Goal: Task Accomplishment & Management: Use online tool/utility

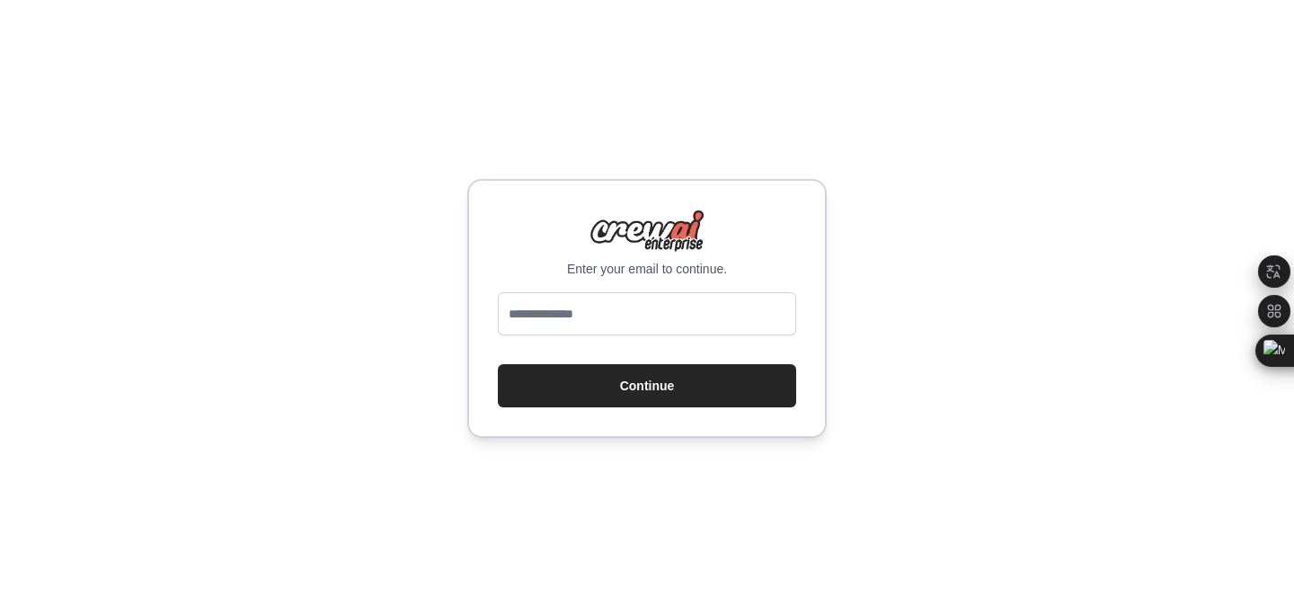
drag, startPoint x: 620, startPoint y: 270, endPoint x: 605, endPoint y: 307, distance: 39.9
click at [620, 271] on p "Enter your email to continue." at bounding box center [647, 269] width 298 height 18
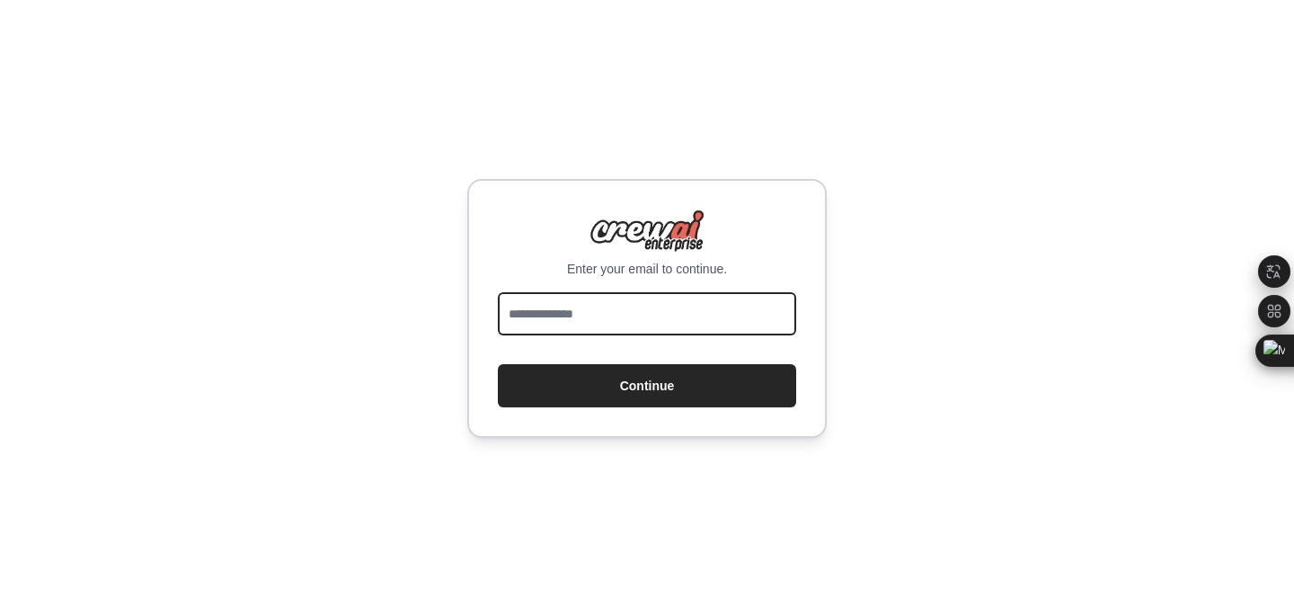
click at [599, 324] on input "email" at bounding box center [647, 313] width 298 height 43
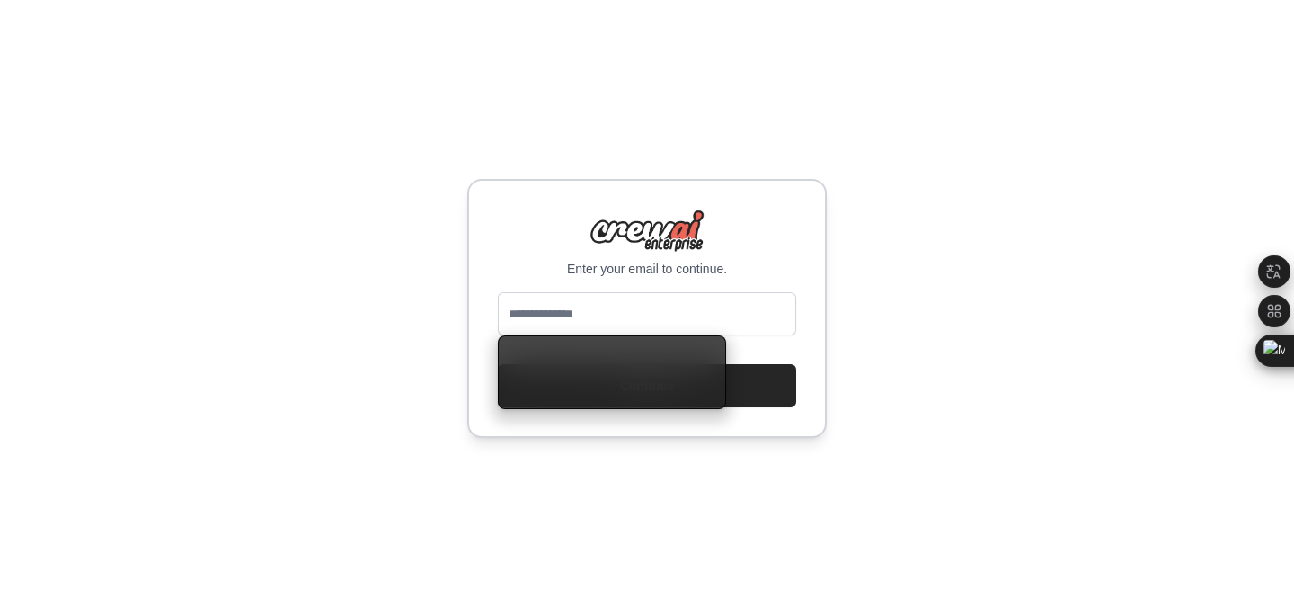
click at [779, 271] on p "Enter your email to continue." at bounding box center [647, 269] width 298 height 18
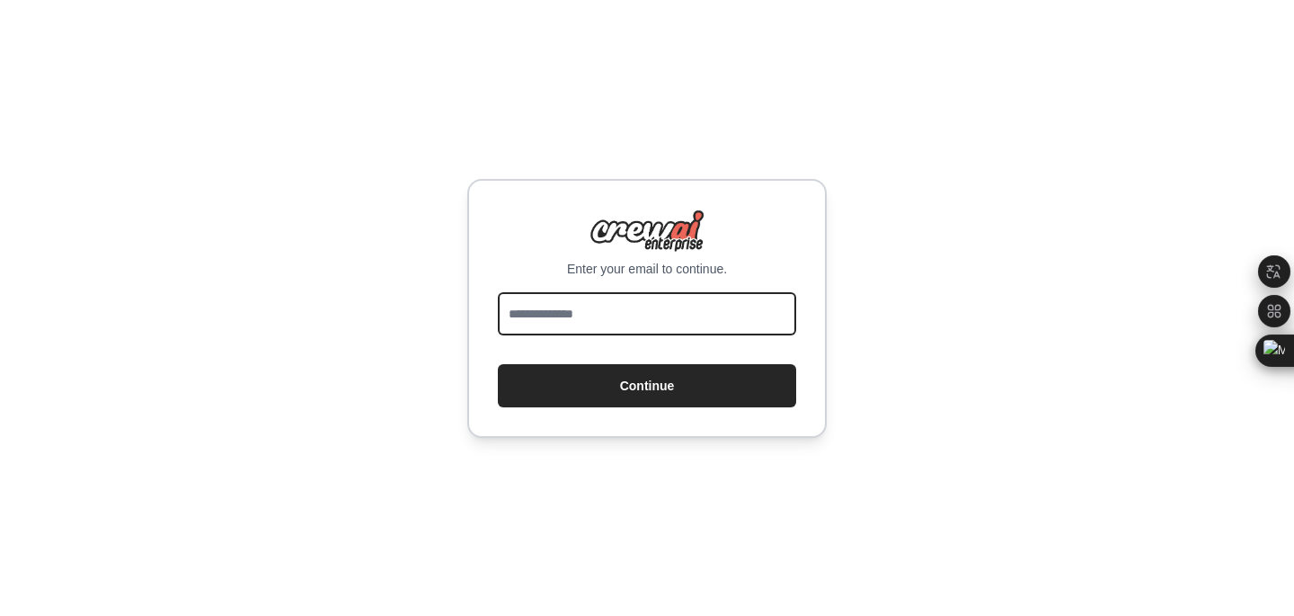
click at [613, 311] on input "email" at bounding box center [647, 313] width 298 height 43
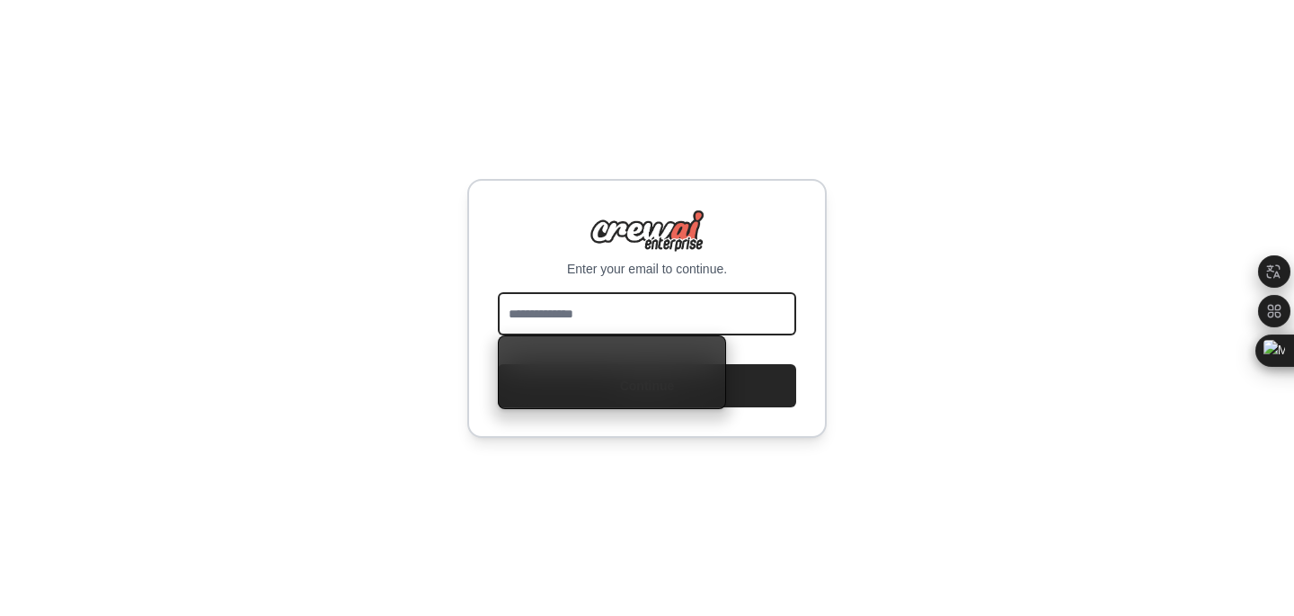
click at [588, 303] on input "email" at bounding box center [647, 313] width 298 height 43
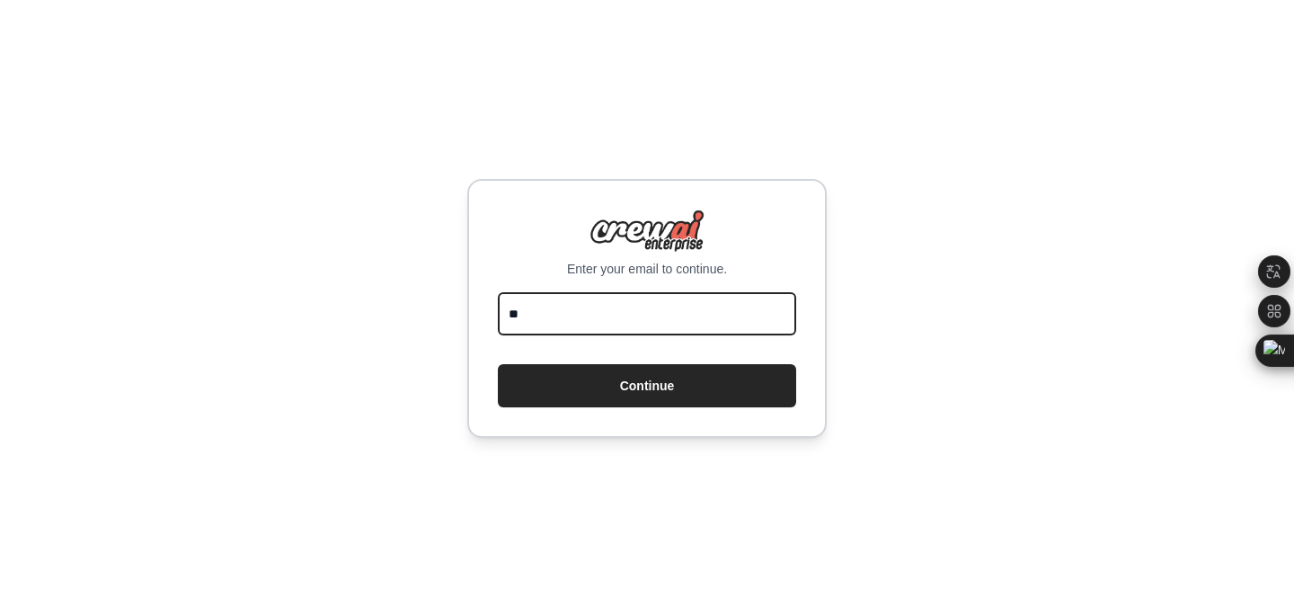
type input "*"
type input "**********"
click at [498, 364] on button "Continue" at bounding box center [647, 385] width 298 height 43
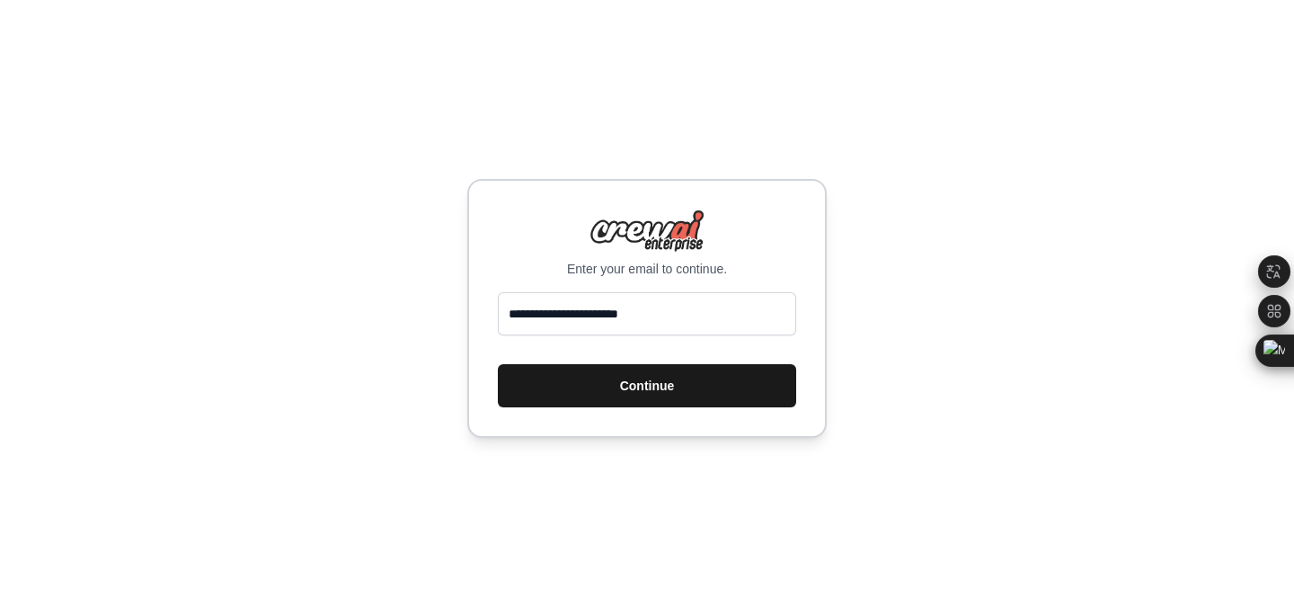
click at [593, 386] on button "Continue" at bounding box center [647, 385] width 298 height 43
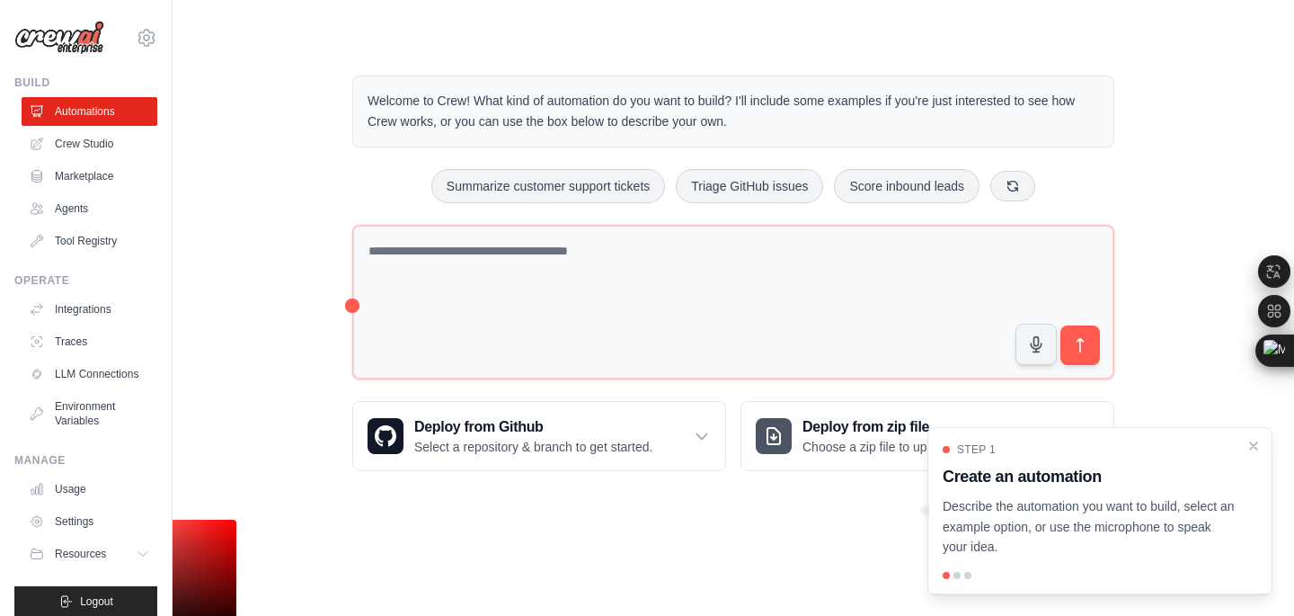
click at [1141, 533] on p "Describe the automation you want to build, select an example option, or use the…" at bounding box center [1089, 526] width 293 height 61
click at [946, 572] on div at bounding box center [946, 575] width 7 height 7
click at [953, 574] on div at bounding box center [1100, 575] width 315 height 7
click at [957, 574] on div at bounding box center [957, 575] width 7 height 7
click at [958, 574] on div at bounding box center [957, 575] width 7 height 7
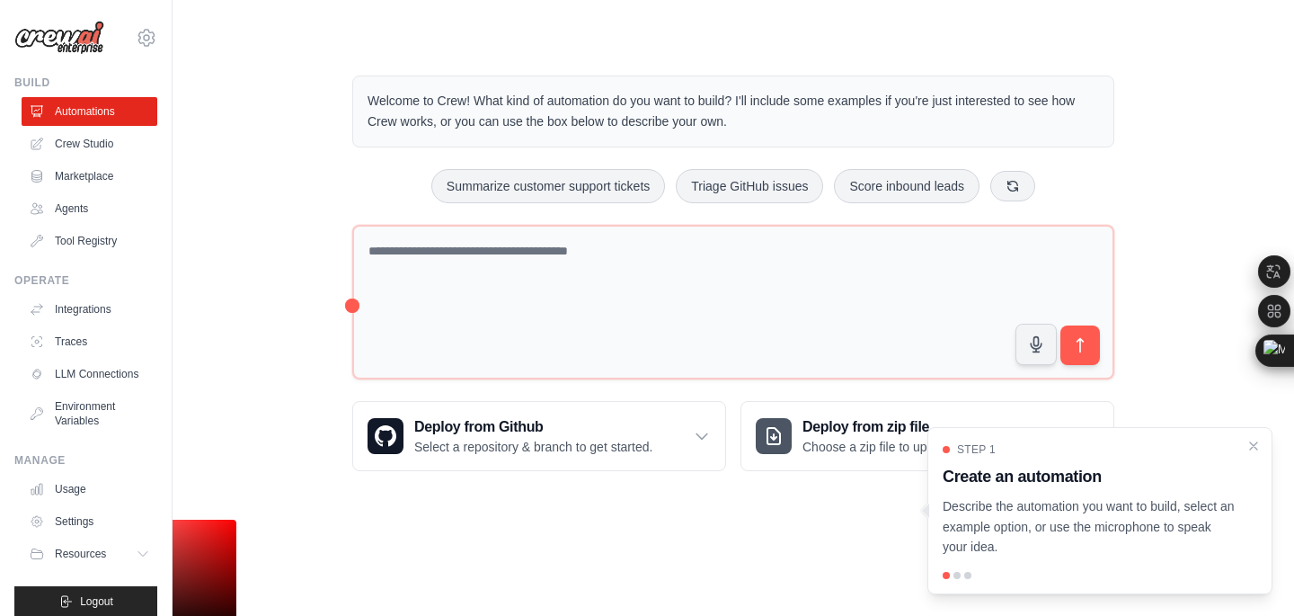
click at [796, 97] on p "Welcome to Crew! What kind of automation do you want to build? I'll include som…" at bounding box center [734, 111] width 732 height 41
click at [750, 38] on main "Welcome to Crew! What kind of automation do you want to build? I'll include som…" at bounding box center [734, 259] width 1122 height 518
click at [1007, 532] on p "Describe the automation you want to build, select an example option, or use the…" at bounding box center [1089, 526] width 293 height 61
click at [1259, 444] on icon "Close walkthrough" at bounding box center [1254, 445] width 16 height 16
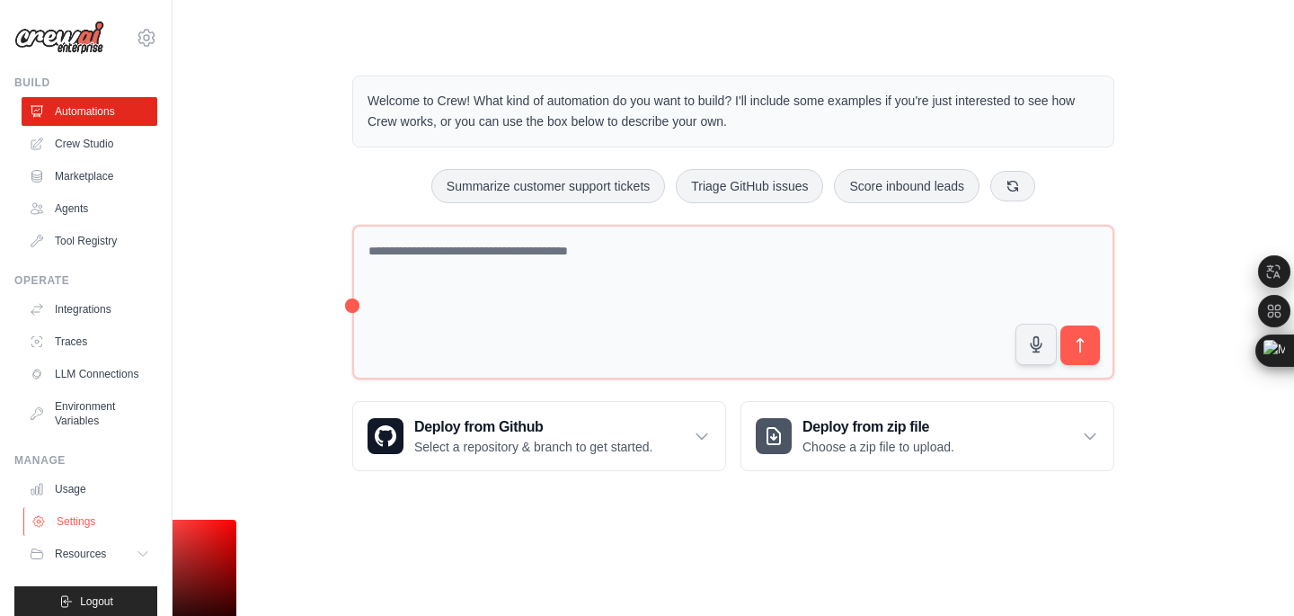
click at [76, 512] on link "Settings" at bounding box center [91, 521] width 136 height 29
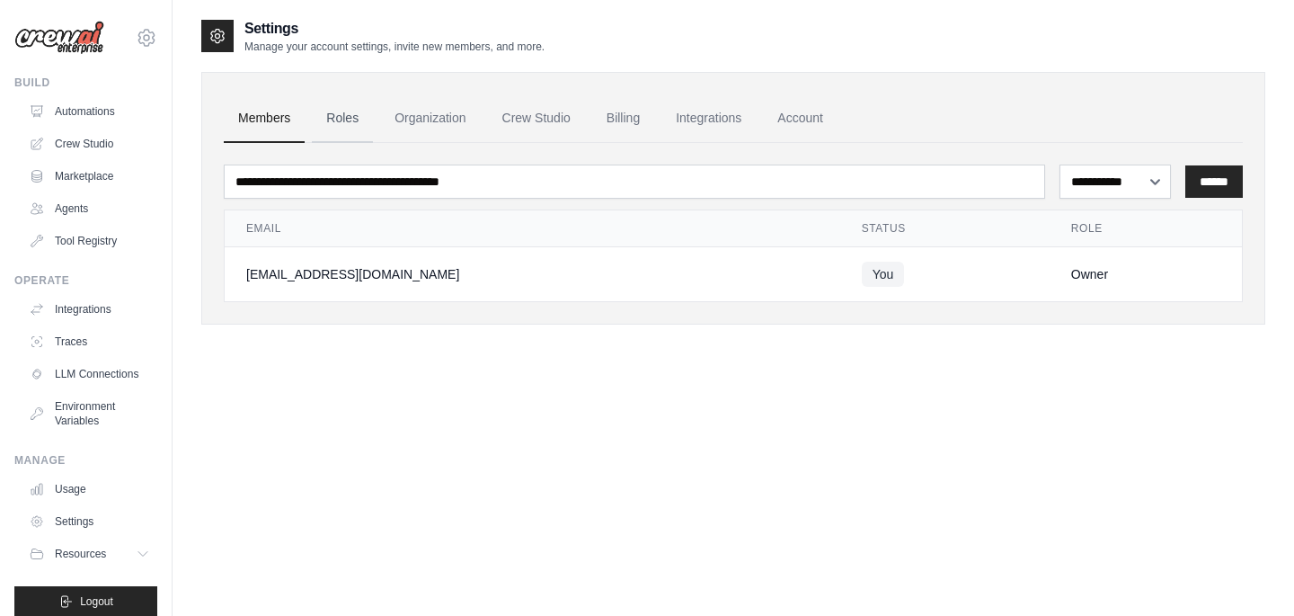
click at [330, 123] on link "Roles" at bounding box center [342, 118] width 61 height 49
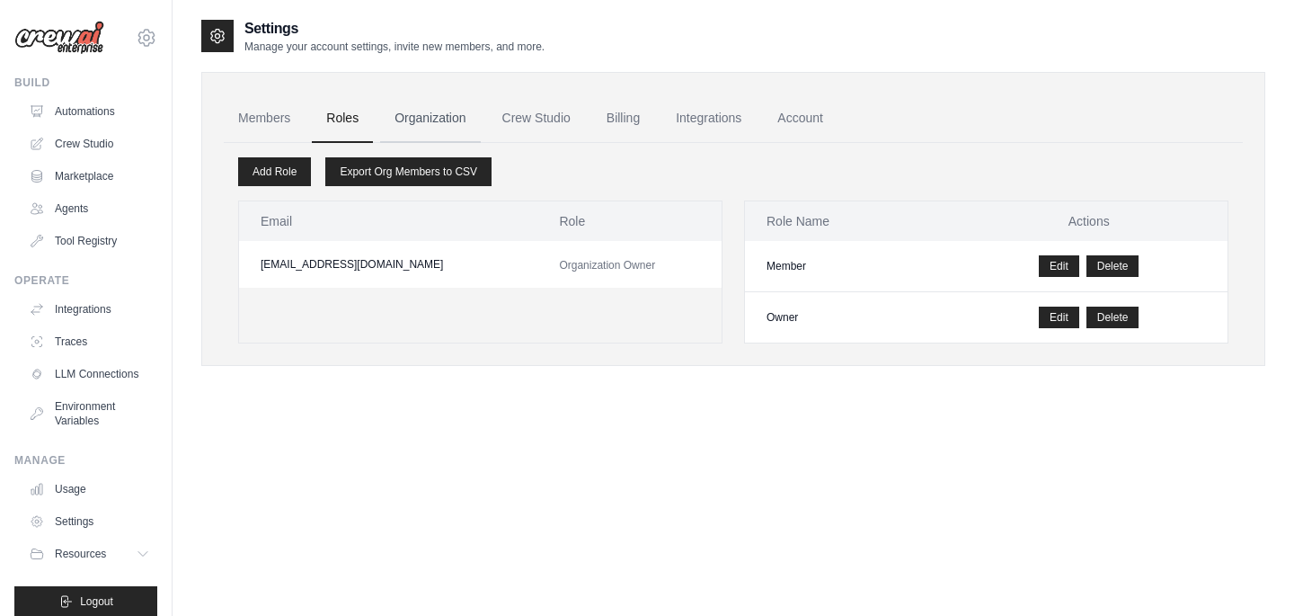
click at [423, 123] on link "Organization" at bounding box center [430, 118] width 100 height 49
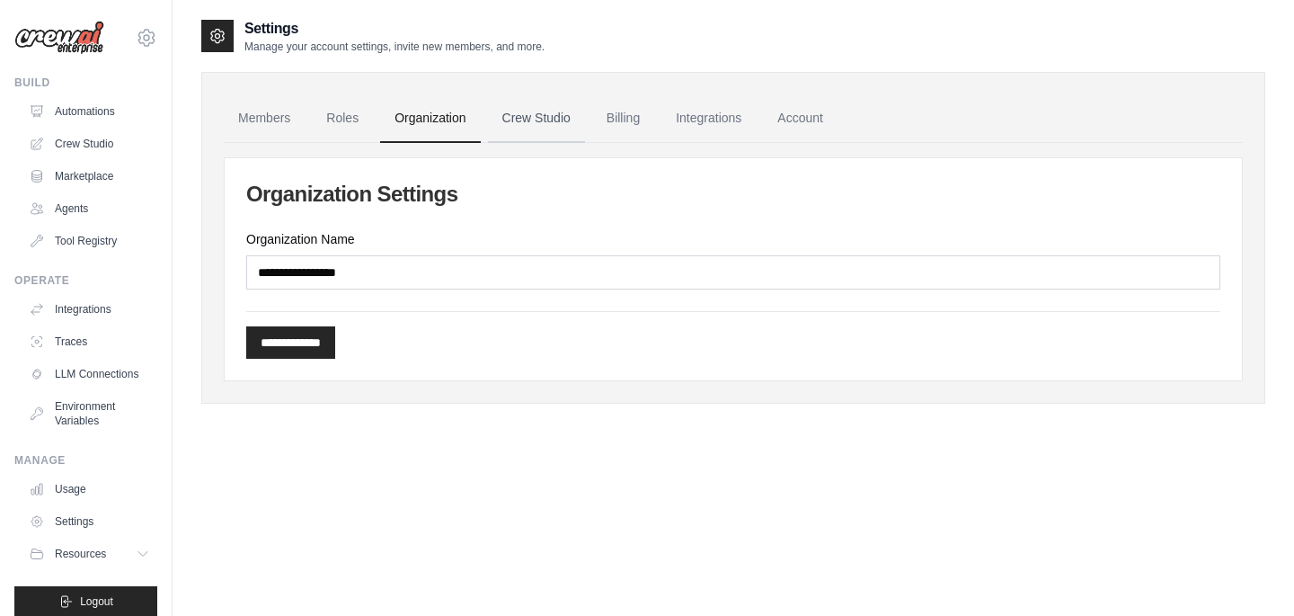
click at [533, 114] on link "Crew Studio" at bounding box center [536, 118] width 97 height 49
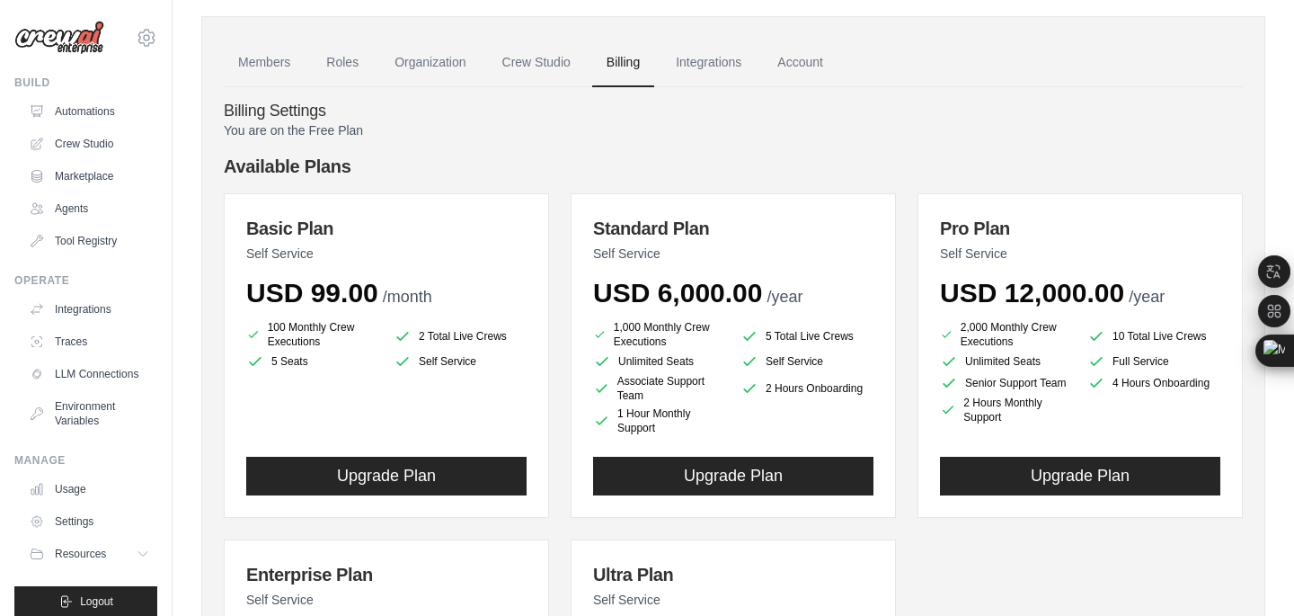
click at [408, 449] on div "Basic Plan Self Service USD 99.00 /month 100 Monthly Crew Executions 2 Total Li…" at bounding box center [386, 355] width 325 height 325
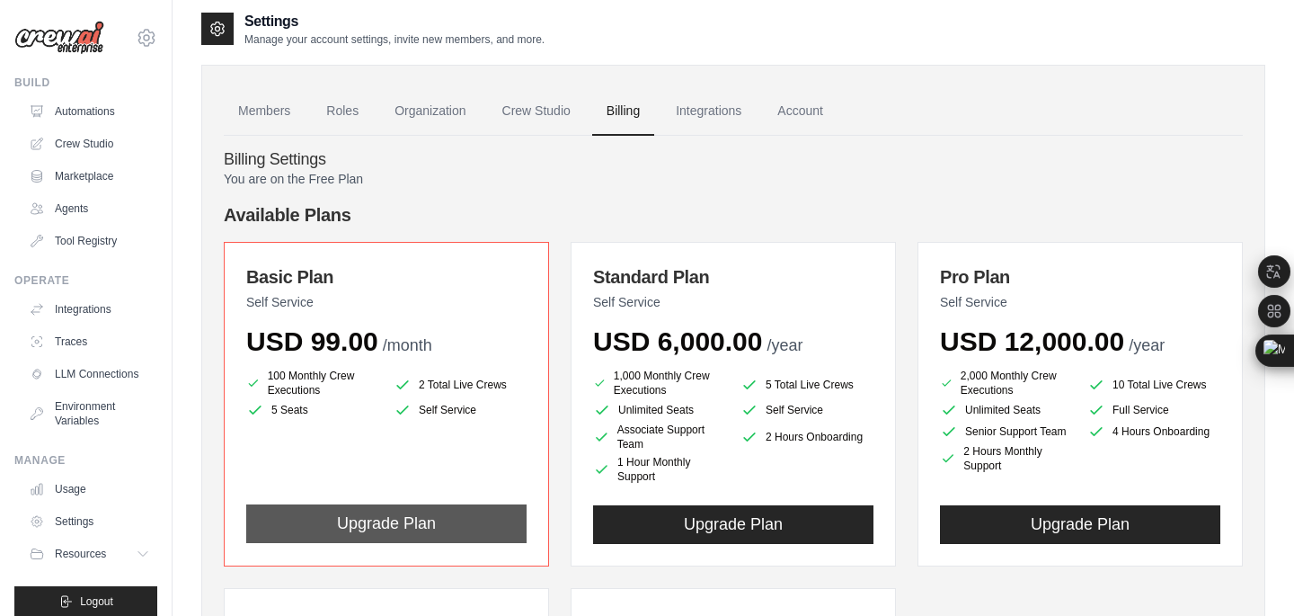
click at [364, 529] on button "Upgrade Plan" at bounding box center [386, 523] width 280 height 39
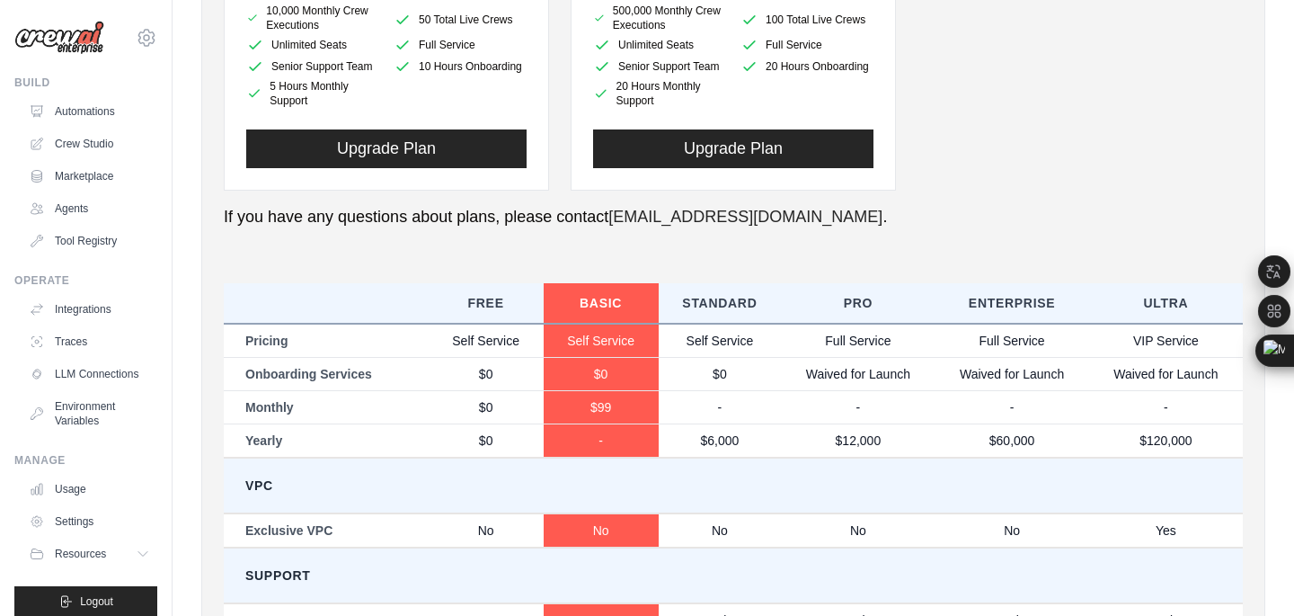
scroll to position [300, 0]
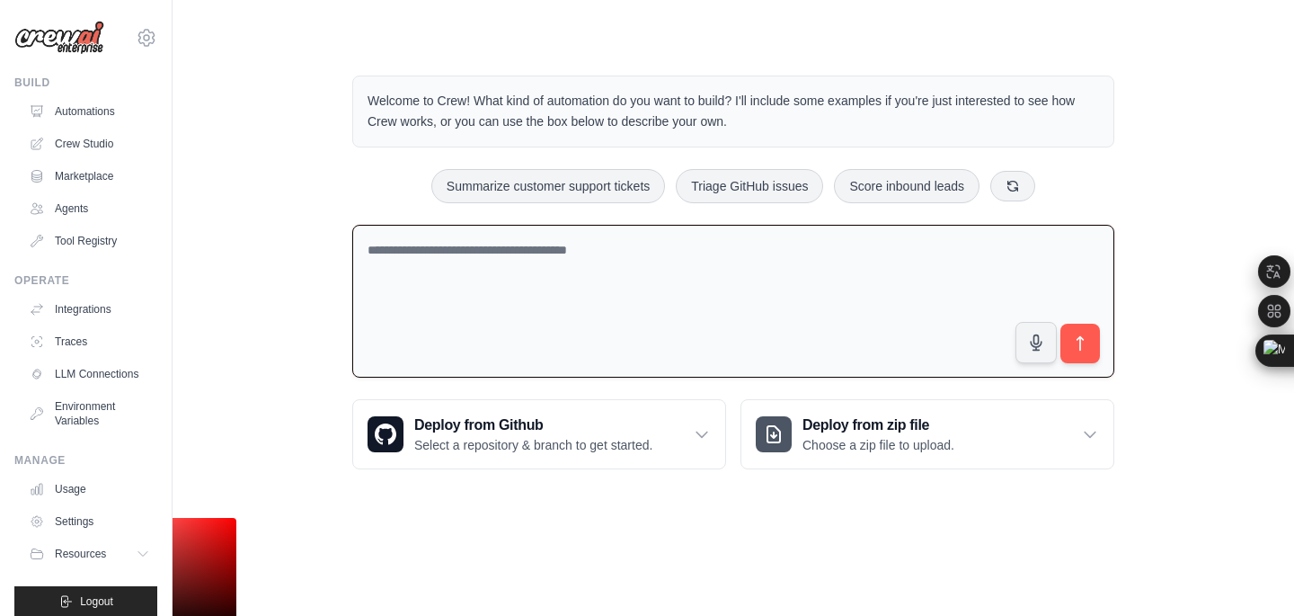
click at [610, 272] on textarea at bounding box center [733, 302] width 762 height 154
click at [1015, 169] on div "Summarize customer support tickets Triage GitHub issues Score inbound leads" at bounding box center [733, 186] width 762 height 34
click at [1015, 170] on div "Summarize customer support tickets Triage GitHub issues Score inbound leads" at bounding box center [733, 186] width 762 height 34
click at [1015, 171] on button at bounding box center [1013, 185] width 45 height 31
click at [740, 179] on button "Automate social media posting" at bounding box center [714, 186] width 202 height 34
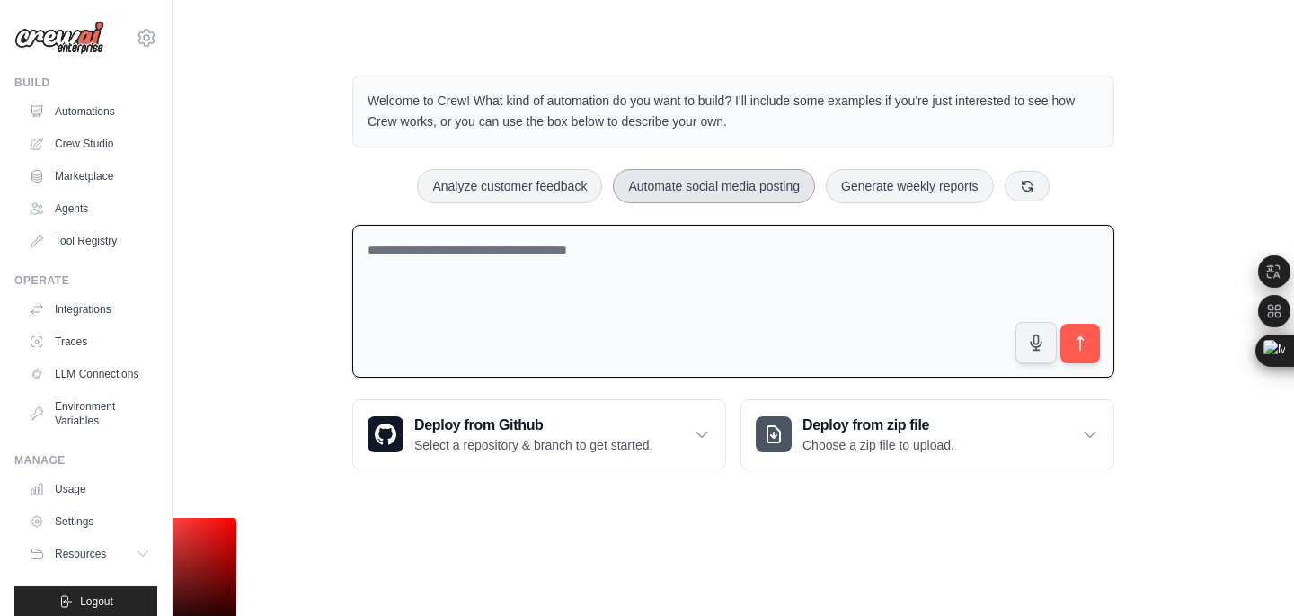
type textarea "**********"
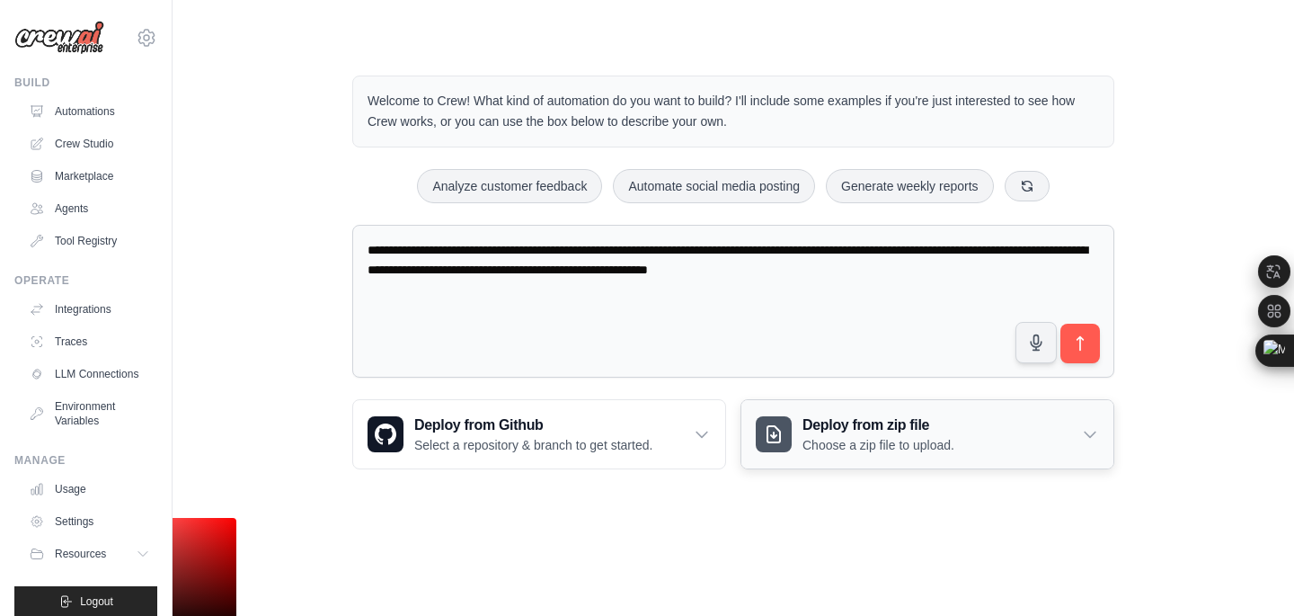
click at [1072, 445] on div "Deploy from zip file Choose a zip file to upload." at bounding box center [928, 434] width 372 height 68
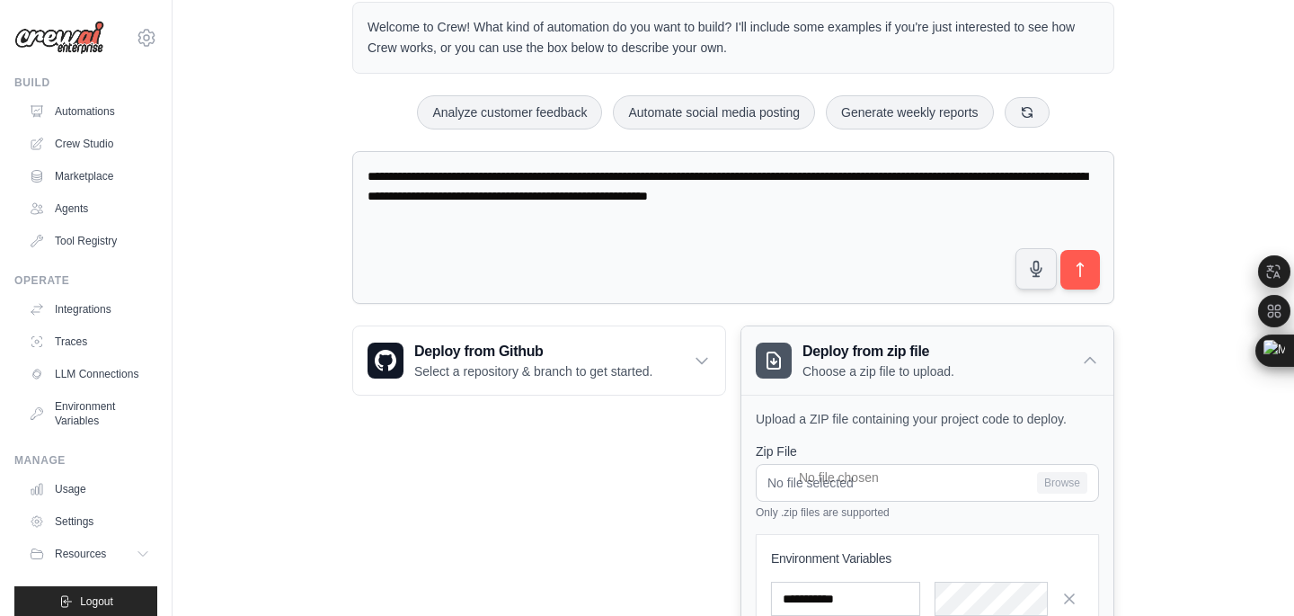
scroll to position [252, 0]
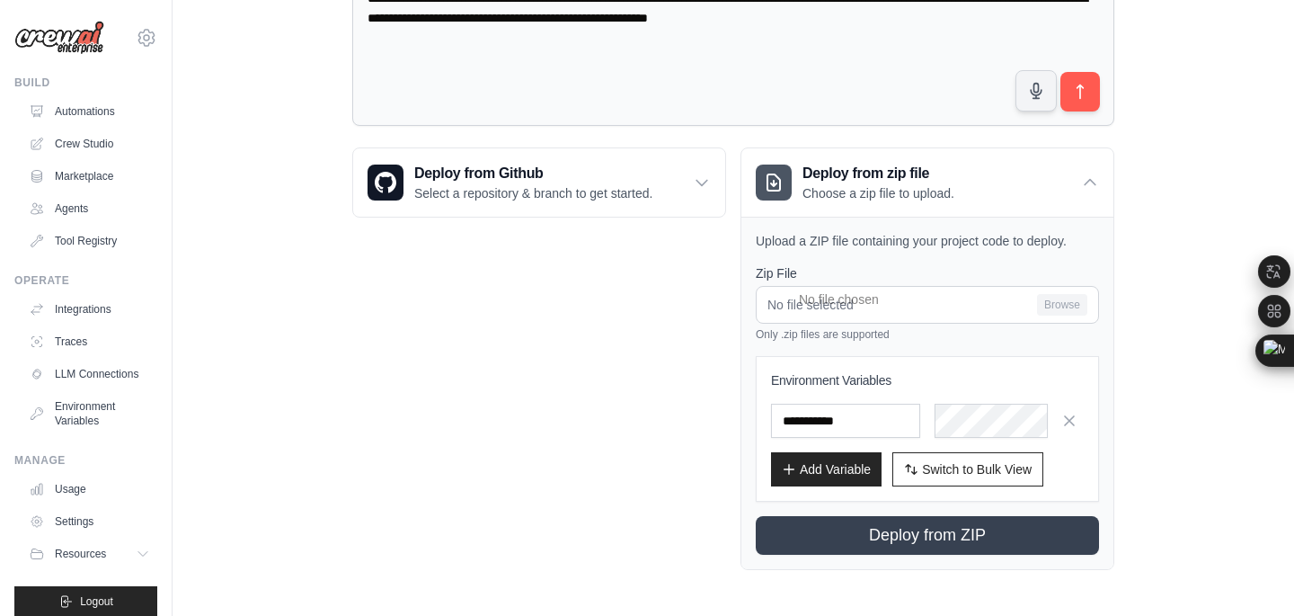
click at [1161, 408] on div "**********" at bounding box center [733, 197] width 1064 height 804
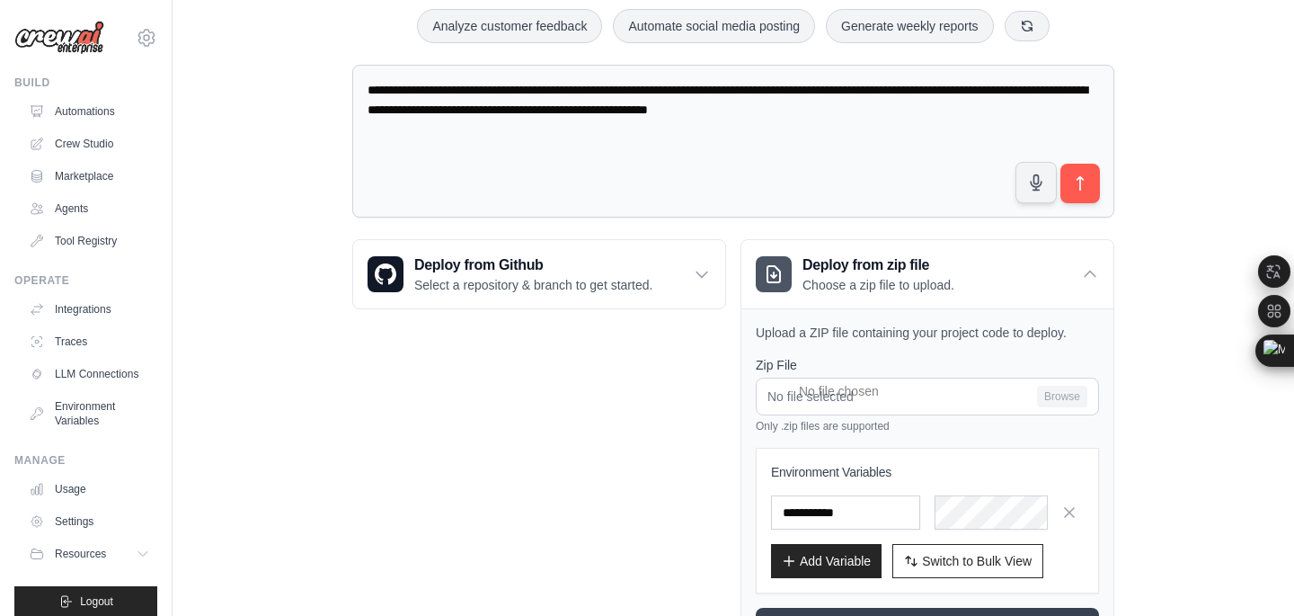
scroll to position [0, 0]
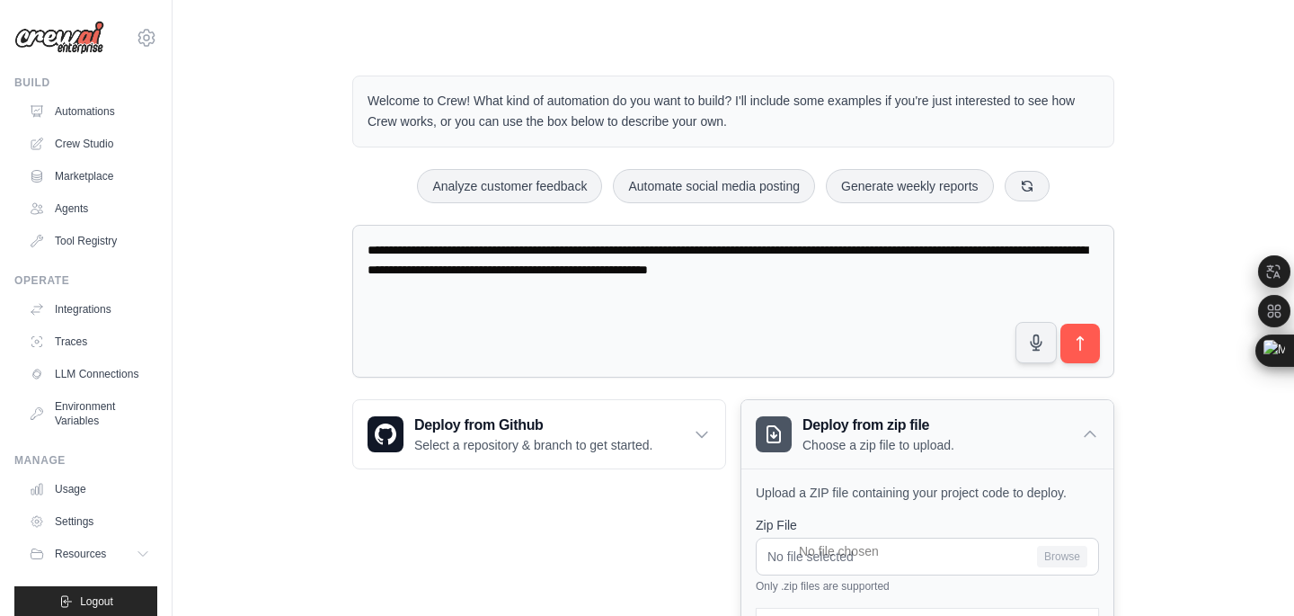
click at [1033, 449] on div "Deploy from zip file Choose a zip file to upload." at bounding box center [928, 434] width 372 height 68
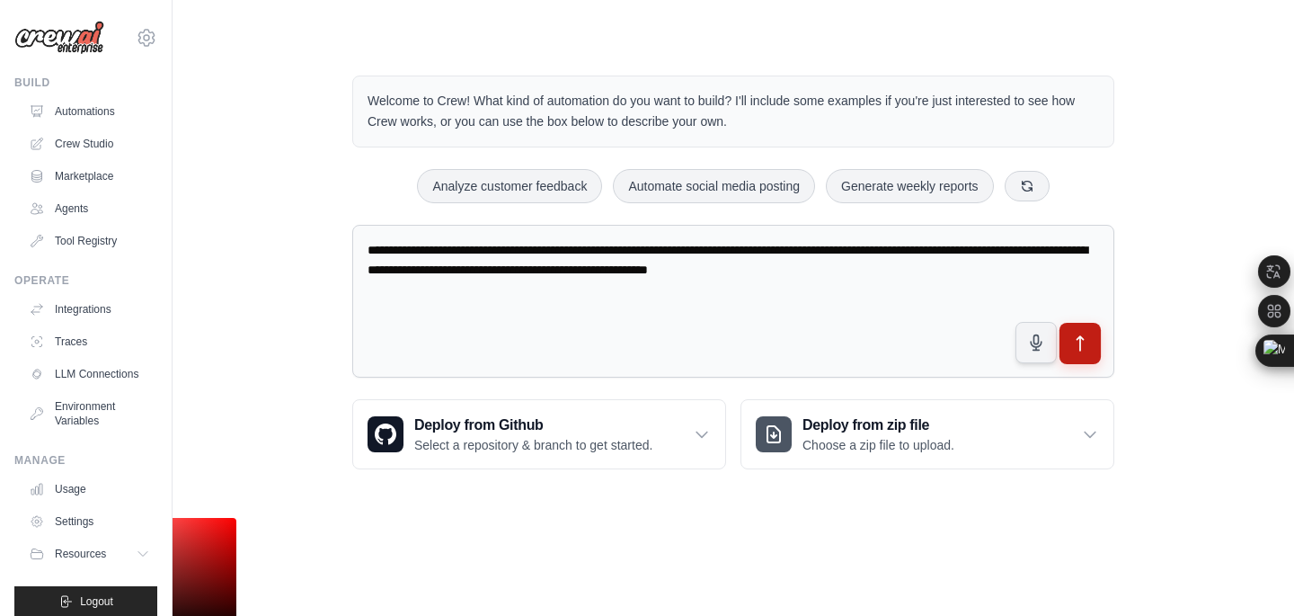
click at [1075, 342] on icon "submit" at bounding box center [1081, 343] width 19 height 19
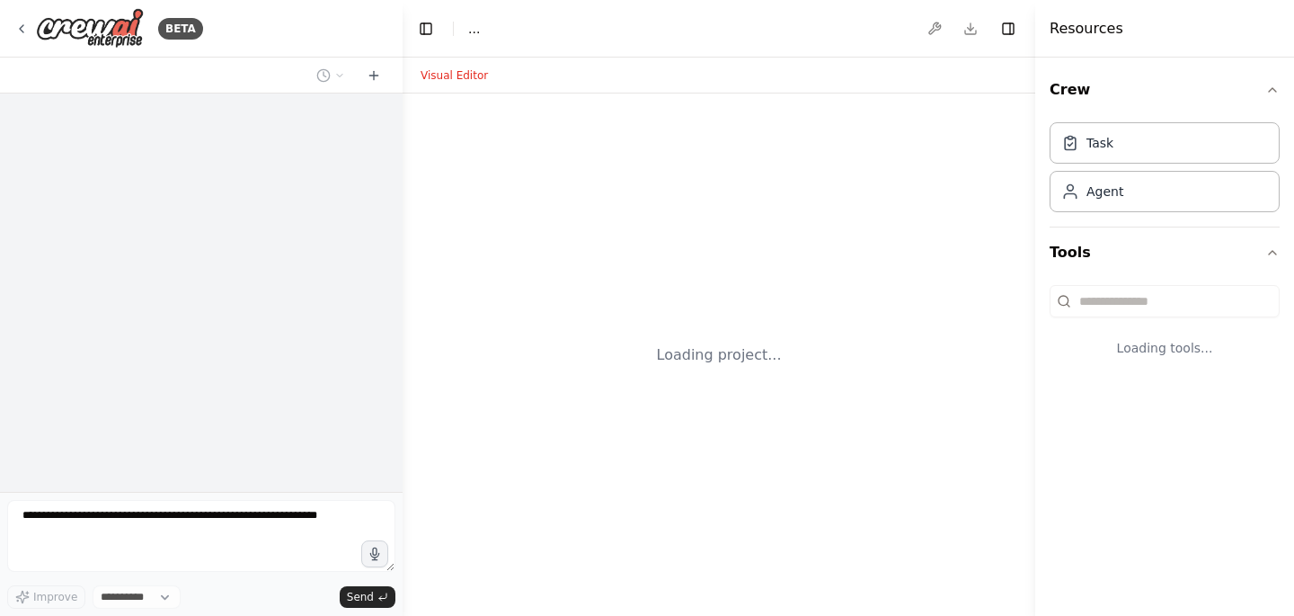
select select "****"
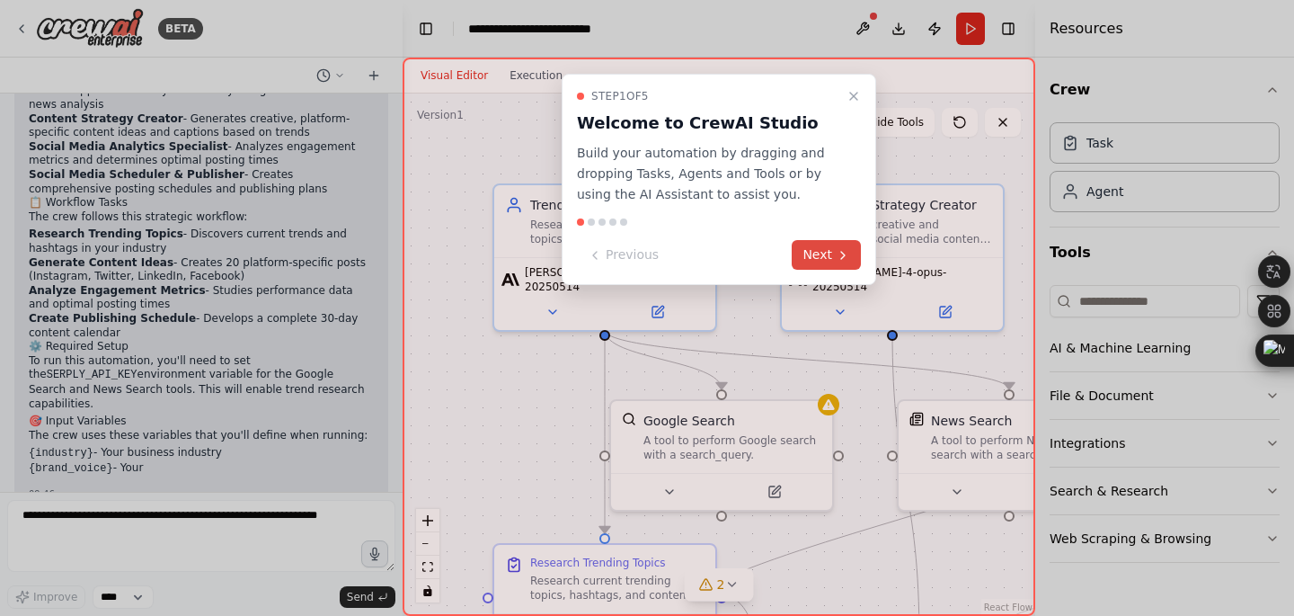
click at [832, 254] on button "Next" at bounding box center [826, 255] width 69 height 30
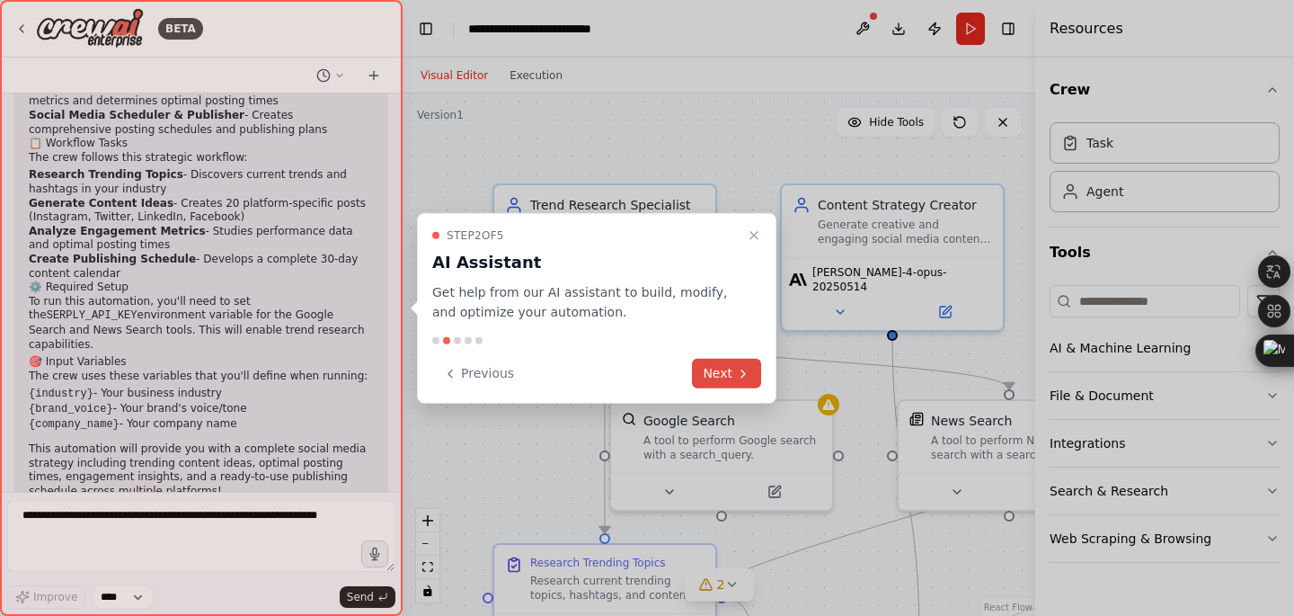
scroll to position [1549, 0]
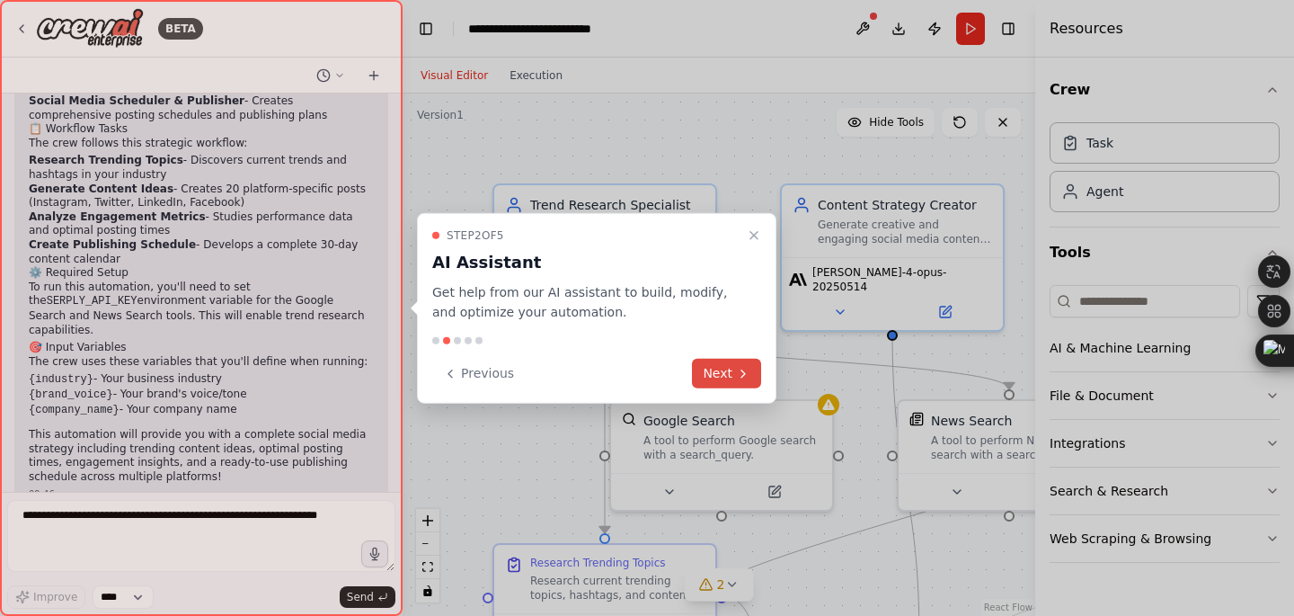
click at [727, 366] on button "Next" at bounding box center [726, 374] width 69 height 30
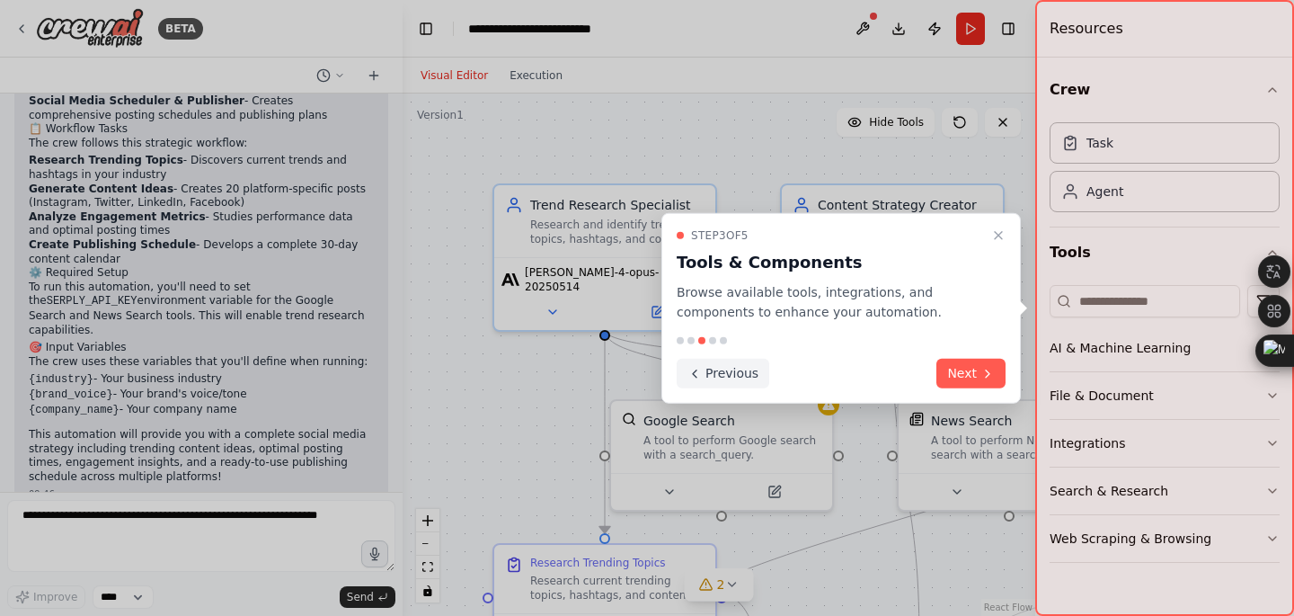
click at [728, 366] on button "Previous" at bounding box center [723, 374] width 93 height 30
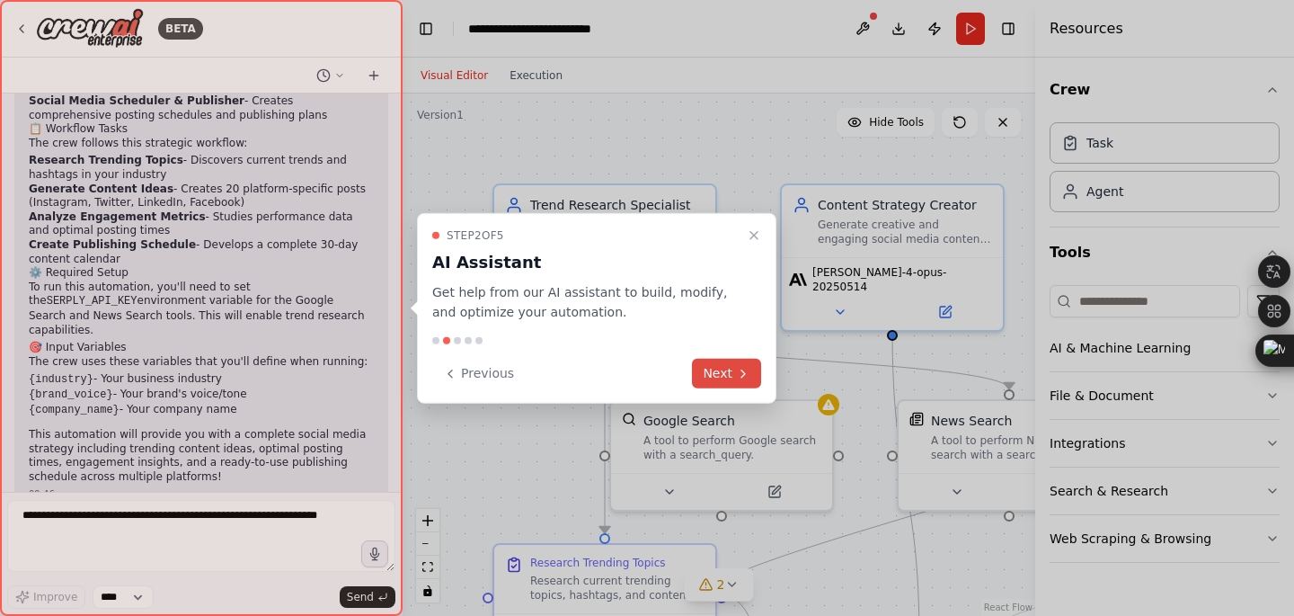
click at [732, 375] on button "Next" at bounding box center [726, 374] width 69 height 30
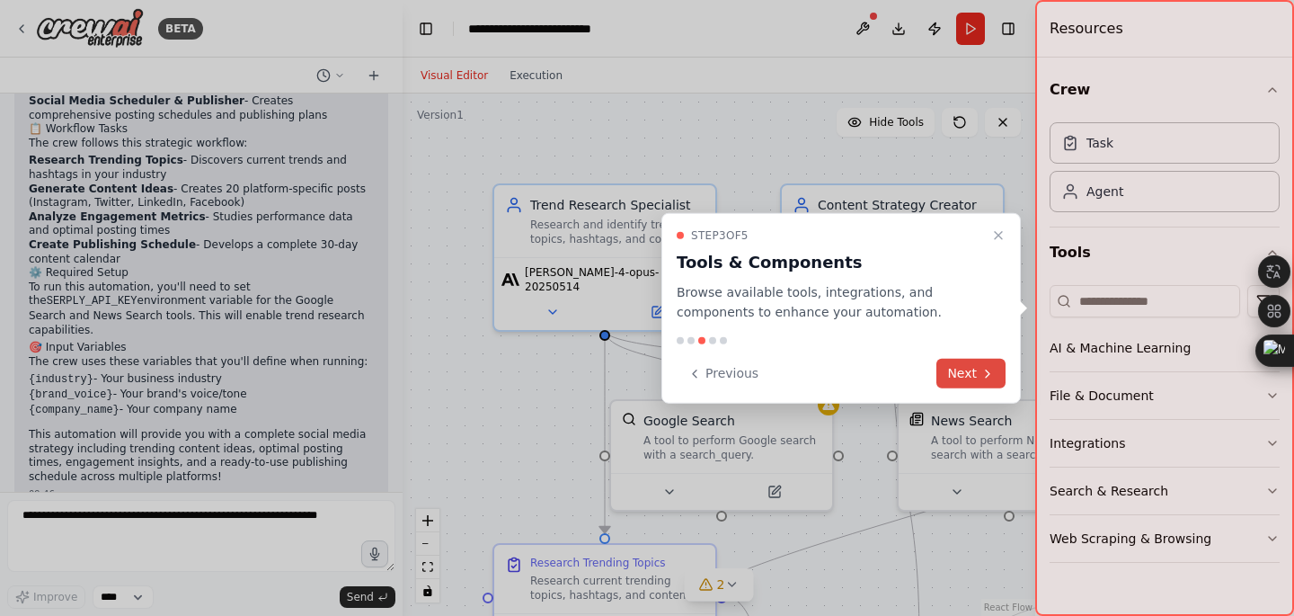
click at [965, 360] on button "Next" at bounding box center [971, 374] width 69 height 30
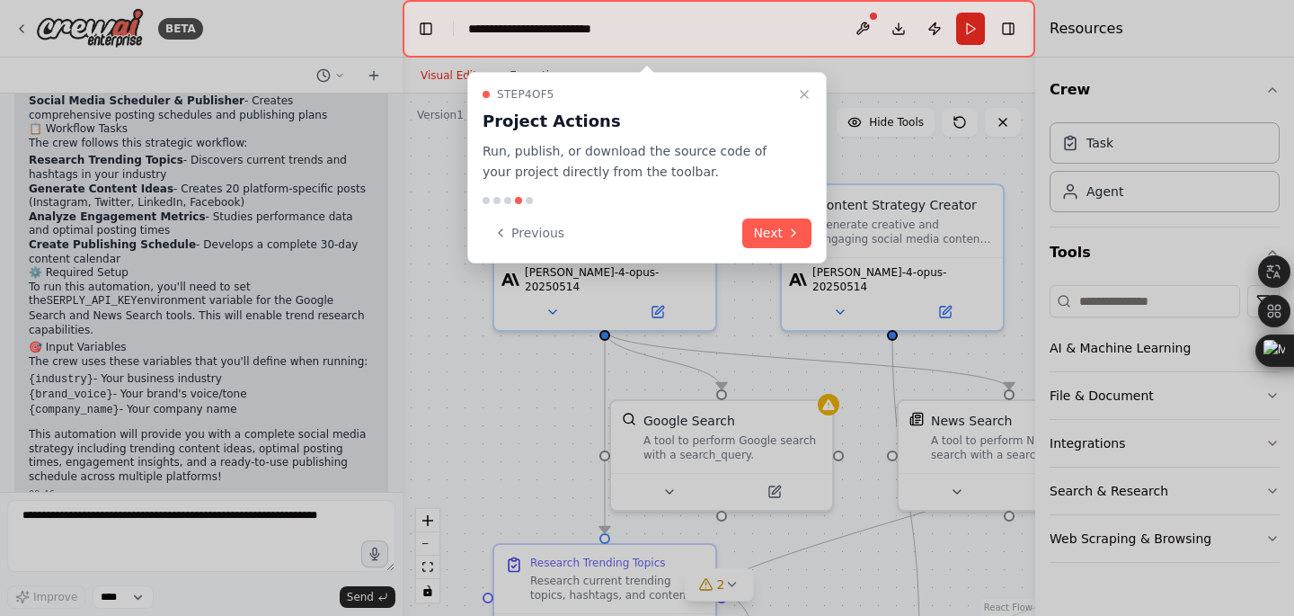
click at [761, 209] on div "Step 4 of 5 Project Actions Run, publish, or download the source code of your p…" at bounding box center [647, 167] width 360 height 191
click at [761, 222] on button "Next" at bounding box center [777, 233] width 69 height 30
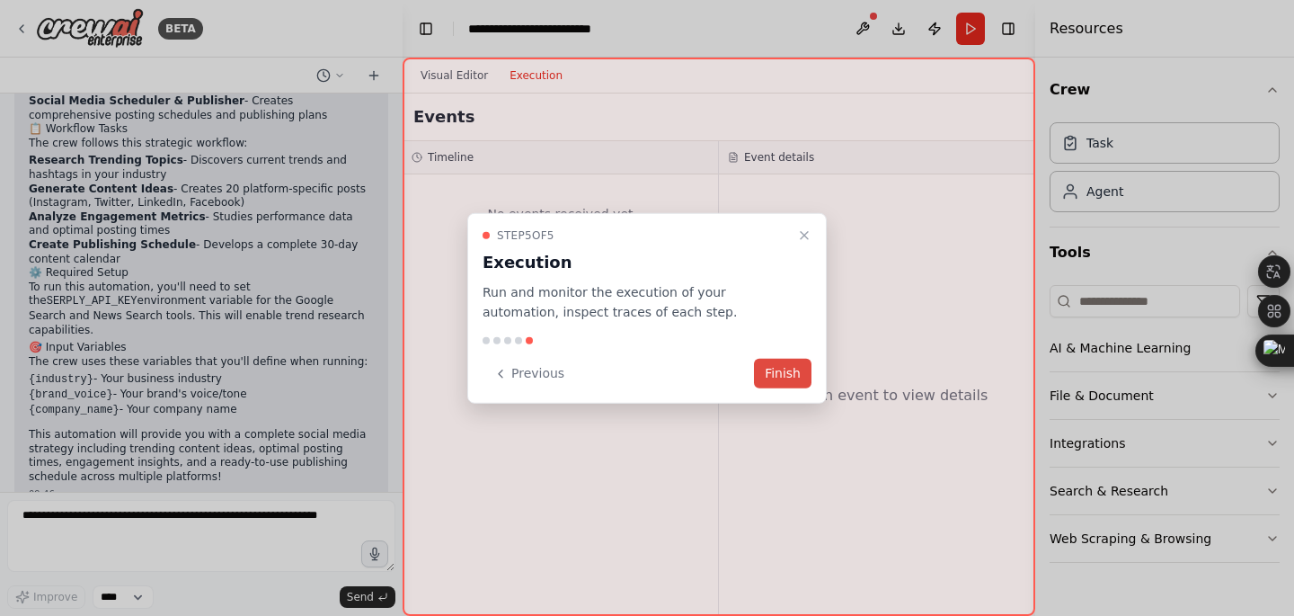
click at [770, 371] on button "Finish" at bounding box center [783, 374] width 58 height 30
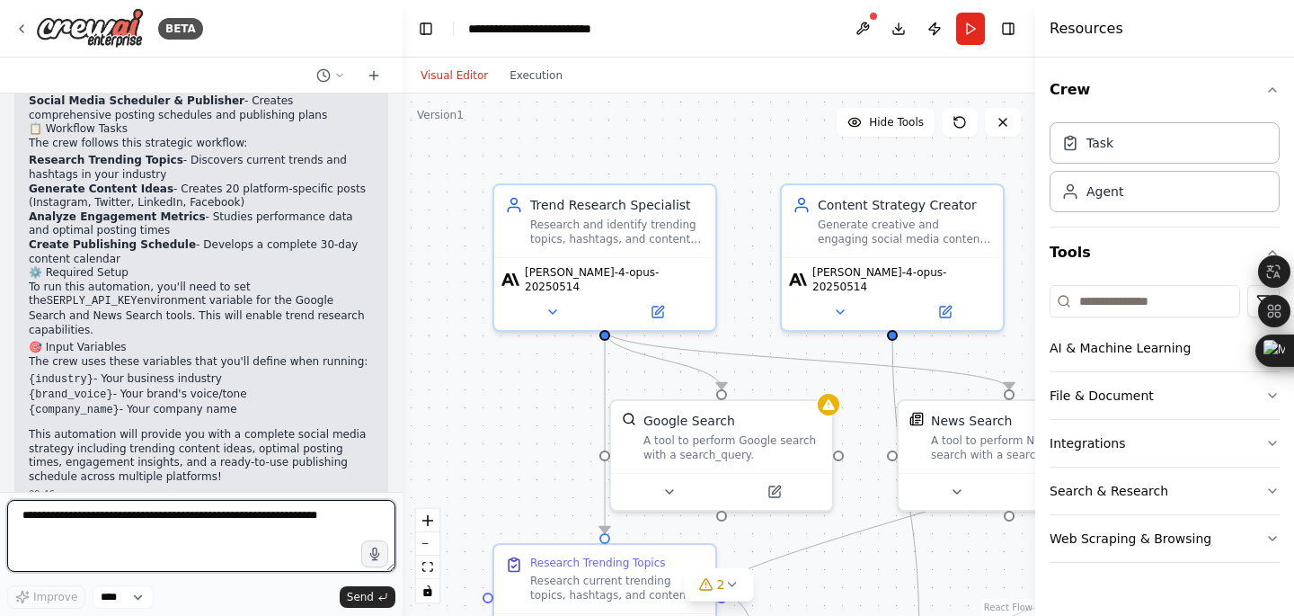
click at [178, 530] on textarea at bounding box center [201, 536] width 388 height 72
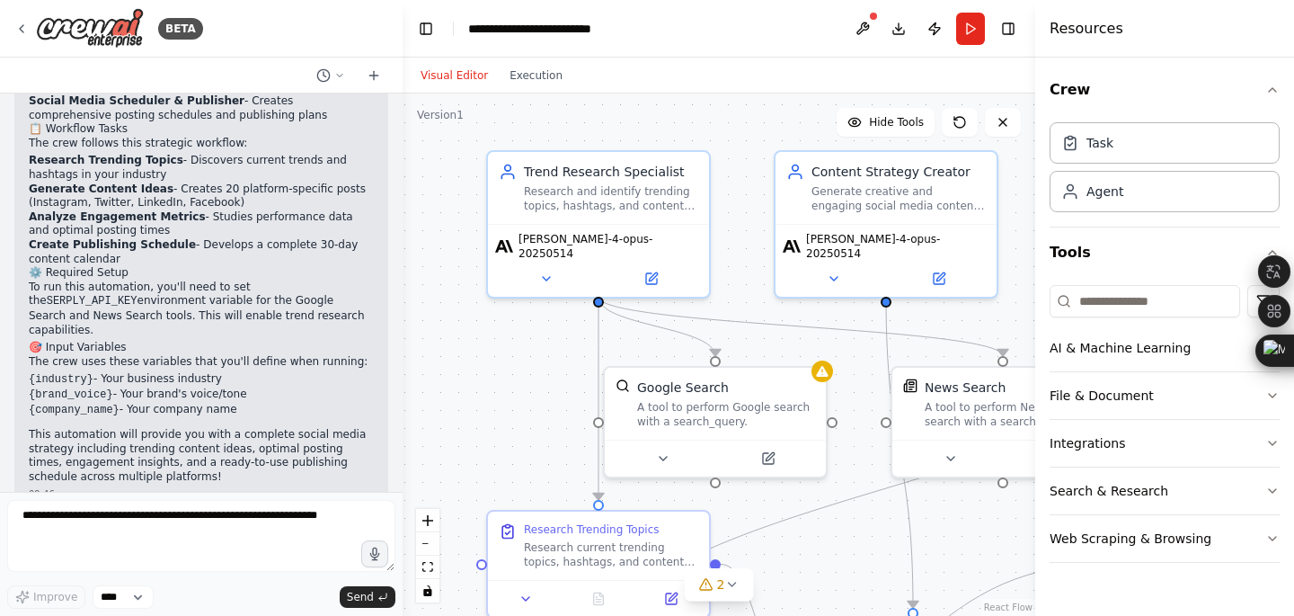
drag, startPoint x: 732, startPoint y: 137, endPoint x: 720, endPoint y: 147, distance: 15.3
click at [720, 147] on div ".deletable-edge-delete-btn { width: 20px; height: 20px; border: 0px solid #ffff…" at bounding box center [719, 354] width 633 height 522
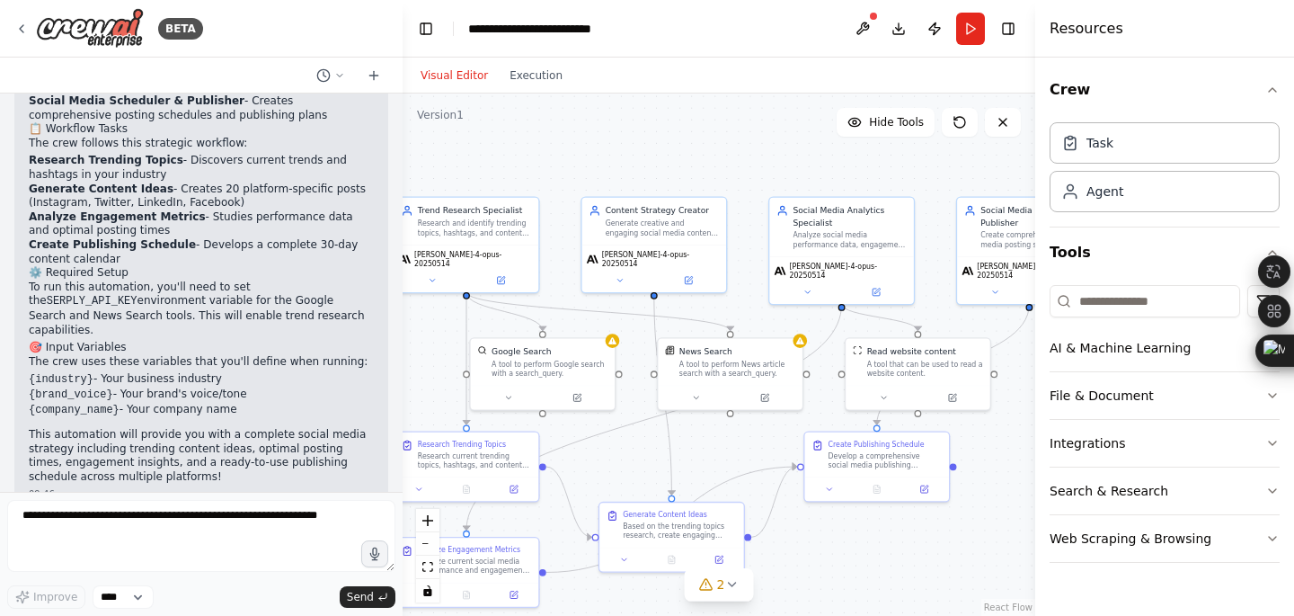
drag, startPoint x: 735, startPoint y: 147, endPoint x: 562, endPoint y: 144, distance: 173.5
click at [562, 144] on div ".deletable-edge-delete-btn { width: 20px; height: 20px; border: 0px solid #ffff…" at bounding box center [719, 354] width 633 height 522
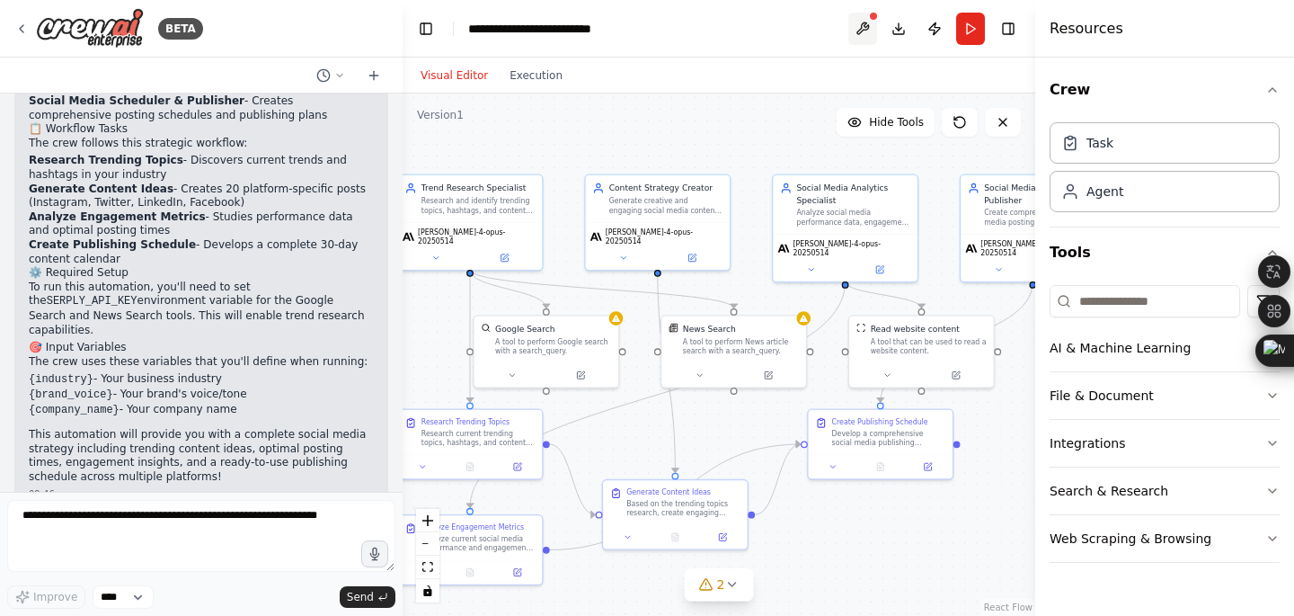
click at [863, 24] on button at bounding box center [863, 29] width 29 height 32
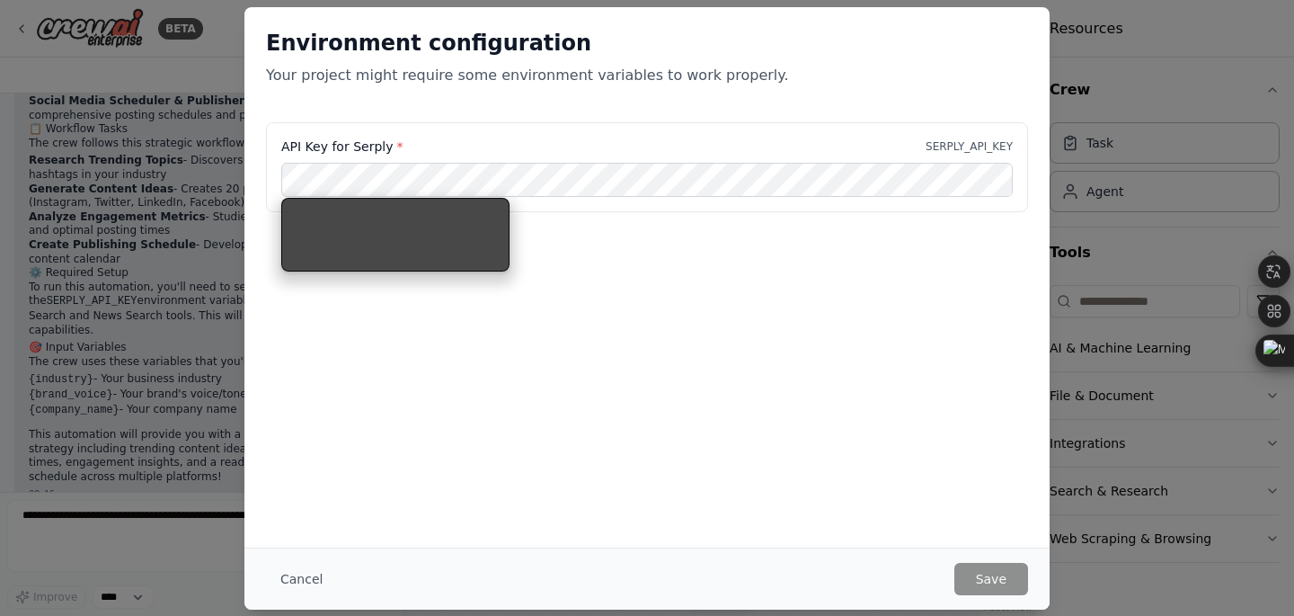
click at [500, 101] on div "Environment configuration Your project might require some environment variables…" at bounding box center [647, 64] width 805 height 115
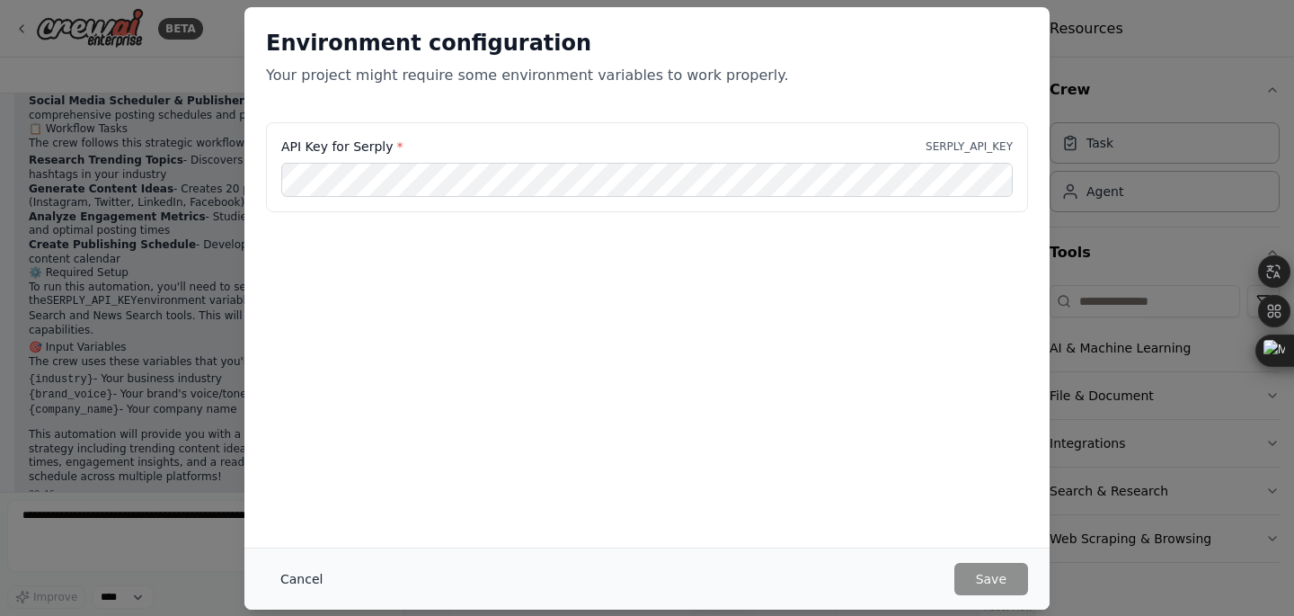
click at [299, 574] on button "Cancel" at bounding box center [301, 579] width 71 height 32
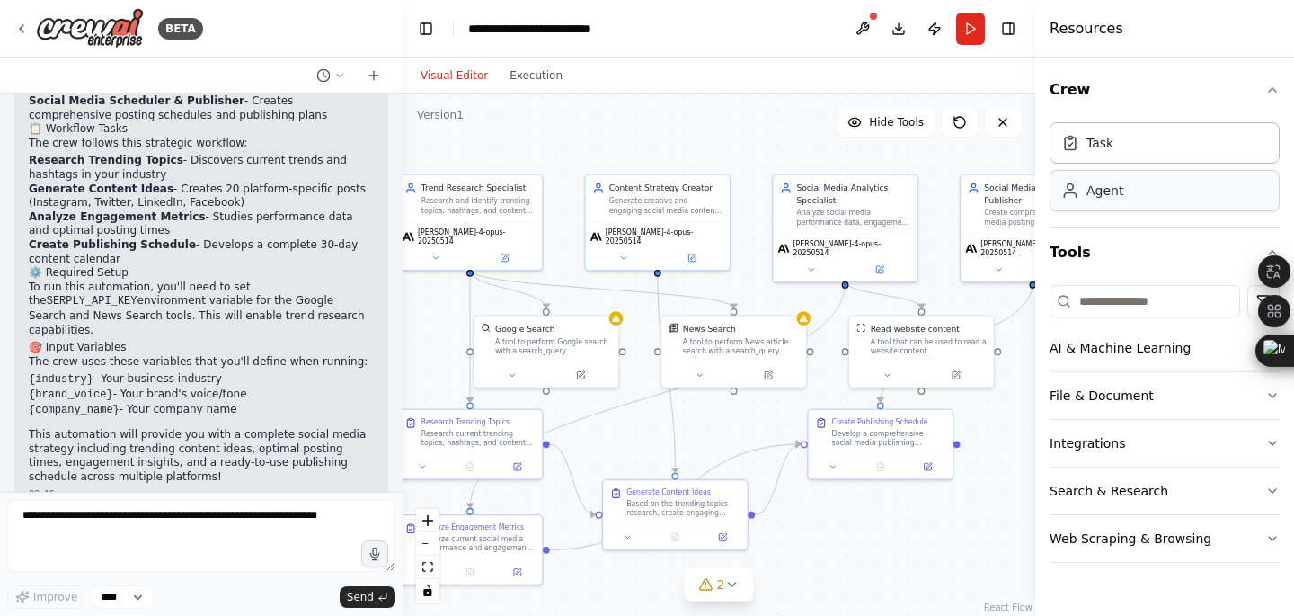
click at [1089, 206] on div "Agent" at bounding box center [1165, 190] width 230 height 41
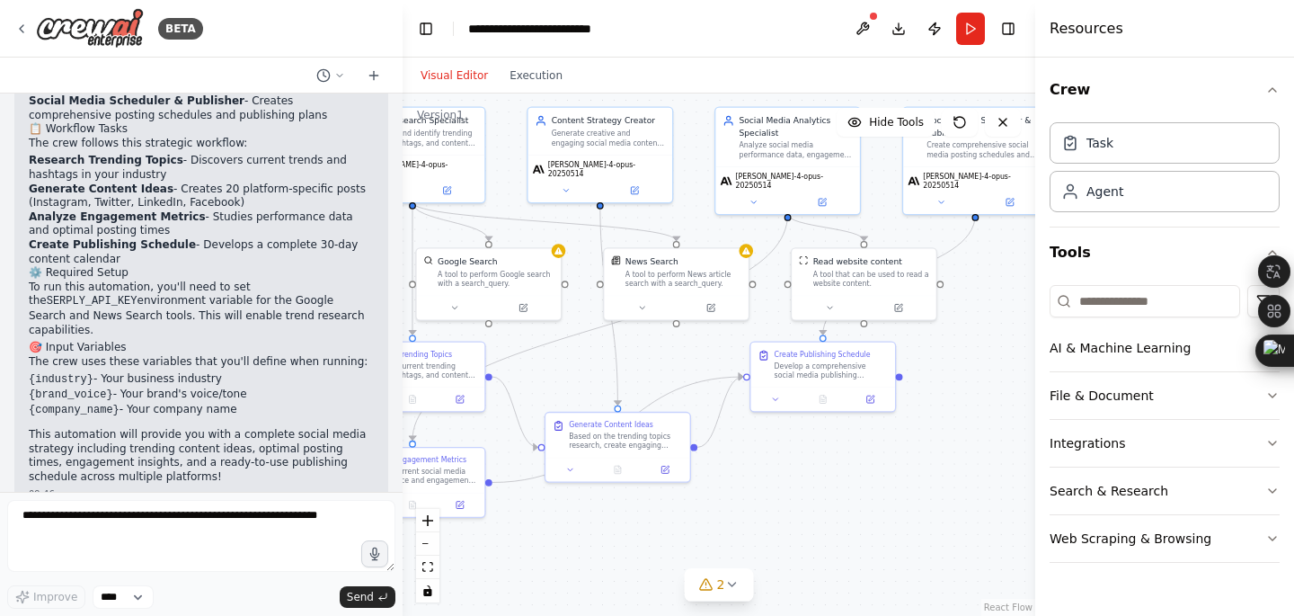
drag, startPoint x: 744, startPoint y: 127, endPoint x: 689, endPoint y: 44, distance: 99.2
click at [689, 44] on main "**********" at bounding box center [719, 308] width 633 height 616
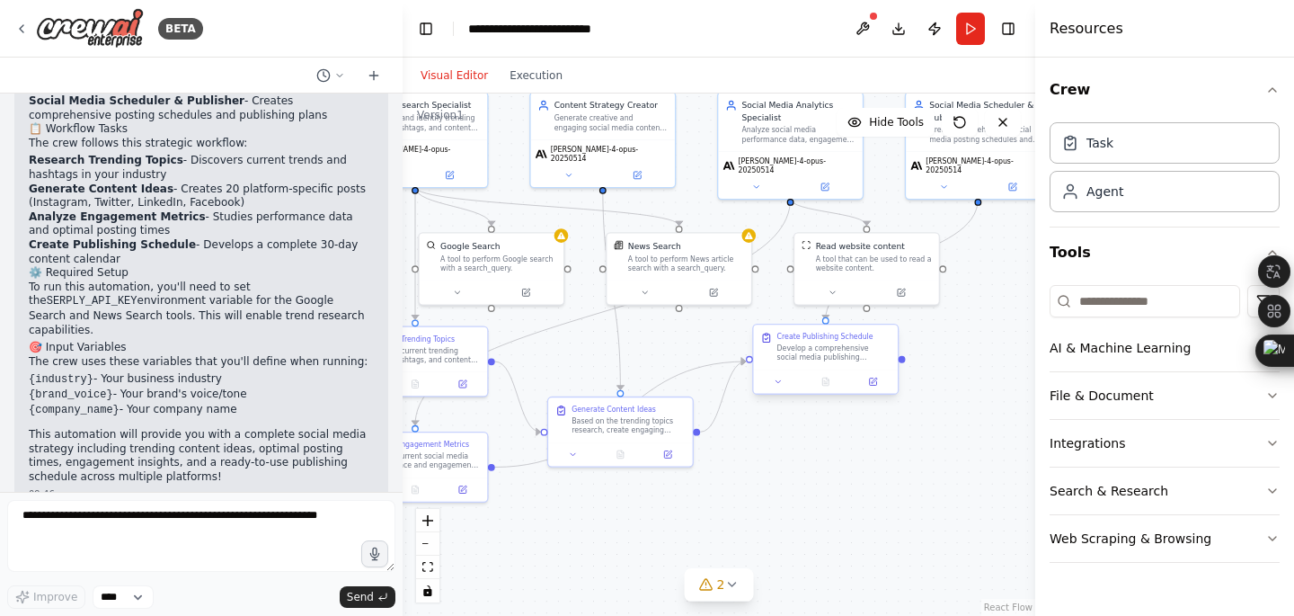
click at [804, 392] on div at bounding box center [825, 381] width 145 height 24
click at [772, 347] on div "Create Publishing Schedule Develop a comprehensive social media publishing sche…" at bounding box center [826, 347] width 130 height 31
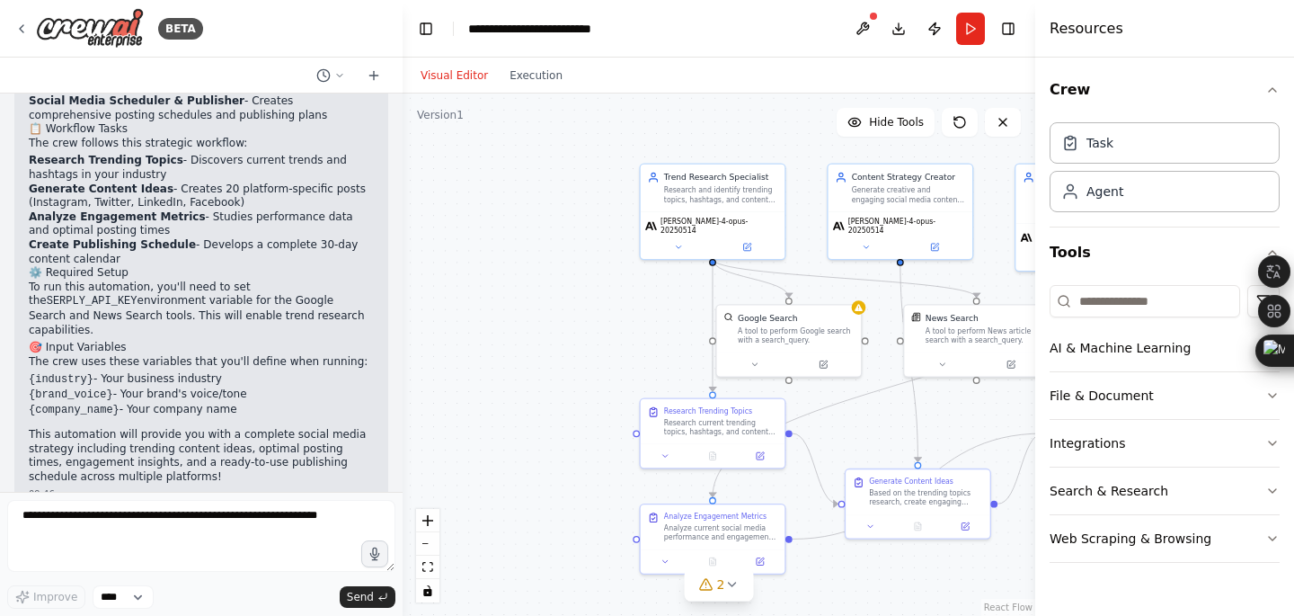
drag, startPoint x: 640, startPoint y: 331, endPoint x: 932, endPoint y: 403, distance: 300.9
click at [932, 403] on div ".deletable-edge-delete-btn { width: 20px; height: 20px; border: 0px solid #ffff…" at bounding box center [719, 354] width 633 height 522
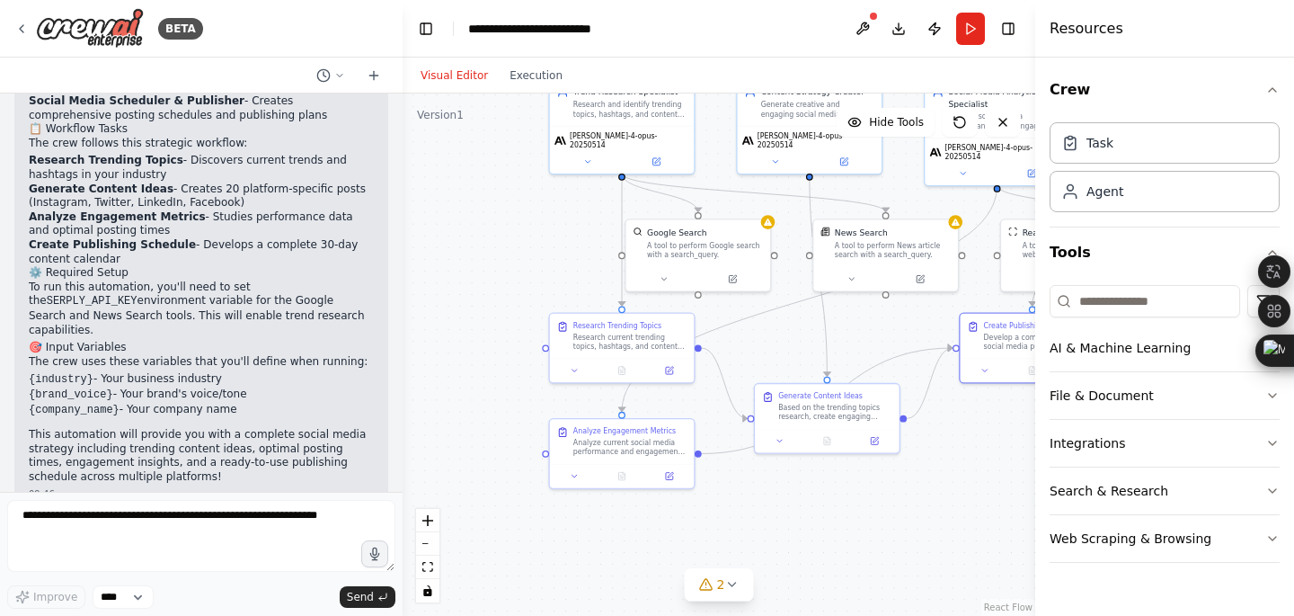
drag, startPoint x: 490, startPoint y: 316, endPoint x: 386, endPoint y: 227, distance: 137.1
click at [386, 227] on div "BETA Create a crew that schedules and publishes social media content across mul…" at bounding box center [647, 308] width 1294 height 616
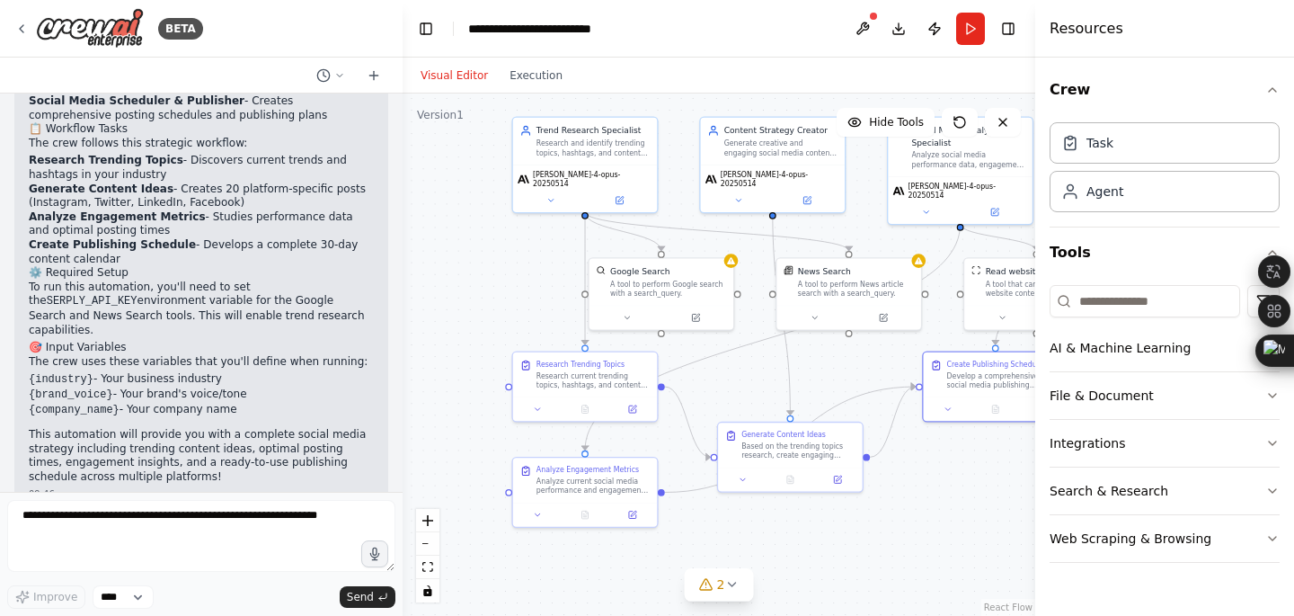
drag, startPoint x: 519, startPoint y: 242, endPoint x: 496, endPoint y: 279, distance: 43.2
click at [496, 279] on div ".deletable-edge-delete-btn { width: 20px; height: 20px; border: 0px solid #ffff…" at bounding box center [719, 354] width 633 height 522
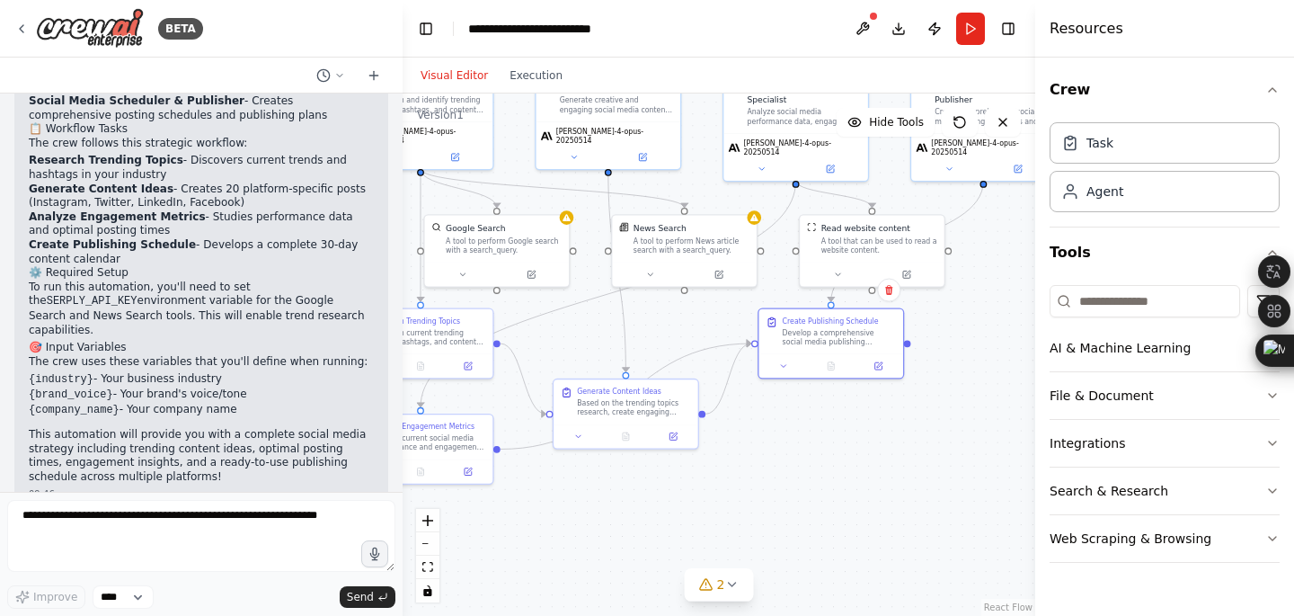
drag, startPoint x: 496, startPoint y: 279, endPoint x: 284, endPoint y: 226, distance: 218.7
click at [284, 226] on div "BETA Create a crew that schedules and publishes social media content across mul…" at bounding box center [647, 308] width 1294 height 616
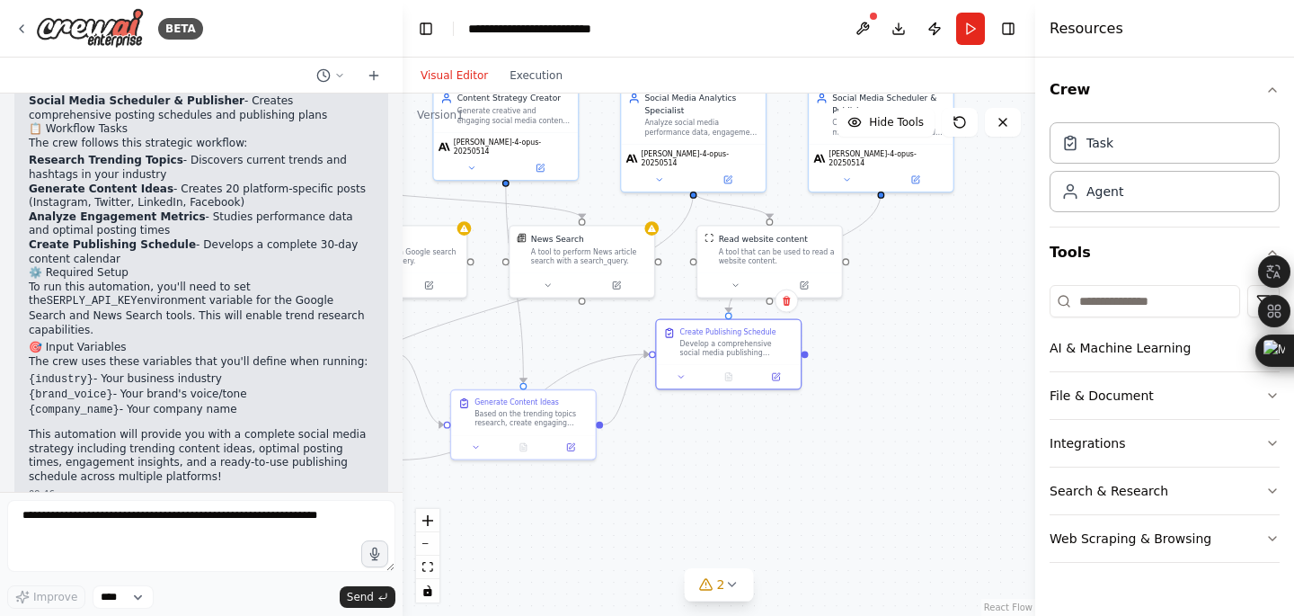
drag, startPoint x: 859, startPoint y: 408, endPoint x: 664, endPoint y: 464, distance: 202.9
click at [664, 464] on div ".deletable-edge-delete-btn { width: 20px; height: 20px; border: 0px solid #ffff…" at bounding box center [719, 354] width 633 height 522
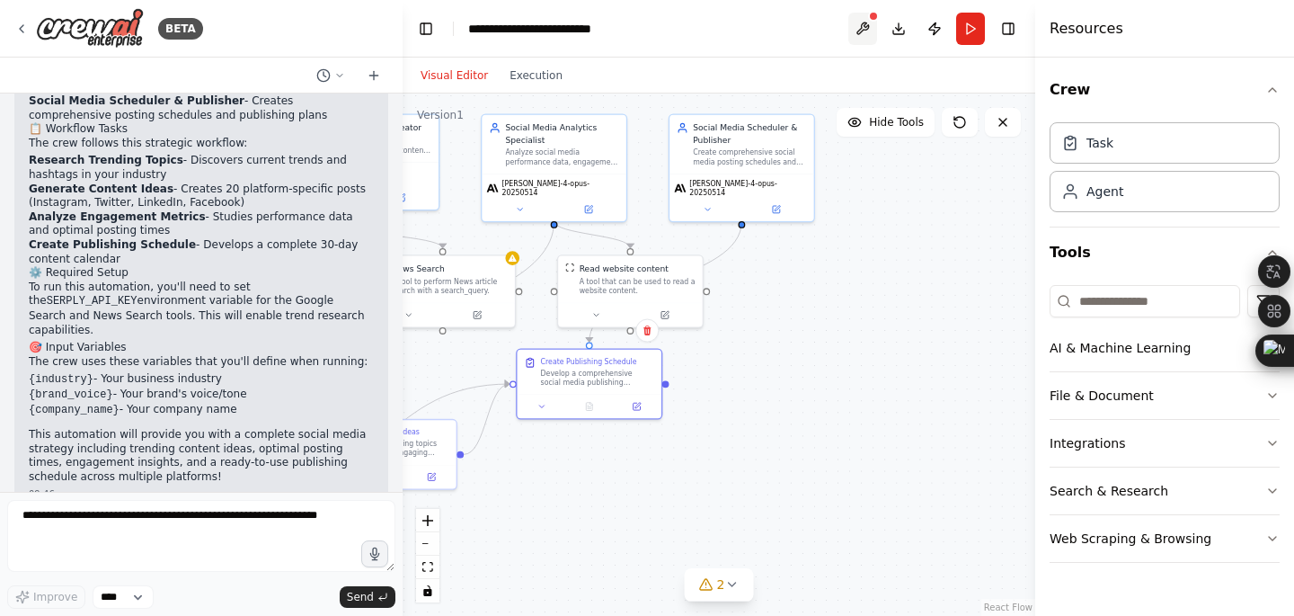
click at [863, 24] on button at bounding box center [863, 29] width 29 height 32
click at [863, 27] on body "BETA Create a crew that schedules and publishes social media content across mul…" at bounding box center [647, 456] width 1294 height 912
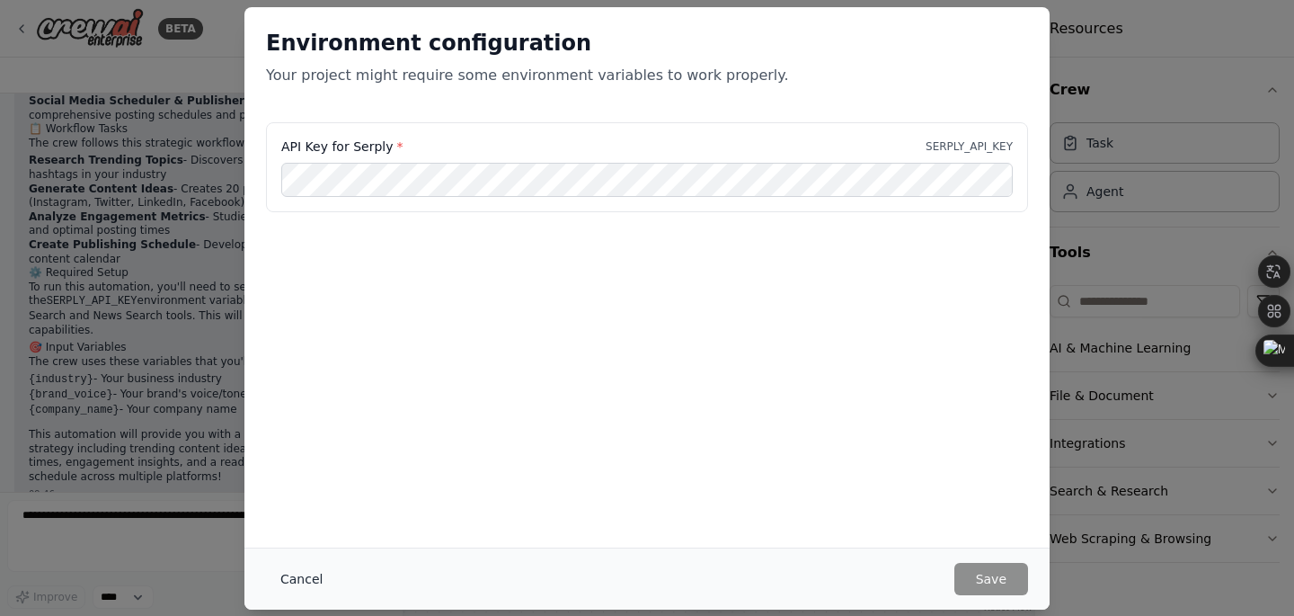
click at [307, 579] on button "Cancel" at bounding box center [301, 579] width 71 height 32
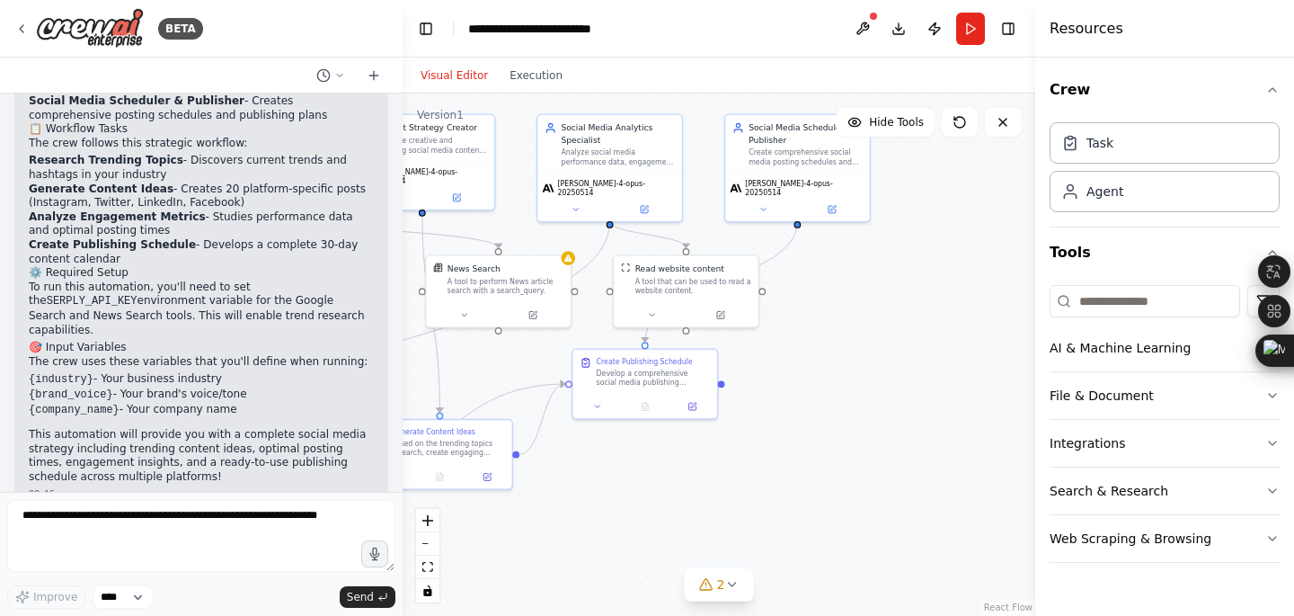
drag, startPoint x: 901, startPoint y: 271, endPoint x: 1030, endPoint y: 269, distance: 129.5
click at [1030, 269] on div "BETA Create a crew that schedules and publishes social media content across mul…" at bounding box center [647, 308] width 1294 height 616
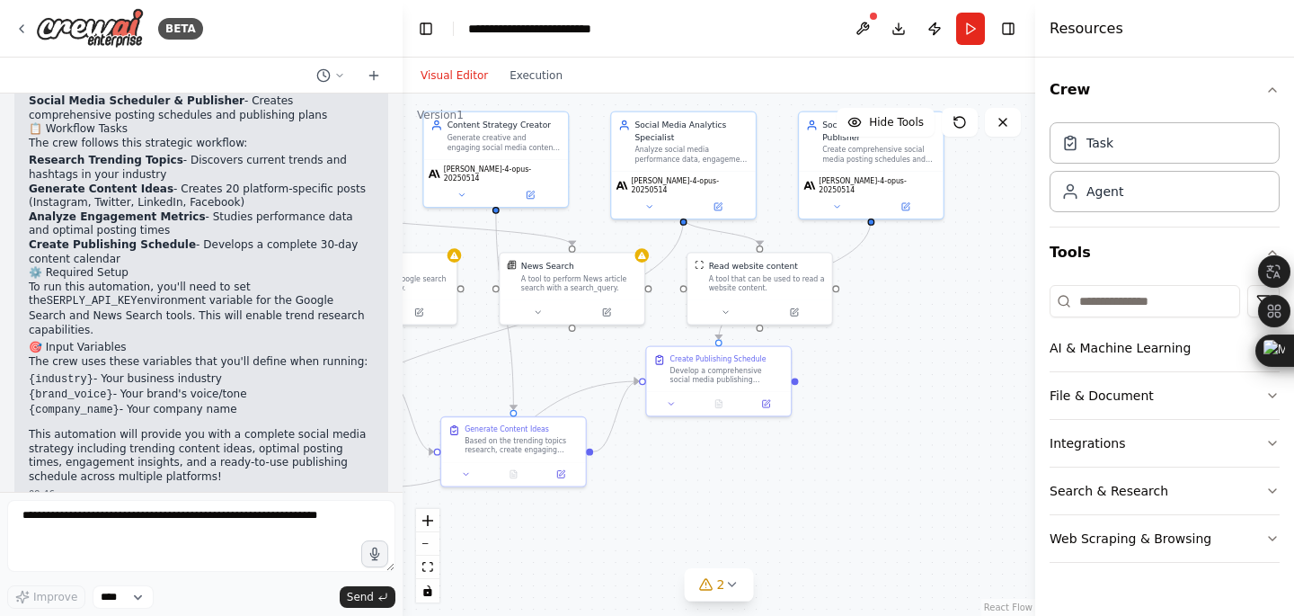
click at [921, 307] on div ".deletable-edge-delete-btn { width: 20px; height: 20px; border: 0px solid #ffff…" at bounding box center [719, 354] width 633 height 522
click at [476, 129] on div "Content Strategy Creator Generate creative and engaging social media content id…" at bounding box center [505, 133] width 114 height 33
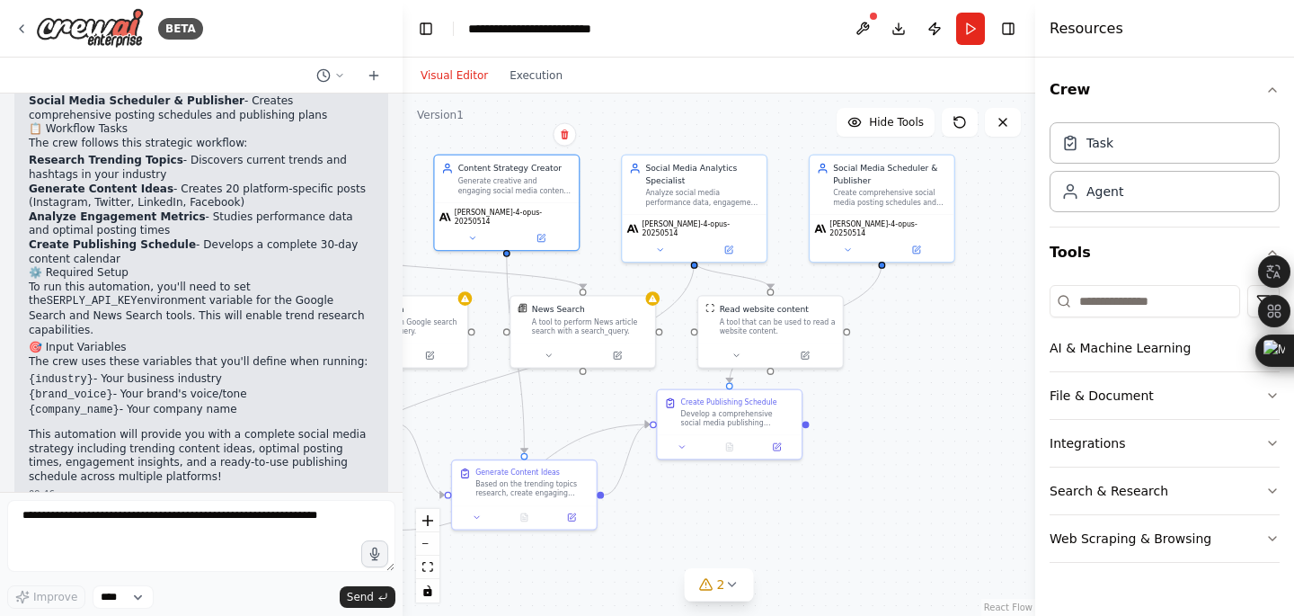
drag, startPoint x: 576, startPoint y: 203, endPoint x: 620, endPoint y: 349, distance: 152.1
click at [620, 349] on div ".deletable-edge-delete-btn { width: 20px; height: 20px; border: 0px solid #ffff…" at bounding box center [719, 354] width 633 height 522
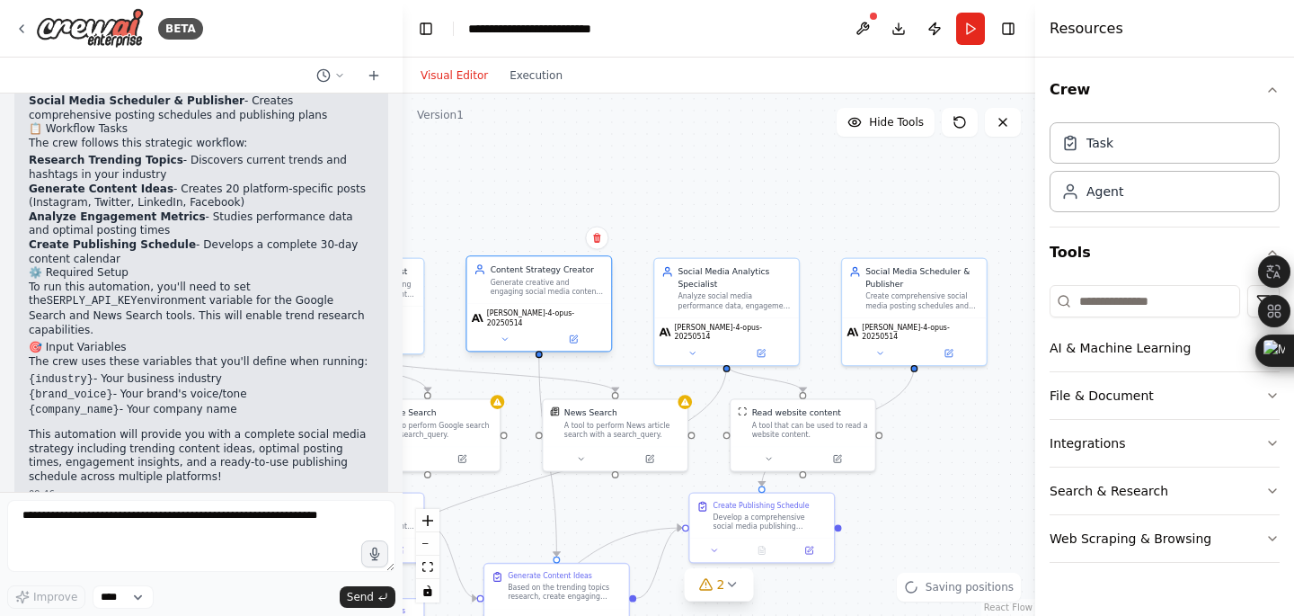
click at [535, 293] on div "Generate creative and engaging social media content ideas, captions, and post c…" at bounding box center [548, 287] width 114 height 19
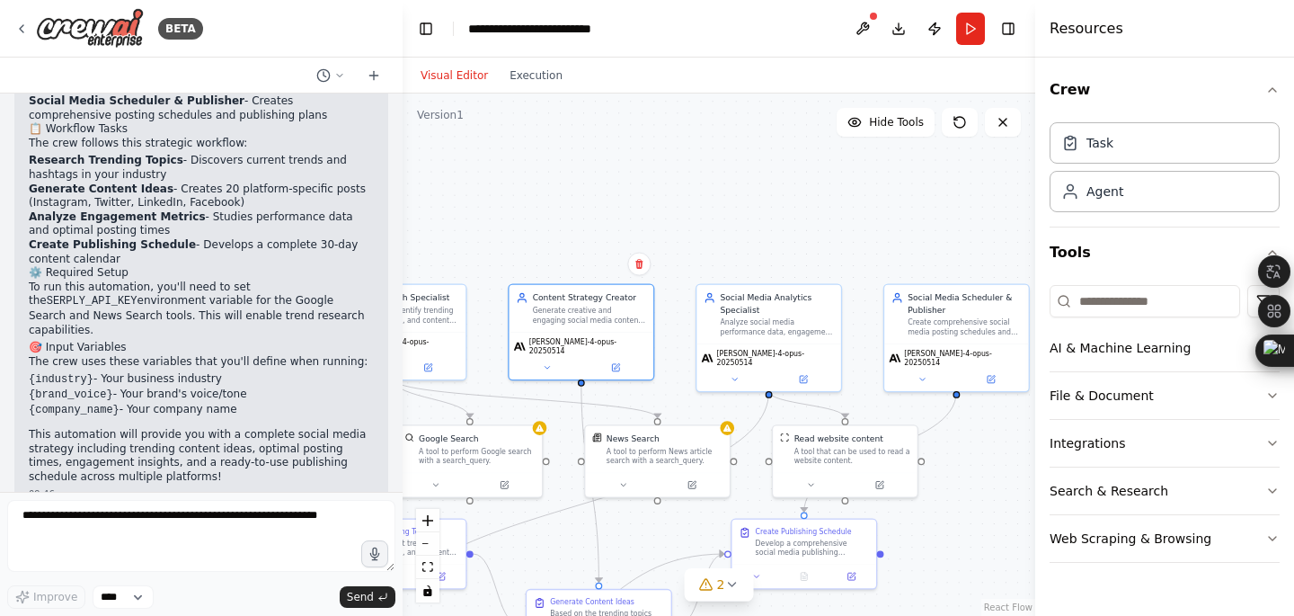
drag, startPoint x: 512, startPoint y: 205, endPoint x: 645, endPoint y: 254, distance: 140.8
click at [645, 254] on div ".deletable-edge-delete-btn { width: 20px; height: 20px; border: 0px solid #ffff…" at bounding box center [719, 354] width 633 height 522
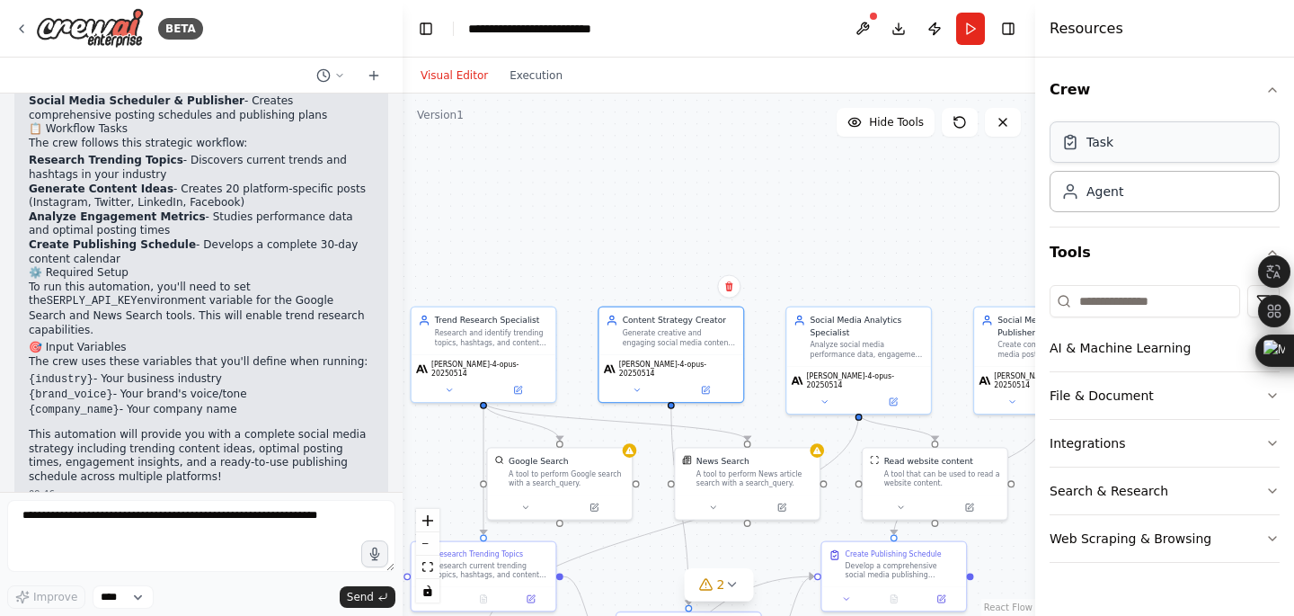
click at [1095, 144] on div "Task" at bounding box center [1100, 142] width 27 height 18
click at [454, 75] on button "Visual Editor" at bounding box center [454, 76] width 89 height 22
click at [338, 75] on icon at bounding box center [339, 75] width 11 height 11
click at [481, 218] on div ".deletable-edge-delete-btn { width: 20px; height: 20px; border: 0px solid #ffff…" at bounding box center [719, 354] width 633 height 522
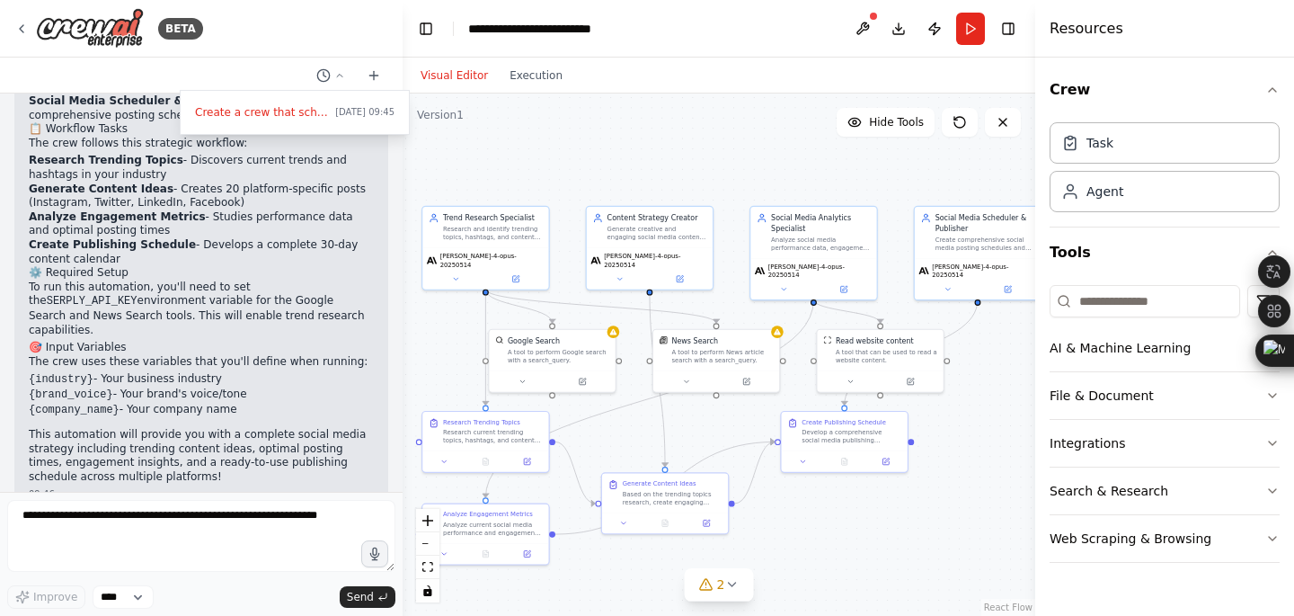
drag, startPoint x: 468, startPoint y: 436, endPoint x: 551, endPoint y: 291, distance: 166.7
click at [551, 291] on div ".deletable-edge-delete-btn { width: 20px; height: 20px; border: 0px solid #ffff…" at bounding box center [719, 354] width 633 height 522
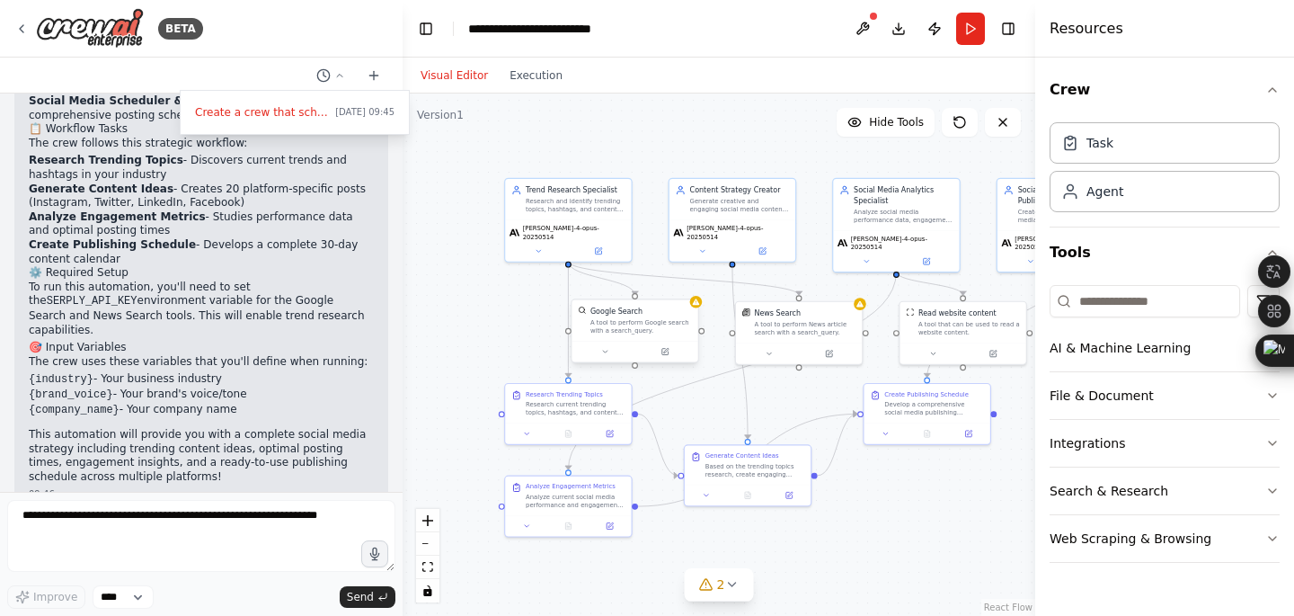
click at [609, 343] on div at bounding box center [635, 351] width 126 height 21
click at [703, 305] on div ".deletable-edge-delete-btn { width: 20px; height: 20px; border: 0px solid #ffff…" at bounding box center [719, 354] width 633 height 522
click at [695, 305] on icon at bounding box center [696, 301] width 7 height 6
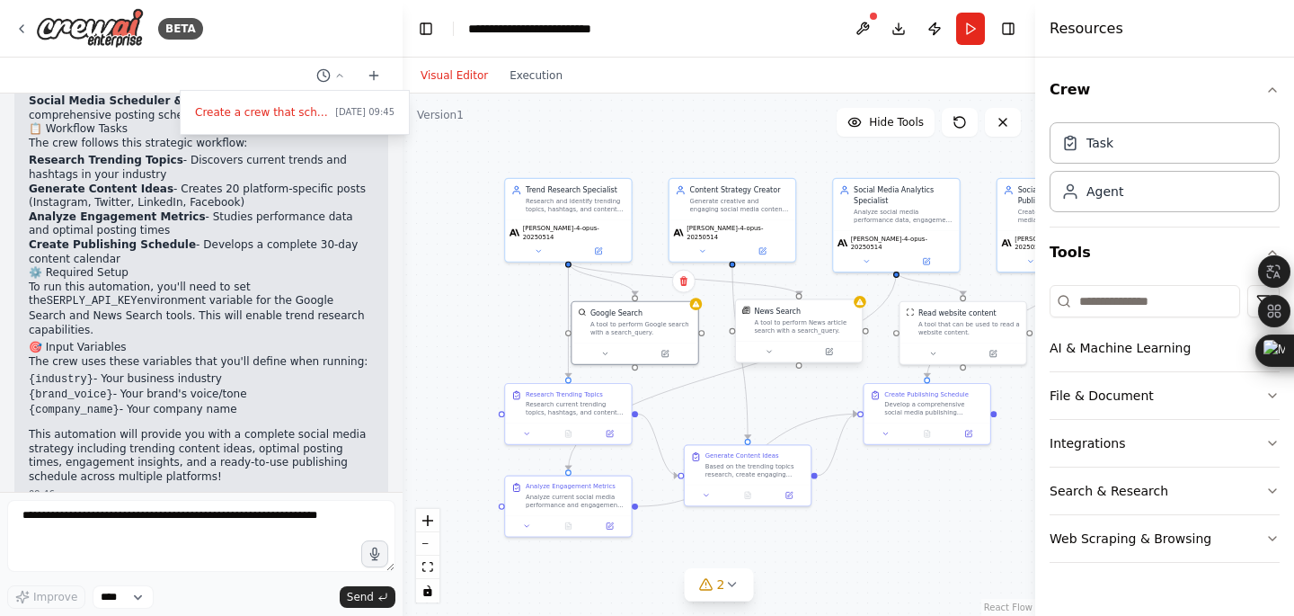
click at [821, 316] on div "News Search A tool to perform News article search with a search_query." at bounding box center [805, 320] width 102 height 29
click at [871, 305] on div ".deletable-edge-delete-btn { width: 20px; height: 20px; border: 0px solid #ffff…" at bounding box center [719, 354] width 633 height 522
click at [916, 408] on div "Develop a comprehensive social media publishing schedule that incorporates the …" at bounding box center [935, 406] width 100 height 16
click at [770, 460] on div "Based on the trending topics research, create engaging social media content ide…" at bounding box center [756, 467] width 100 height 16
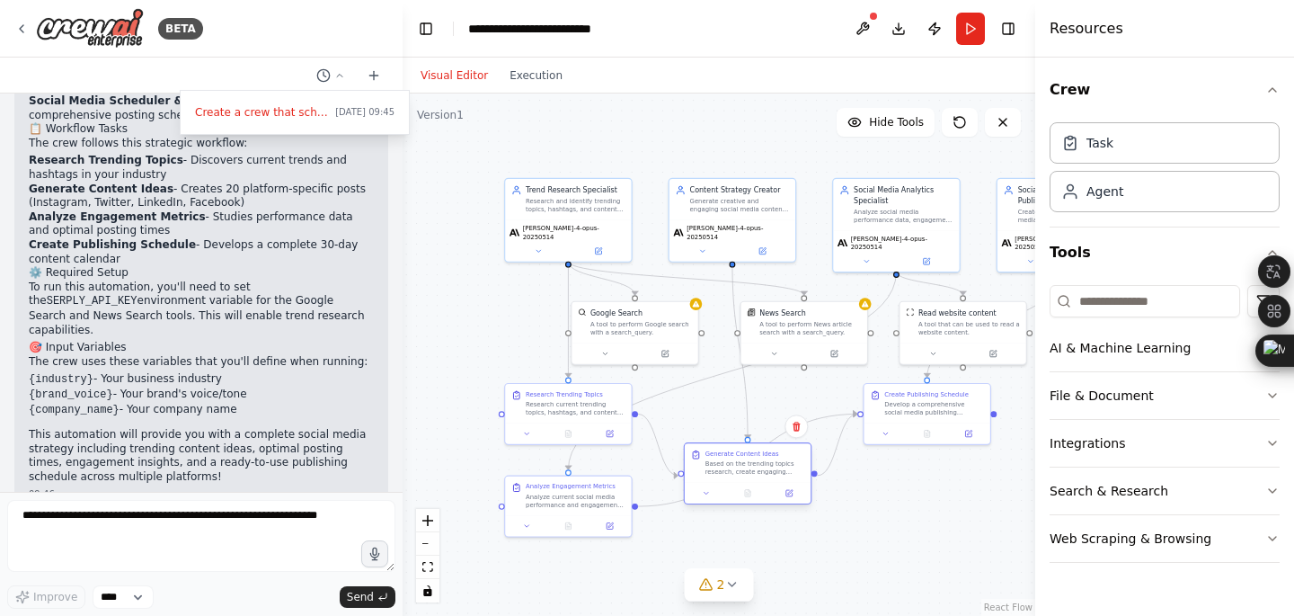
click at [770, 460] on div "Based on the trending topics research, create engaging social media content ide…" at bounding box center [756, 467] width 100 height 16
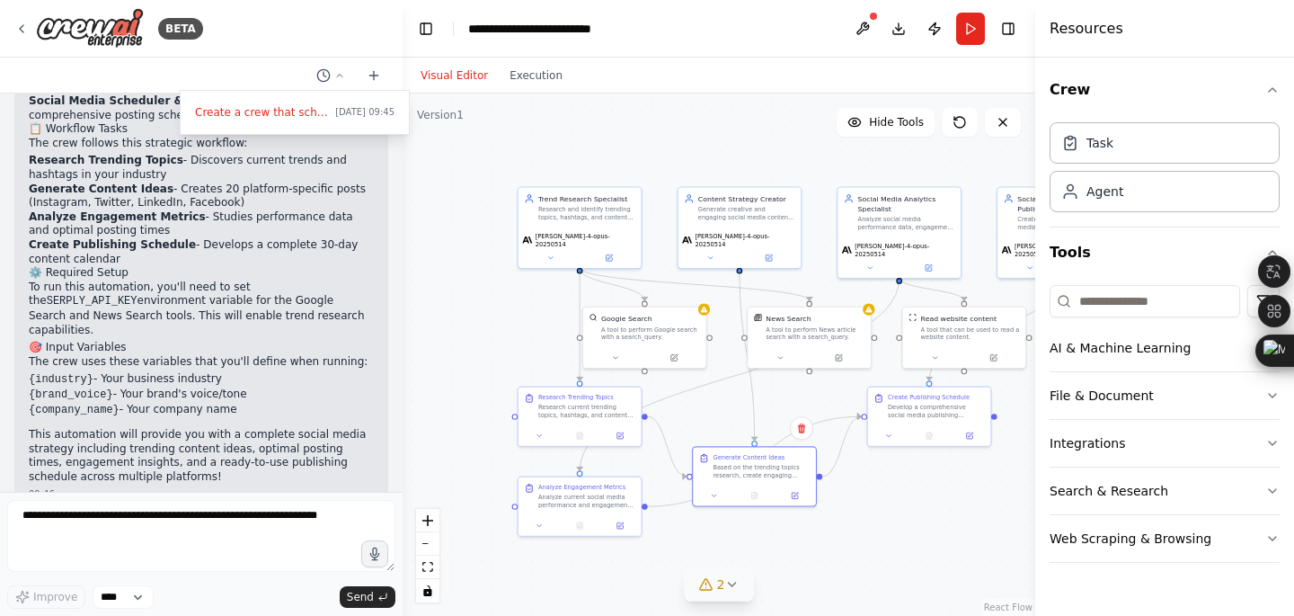
click at [743, 573] on button "2" at bounding box center [719, 584] width 69 height 33
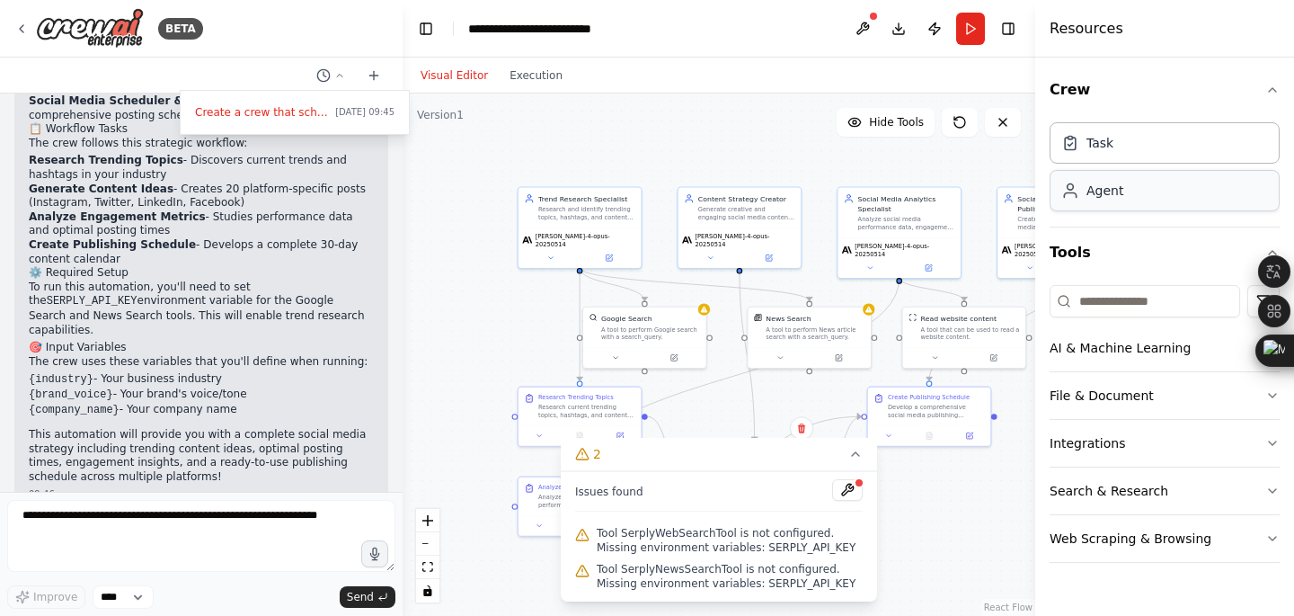
click at [1110, 209] on div "Agent" at bounding box center [1165, 190] width 230 height 41
click at [1099, 345] on button "AI & Machine Learning" at bounding box center [1165, 348] width 230 height 47
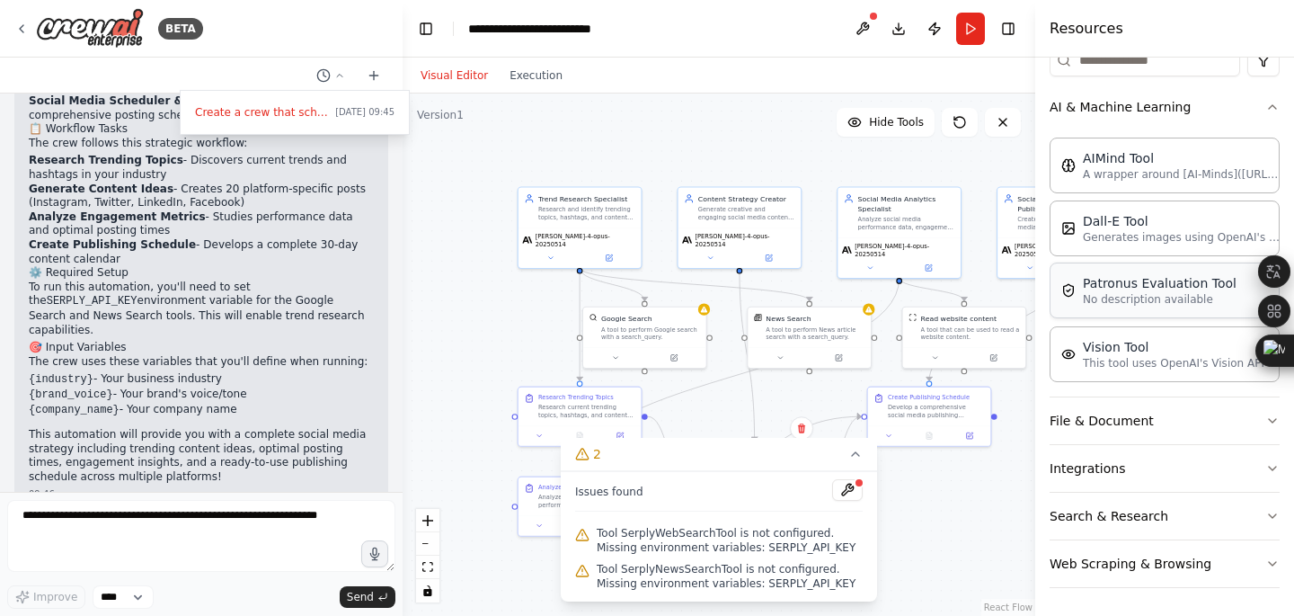
scroll to position [242, 0]
click at [1125, 418] on button "File & Document" at bounding box center [1165, 419] width 230 height 47
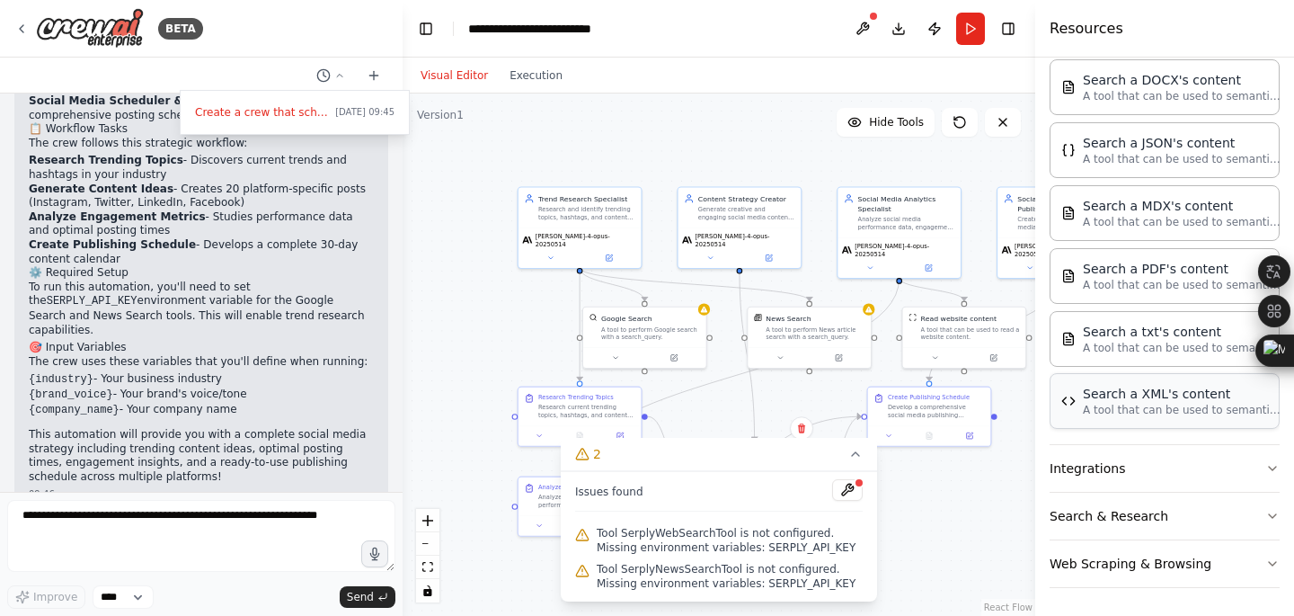
scroll to position [697, 0]
click at [1107, 497] on button "Search & Research" at bounding box center [1165, 515] width 230 height 47
click at [1121, 454] on button "Integrations" at bounding box center [1165, 467] width 230 height 47
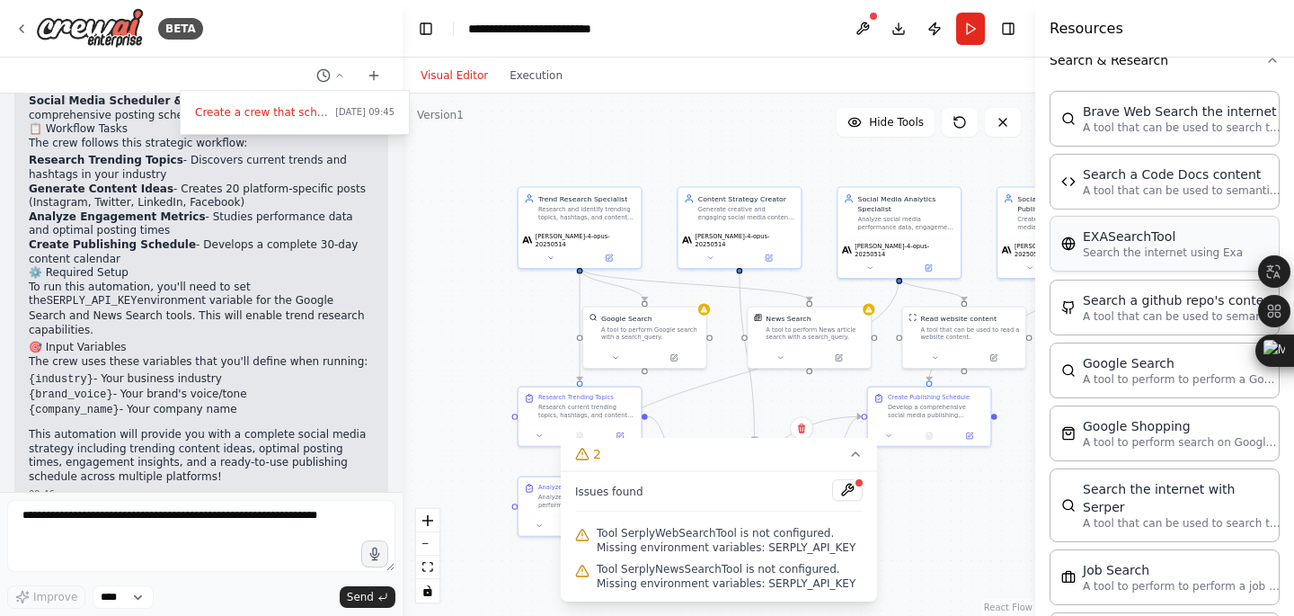
scroll to position [2575, 0]
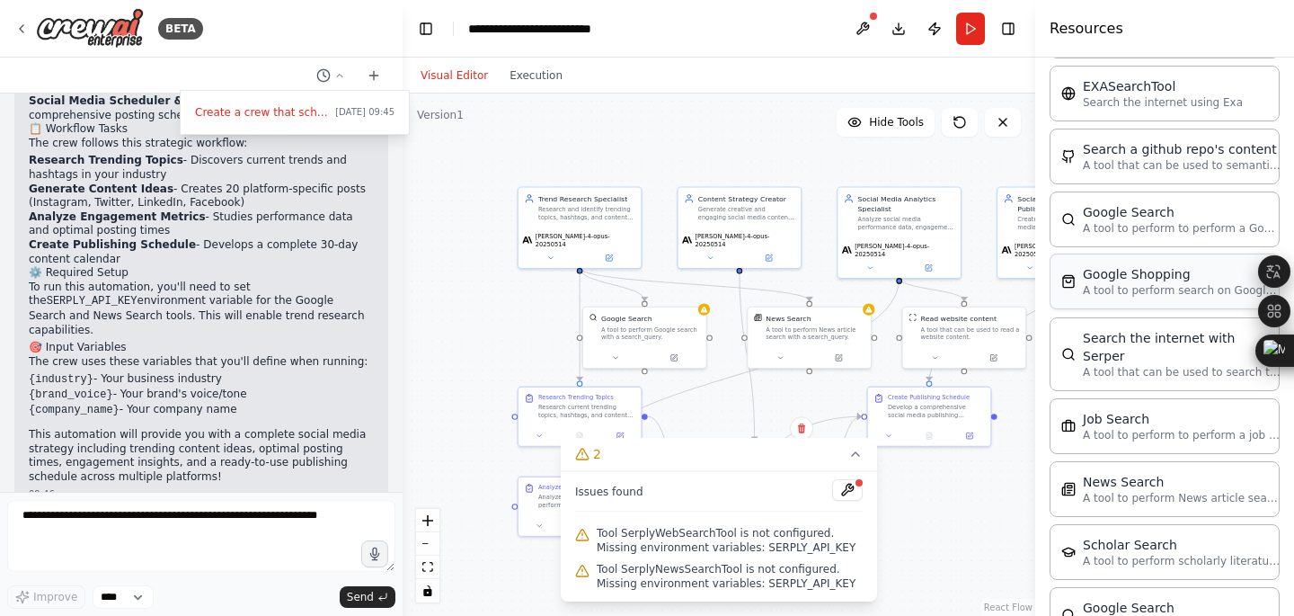
click at [1185, 262] on div "Google Shopping A tool to perform search on Google shopping with a search_query." at bounding box center [1165, 282] width 230 height 56
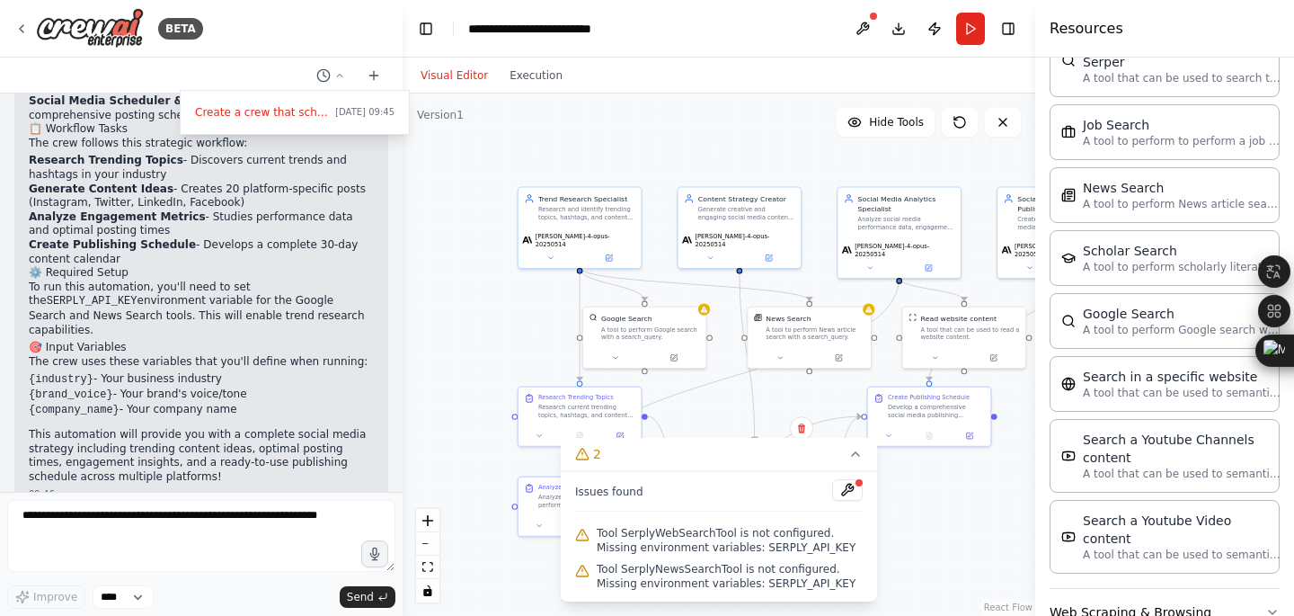
scroll to position [2883, 0]
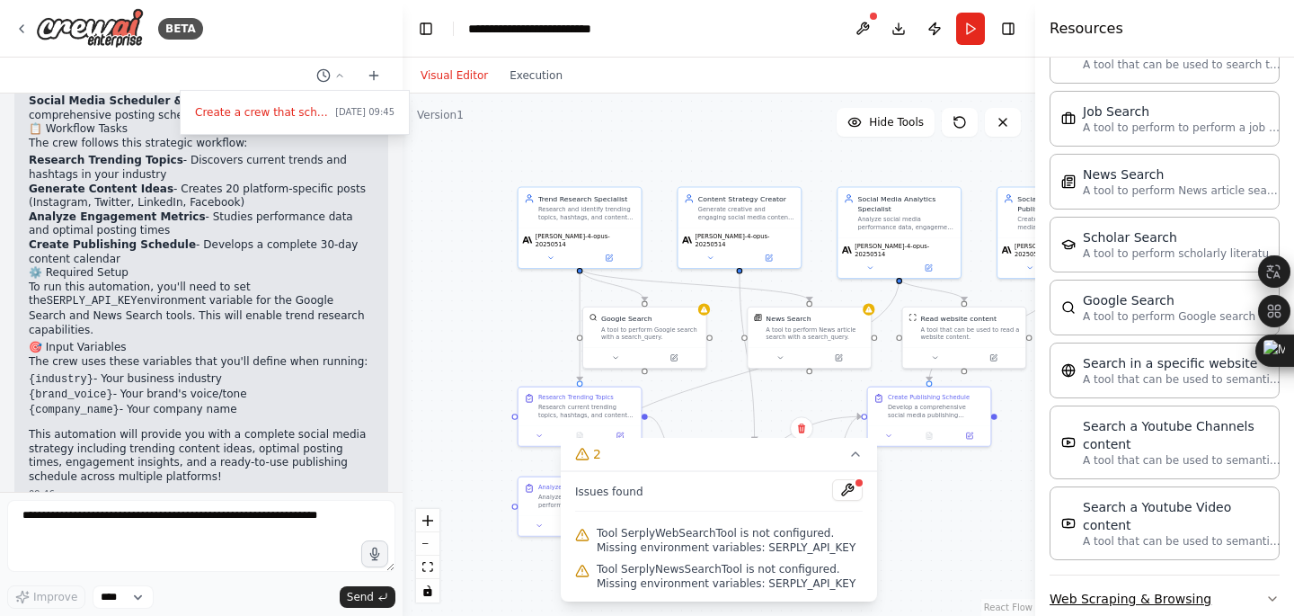
click at [1132, 575] on button "Web Scraping & Browsing" at bounding box center [1165, 598] width 230 height 47
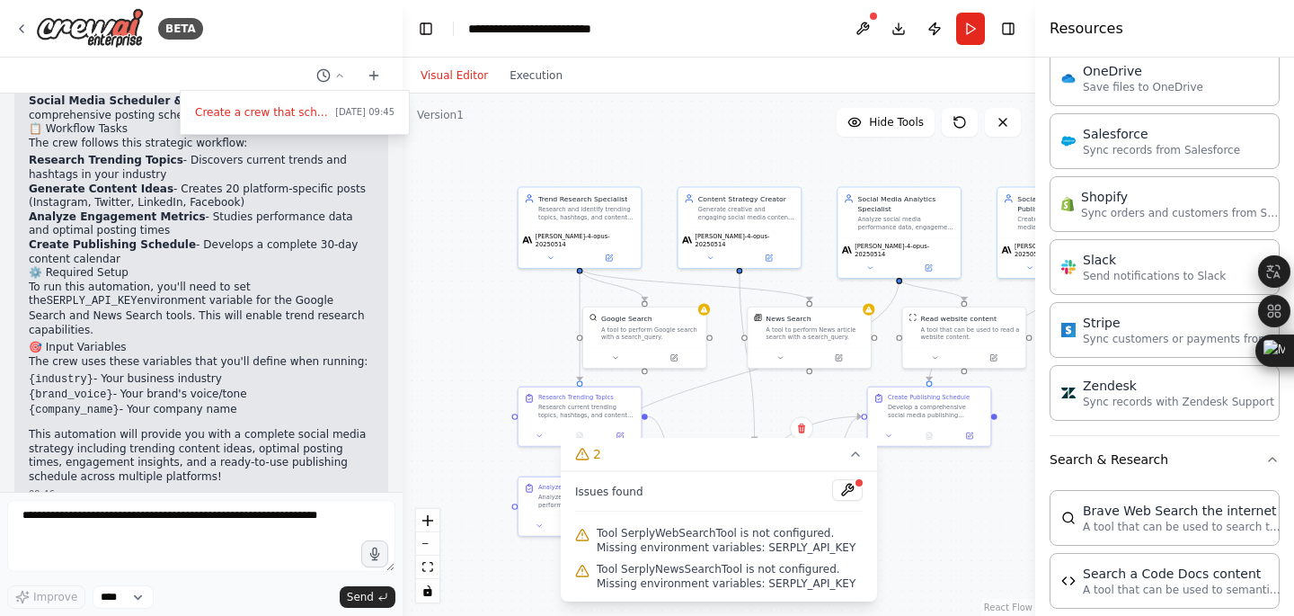
scroll to position [2019, 0]
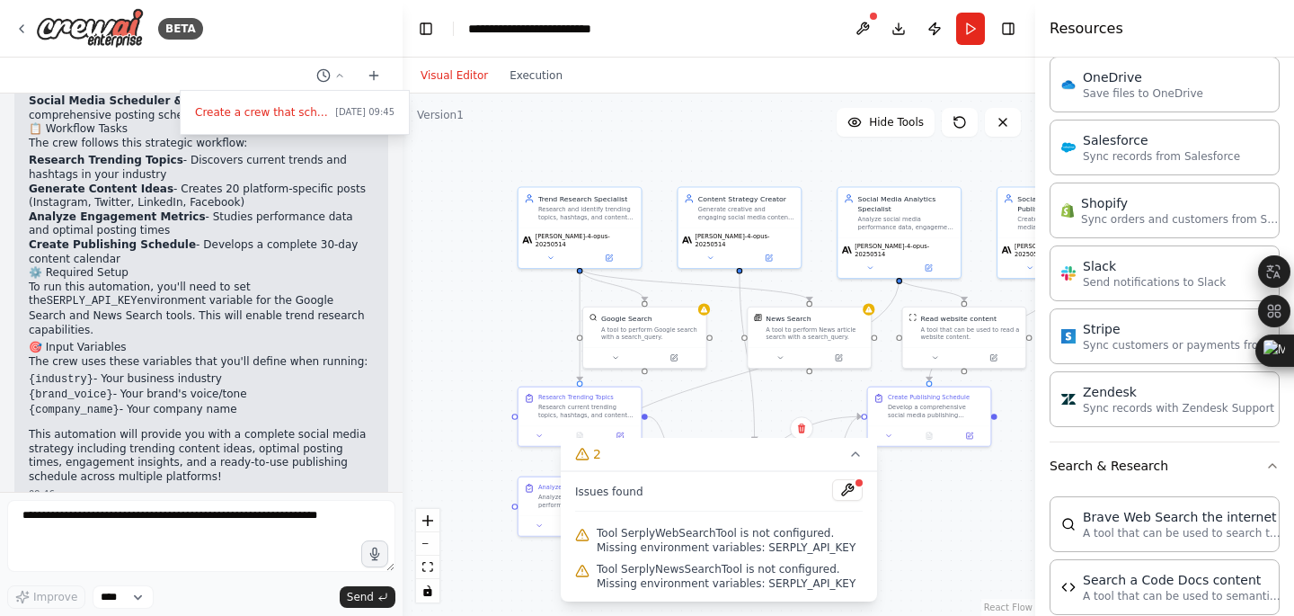
click at [504, 339] on div ".deletable-edge-delete-btn { width: 20px; height: 20px; border: 0px solid #ffff…" at bounding box center [719, 354] width 633 height 522
drag, startPoint x: 475, startPoint y: 368, endPoint x: 555, endPoint y: 216, distance: 171.7
click at [555, 216] on div ".deletable-edge-delete-btn { width: 20px; height: 20px; border: 0px solid #ffff…" at bounding box center [719, 354] width 633 height 522
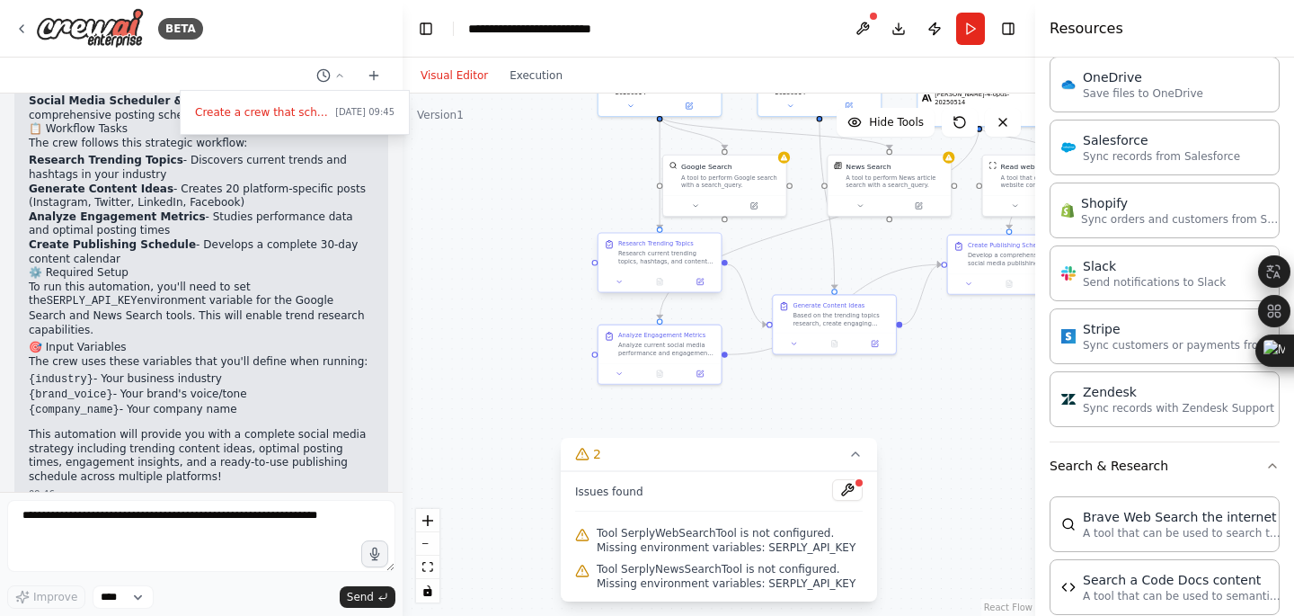
click at [650, 258] on div "Research current trending topics, hashtags, and content opportunities in the {i…" at bounding box center [666, 257] width 97 height 16
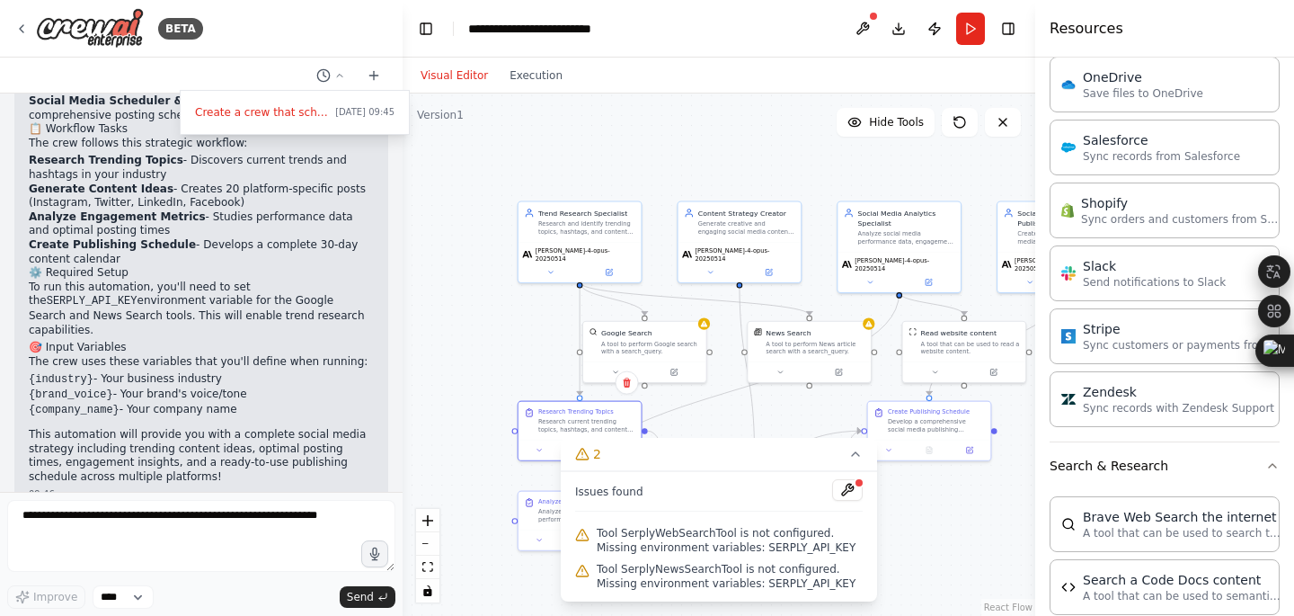
drag, startPoint x: 587, startPoint y: 176, endPoint x: 506, endPoint y: 356, distance: 197.2
click at [506, 354] on div ".deletable-edge-delete-btn { width: 20px; height: 20px; border: 0px solid #ffff…" at bounding box center [719, 354] width 633 height 522
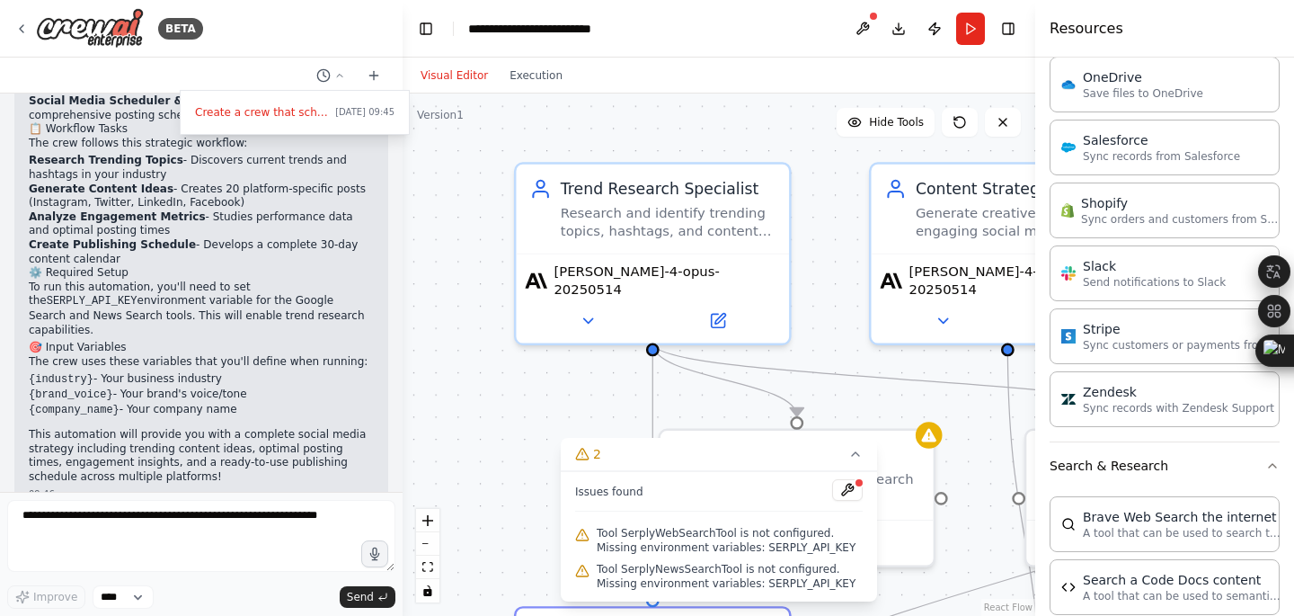
drag, startPoint x: 592, startPoint y: 303, endPoint x: 576, endPoint y: 428, distance: 125.9
click at [576, 428] on div ".deletable-edge-delete-btn { width: 20px; height: 20px; border: 0px solid #ffff…" at bounding box center [719, 354] width 633 height 522
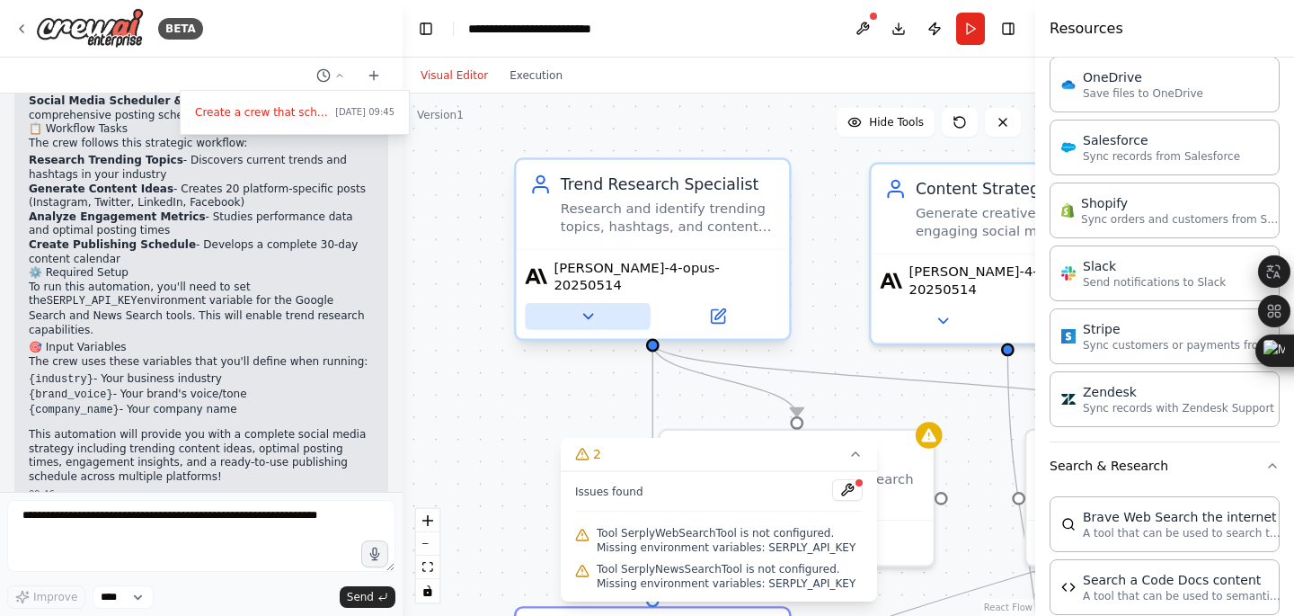
click at [598, 314] on button at bounding box center [588, 316] width 126 height 27
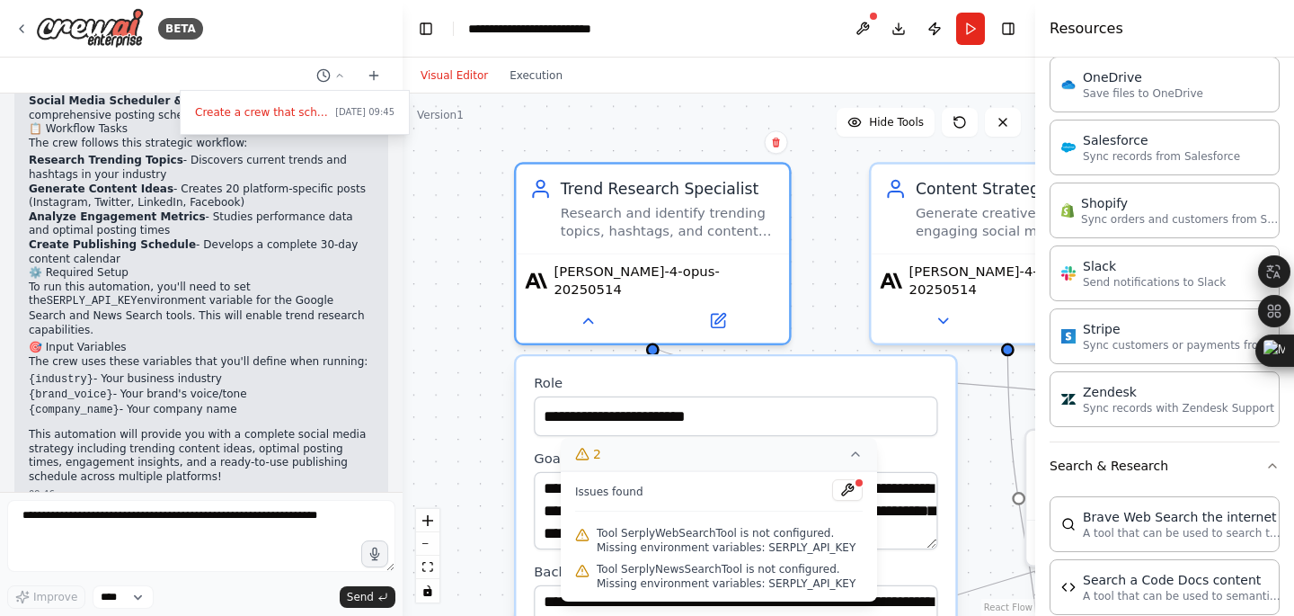
click at [855, 451] on icon at bounding box center [856, 454] width 14 height 14
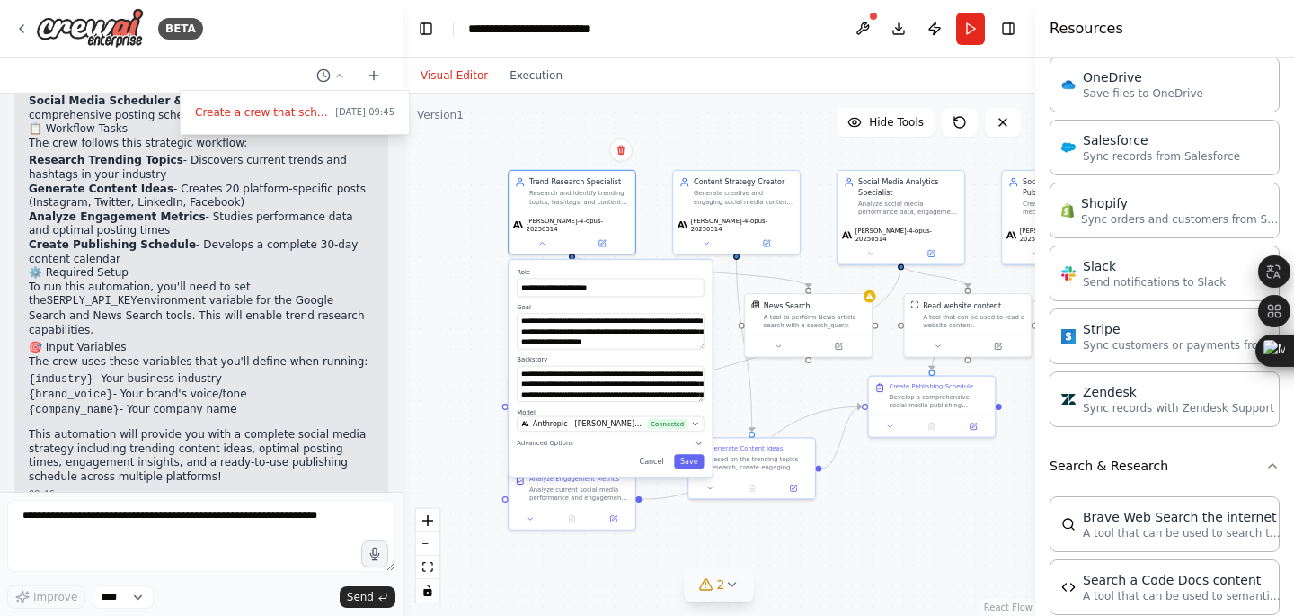
drag, startPoint x: 478, startPoint y: 403, endPoint x: 478, endPoint y: 283, distance: 119.6
click at [478, 283] on div ".deletable-edge-delete-btn { width: 20px; height: 20px; border: 0px solid #ffff…" at bounding box center [719, 354] width 633 height 522
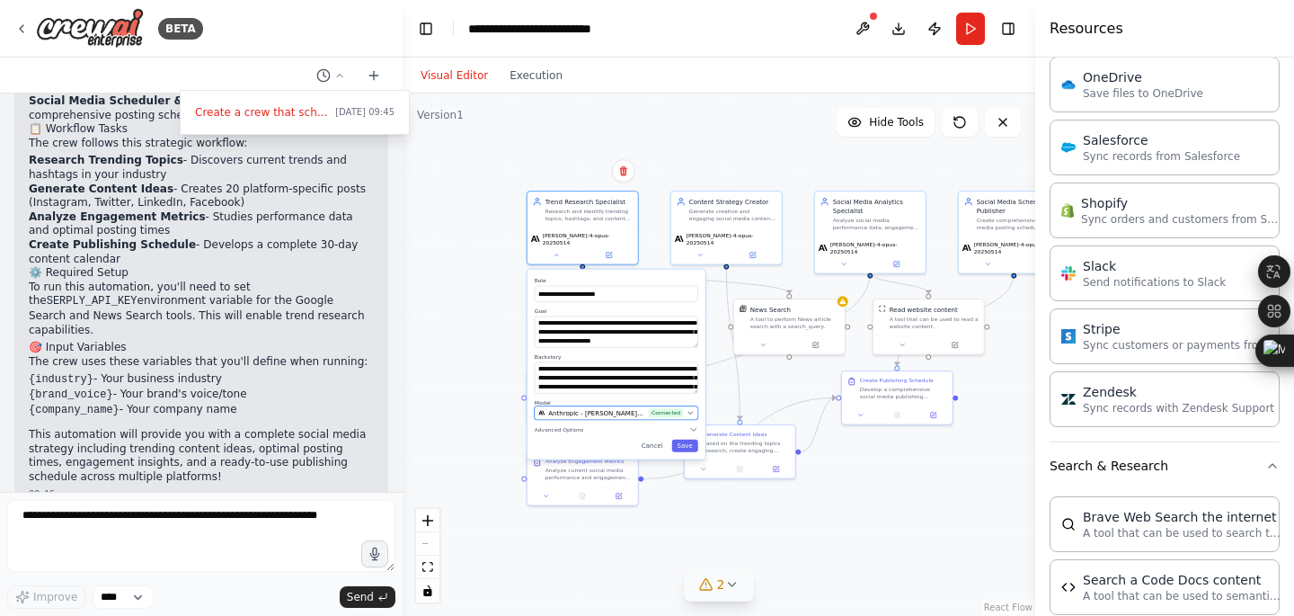
click at [592, 410] on span "Anthropic - claude-4-opus-20250514 (CLAUDE_API)" at bounding box center [596, 412] width 97 height 9
click at [587, 412] on button "Anthropic - claude-4-opus-20250514 (CLAUDE_API) Connected" at bounding box center [617, 412] width 164 height 13
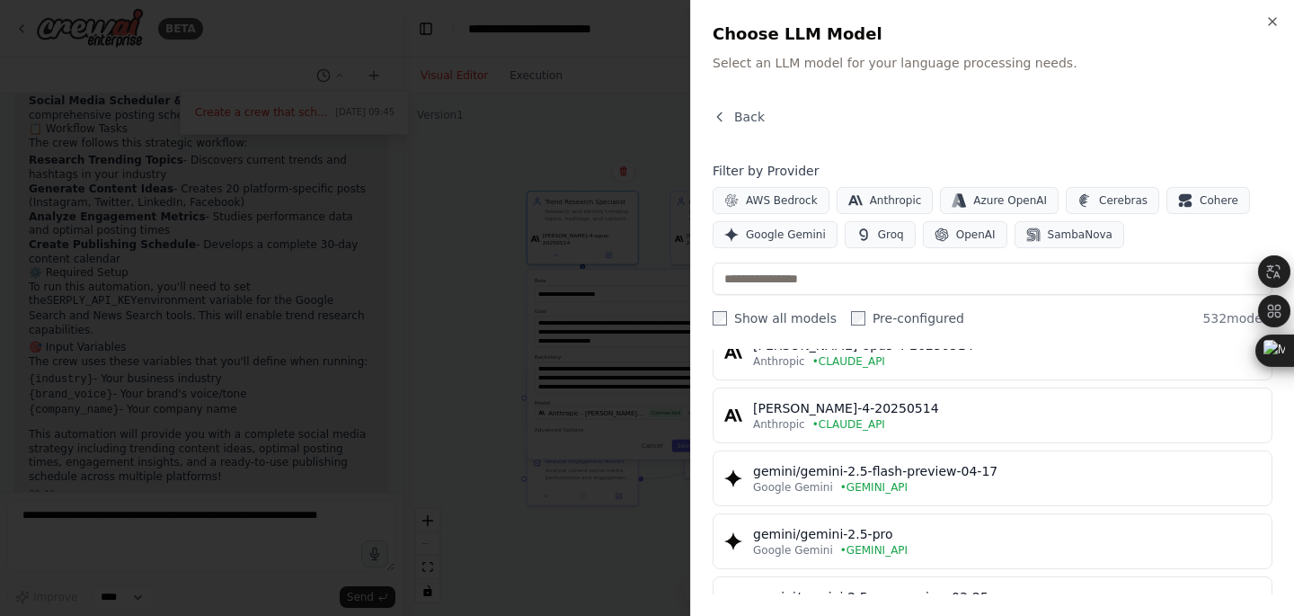
scroll to position [0, 0]
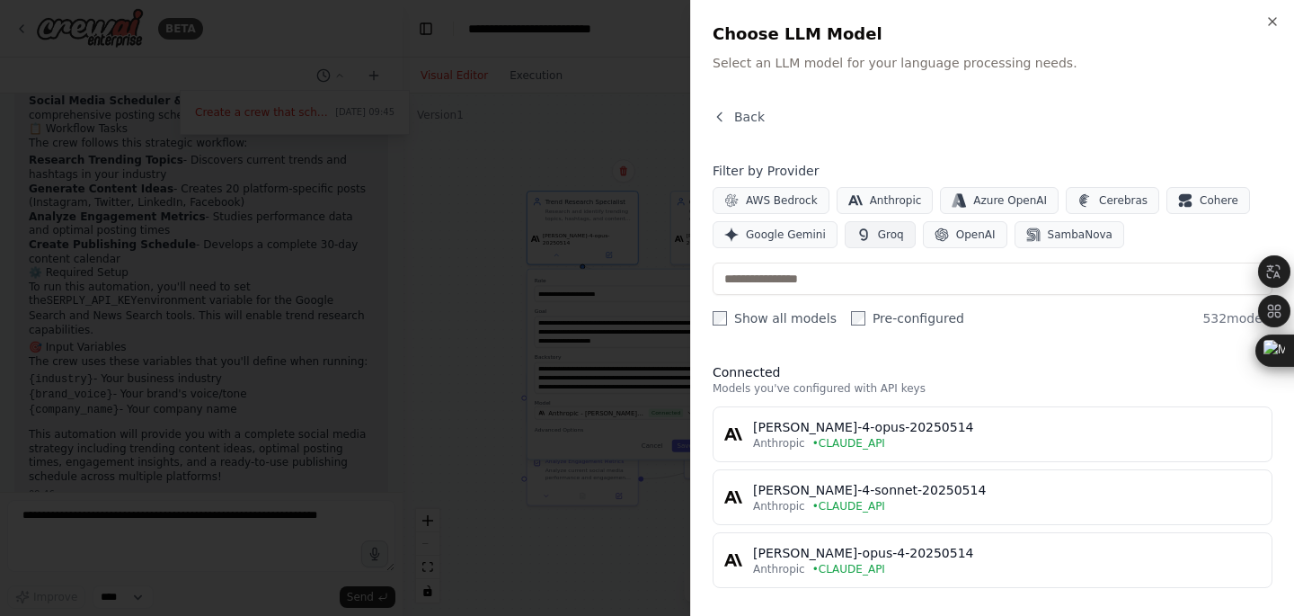
click at [881, 227] on button "Groq" at bounding box center [880, 234] width 71 height 27
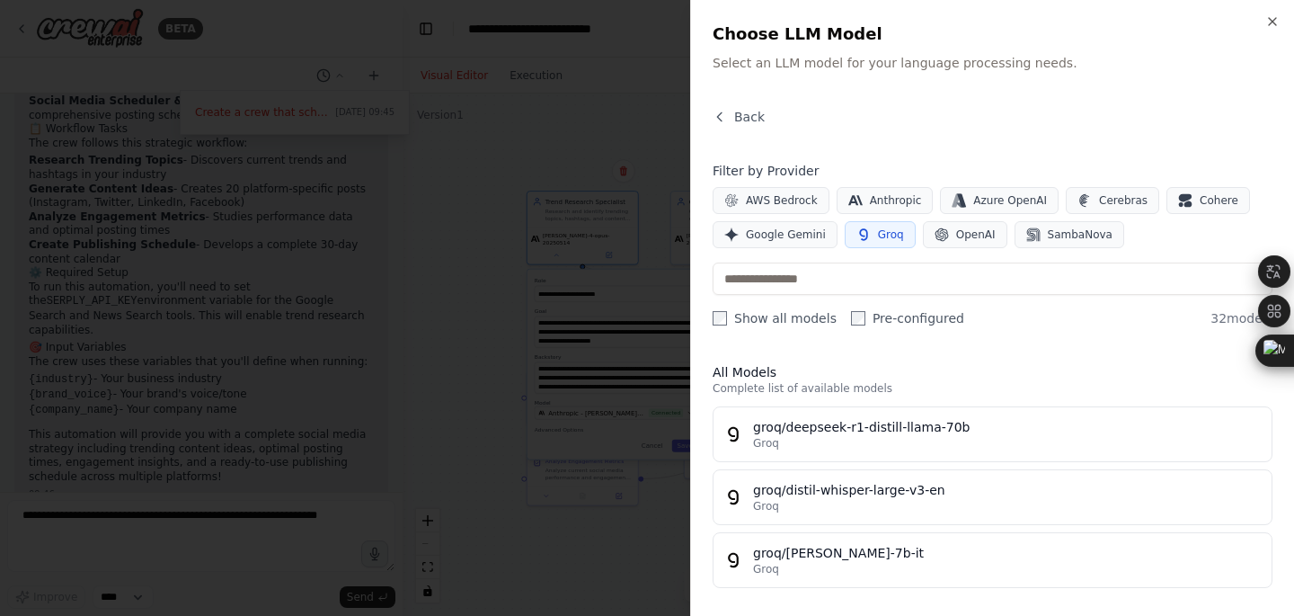
click at [889, 232] on span "Groq" at bounding box center [891, 234] width 26 height 14
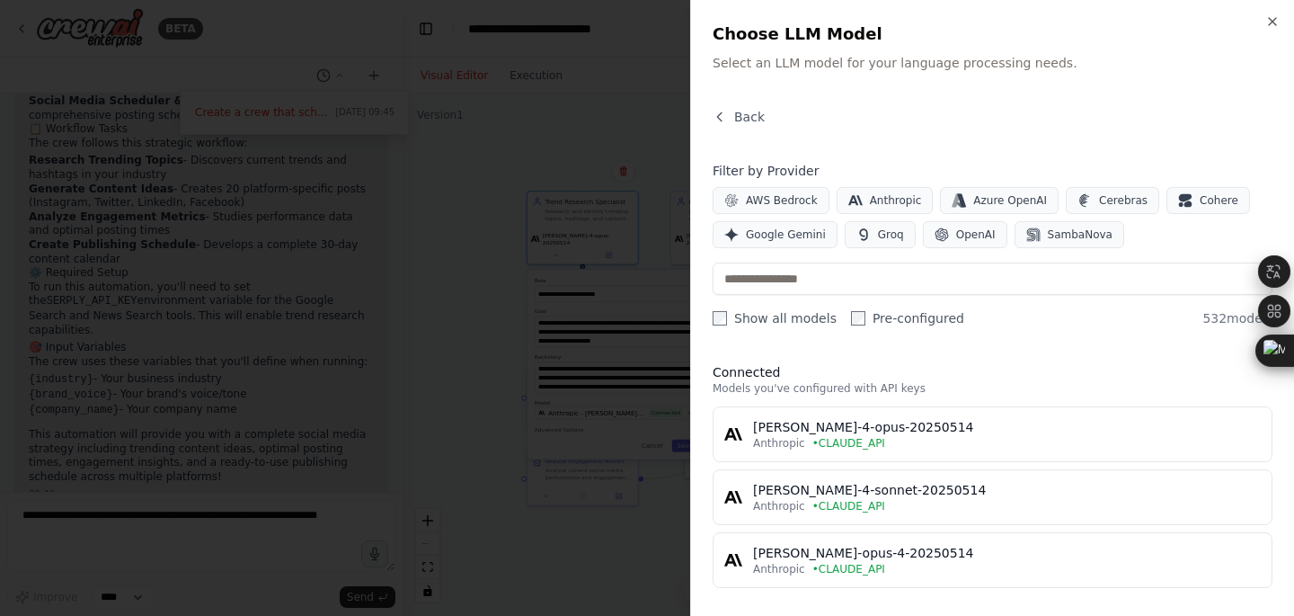
click at [947, 248] on div "Filter by Provider AWS Bedrock Anthropic Azure OpenAI Cerebras Cohere Google Ge…" at bounding box center [993, 244] width 560 height 165
click at [947, 230] on button "OpenAI" at bounding box center [965, 234] width 85 height 27
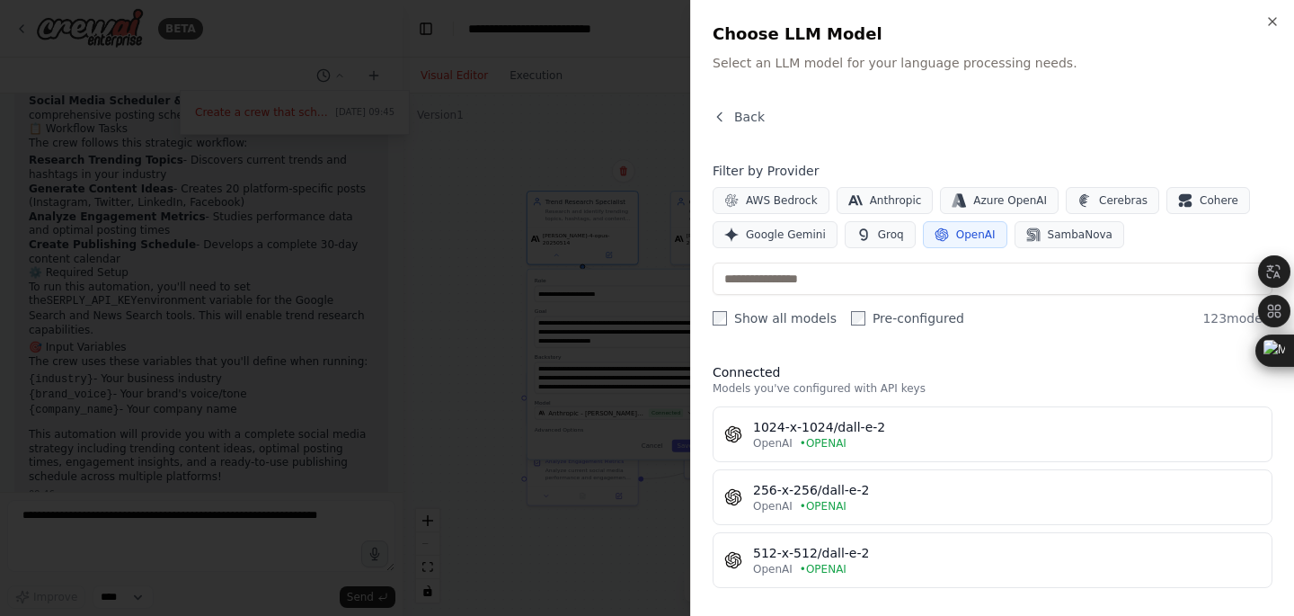
click at [956, 235] on span "OpenAI" at bounding box center [976, 234] width 40 height 14
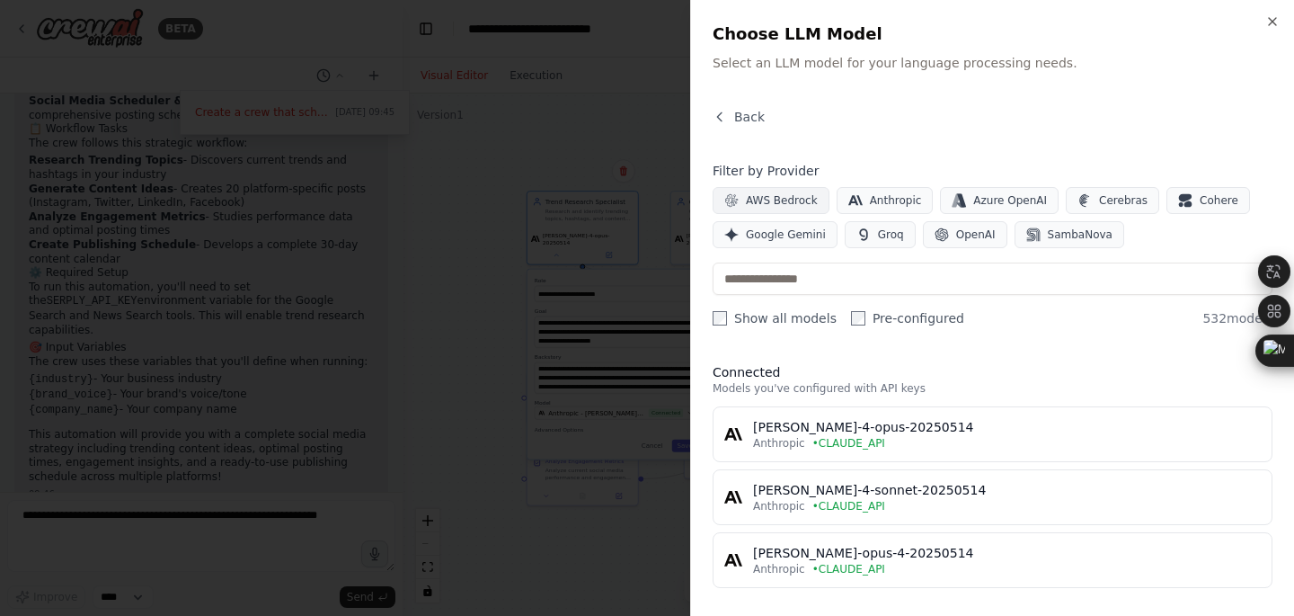
click at [788, 194] on span "AWS Bedrock" at bounding box center [782, 200] width 72 height 14
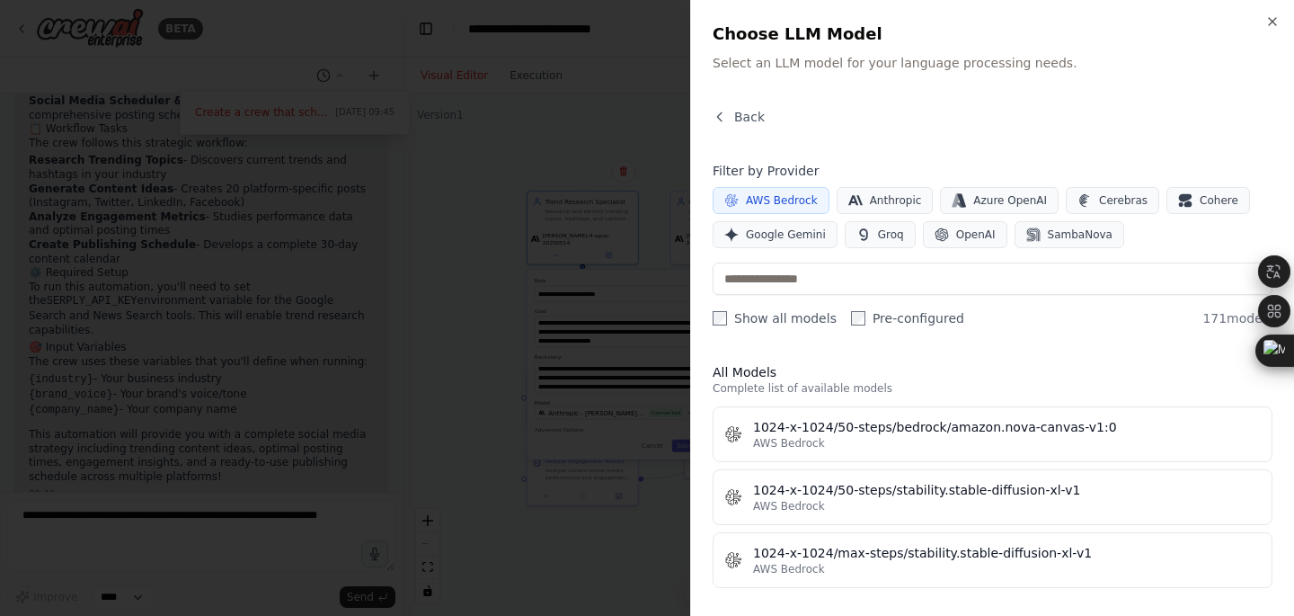
click at [769, 195] on span "AWS Bedrock" at bounding box center [782, 200] width 72 height 14
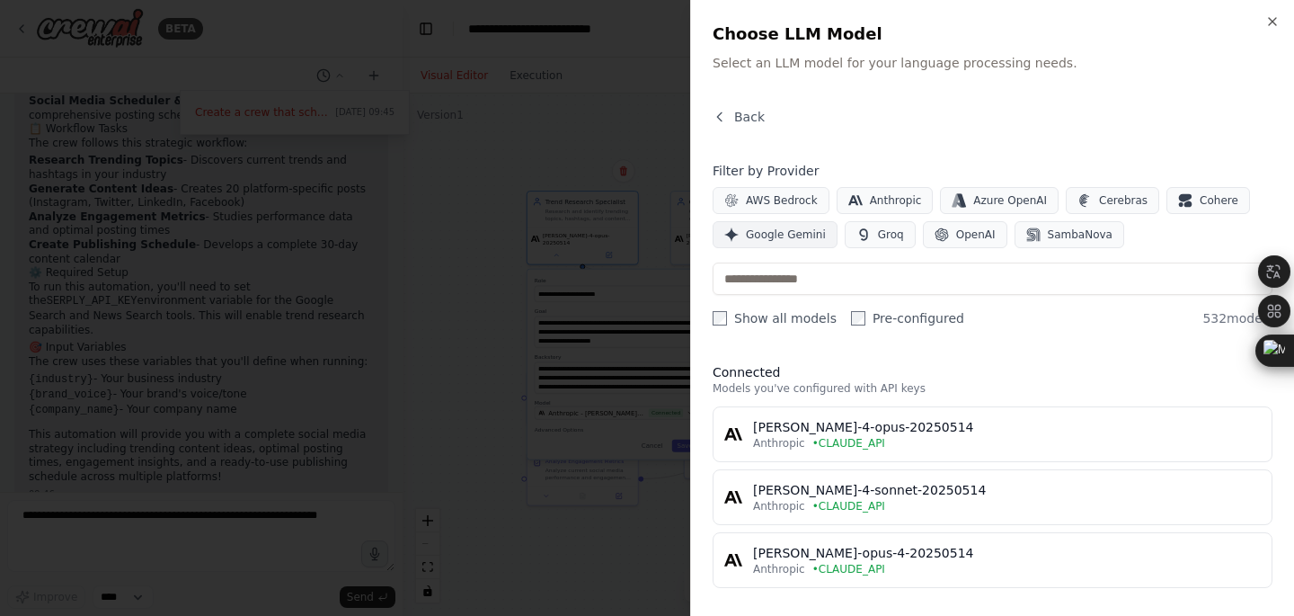
click at [781, 229] on span "Google Gemini" at bounding box center [786, 234] width 80 height 14
click at [804, 222] on button "Google Gemini" at bounding box center [775, 234] width 125 height 27
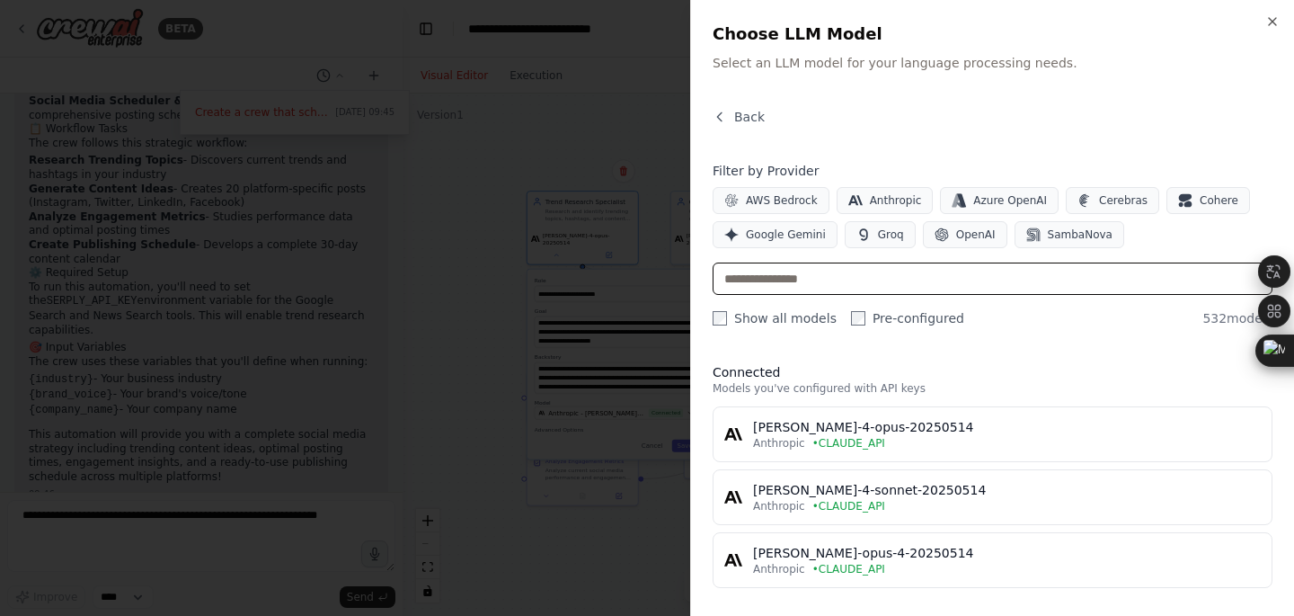
click at [937, 265] on input "text" at bounding box center [993, 278] width 560 height 32
type input "*"
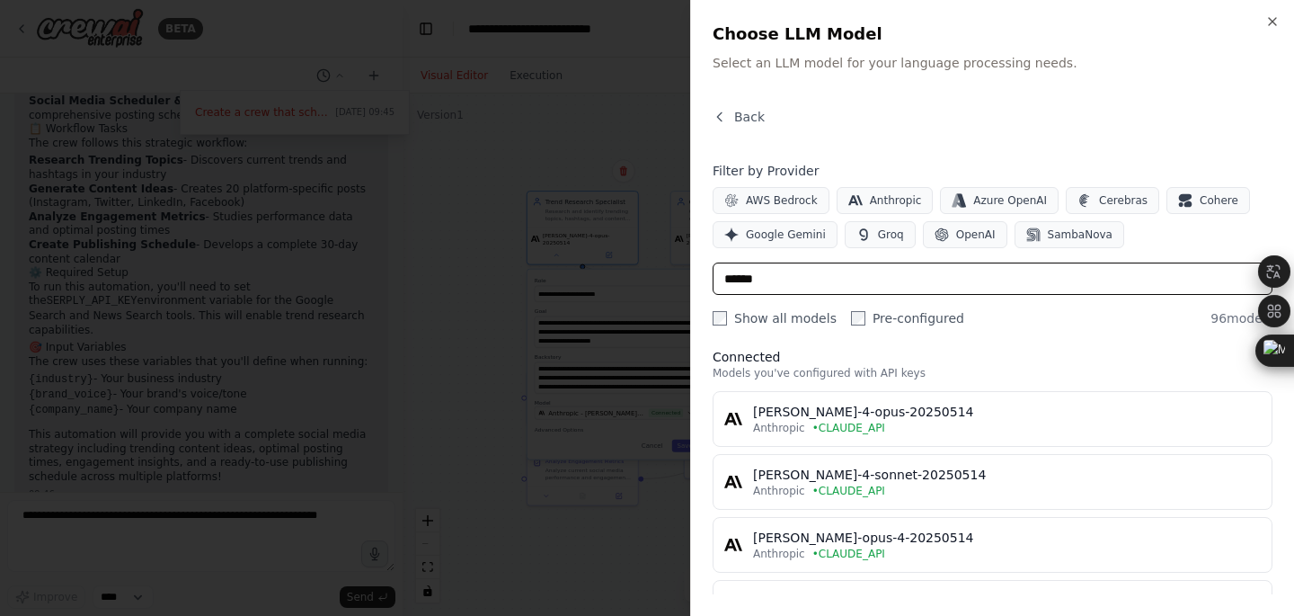
scroll to position [37, 0]
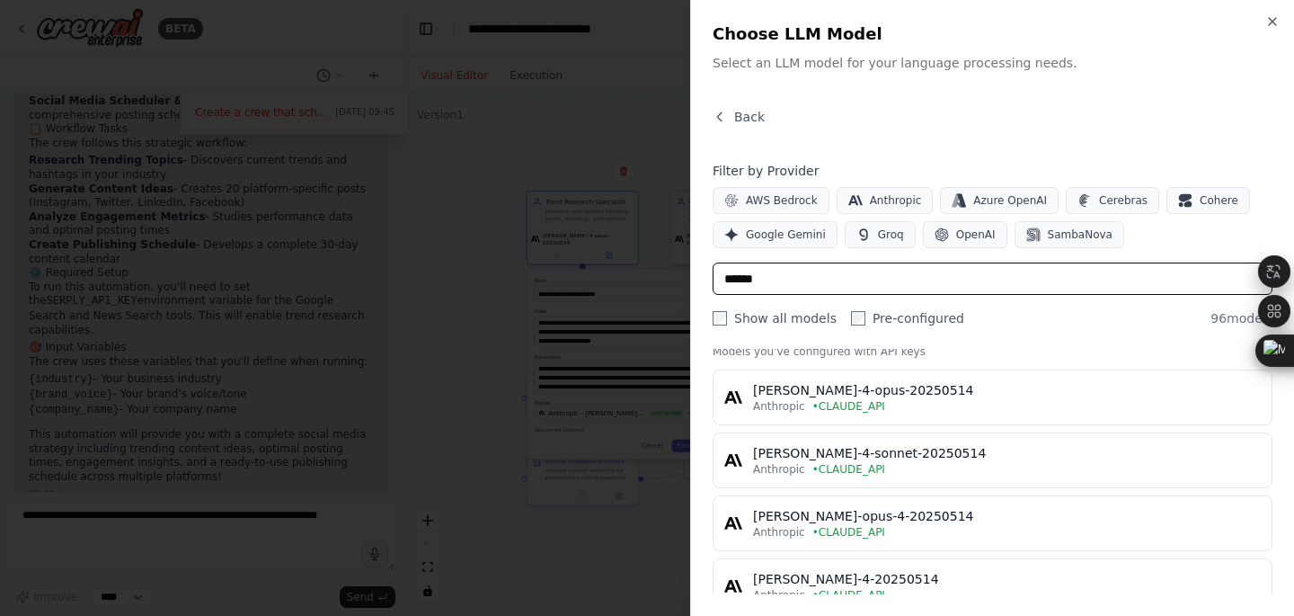
type input "******"
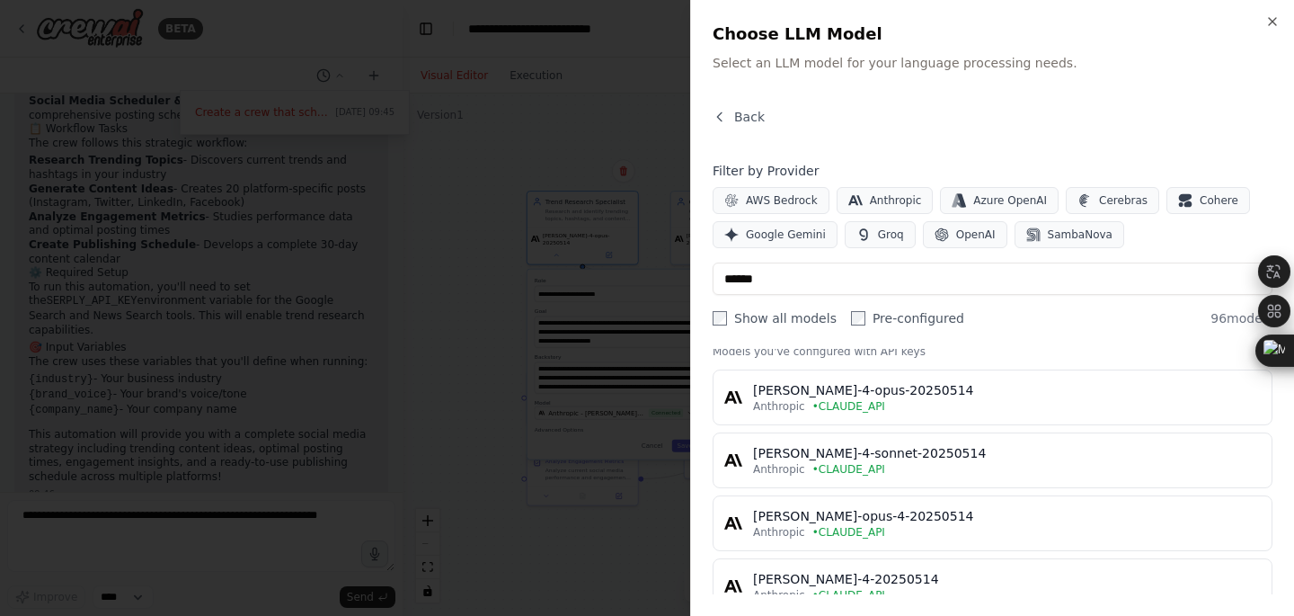
click at [1016, 369] on div "Connected Models you've configured with API keys claude-4-opus-20250514 Anthrop…" at bounding box center [993, 470] width 560 height 288
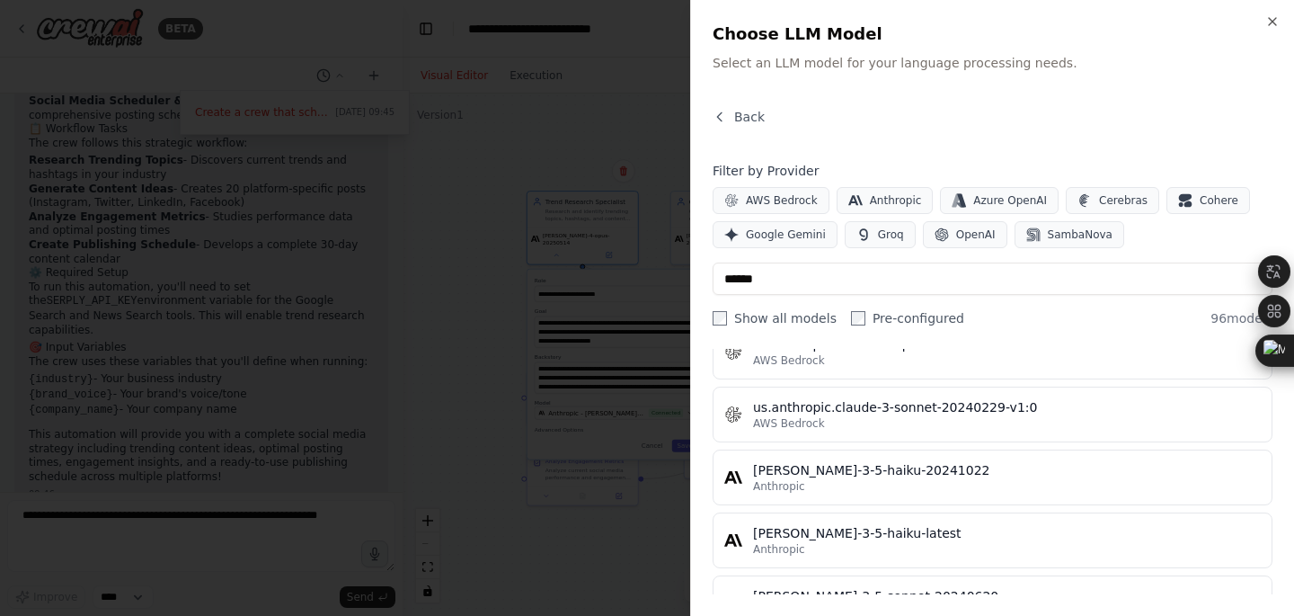
scroll to position [5975, 0]
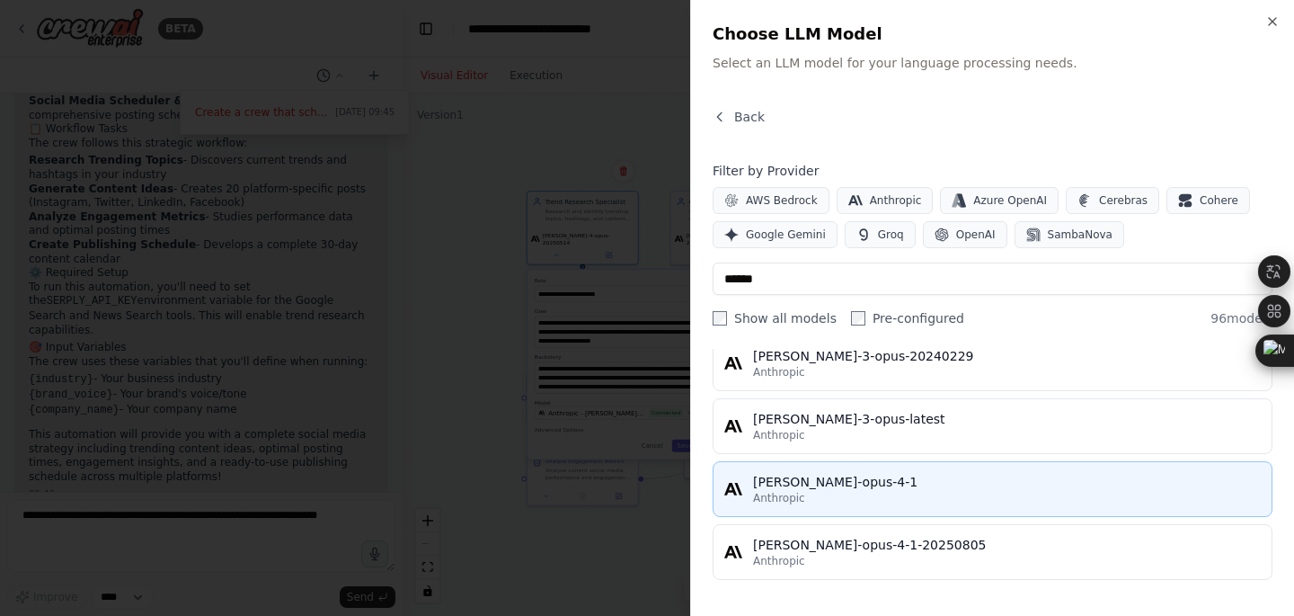
click at [967, 493] on div "Anthropic" at bounding box center [1007, 498] width 508 height 14
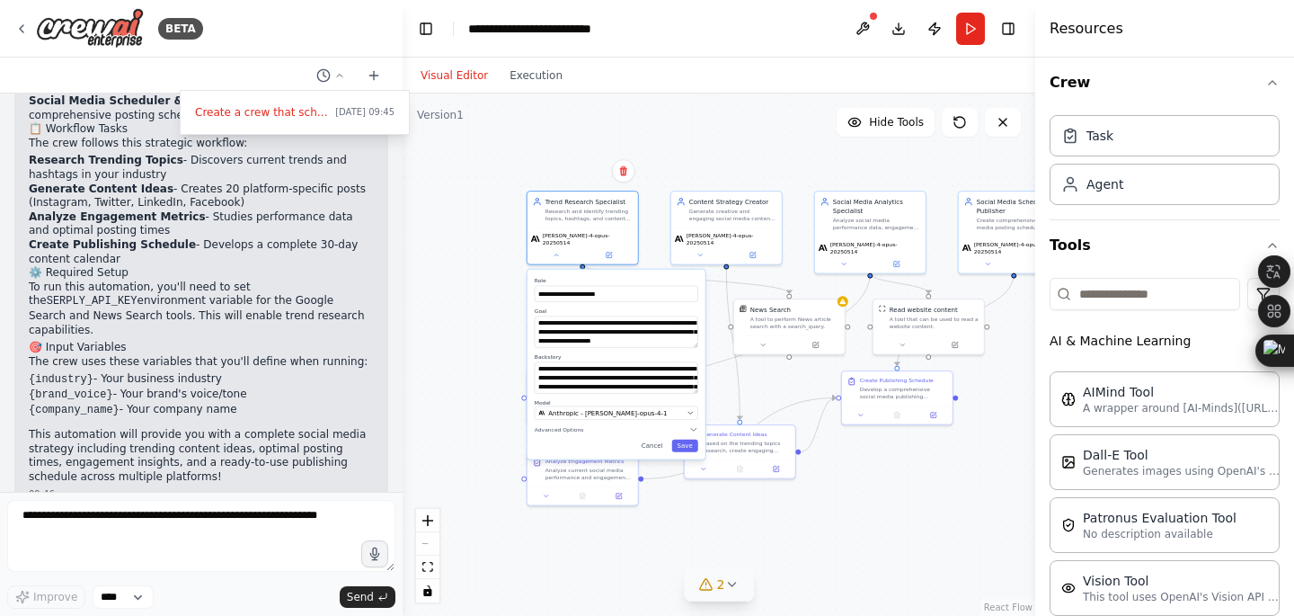
scroll to position [0, 0]
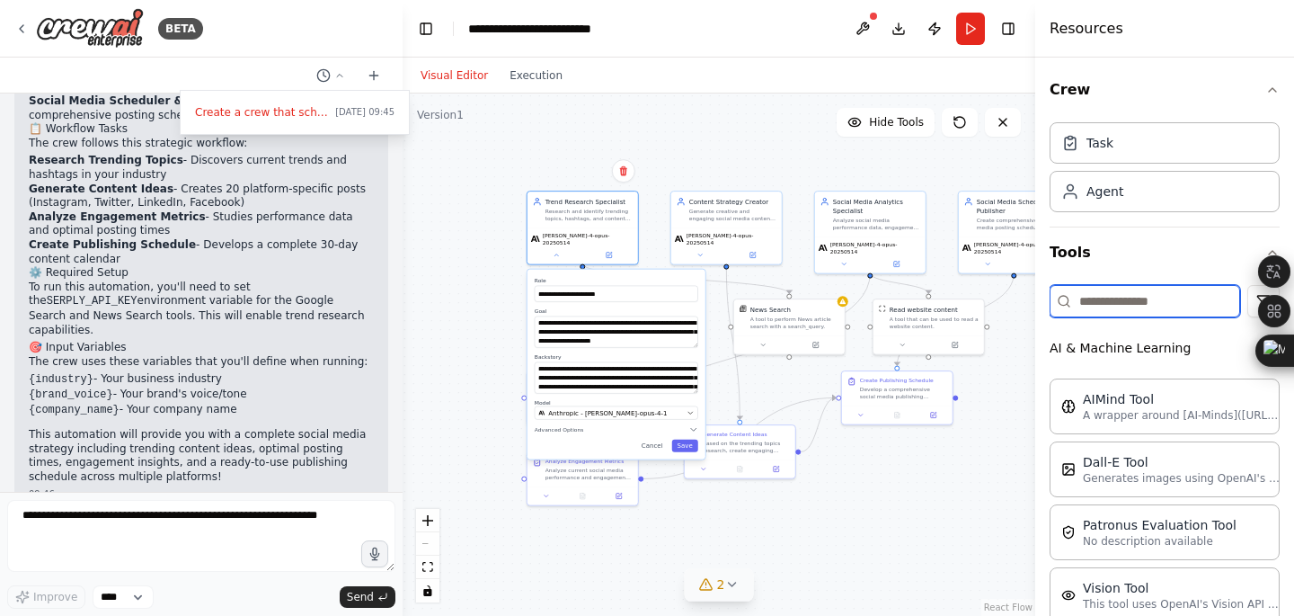
click at [1124, 291] on input at bounding box center [1145, 301] width 191 height 32
click at [1140, 349] on button "AI & Machine Learning" at bounding box center [1165, 348] width 230 height 47
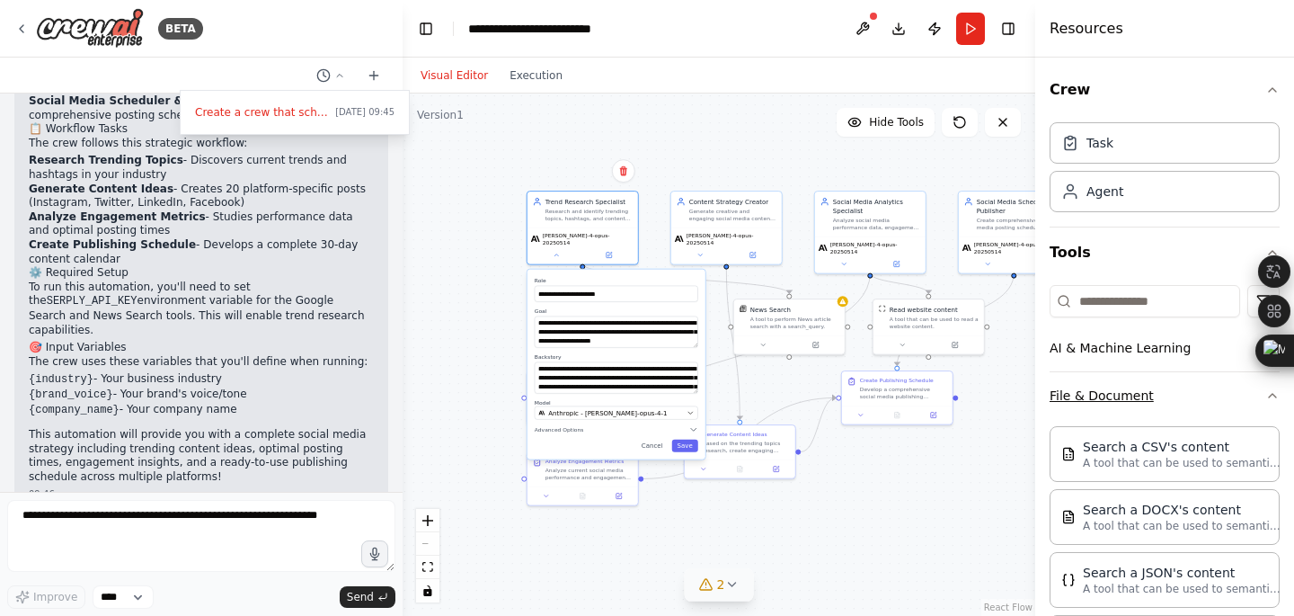
click at [1147, 402] on button "File & Document" at bounding box center [1165, 395] width 230 height 47
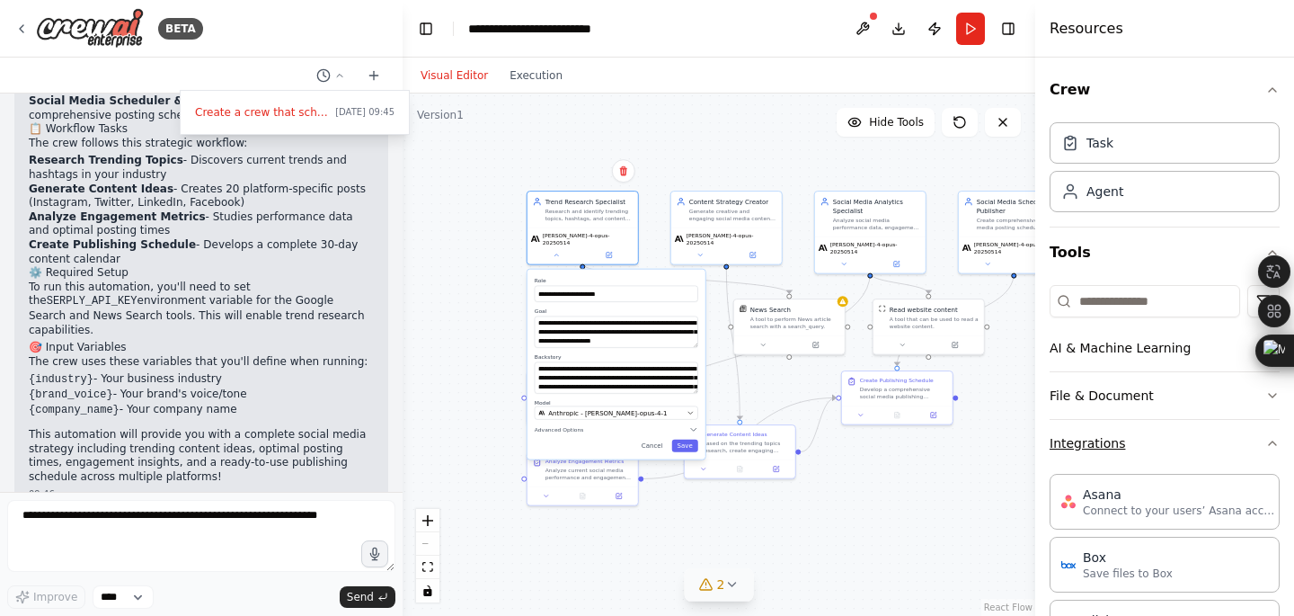
scroll to position [154, 0]
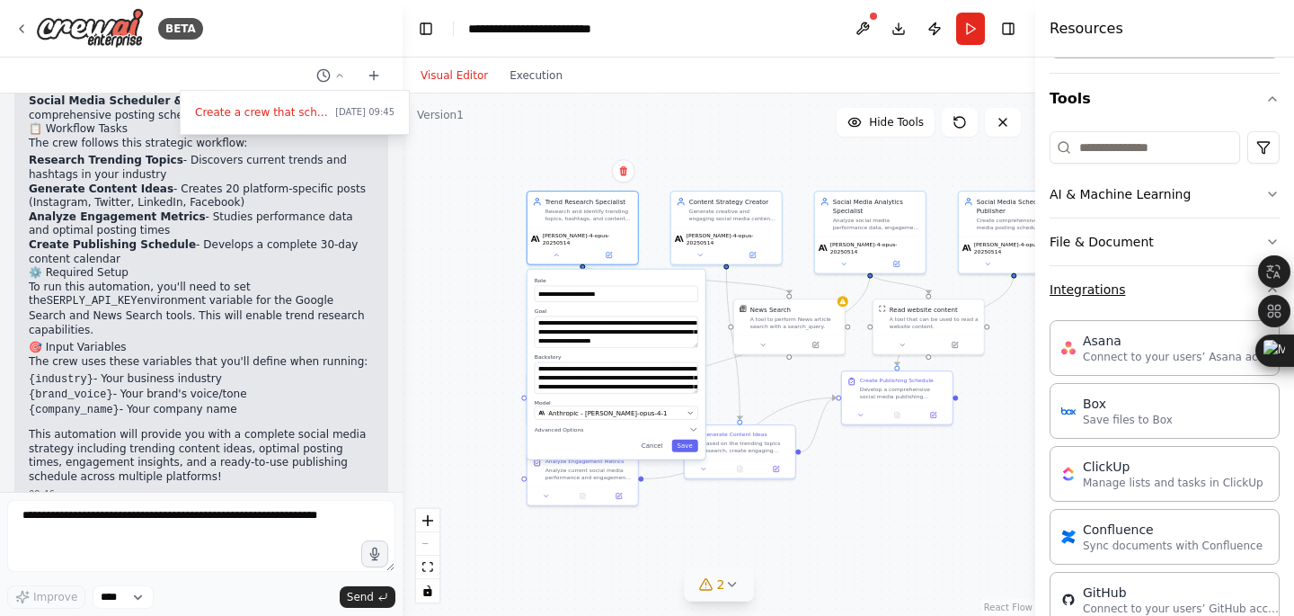
click at [1111, 303] on button "Integrations" at bounding box center [1165, 289] width 230 height 47
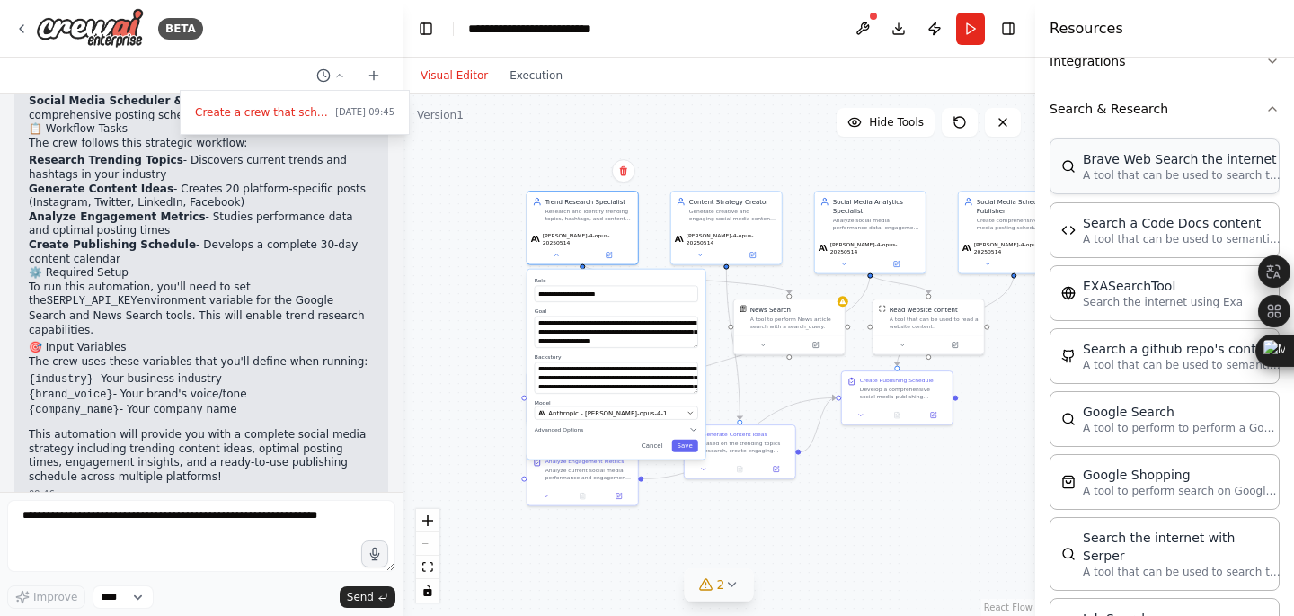
scroll to position [381, 0]
click at [1134, 121] on button "Search & Research" at bounding box center [1165, 109] width 230 height 47
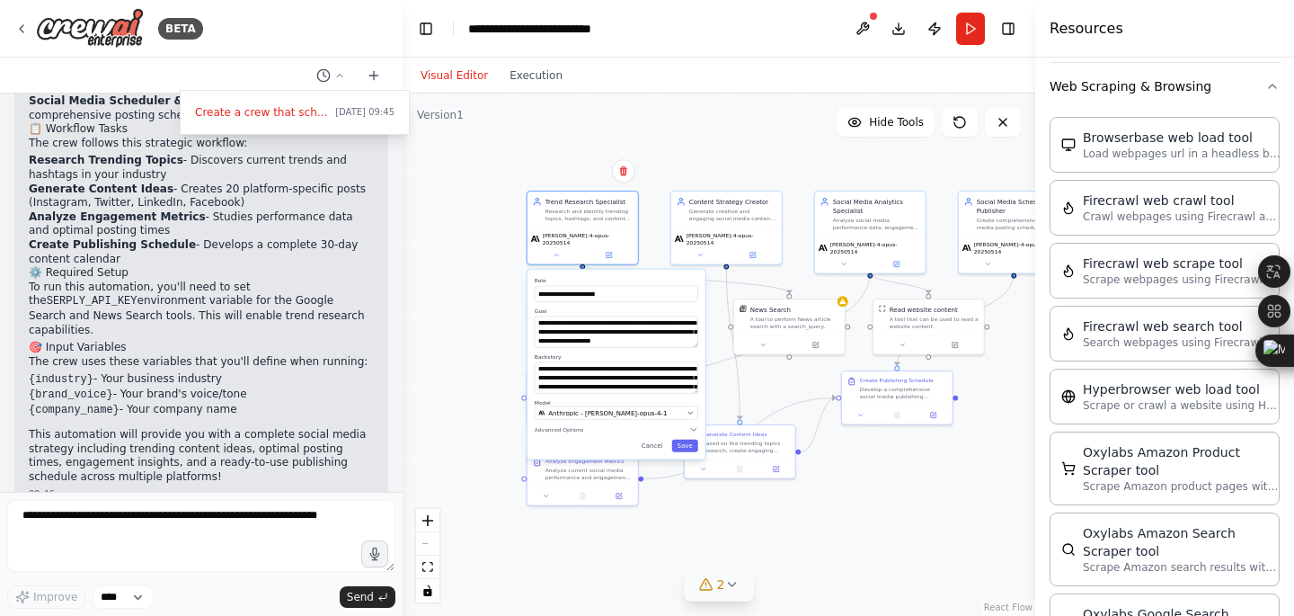
scroll to position [451, 0]
click at [1139, 82] on button "Web Scraping & Browsing" at bounding box center [1165, 87] width 230 height 47
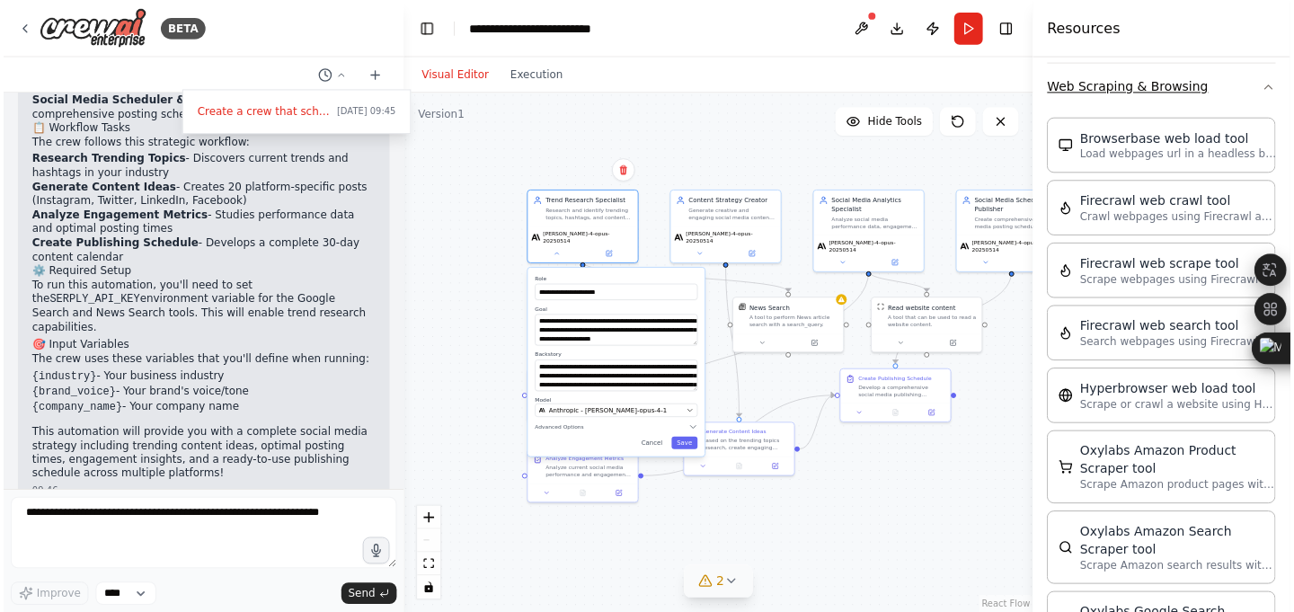
scroll to position [0, 0]
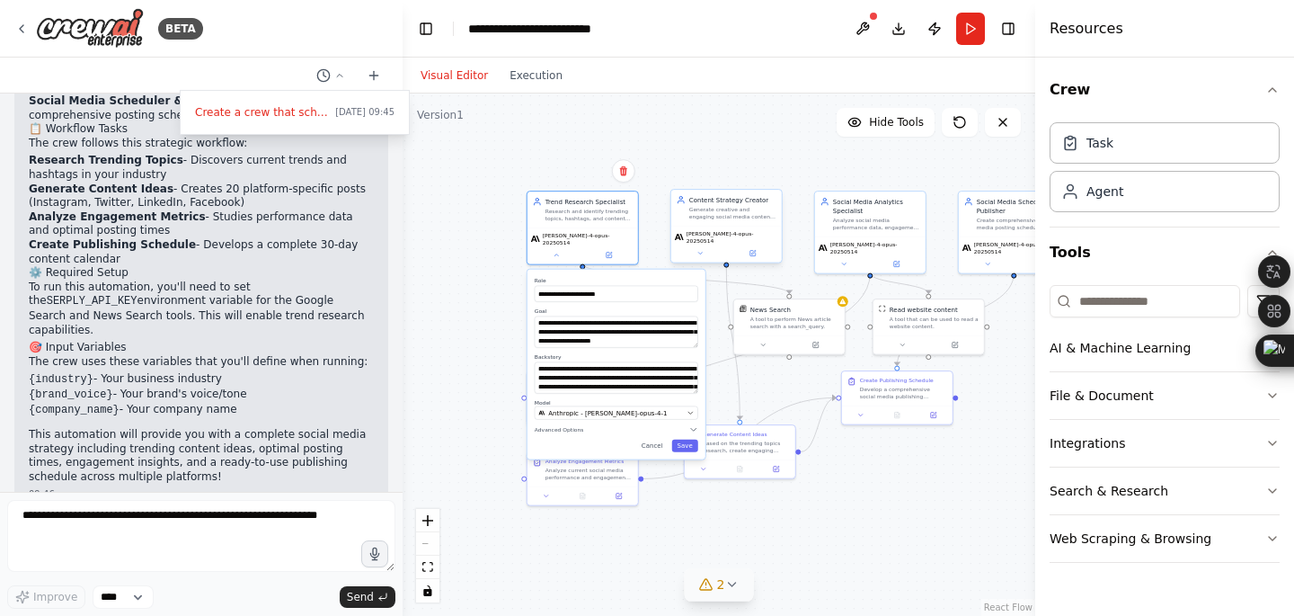
click at [716, 218] on div "Generate creative and engaging social media content ideas, captions, and post c…" at bounding box center [732, 213] width 87 height 14
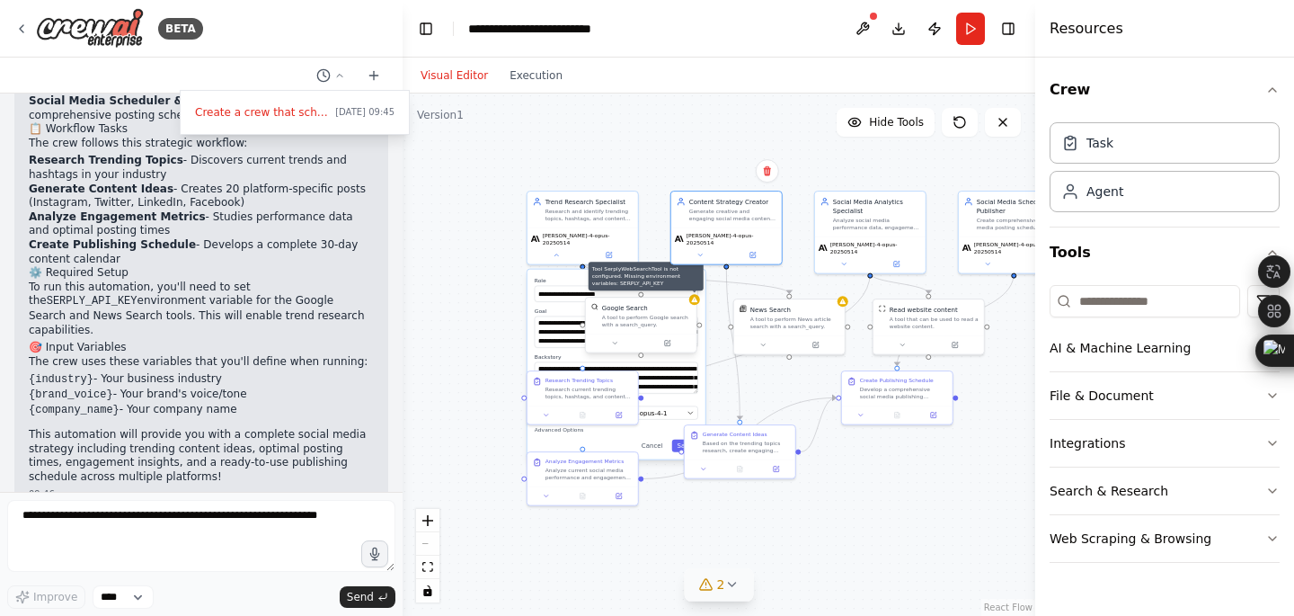
click at [695, 298] on icon at bounding box center [694, 299] width 6 height 5
click at [643, 317] on div "A tool to perform Google search with a search_query." at bounding box center [646, 321] width 89 height 14
click at [698, 300] on div at bounding box center [694, 299] width 11 height 11
click at [616, 341] on icon at bounding box center [619, 343] width 7 height 7
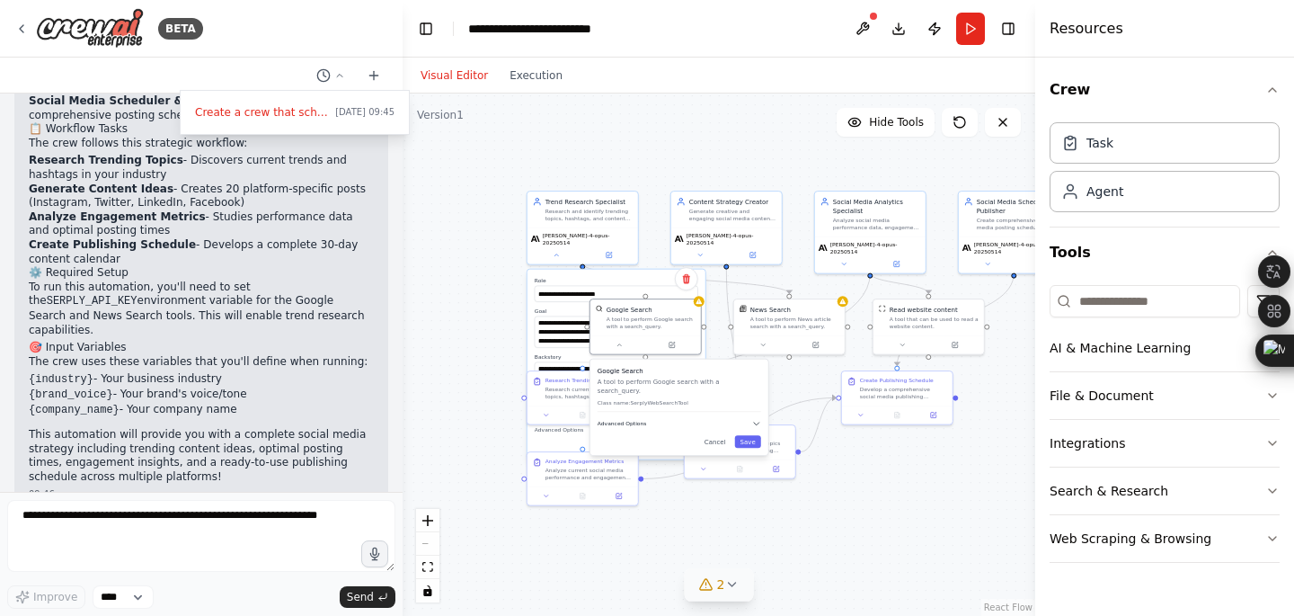
click at [693, 419] on button "Advanced Options" at bounding box center [680, 423] width 164 height 9
click at [739, 452] on span "Required" at bounding box center [740, 456] width 31 height 9
click at [984, 554] on div ".deletable-edge-delete-btn { width: 20px; height: 20px; border: 0px solid #ffff…" at bounding box center [719, 354] width 633 height 522
click at [668, 327] on div "A tool to perform Google search with a search_query." at bounding box center [651, 321] width 89 height 14
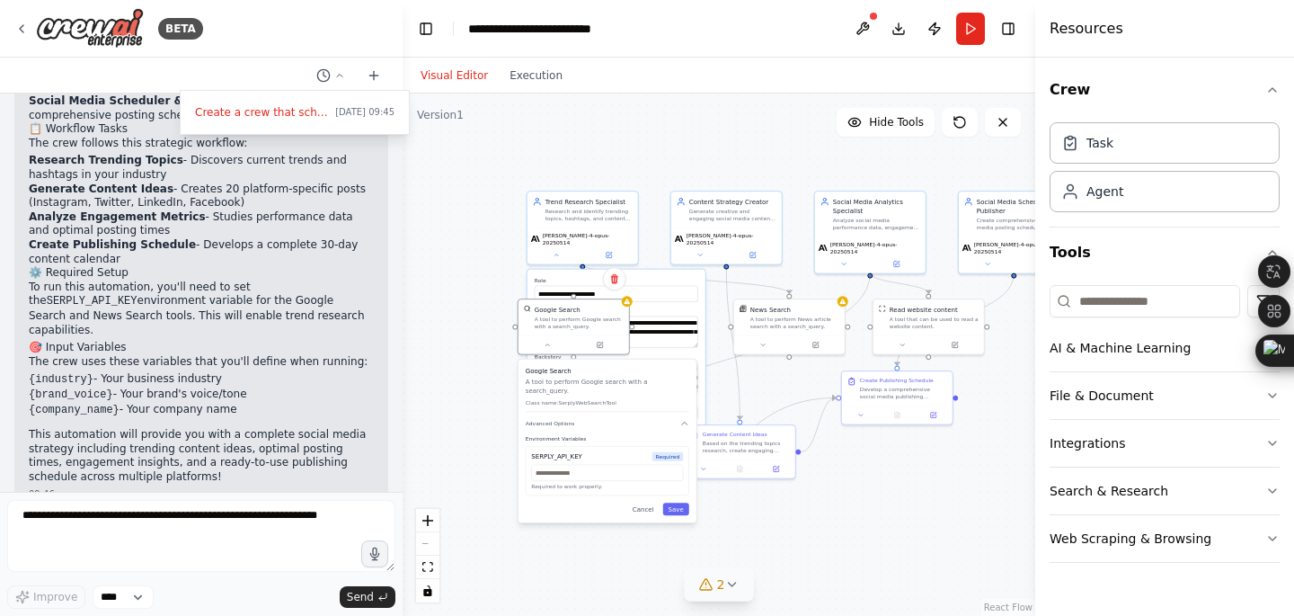
drag, startPoint x: 669, startPoint y: 446, endPoint x: 610, endPoint y: 444, distance: 58.5
click at [610, 452] on div "SERPLY_API_KEY Required" at bounding box center [607, 456] width 152 height 9
click at [861, 26] on button at bounding box center [863, 29] width 29 height 32
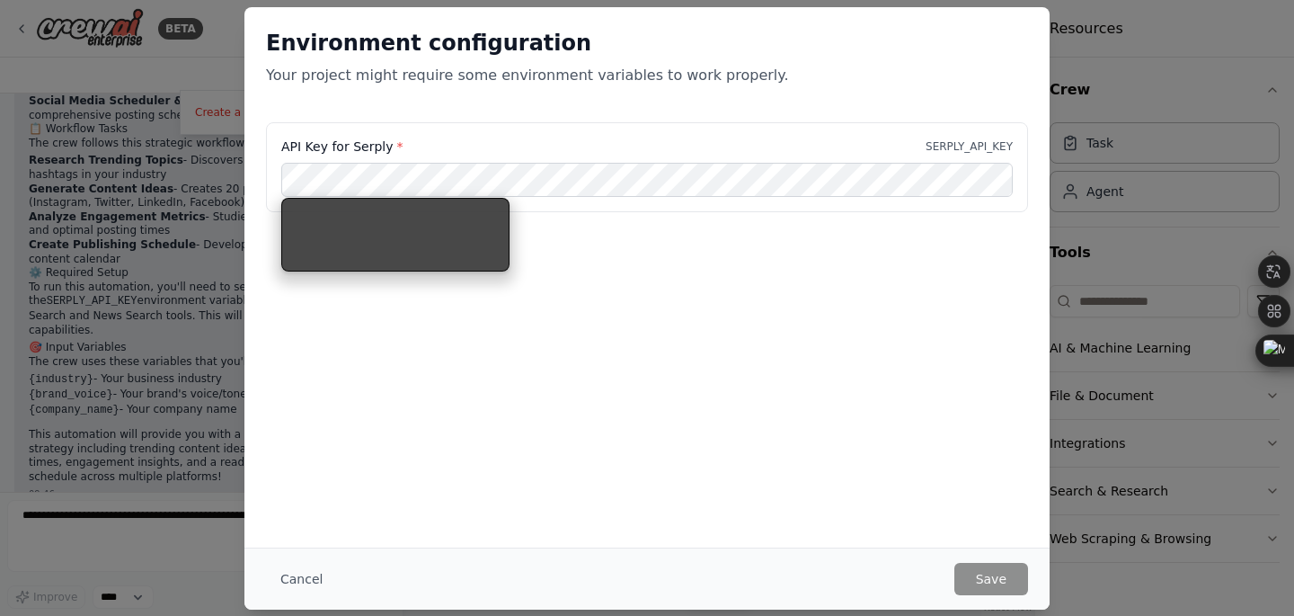
click at [810, 85] on div "Environment configuration Your project might require some environment variables…" at bounding box center [647, 64] width 805 height 115
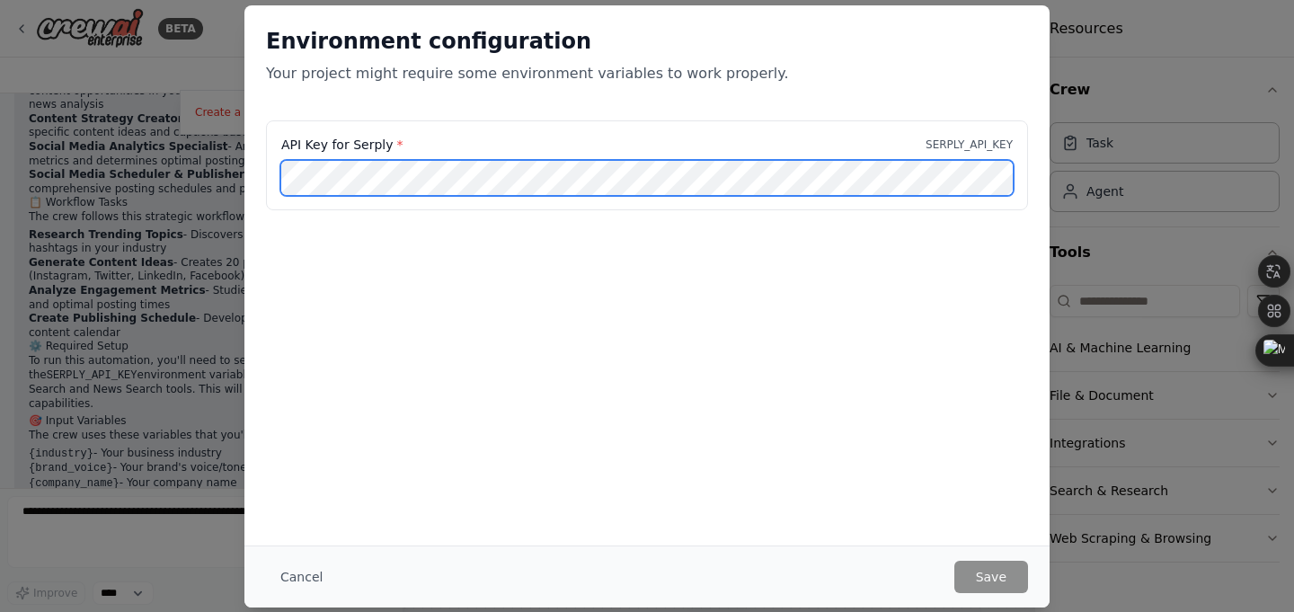
scroll to position [1626, 0]
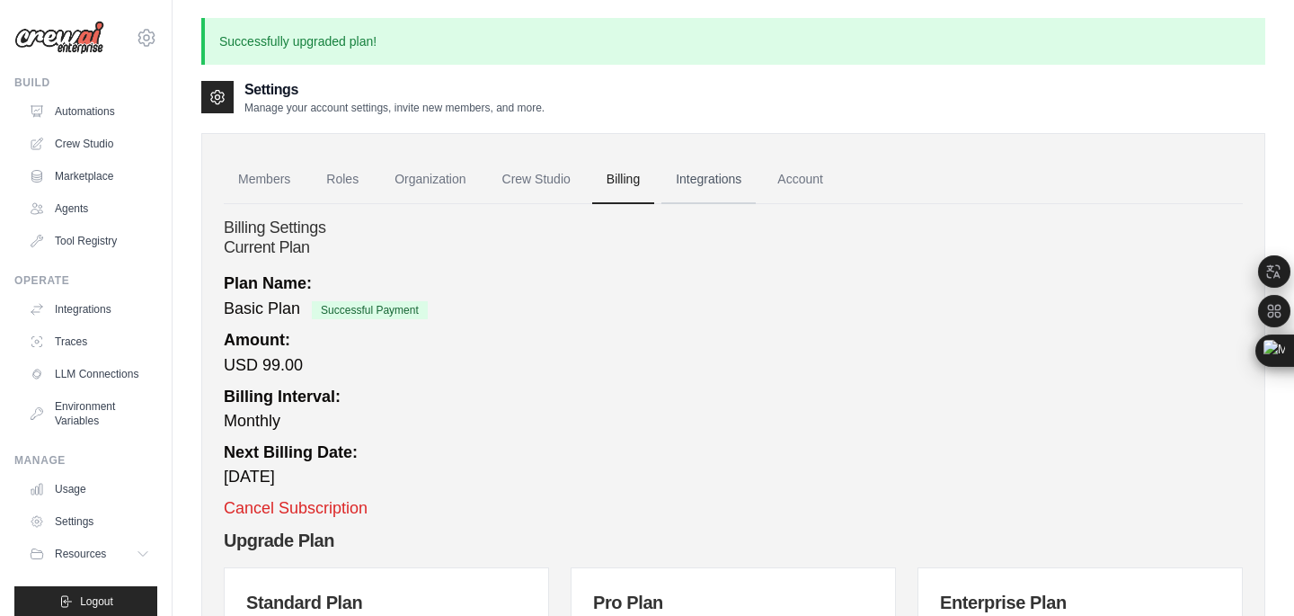
click at [736, 189] on link "Integrations" at bounding box center [709, 180] width 94 height 49
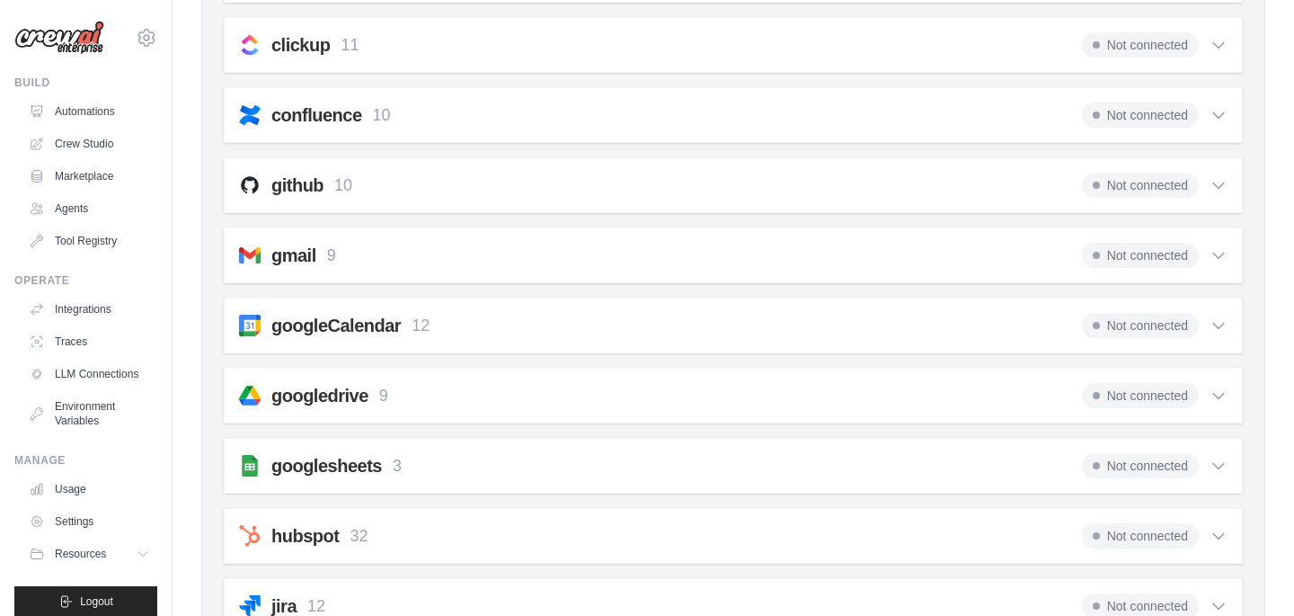
scroll to position [368, 0]
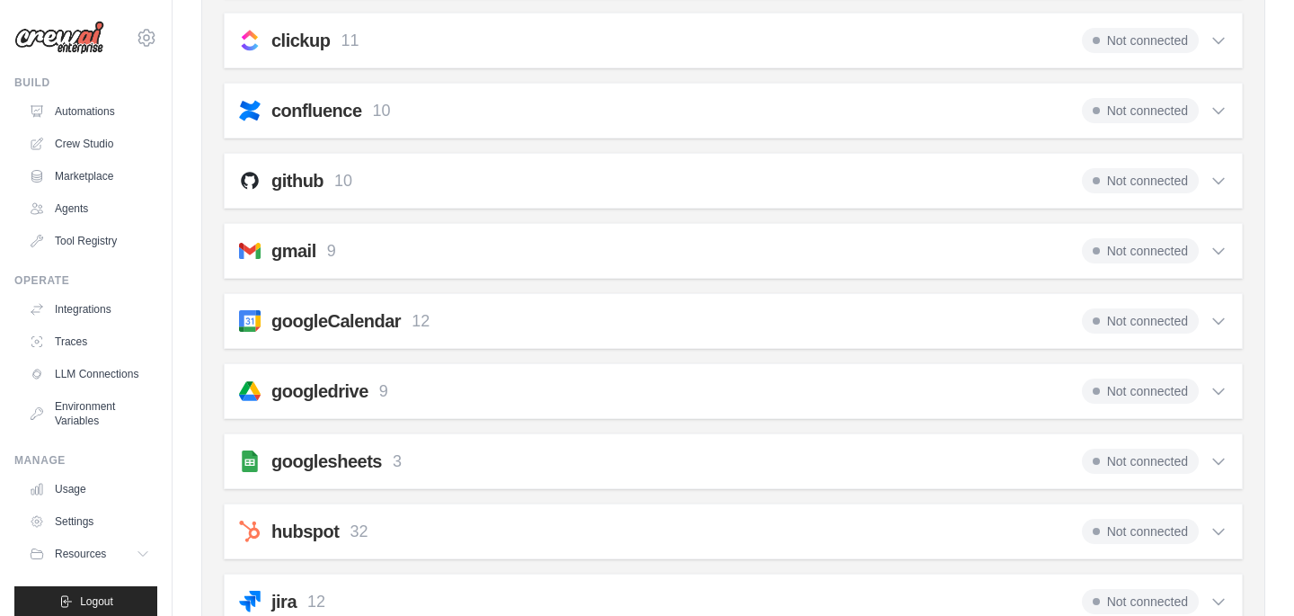
click at [482, 100] on div "confluence 10 Not connected" at bounding box center [733, 110] width 989 height 25
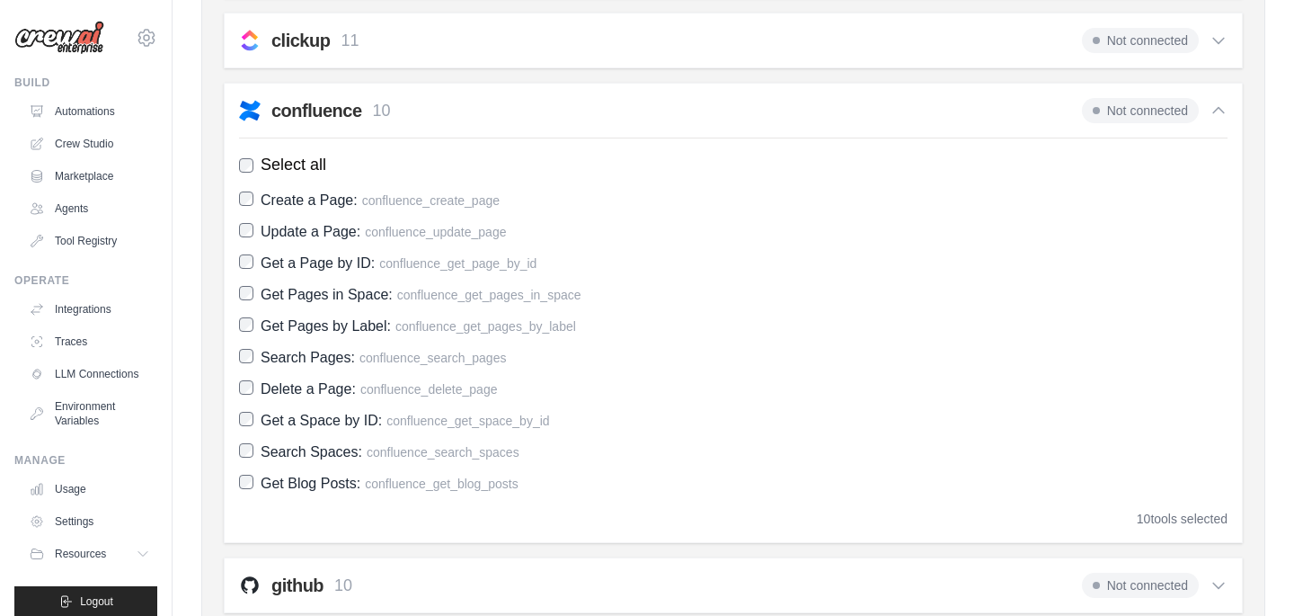
click at [482, 100] on div "confluence 10 Not connected" at bounding box center [733, 110] width 989 height 25
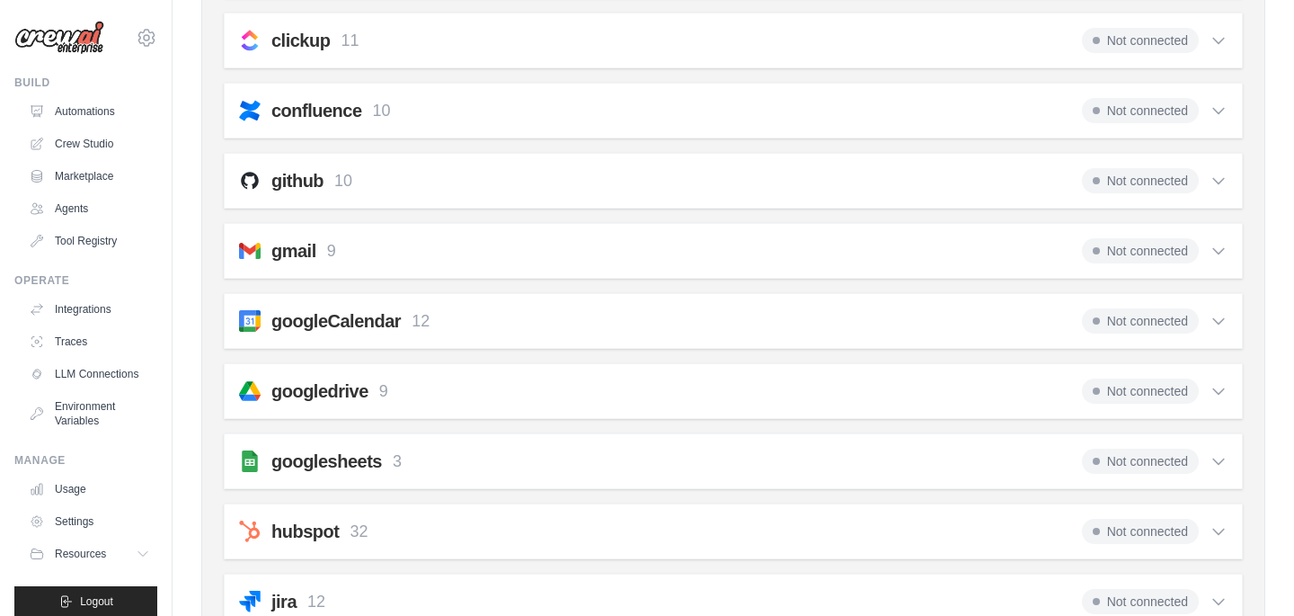
click at [1114, 187] on span "Not connected" at bounding box center [1140, 180] width 117 height 25
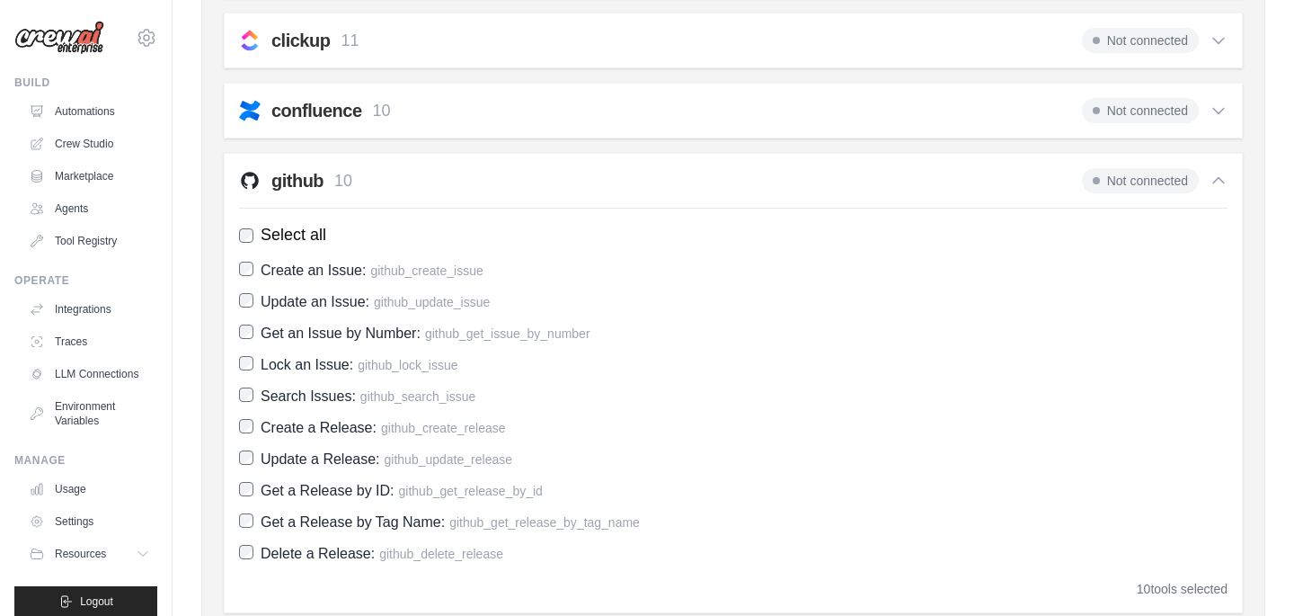
click at [1109, 185] on span "Not connected" at bounding box center [1140, 180] width 117 height 25
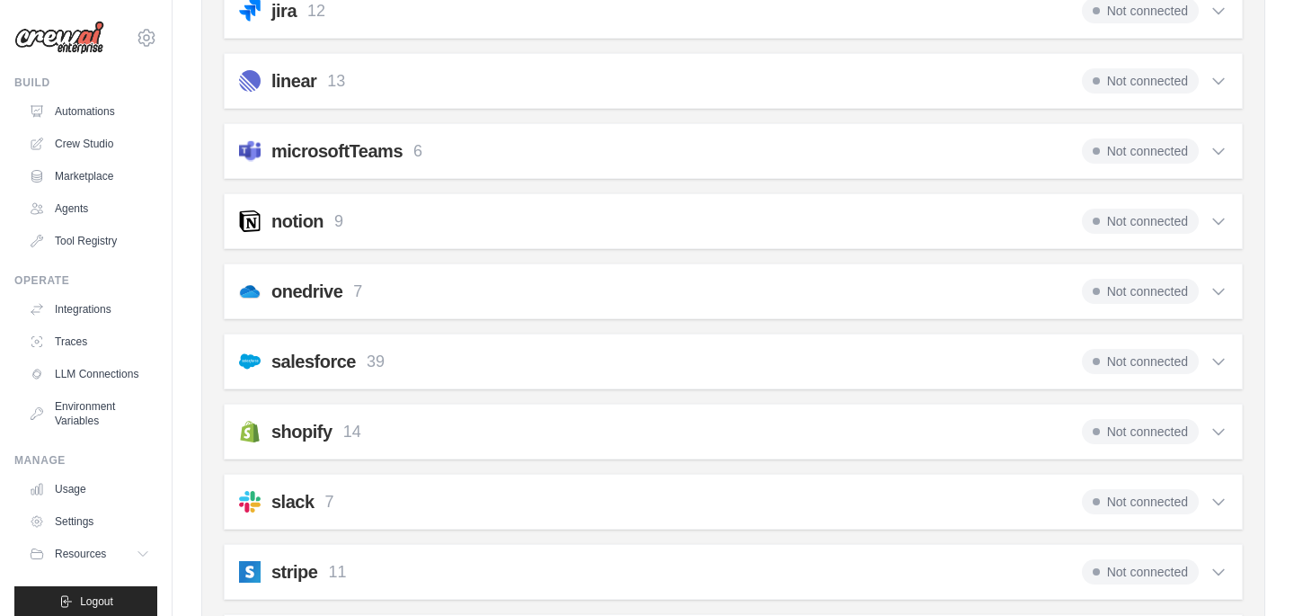
scroll to position [1142, 0]
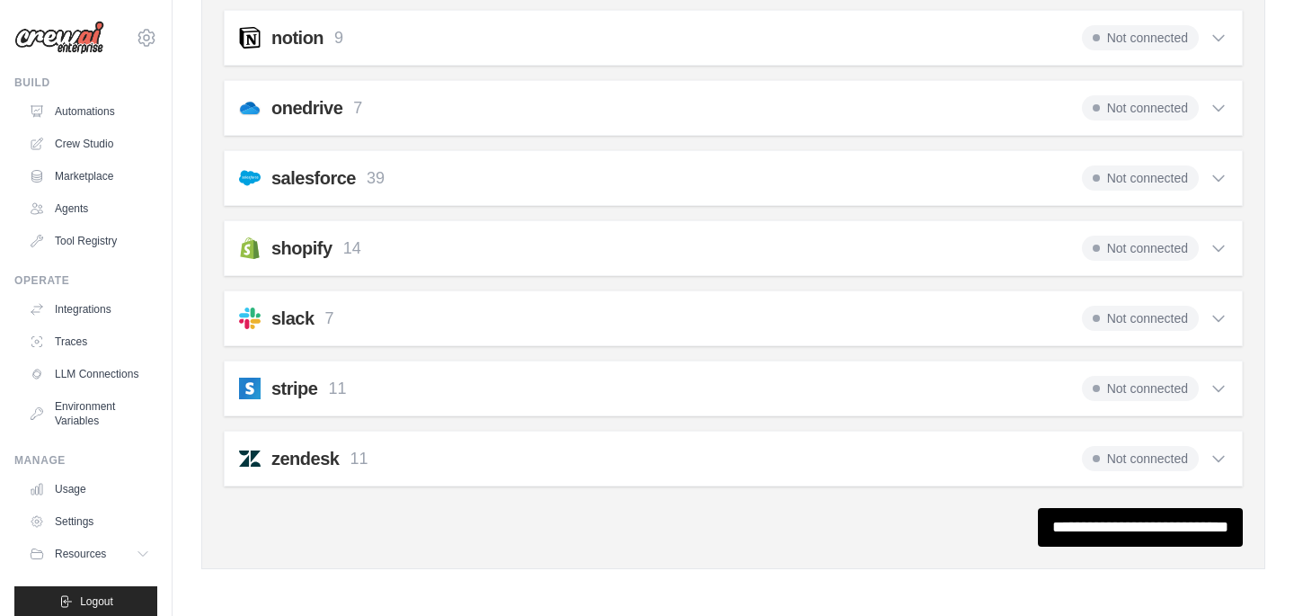
click at [1124, 321] on span "Not connected" at bounding box center [1140, 318] width 117 height 25
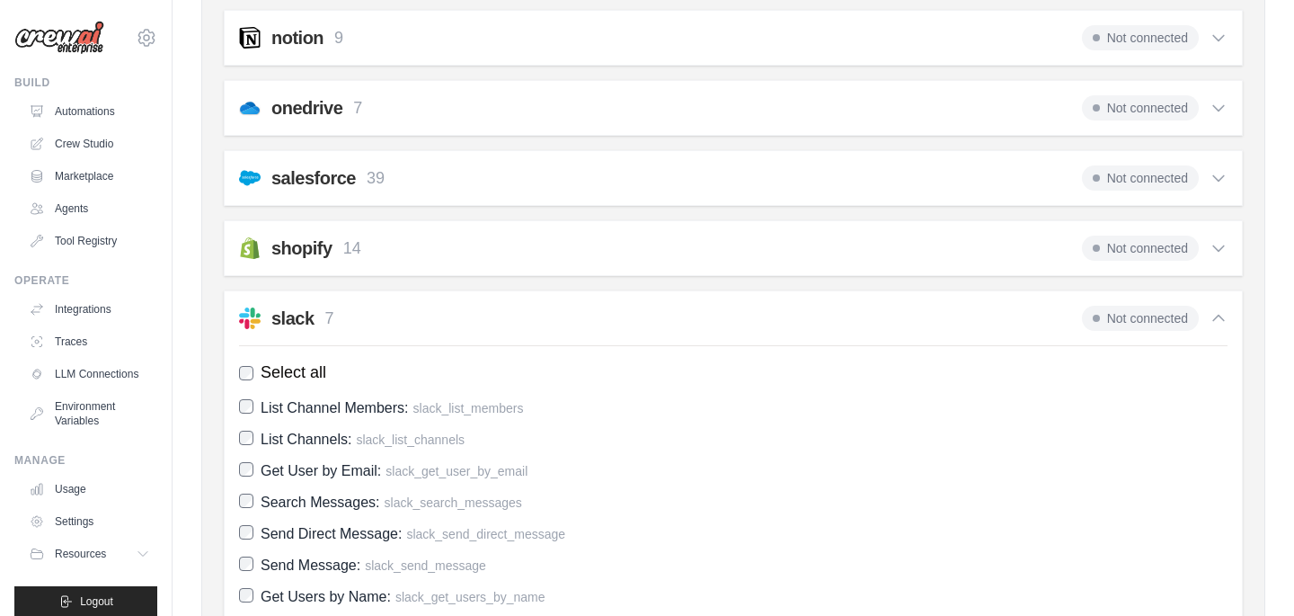
scroll to position [1452, 0]
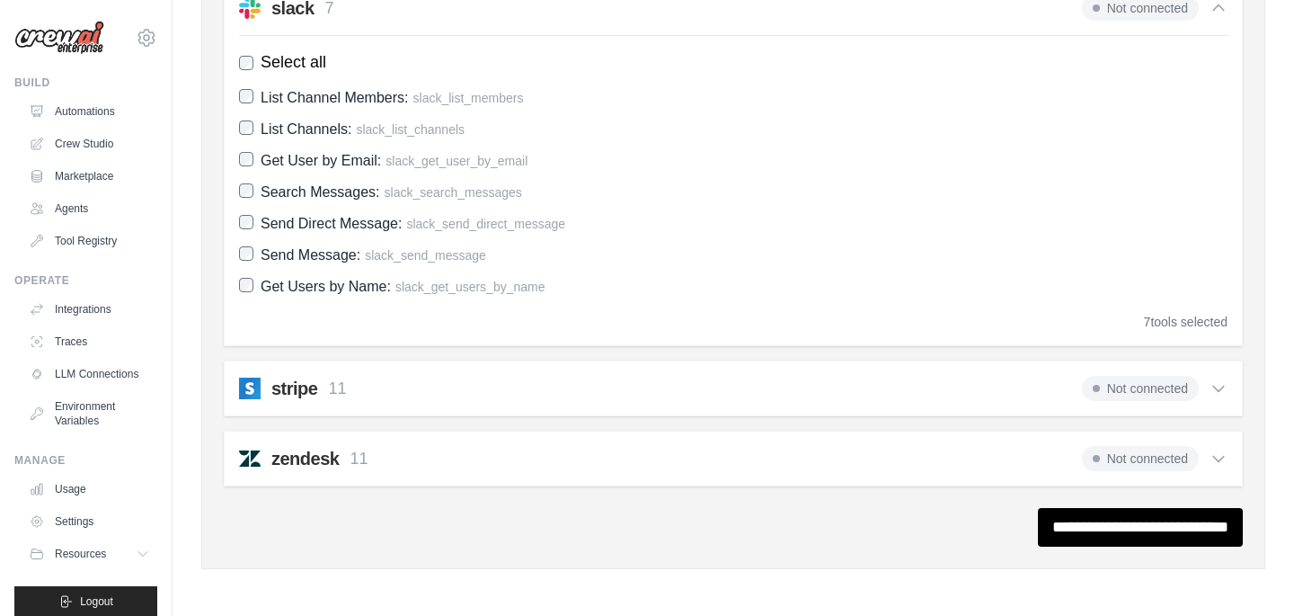
click at [1132, 300] on div "Select all List Channel Members: slack_list_members List Channels: slack_list_c…" at bounding box center [733, 183] width 989 height 296
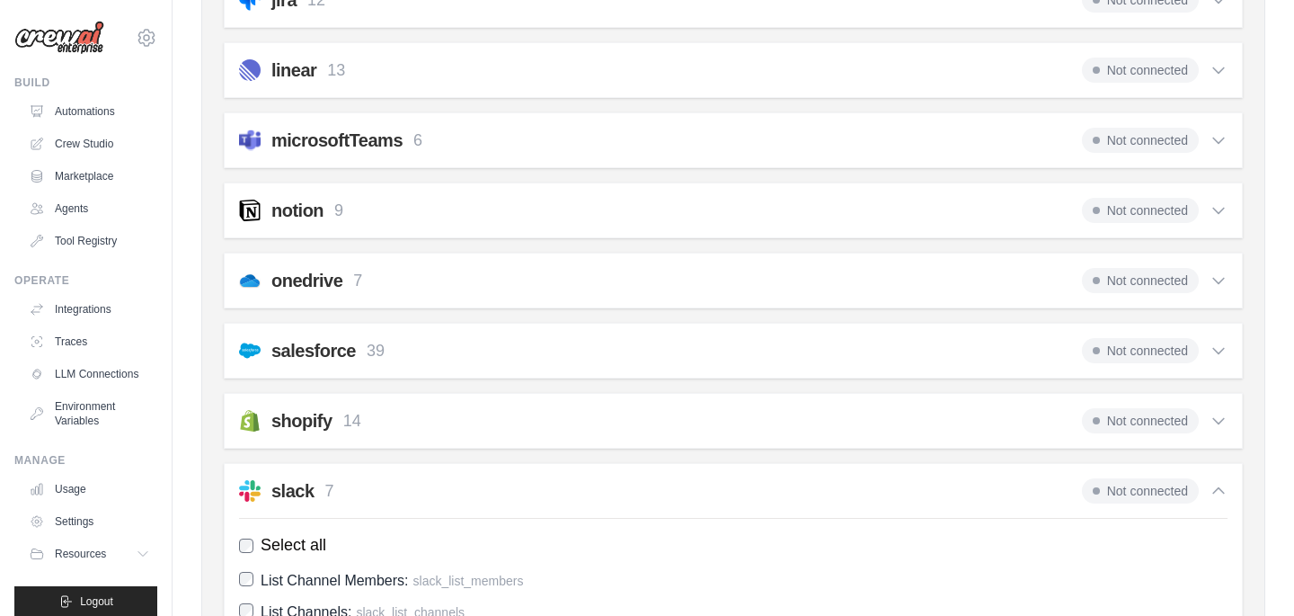
scroll to position [939, 0]
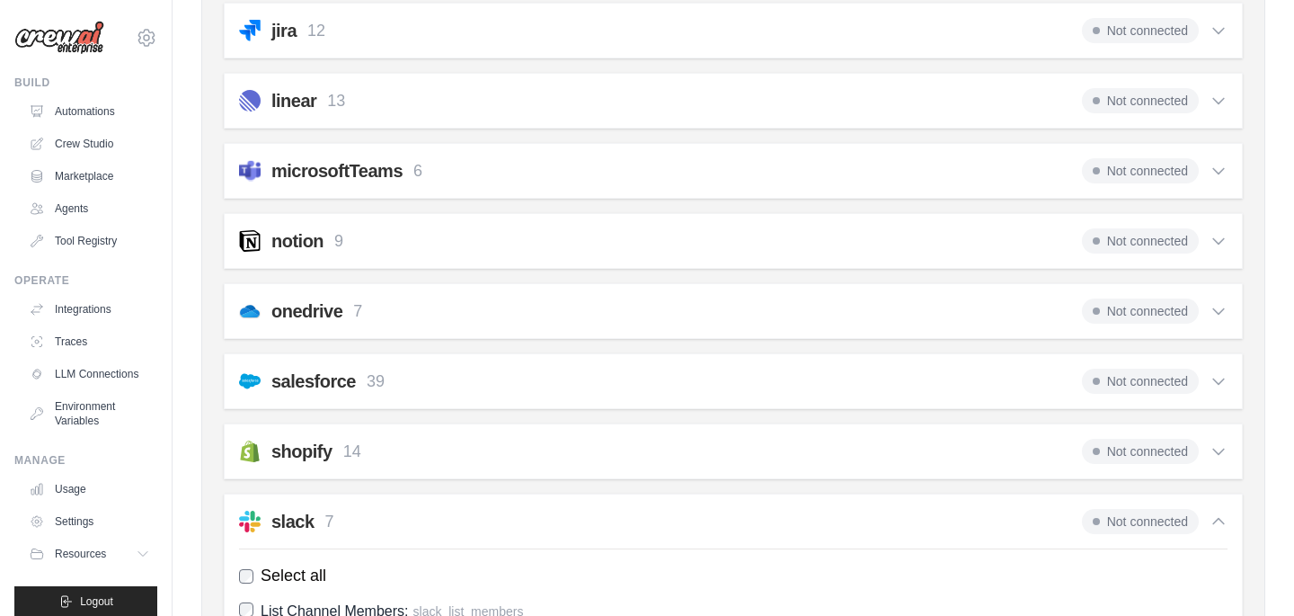
click at [383, 378] on p "39" at bounding box center [376, 381] width 18 height 24
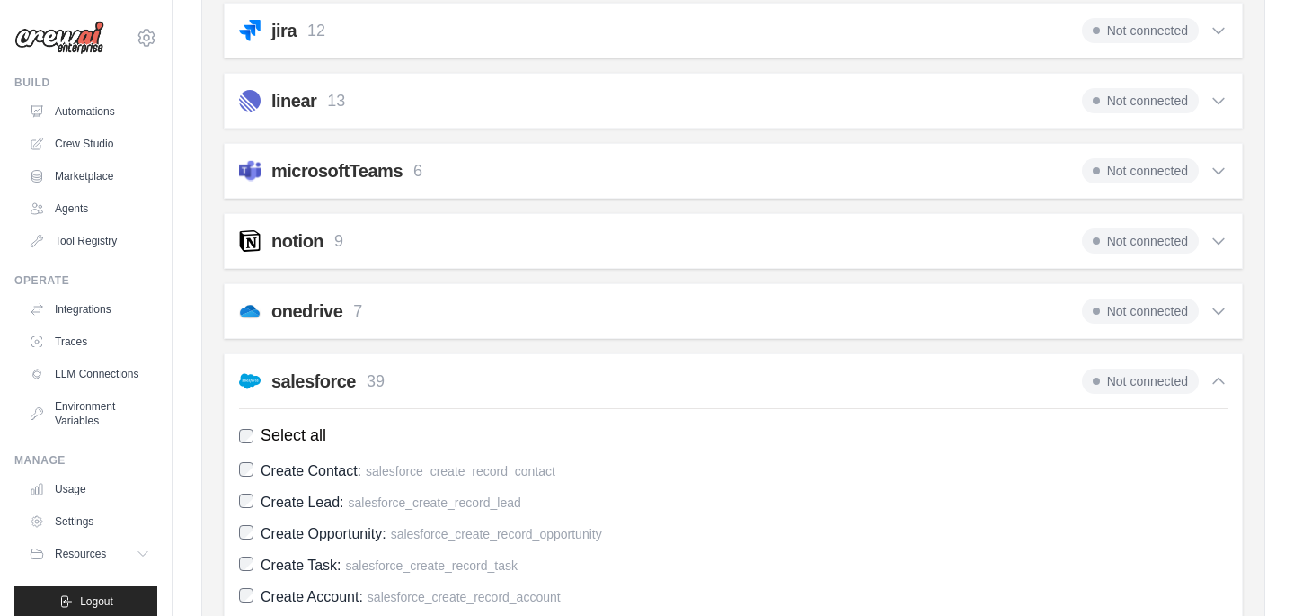
click at [344, 386] on h2 "salesforce" at bounding box center [313, 381] width 85 height 25
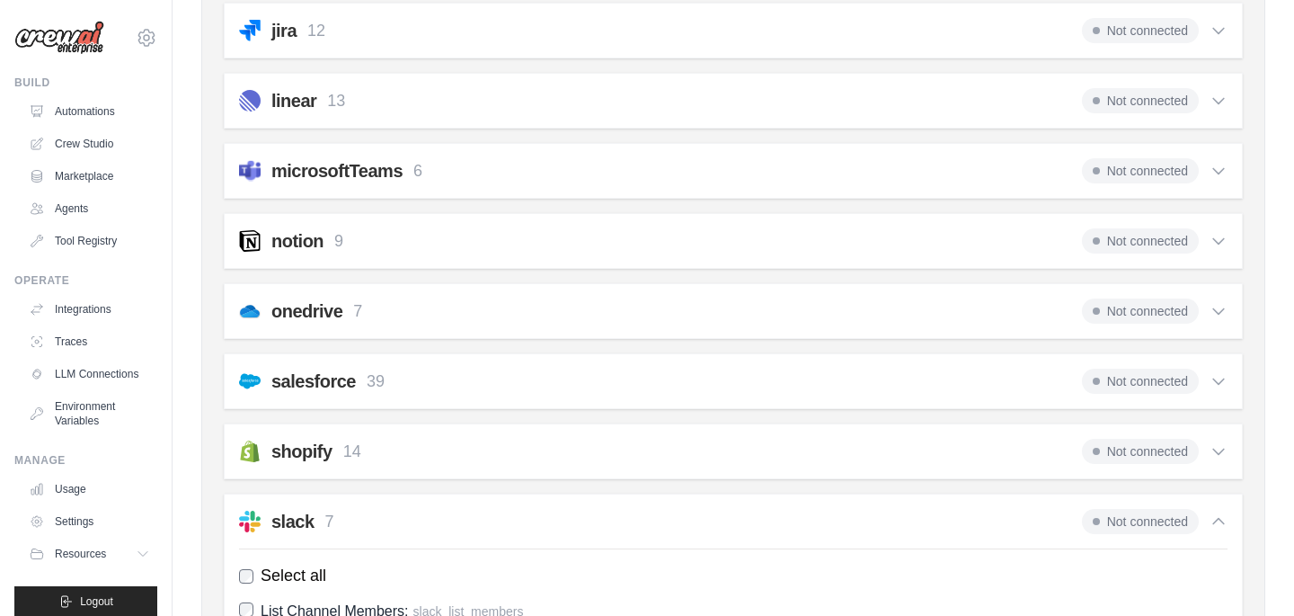
click at [314, 227] on div "notion 9 Not connected Select all Create a Page: notion_create_page Update a Pa…" at bounding box center [733, 241] width 1019 height 56
click at [320, 255] on div "notion 9 Not connected Select all Create a Page: notion_create_page Update a Pa…" at bounding box center [733, 241] width 1019 height 56
click at [307, 221] on div "notion 9 Not connected Select all Create a Page: notion_create_page Update a Pa…" at bounding box center [733, 241] width 1019 height 56
click at [315, 245] on h2 "notion" at bounding box center [297, 240] width 52 height 25
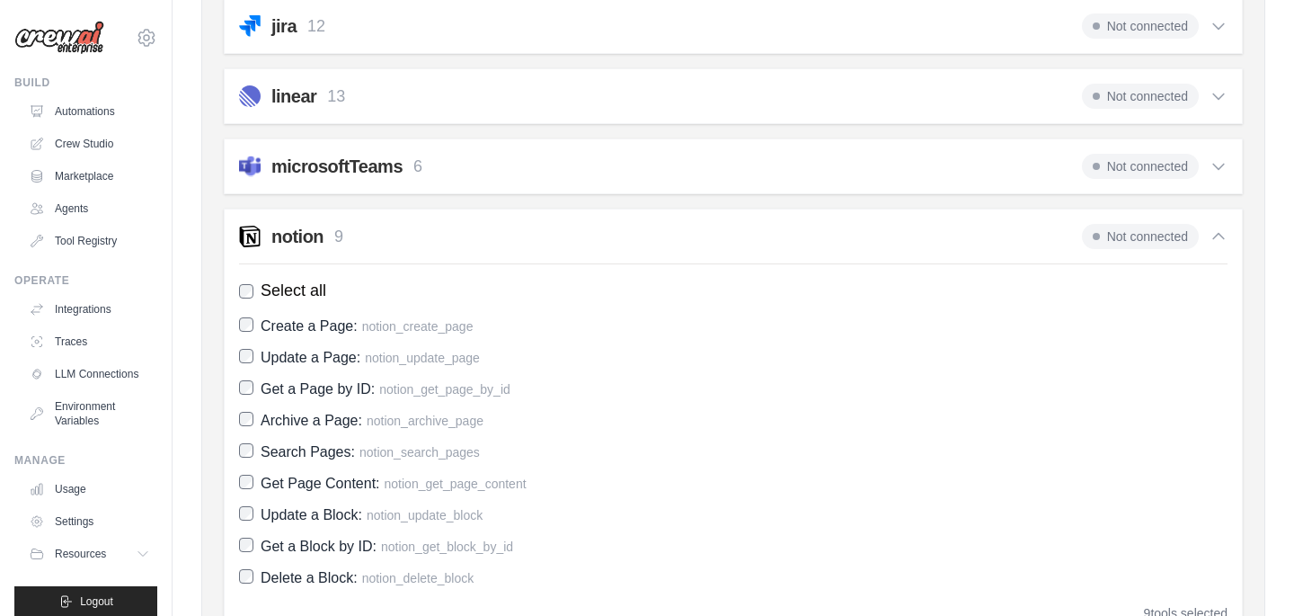
scroll to position [935, 0]
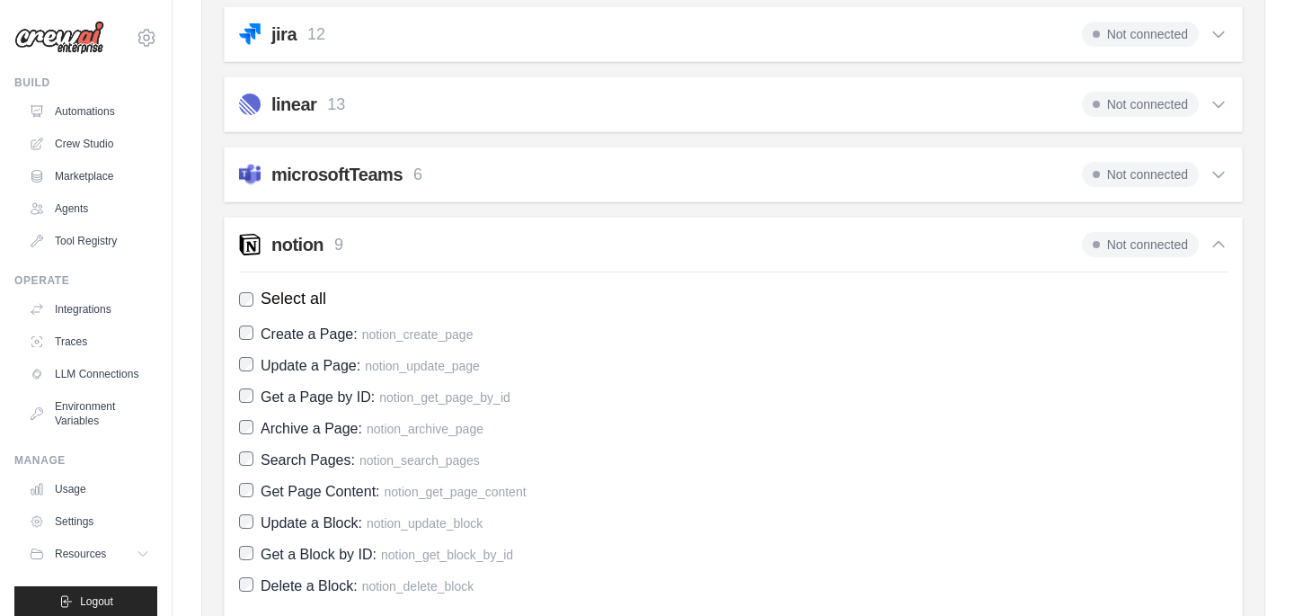
click at [1143, 238] on span "Not connected" at bounding box center [1140, 244] width 117 height 25
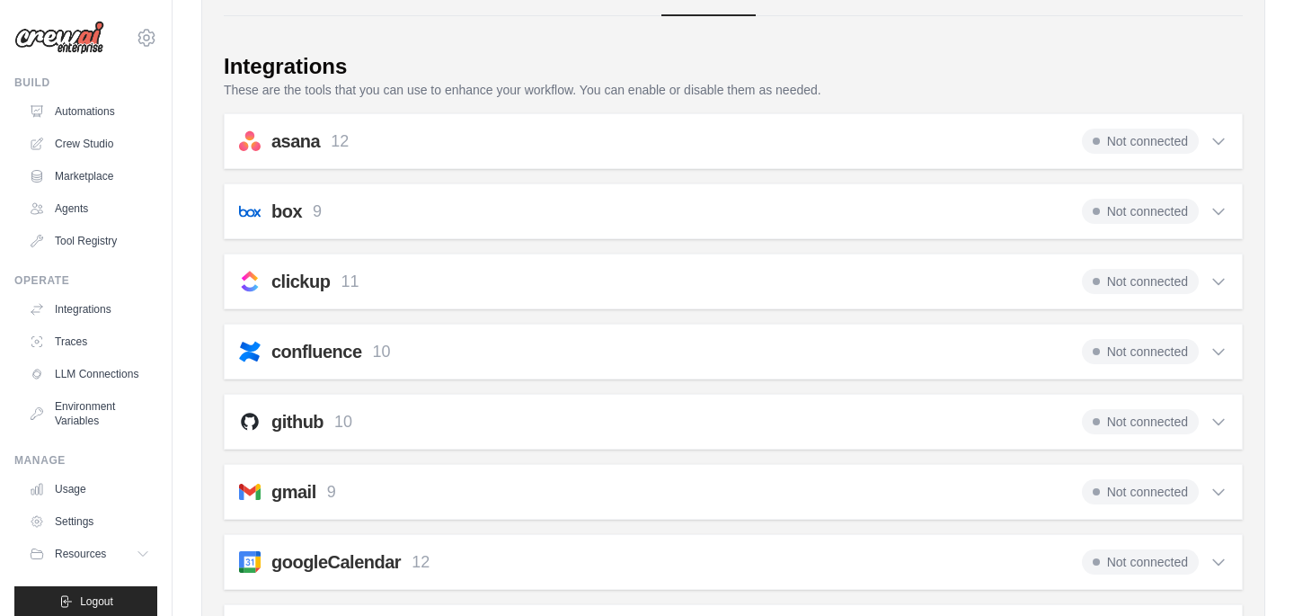
scroll to position [0, 0]
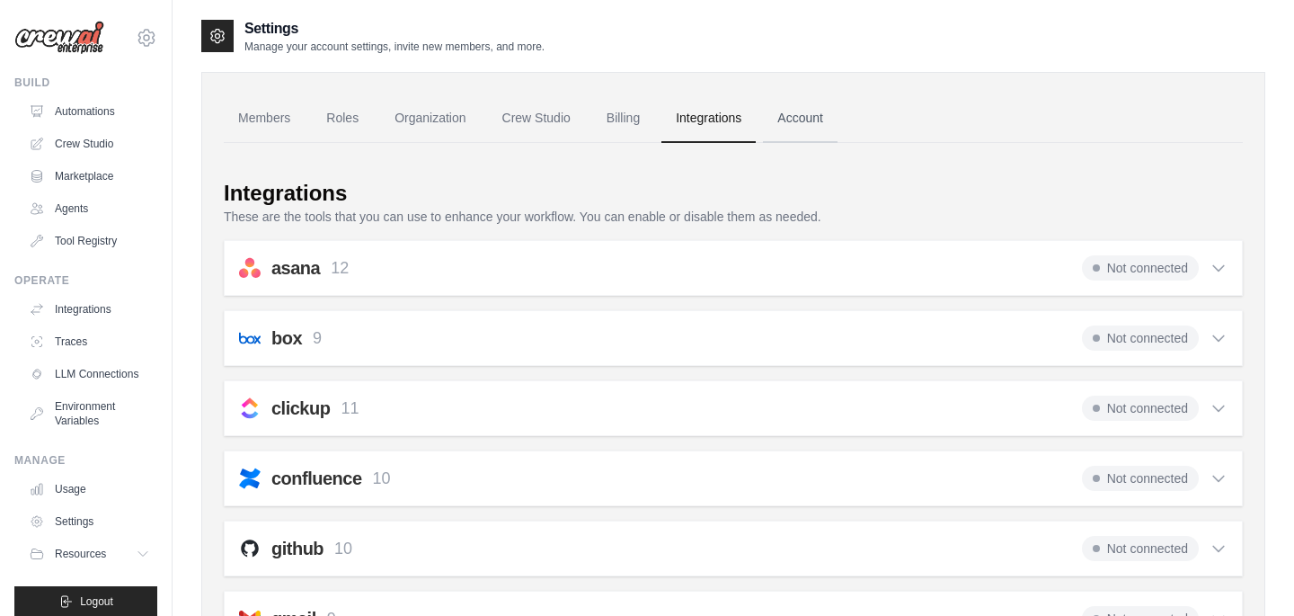
click at [838, 125] on link "Account" at bounding box center [800, 118] width 75 height 49
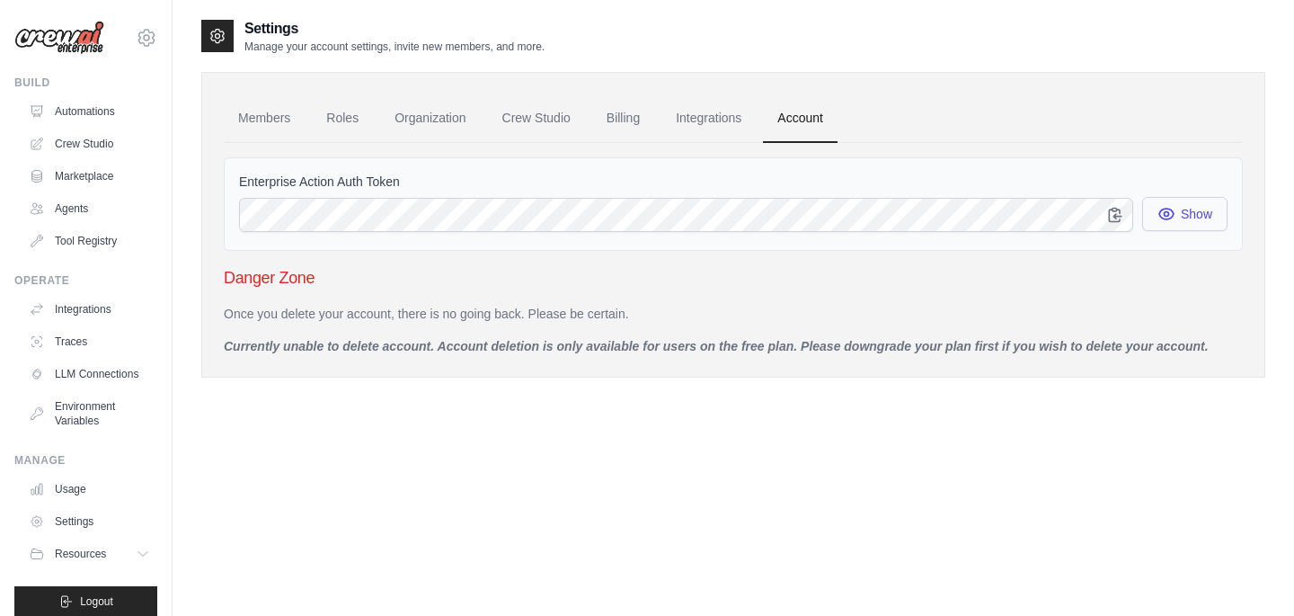
click at [1192, 227] on button "Show" at bounding box center [1185, 214] width 85 height 34
click at [1112, 215] on icon "button" at bounding box center [1115, 214] width 12 height 13
click at [641, 100] on link "Billing" at bounding box center [623, 118] width 62 height 49
click at [636, 138] on link "Billing" at bounding box center [623, 118] width 62 height 49
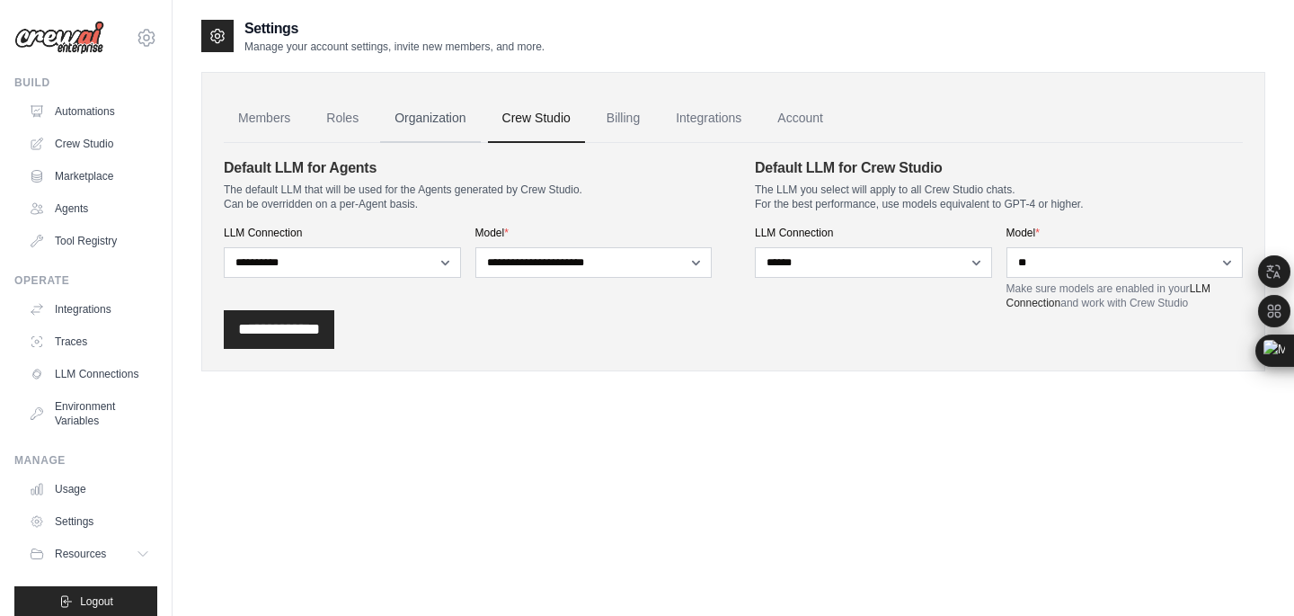
click at [463, 130] on link "Organization" at bounding box center [430, 118] width 100 height 49
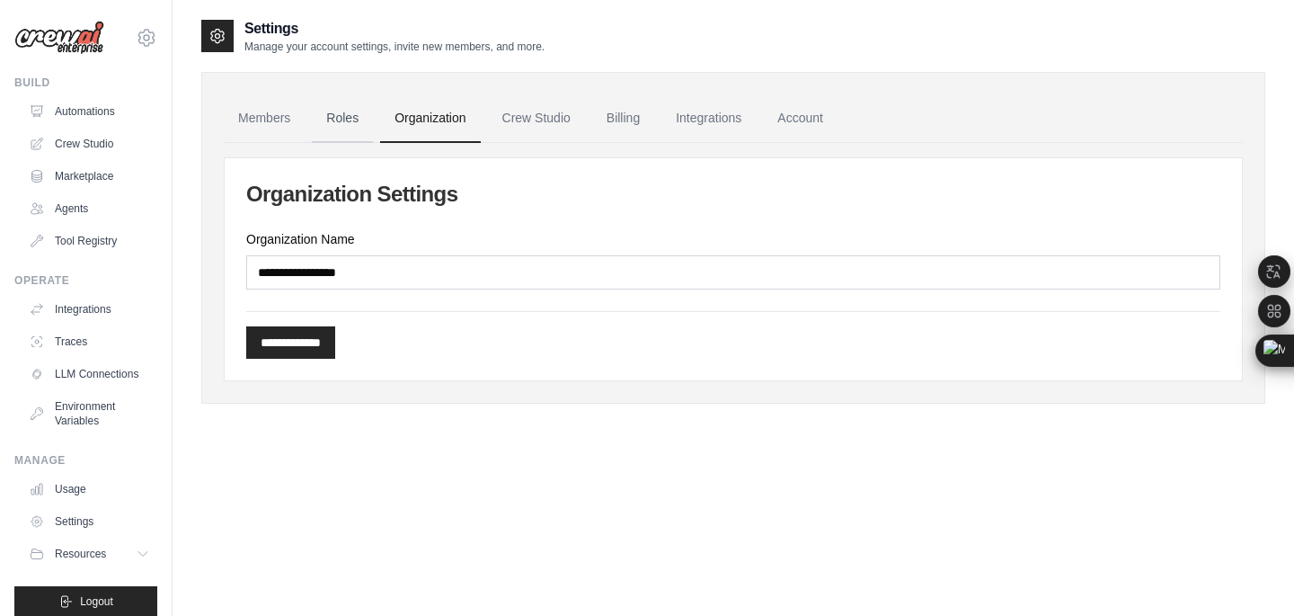
click at [346, 124] on link "Roles" at bounding box center [342, 118] width 61 height 49
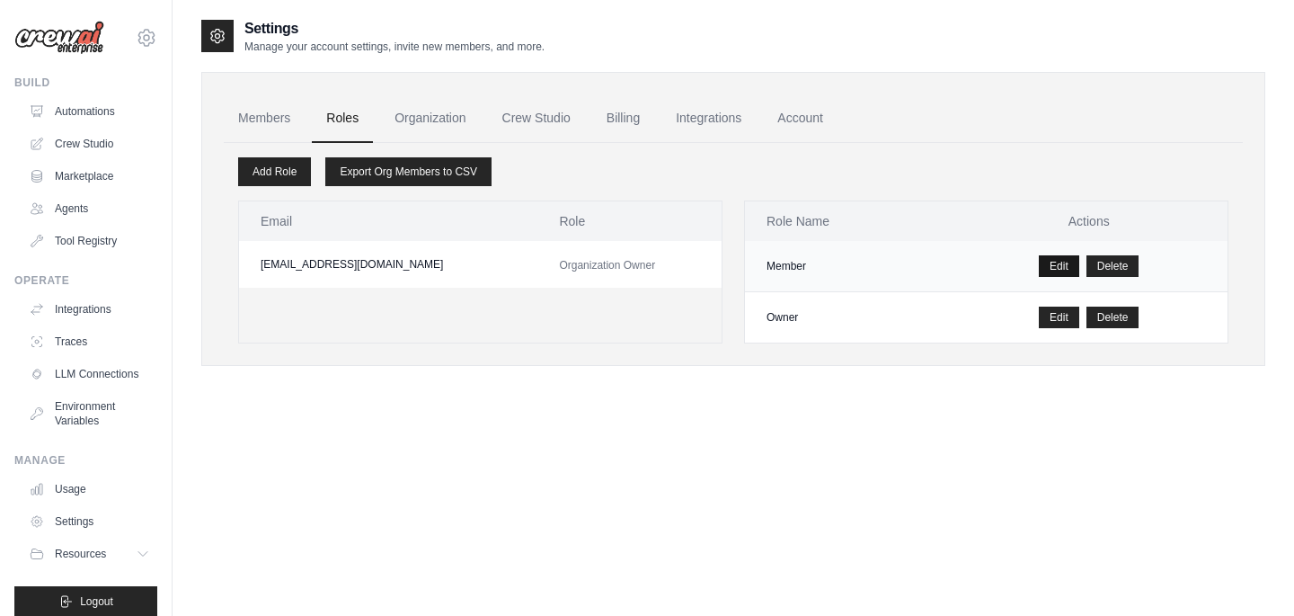
click at [1060, 265] on link "Edit" at bounding box center [1059, 266] width 40 height 22
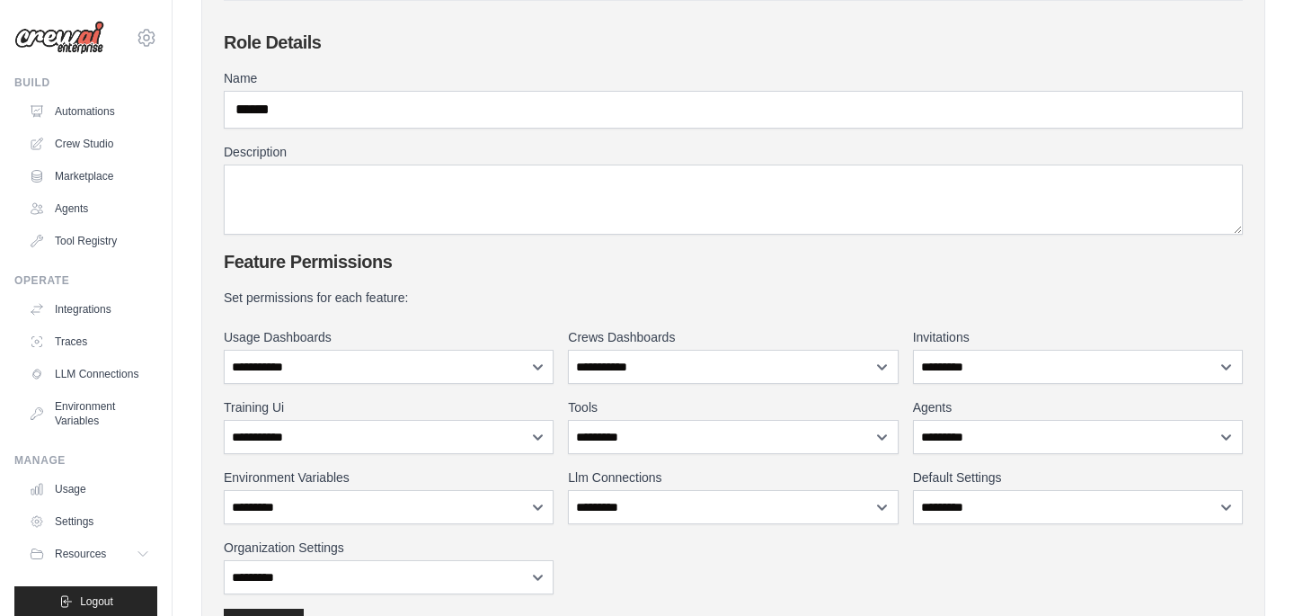
scroll to position [141, 0]
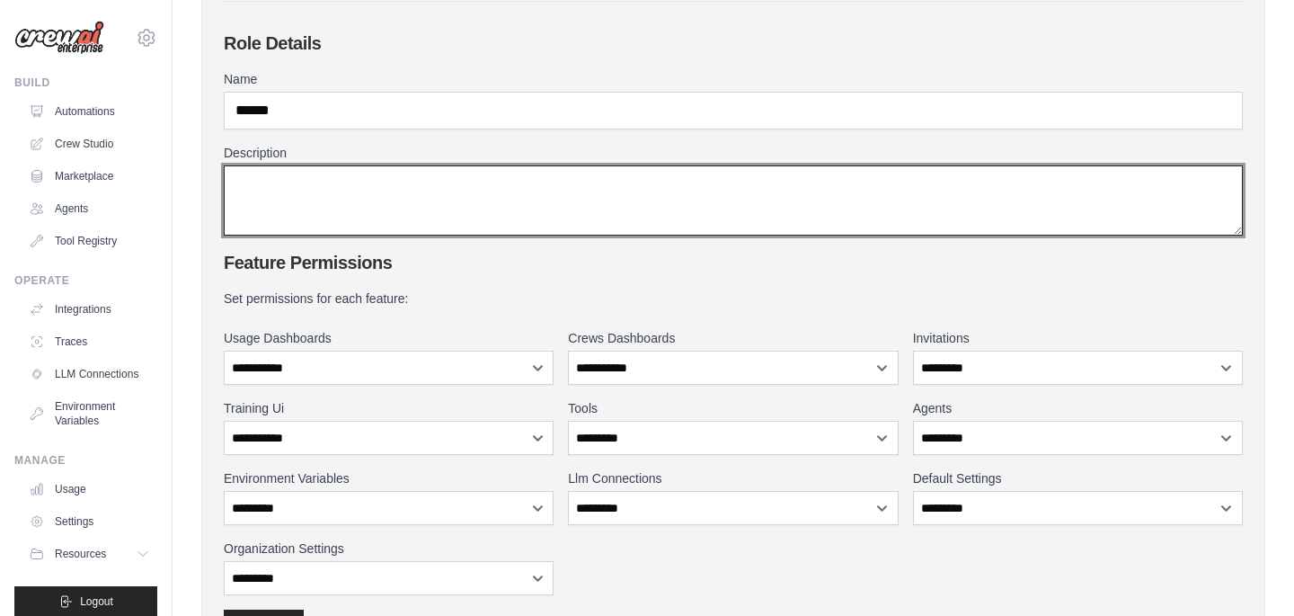
click at [398, 177] on textarea "Description" at bounding box center [733, 200] width 1019 height 70
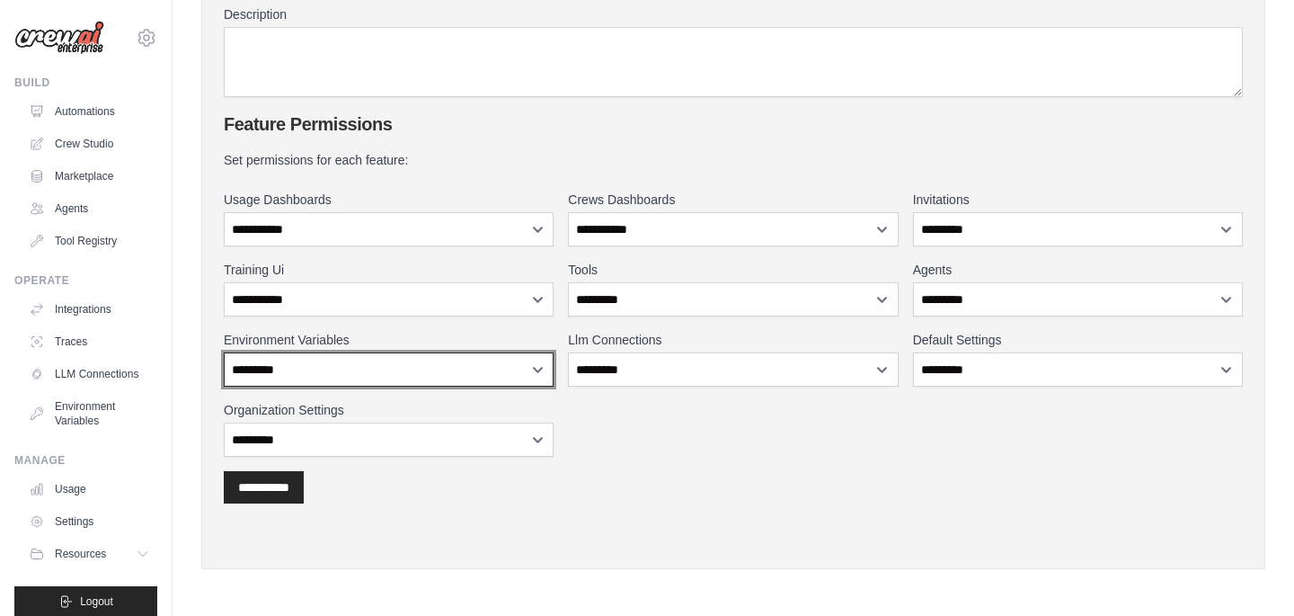
click at [377, 377] on select "**********" at bounding box center [389, 369] width 330 height 34
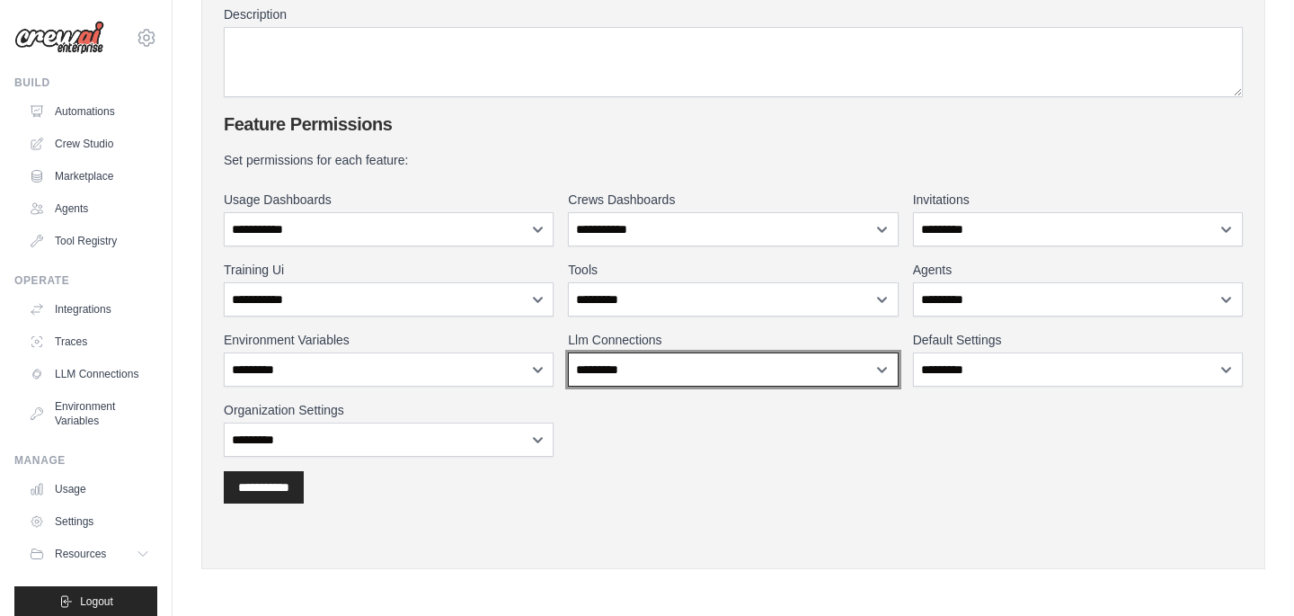
click at [659, 359] on select "**********" at bounding box center [733, 369] width 330 height 34
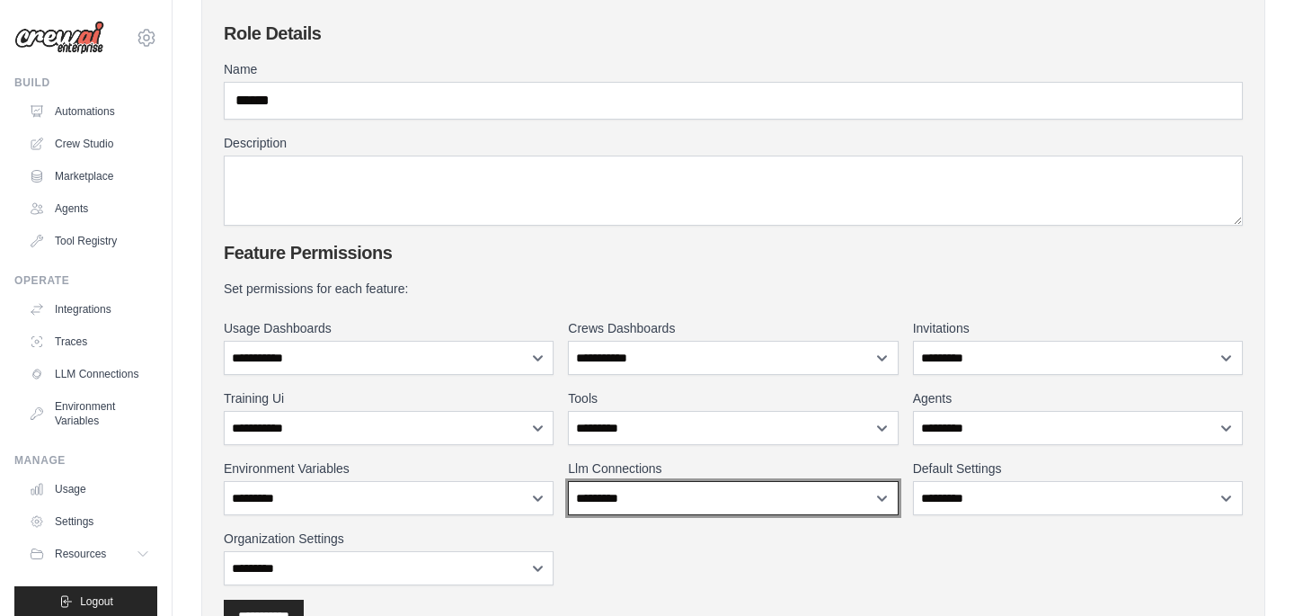
scroll to position [0, 0]
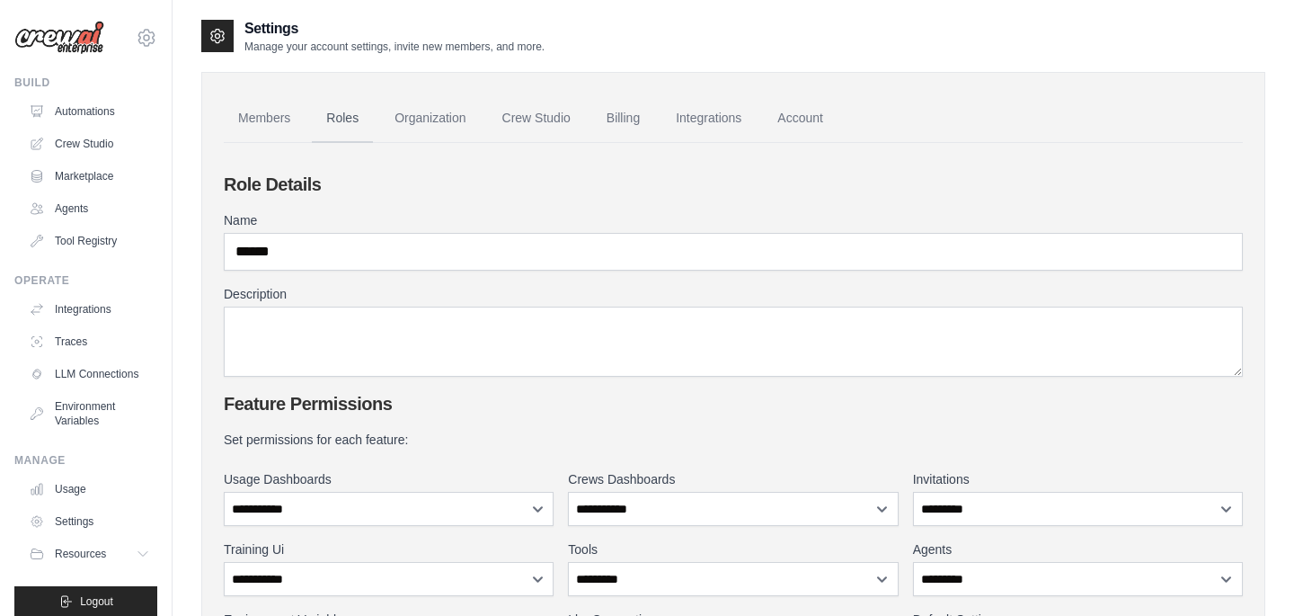
click at [340, 114] on link "Roles" at bounding box center [342, 118] width 61 height 49
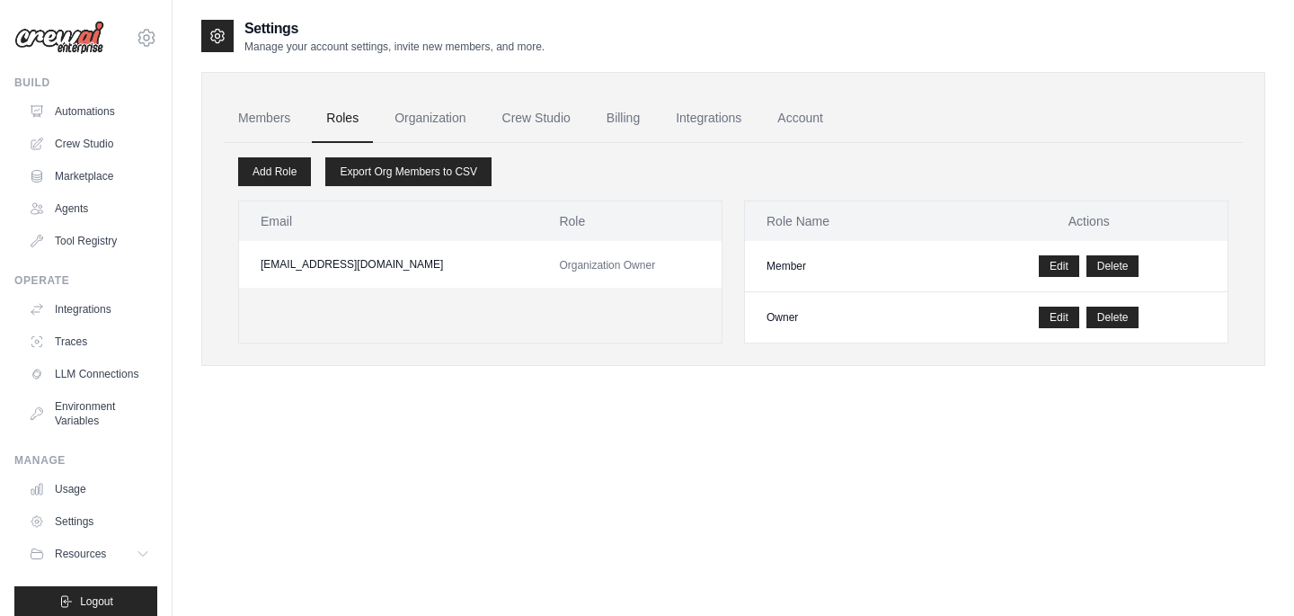
click at [441, 120] on link "Organization" at bounding box center [430, 118] width 100 height 49
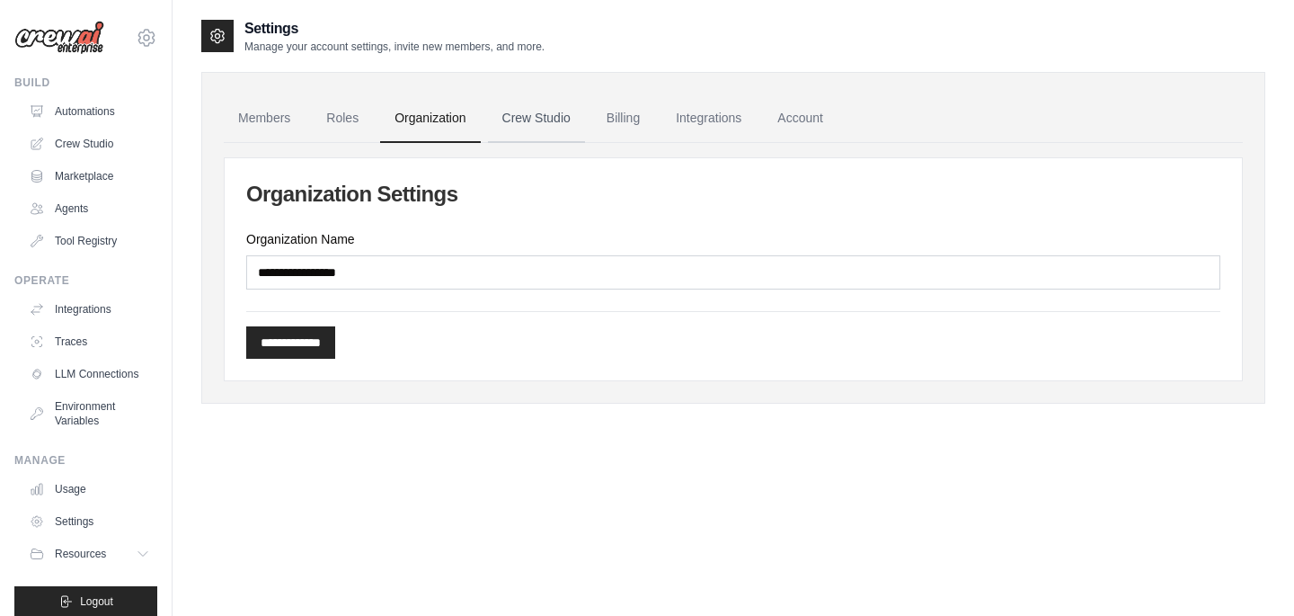
click at [517, 125] on link "Crew Studio" at bounding box center [536, 118] width 97 height 49
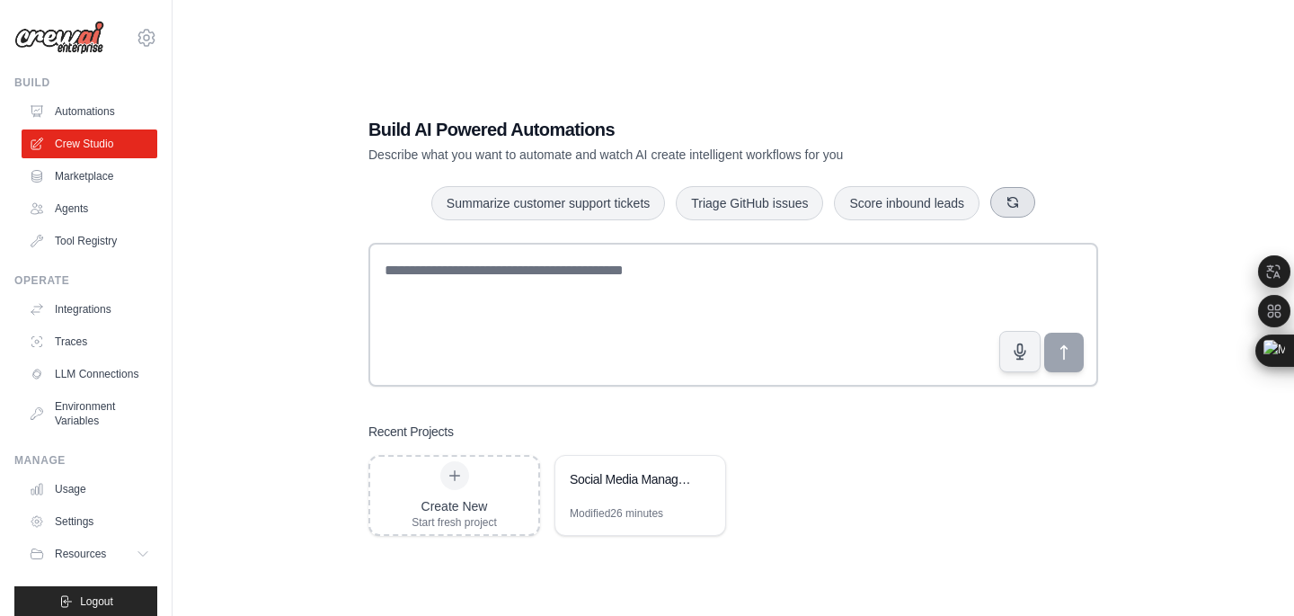
click at [1020, 202] on icon "button" at bounding box center [1013, 202] width 14 height 14
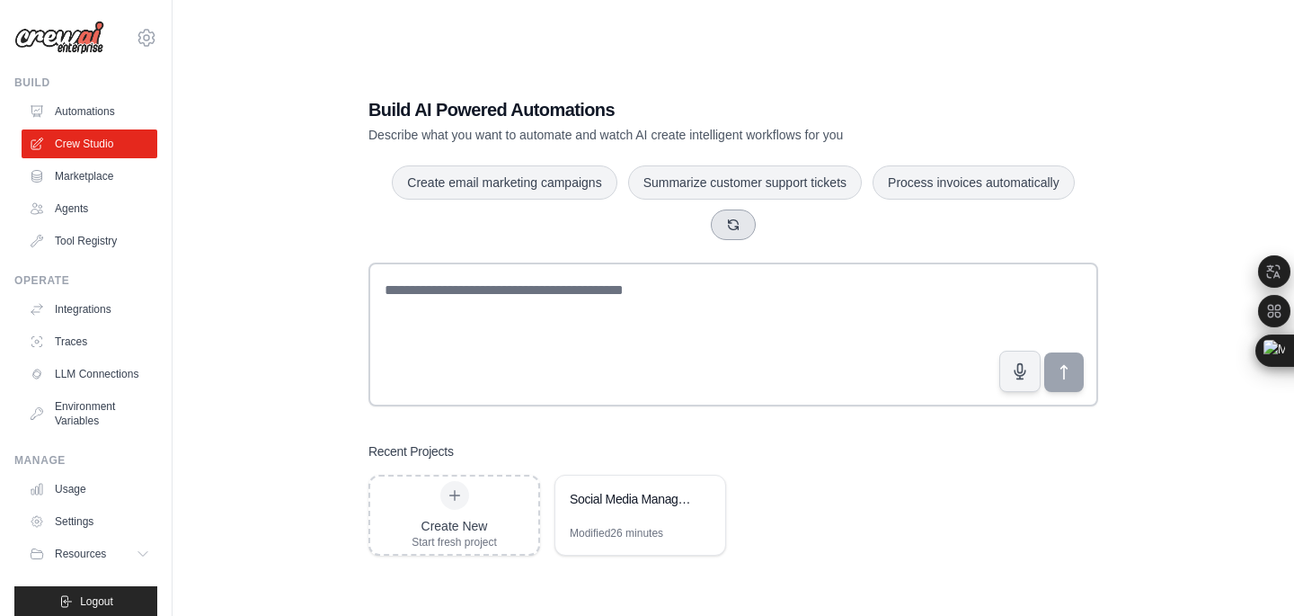
click at [745, 221] on button "button" at bounding box center [733, 224] width 45 height 31
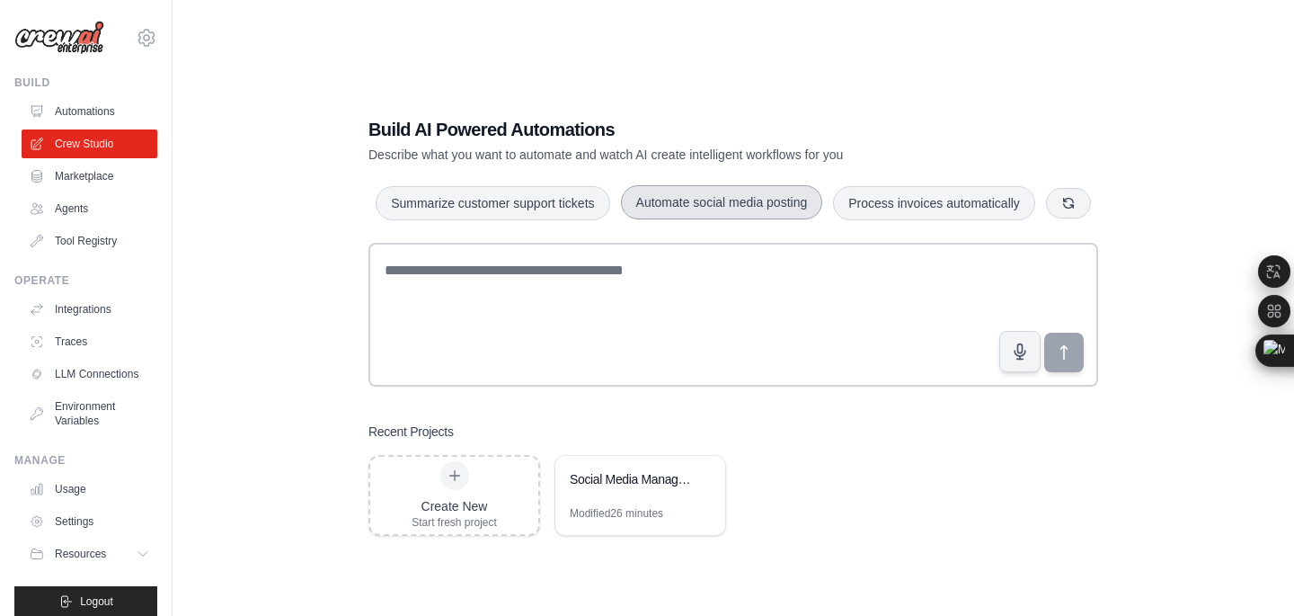
click at [742, 185] on button "Automate social media posting" at bounding box center [722, 202] width 202 height 34
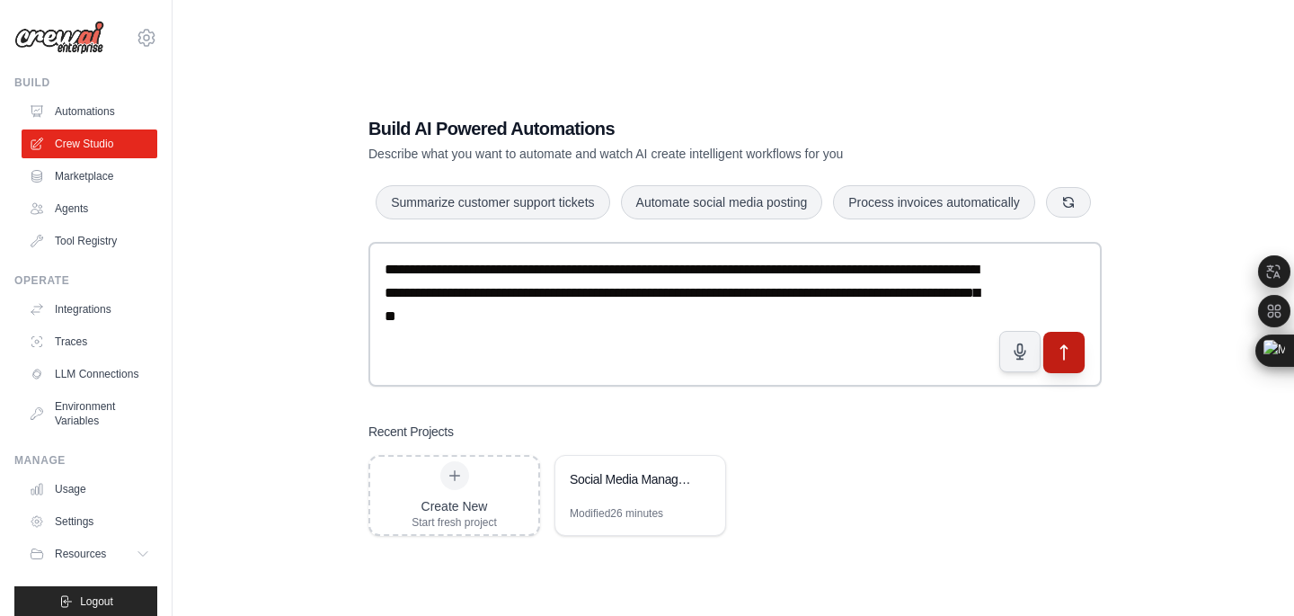
click at [1073, 373] on button "submit" at bounding box center [1064, 352] width 41 height 41
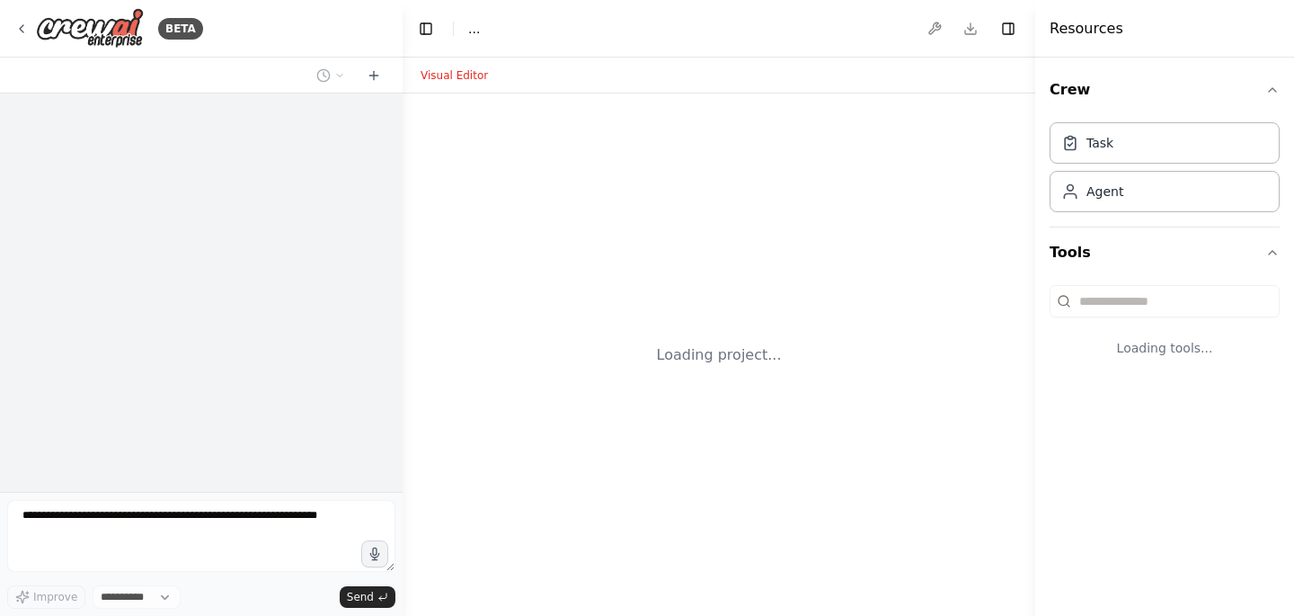
select select "****"
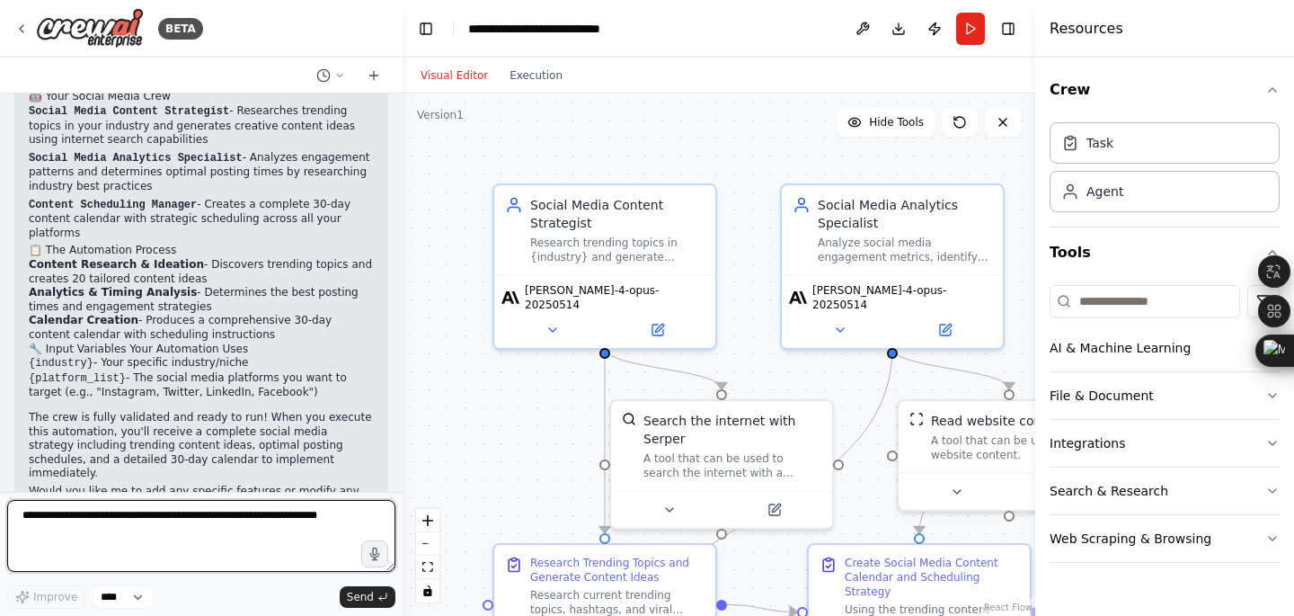
scroll to position [1301, 0]
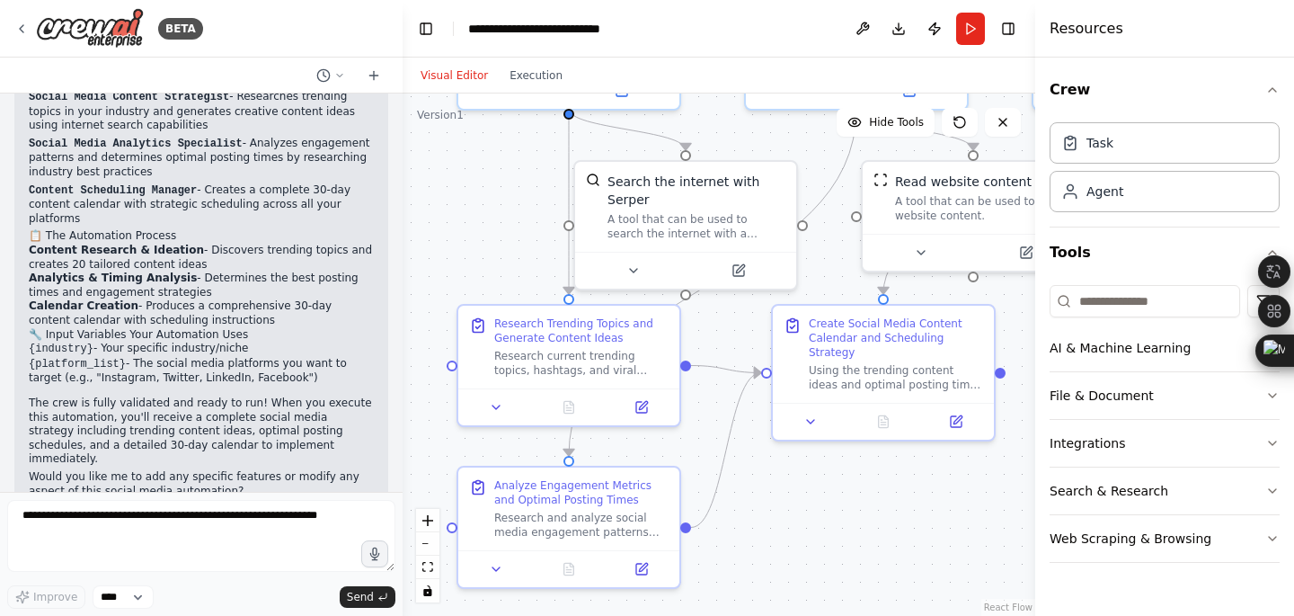
drag, startPoint x: 444, startPoint y: 304, endPoint x: 408, endPoint y: 65, distance: 241.8
click at [408, 65] on div "Visual Editor Execution Version 1 Hide Tools .deletable-edge-delete-btn { width…" at bounding box center [719, 337] width 633 height 558
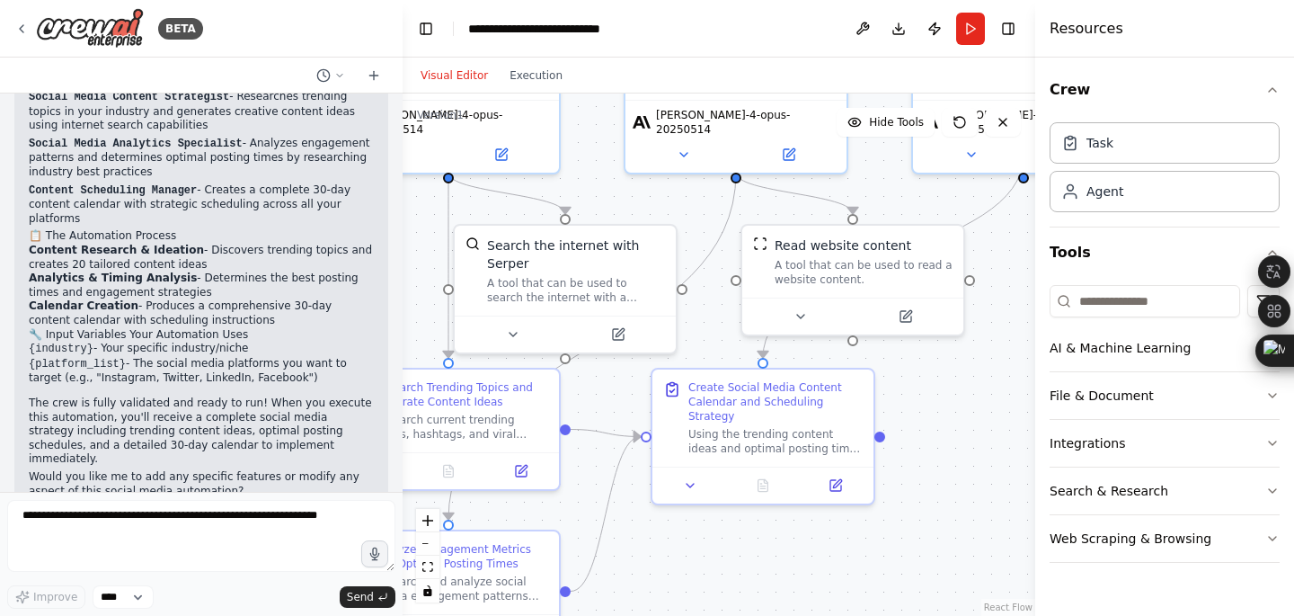
drag, startPoint x: 500, startPoint y: 138, endPoint x: 382, endPoint y: 200, distance: 133.1
click at [380, 202] on div "BETA Create a crew that schedules and publishes social media content across mul…" at bounding box center [647, 308] width 1294 height 616
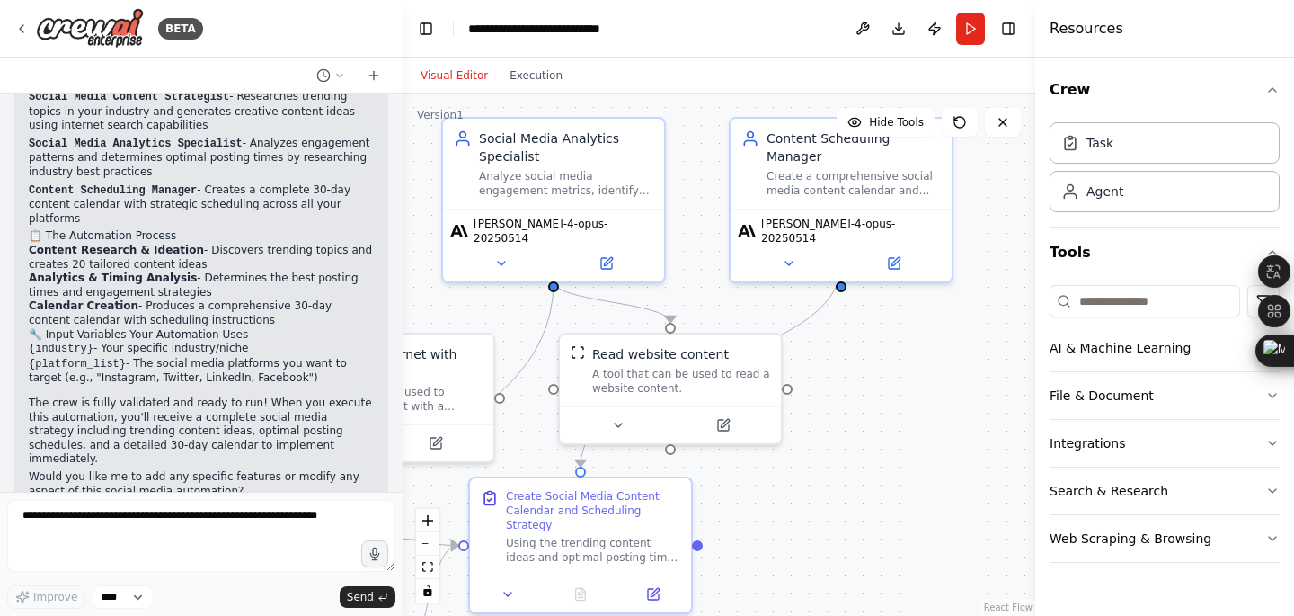
drag, startPoint x: 917, startPoint y: 445, endPoint x: 728, endPoint y: 553, distance: 217.4
click at [728, 553] on div ".deletable-edge-delete-btn { width: 20px; height: 20px; border: 0px solid #ffff…" at bounding box center [719, 354] width 633 height 522
click at [1077, 359] on button "AI & Machine Learning" at bounding box center [1165, 348] width 230 height 47
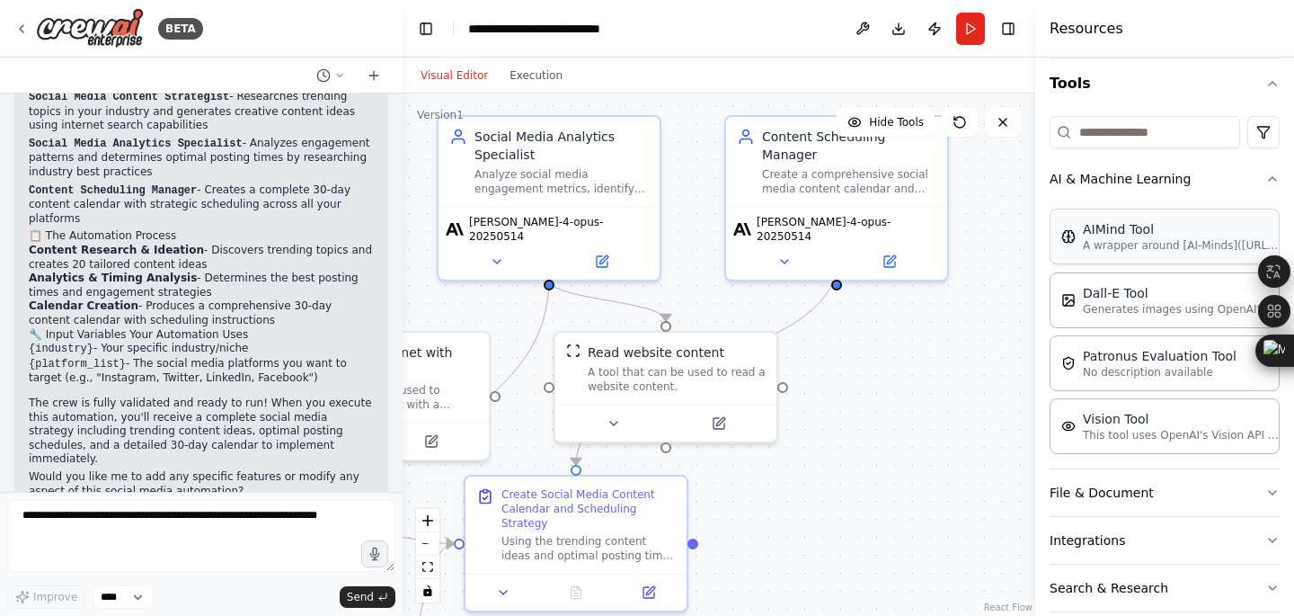
scroll to position [242, 0]
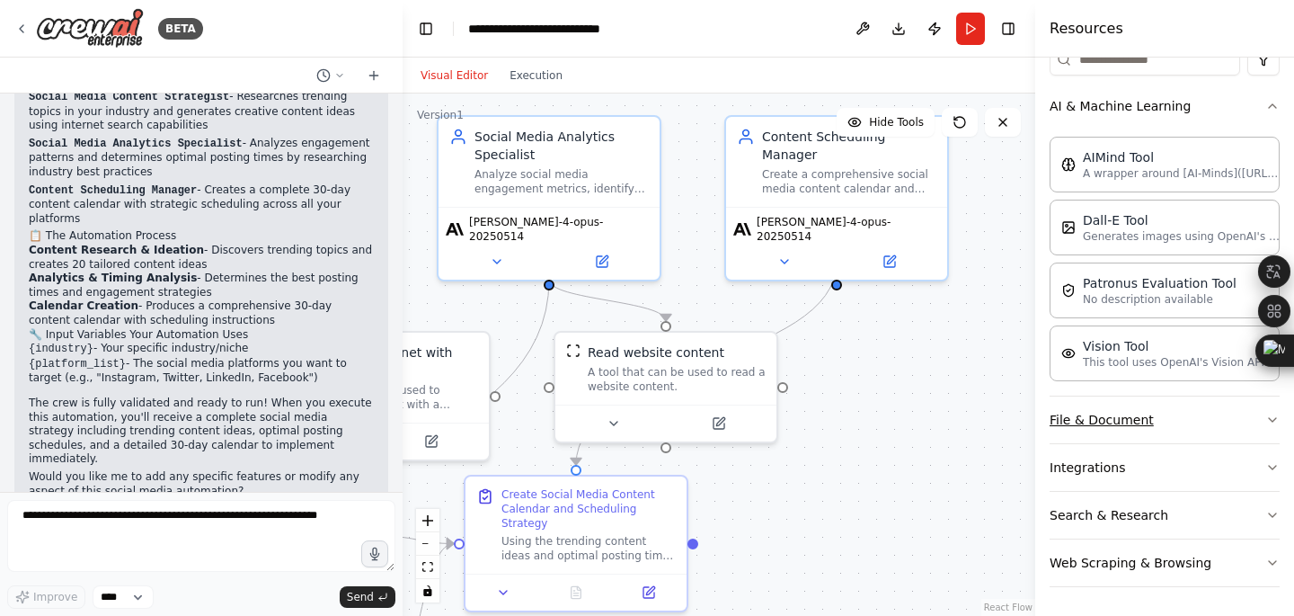
click at [1114, 427] on button "File & Document" at bounding box center [1165, 419] width 230 height 47
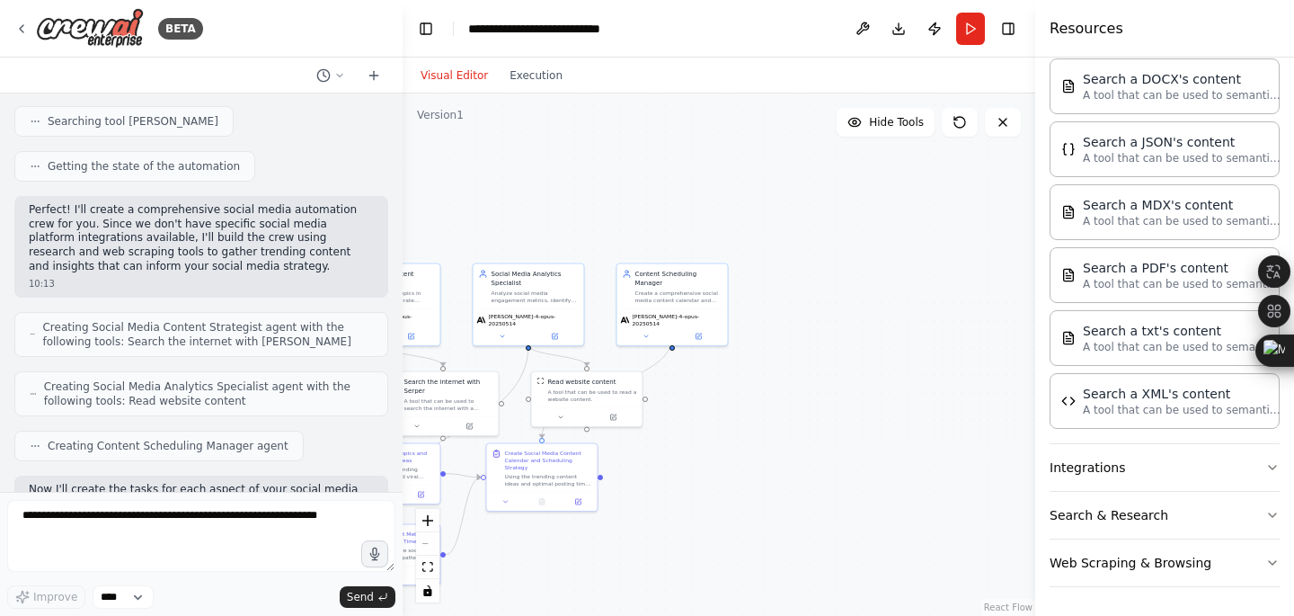
scroll to position [162, 0]
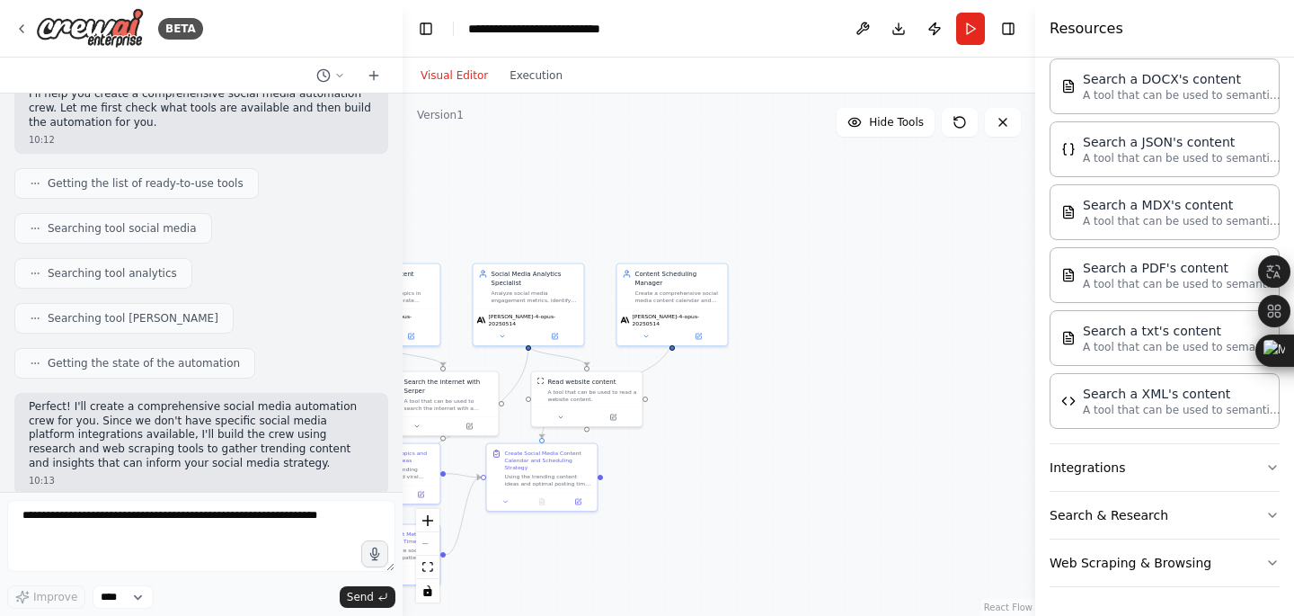
click at [117, 581] on div "Improve **** Send" at bounding box center [201, 554] width 388 height 109
click at [110, 594] on select "****" at bounding box center [123, 596] width 61 height 23
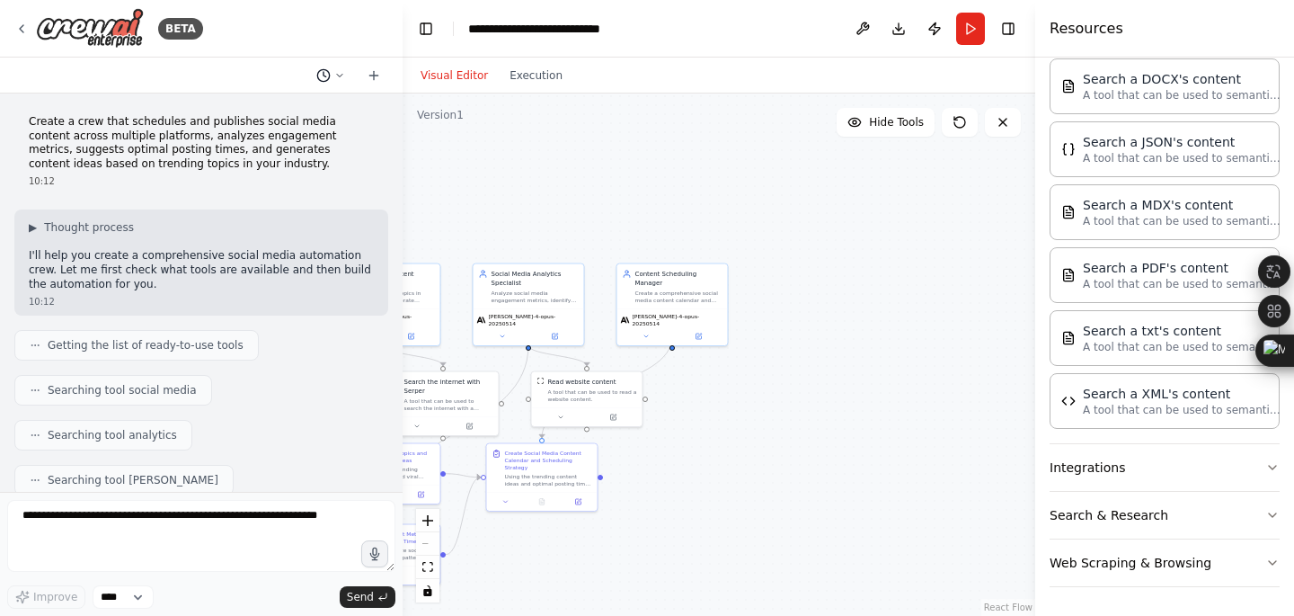
click at [343, 74] on icon at bounding box center [339, 75] width 5 height 3
click at [341, 74] on div at bounding box center [201, 308] width 403 height 616
click at [967, 33] on button "Run" at bounding box center [970, 29] width 29 height 32
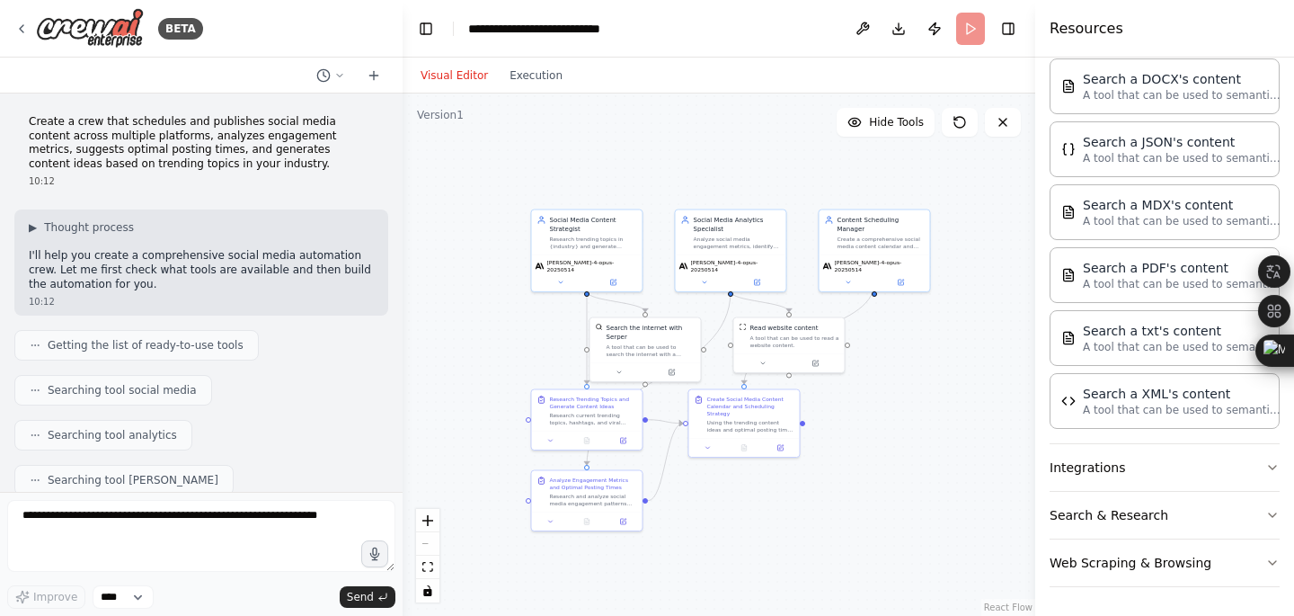
drag, startPoint x: 740, startPoint y: 233, endPoint x: 943, endPoint y: 177, distance: 210.7
click at [943, 177] on div ".deletable-edge-delete-btn { width: 20px; height: 20px; border: 0px solid #ffff…" at bounding box center [719, 354] width 633 height 522
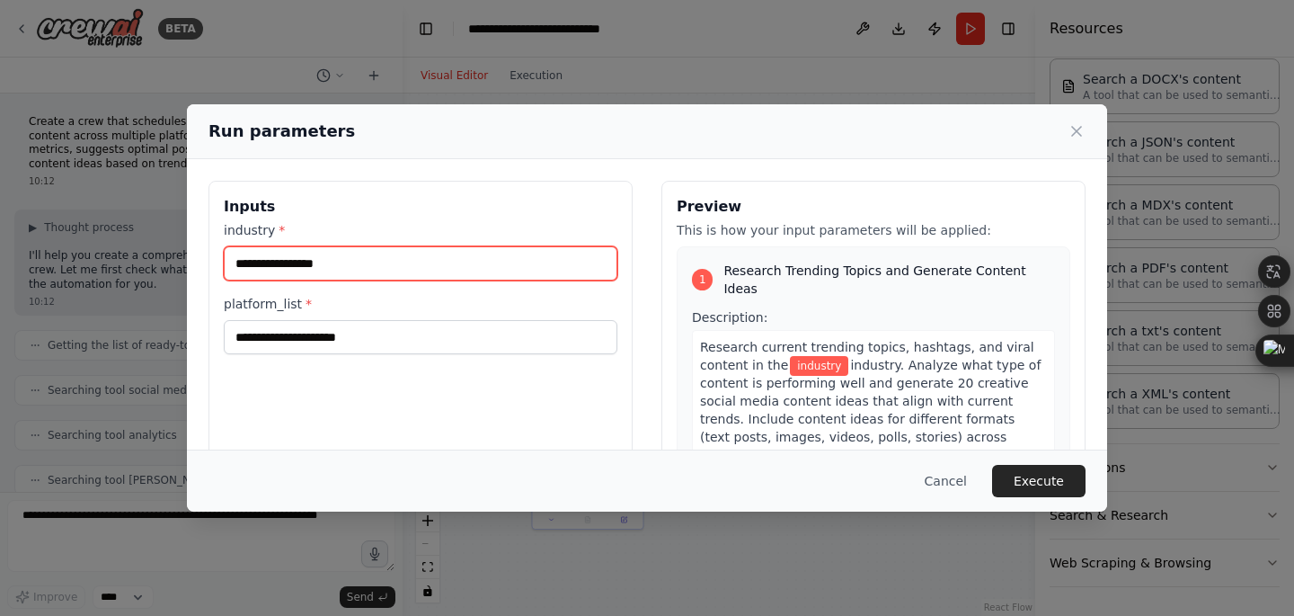
click at [440, 253] on input "industry *" at bounding box center [421, 263] width 394 height 34
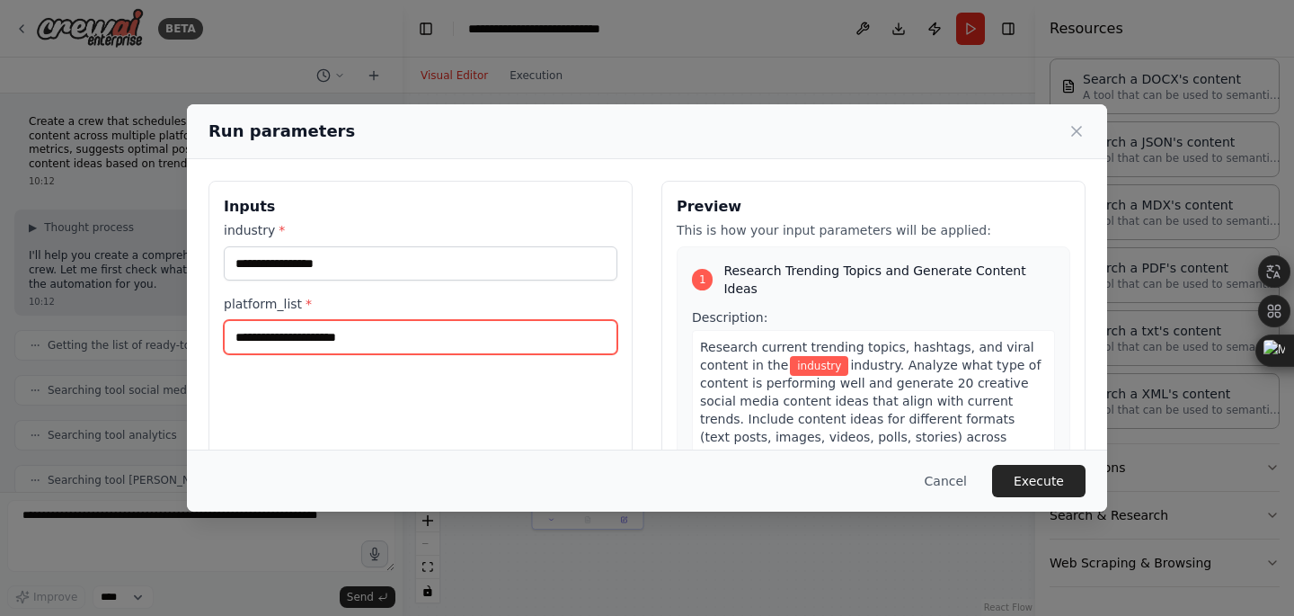
click at [362, 334] on input "platform_list *" at bounding box center [421, 337] width 394 height 34
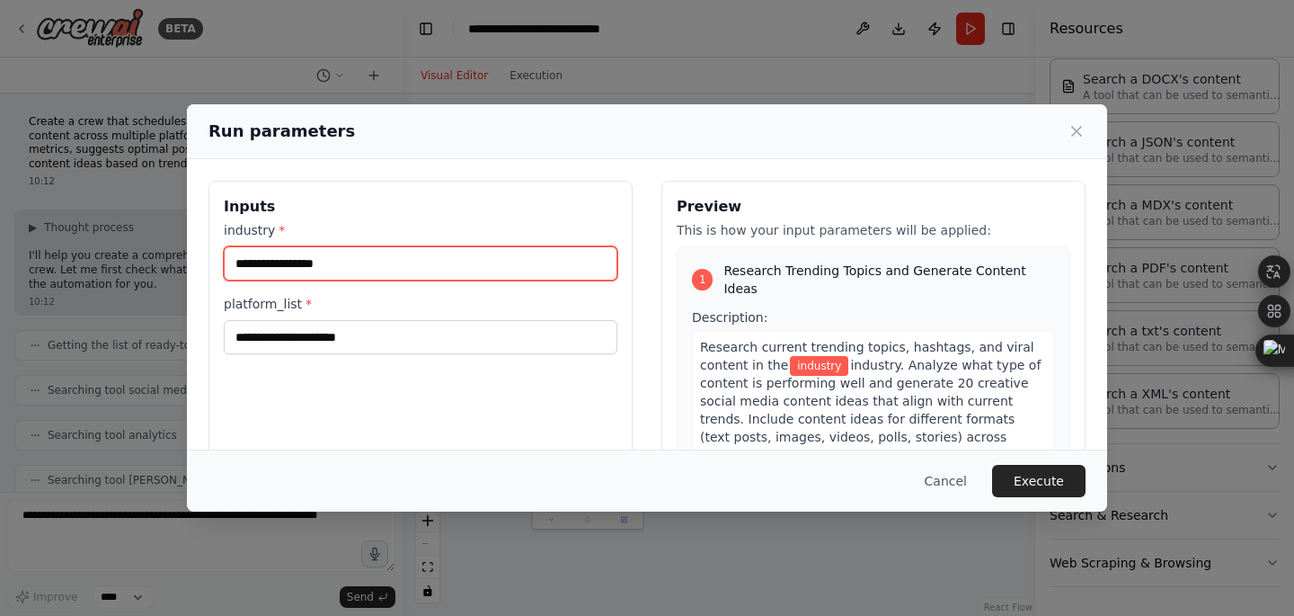
click at [499, 268] on input "industry *" at bounding box center [421, 263] width 394 height 34
type input "*"
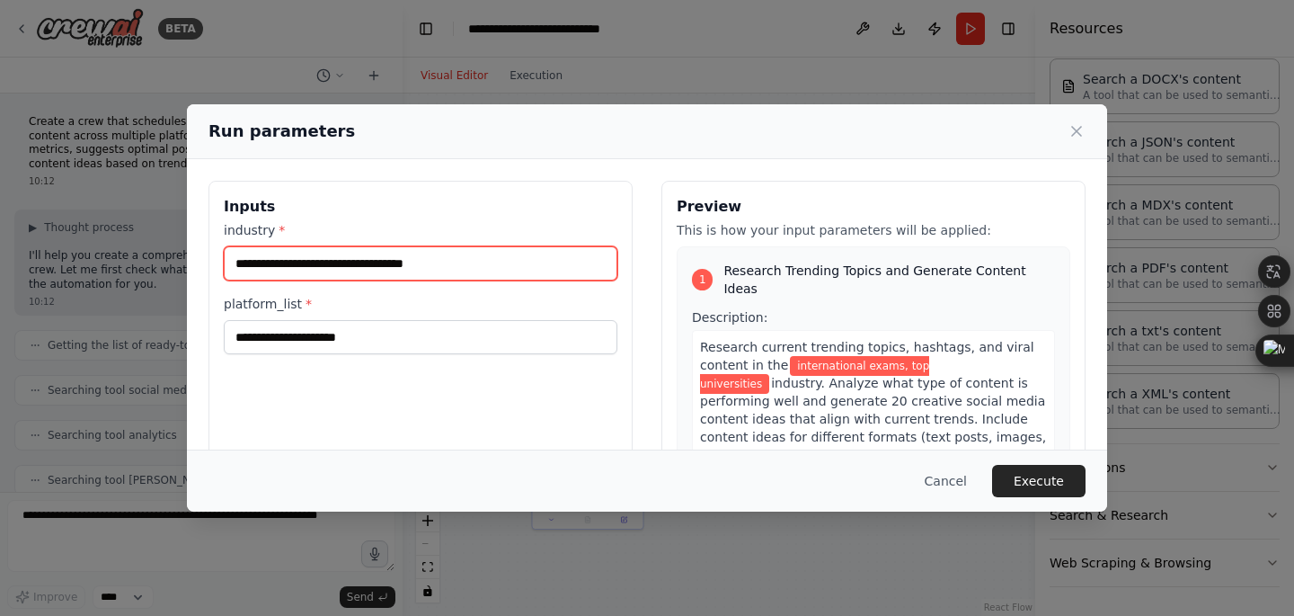
click at [343, 271] on input "**********" at bounding box center [421, 263] width 394 height 34
click at [345, 263] on input "**********" at bounding box center [421, 263] width 394 height 34
type input "**********"
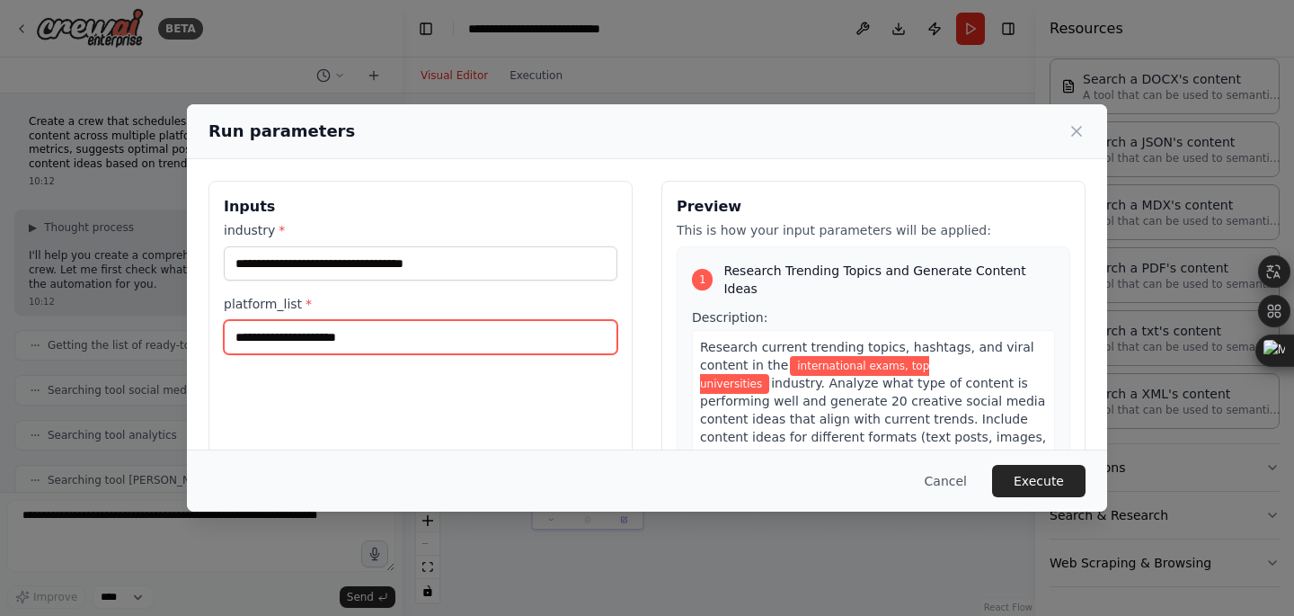
click at [304, 332] on input "platform_list *" at bounding box center [421, 337] width 394 height 34
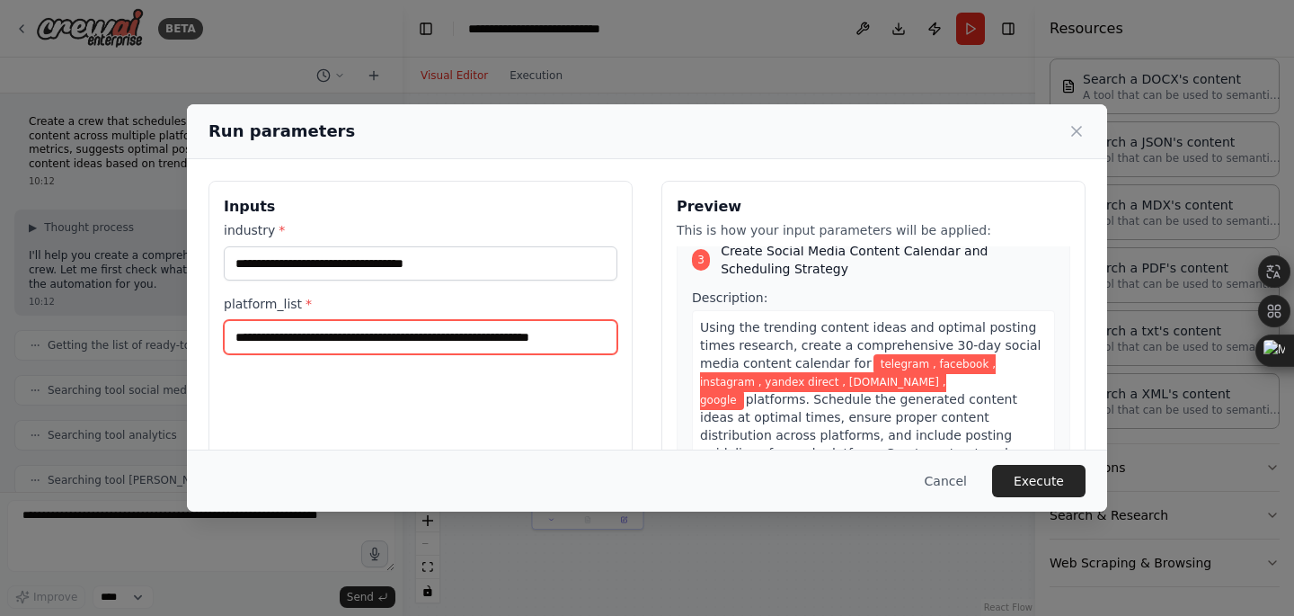
scroll to position [107, 0]
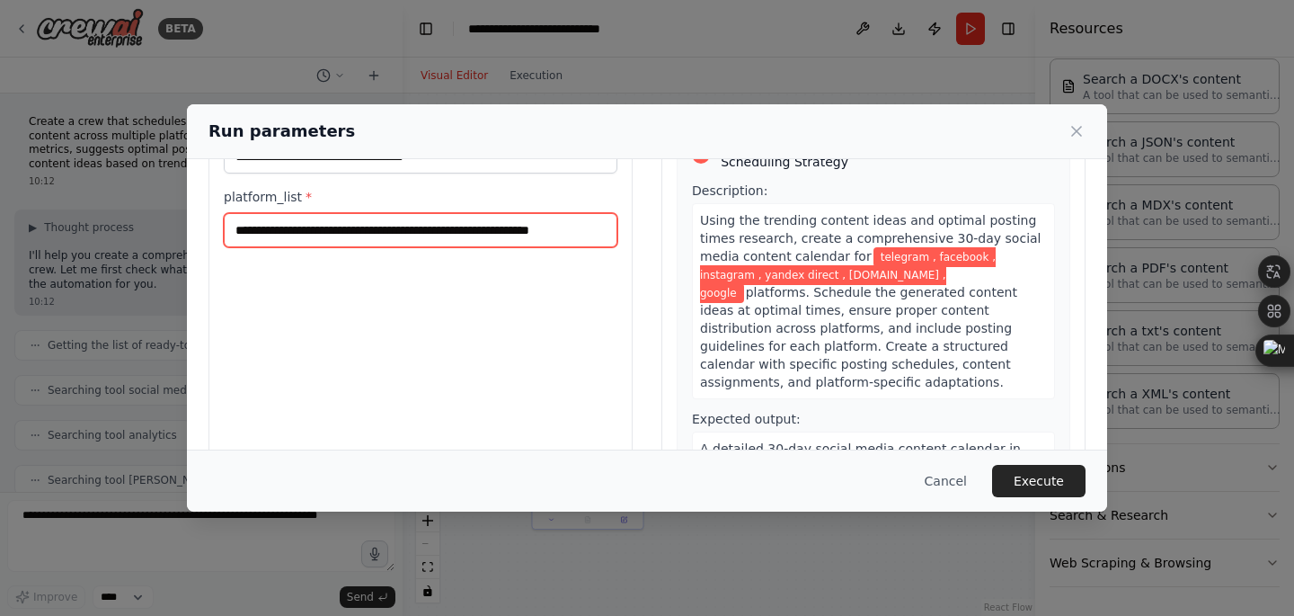
type input "**********"
click at [1026, 431] on div "A detailed 30-day social media content calendar in spreadsheet format, includin…" at bounding box center [873, 493] width 363 height 124
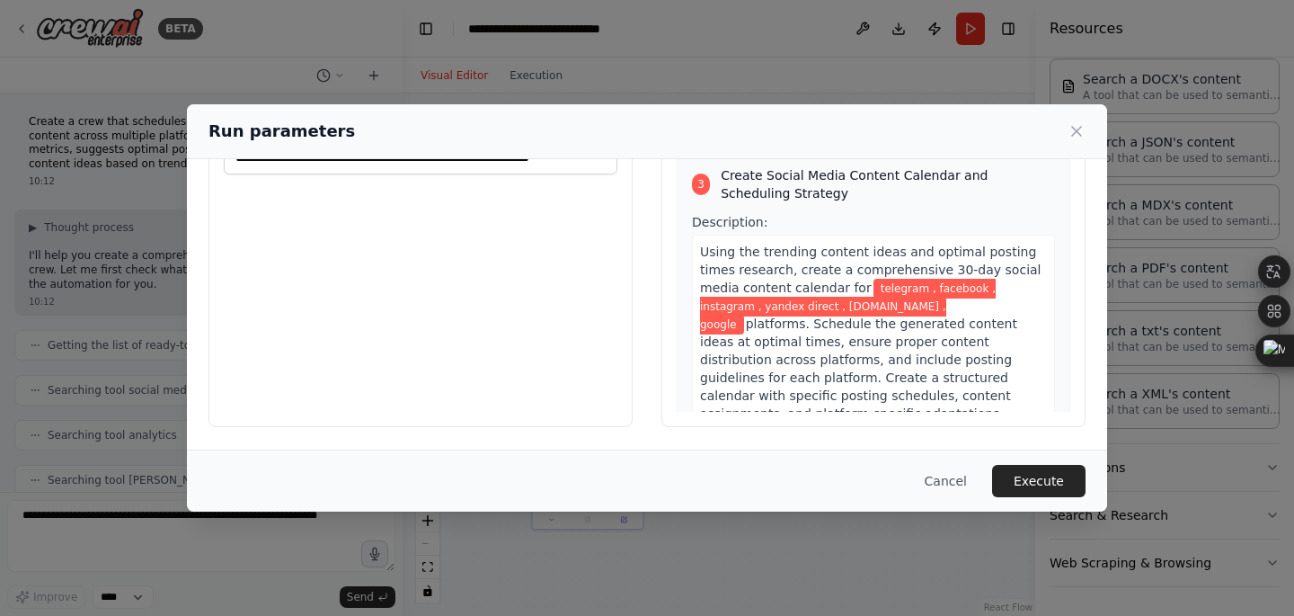
scroll to position [861, 0]
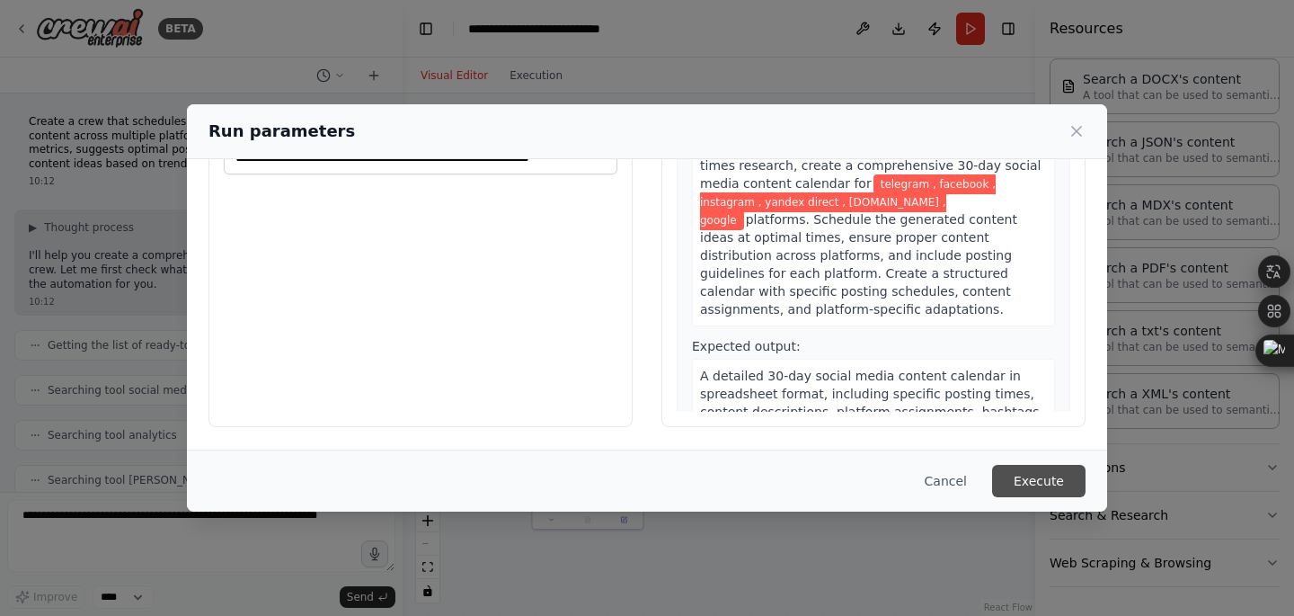
click at [1018, 492] on button "Execute" at bounding box center [1038, 481] width 93 height 32
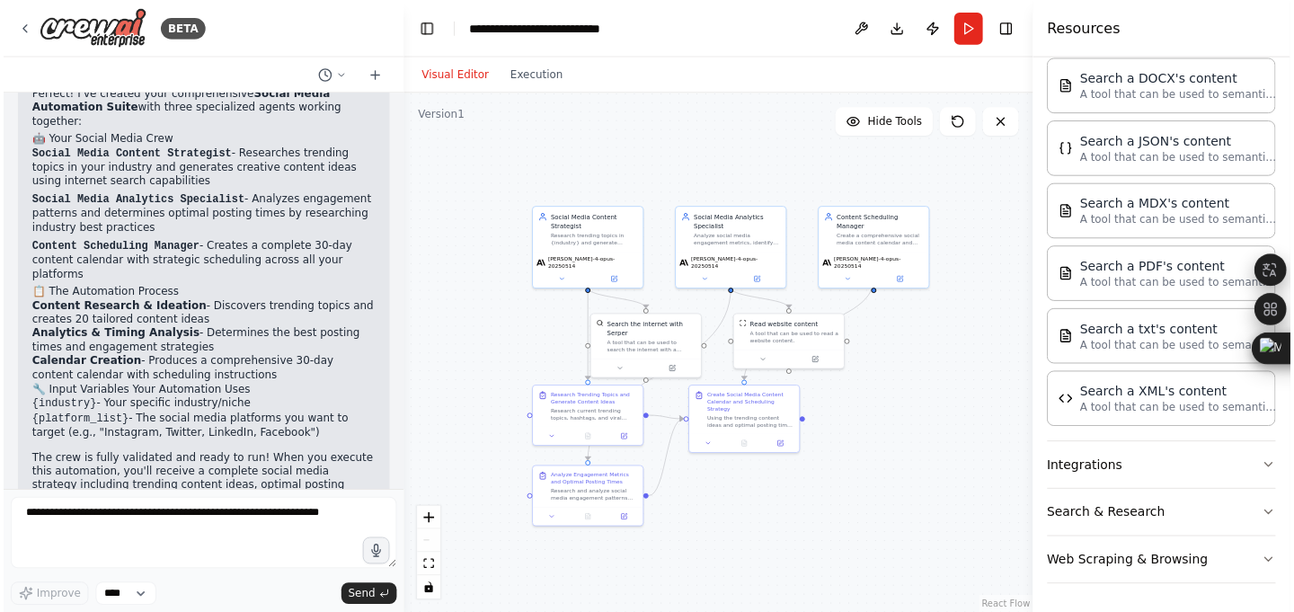
scroll to position [1301, 0]
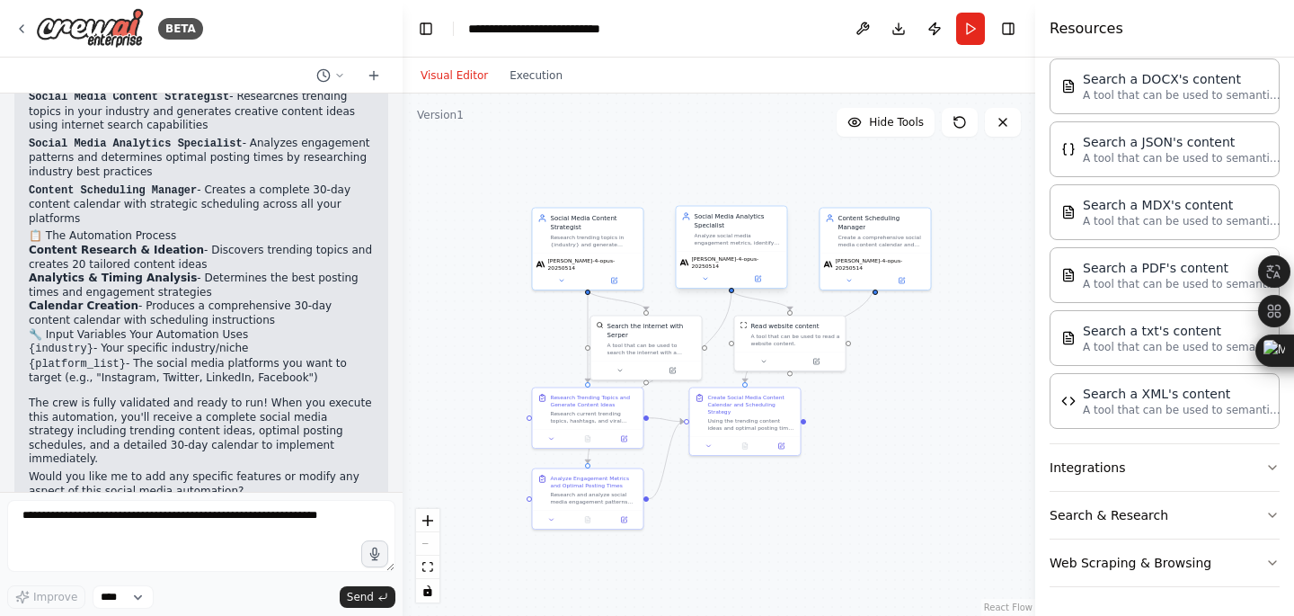
click at [751, 230] on div "Social Media Analytics Specialist Analyze social media engagement metrics, iden…" at bounding box center [738, 229] width 87 height 34
click at [961, 28] on button "Run" at bounding box center [970, 29] width 29 height 32
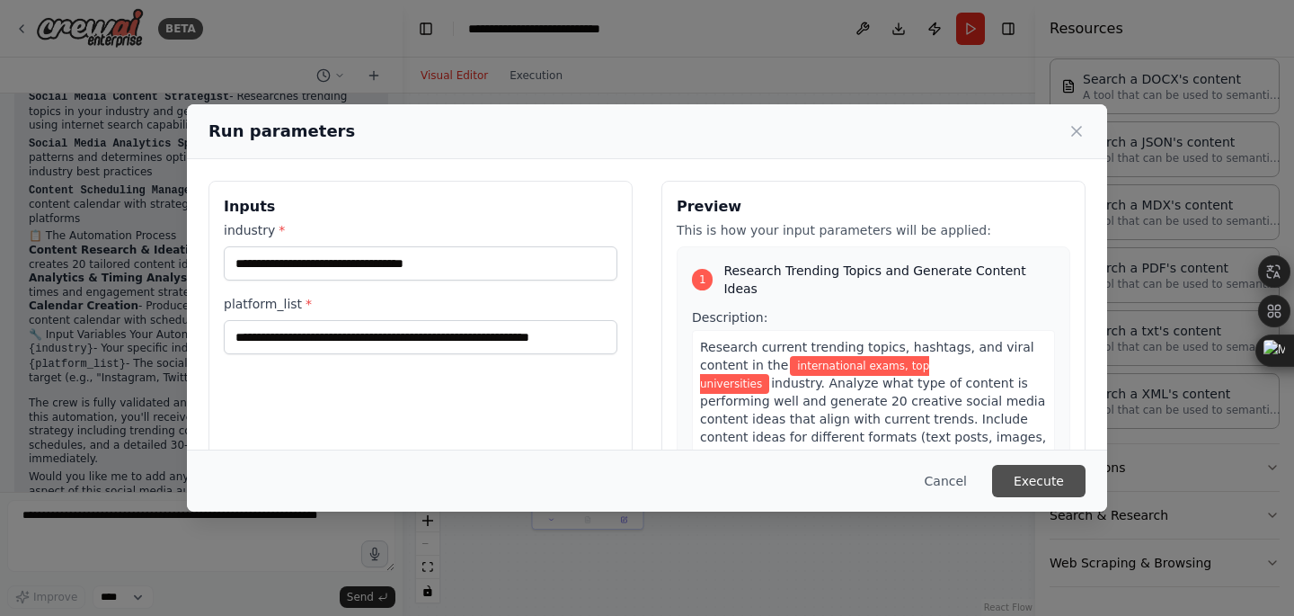
click at [1035, 483] on button "Execute" at bounding box center [1038, 481] width 93 height 32
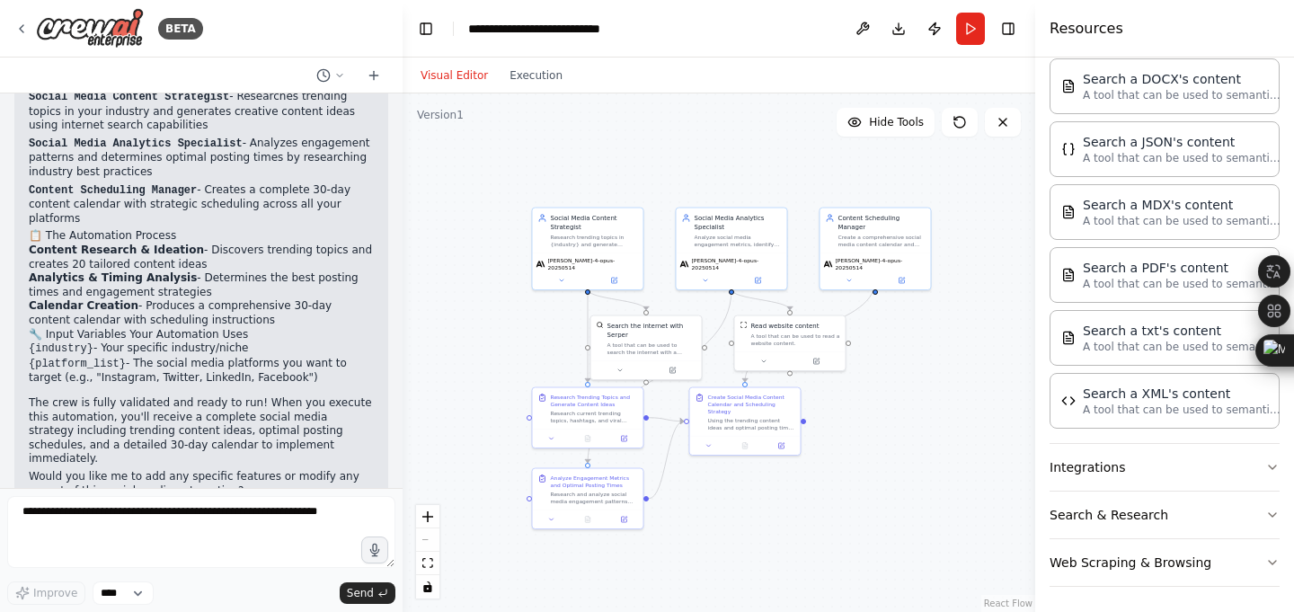
scroll to position [1304, 0]
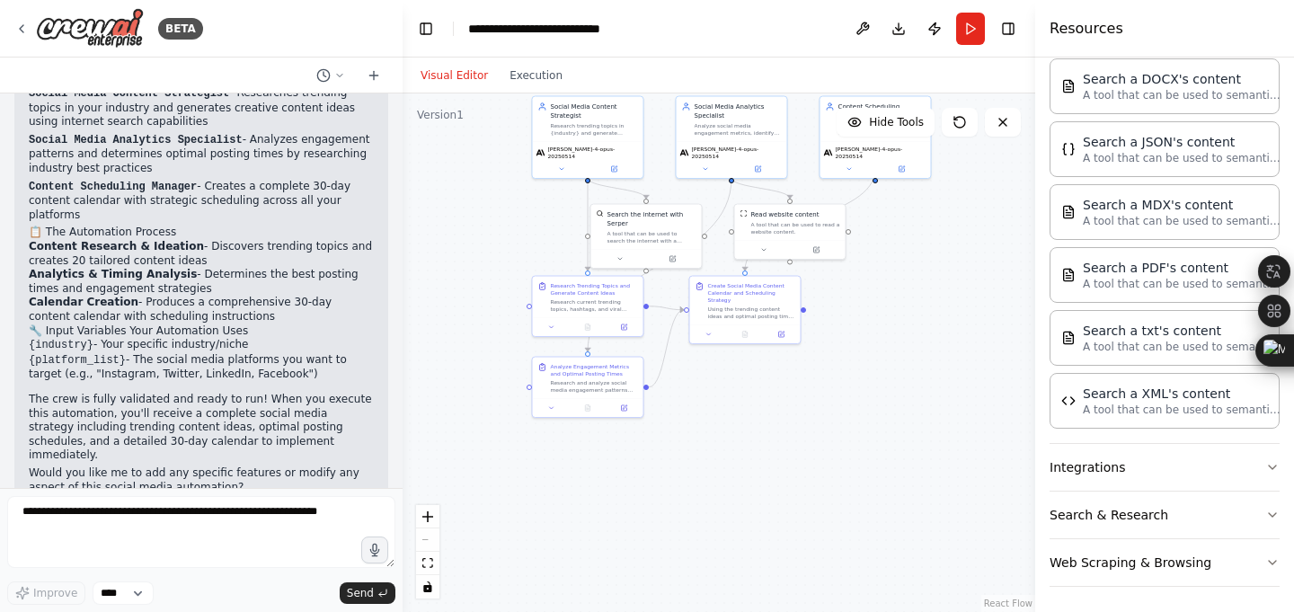
drag, startPoint x: 807, startPoint y: 485, endPoint x: 808, endPoint y: 315, distance: 169.9
click at [808, 315] on div ".deletable-edge-delete-btn { width: 20px; height: 20px; border: 0px solid #ffff…" at bounding box center [719, 352] width 633 height 519
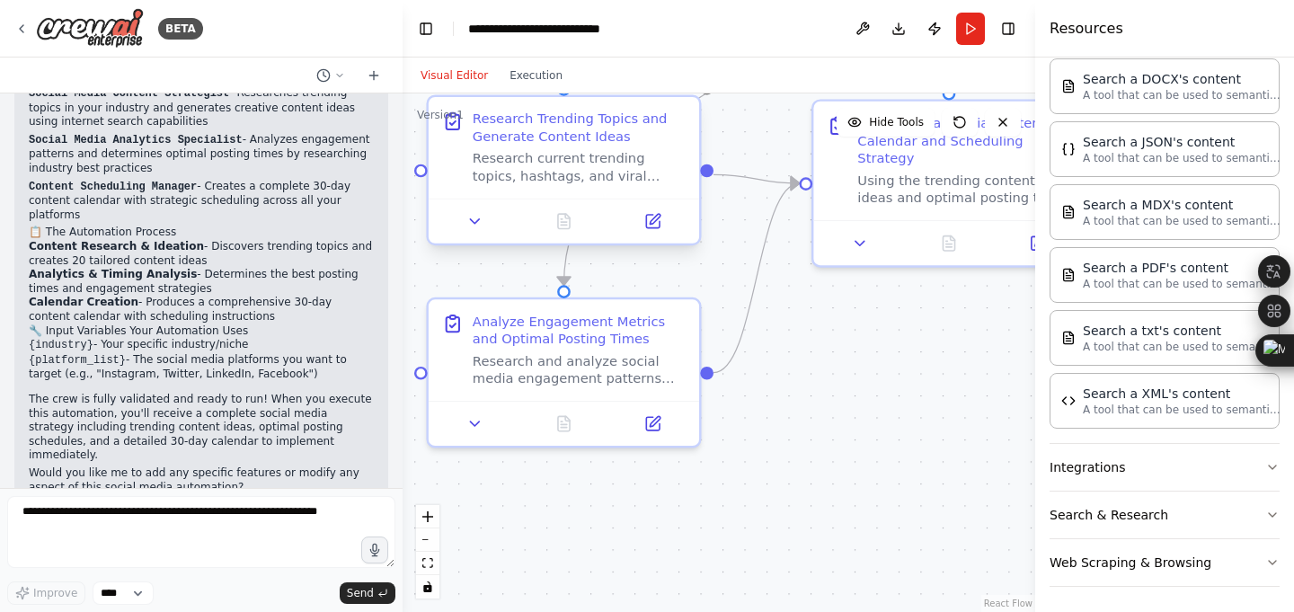
click at [566, 160] on div "Research current trending topics, hashtags, and viral content in the {industry}…" at bounding box center [580, 167] width 214 height 35
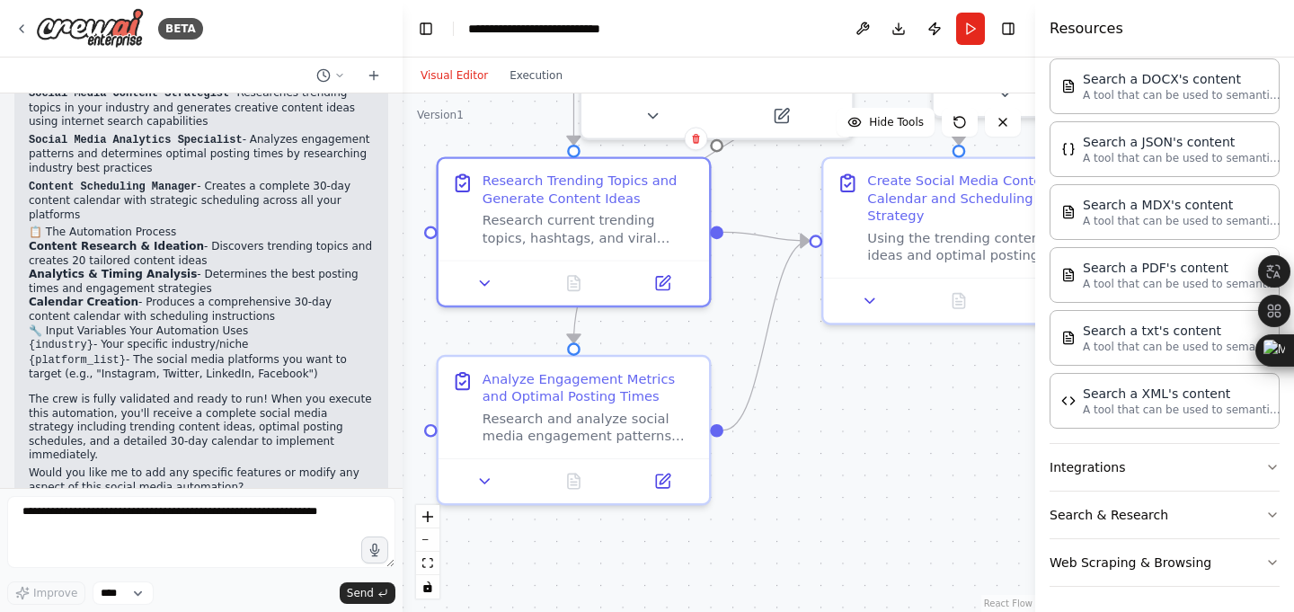
drag, startPoint x: 778, startPoint y: 258, endPoint x: 836, endPoint y: 444, distance: 195.0
click at [836, 444] on div ".deletable-edge-delete-btn { width: 20px; height: 20px; border: 0px solid #ffff…" at bounding box center [719, 352] width 633 height 519
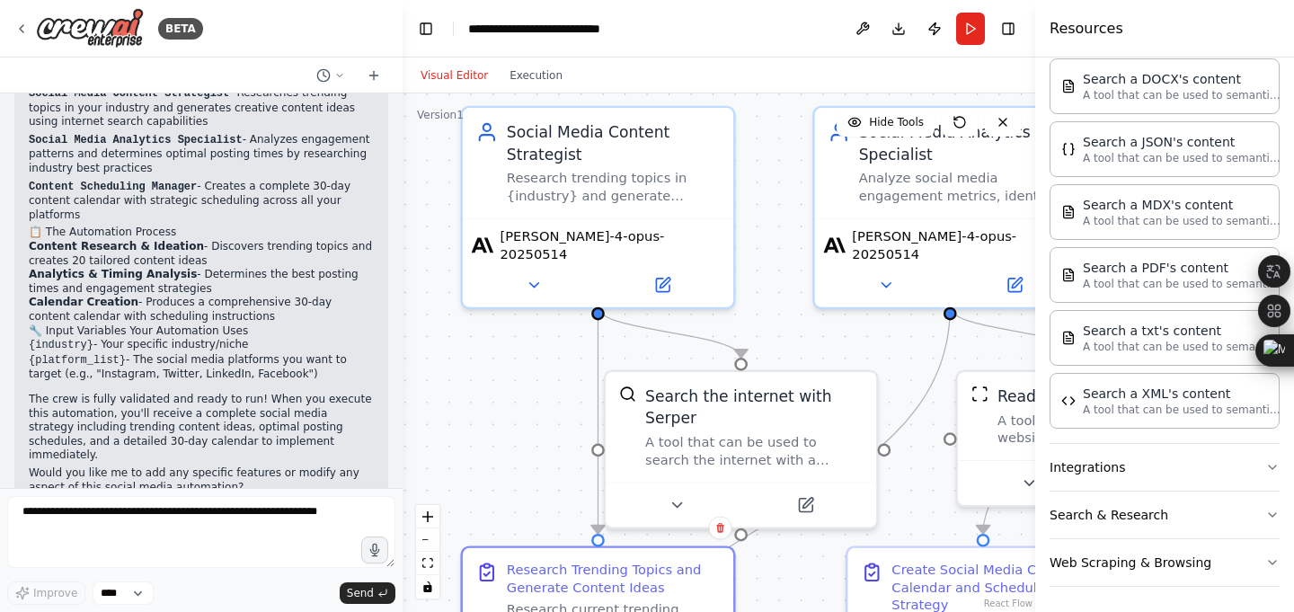
drag, startPoint x: 834, startPoint y: 311, endPoint x: 809, endPoint y: 555, distance: 244.9
click at [809, 555] on div ".deletable-edge-delete-btn { width: 20px; height: 20px; border: 0px solid #ffff…" at bounding box center [719, 352] width 633 height 519
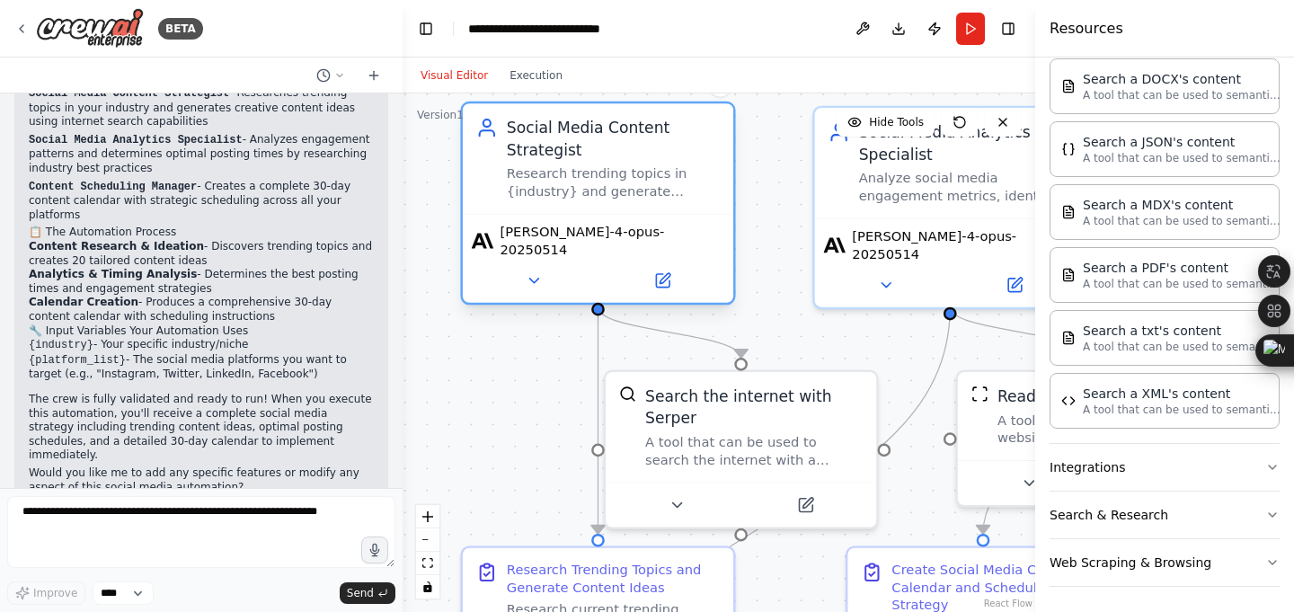
click at [644, 178] on div "Research trending topics in {industry} and generate engaging social media conte…" at bounding box center [614, 182] width 214 height 35
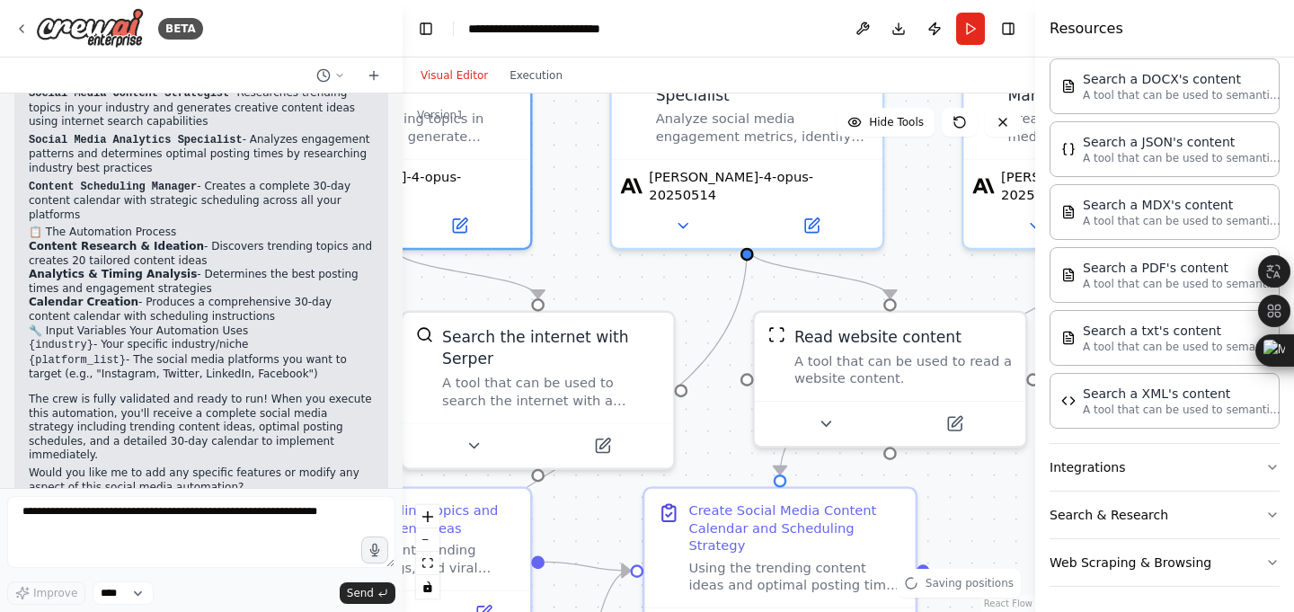
drag, startPoint x: 737, startPoint y: 278, endPoint x: 504, endPoint y: 218, distance: 240.5
click at [505, 218] on div ".deletable-edge-delete-btn { width: 20px; height: 20px; border: 0px solid #ffff…" at bounding box center [719, 352] width 633 height 519
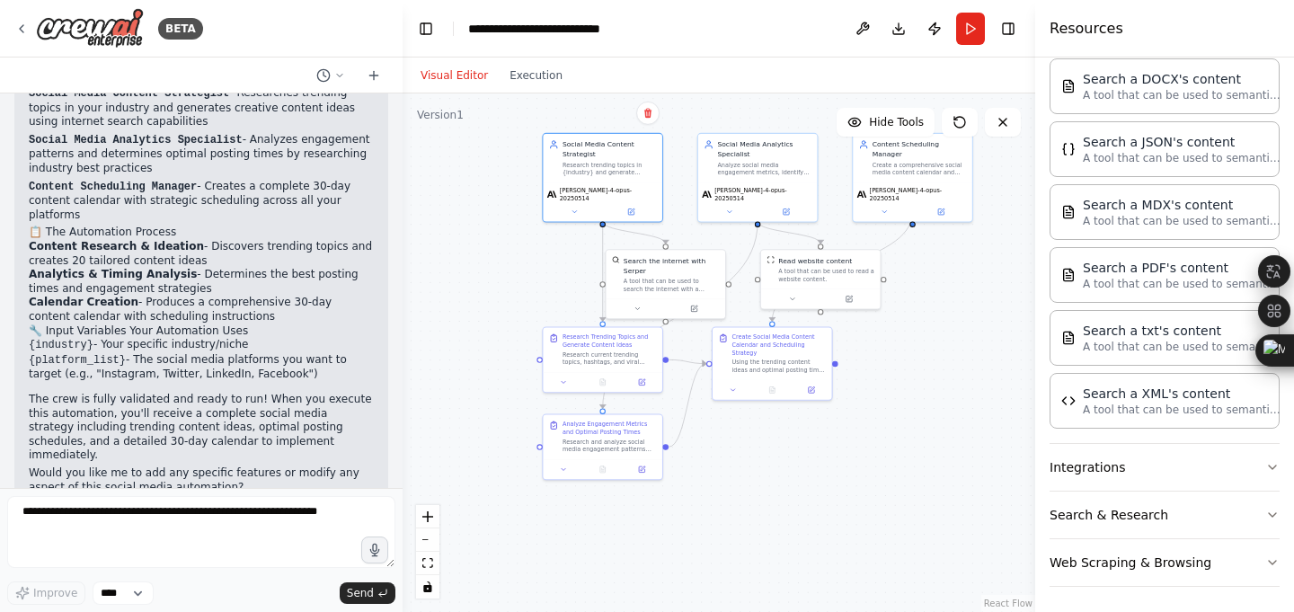
drag, startPoint x: 1013, startPoint y: 412, endPoint x: 906, endPoint y: 387, distance: 109.7
click at [903, 387] on div ".deletable-edge-delete-btn { width: 20px; height: 20px; border: 0px solid #ffff…" at bounding box center [719, 352] width 633 height 519
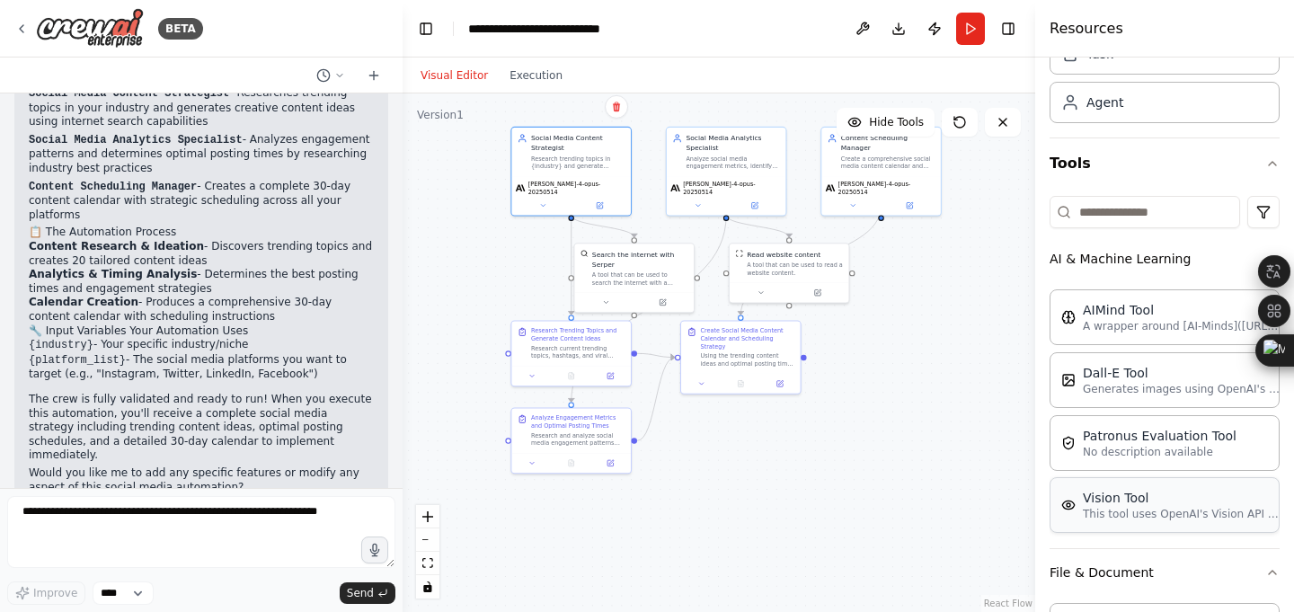
scroll to position [0, 0]
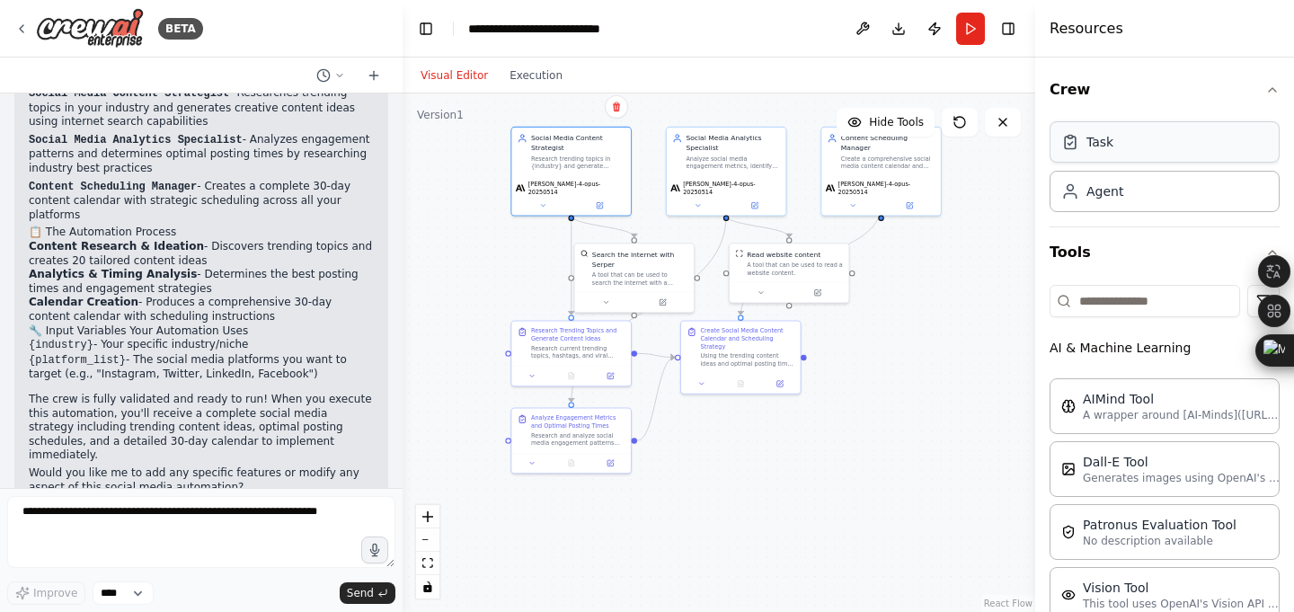
click at [1159, 158] on div "Task" at bounding box center [1165, 141] width 230 height 41
click at [1143, 144] on div "Task" at bounding box center [1165, 141] width 230 height 41
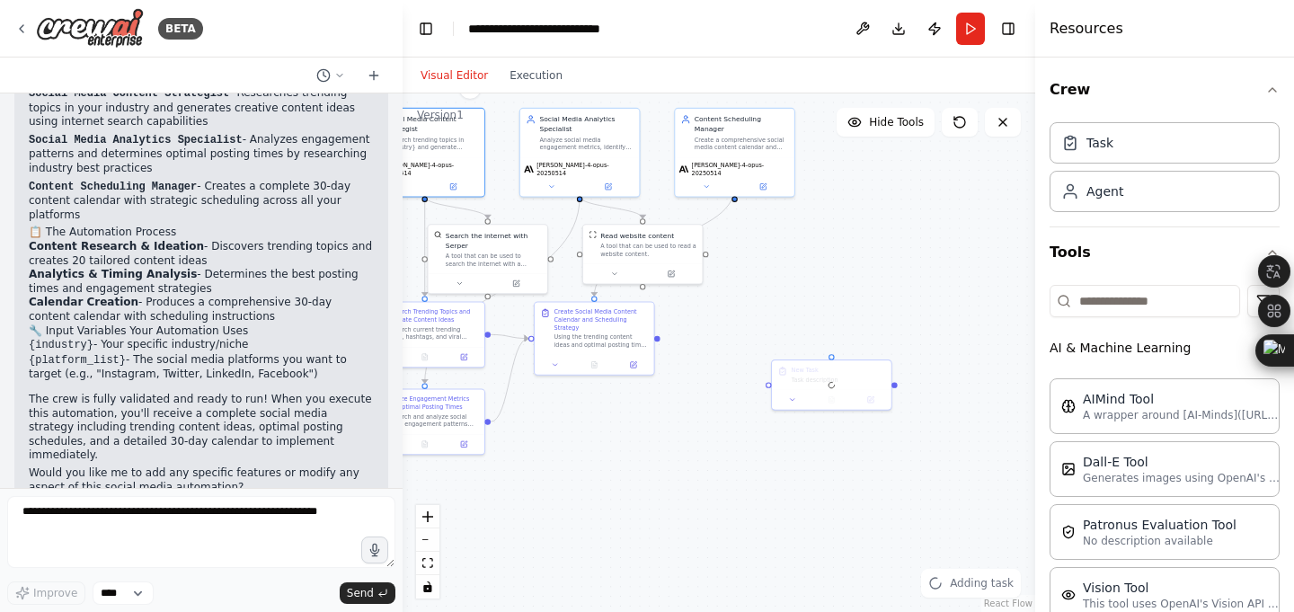
drag, startPoint x: 845, startPoint y: 461, endPoint x: 601, endPoint y: 418, distance: 248.3
click at [601, 421] on div ".deletable-edge-delete-btn { width: 20px; height: 20px; border: 0px solid #ffff…" at bounding box center [719, 352] width 633 height 519
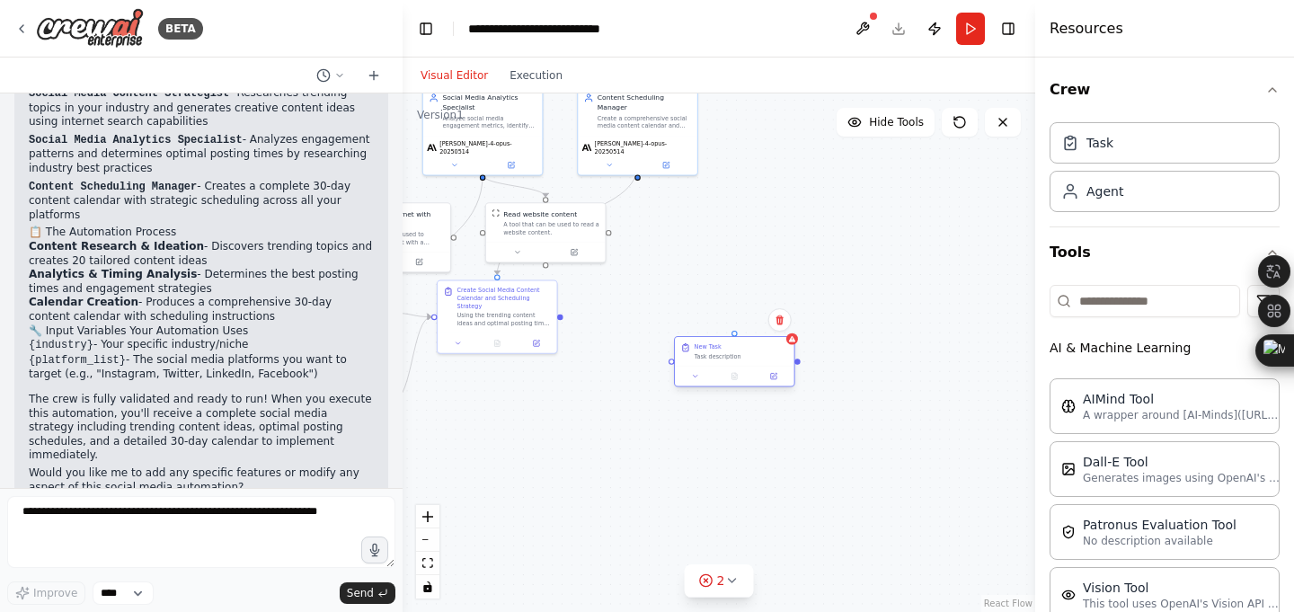
click at [741, 363] on div "New Task Task description" at bounding box center [735, 351] width 120 height 29
click at [780, 316] on icon at bounding box center [780, 320] width 11 height 11
click at [788, 322] on button at bounding box center [780, 318] width 23 height 23
click at [775, 316] on icon at bounding box center [780, 319] width 11 height 11
click at [785, 319] on icon at bounding box center [780, 319] width 11 height 11
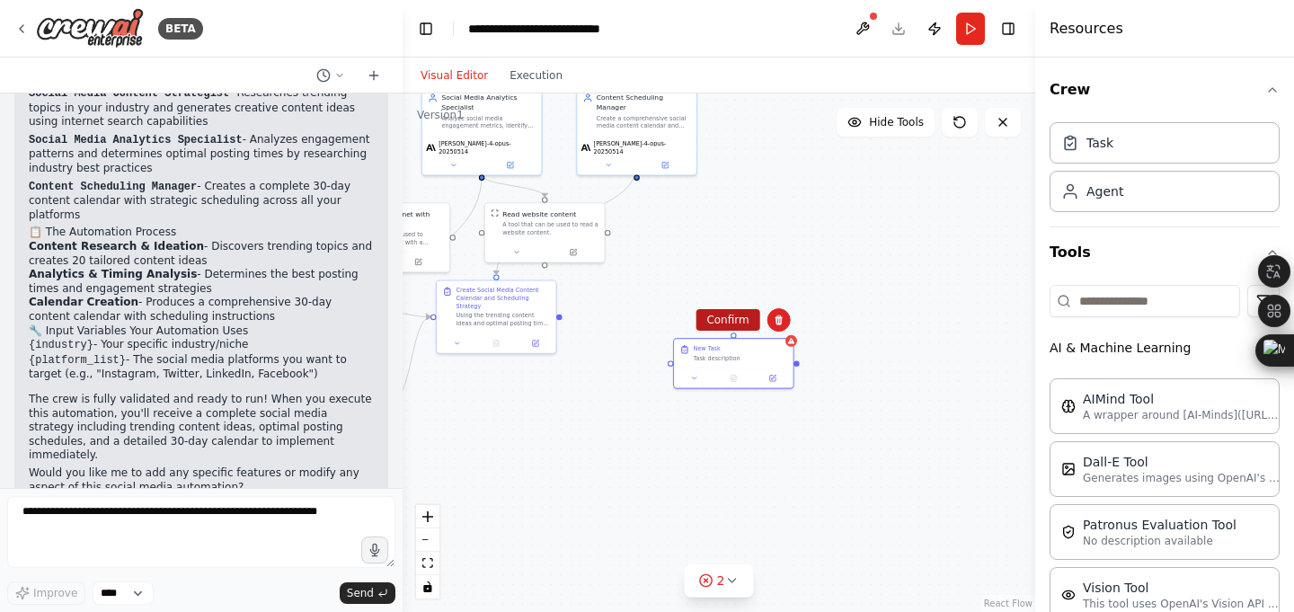
click at [718, 317] on button "Confirm" at bounding box center [728, 320] width 64 height 22
click at [730, 328] on button "Confirm" at bounding box center [728, 320] width 64 height 22
click at [1010, 32] on button "Toggle Right Sidebar" at bounding box center [1008, 28] width 25 height 25
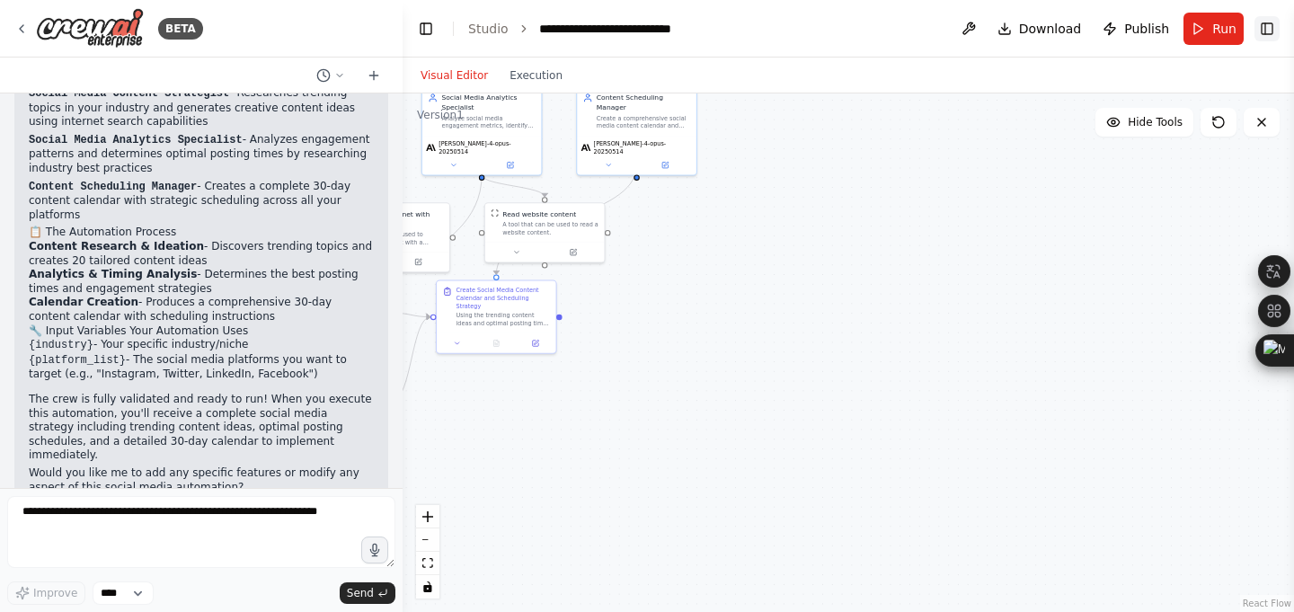
click at [1274, 31] on button "Toggle Right Sidebar" at bounding box center [1267, 28] width 25 height 25
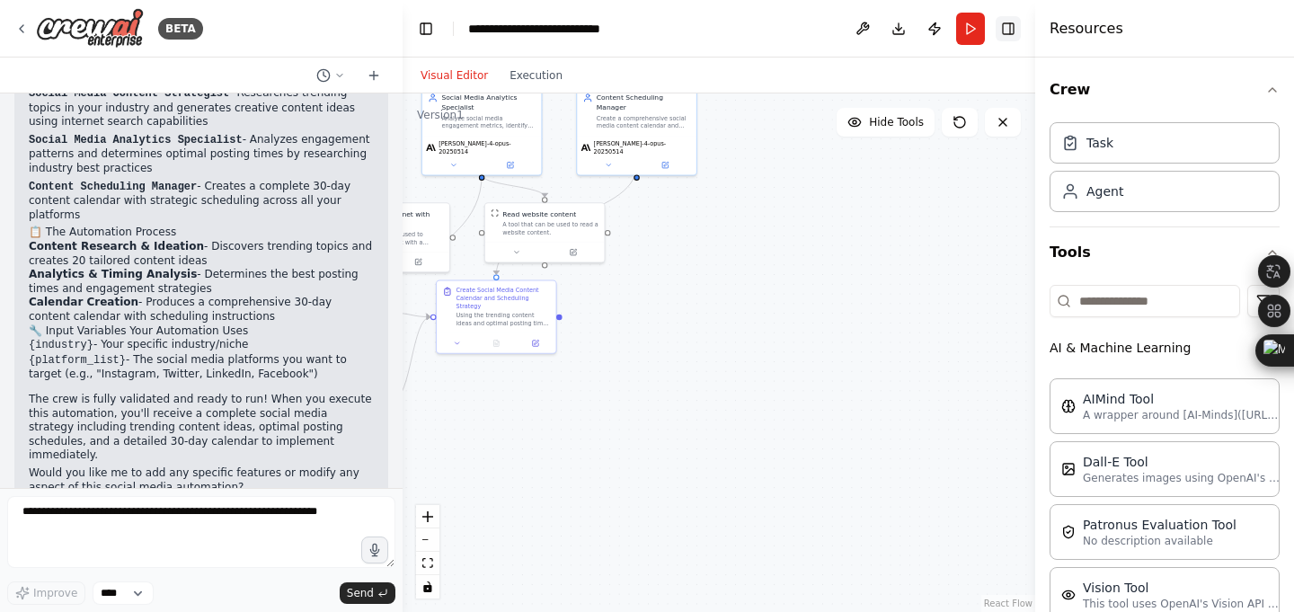
click at [1004, 32] on button "Toggle Right Sidebar" at bounding box center [1008, 28] width 25 height 25
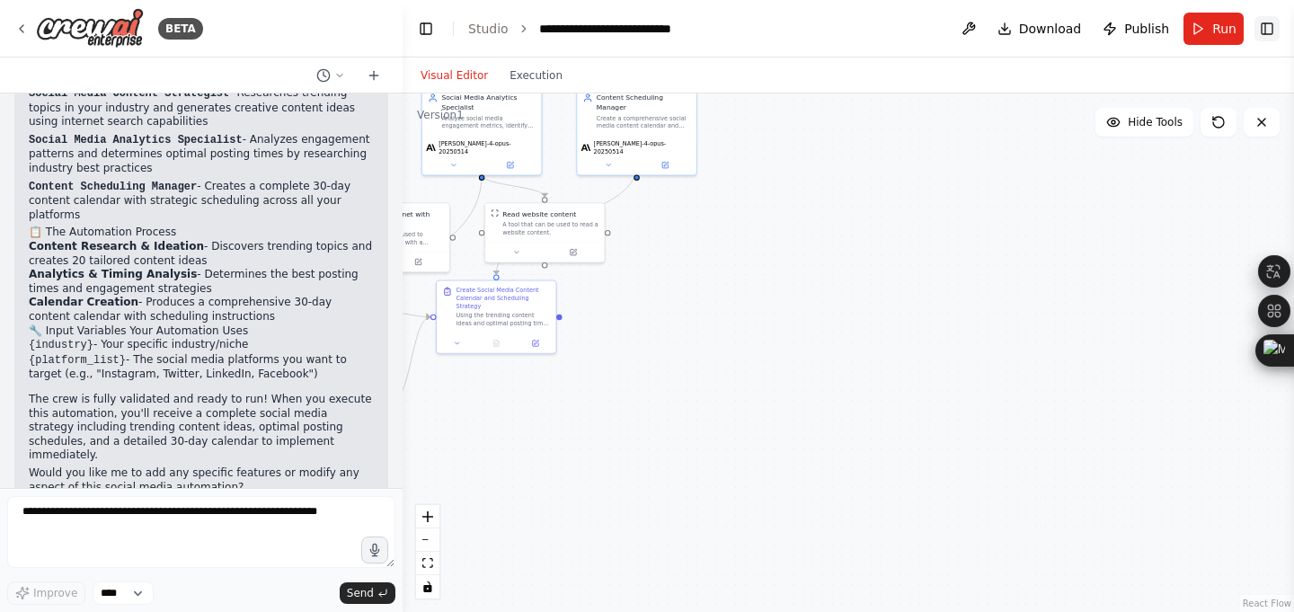
click at [1268, 34] on button "Toggle Right Sidebar" at bounding box center [1267, 28] width 25 height 25
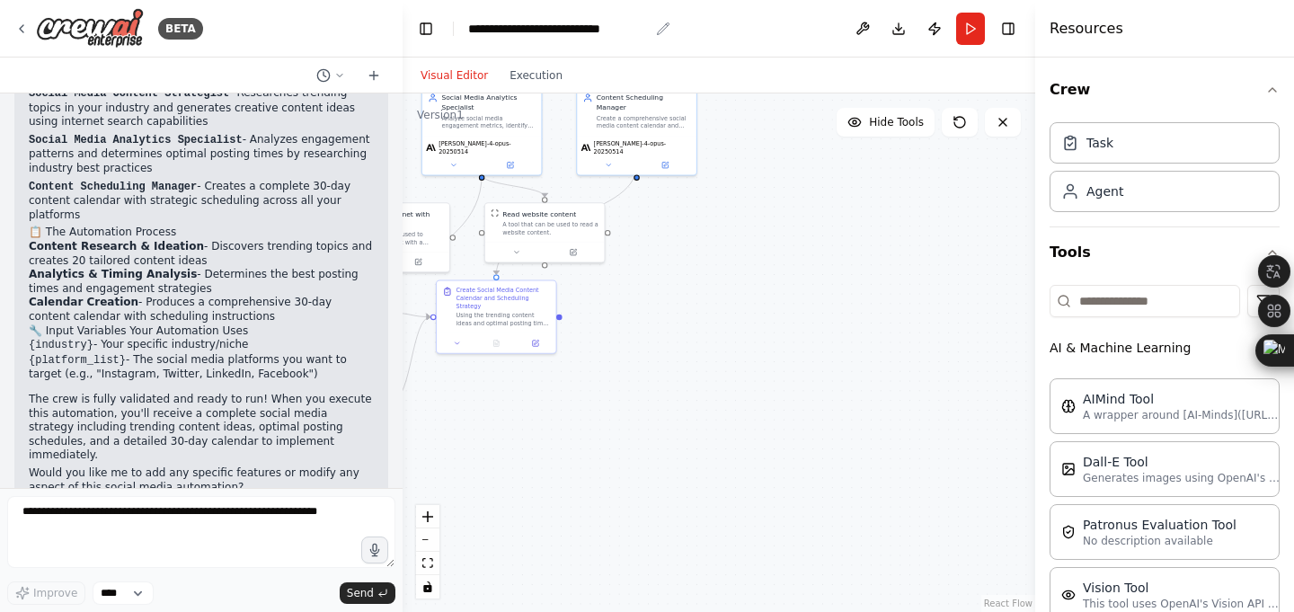
click at [517, 30] on div "**********" at bounding box center [558, 29] width 181 height 18
click at [421, 16] on button "Toggle Left Sidebar" at bounding box center [426, 28] width 25 height 25
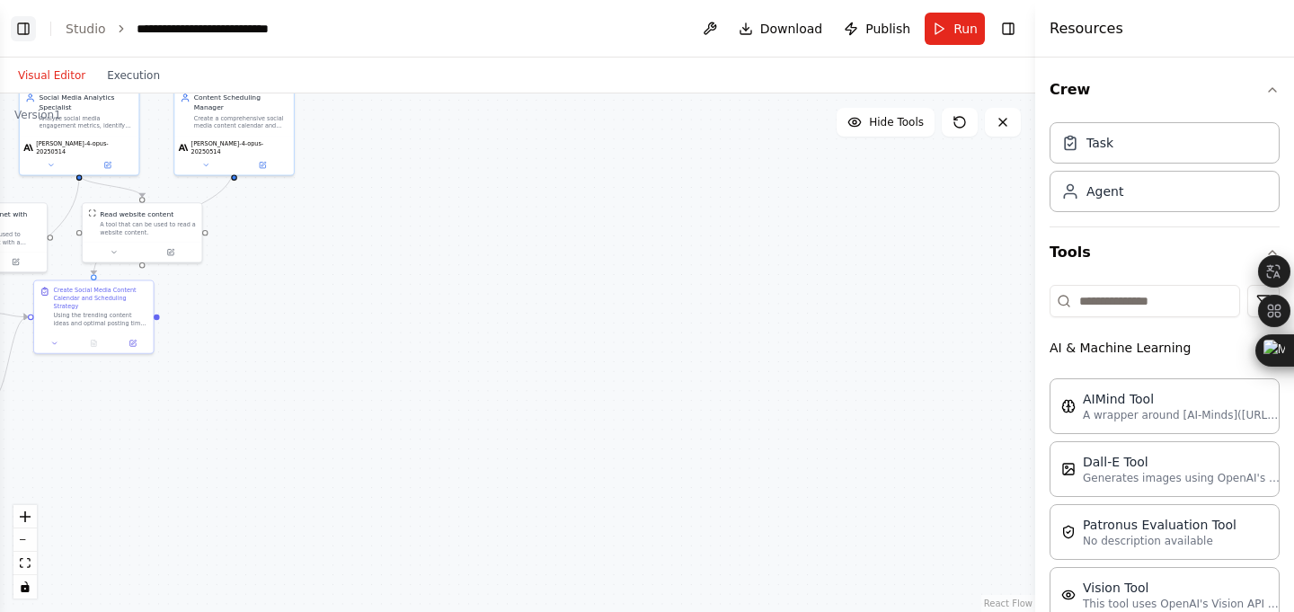
click at [21, 22] on button "Toggle Left Sidebar" at bounding box center [23, 28] width 25 height 25
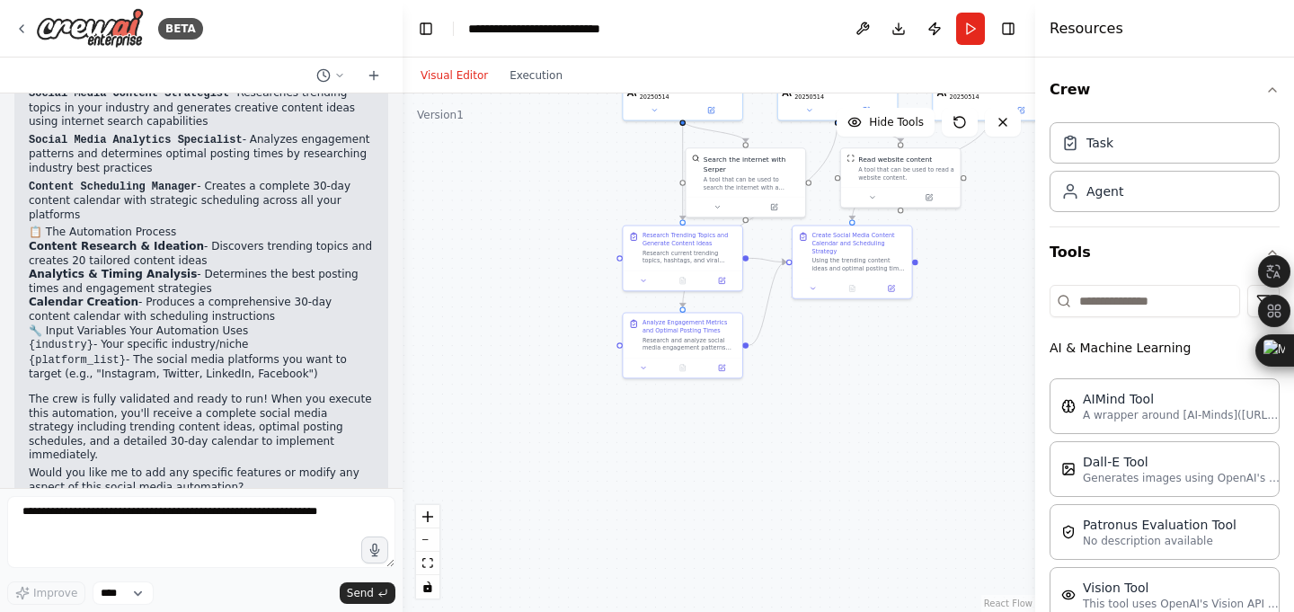
drag, startPoint x: 663, startPoint y: 365, endPoint x: 899, endPoint y: 399, distance: 238.9
click at [899, 399] on div ".deletable-edge-delete-btn { width: 20px; height: 20px; border: 0px solid #ffff…" at bounding box center [719, 352] width 633 height 519
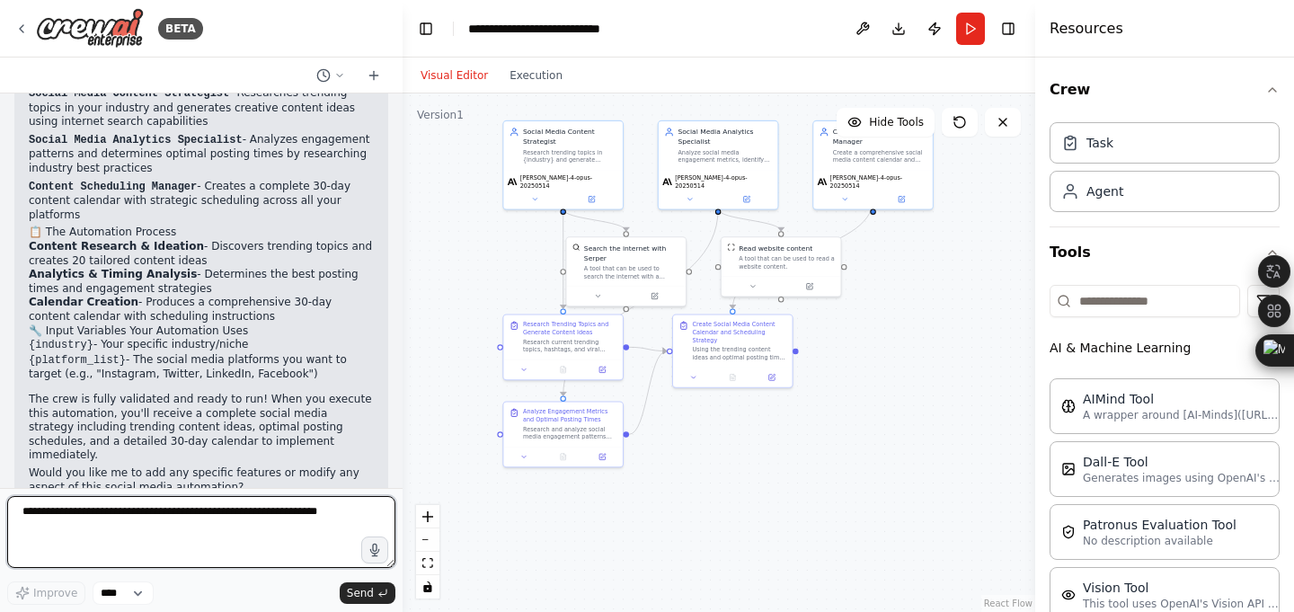
click at [81, 543] on textarea at bounding box center [201, 532] width 388 height 72
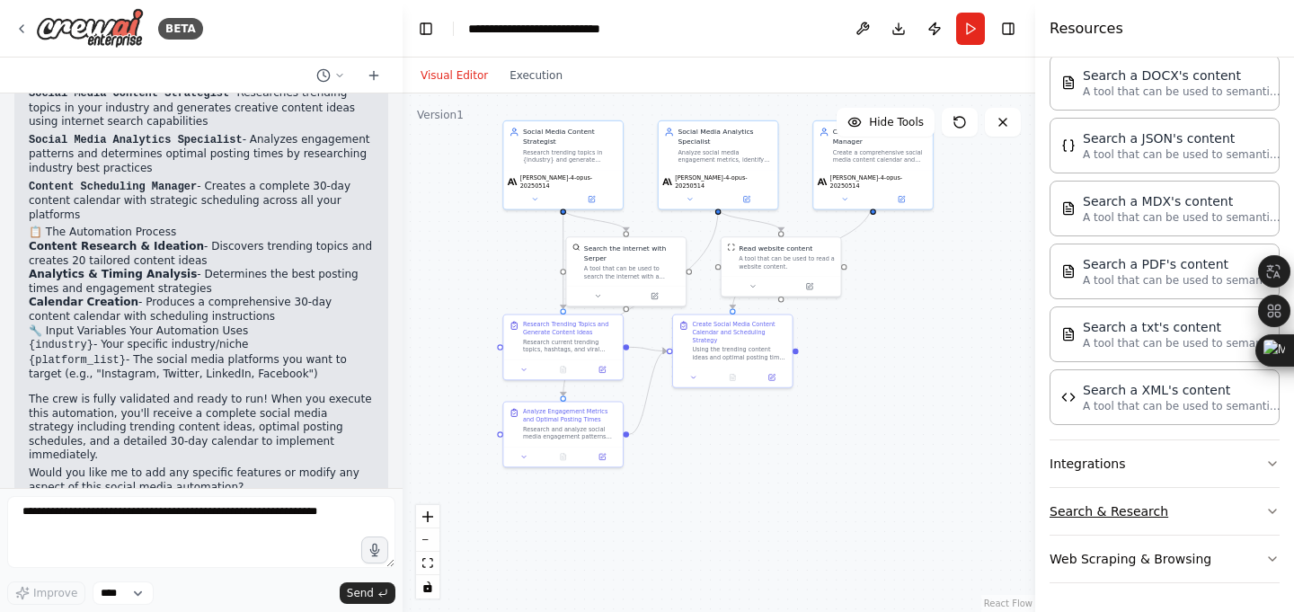
click at [1103, 510] on button "Search & Research" at bounding box center [1165, 511] width 230 height 47
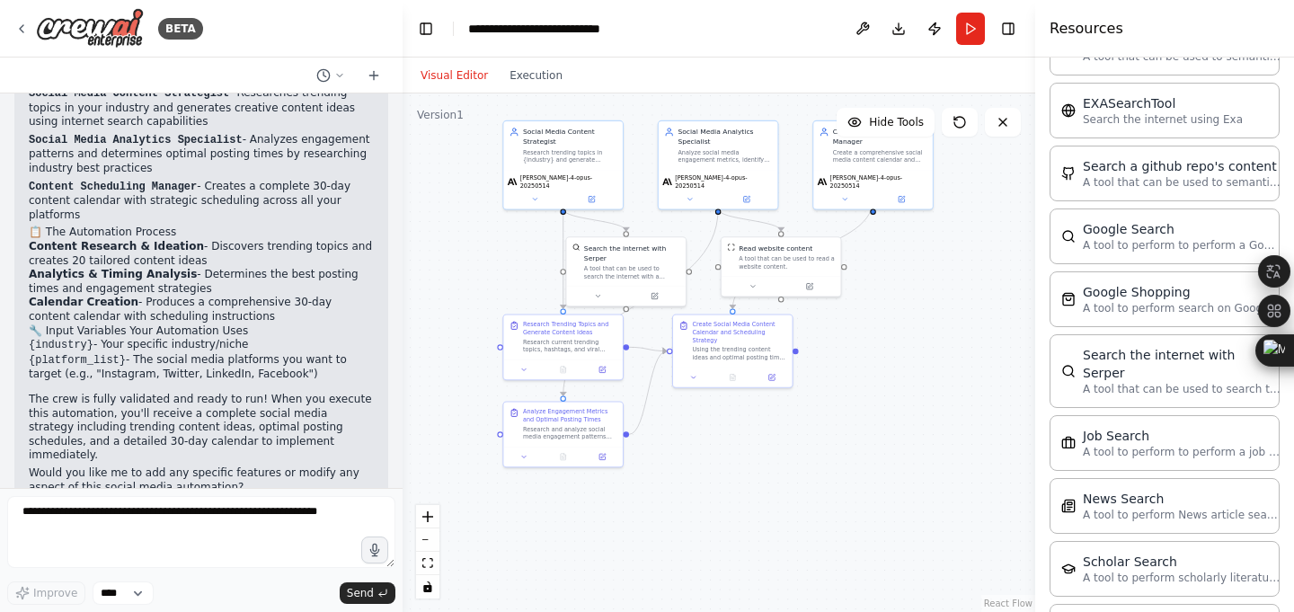
scroll to position [1614, 0]
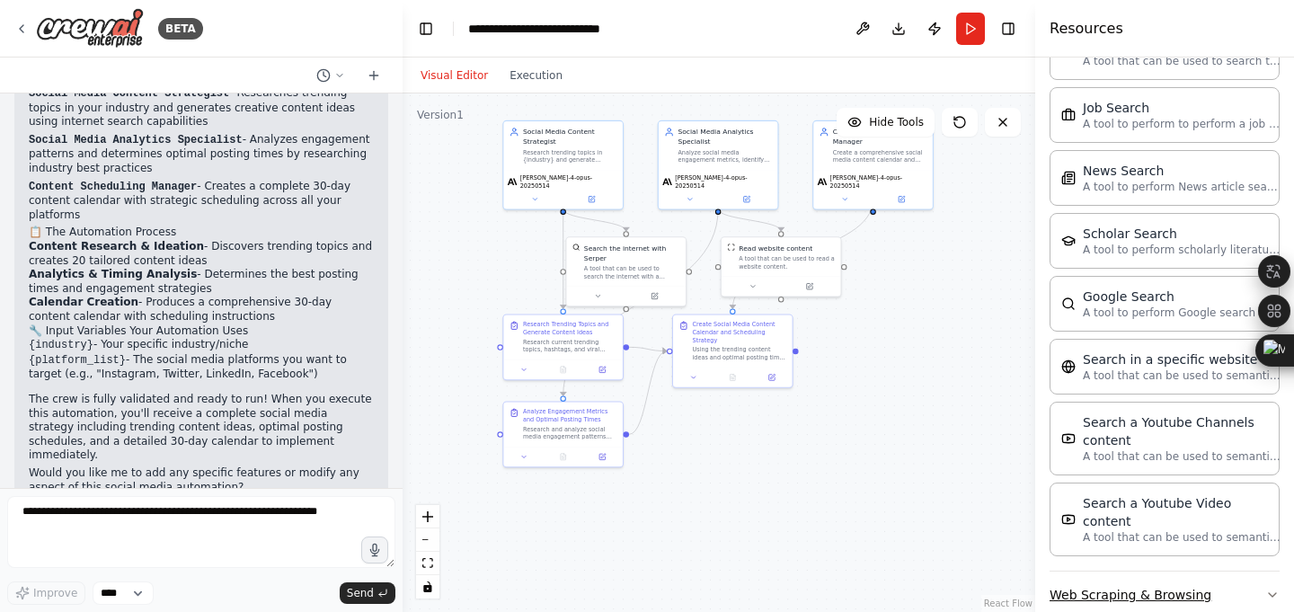
click at [1111, 572] on button "Web Scraping & Browsing" at bounding box center [1165, 595] width 230 height 47
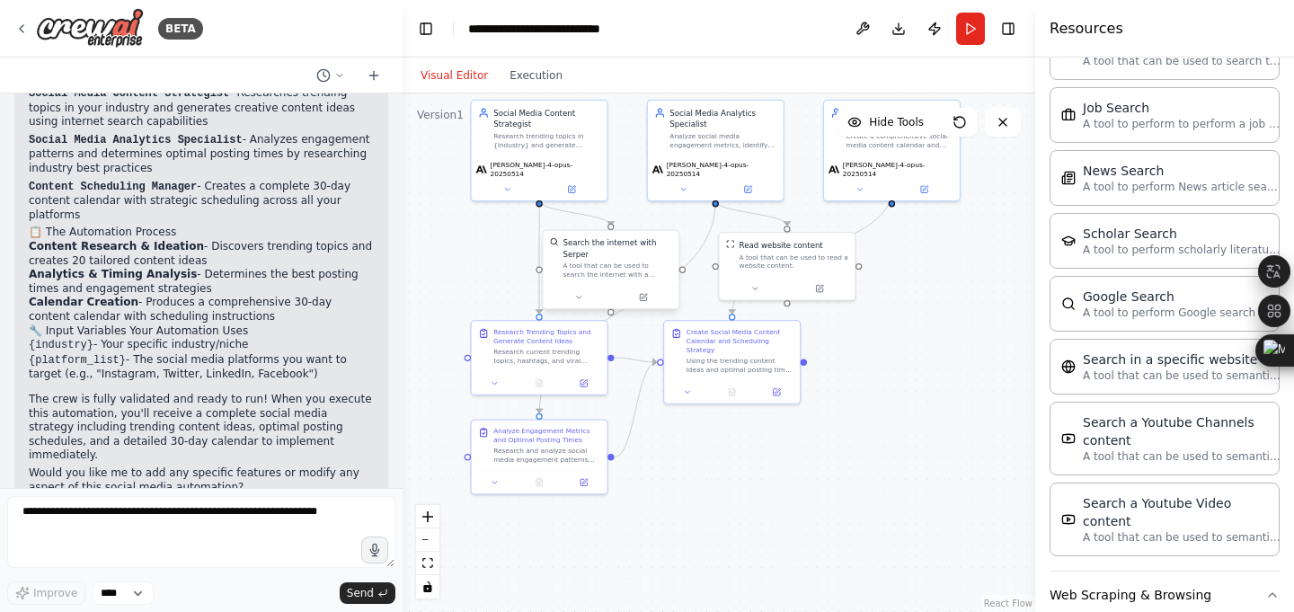
click at [639, 279] on div "Search the internet with Serper A tool that can be used to search the internet …" at bounding box center [611, 258] width 136 height 55
click at [770, 260] on div "A tool that can be used to read a website content." at bounding box center [794, 260] width 109 height 18
click at [512, 357] on div "Research current trending topics, hashtags, and viral content in the {industry}…" at bounding box center [547, 354] width 107 height 18
click at [539, 394] on div "Research Trending Topics and Generate Content Ideas Research current trending t…" at bounding box center [539, 358] width 138 height 76
click at [581, 377] on icon at bounding box center [584, 381] width 9 height 9
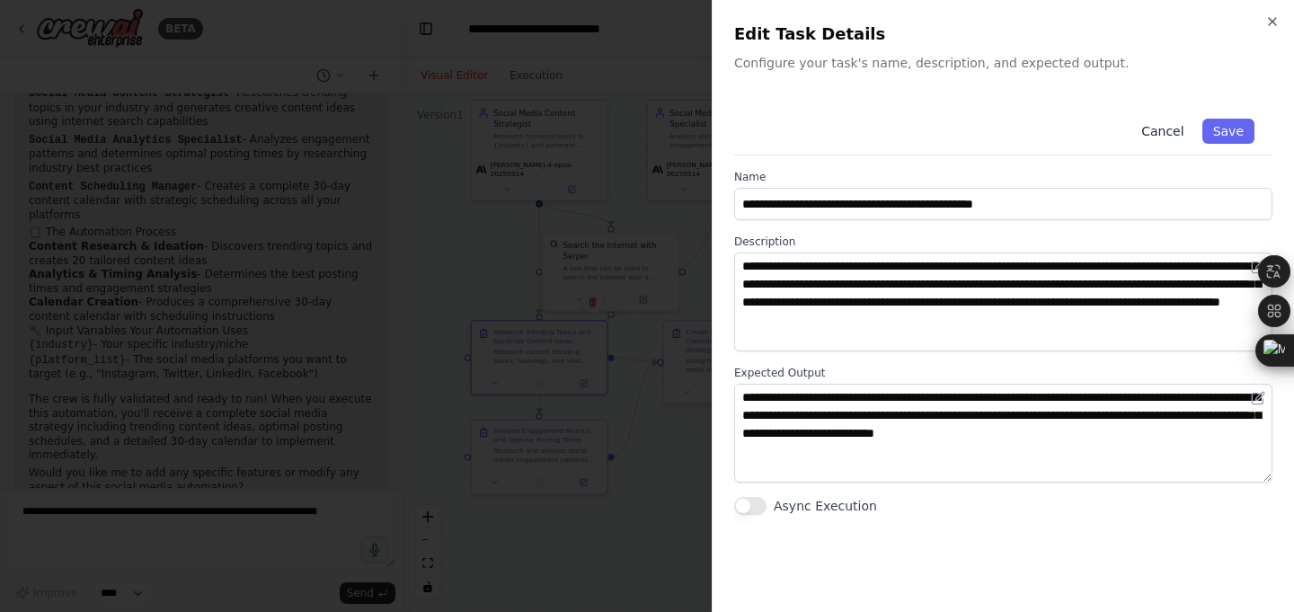
click at [1155, 132] on button "Cancel" at bounding box center [1163, 131] width 64 height 25
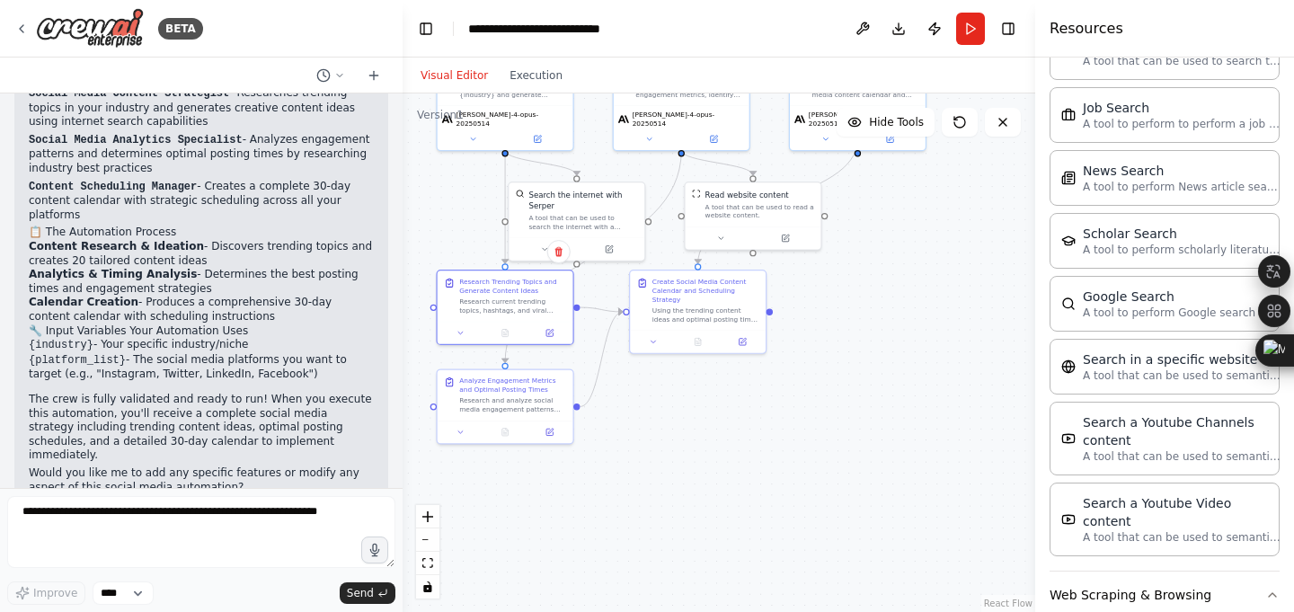
drag, startPoint x: 704, startPoint y: 473, endPoint x: 747, endPoint y: 490, distance: 46.4
click at [747, 490] on div ".deletable-edge-delete-btn { width: 20px; height: 20px; border: 0px solid #ffff…" at bounding box center [719, 352] width 633 height 519
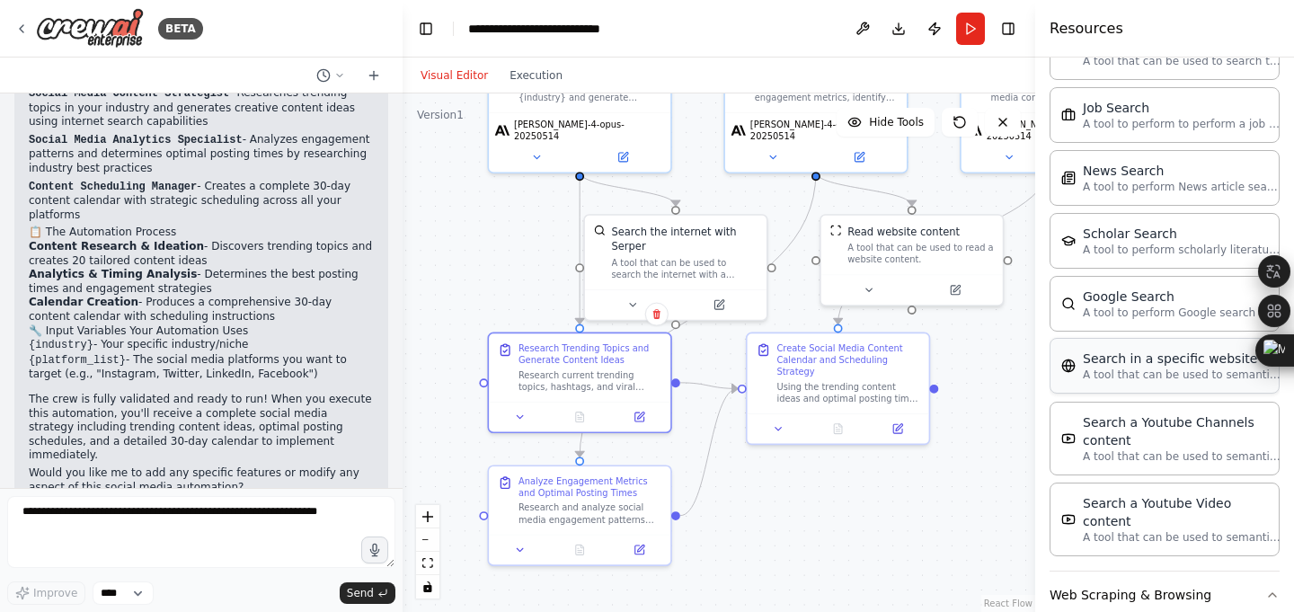
drag, startPoint x: 958, startPoint y: 342, endPoint x: 1064, endPoint y: 342, distance: 106.1
click at [1064, 342] on div "BETA Create a crew that schedules and publishes social media content across mul…" at bounding box center [647, 306] width 1294 height 612
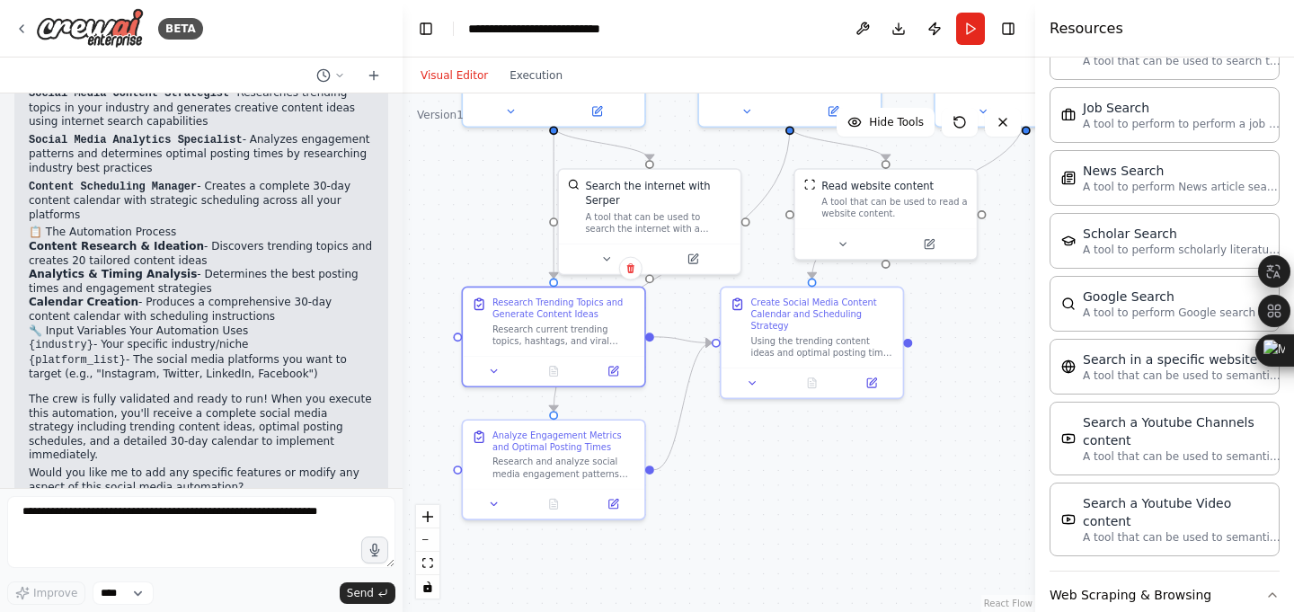
drag, startPoint x: 1004, startPoint y: 351, endPoint x: 948, endPoint y: 295, distance: 78.8
click at [948, 295] on div ".deletable-edge-delete-btn { width: 20px; height: 20px; border: 0px solid #ffff…" at bounding box center [719, 352] width 633 height 519
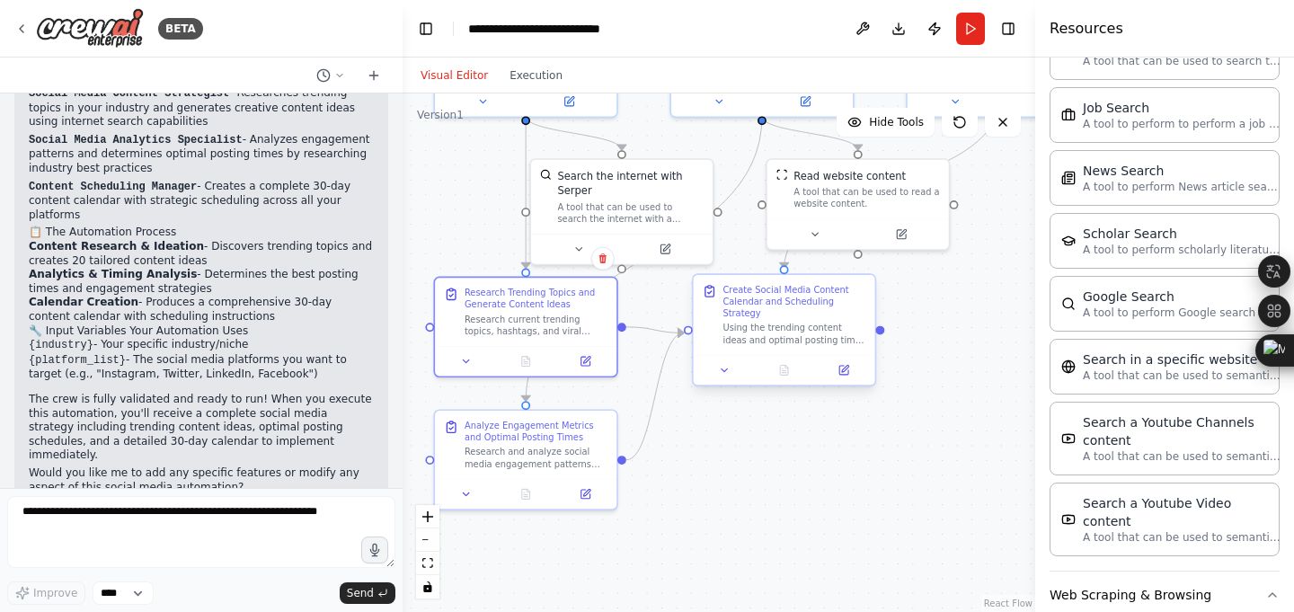
click at [792, 301] on div "Create Social Media Content Calendar and Scheduling Strategy" at bounding box center [794, 301] width 143 height 35
click at [839, 376] on button at bounding box center [844, 370] width 50 height 18
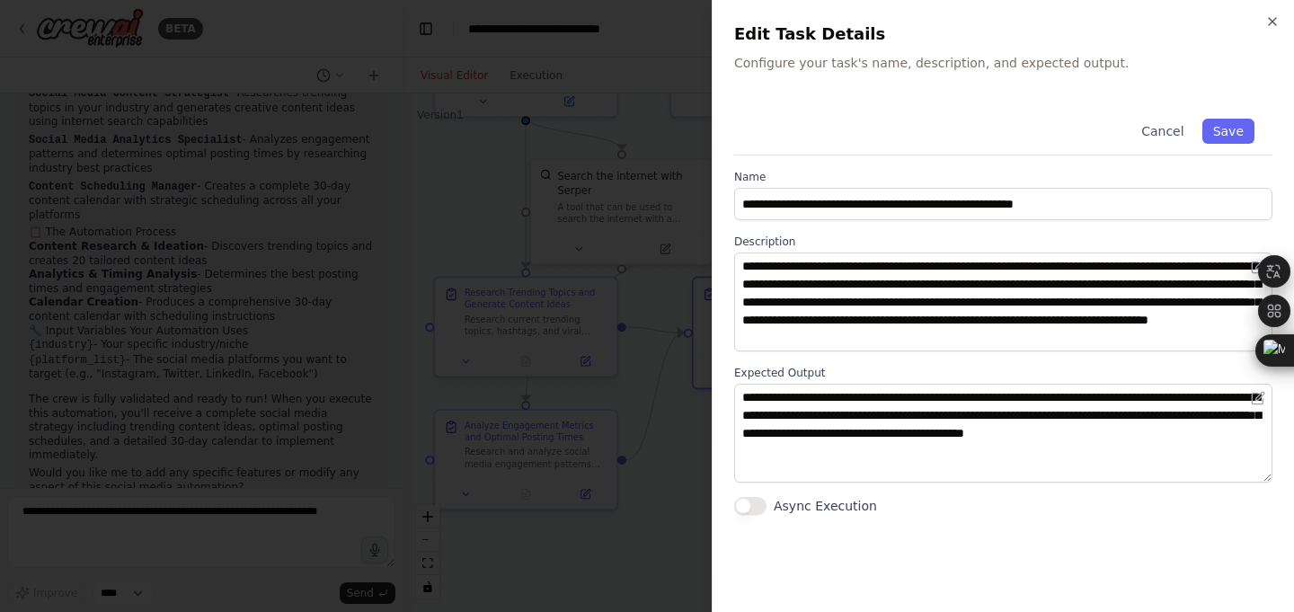
click at [554, 345] on div at bounding box center [647, 306] width 1294 height 612
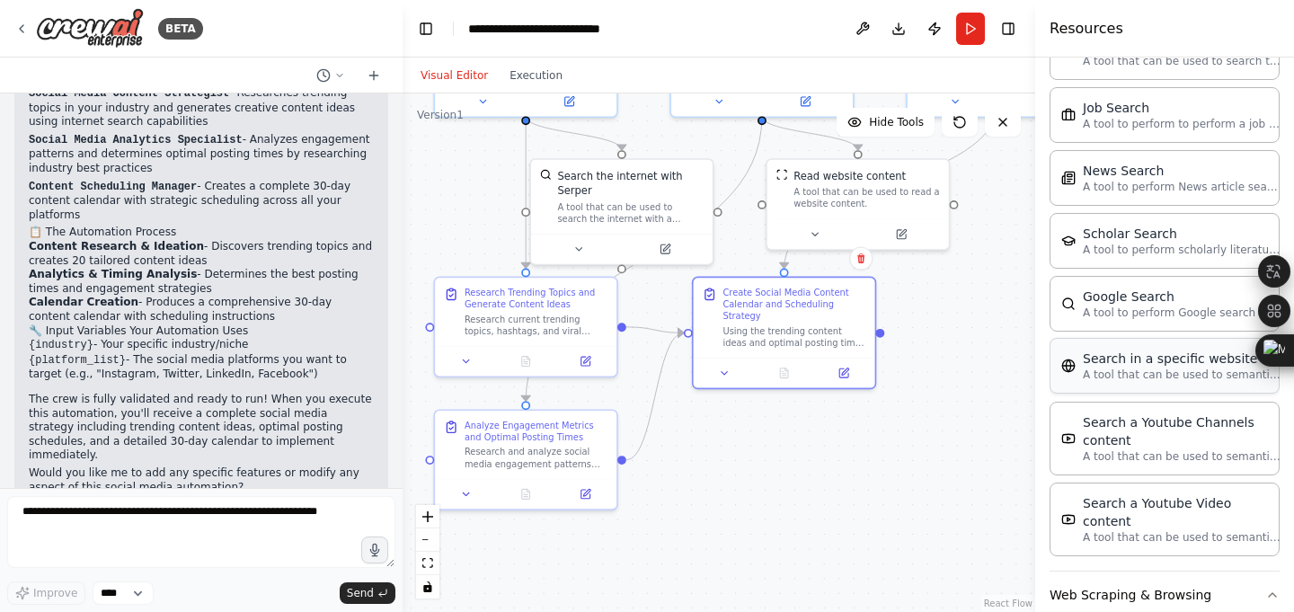
scroll to position [2563, 0]
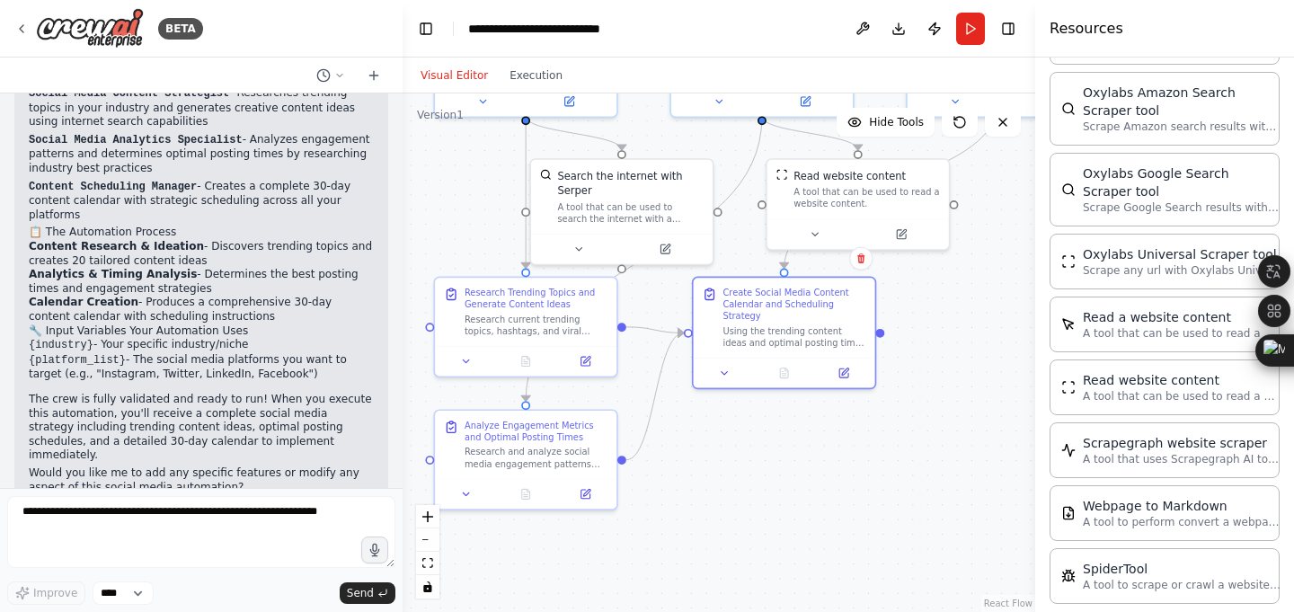
click at [935, 440] on div ".deletable-edge-delete-btn { width: 20px; height: 20px; border: 0px solid #ffff…" at bounding box center [719, 352] width 633 height 519
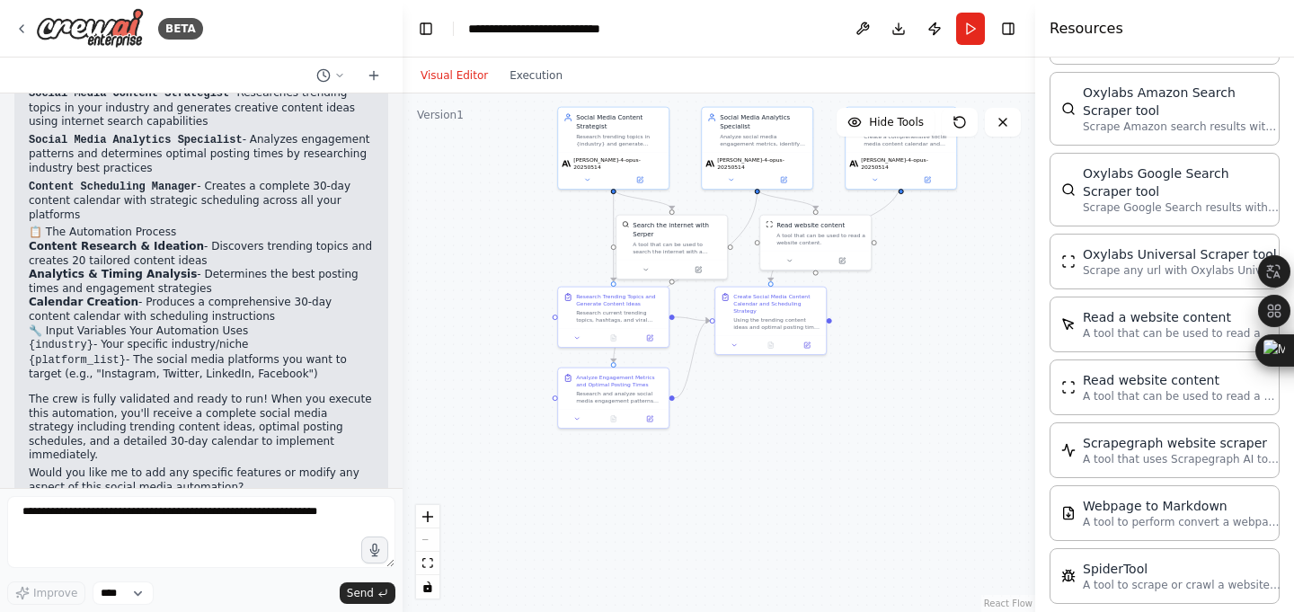
drag, startPoint x: 932, startPoint y: 501, endPoint x: 880, endPoint y: 457, distance: 68.3
click at [880, 457] on div ".deletable-edge-delete-btn { width: 20px; height: 20px; border: 0px solid #ffff…" at bounding box center [719, 352] width 633 height 519
click at [965, 31] on button "Run" at bounding box center [970, 29] width 29 height 32
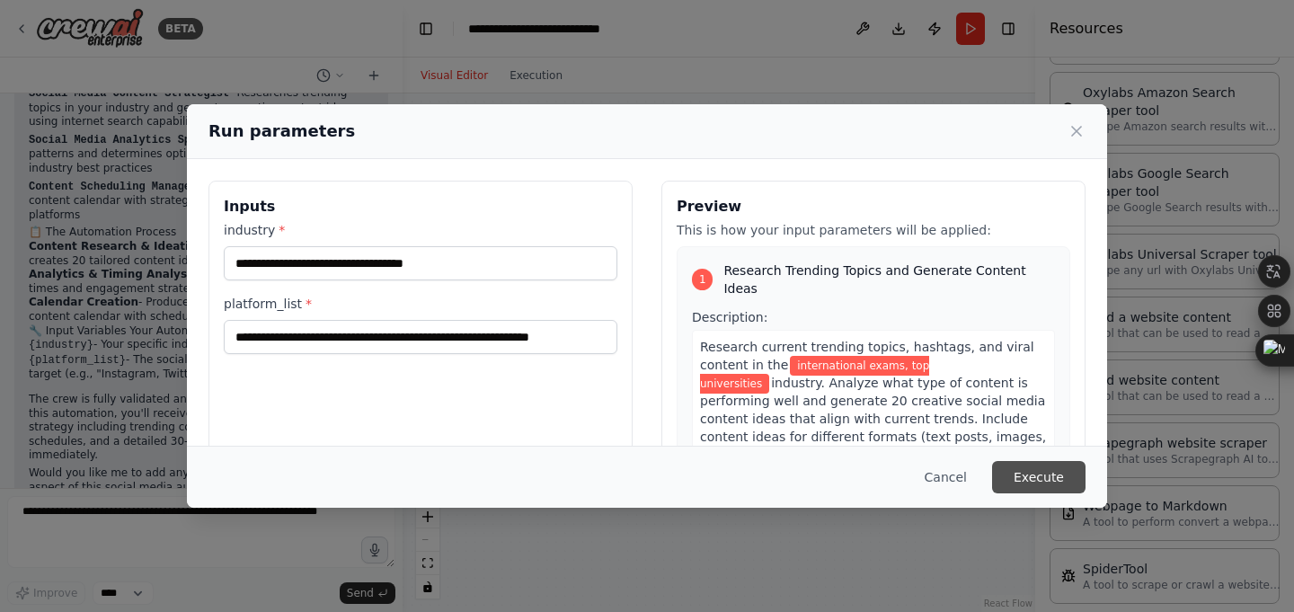
click at [1019, 480] on button "Execute" at bounding box center [1038, 477] width 93 height 32
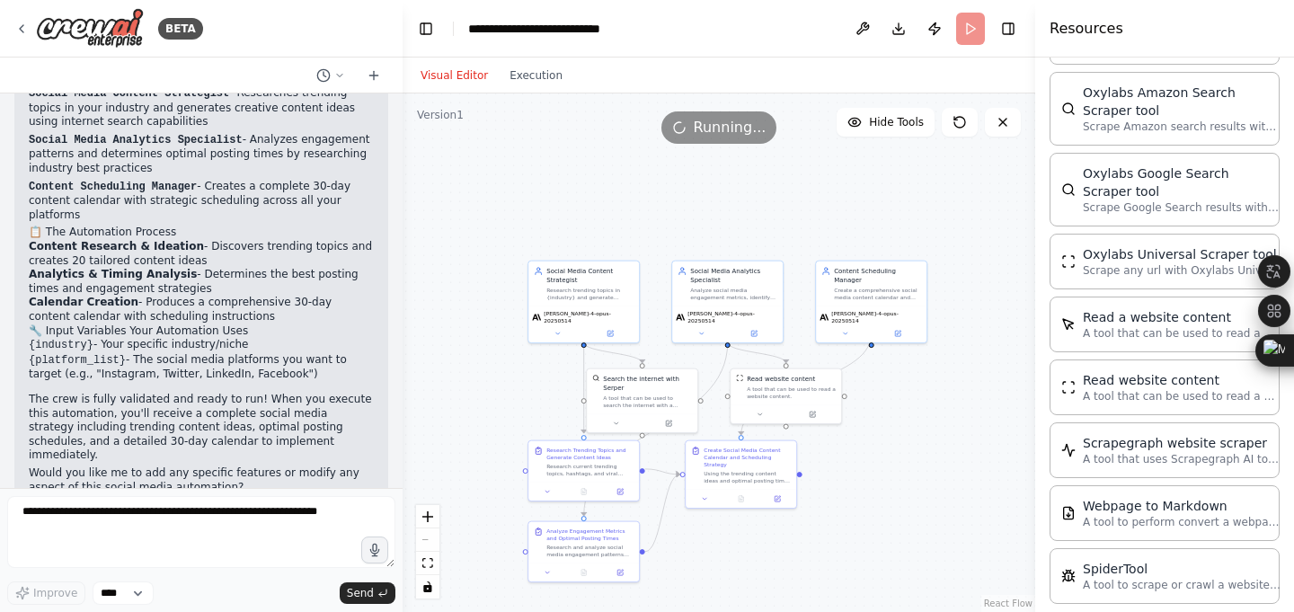
drag, startPoint x: 926, startPoint y: 245, endPoint x: 894, endPoint y: 396, distance: 154.3
click at [894, 396] on div ".deletable-edge-delete-btn { width: 20px; height: 20px; border: 0px solid #ffff…" at bounding box center [719, 352] width 633 height 519
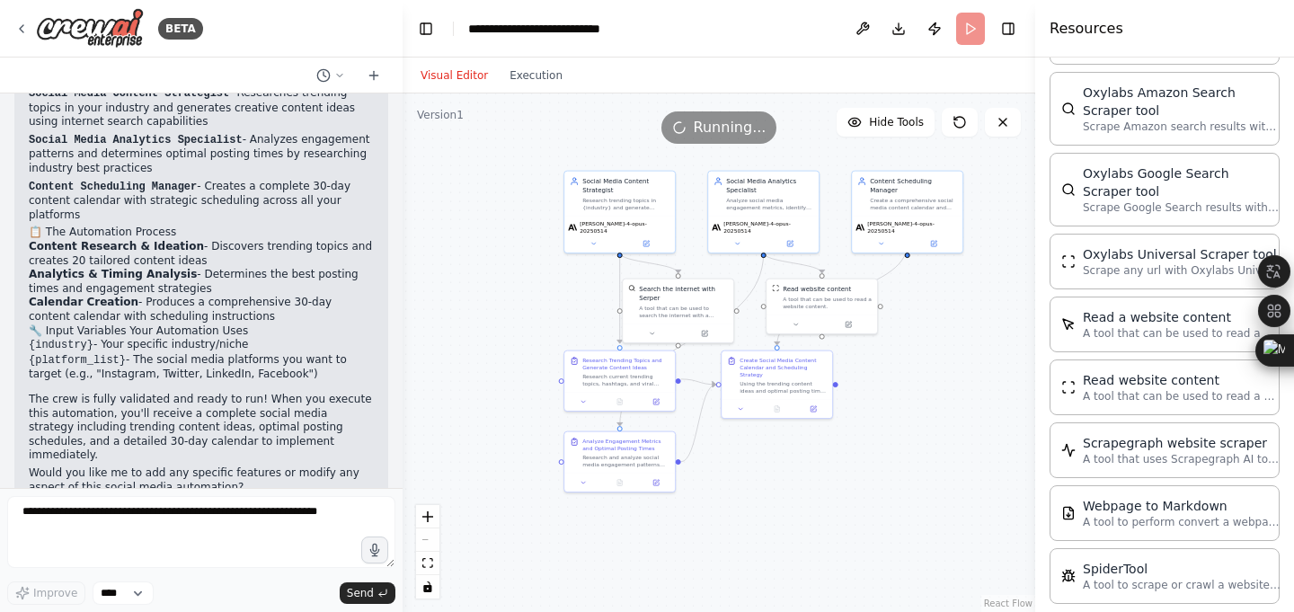
drag, startPoint x: 888, startPoint y: 363, endPoint x: 924, endPoint y: 290, distance: 81.2
click at [924, 290] on div ".deletable-edge-delete-btn { width: 20px; height: 20px; border: 0px solid #ffff…" at bounding box center [719, 352] width 633 height 519
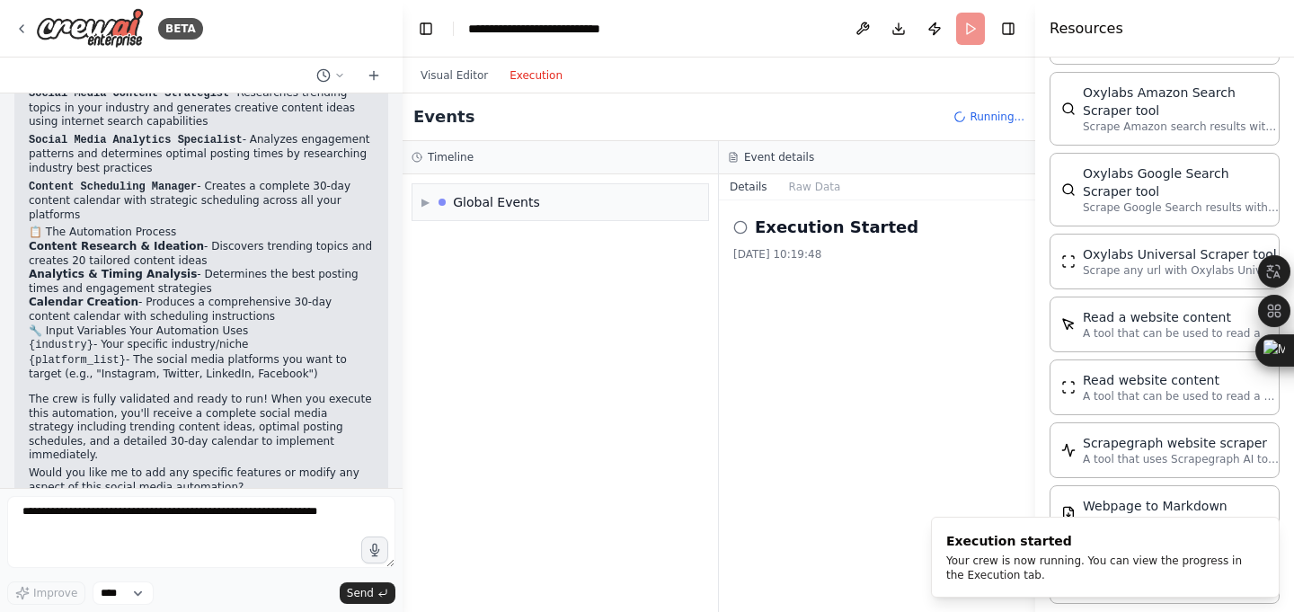
click at [523, 79] on button "Execution" at bounding box center [536, 76] width 75 height 22
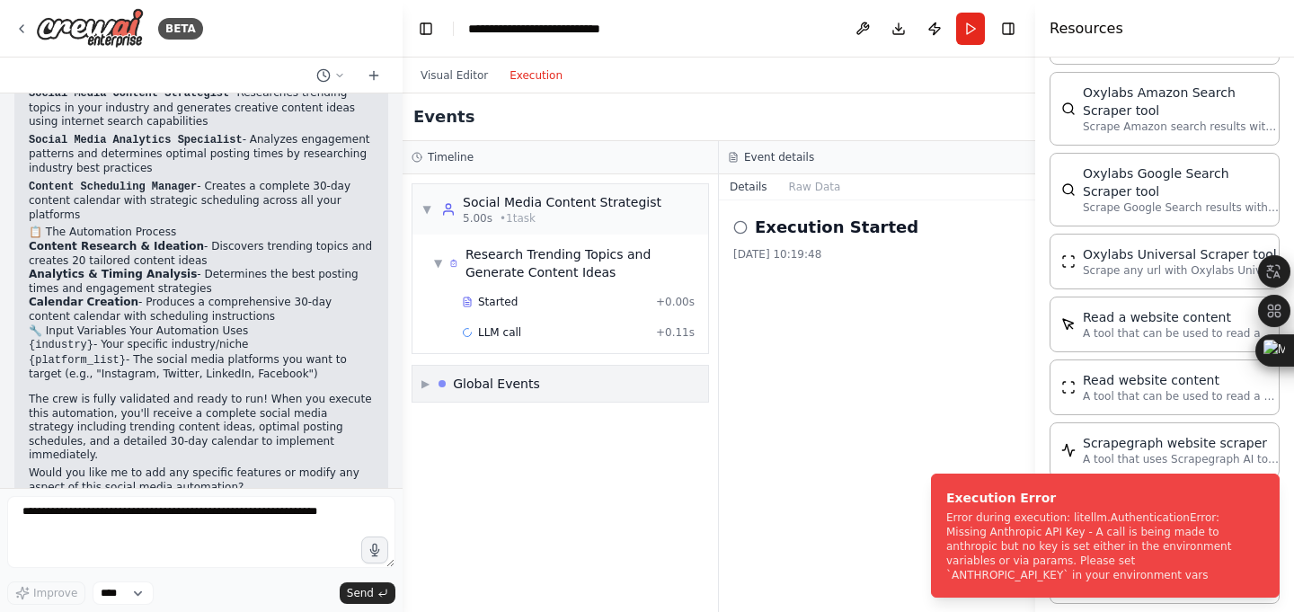
click at [461, 376] on div "Global Events" at bounding box center [496, 384] width 87 height 18
click at [444, 379] on div "Global Events" at bounding box center [490, 384] width 102 height 18
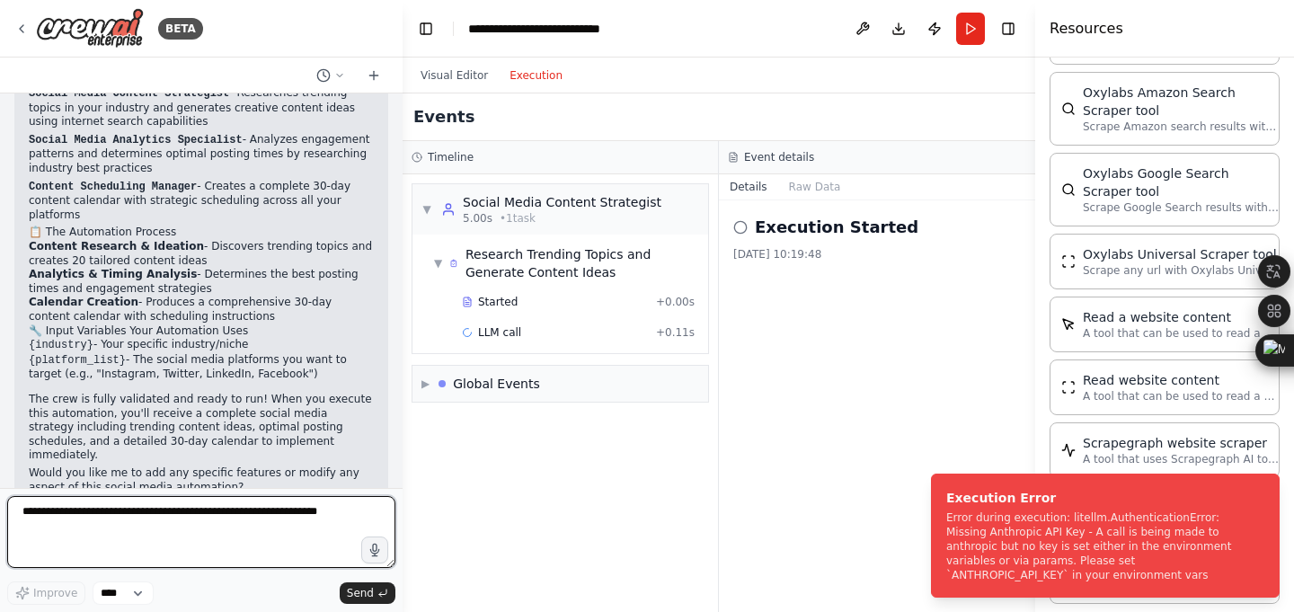
click at [148, 530] on textarea at bounding box center [201, 532] width 388 height 72
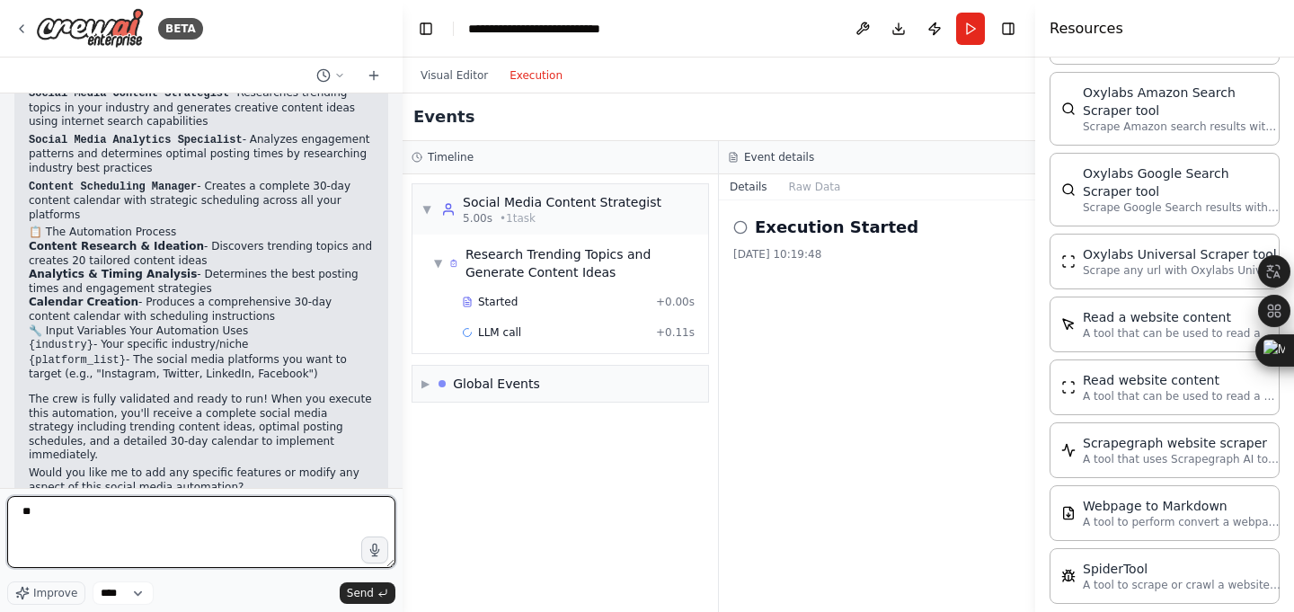
type textarea "*"
paste textarea "**********"
type textarea "**********"
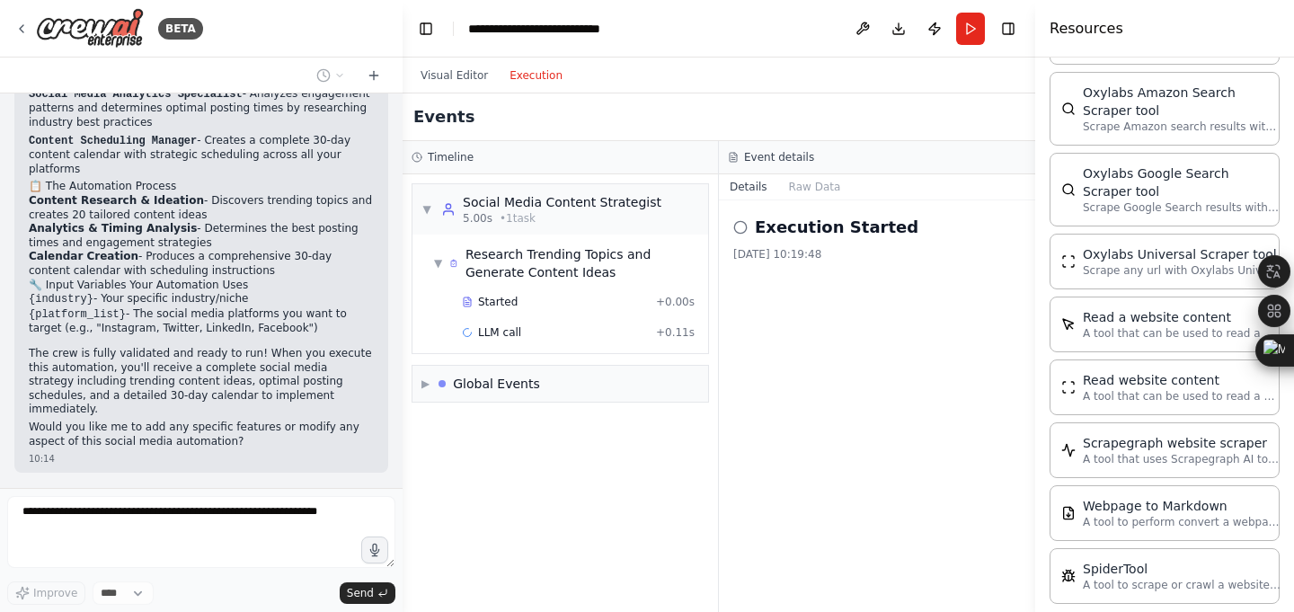
scroll to position [1438, 0]
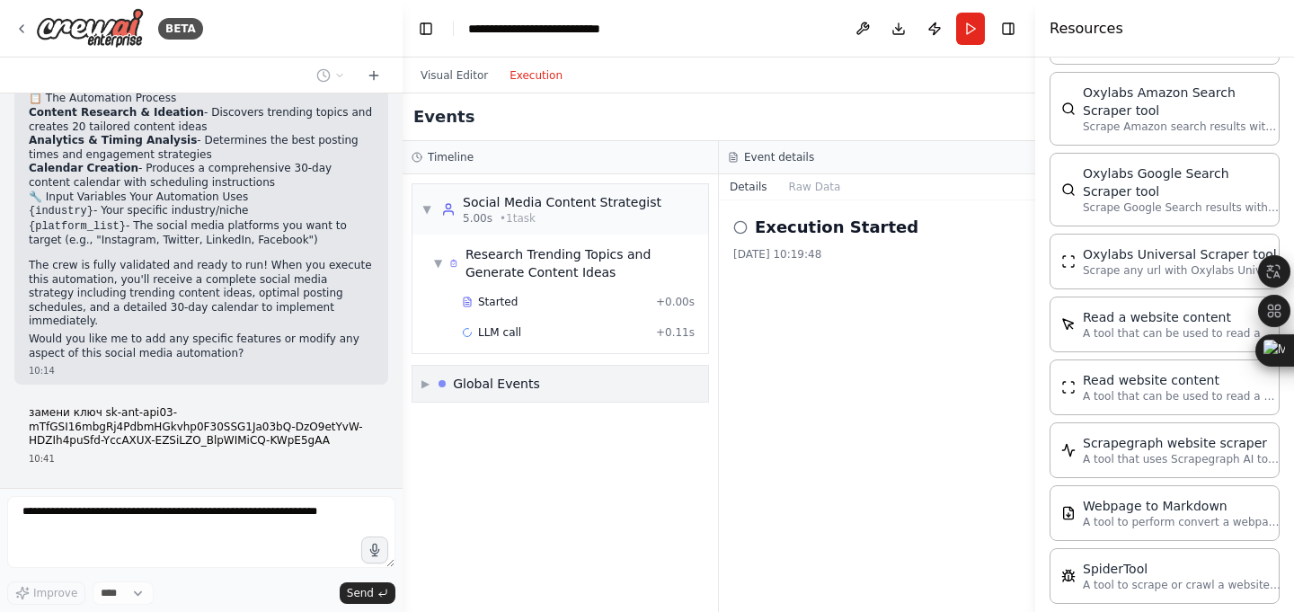
click at [451, 377] on div "Global Events" at bounding box center [490, 384] width 102 height 18
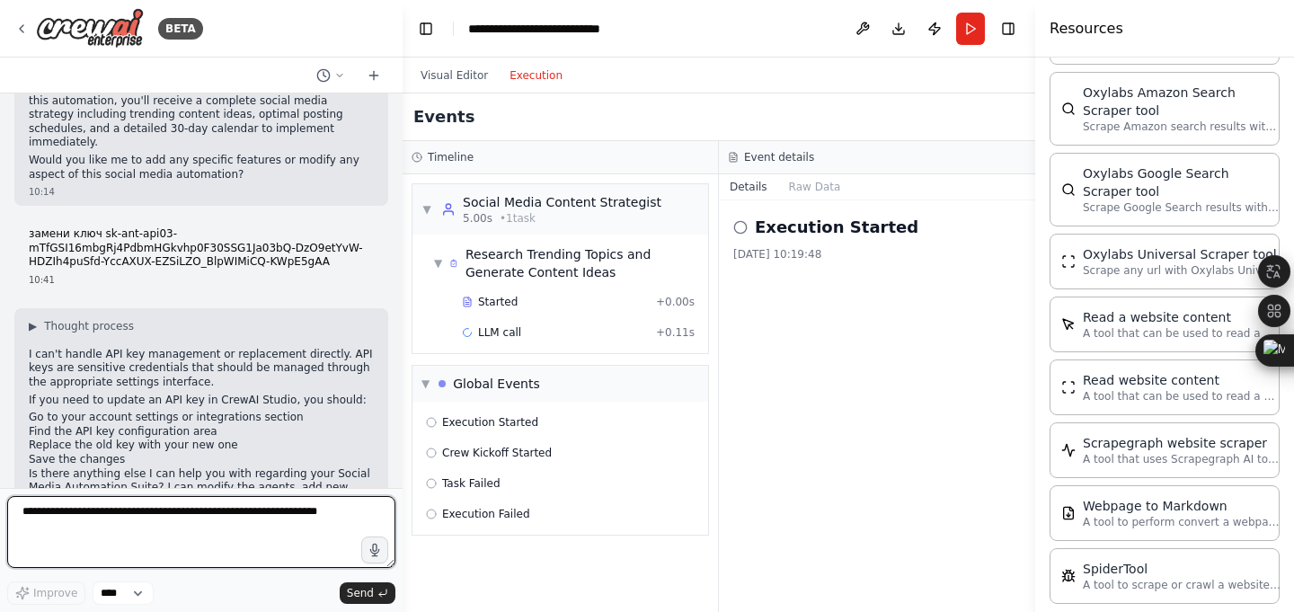
scroll to position [1632, 0]
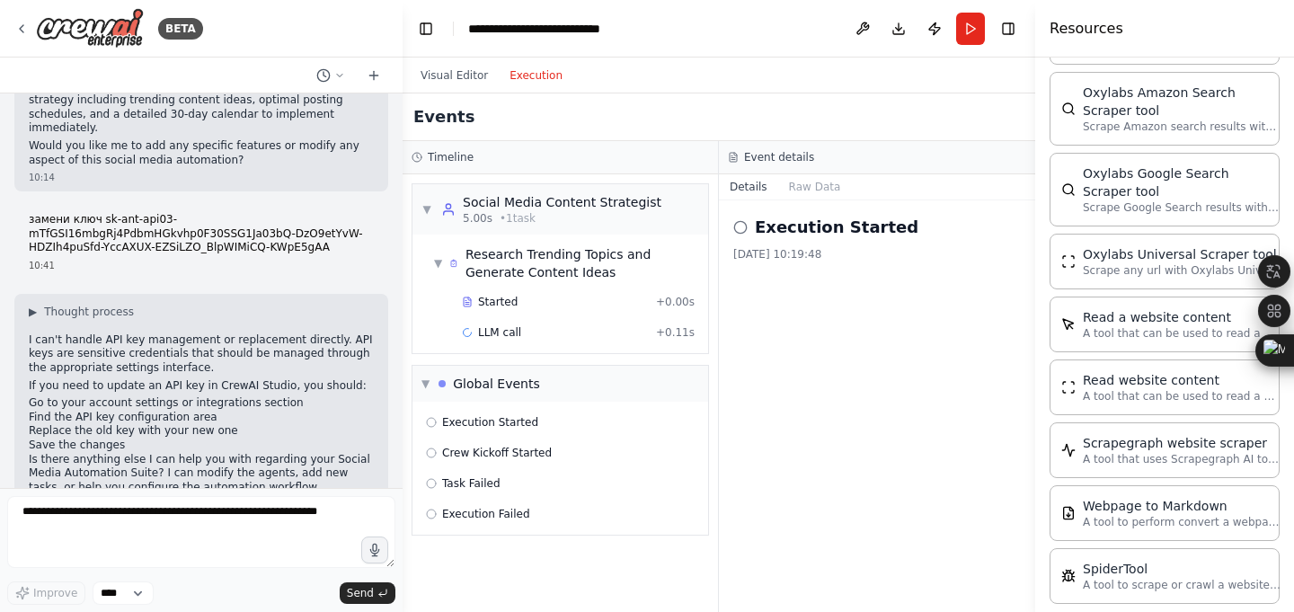
click at [209, 453] on p "Is there anything else I can help you with regarding your Social Media Automati…" at bounding box center [201, 474] width 345 height 42
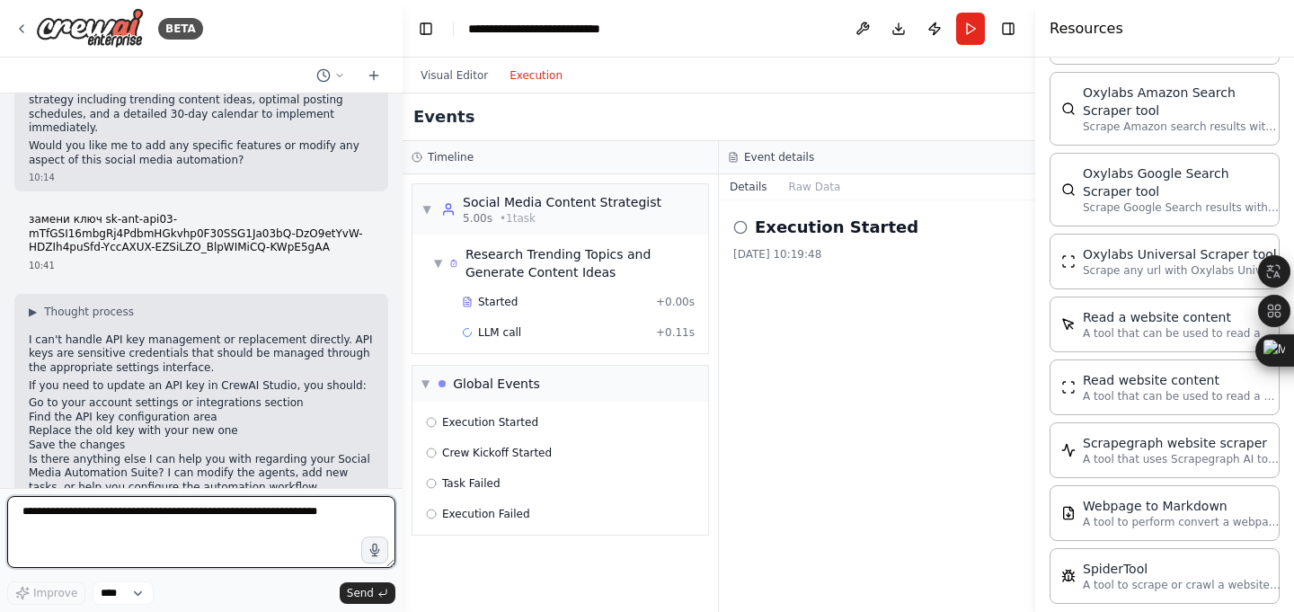
click at [122, 510] on textarea at bounding box center [201, 532] width 388 height 72
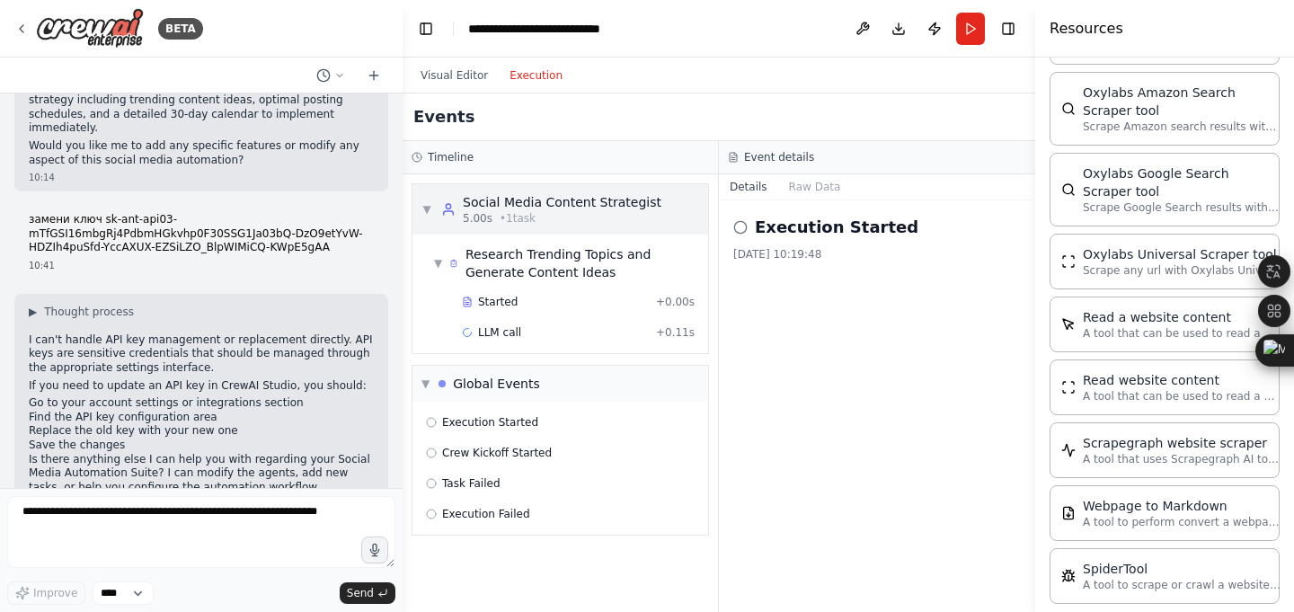
click at [551, 221] on div "5.00s • 1 task" at bounding box center [562, 218] width 199 height 14
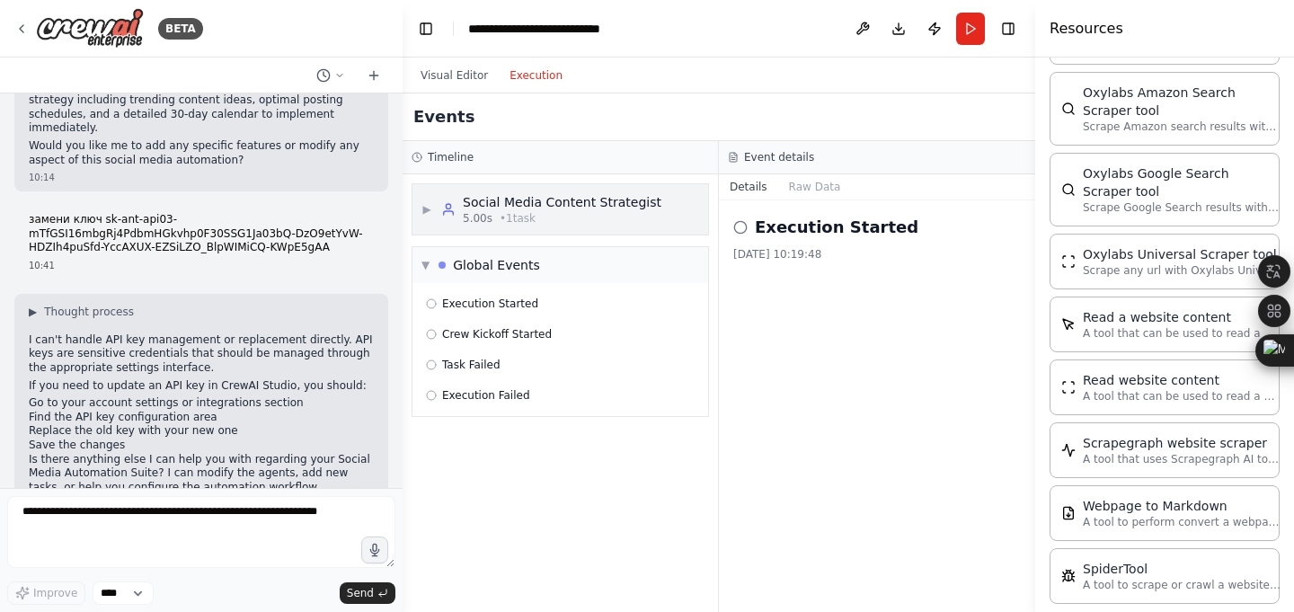
click at [506, 195] on div "Social Media Content Strategist" at bounding box center [562, 202] width 199 height 18
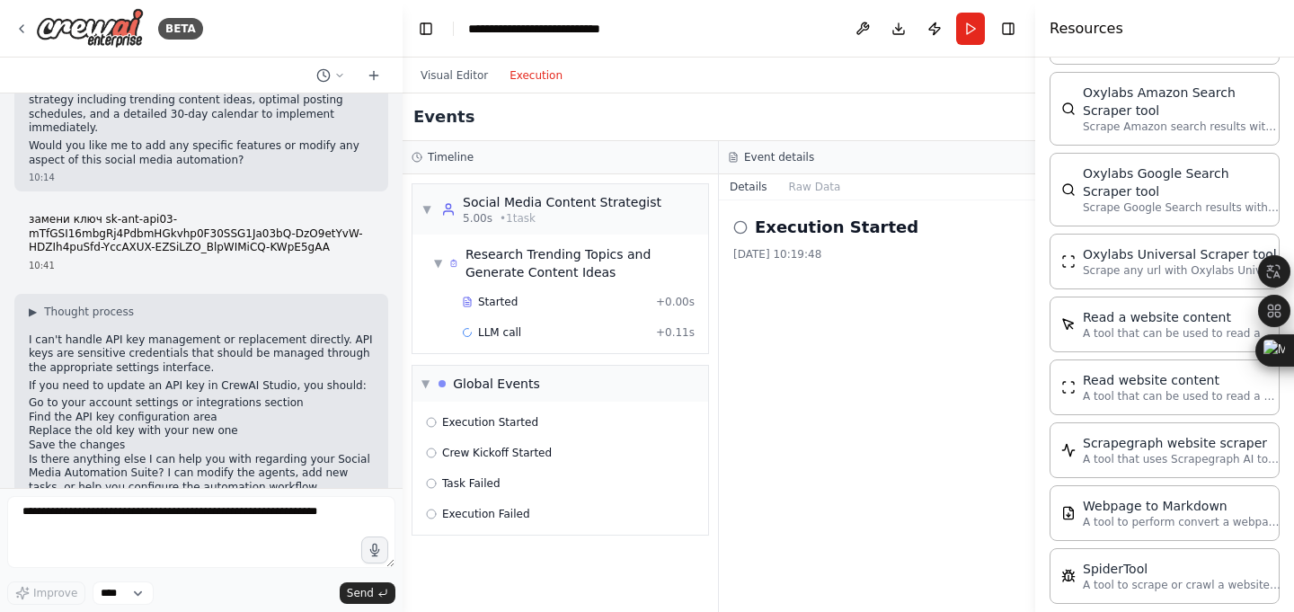
click at [802, 203] on div "Execution Started 21.08.2025, 10:19:48" at bounding box center [877, 406] width 316 height 412
click at [739, 230] on icon at bounding box center [741, 227] width 14 height 14
click at [459, 62] on div "Visual Editor Execution" at bounding box center [492, 76] width 164 height 36
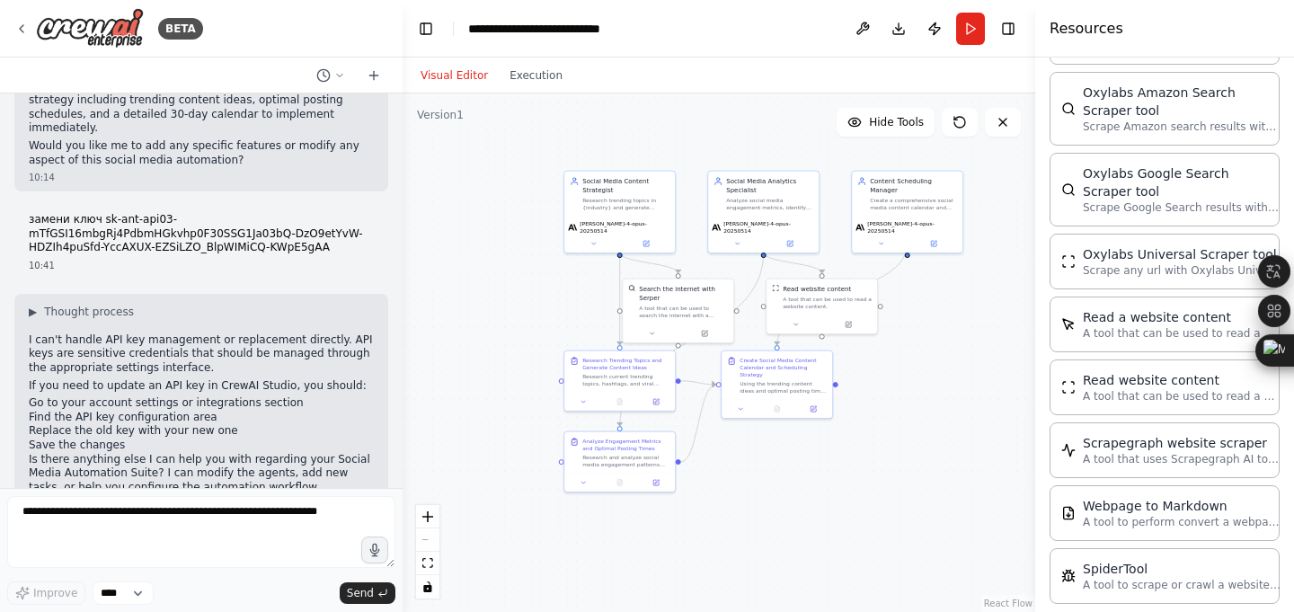
click at [458, 76] on button "Visual Editor" at bounding box center [454, 76] width 89 height 22
click at [869, 28] on button at bounding box center [863, 29] width 29 height 32
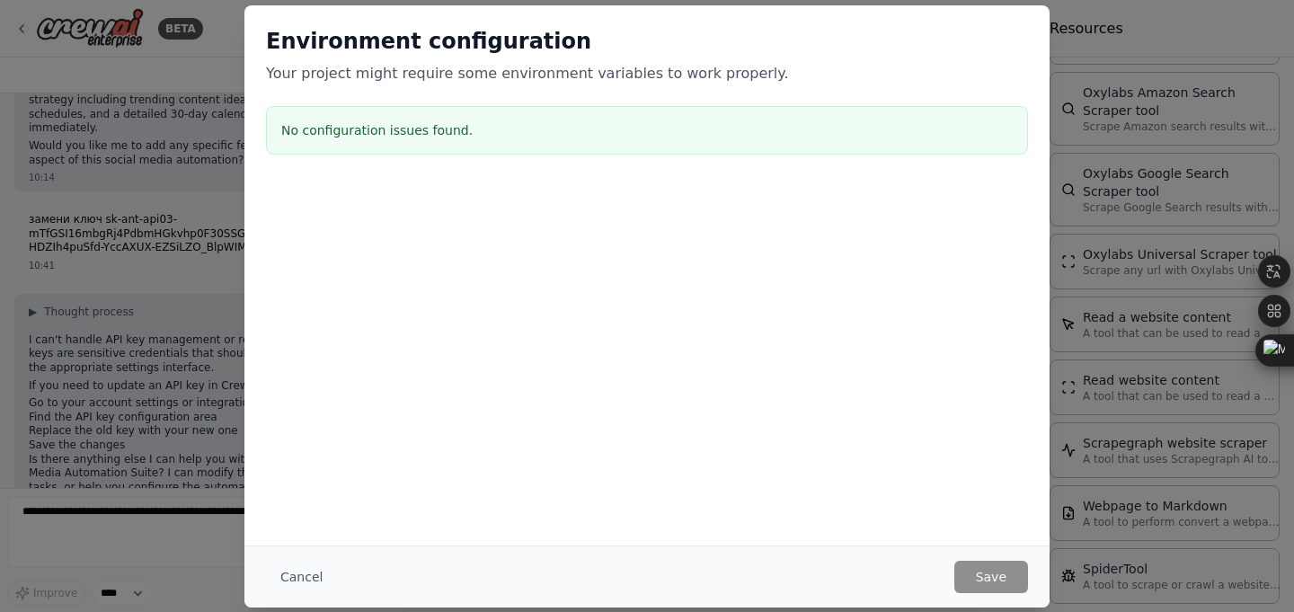
click at [442, 124] on h3 "No configuration issues found." at bounding box center [647, 130] width 732 height 18
click at [934, 552] on div "Cancel Save" at bounding box center [647, 577] width 805 height 62
click at [301, 578] on button "Cancel" at bounding box center [301, 577] width 71 height 32
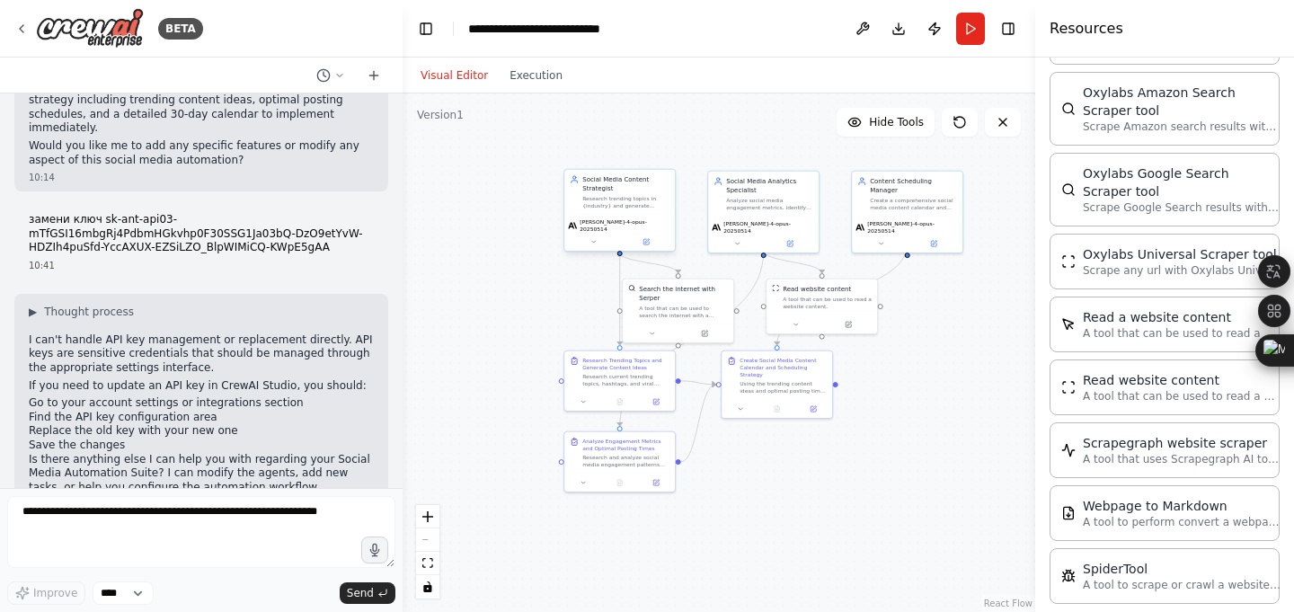
click at [632, 212] on div "Social Media Content Strategist Research trending topics in {industry} and gene…" at bounding box center [620, 192] width 111 height 45
click at [609, 224] on span "claude-4-opus-20250514" at bounding box center [626, 225] width 92 height 14
click at [589, 237] on button at bounding box center [593, 241] width 51 height 11
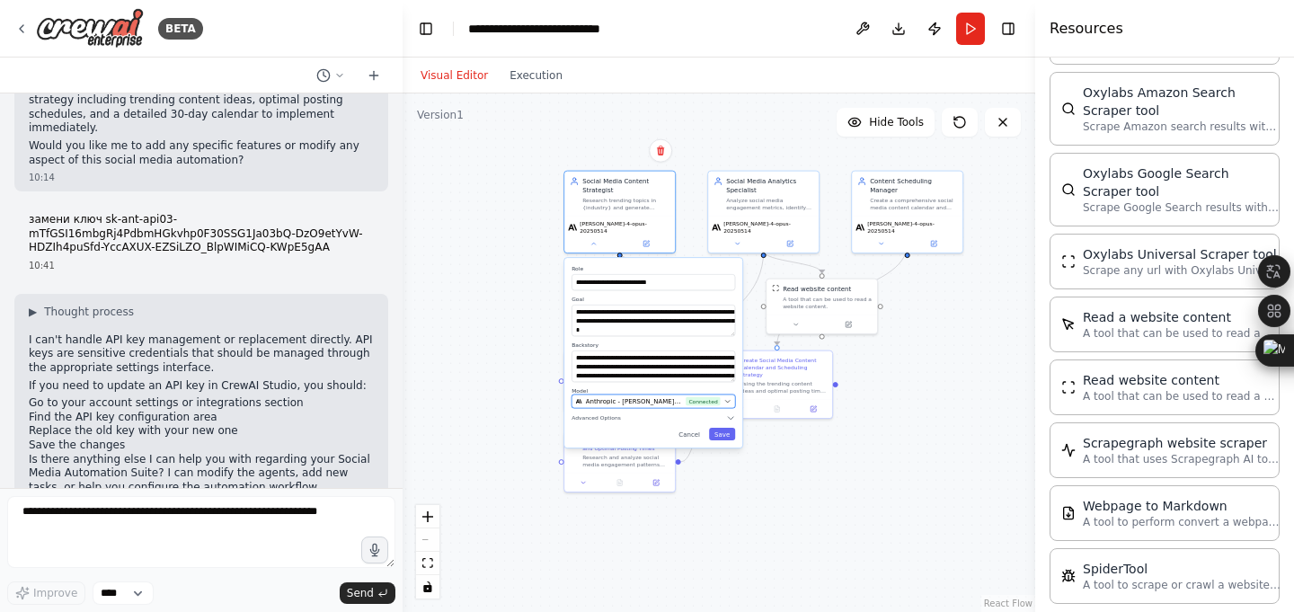
click at [648, 395] on button "Anthropic - claude-4-opus-20250514 (CLAUDE_API) Connected" at bounding box center [654, 401] width 164 height 13
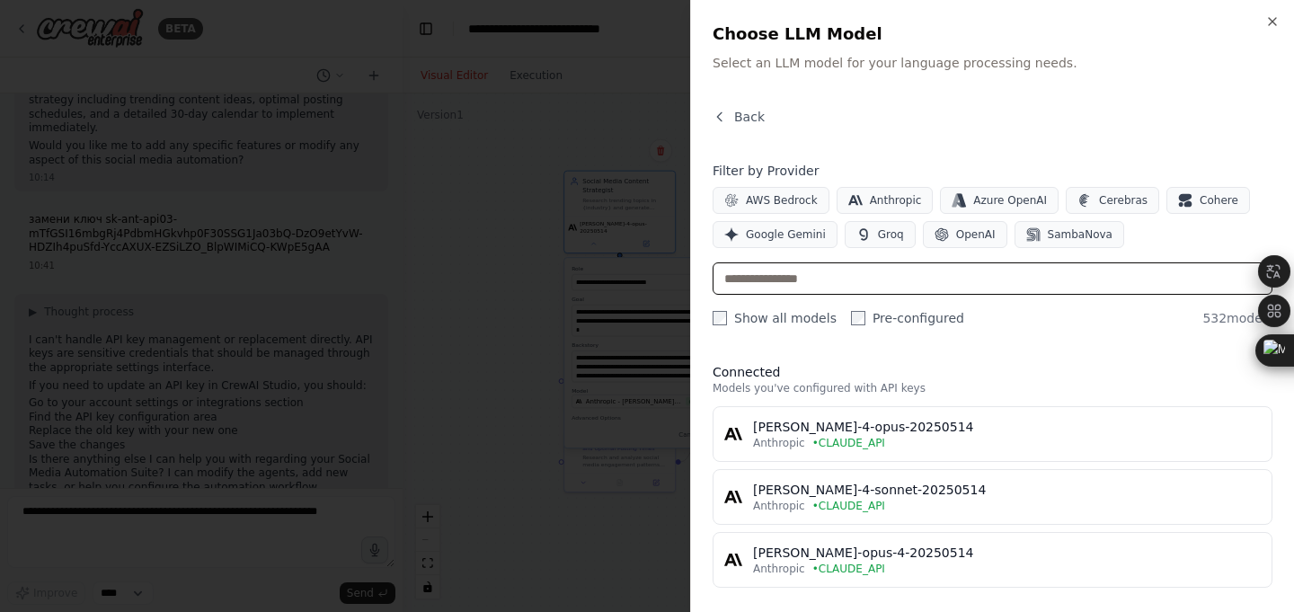
click at [816, 282] on input "text" at bounding box center [993, 278] width 560 height 32
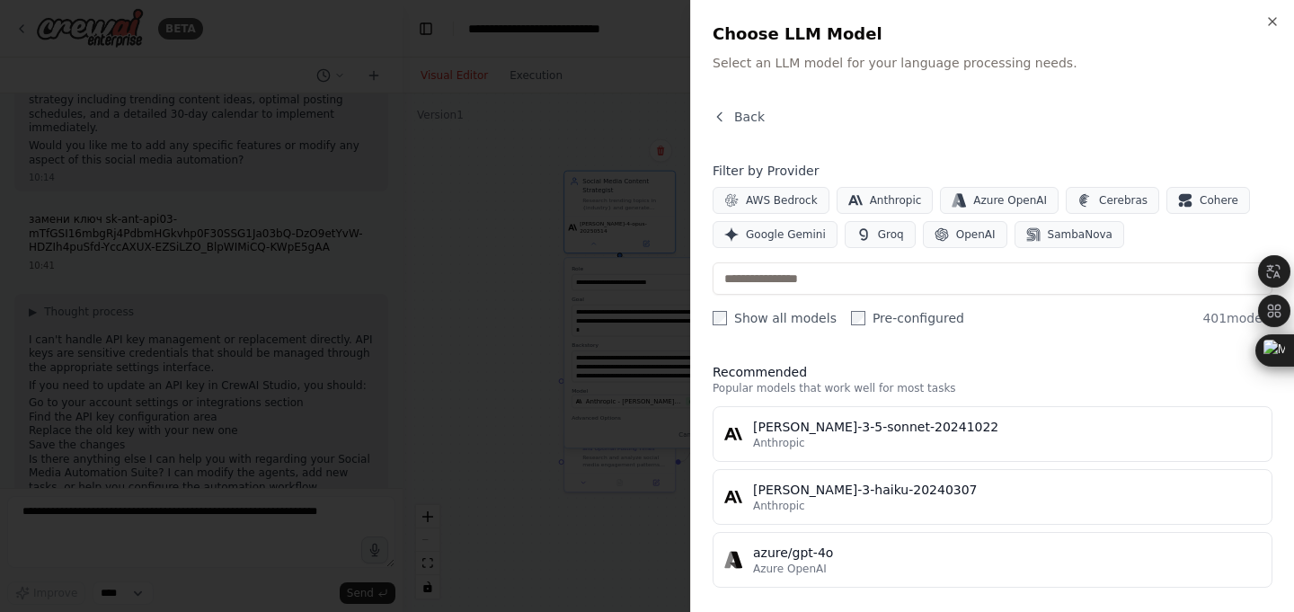
click at [717, 307] on div "Filter by Provider AWS Bedrock Anthropic Azure OpenAI Cerebras Cohere Google Ge…" at bounding box center [993, 244] width 560 height 165
click at [865, 315] on label "Pre-configured" at bounding box center [907, 318] width 113 height 18
drag, startPoint x: 1229, startPoint y: 316, endPoint x: 1172, endPoint y: 316, distance: 56.6
click at [1172, 316] on div "Show all models Pre-configured 4 models" at bounding box center [993, 318] width 560 height 18
click at [1082, 106] on div "Close Choose LLM Model Select an LLM model for your language processing needs. …" at bounding box center [992, 306] width 604 height 612
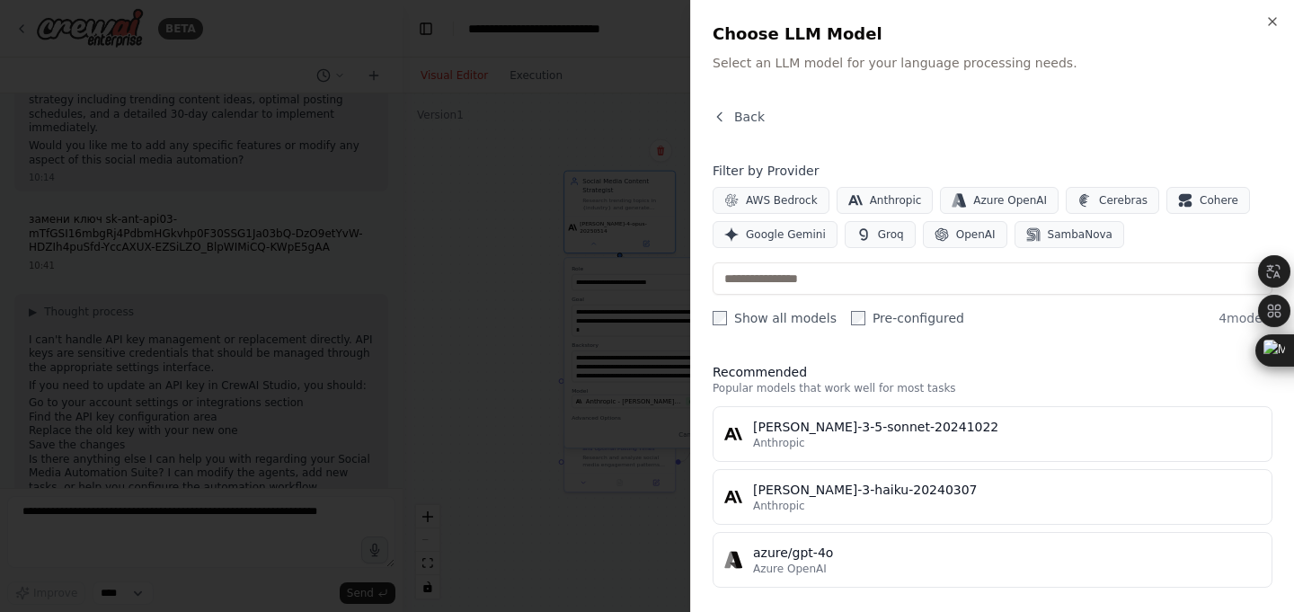
click at [763, 173] on h4 "Filter by Provider" at bounding box center [993, 171] width 560 height 18
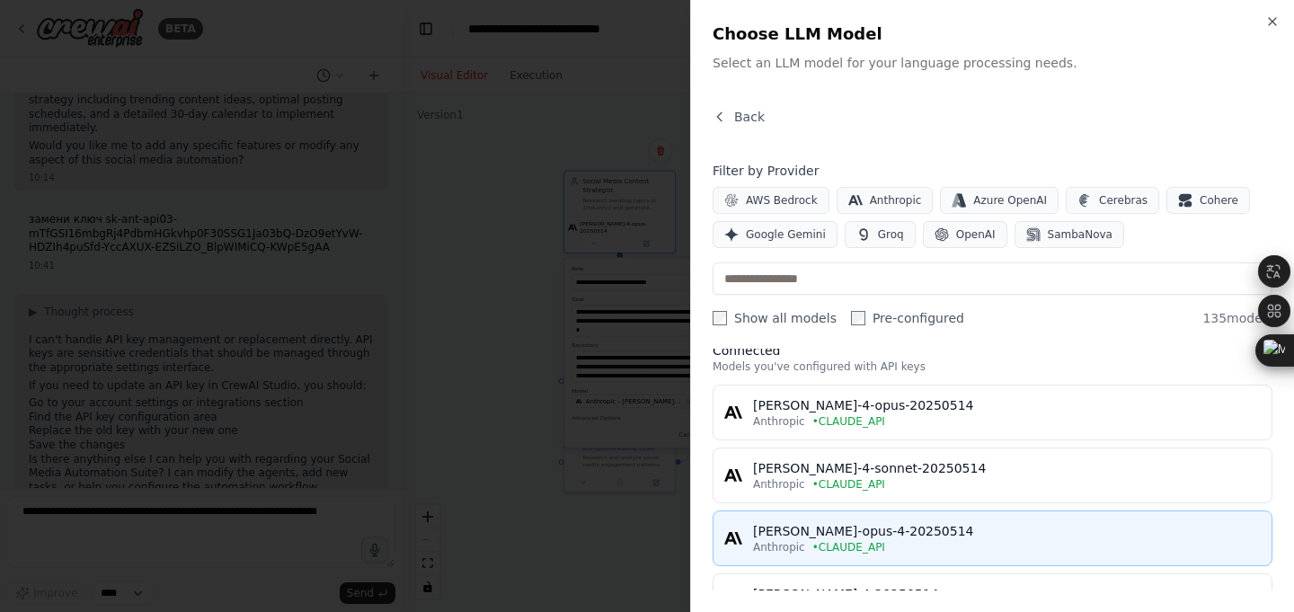
scroll to position [0, 0]
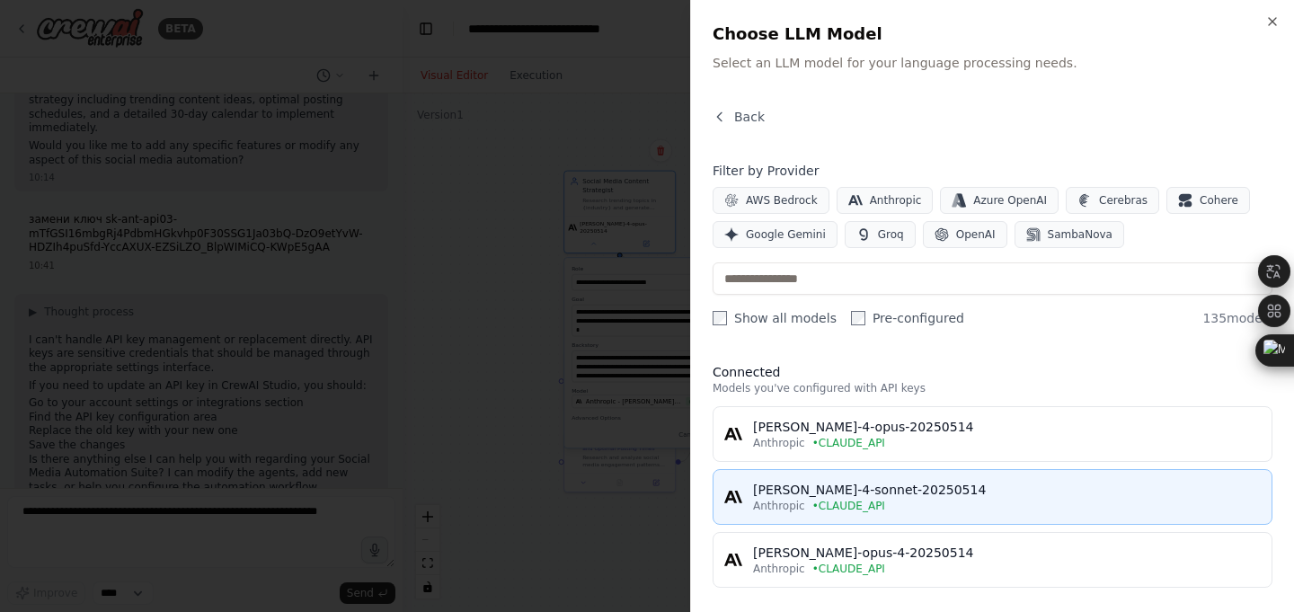
click at [929, 485] on div "claude-4-sonnet-20250514" at bounding box center [1007, 490] width 508 height 18
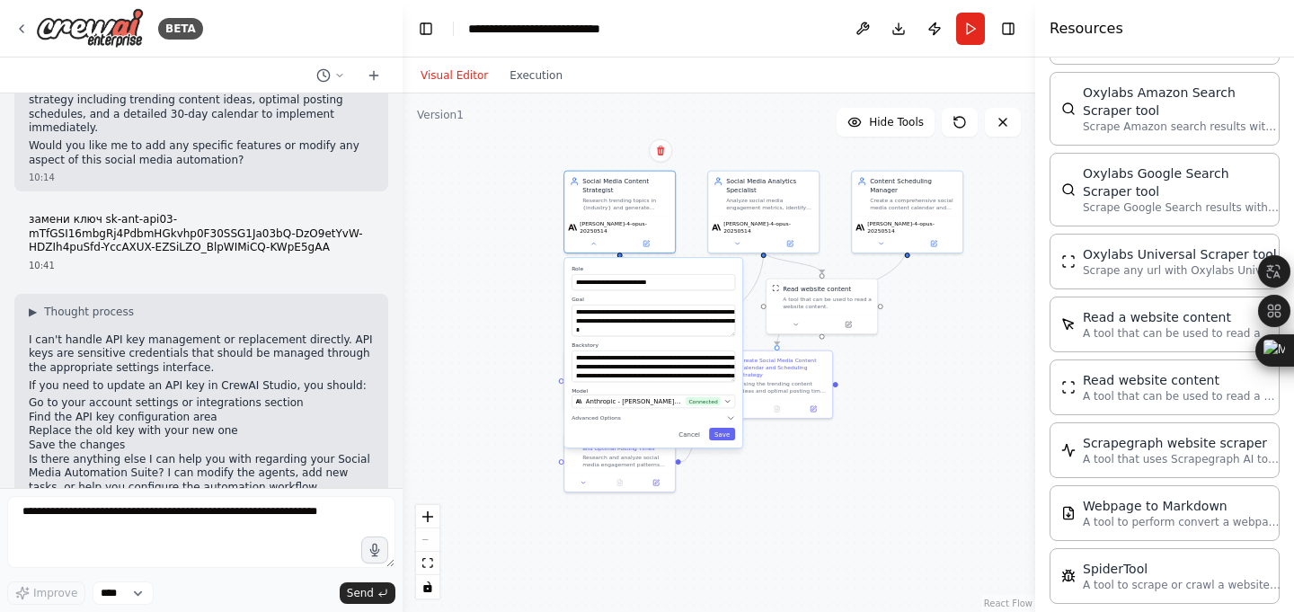
click at [1072, 297] on div "Read a website content A tool that can be used to read a website content." at bounding box center [1165, 325] width 230 height 56
click at [607, 417] on div "**********" at bounding box center [654, 353] width 178 height 190
click at [717, 414] on button "Advanced Options" at bounding box center [654, 418] width 164 height 9
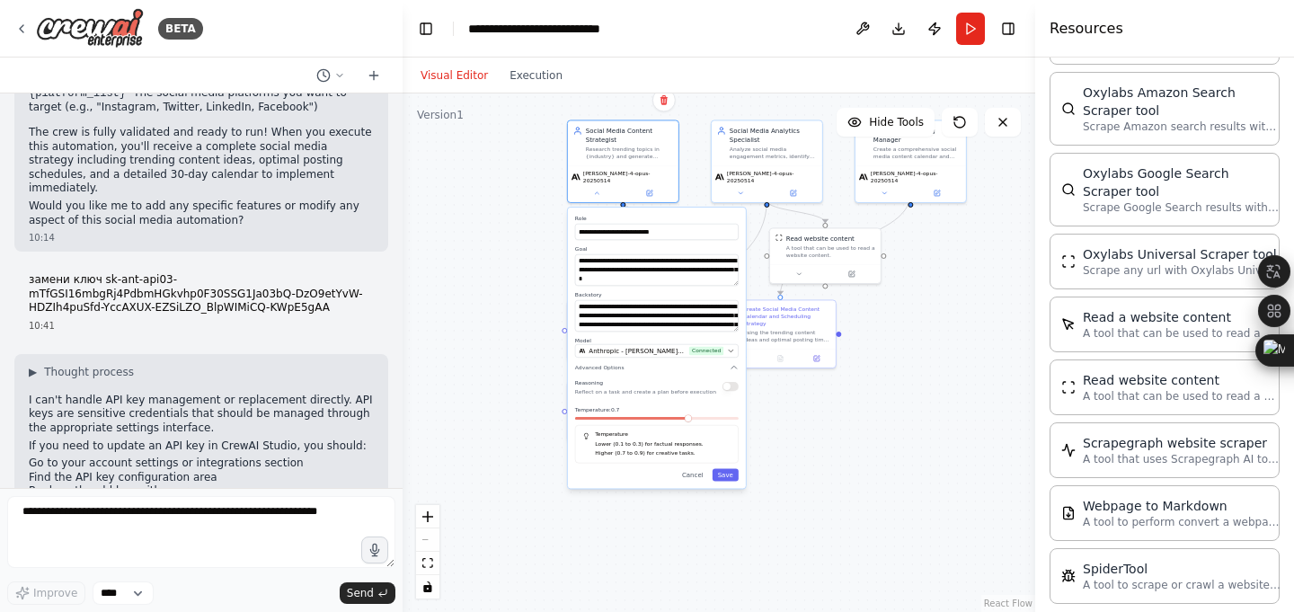
scroll to position [1569, 0]
click at [49, 368] on span "Thought process" at bounding box center [89, 375] width 90 height 14
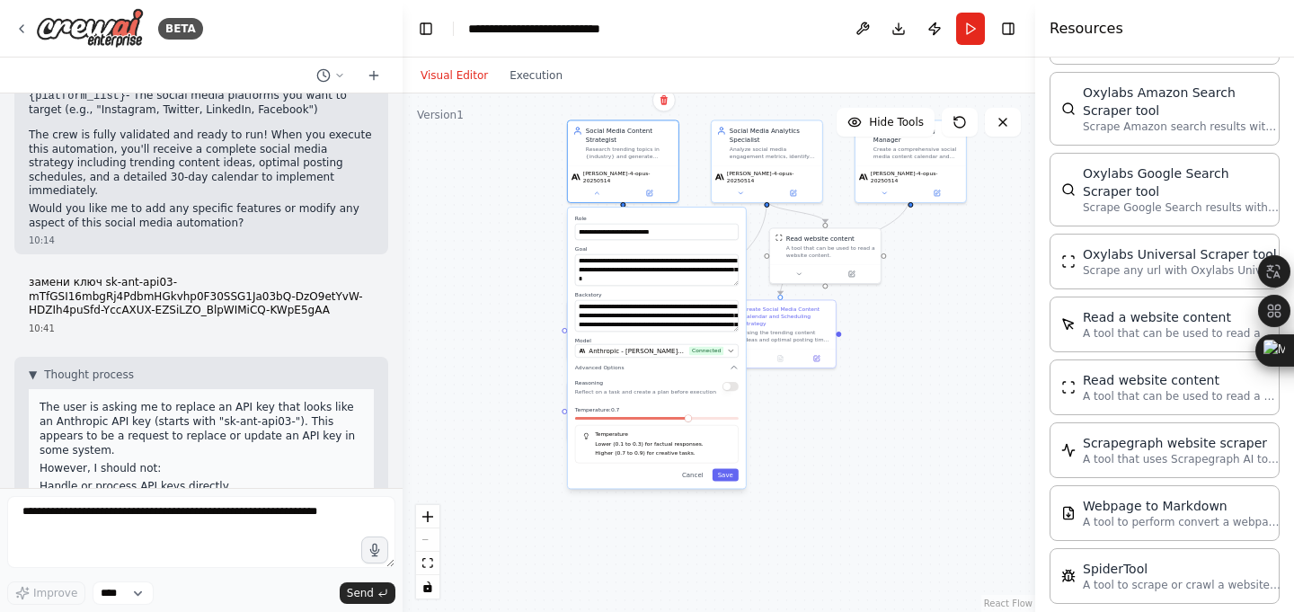
scroll to position [1815, 0]
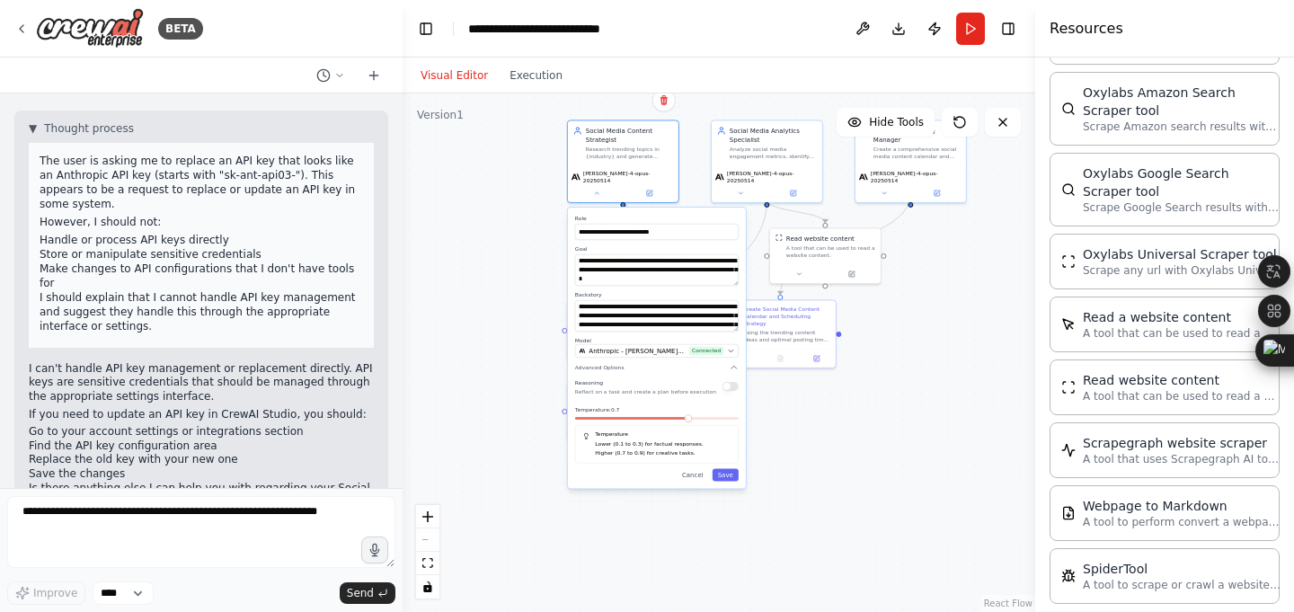
click at [737, 382] on button "button" at bounding box center [731, 386] width 16 height 9
click at [961, 425] on div ".deletable-edge-delete-btn { width: 20px; height: 20px; border: 0px solid #ffff…" at bounding box center [719, 352] width 633 height 519
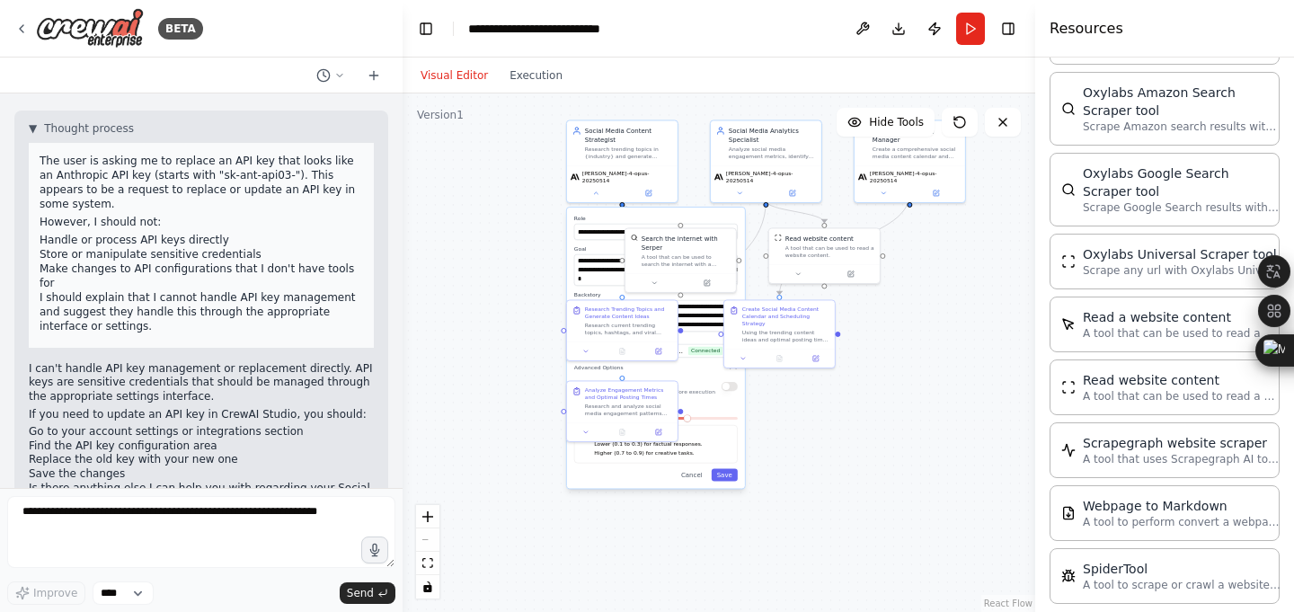
click at [787, 414] on div ".deletable-edge-delete-btn { width: 20px; height: 20px; border: 0px solid #ffff…" at bounding box center [719, 352] width 633 height 519
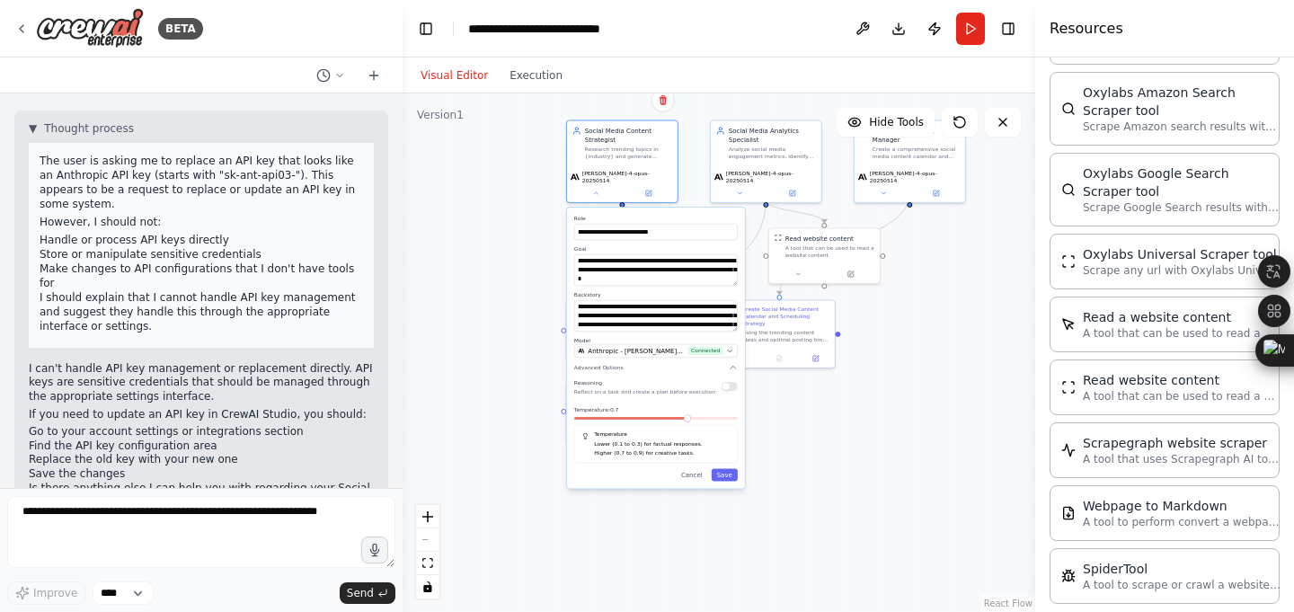
click at [718, 432] on div "Temperature Lower (0.1 to 0.3) for factual responses. Higher (0.7 to 0.9) for c…" at bounding box center [656, 444] width 164 height 39
click at [725, 468] on button "Save" at bounding box center [725, 474] width 26 height 13
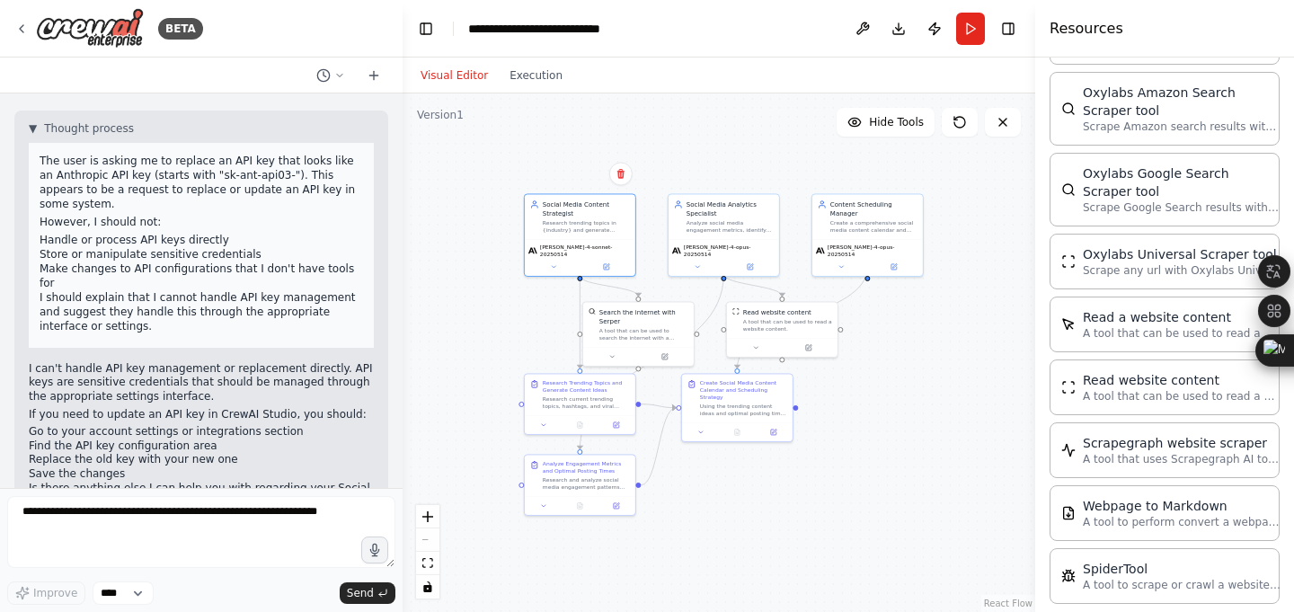
drag, startPoint x: 549, startPoint y: 232, endPoint x: 507, endPoint y: 306, distance: 85.0
click at [507, 306] on div ".deletable-edge-delete-btn { width: 20px; height: 20px; border: 0px solid #ffff…" at bounding box center [719, 352] width 633 height 519
click at [634, 320] on div "Search the internet with Serper" at bounding box center [644, 315] width 89 height 18
drag, startPoint x: 652, startPoint y: 324, endPoint x: 652, endPoint y: 307, distance: 16.2
click at [652, 307] on div "Search the internet with Serper A tool that can be used to search the internet …" at bounding box center [648, 323] width 89 height 34
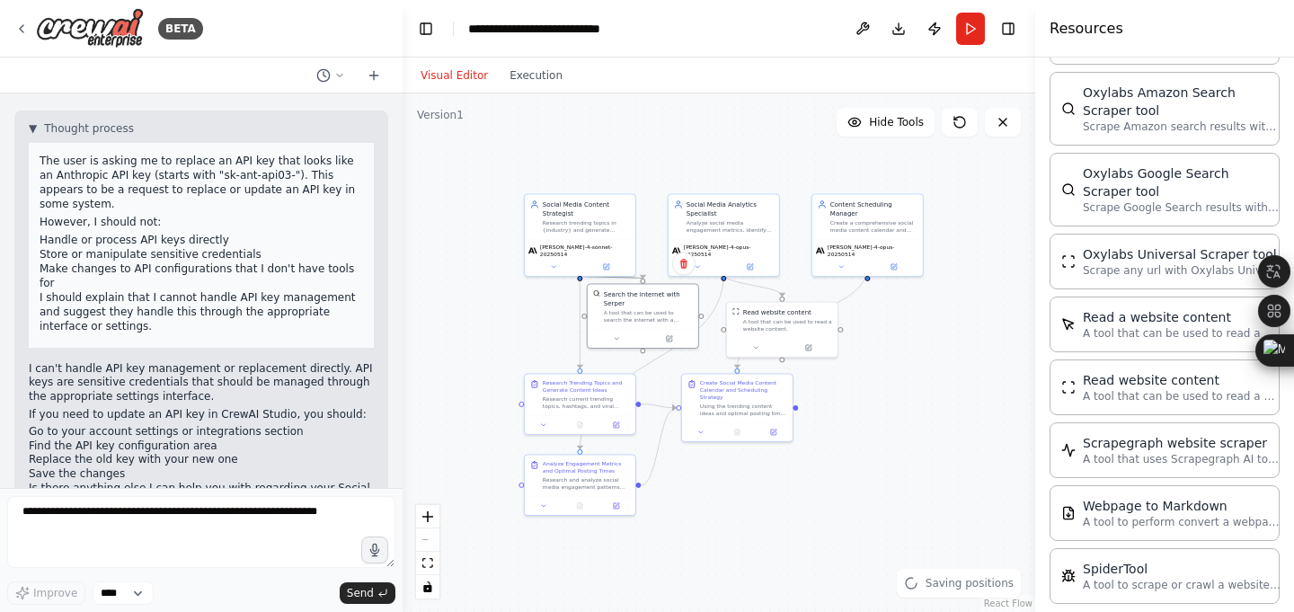
click at [645, 276] on circle "Edge from ac233b45-e96d-4d90-8a29-33a1eea1aee1 to c5dee2b8-019e-43d6-b724-b6f15…" at bounding box center [642, 274] width 9 height 9
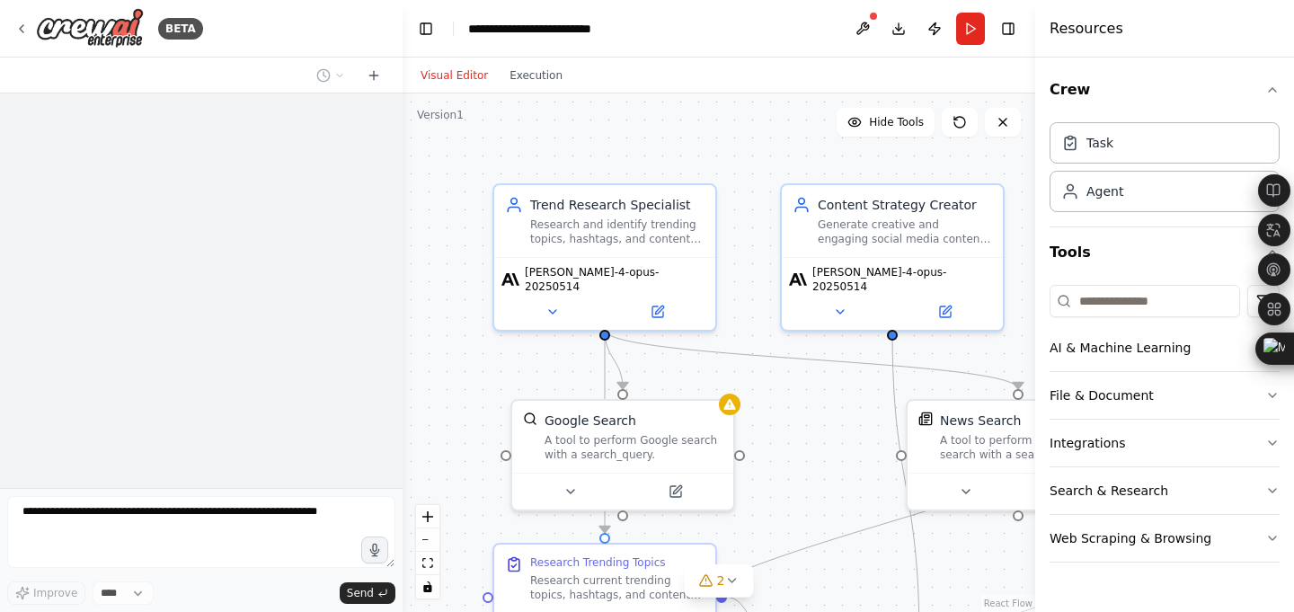
scroll to position [1626, 0]
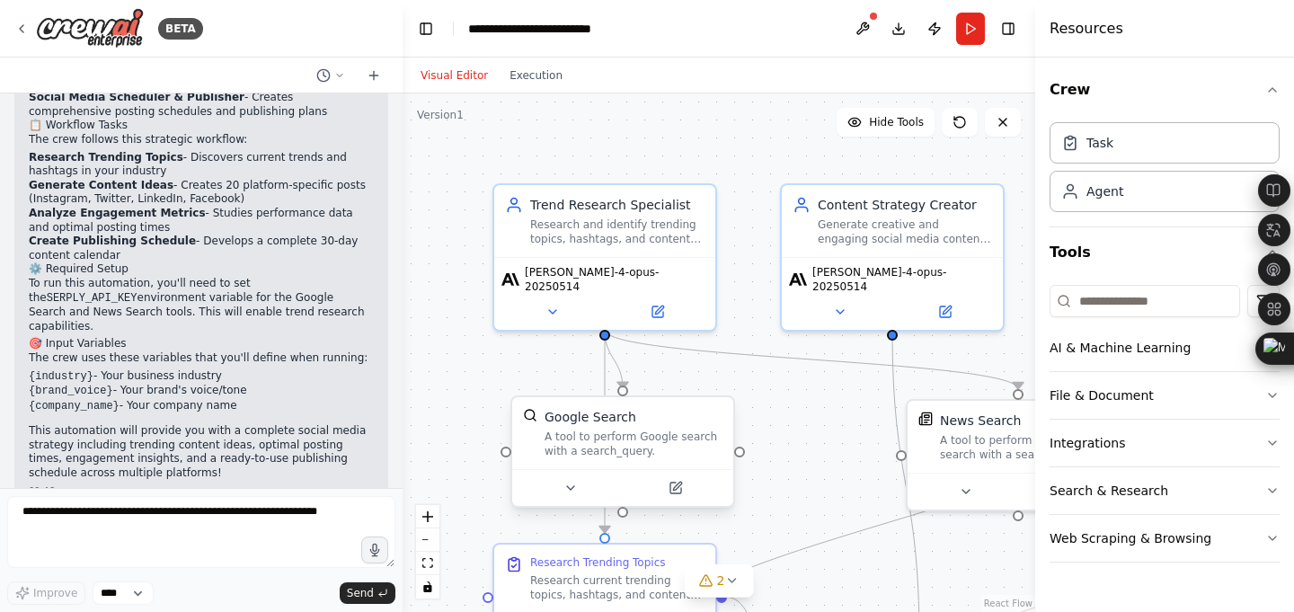
click at [728, 407] on div "Google Search A tool to perform Google search with a search_query." at bounding box center [622, 433] width 221 height 72
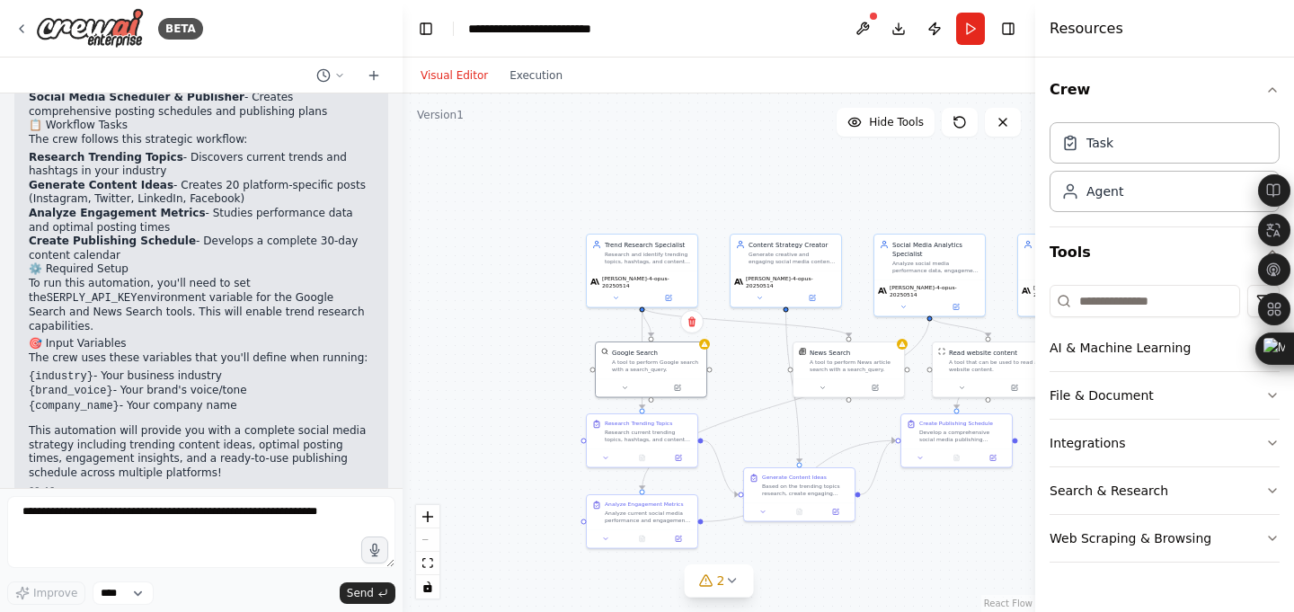
drag, startPoint x: 721, startPoint y: 231, endPoint x: 539, endPoint y: 2, distance: 292.4
click at [539, 3] on main "**********" at bounding box center [719, 306] width 633 height 612
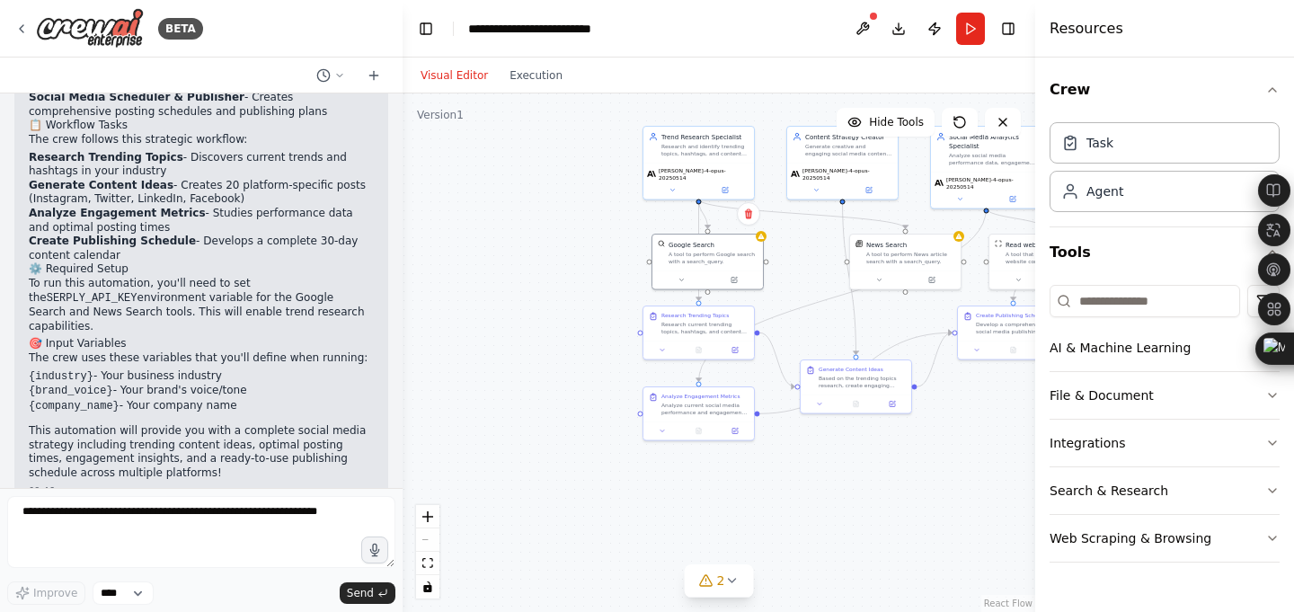
drag, startPoint x: 735, startPoint y: 435, endPoint x: 843, endPoint y: 465, distance: 111.9
click at [843, 465] on div ".deletable-edge-delete-btn { width: 20px; height: 20px; border: 0px solid #ffff…" at bounding box center [719, 352] width 633 height 519
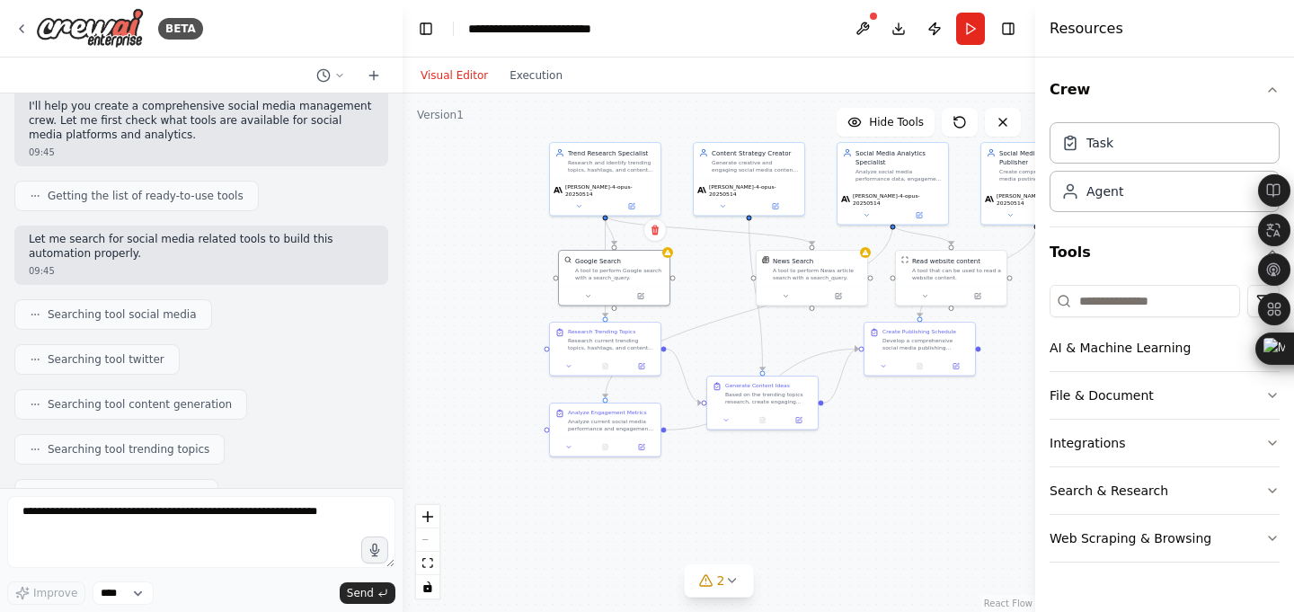
scroll to position [0, 0]
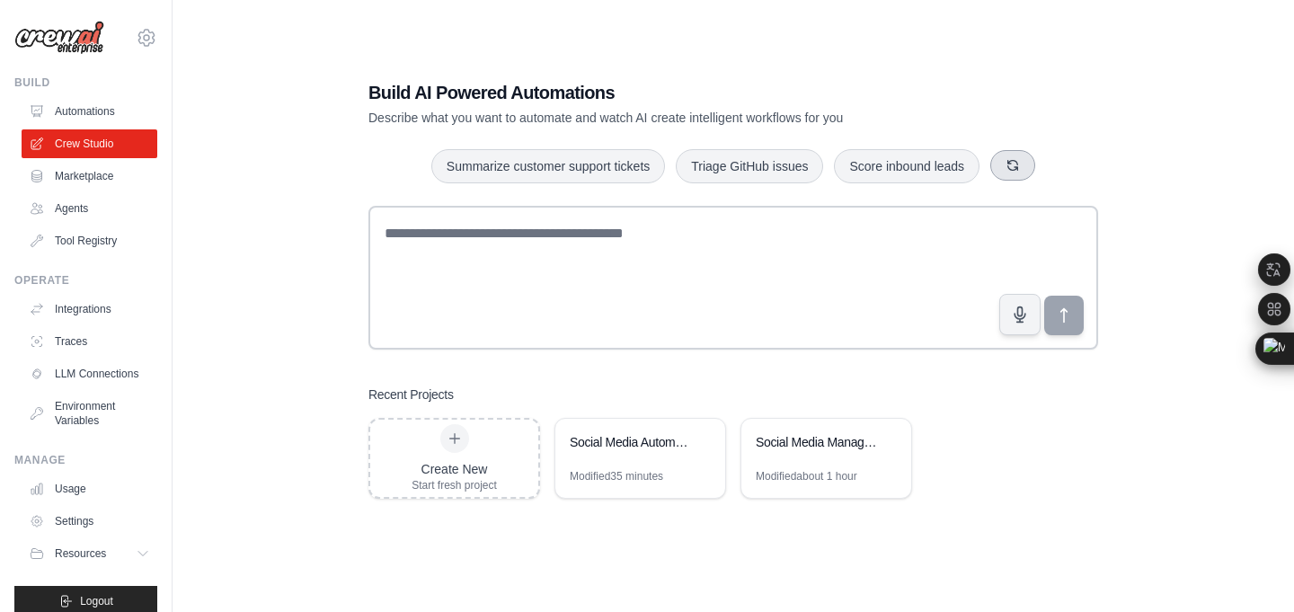
click at [1036, 163] on button "button" at bounding box center [1013, 165] width 45 height 31
click at [1020, 163] on icon "button" at bounding box center [1013, 165] width 14 height 14
click at [1004, 173] on button "button" at bounding box center [995, 165] width 45 height 31
click at [1064, 159] on button "button" at bounding box center [1041, 165] width 45 height 31
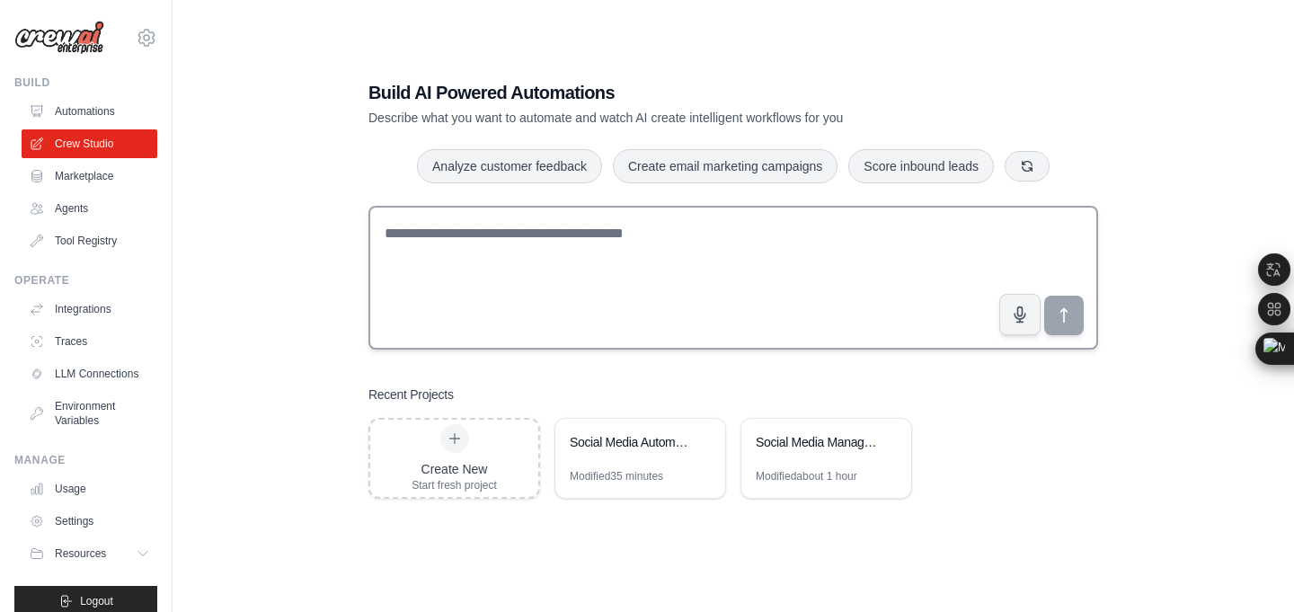
scroll to position [36, 0]
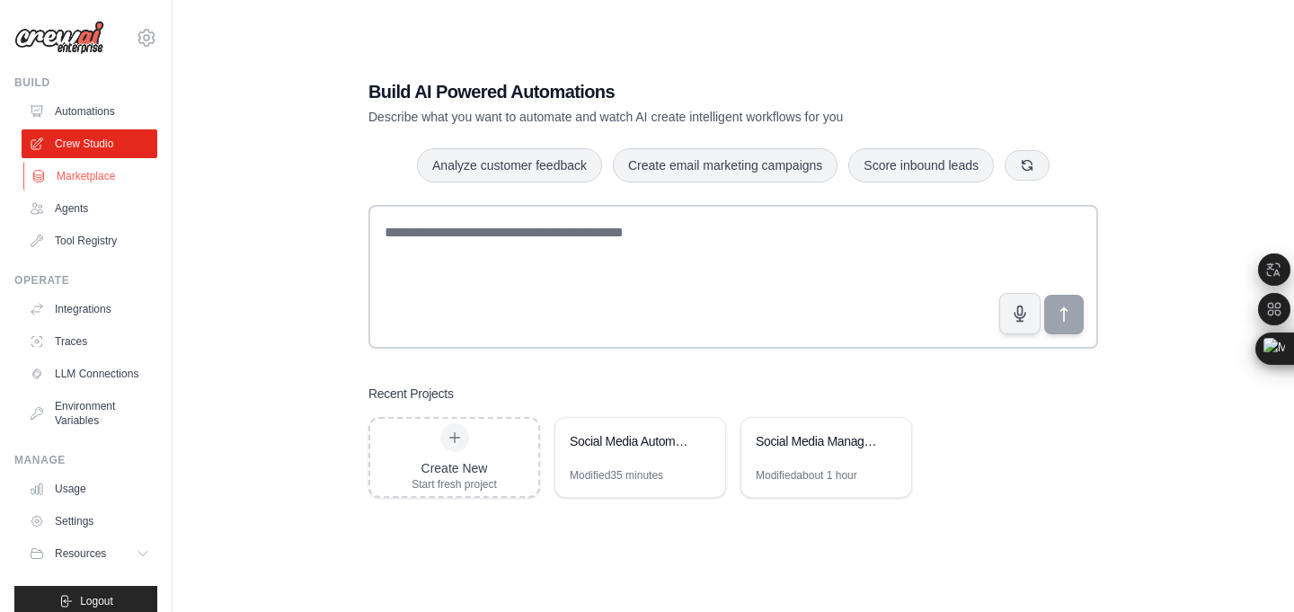
click at [75, 170] on link "Marketplace" at bounding box center [91, 176] width 136 height 29
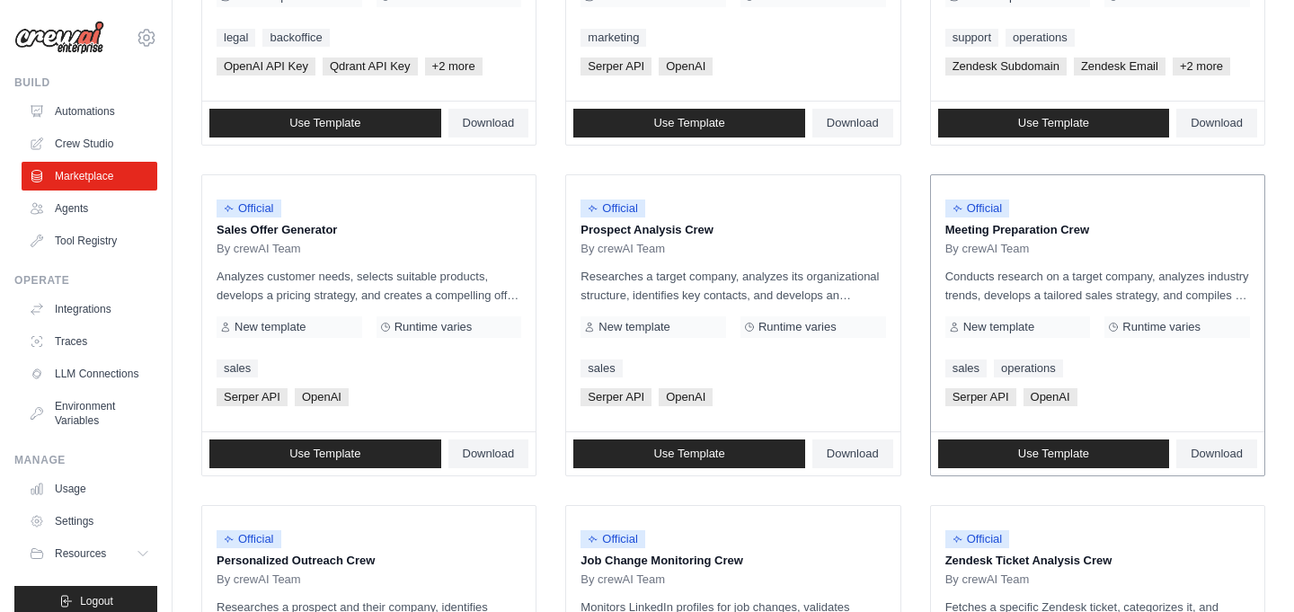
scroll to position [416, 0]
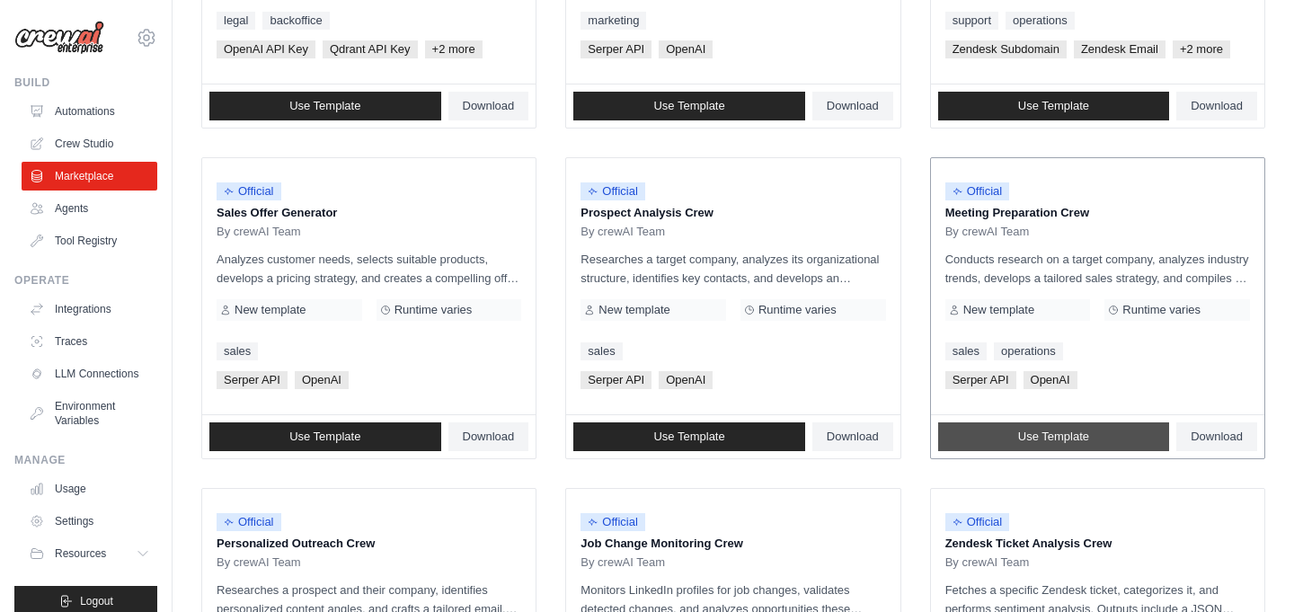
click at [1051, 440] on span "Use Template" at bounding box center [1054, 437] width 71 height 14
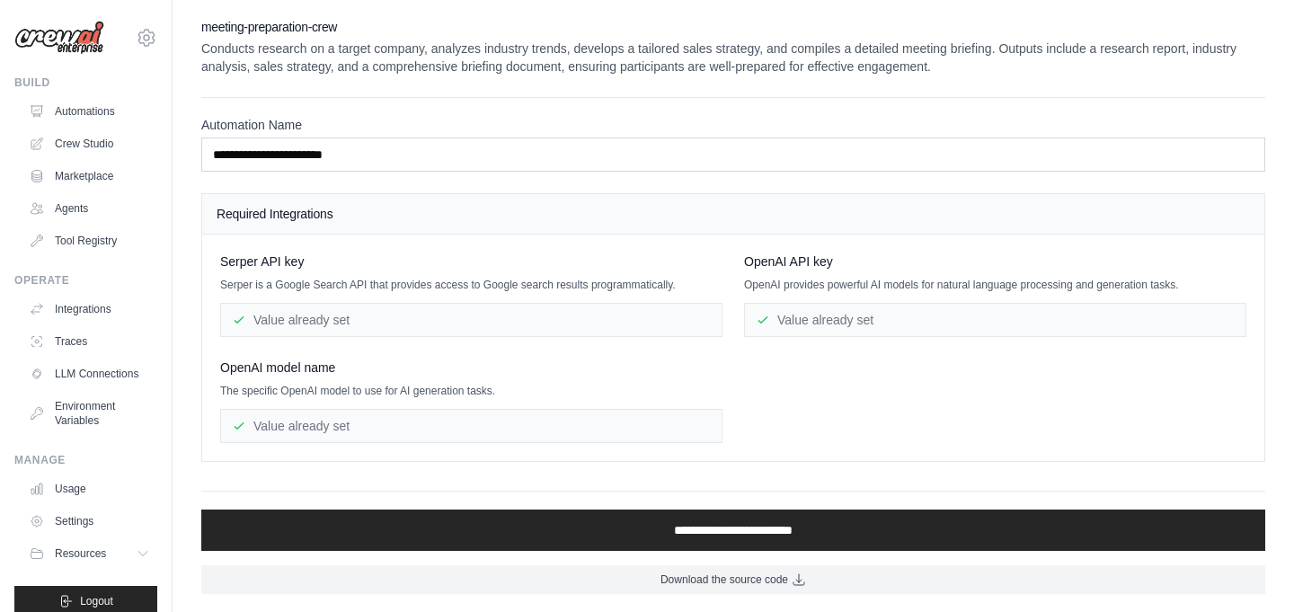
click at [387, 322] on div "Value already set" at bounding box center [471, 320] width 503 height 34
click at [321, 433] on div "Value already set" at bounding box center [471, 426] width 503 height 34
click at [348, 411] on div "Value already set" at bounding box center [471, 426] width 503 height 34
click at [368, 432] on div "Value already set" at bounding box center [471, 426] width 503 height 34
drag, startPoint x: 354, startPoint y: 285, endPoint x: 329, endPoint y: 335, distance: 56.3
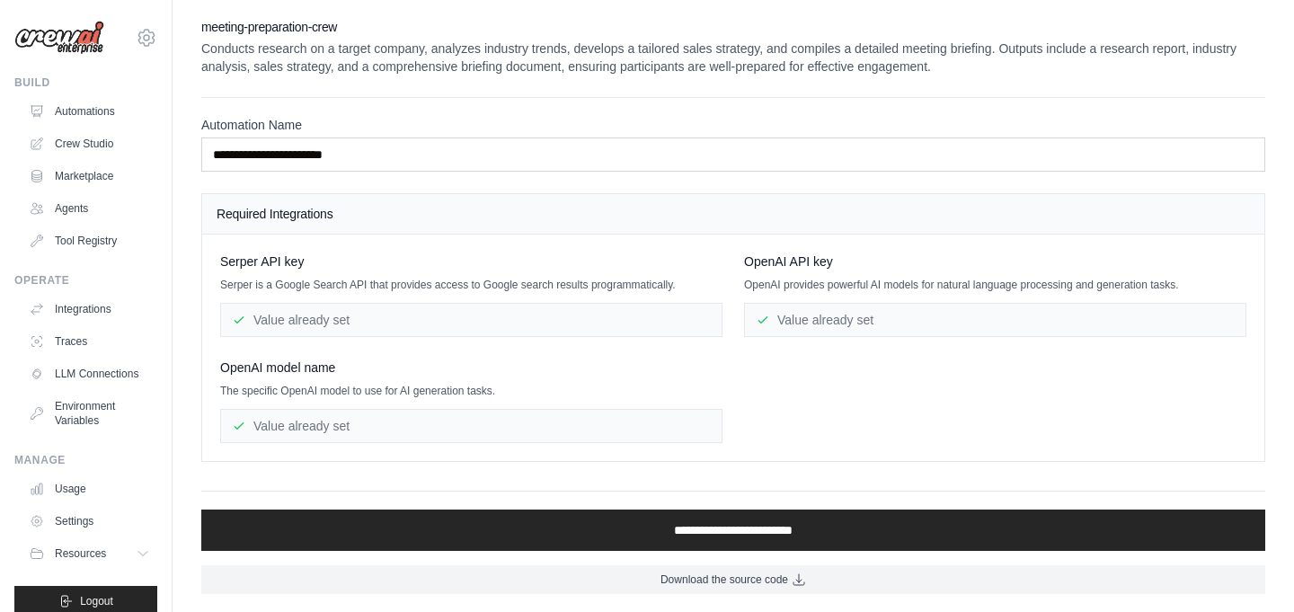
click at [354, 286] on p "Serper is a Google Search API that provides access to Google search results pro…" at bounding box center [471, 285] width 503 height 14
click at [329, 335] on div "Value already set" at bounding box center [471, 320] width 503 height 34
click at [789, 272] on div "OpenAI API key OpenAI provides powerful AI models for natural language processi…" at bounding box center [995, 295] width 503 height 85
click at [827, 323] on div "Value already set" at bounding box center [995, 320] width 503 height 34
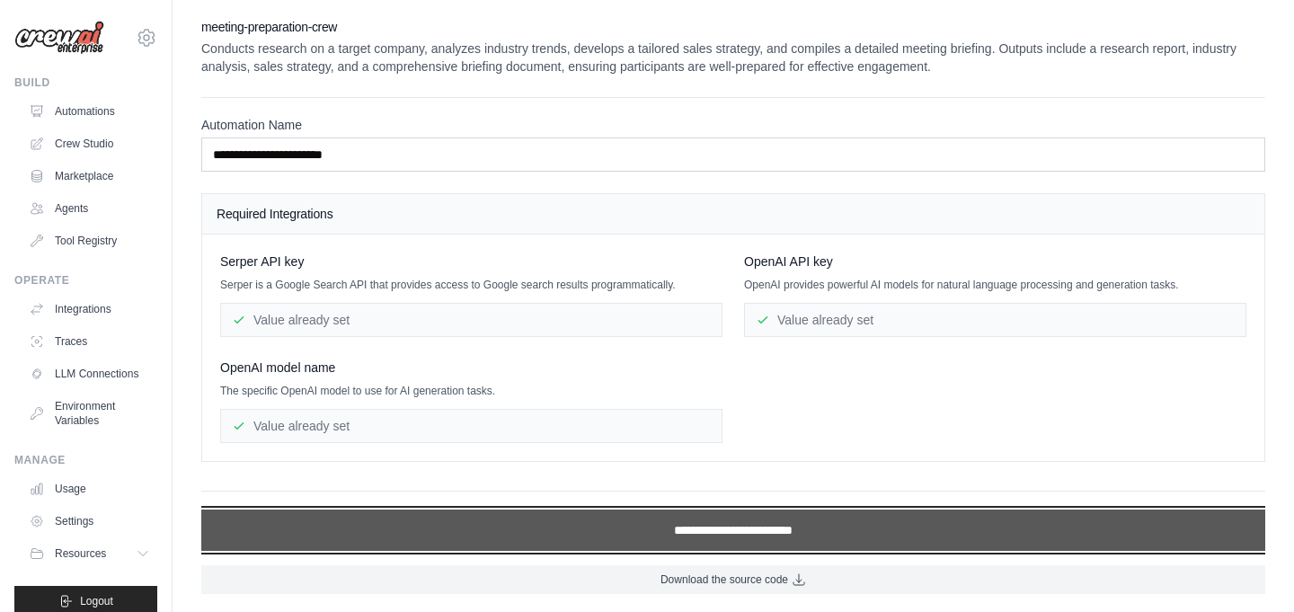
drag, startPoint x: 872, startPoint y: 517, endPoint x: 837, endPoint y: 526, distance: 36.2
click at [870, 517] on input "**********" at bounding box center [733, 530] width 1064 height 41
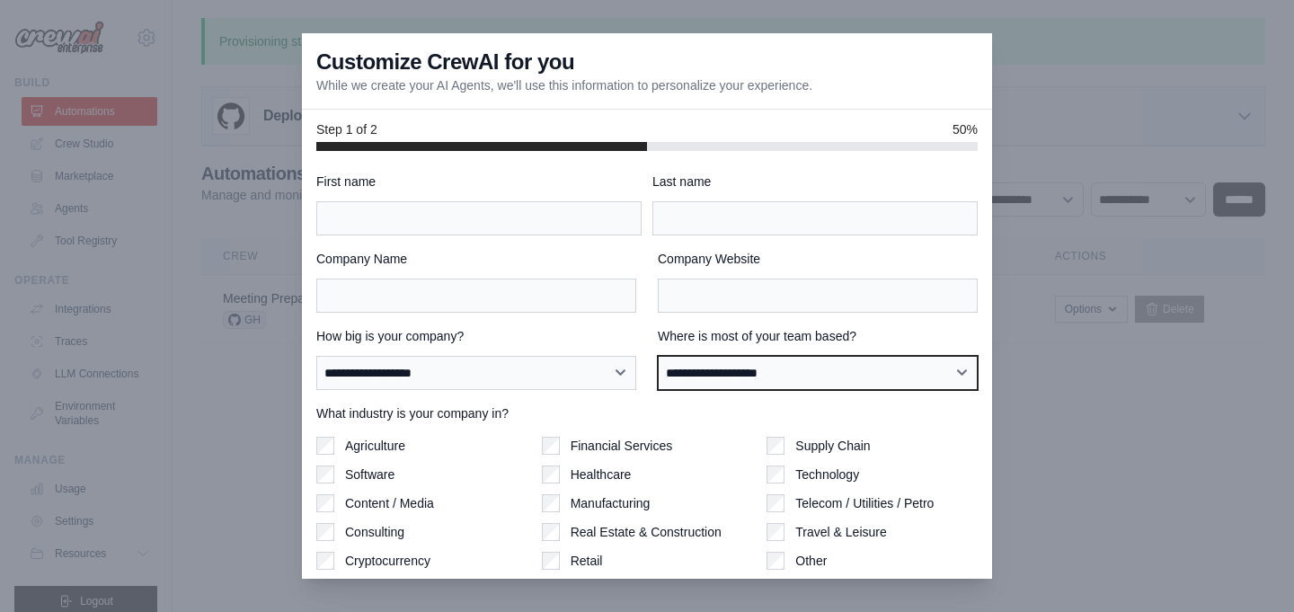
click at [851, 368] on select "**********" at bounding box center [818, 373] width 320 height 34
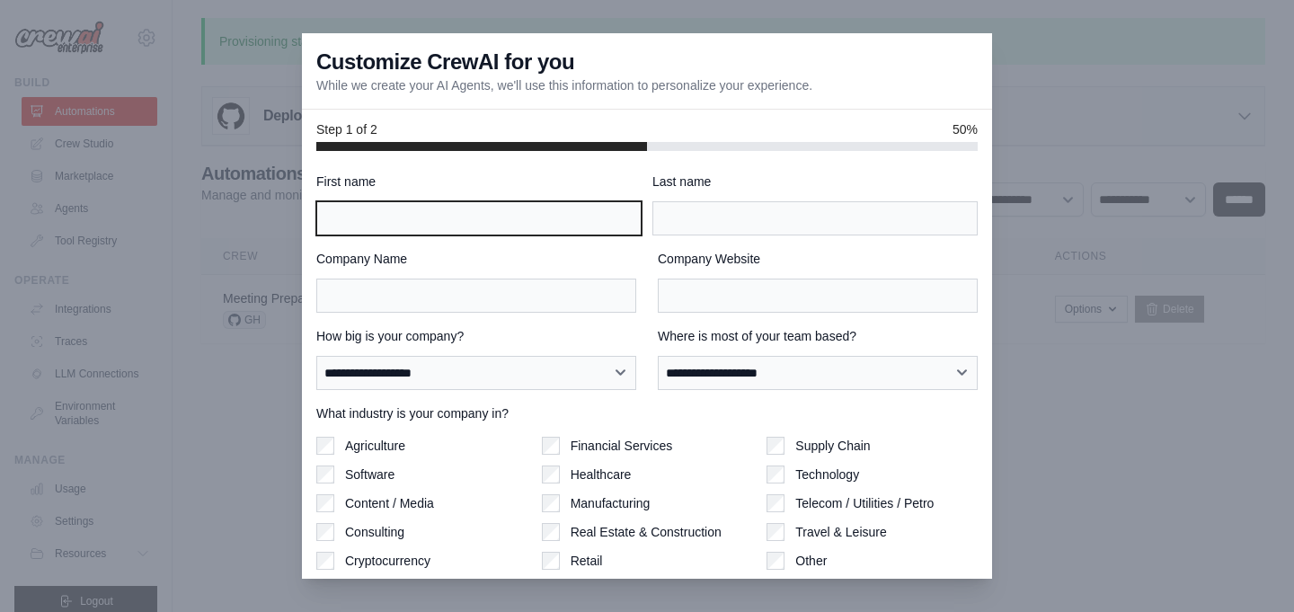
click at [520, 203] on input "First name" at bounding box center [478, 218] width 325 height 34
type input "*"
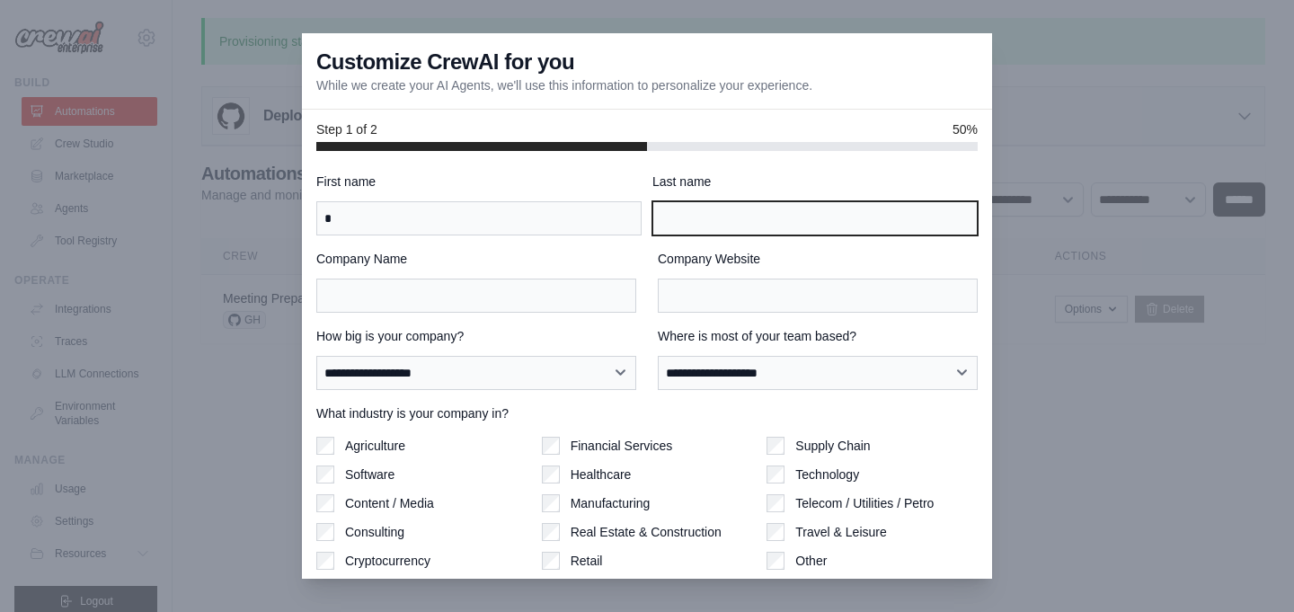
click at [738, 211] on input "Last name" at bounding box center [815, 218] width 325 height 34
type input "*"
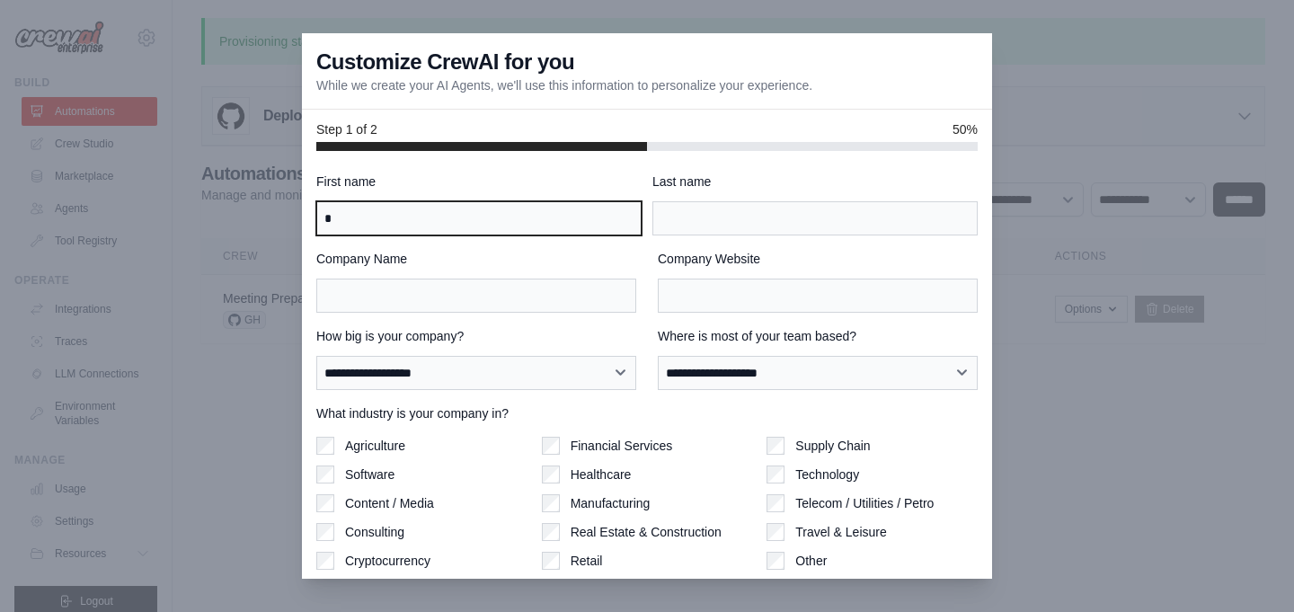
click at [414, 224] on input "*" at bounding box center [478, 218] width 325 height 34
type input "******"
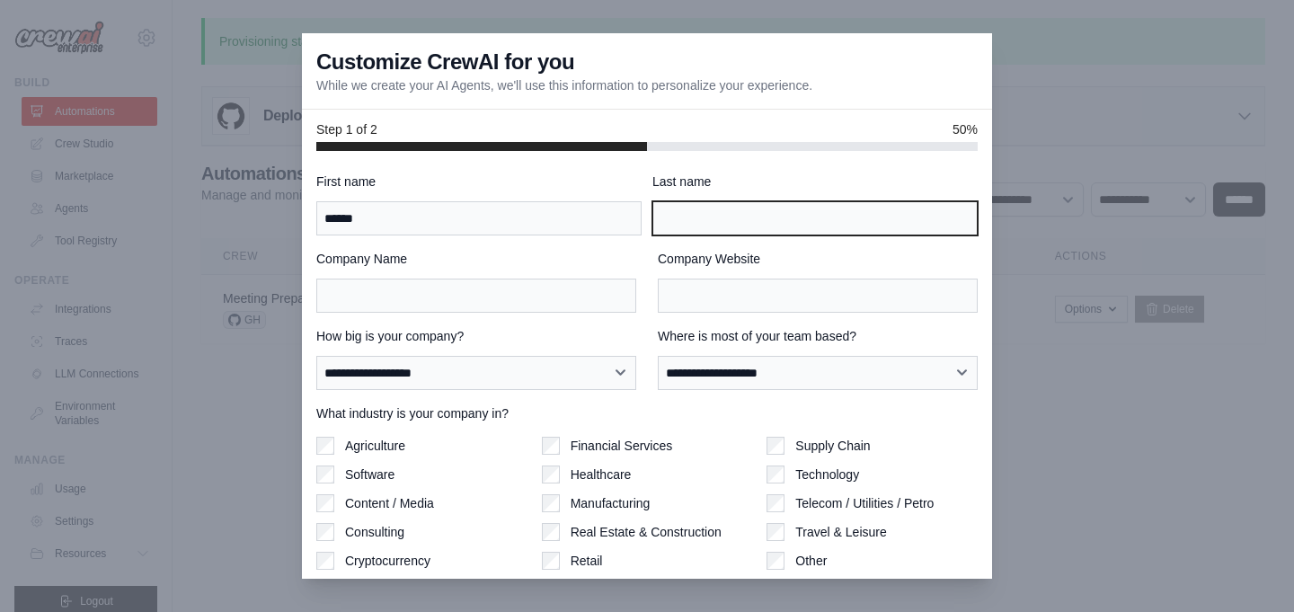
click at [694, 204] on input "Last name" at bounding box center [815, 218] width 325 height 34
type input "***"
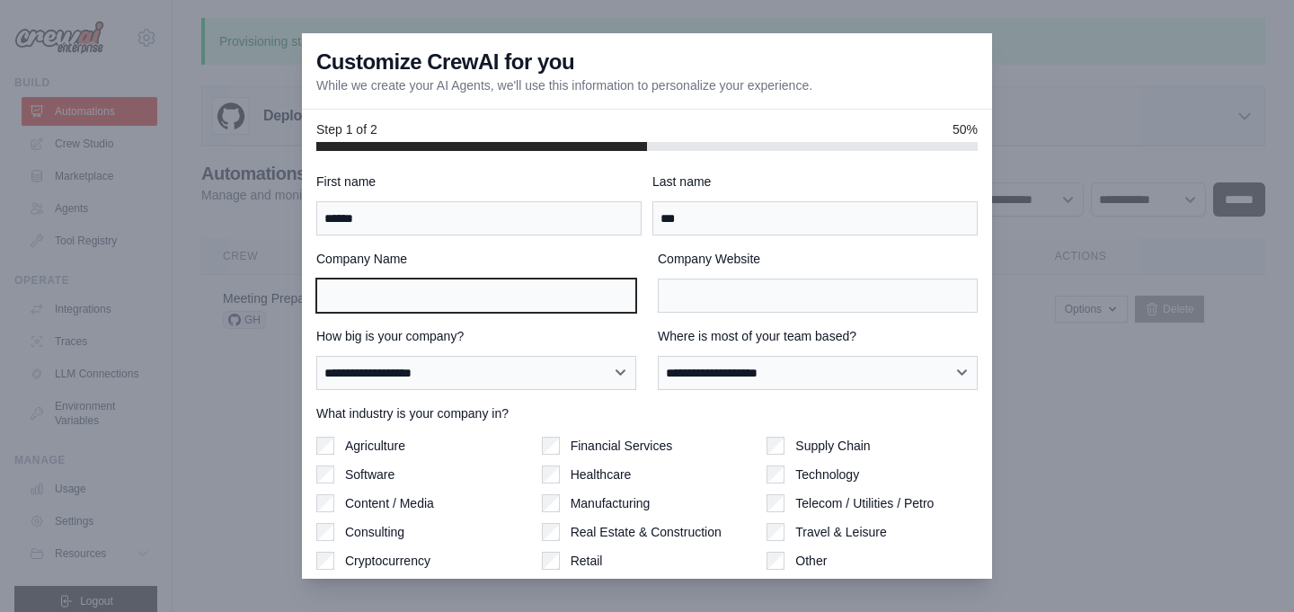
click at [492, 313] on div "**********" at bounding box center [647, 413] width 662 height 480
type input "**********"
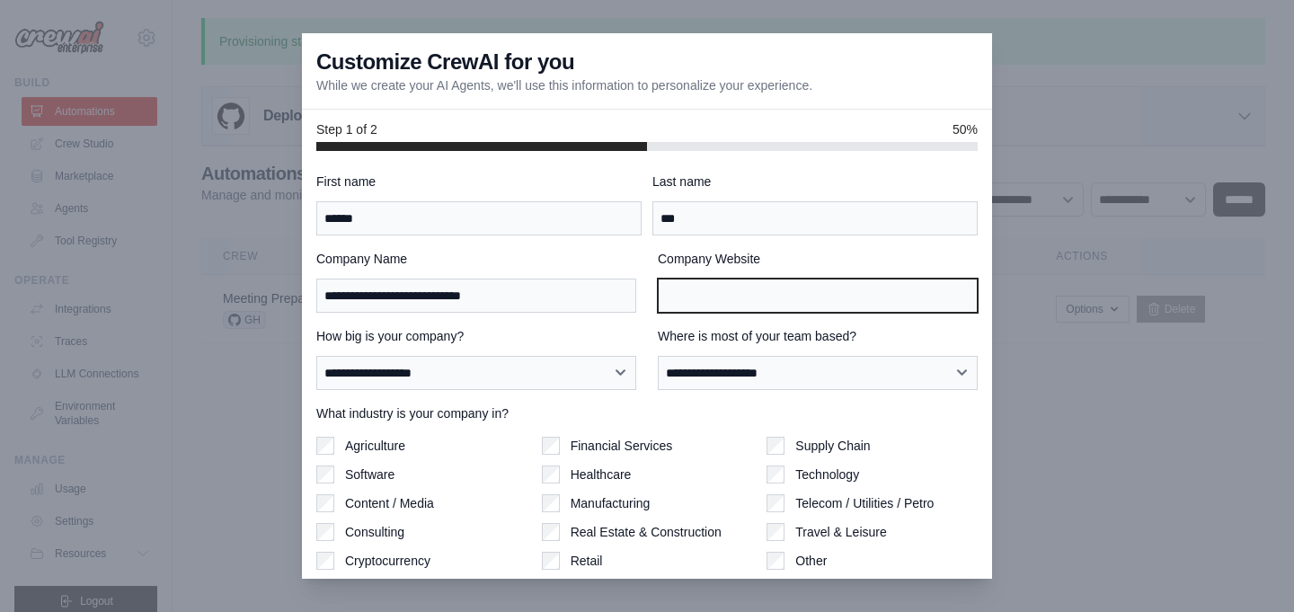
click at [811, 293] on input "Company Website" at bounding box center [818, 296] width 320 height 34
type input "**********"
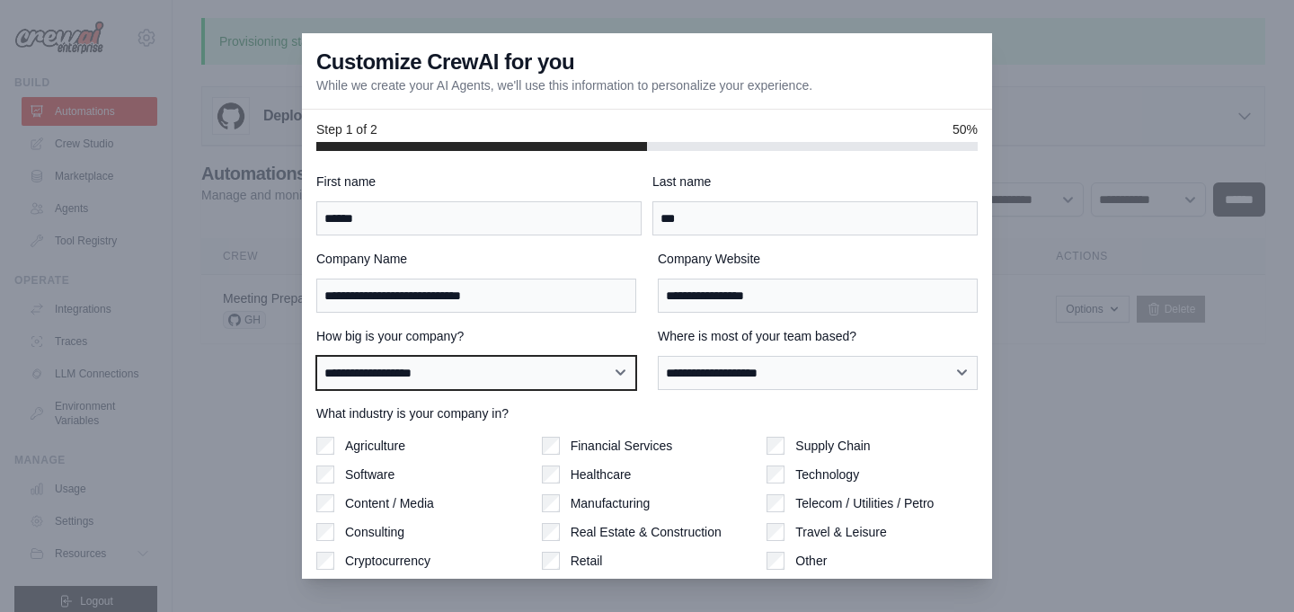
click at [576, 377] on select "**********" at bounding box center [476, 373] width 320 height 34
click at [316, 356] on select "**********" at bounding box center [476, 373] width 320 height 34
click at [521, 372] on select "**********" at bounding box center [476, 373] width 320 height 34
click at [316, 356] on select "**********" at bounding box center [476, 373] width 320 height 34
click at [523, 376] on select "**********" at bounding box center [476, 373] width 320 height 34
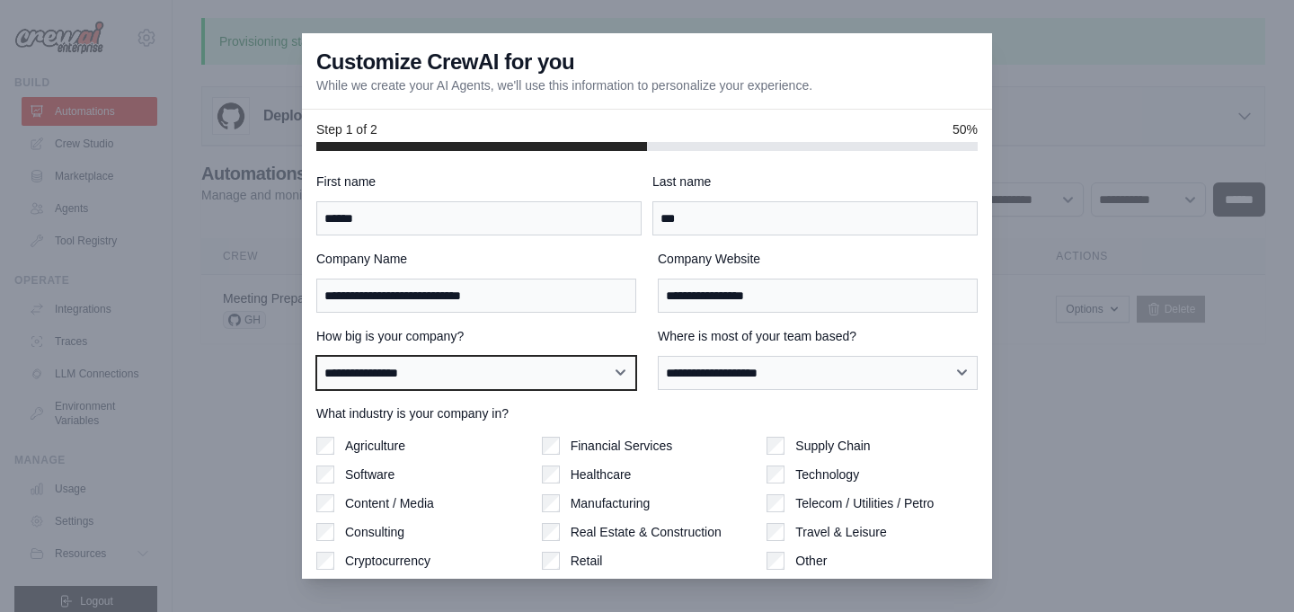
select select "**********"
click at [316, 356] on select "**********" at bounding box center [476, 373] width 320 height 34
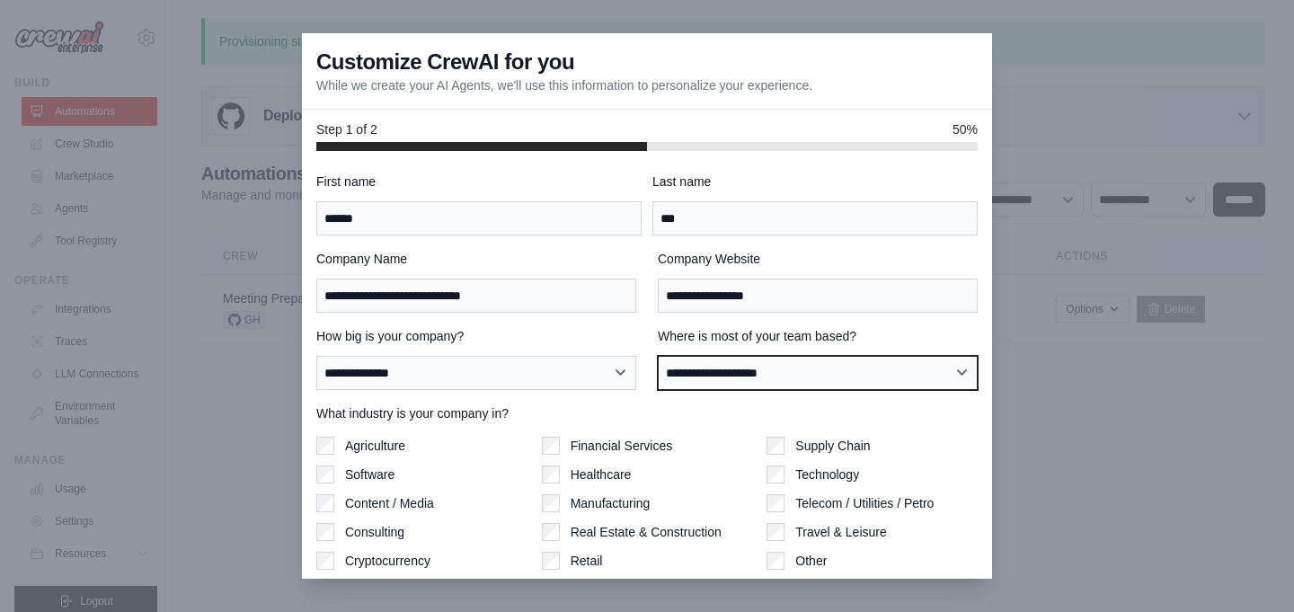
click at [755, 366] on select "**********" at bounding box center [818, 373] width 320 height 34
click at [658, 356] on select "**********" at bounding box center [818, 373] width 320 height 34
click at [738, 379] on select "**********" at bounding box center [818, 373] width 320 height 34
select select "**********"
click at [658, 356] on select "**********" at bounding box center [818, 373] width 320 height 34
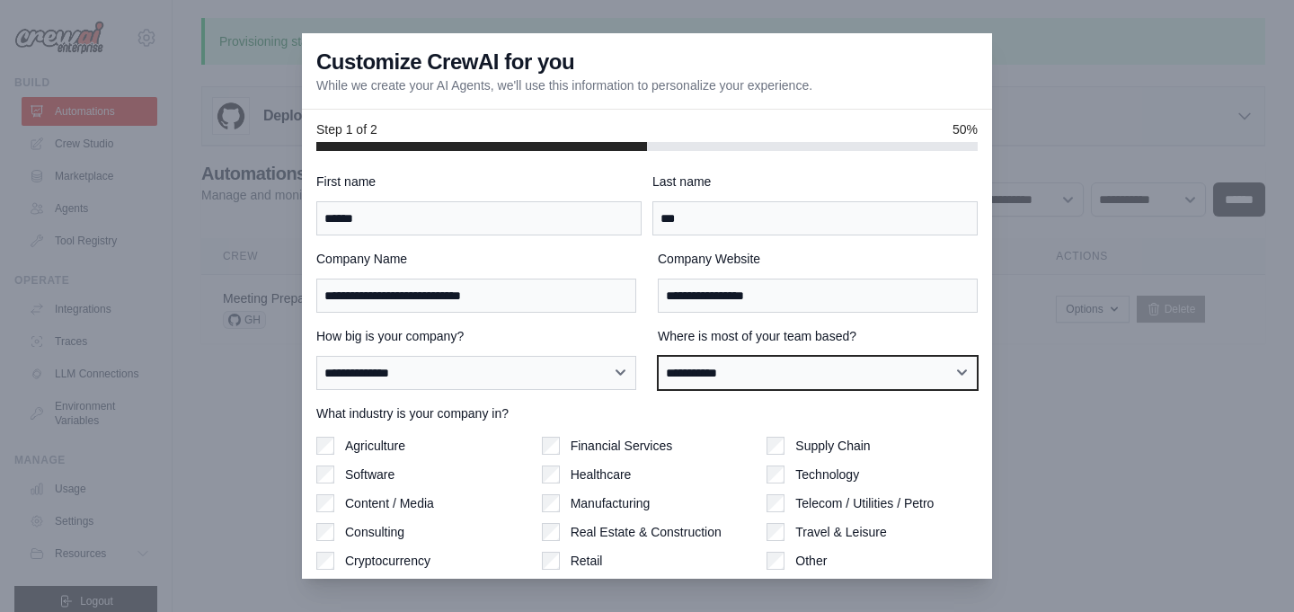
scroll to position [87, 0]
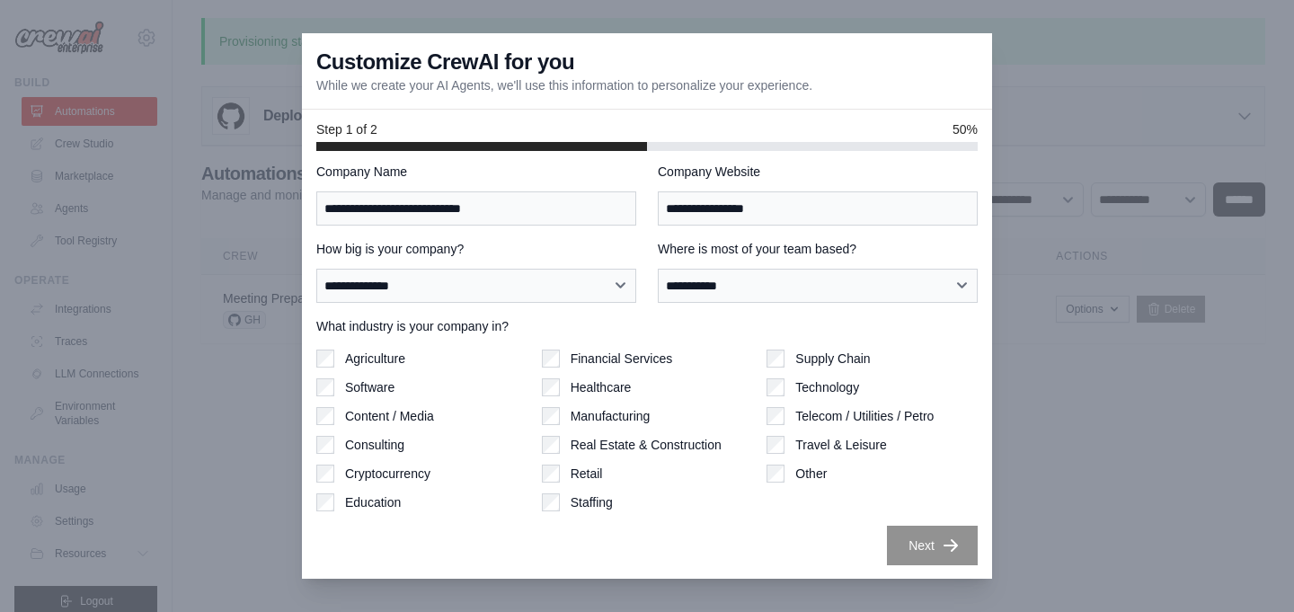
click at [621, 351] on label "Financial Services" at bounding box center [622, 359] width 102 height 18
click at [569, 353] on div "Financial Services" at bounding box center [647, 359] width 211 height 18
click at [560, 431] on div "Financial Services Healthcare Manufacturing Real Estate & Construction Retail S…" at bounding box center [647, 431] width 211 height 162
click at [785, 481] on div "Other" at bounding box center [872, 474] width 211 height 18
click at [929, 544] on button "Next" at bounding box center [932, 545] width 91 height 40
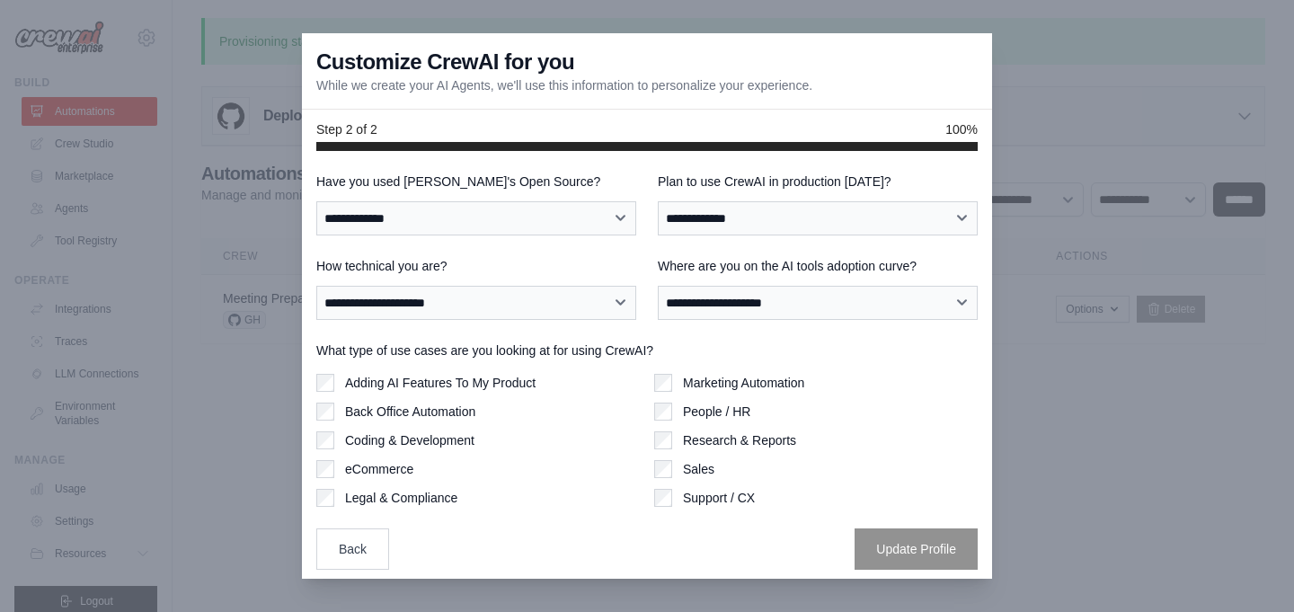
scroll to position [4, 0]
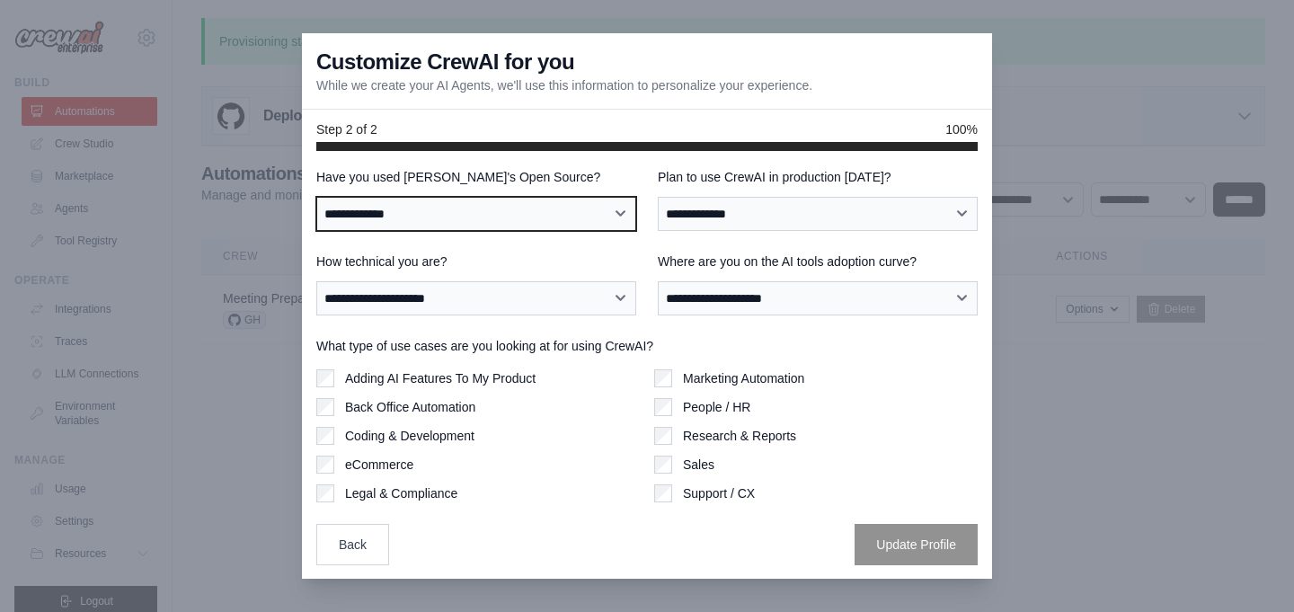
click at [554, 206] on select "**********" at bounding box center [476, 214] width 320 height 34
select select "**"
click at [316, 197] on select "**********" at bounding box center [476, 214] width 320 height 34
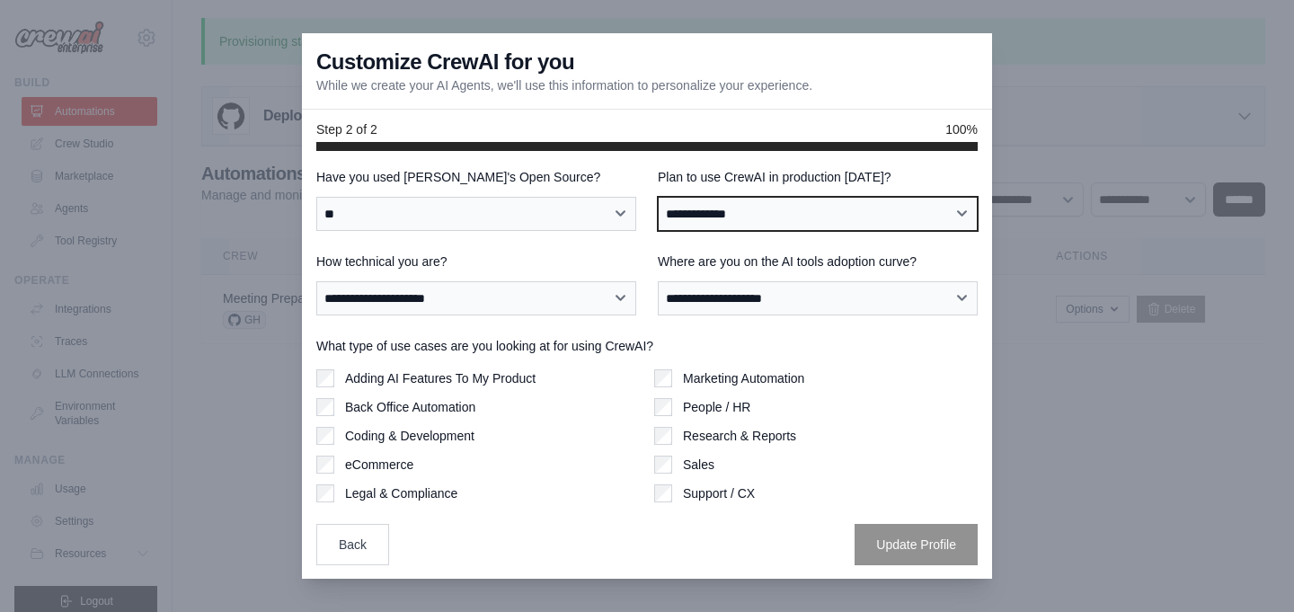
click at [816, 204] on select "**********" at bounding box center [818, 214] width 320 height 34
select select "****"
click at [658, 197] on select "**********" at bounding box center [818, 214] width 320 height 34
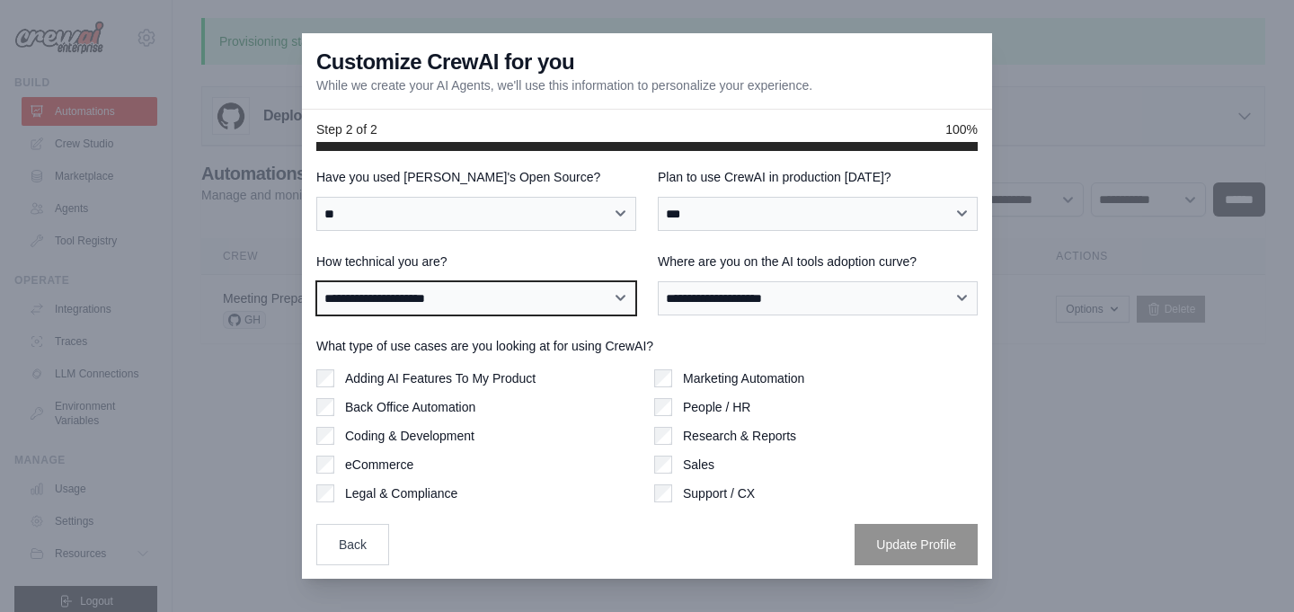
click at [578, 295] on select "**********" at bounding box center [476, 298] width 320 height 34
click at [399, 278] on div "**********" at bounding box center [476, 284] width 320 height 63
click at [397, 295] on select "**********" at bounding box center [476, 298] width 320 height 34
select select "**********"
click at [316, 281] on select "**********" at bounding box center [476, 298] width 320 height 34
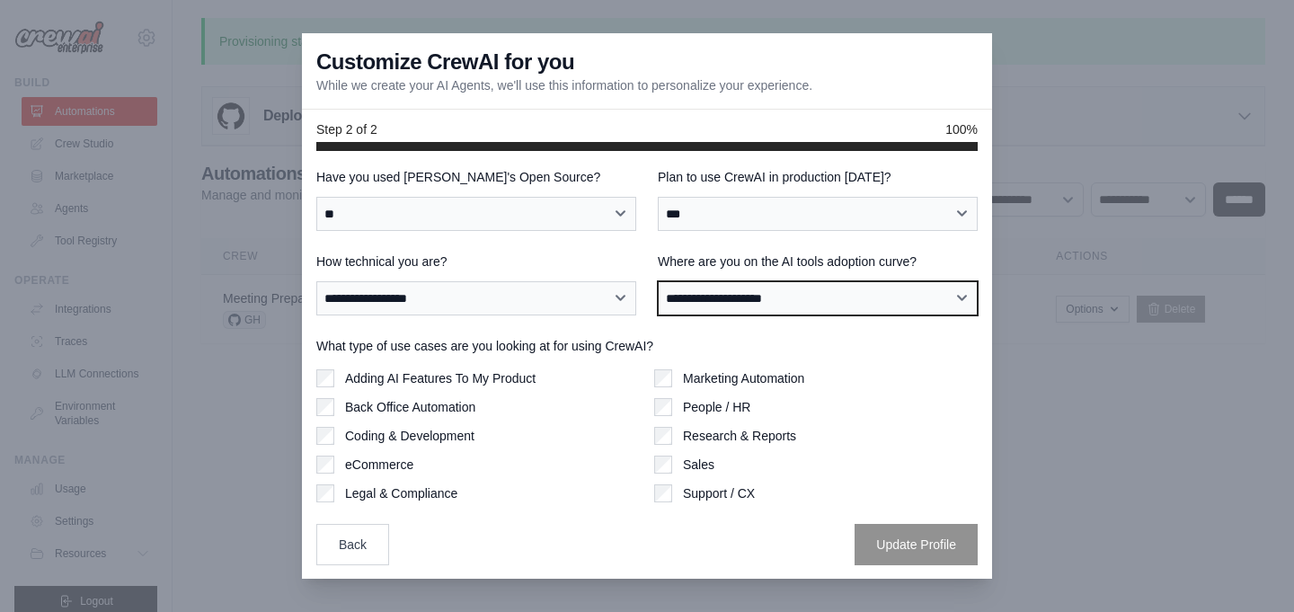
click at [751, 299] on select "**********" at bounding box center [818, 298] width 320 height 34
select select "**********"
click at [658, 281] on select "**********" at bounding box center [818, 298] width 320 height 34
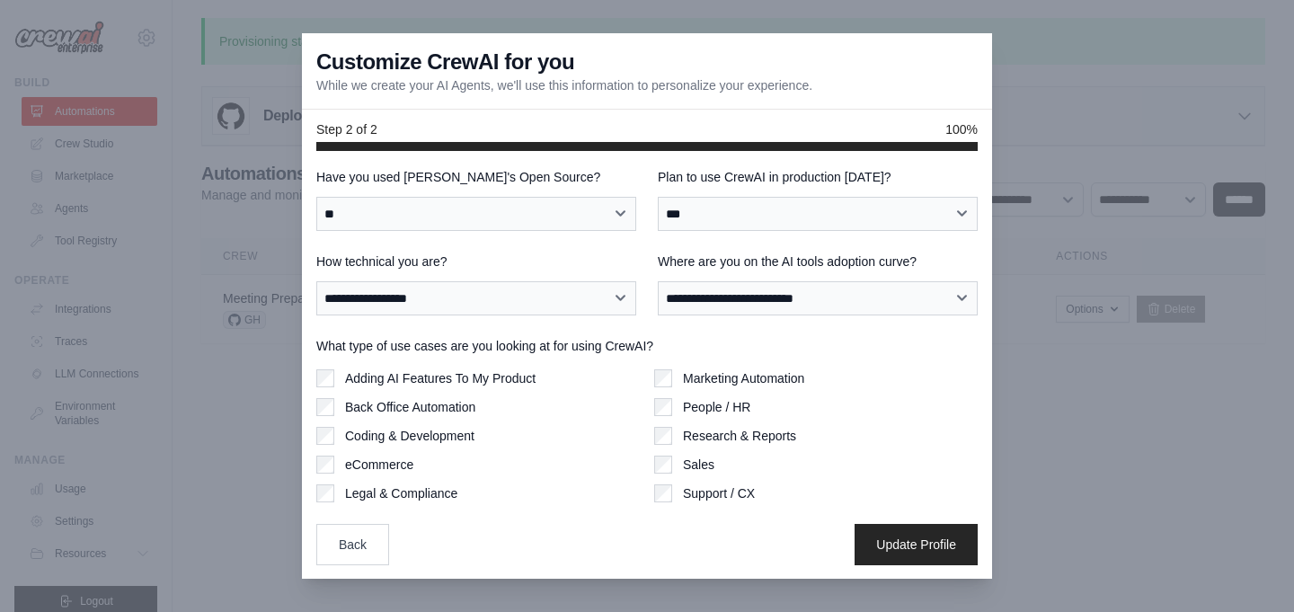
click at [335, 468] on div "eCommerce" at bounding box center [478, 465] width 324 height 18
click at [354, 402] on label "Back Office Automation" at bounding box center [410, 407] width 130 height 18
click at [891, 518] on div "**********" at bounding box center [647, 366] width 662 height 397
click at [891, 535] on button "Update Profile" at bounding box center [916, 543] width 123 height 41
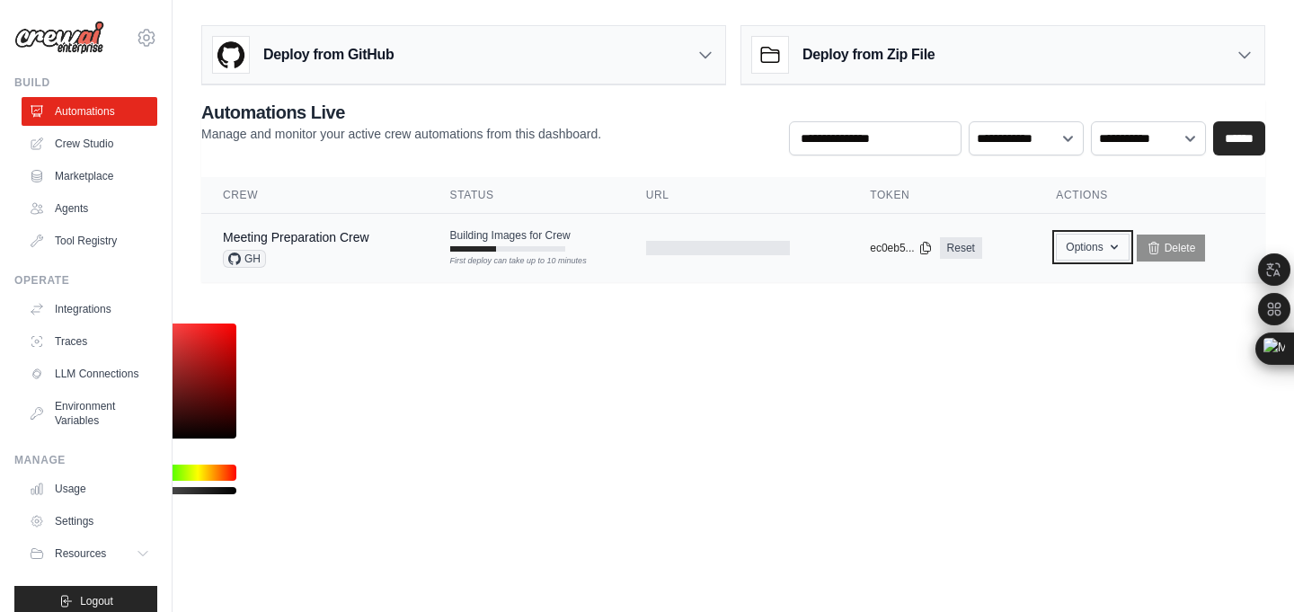
click at [1081, 246] on button "Options" at bounding box center [1092, 247] width 73 height 27
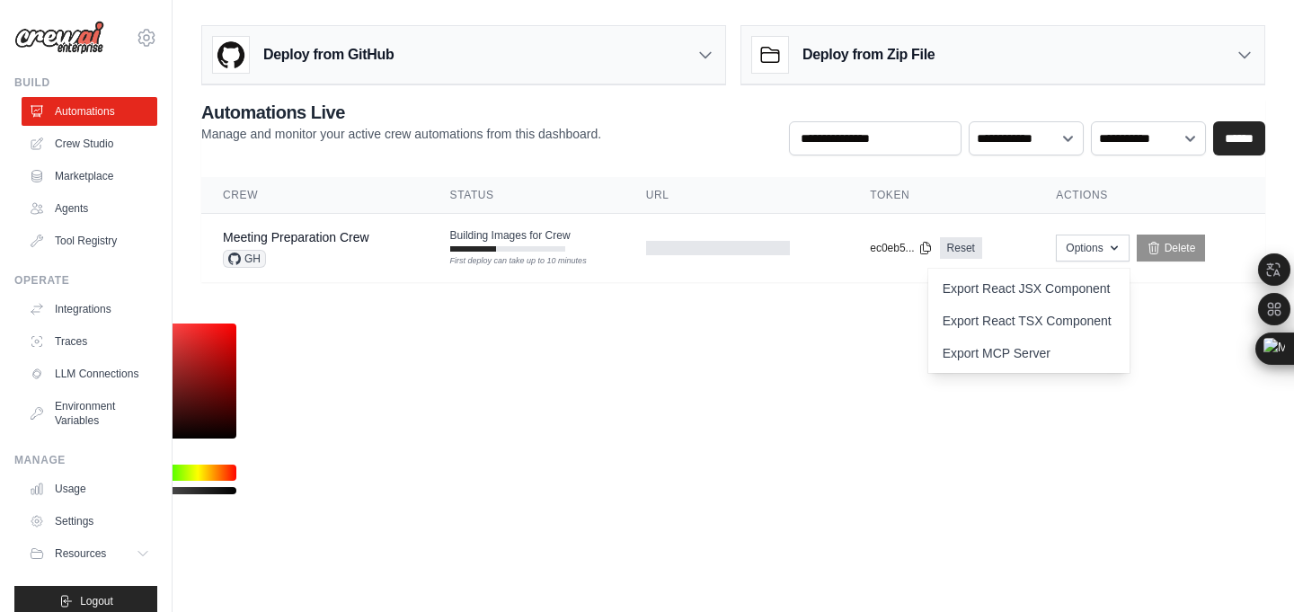
click at [648, 418] on body "[EMAIL_ADDRESS][DOMAIN_NAME] Settings Build Automations Crew Studio" at bounding box center [647, 313] width 1294 height 627
click at [1237, 40] on div "Deploy from Zip File" at bounding box center [1003, 55] width 523 height 58
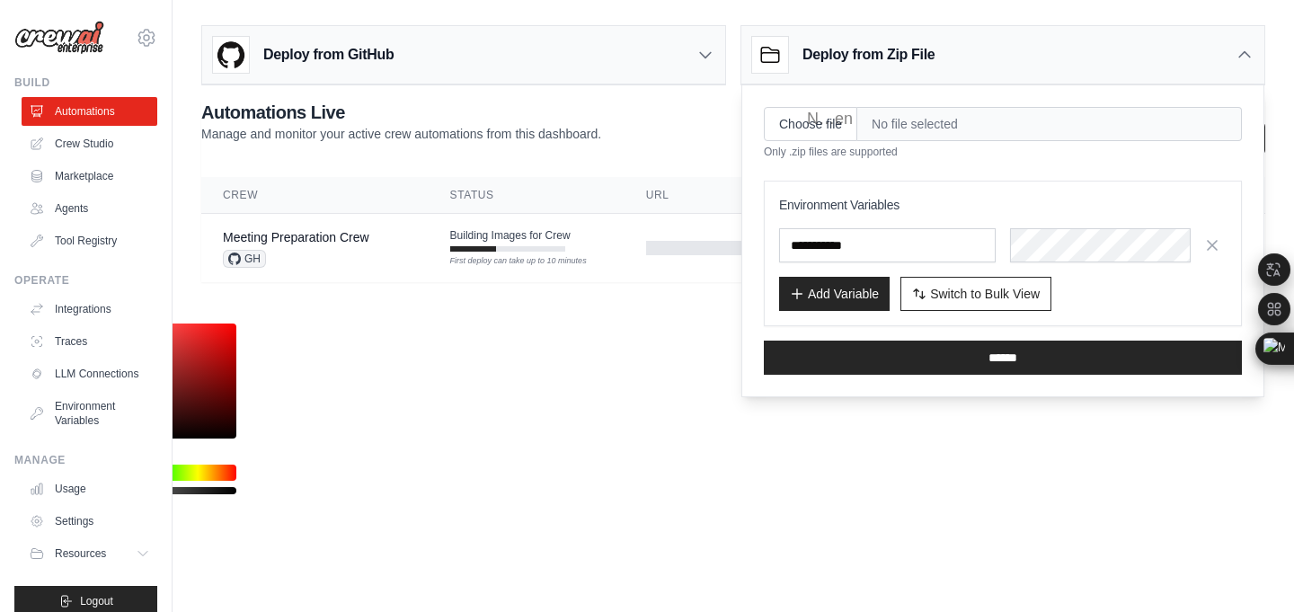
click at [1201, 68] on div "Deploy from Zip File" at bounding box center [1003, 55] width 523 height 58
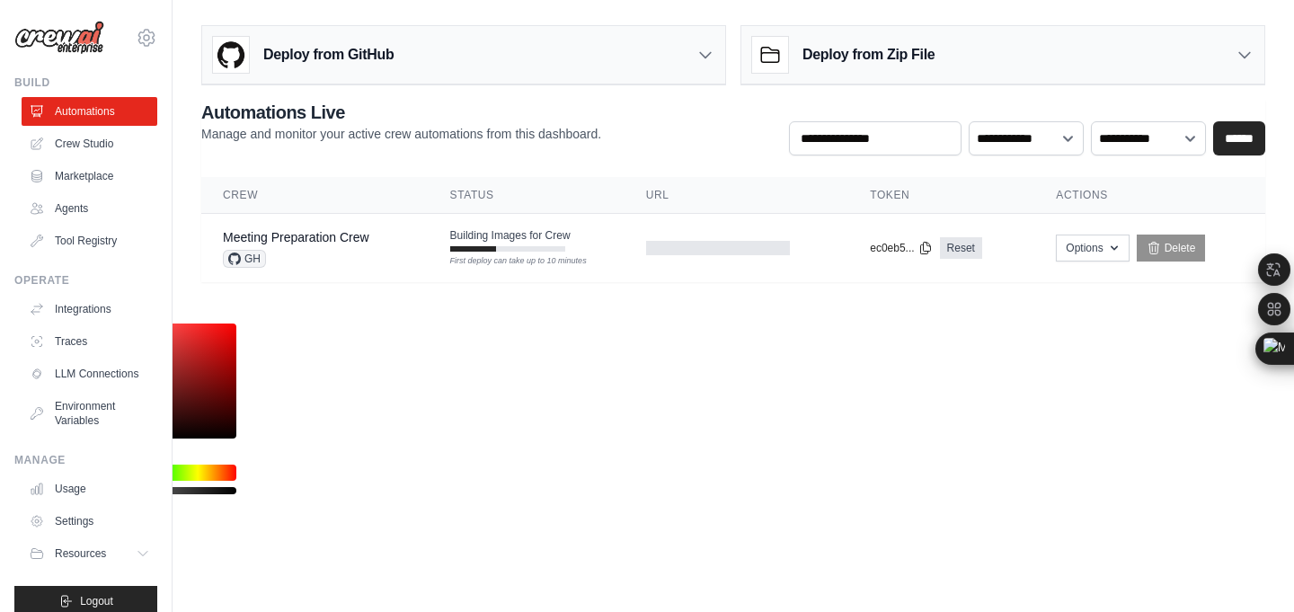
click at [303, 46] on h3 "Deploy from GitHub" at bounding box center [328, 55] width 130 height 22
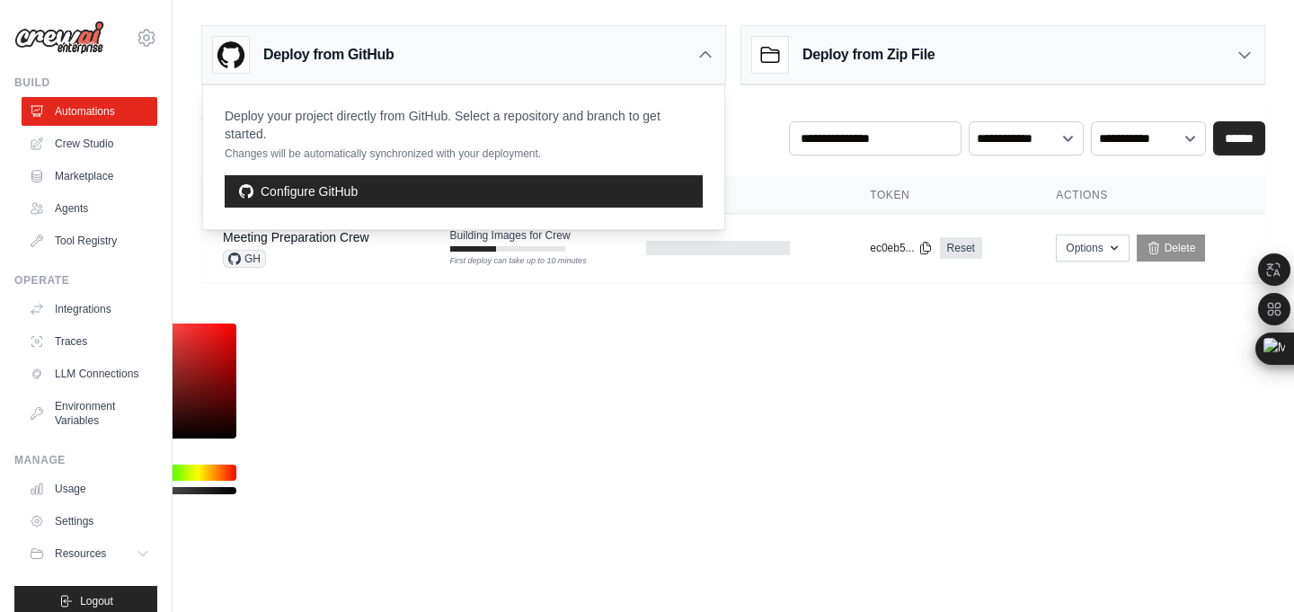
click at [363, 42] on div "Deploy from GitHub" at bounding box center [303, 55] width 181 height 36
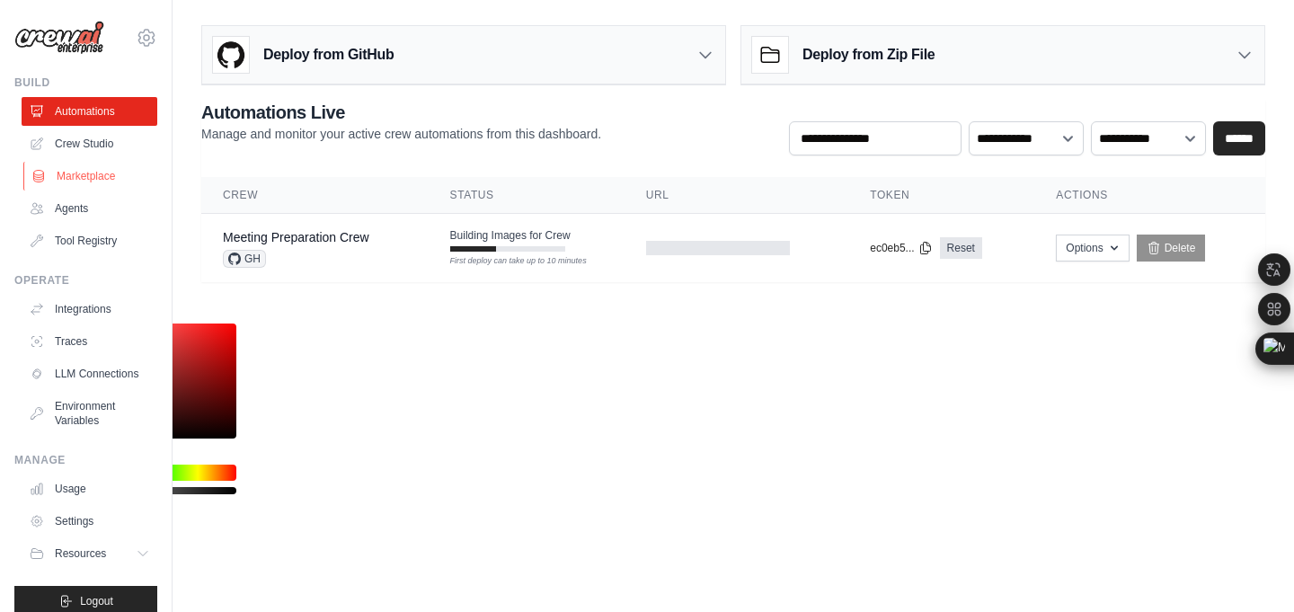
click at [71, 189] on link "Marketplace" at bounding box center [91, 176] width 136 height 29
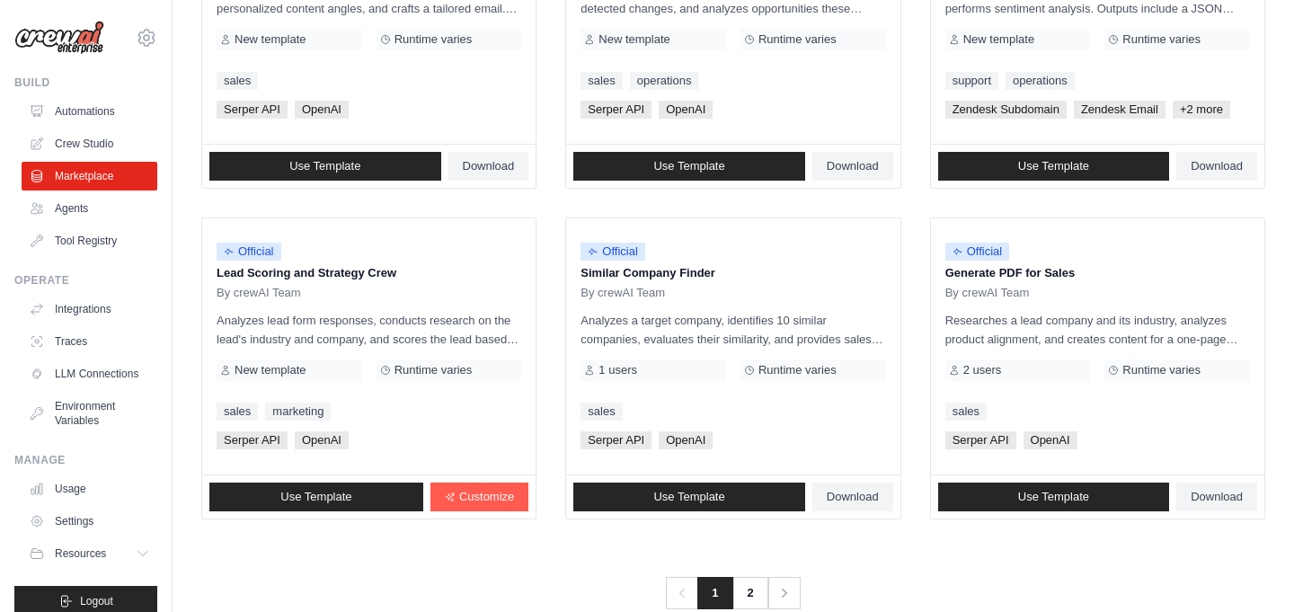
scroll to position [1023, 0]
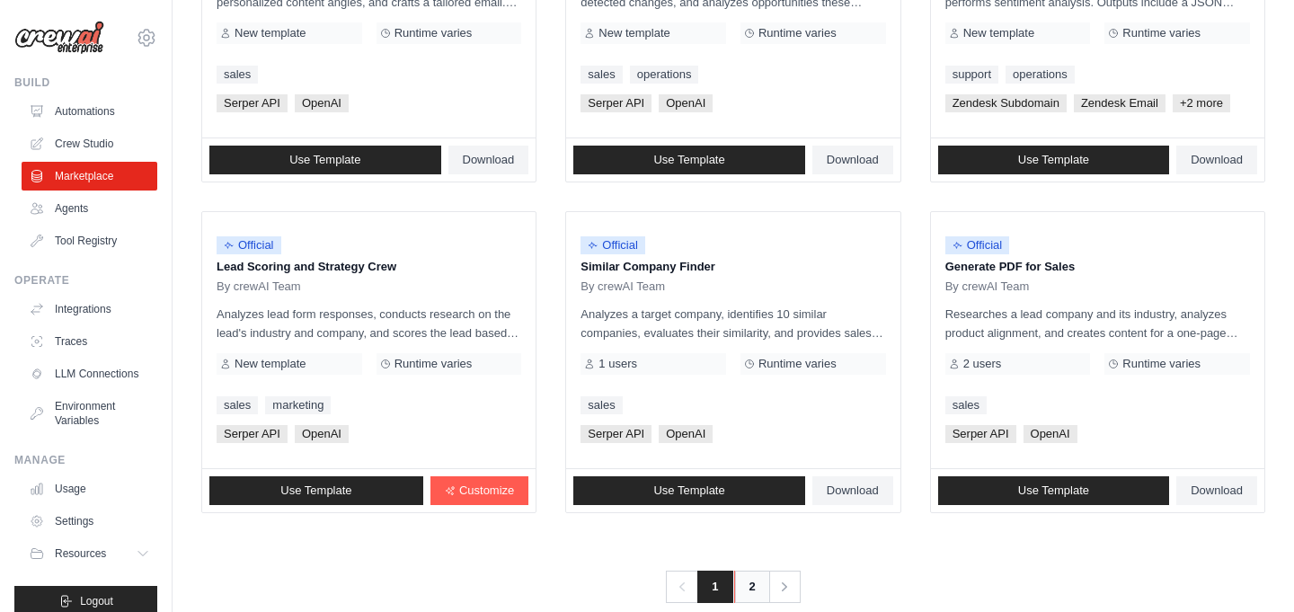
click at [744, 589] on link "2" at bounding box center [752, 587] width 36 height 32
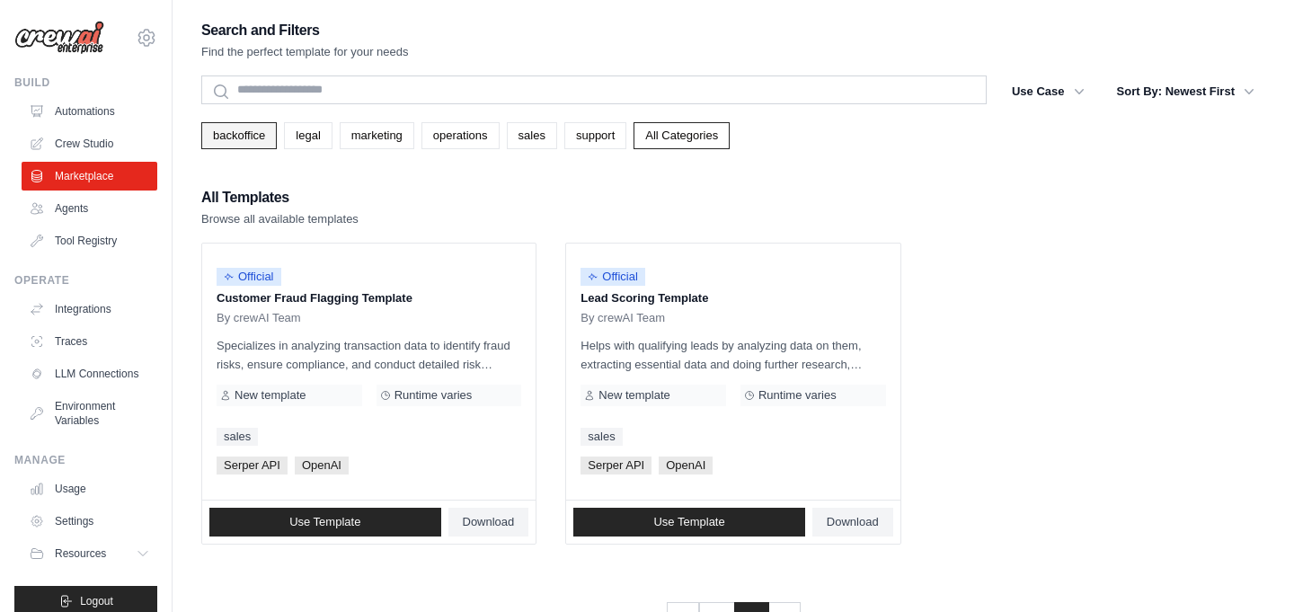
click at [226, 134] on link "backoffice" at bounding box center [239, 135] width 76 height 27
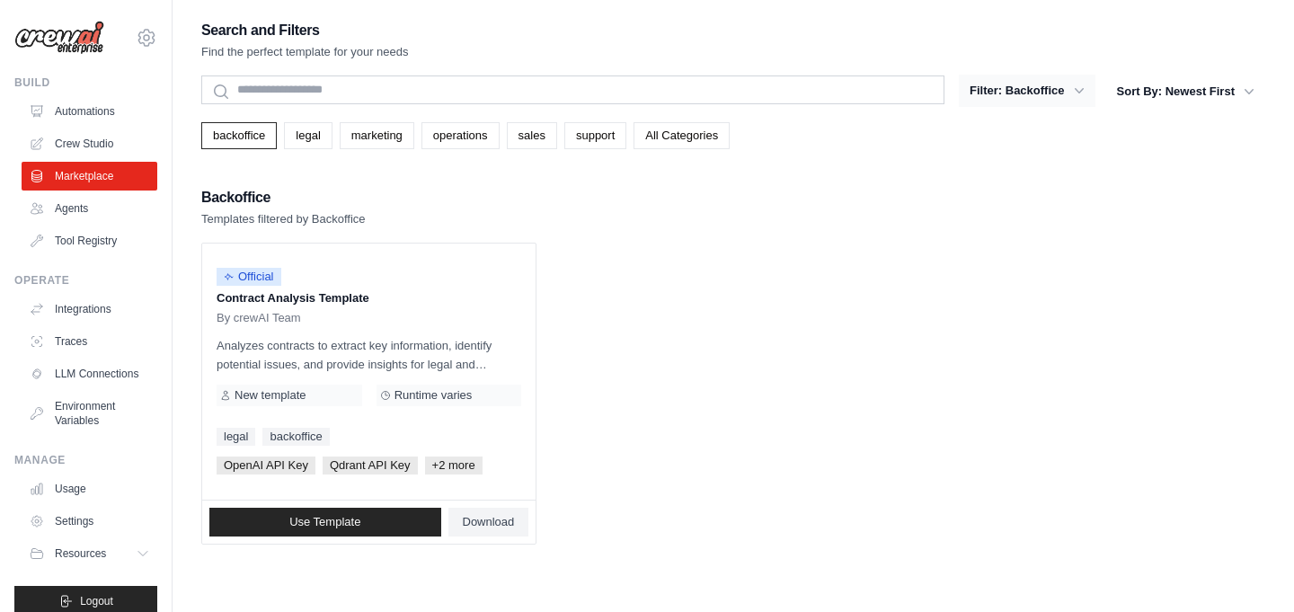
click at [1020, 94] on button "Filter: Backoffice" at bounding box center [1027, 91] width 136 height 32
click at [1018, 84] on button "Filter: Backoffice" at bounding box center [1027, 91] width 136 height 32
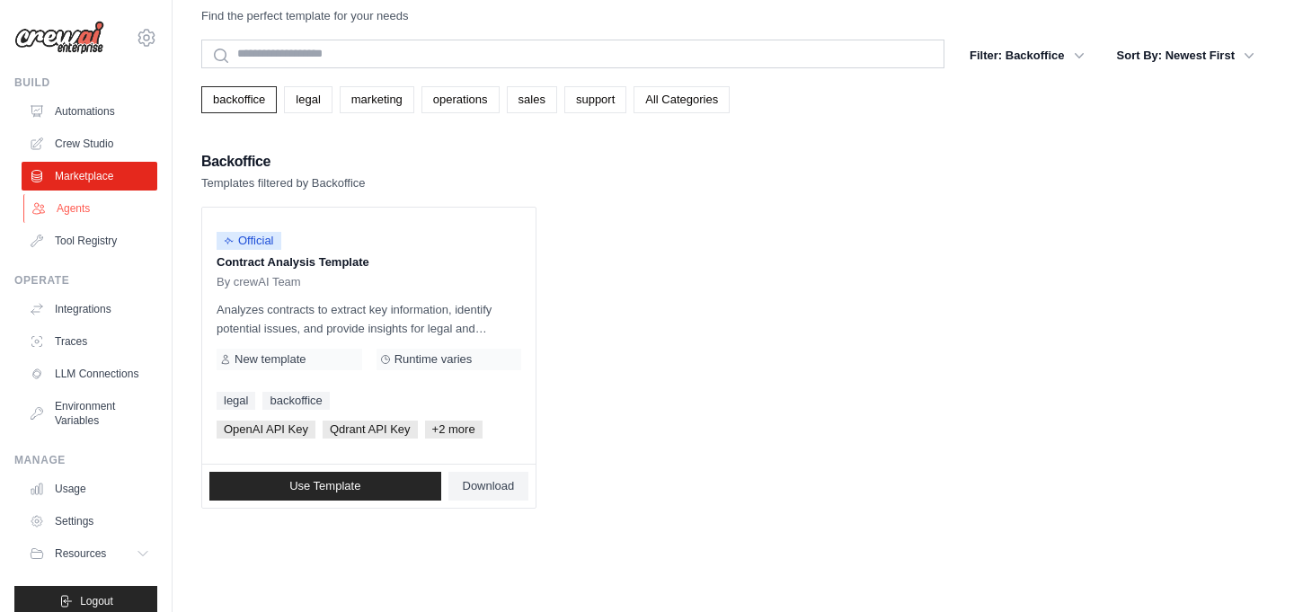
click at [67, 201] on link "Agents" at bounding box center [91, 208] width 136 height 29
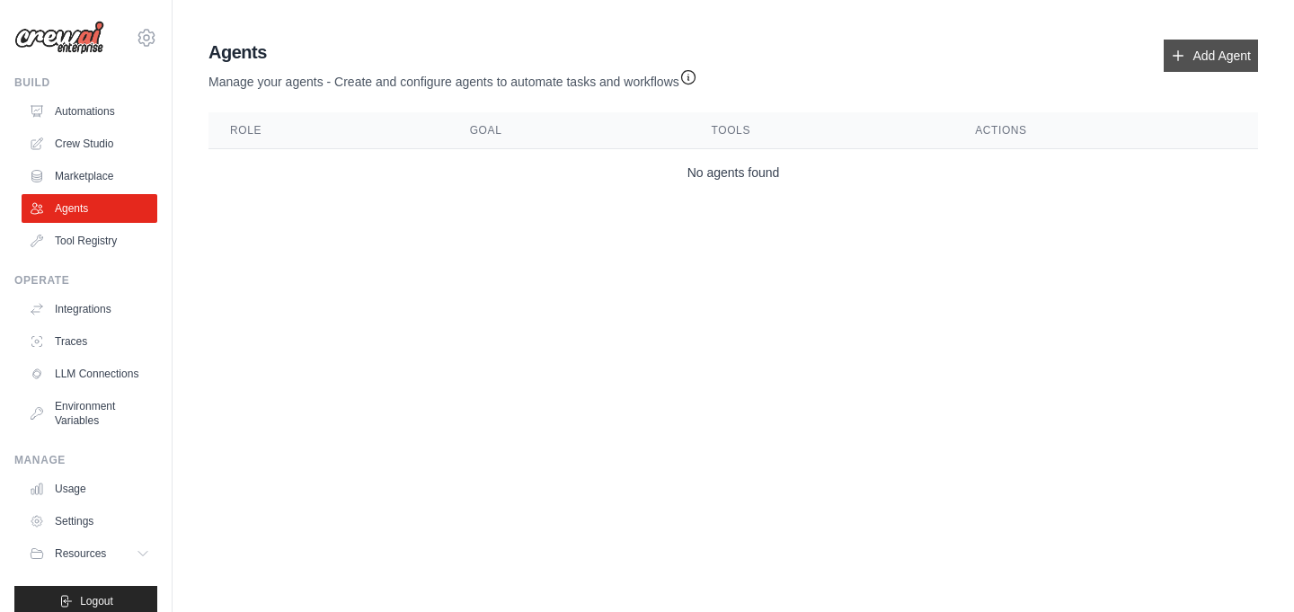
click at [1212, 63] on link "Add Agent" at bounding box center [1211, 56] width 94 height 32
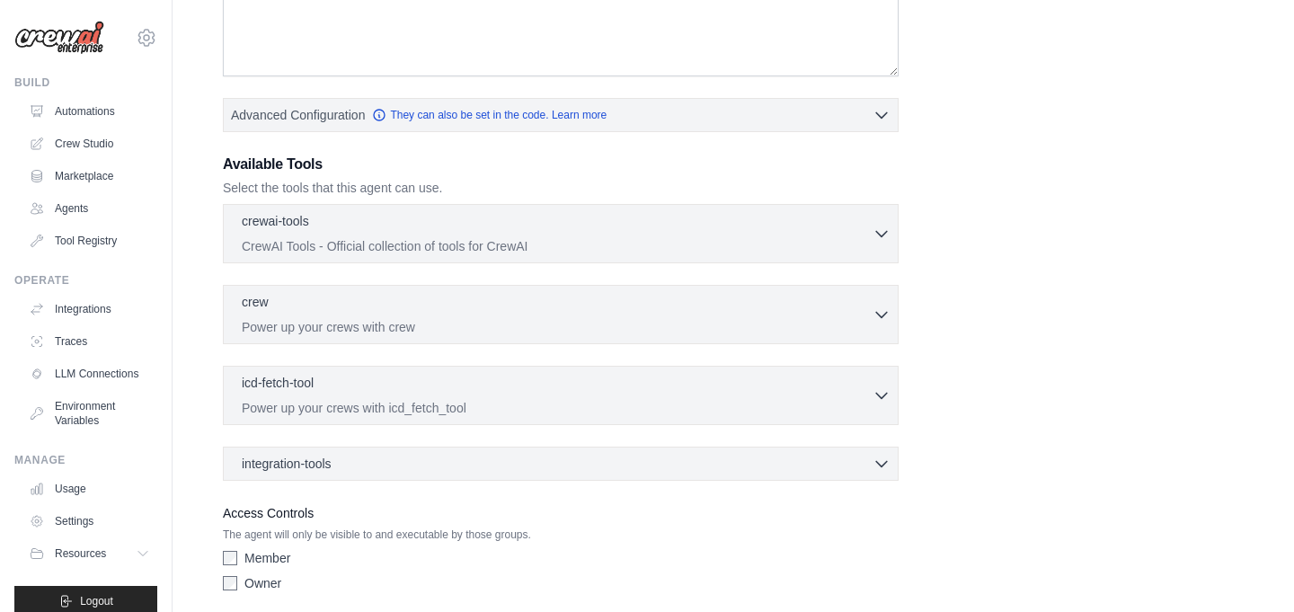
scroll to position [433, 0]
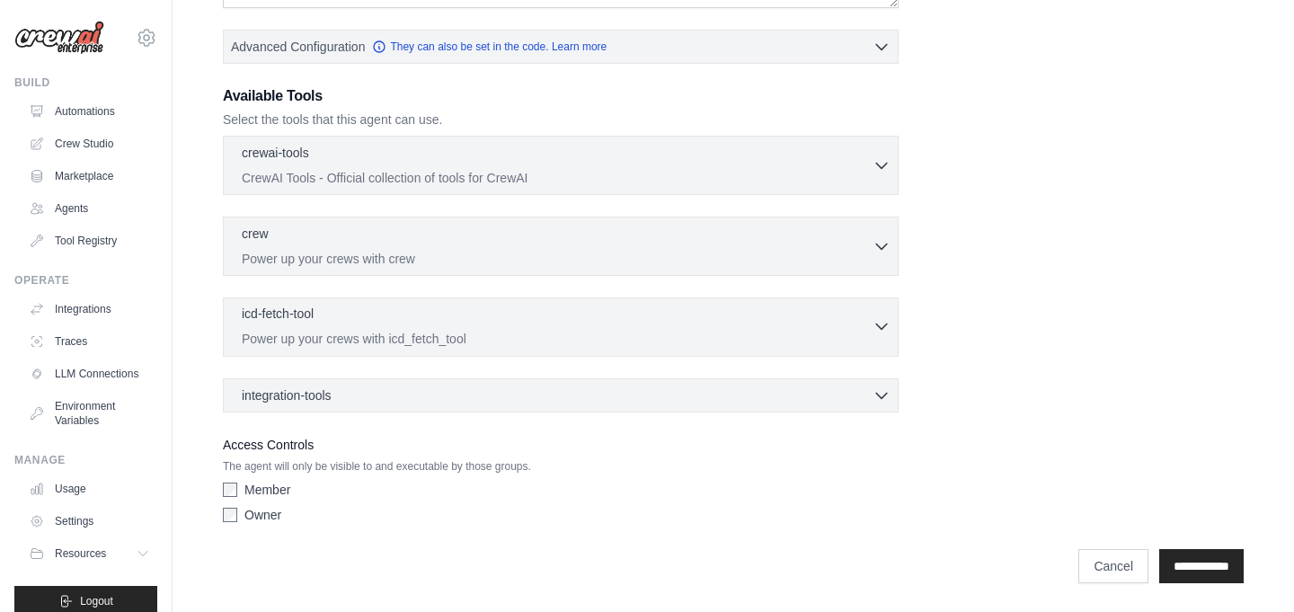
click at [386, 316] on div "icd-fetch-tool 0 selected" at bounding box center [557, 316] width 631 height 22
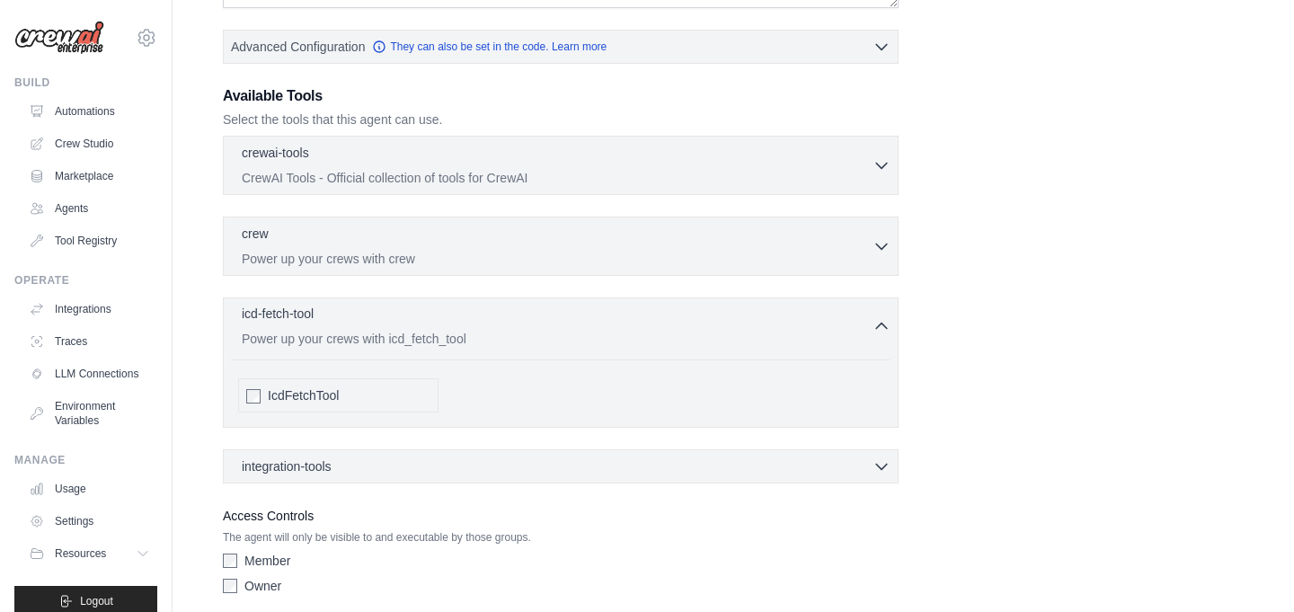
click at [334, 343] on p "Power up your crews with icd_fetch_tool" at bounding box center [557, 339] width 631 height 18
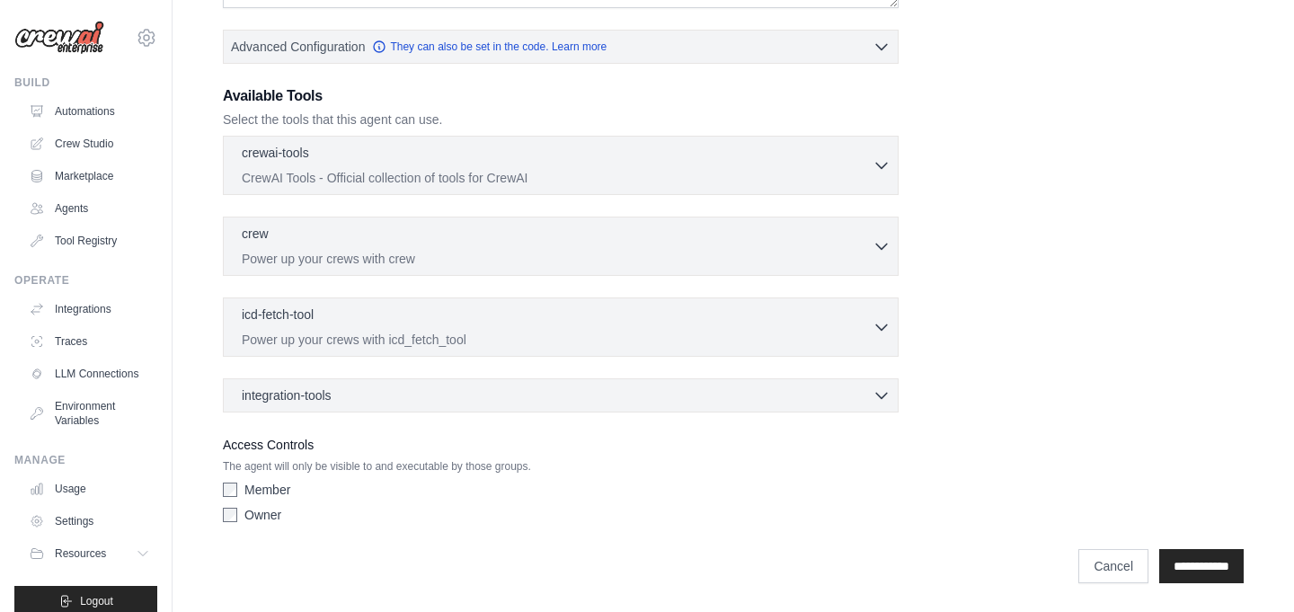
click at [315, 414] on div "Role Goal [GEOGRAPHIC_DATA] Advanced Configuration They can also be set in the …" at bounding box center [733, 92] width 1021 height 877
click at [315, 371] on div "crewai-tools 0 selected CrewAI Tools - Official collection of tools for CrewAI" at bounding box center [561, 274] width 676 height 277
click at [310, 387] on span "integration-tools" at bounding box center [287, 395] width 90 height 18
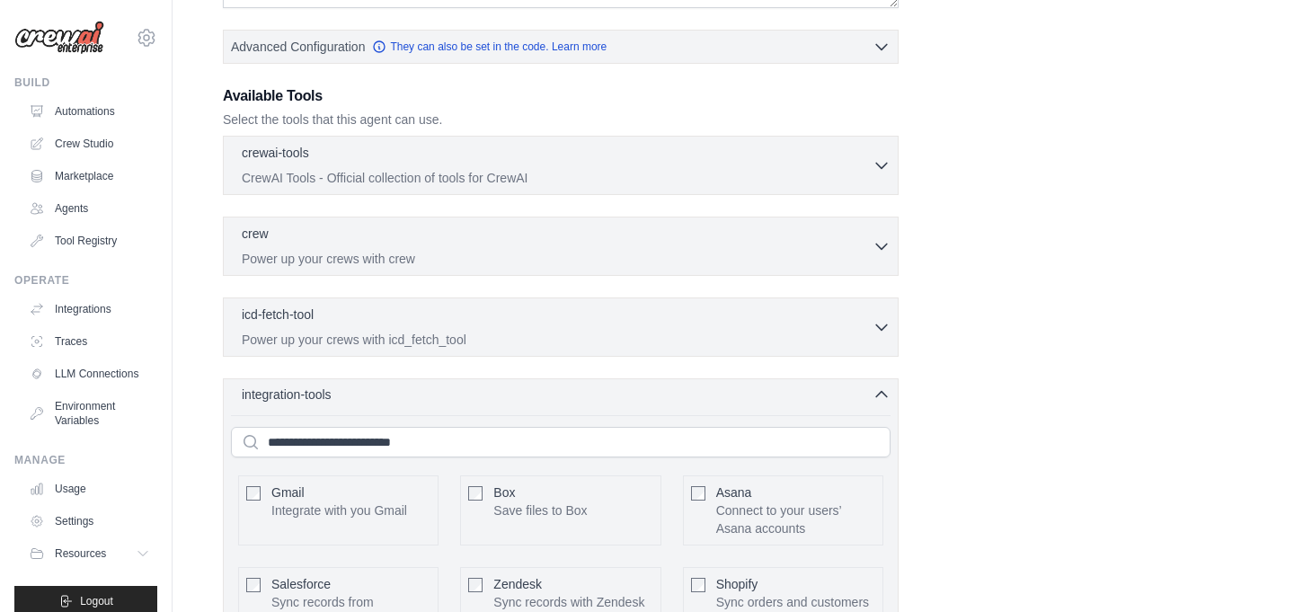
click at [304, 388] on span "integration-tools" at bounding box center [287, 395] width 90 height 18
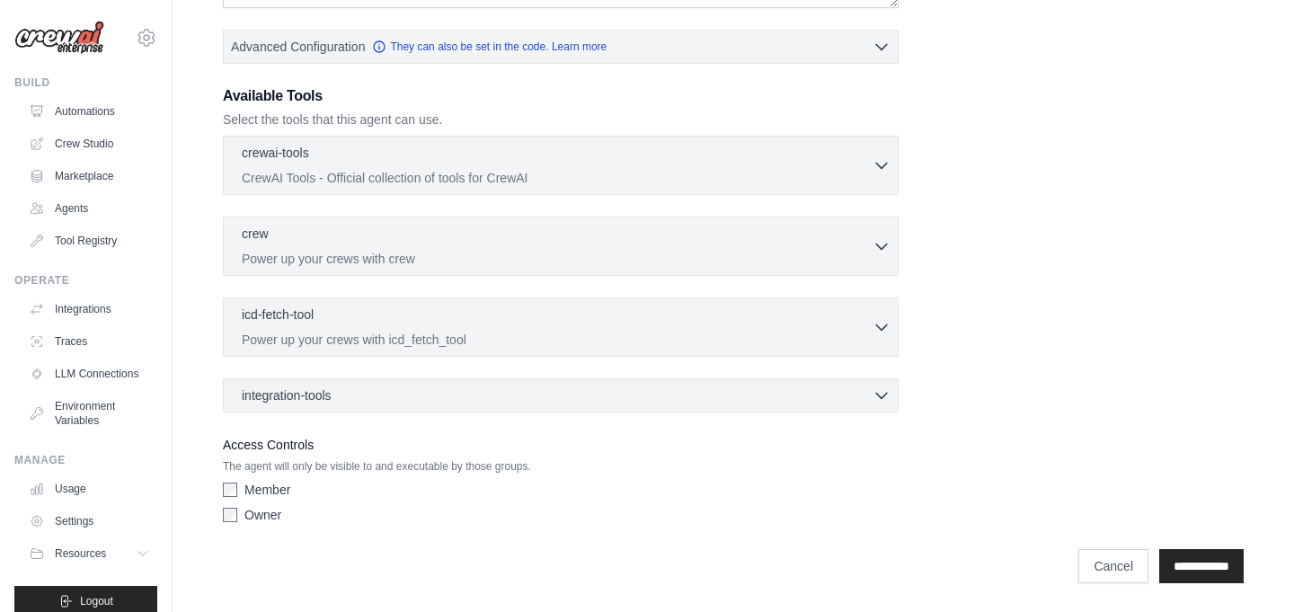
click at [83, 224] on ul "Automations Crew Studio Marketplace Agents Tool Registry" at bounding box center [90, 176] width 136 height 158
click at [82, 237] on link "Tool Registry" at bounding box center [91, 241] width 136 height 29
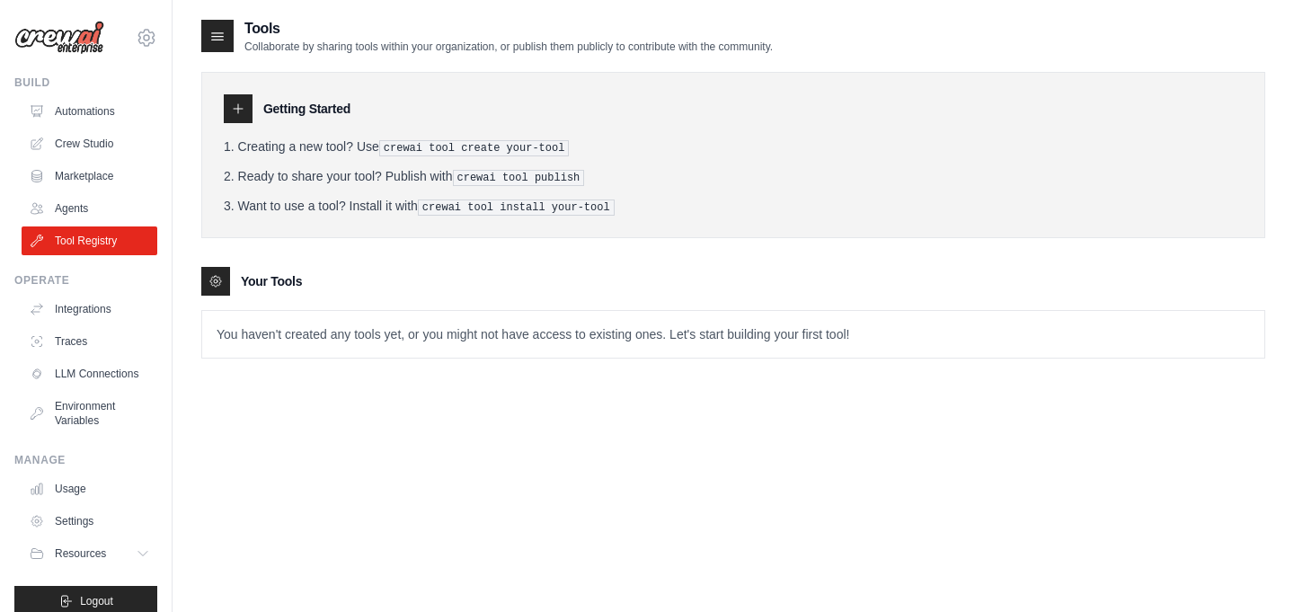
click at [202, 20] on div at bounding box center [217, 36] width 32 height 32
click at [242, 119] on div at bounding box center [238, 108] width 29 height 29
click at [236, 106] on icon at bounding box center [238, 109] width 14 height 14
click at [223, 275] on div at bounding box center [215, 281] width 29 height 29
click at [82, 102] on link "Automations" at bounding box center [91, 111] width 136 height 29
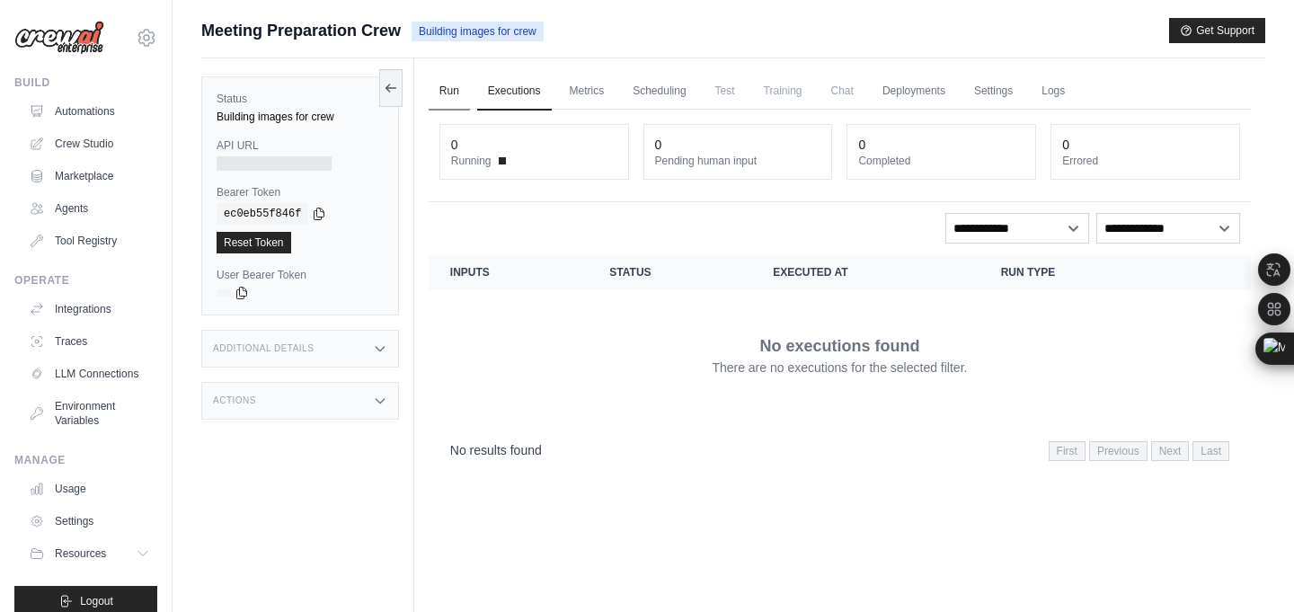
click at [462, 88] on link "Run" at bounding box center [449, 92] width 41 height 38
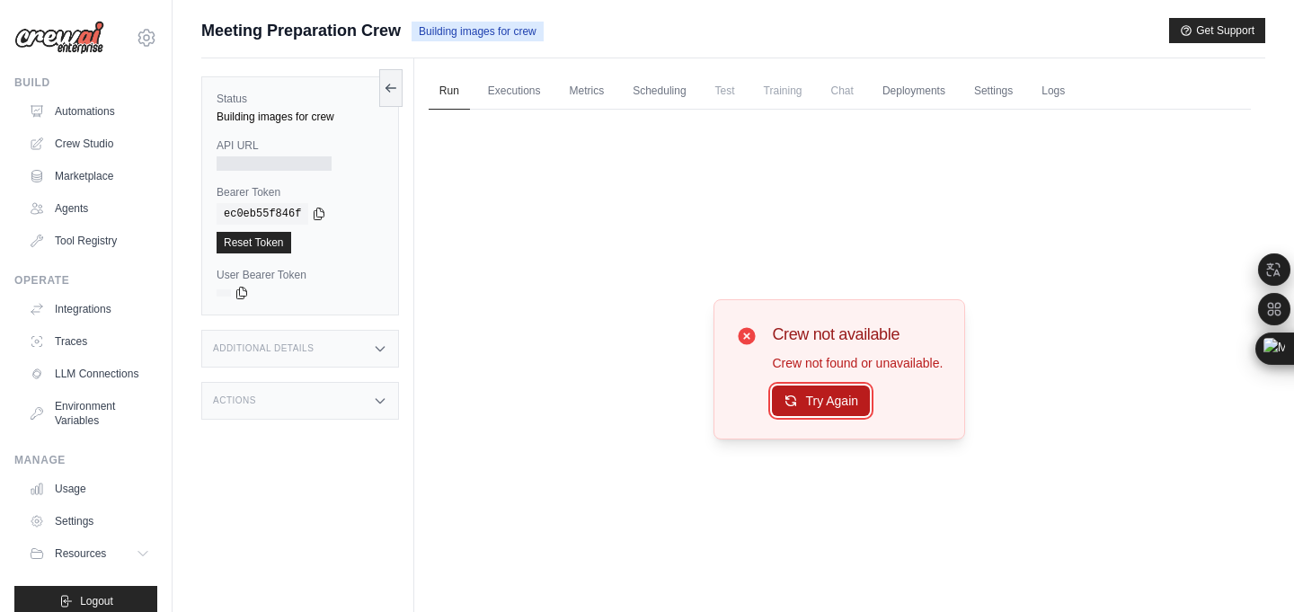
click at [811, 400] on button "Try Again" at bounding box center [821, 401] width 98 height 31
click at [538, 101] on link "Executions" at bounding box center [514, 92] width 75 height 38
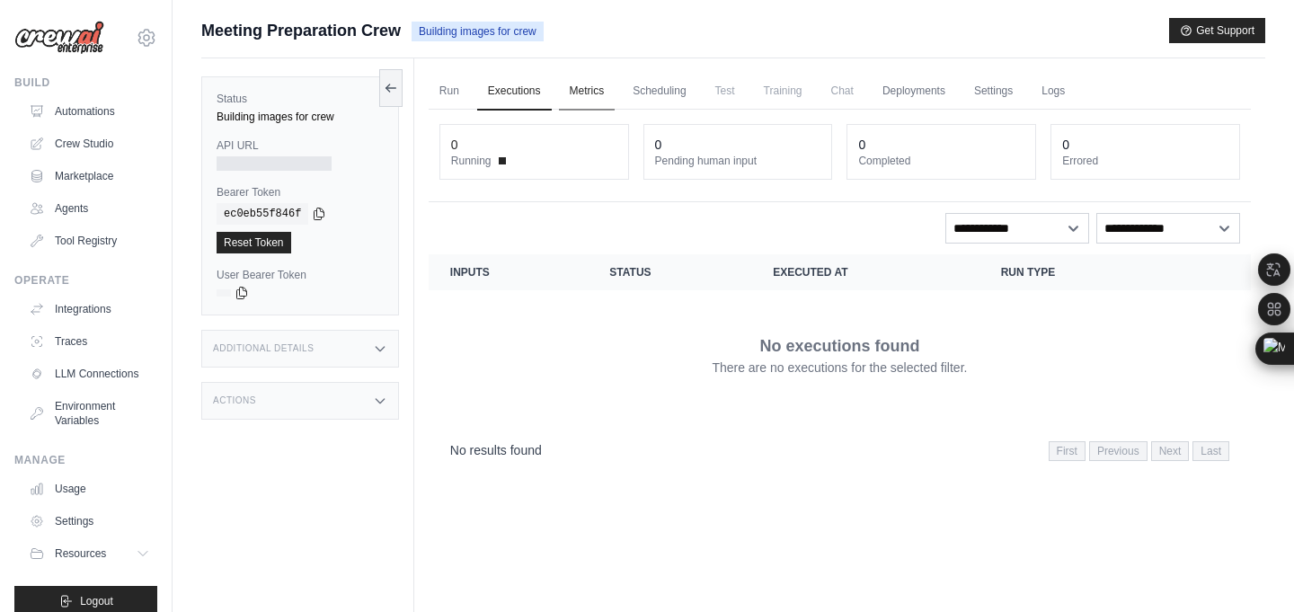
click at [572, 95] on link "Metrics" at bounding box center [587, 92] width 57 height 38
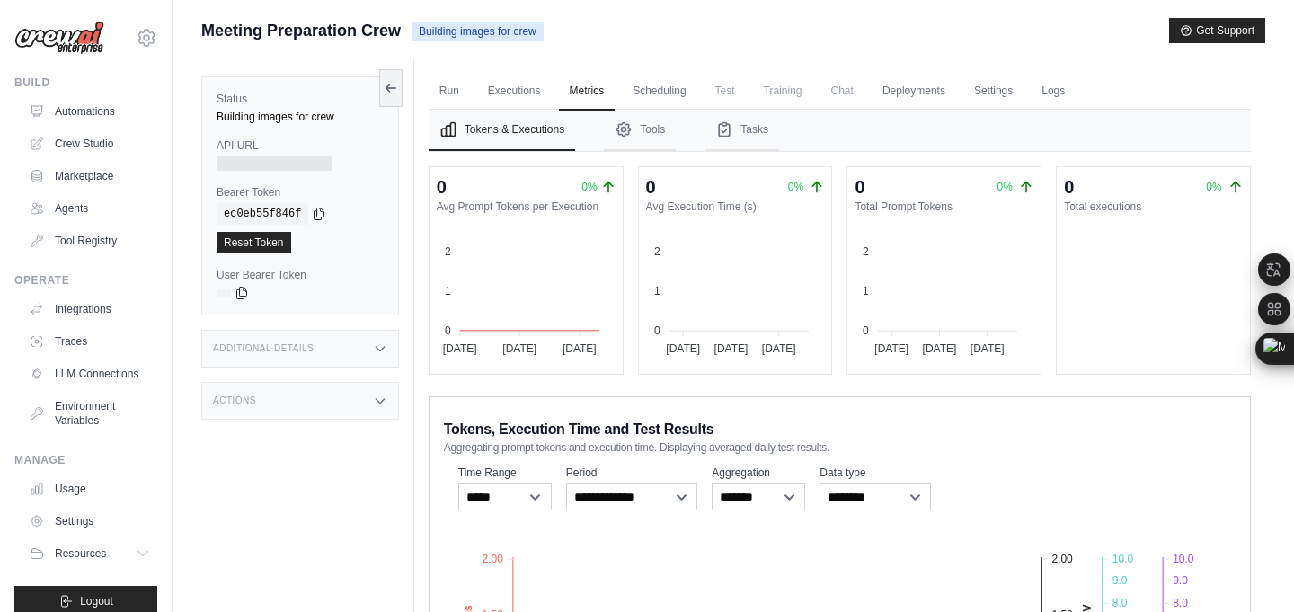
click at [746, 105] on span "Test" at bounding box center [725, 91] width 41 height 36
click at [730, 81] on span "Test" at bounding box center [725, 91] width 41 height 36
click at [263, 246] on link "Reset Token" at bounding box center [254, 243] width 75 height 22
click at [392, 81] on icon at bounding box center [391, 87] width 14 height 14
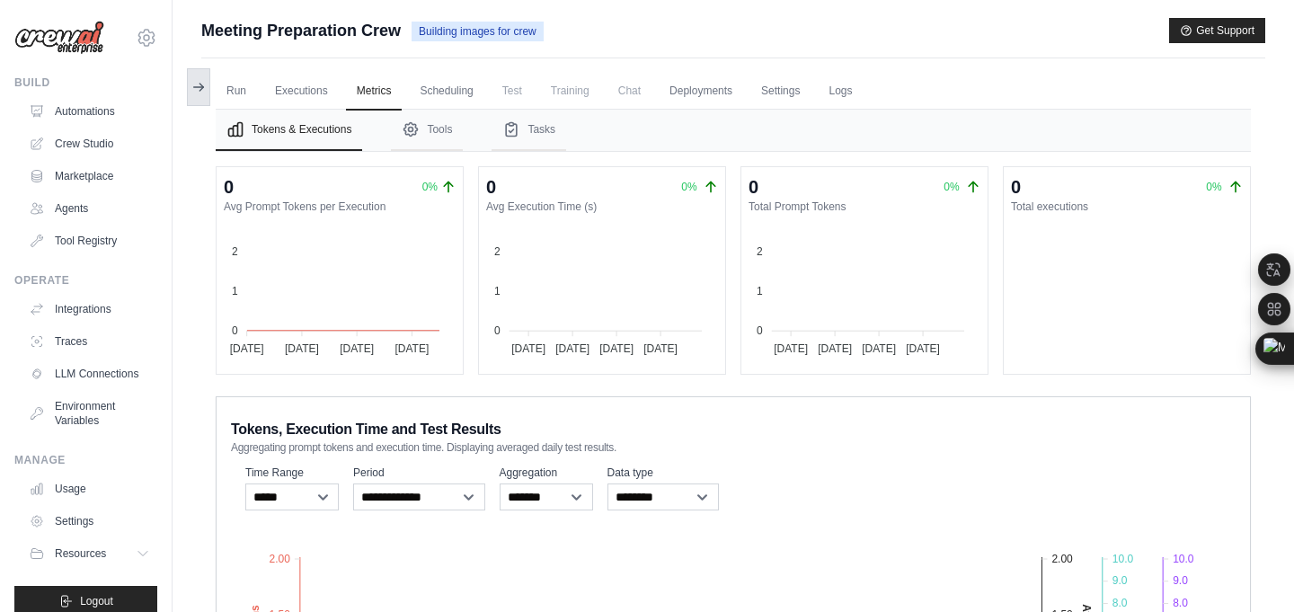
click at [204, 79] on button at bounding box center [198, 87] width 23 height 38
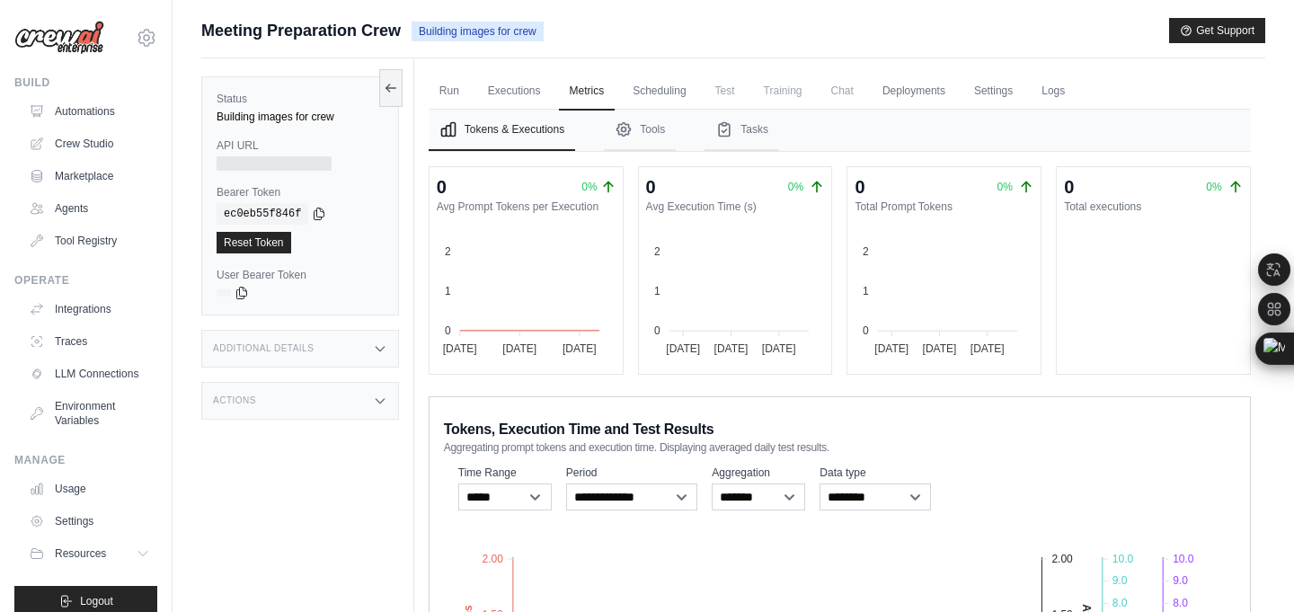
drag, startPoint x: 330, startPoint y: 315, endPoint x: 325, endPoint y: 328, distance: 14.5
click at [330, 316] on div "Status Building images for crew API URL Bearer Token copied ec0eb55f846f Reset …" at bounding box center [307, 364] width 213 height 612
click at [321, 362] on div "Additional Details" at bounding box center [300, 349] width 198 height 38
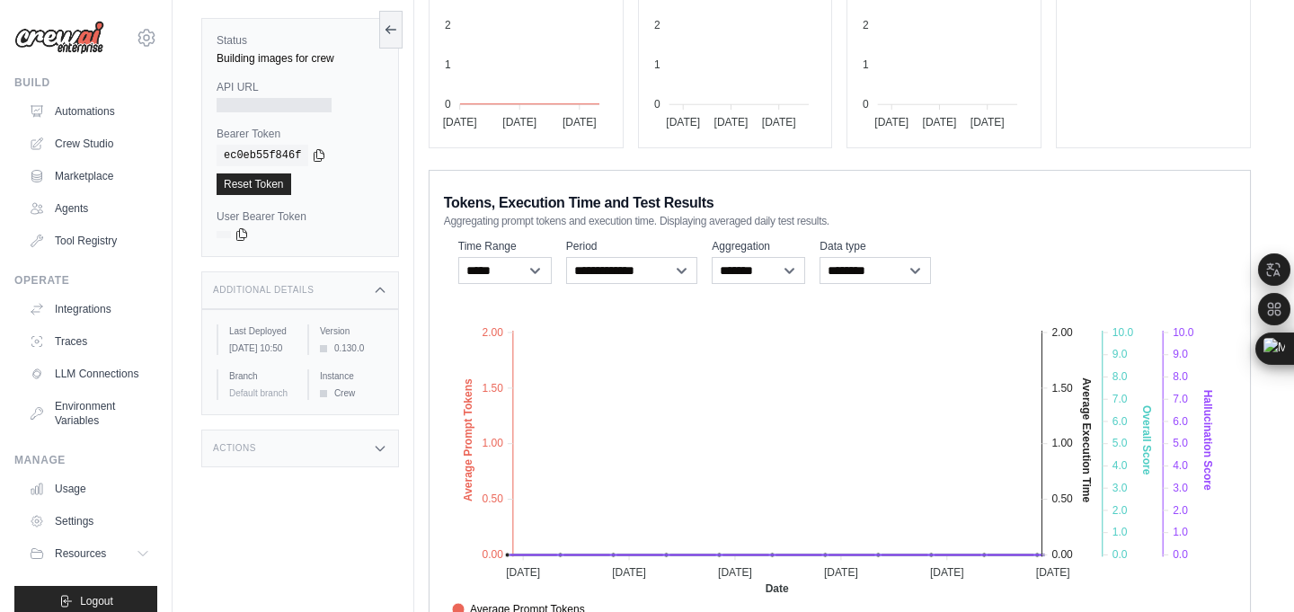
click at [289, 463] on div "Actions" at bounding box center [300, 449] width 198 height 38
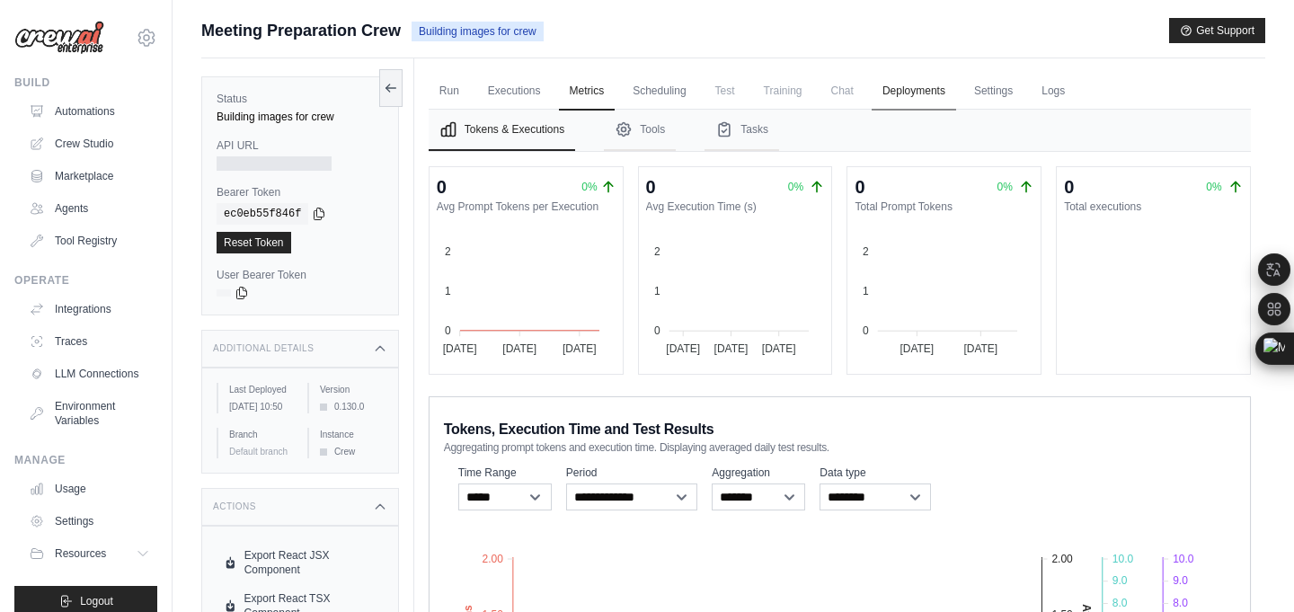
click at [930, 100] on link "Deployments" at bounding box center [914, 92] width 85 height 38
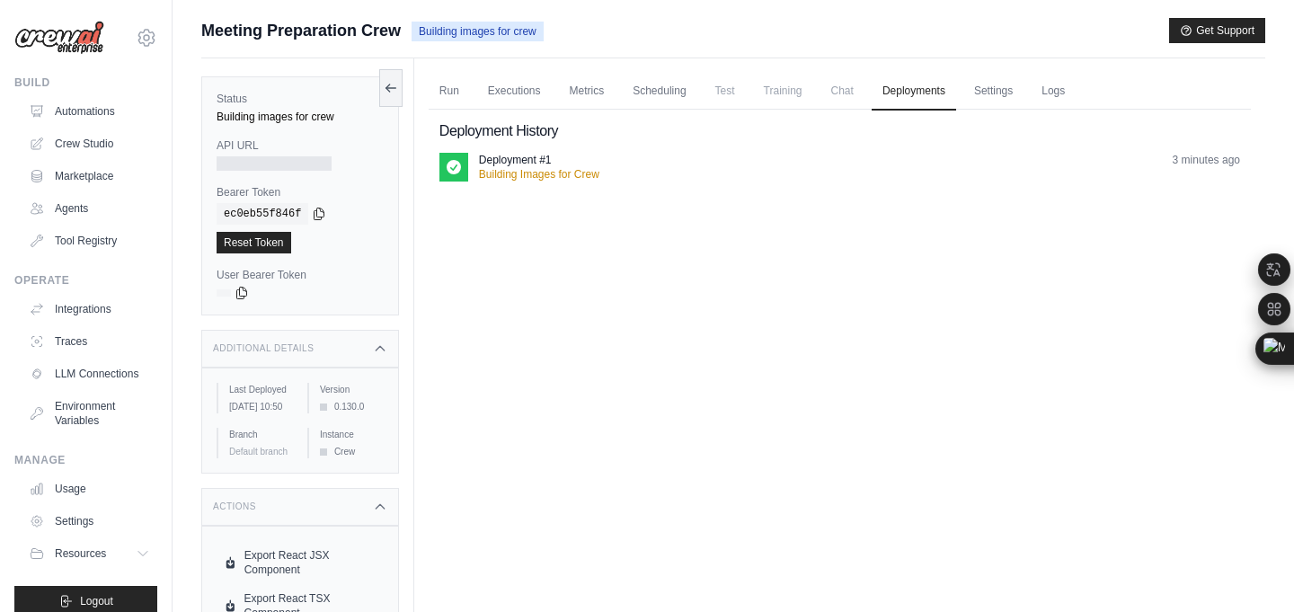
click at [529, 177] on p "Building Images for Crew" at bounding box center [539, 174] width 120 height 14
click at [1005, 98] on link "Settings" at bounding box center [994, 92] width 60 height 38
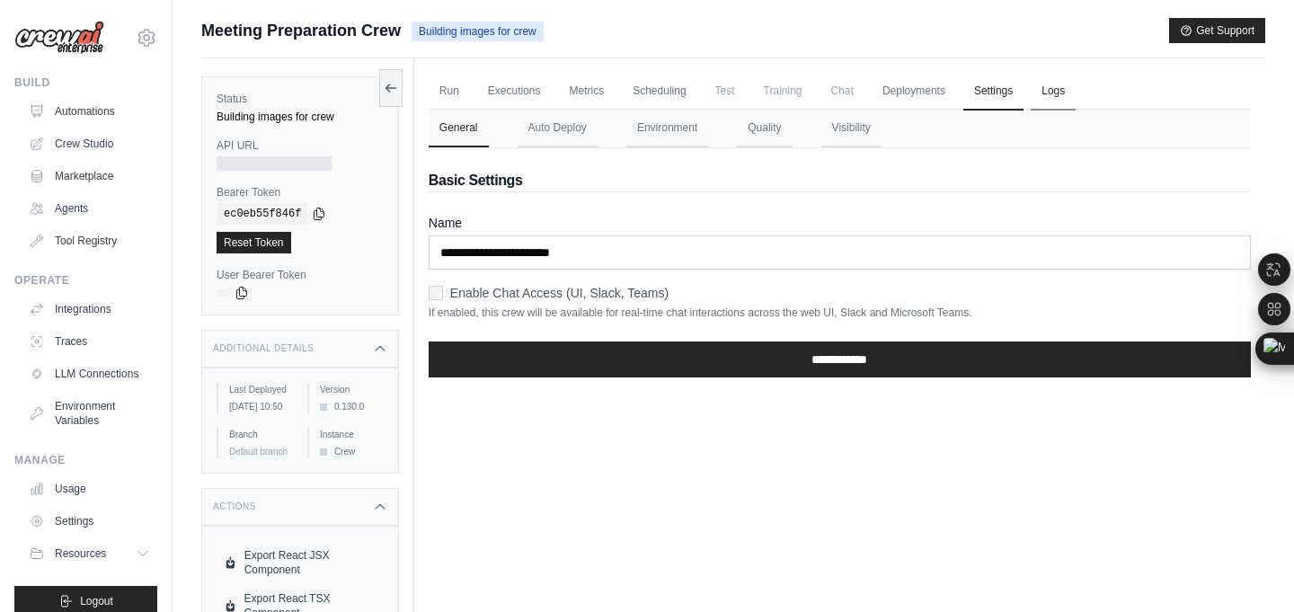
click at [1066, 96] on link "Logs" at bounding box center [1053, 92] width 45 height 38
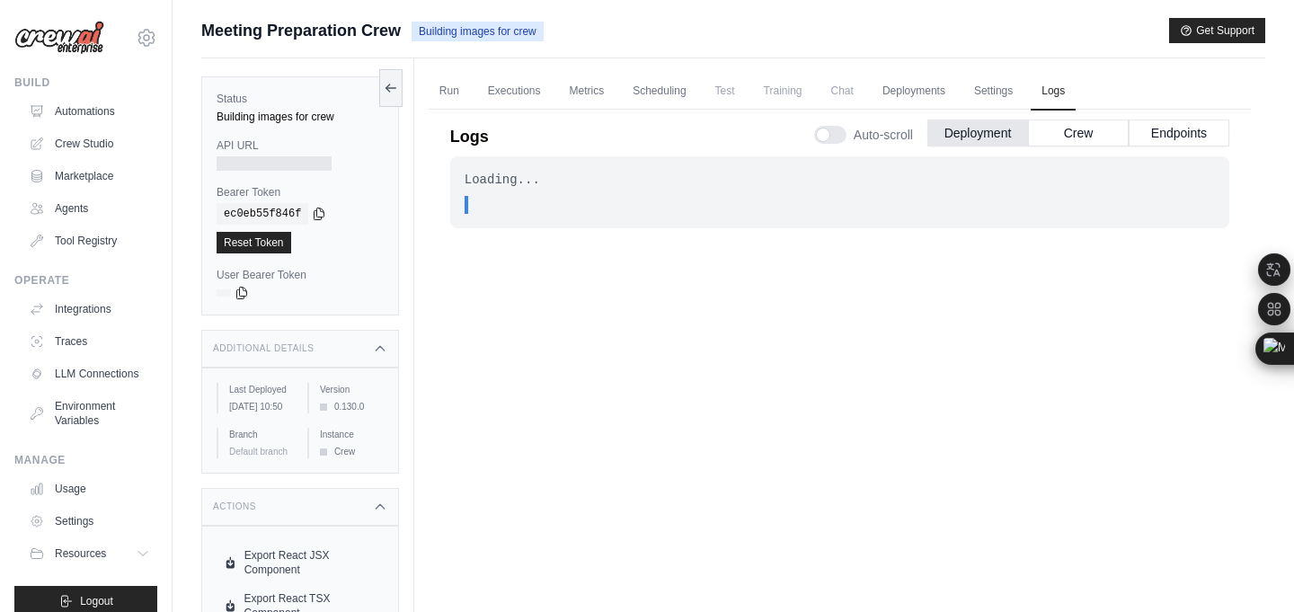
click at [1023, 72] on div "Run Executions Metrics Scheduling Test Training Chat Deployments Settings Logs …" at bounding box center [839, 364] width 851 height 612
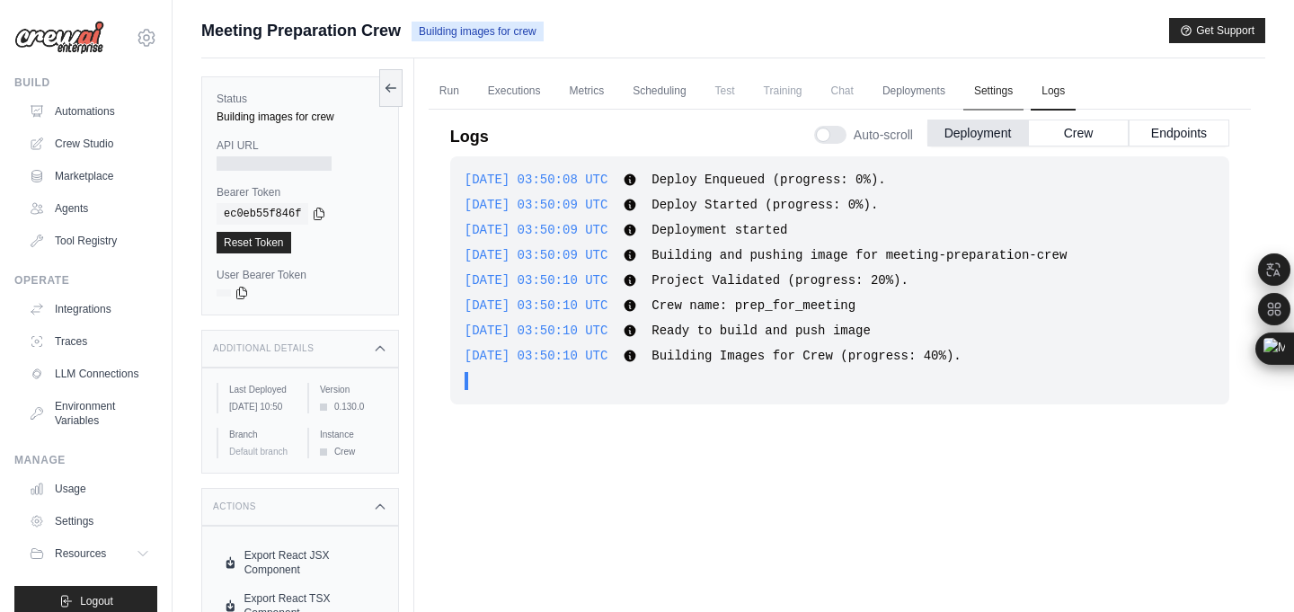
click at [1014, 85] on link "Settings" at bounding box center [994, 92] width 60 height 38
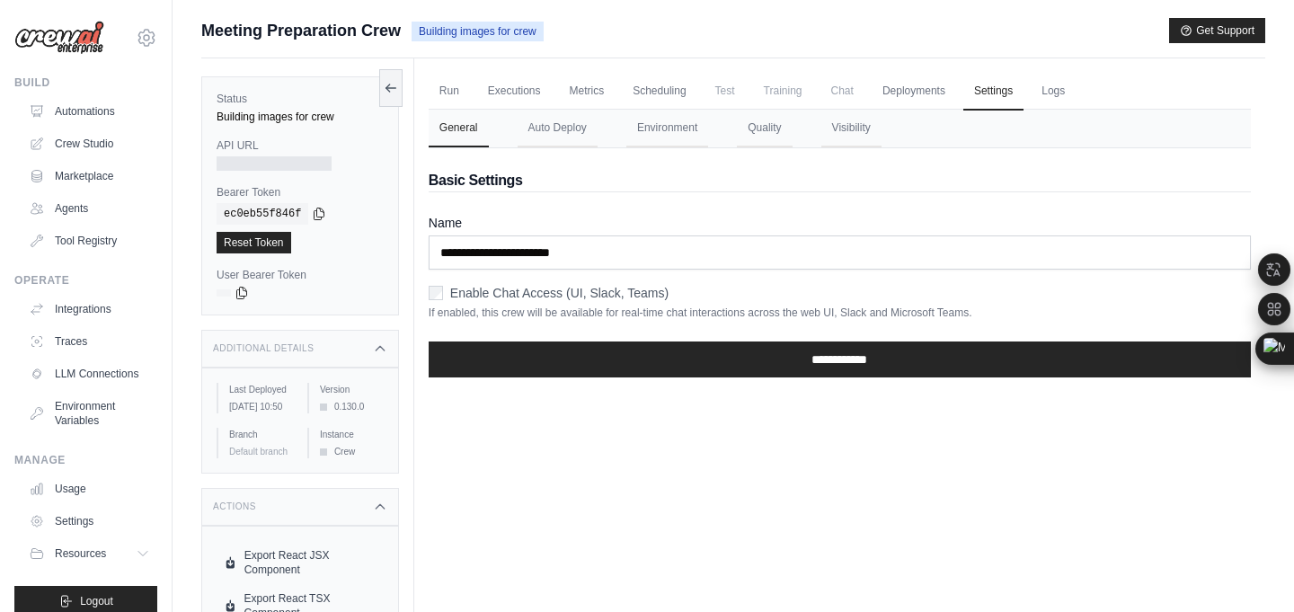
click at [1099, 91] on ul "Run Executions Metrics Scheduling Test Training Chat Deployments Settings Logs" at bounding box center [840, 91] width 823 height 37
click at [1076, 91] on link "Logs" at bounding box center [1053, 92] width 45 height 38
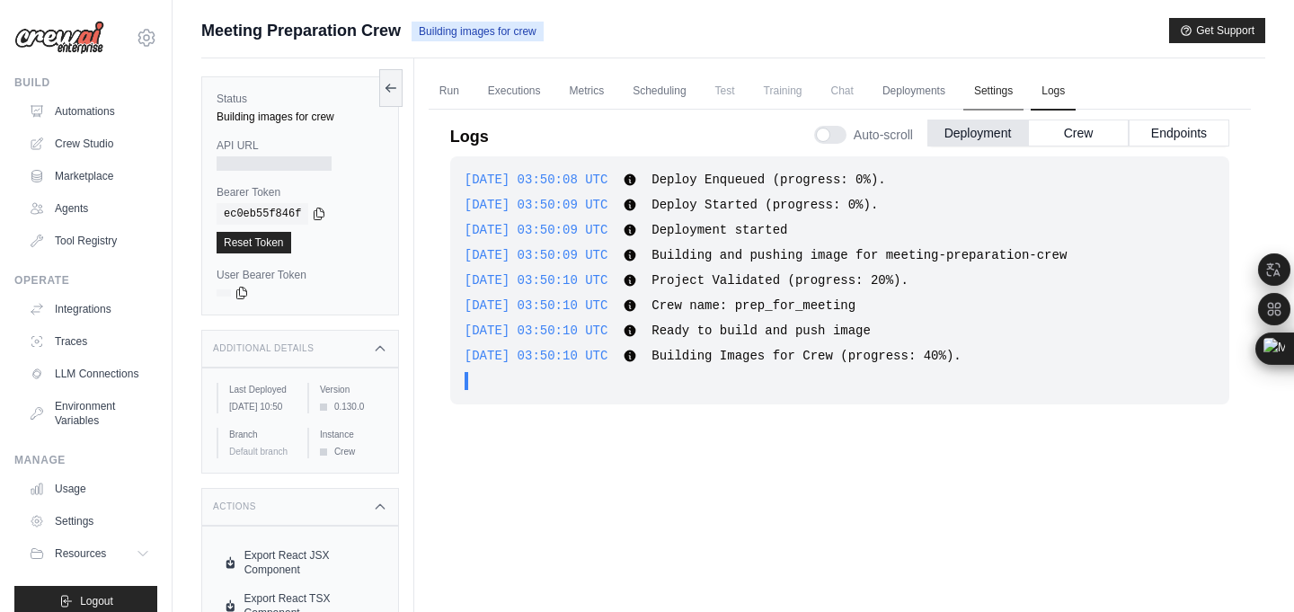
click at [1019, 92] on link "Settings" at bounding box center [994, 92] width 60 height 38
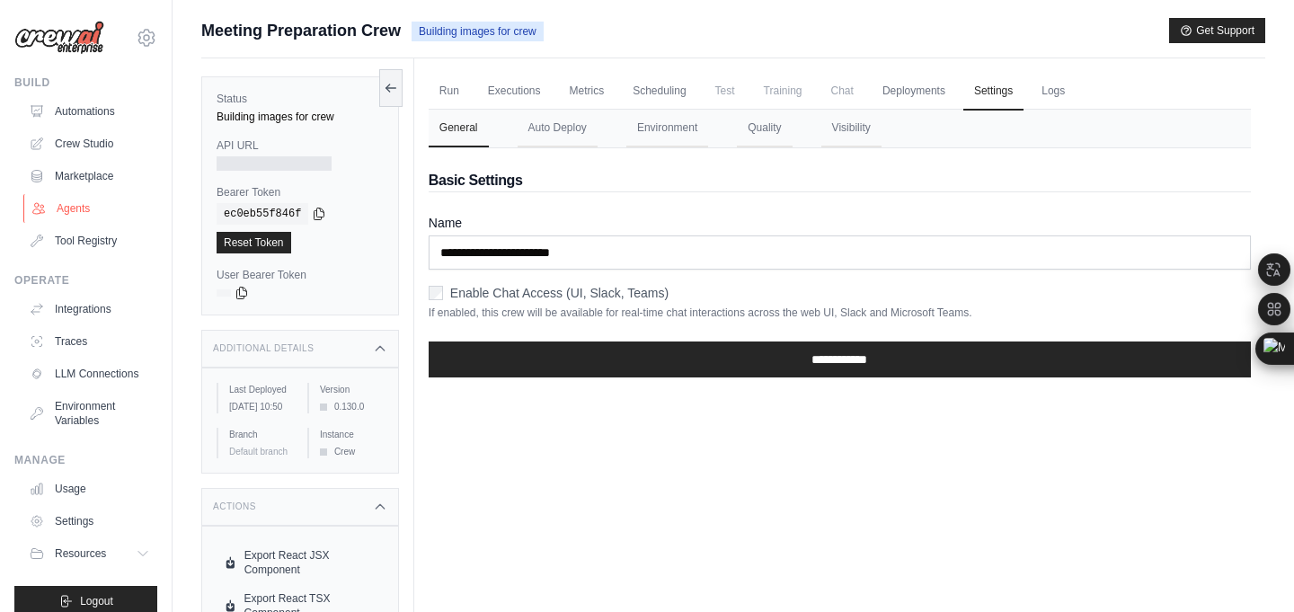
click at [42, 198] on link "Agents" at bounding box center [91, 208] width 136 height 29
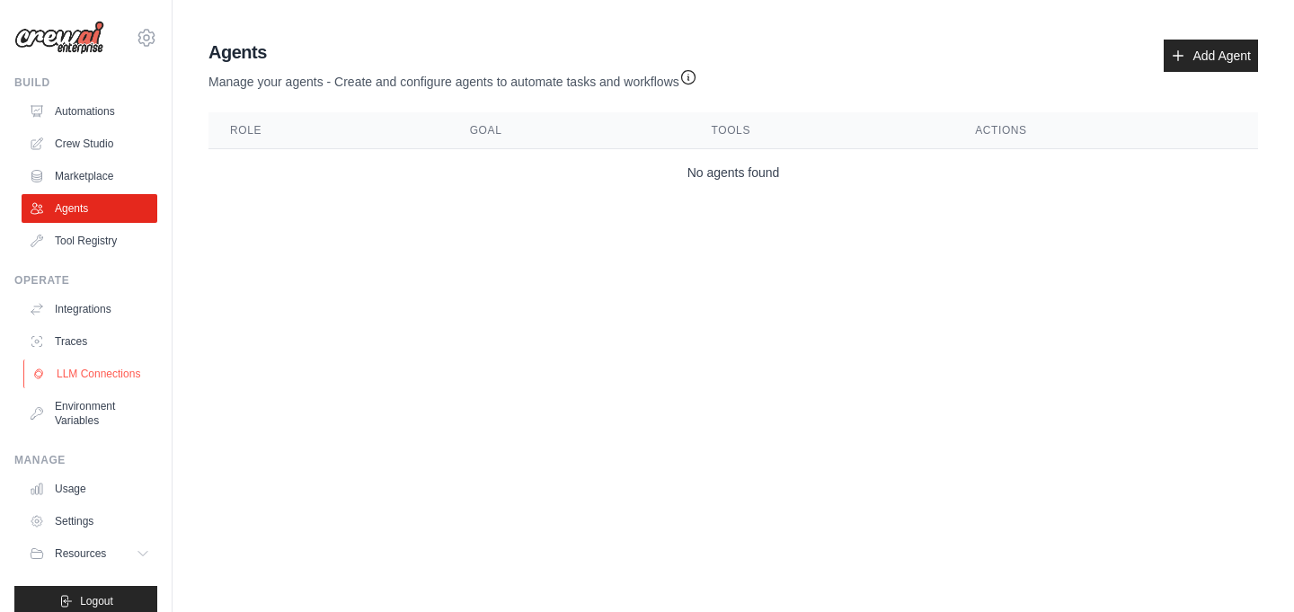
click at [51, 360] on link "LLM Connections" at bounding box center [91, 374] width 136 height 29
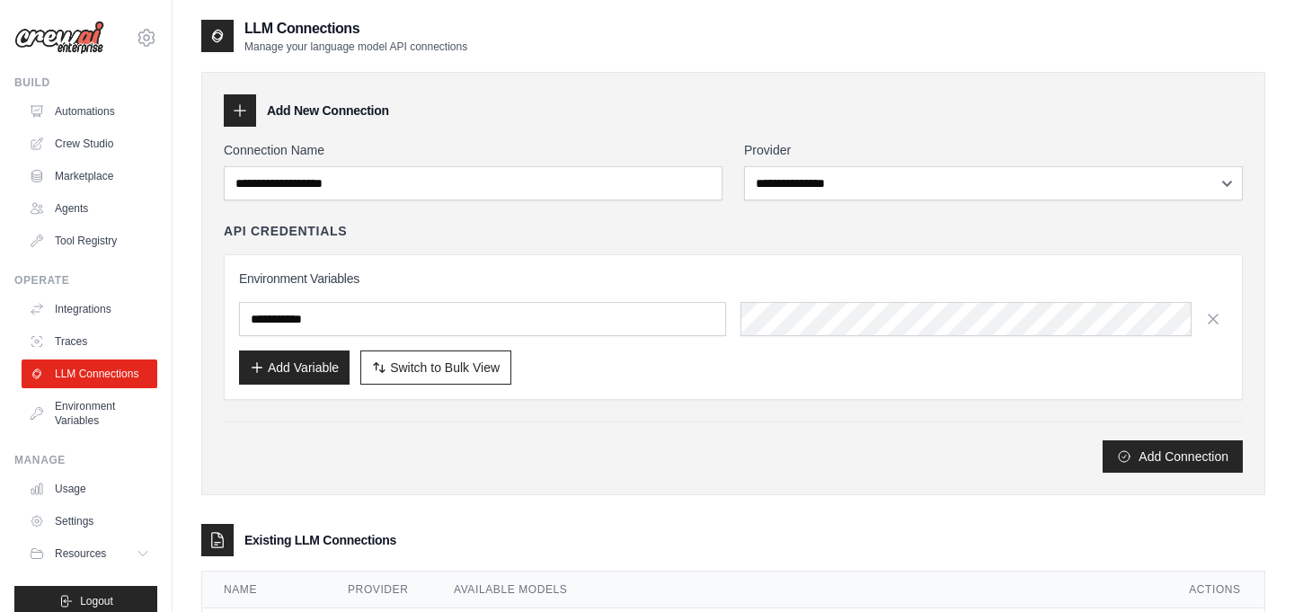
click at [561, 152] on label "Connection Name" at bounding box center [473, 150] width 499 height 18
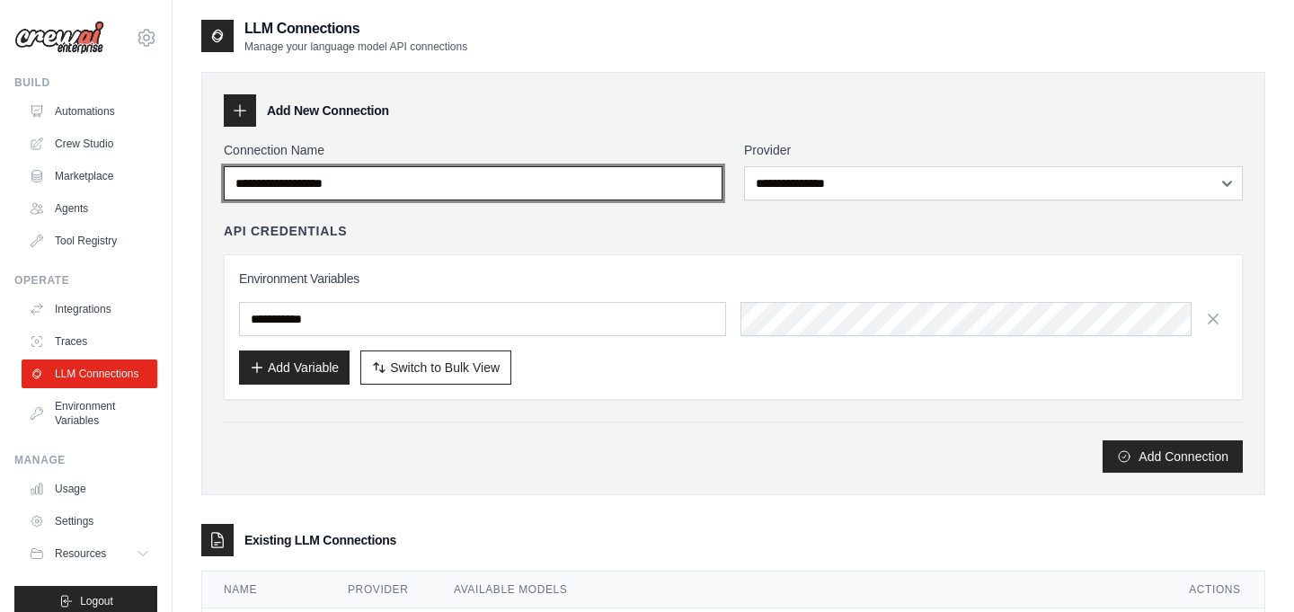
click at [561, 166] on input "Connection Name" at bounding box center [473, 183] width 499 height 34
click at [540, 196] on input "Connection Name" at bounding box center [473, 183] width 499 height 34
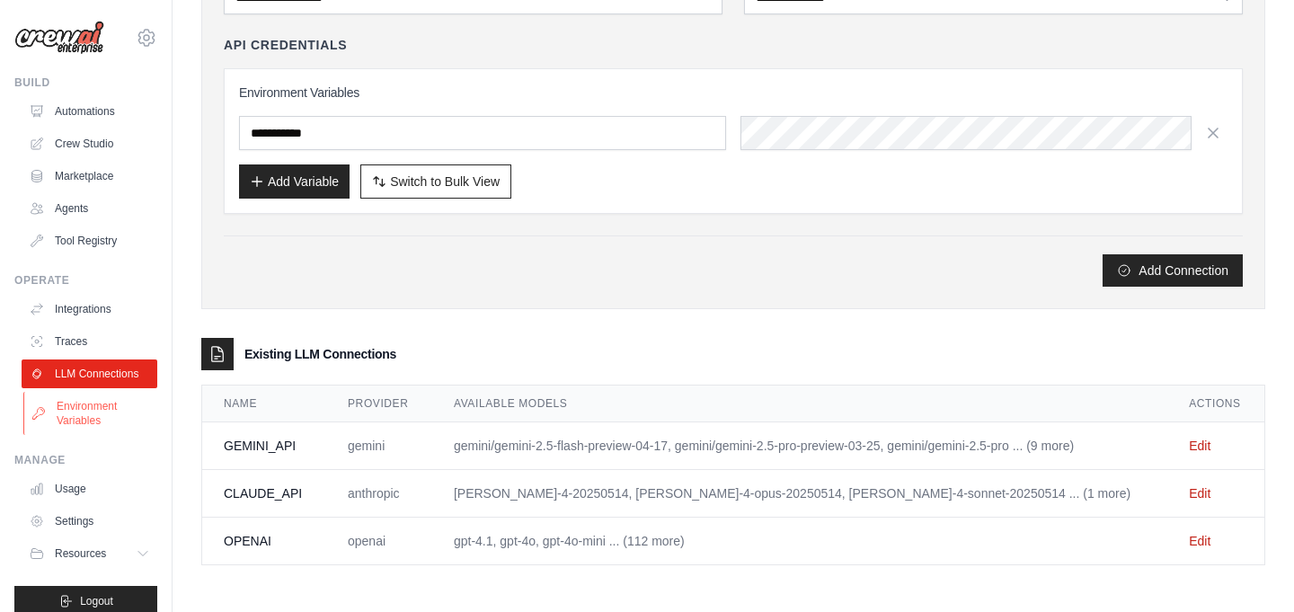
click at [83, 412] on link "Environment Variables" at bounding box center [91, 413] width 136 height 43
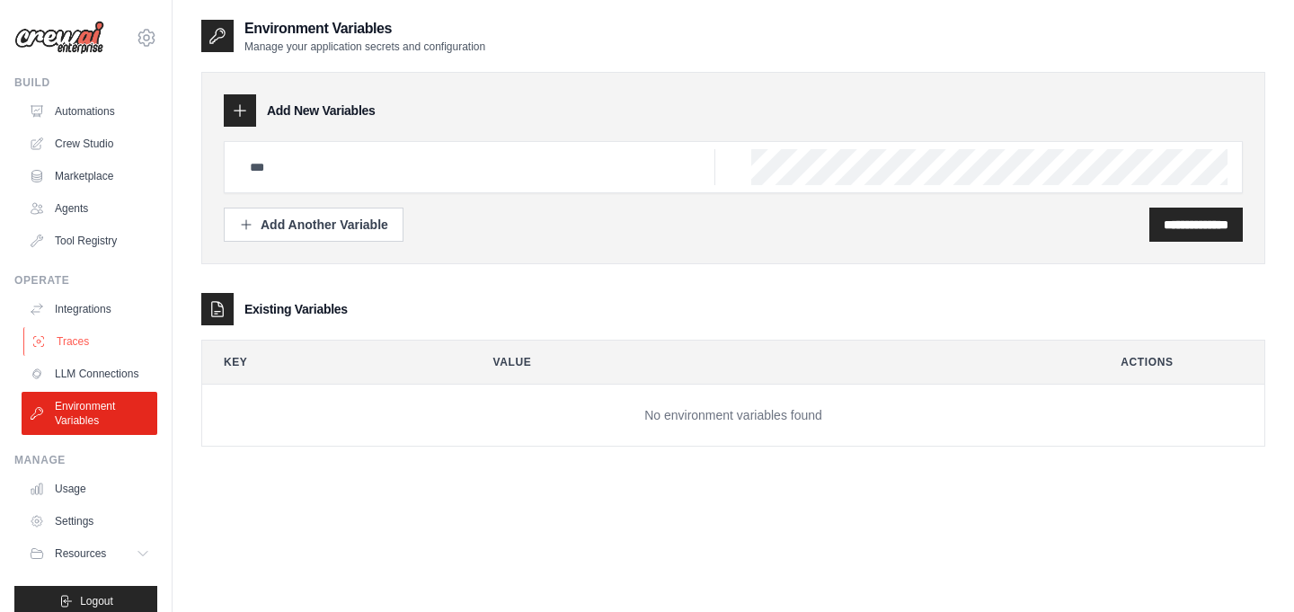
click at [59, 351] on link "Traces" at bounding box center [91, 341] width 136 height 29
click at [59, 377] on link "LLM Connections" at bounding box center [91, 374] width 136 height 29
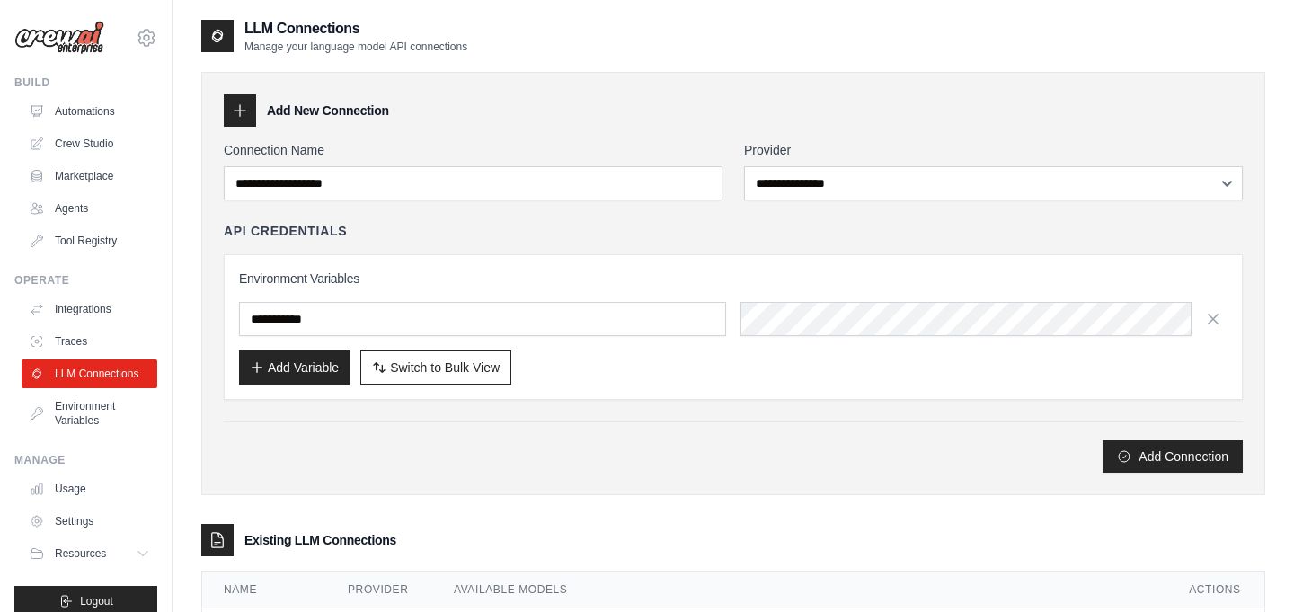
scroll to position [36, 0]
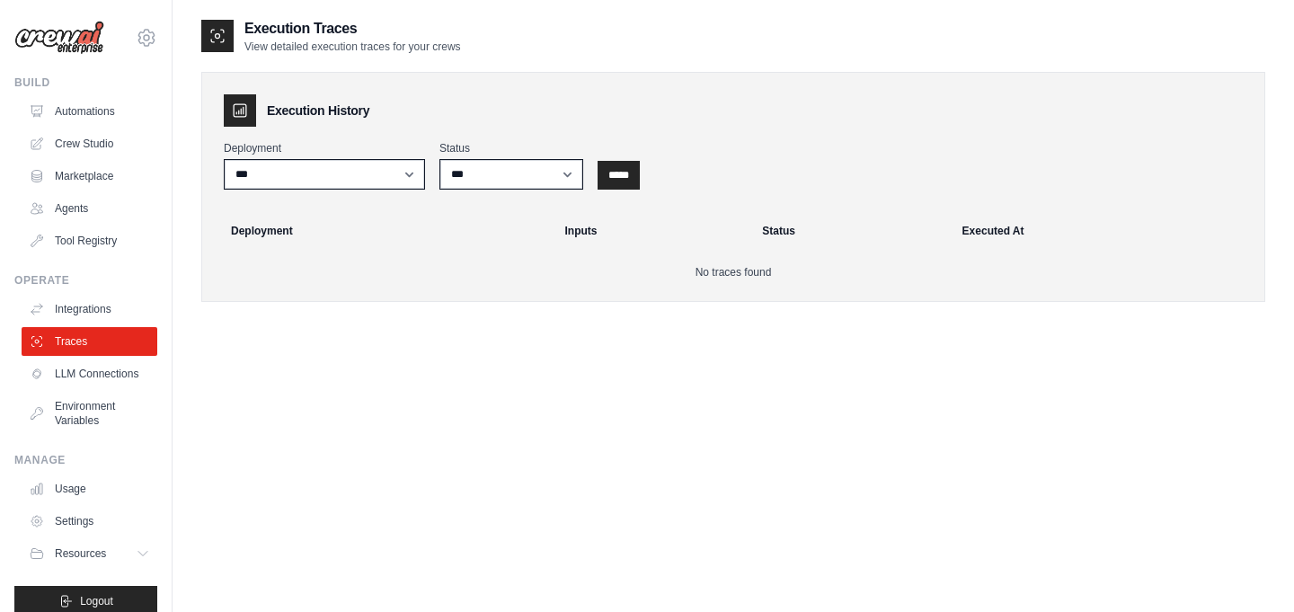
click at [11, 386] on div "mycryptostocks@gmail.com Settings Build Automations Crew Studio Marketplace" at bounding box center [86, 306] width 173 height 612
click at [47, 372] on link "LLM Connections" at bounding box center [91, 374] width 136 height 29
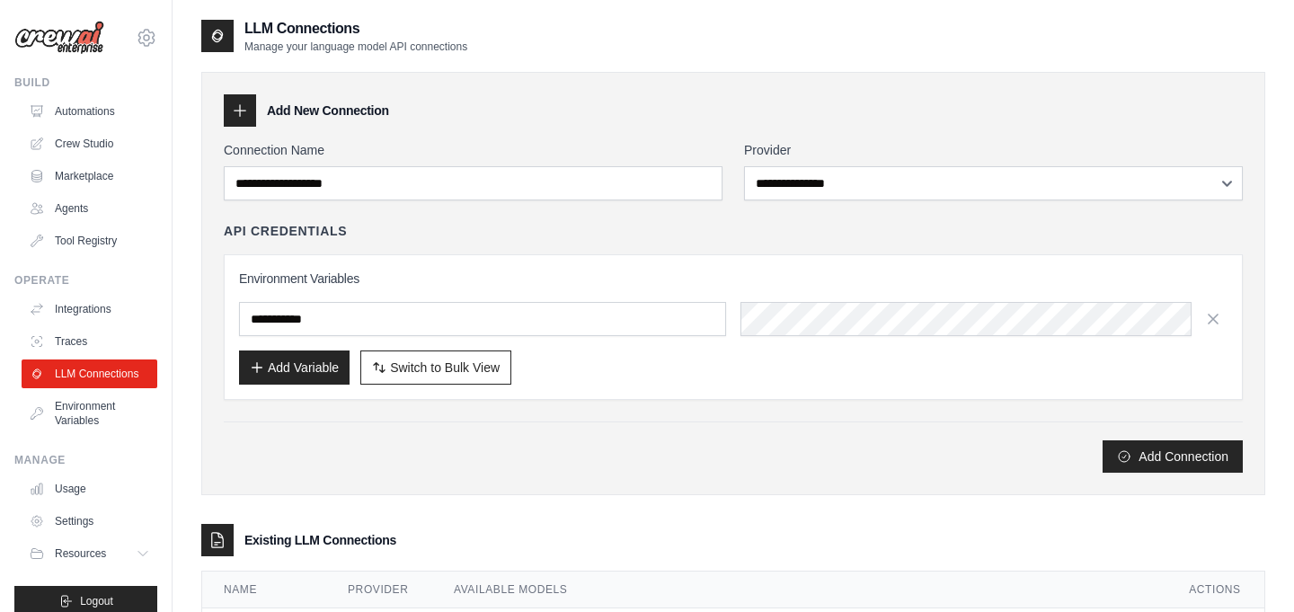
scroll to position [186, 0]
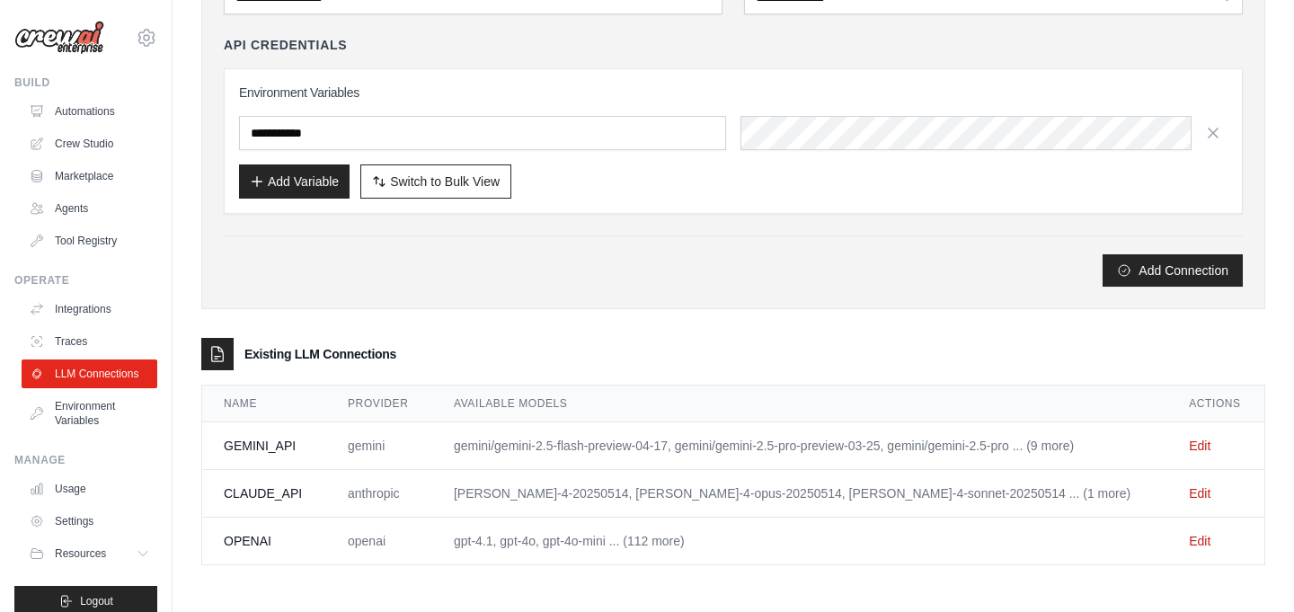
click at [1194, 484] on td "Edit" at bounding box center [1216, 494] width 97 height 48
click at [1197, 492] on link "Edit" at bounding box center [1200, 493] width 22 height 14
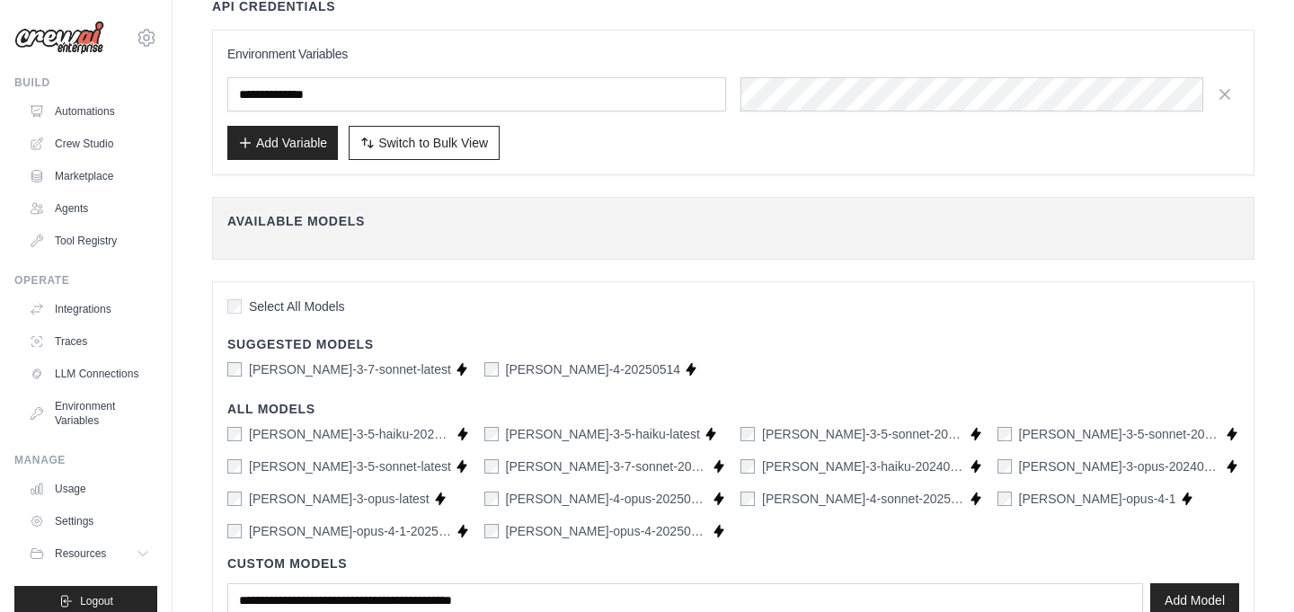
scroll to position [289, 0]
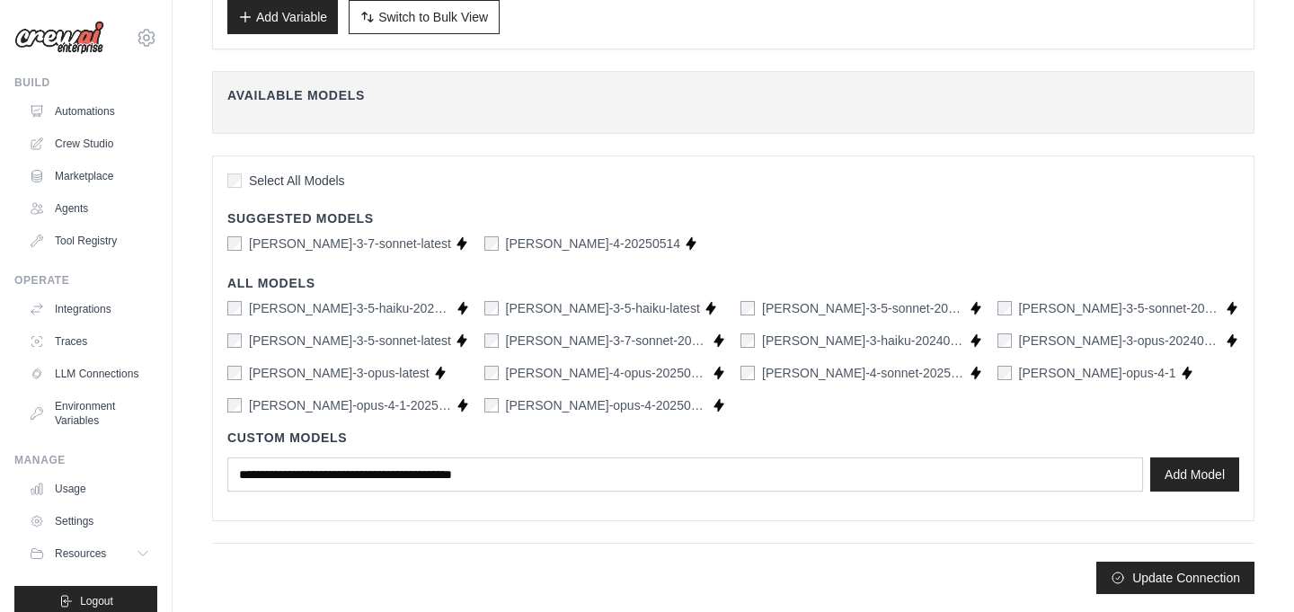
click at [276, 406] on label "claude-opus-4-1-20250805" at bounding box center [350, 405] width 203 height 18
click at [1054, 360] on div "claude-3-5-haiku-20241022 Supports Crew Studio claude-3-5-haiku-latest Supports…" at bounding box center [733, 356] width 1012 height 115
click at [1050, 375] on label "claude-opus-4-1" at bounding box center [1097, 373] width 157 height 18
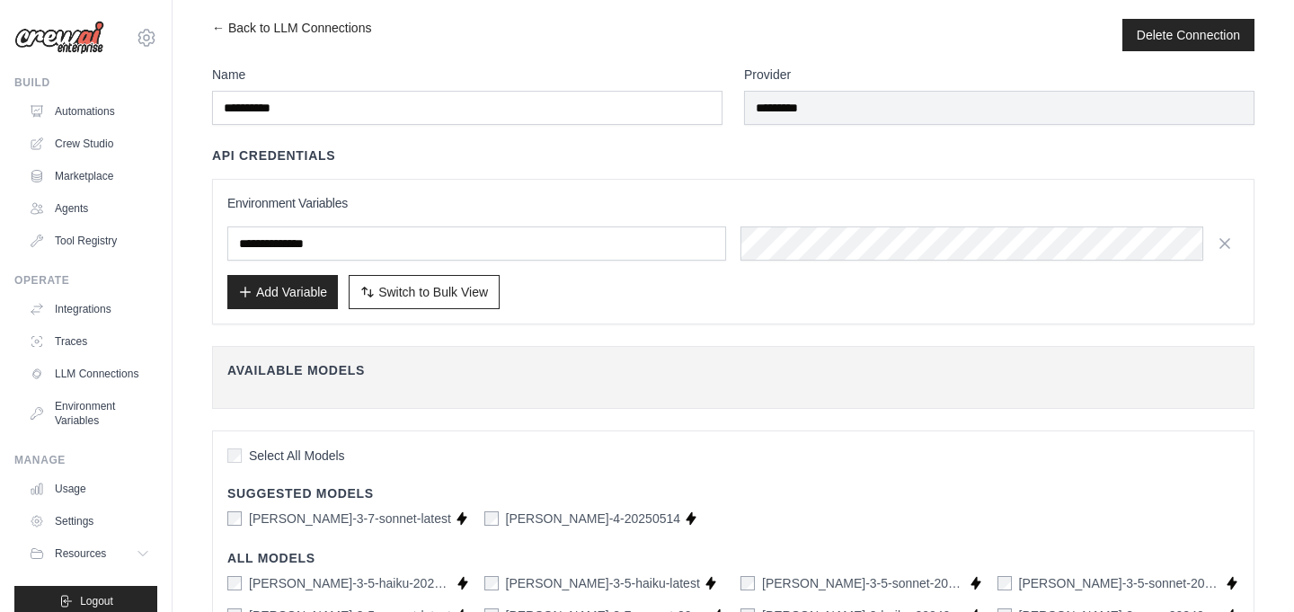
scroll to position [1, 0]
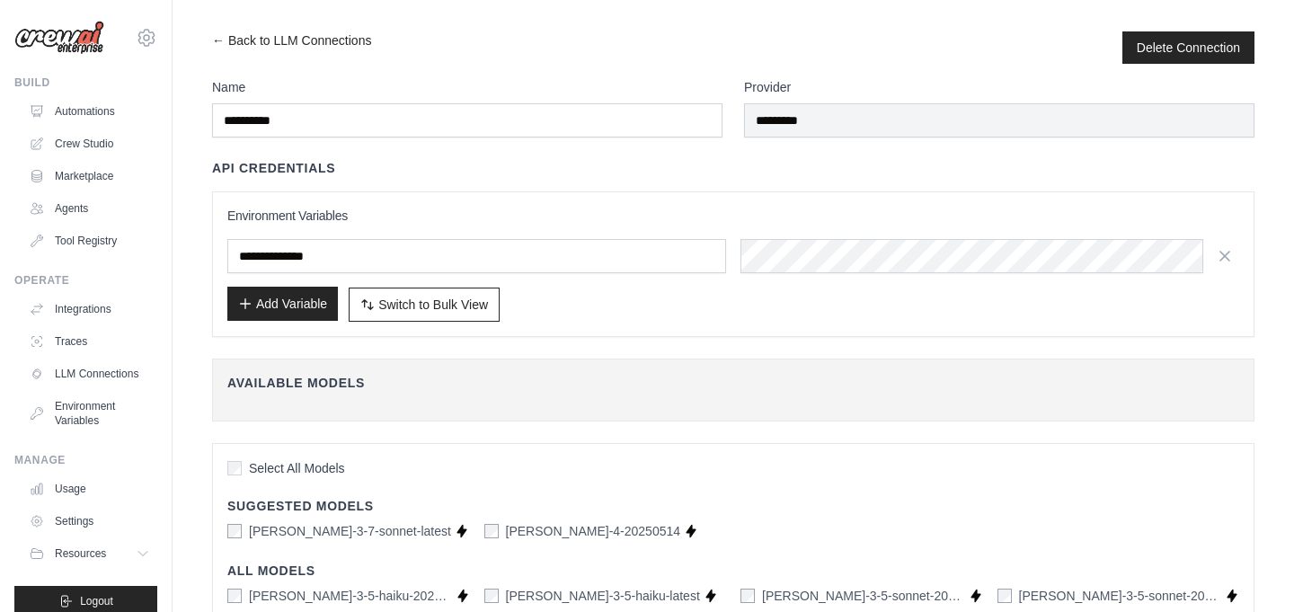
click at [281, 309] on button "Add Variable" at bounding box center [282, 304] width 111 height 34
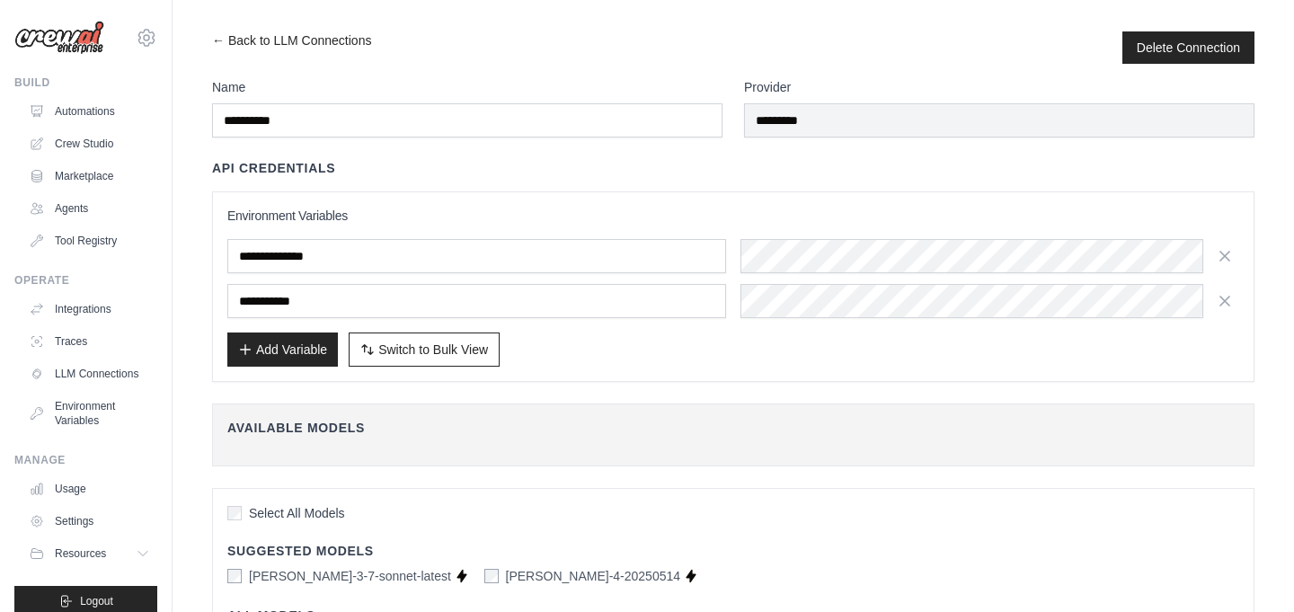
click at [382, 284] on input "text" at bounding box center [476, 301] width 499 height 34
drag, startPoint x: 372, startPoint y: 296, endPoint x: 200, endPoint y: 264, distance: 175.4
click at [201, 267] on div "**********" at bounding box center [733, 478] width 1064 height 895
click at [360, 291] on input "text" at bounding box center [476, 301] width 499 height 34
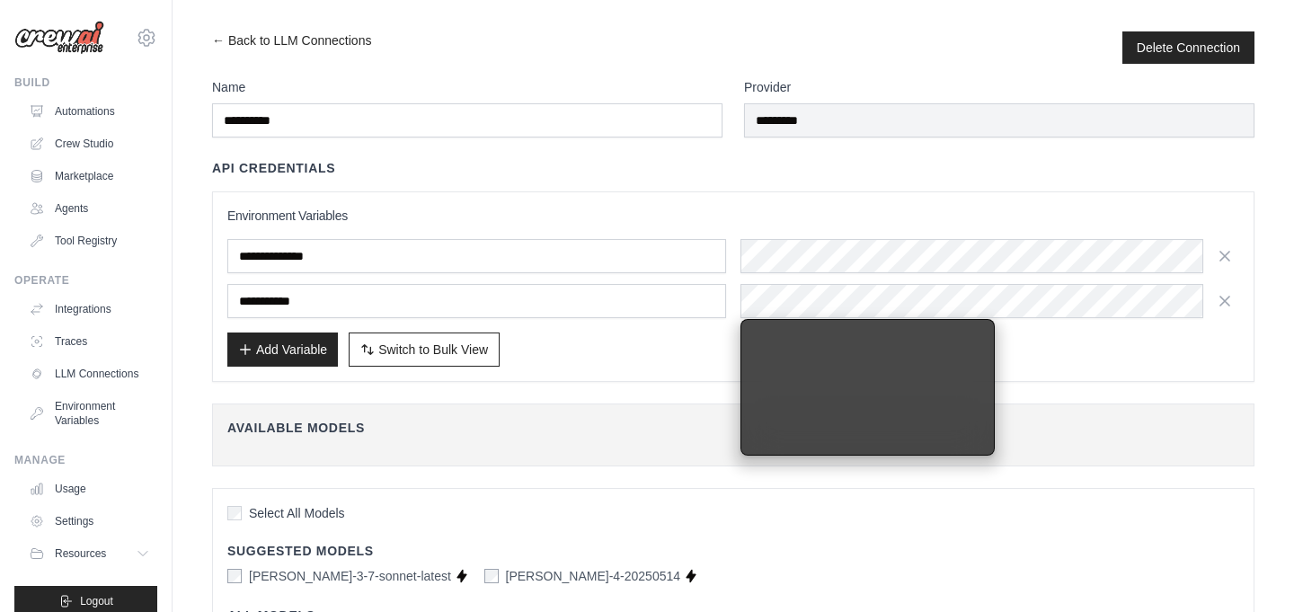
click at [606, 195] on div "**********" at bounding box center [733, 286] width 1043 height 191
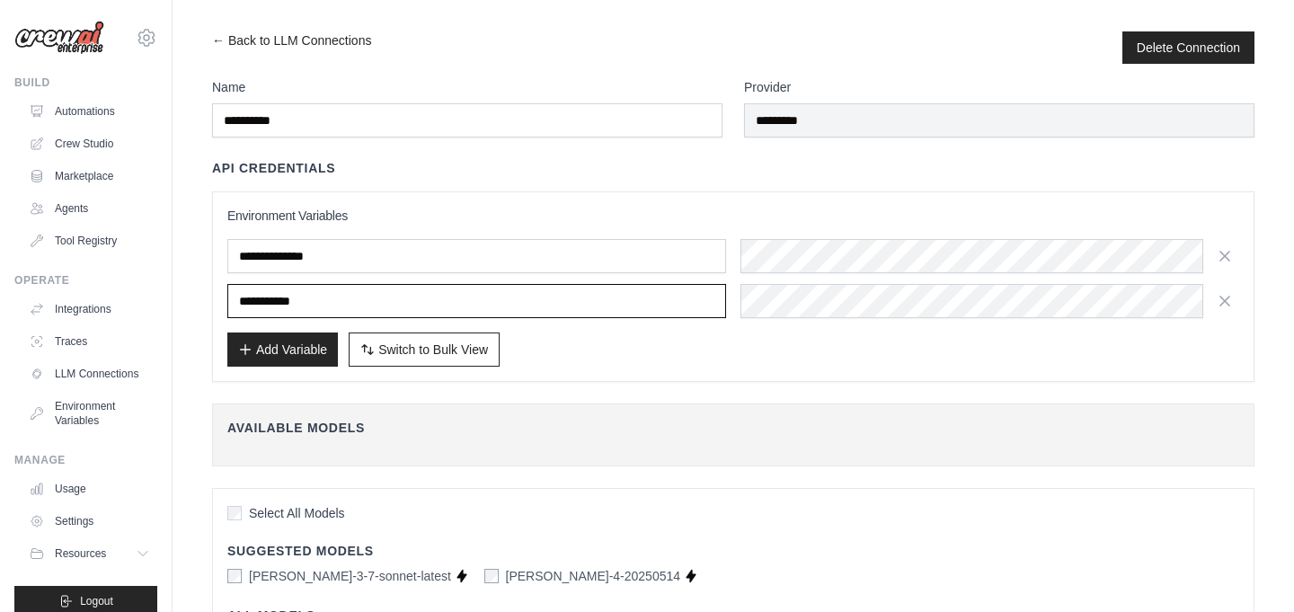
click at [369, 300] on input "text" at bounding box center [476, 301] width 499 height 34
click at [358, 301] on input "text" at bounding box center [476, 301] width 499 height 34
click at [258, 297] on input "text" at bounding box center [476, 301] width 499 height 34
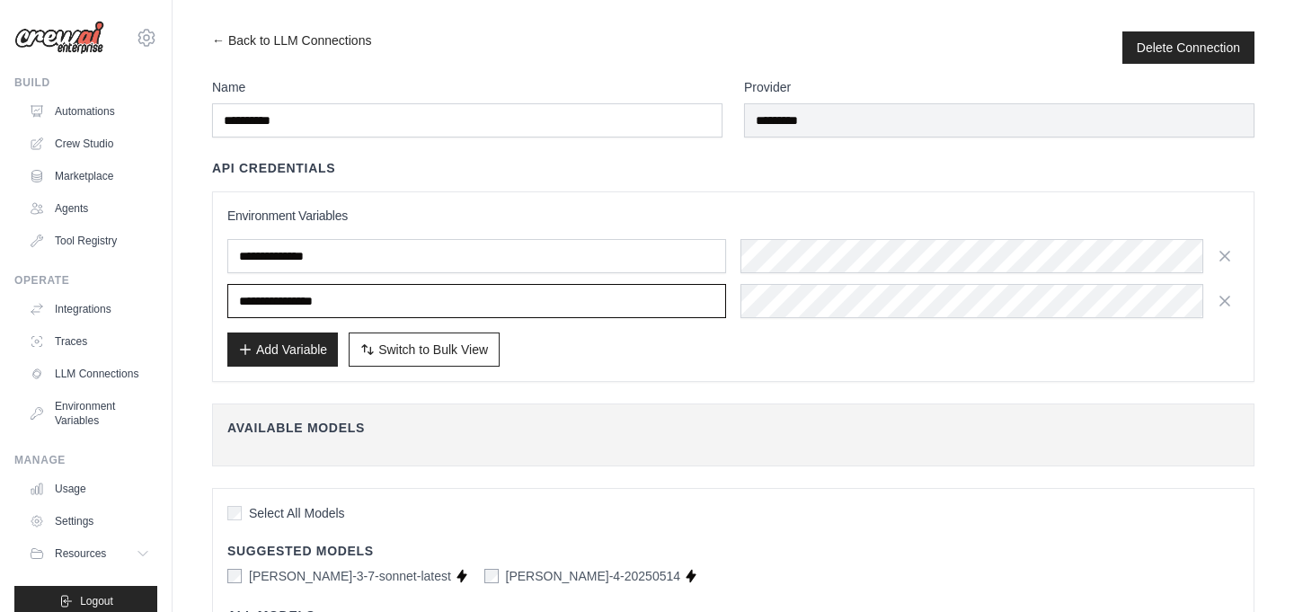
type input "**********"
click at [841, 317] on div "**********" at bounding box center [733, 287] width 1012 height 160
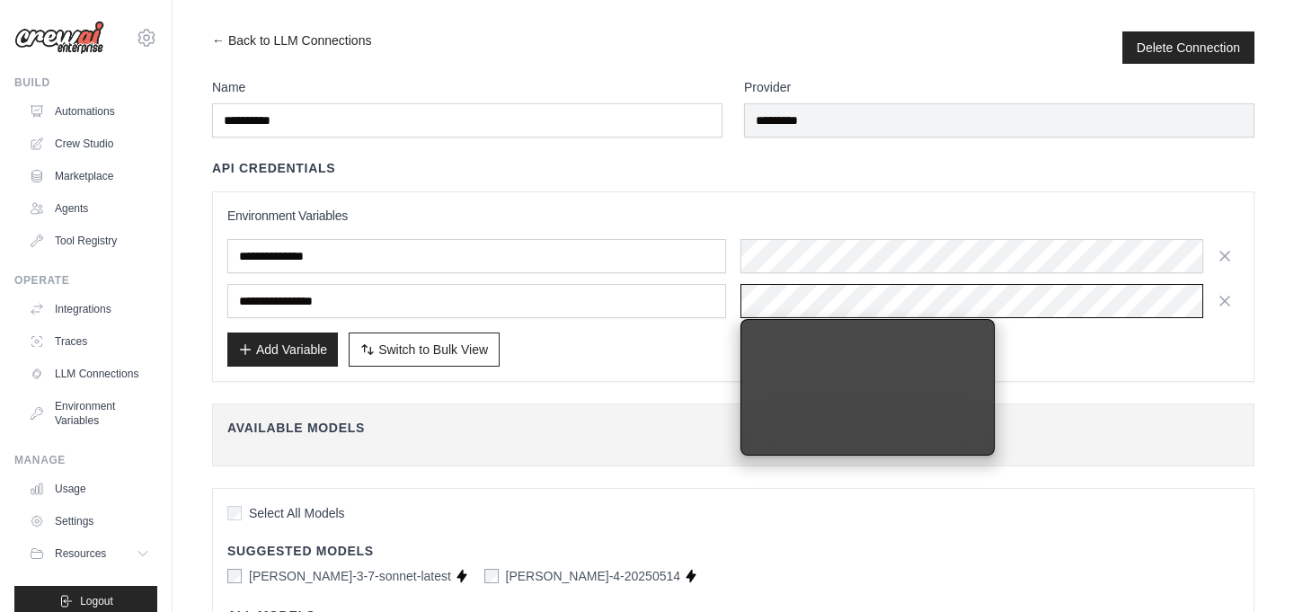
scroll to position [0, 378]
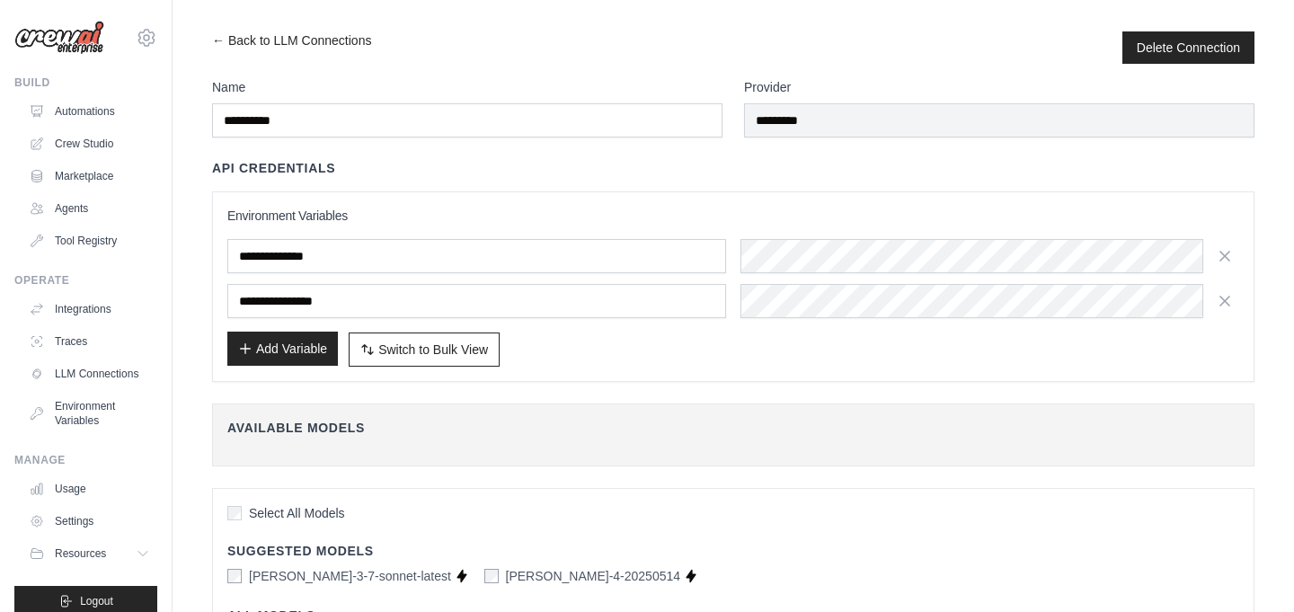
click at [277, 354] on button "Add Variable" at bounding box center [282, 349] width 111 height 34
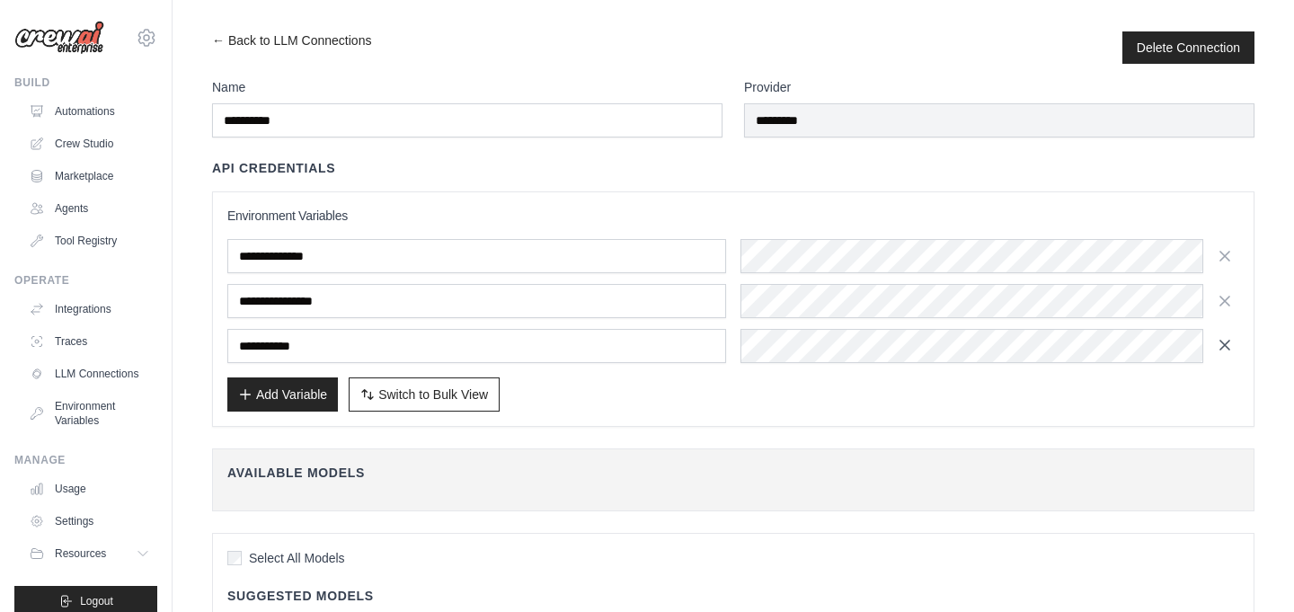
click at [1237, 336] on button "button" at bounding box center [1225, 345] width 29 height 29
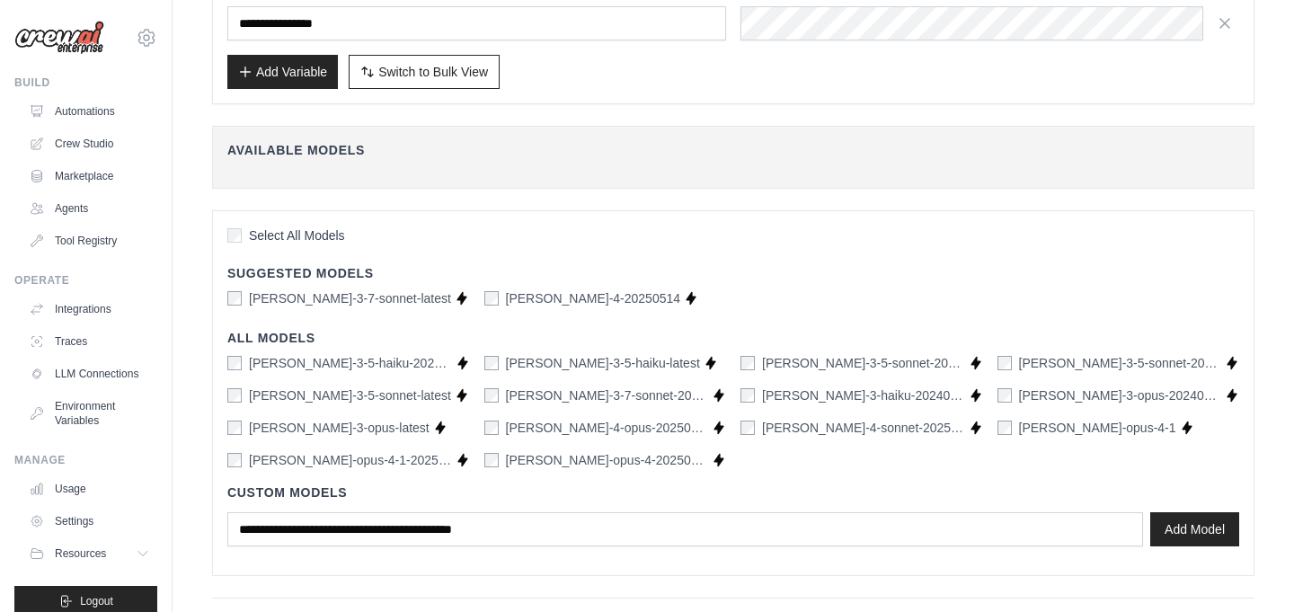
scroll to position [334, 0]
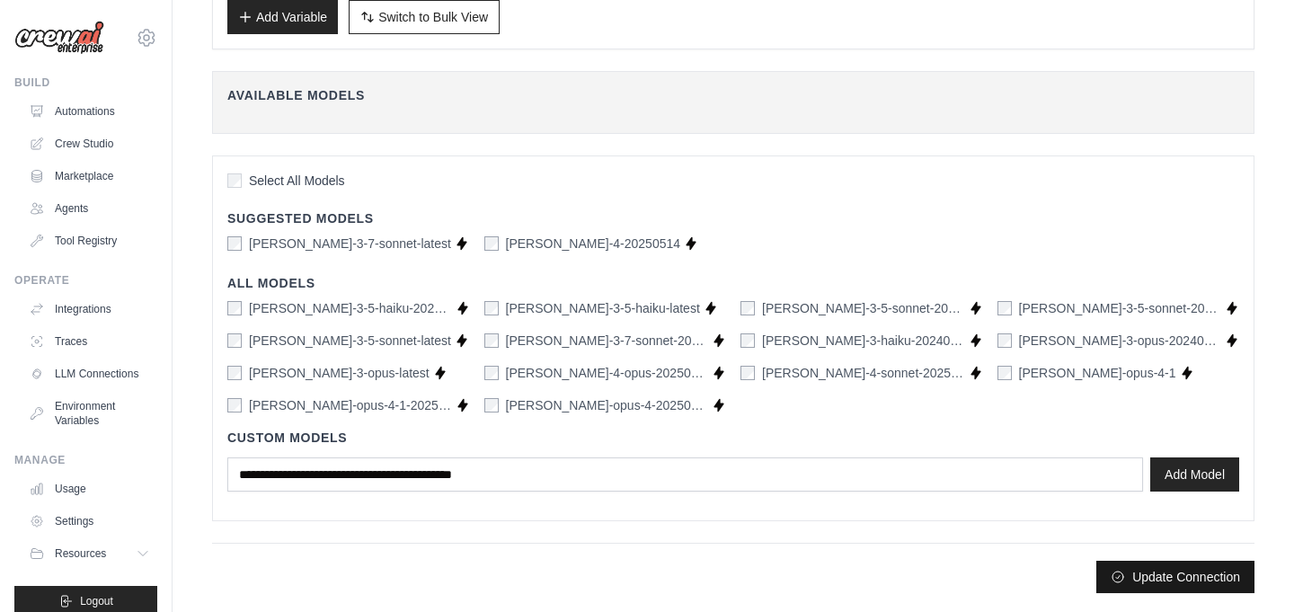
click at [1159, 576] on button "Update Connection" at bounding box center [1176, 577] width 158 height 32
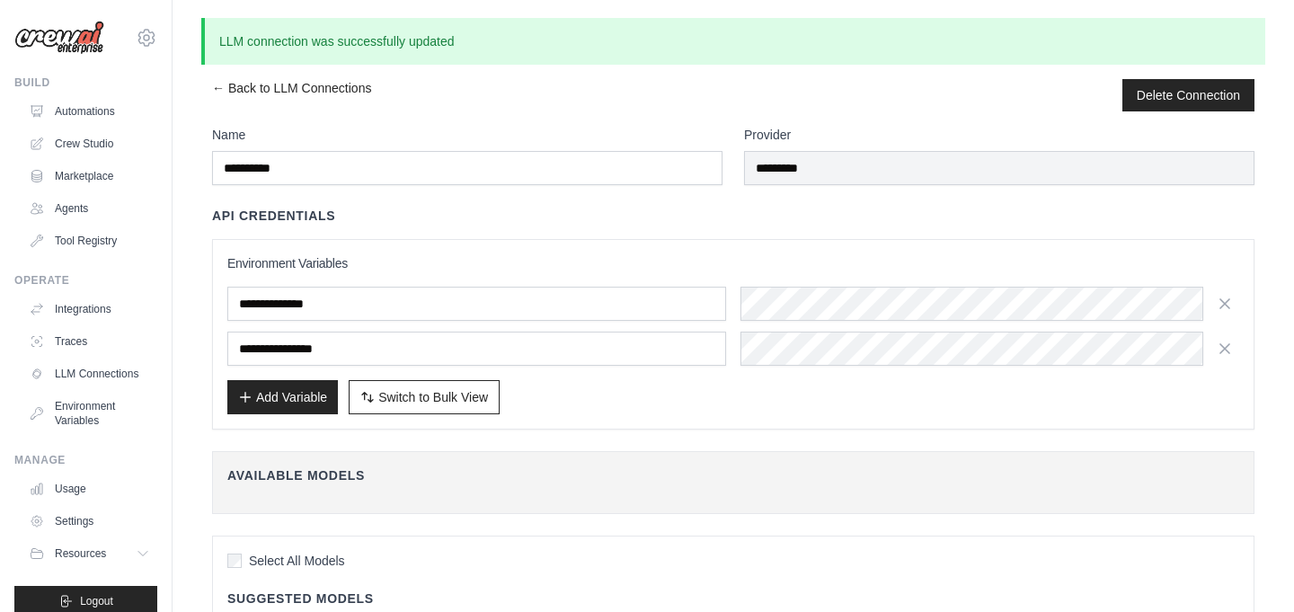
scroll to position [19, 0]
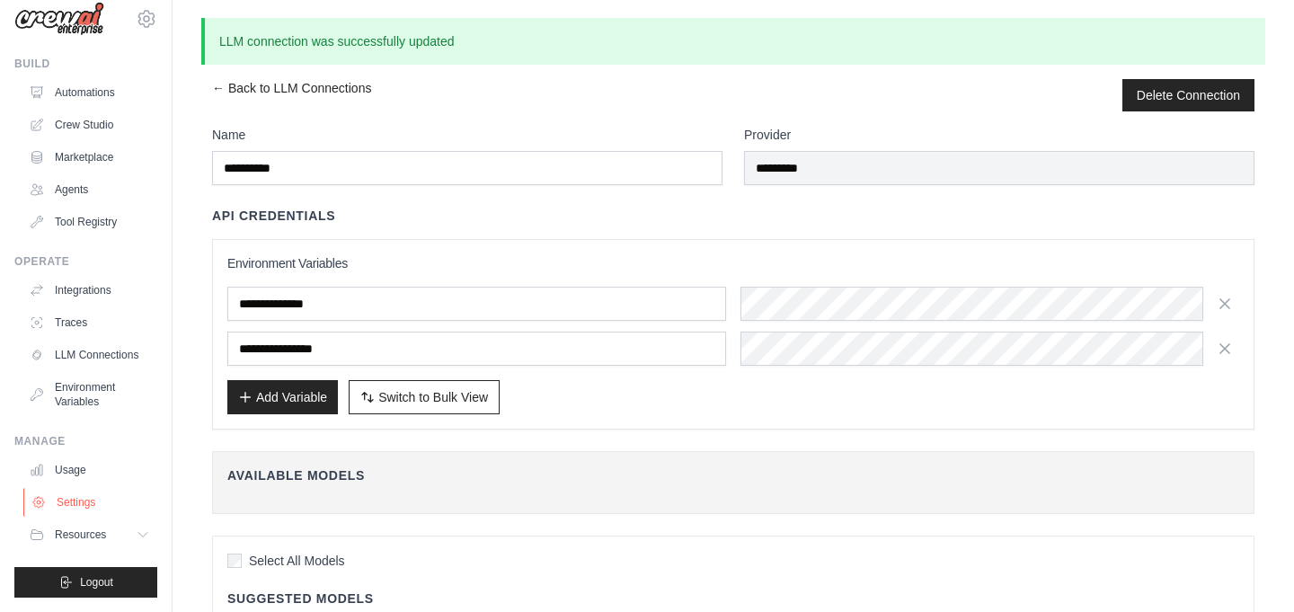
click at [69, 506] on link "Settings" at bounding box center [91, 502] width 136 height 29
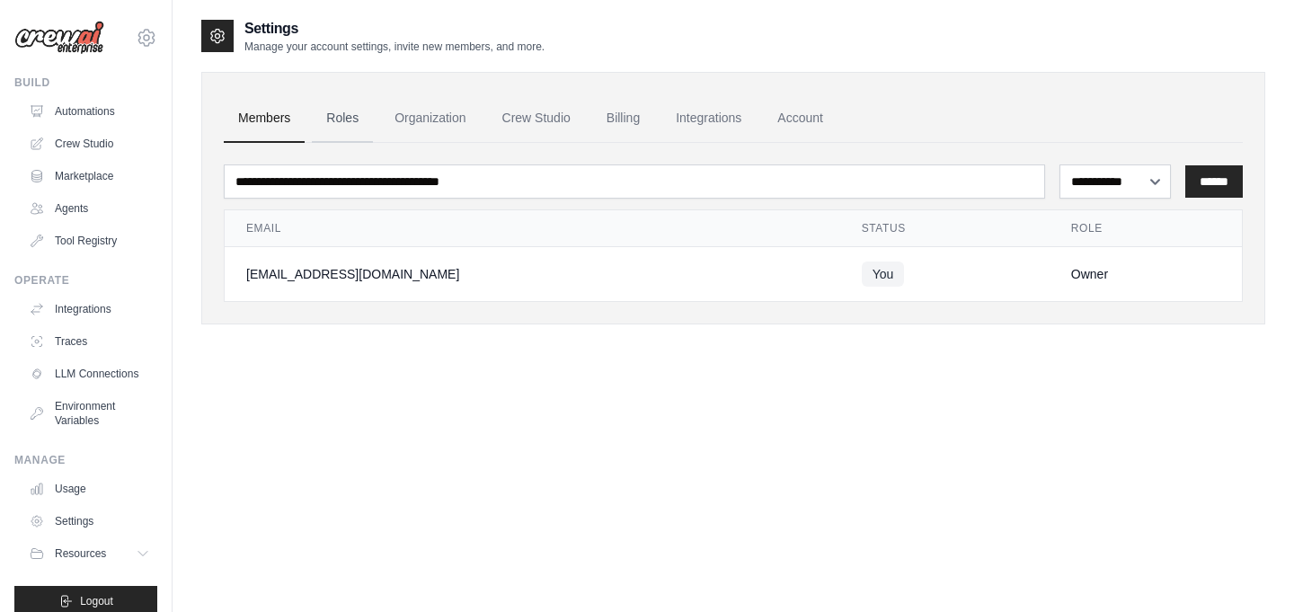
click at [340, 114] on link "Roles" at bounding box center [342, 118] width 61 height 49
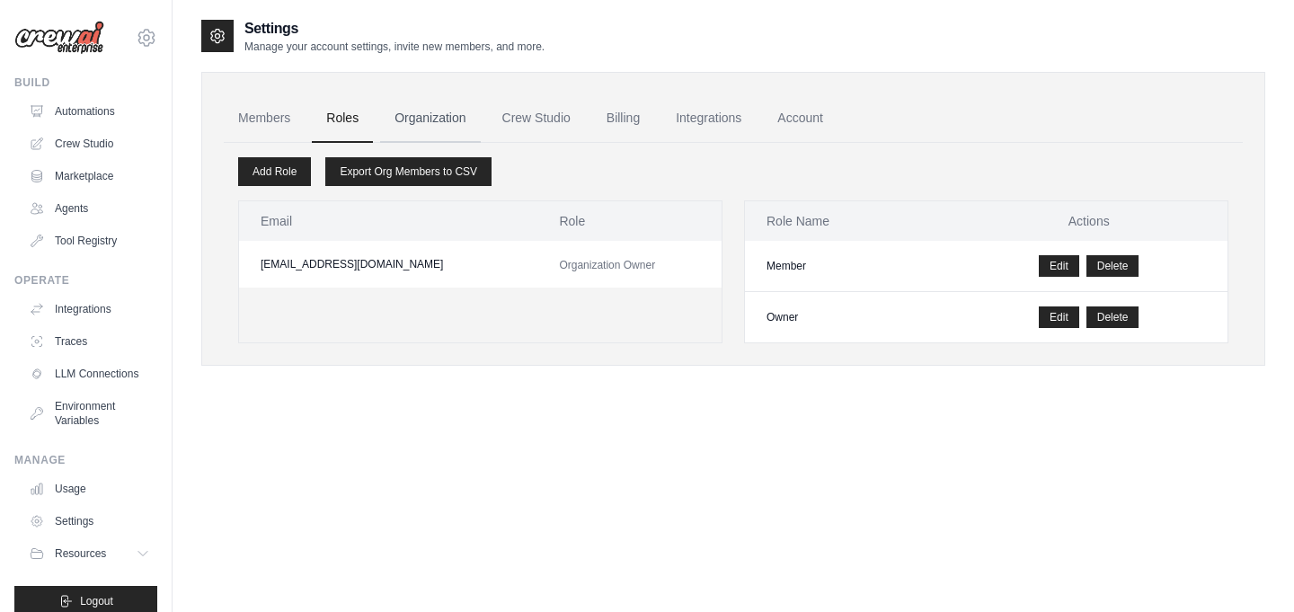
click at [451, 117] on link "Organization" at bounding box center [430, 118] width 100 height 49
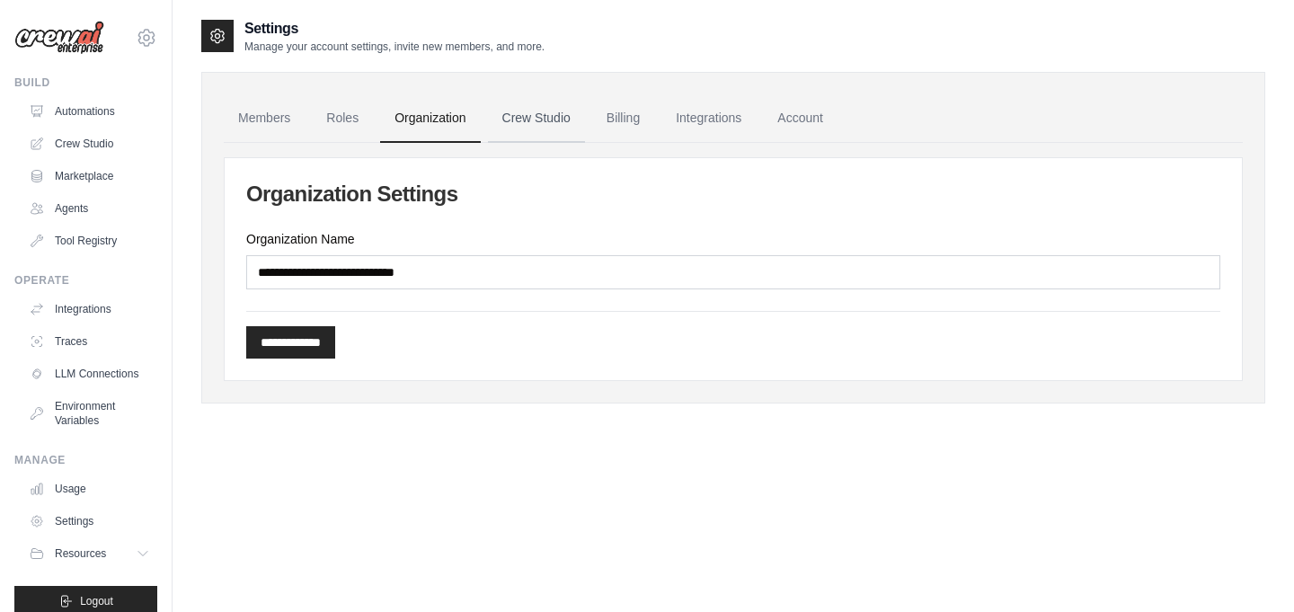
click at [546, 103] on link "Crew Studio" at bounding box center [536, 118] width 97 height 49
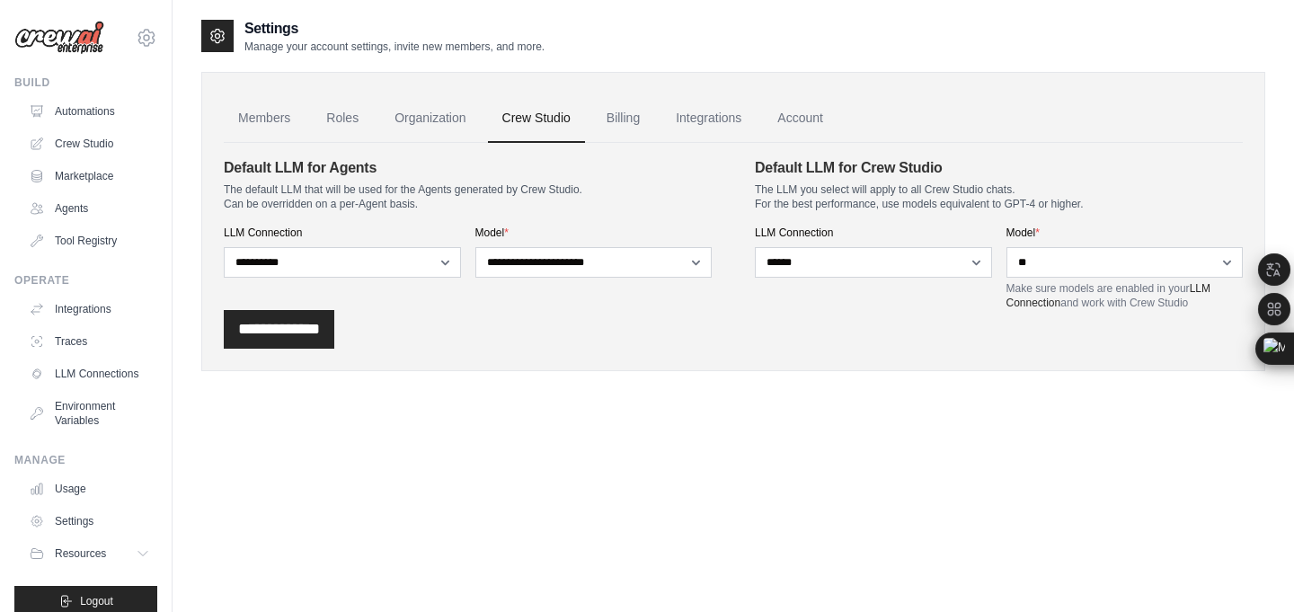
select select "**********"
click at [476, 247] on select "**********" at bounding box center [594, 262] width 237 height 31
drag, startPoint x: 1126, startPoint y: 280, endPoint x: 1116, endPoint y: 268, distance: 16.6
click at [1125, 280] on div "**********" at bounding box center [1125, 268] width 237 height 85
click at [1113, 263] on select "**********" at bounding box center [1125, 262] width 237 height 31
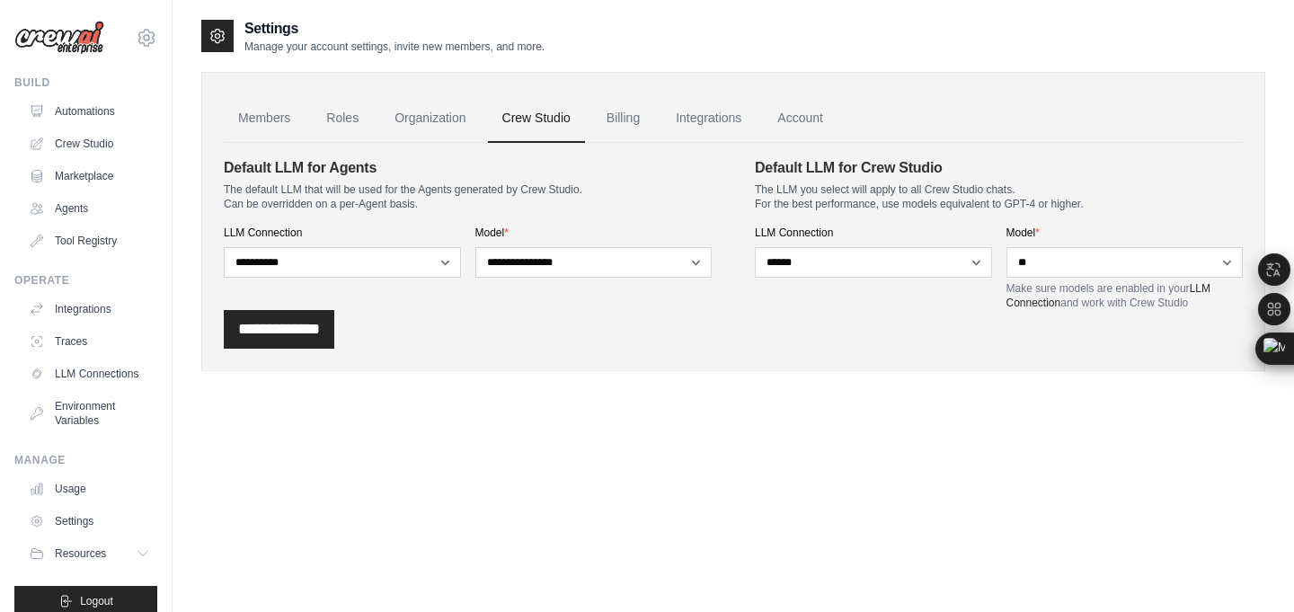
click at [923, 242] on div "**********" at bounding box center [873, 268] width 237 height 85
click at [908, 262] on select "**********" at bounding box center [873, 262] width 237 height 31
click at [755, 247] on select "**********" at bounding box center [873, 262] width 237 height 31
click at [912, 260] on select "**********" at bounding box center [873, 262] width 237 height 31
click at [755, 247] on select "**********" at bounding box center [873, 262] width 237 height 31
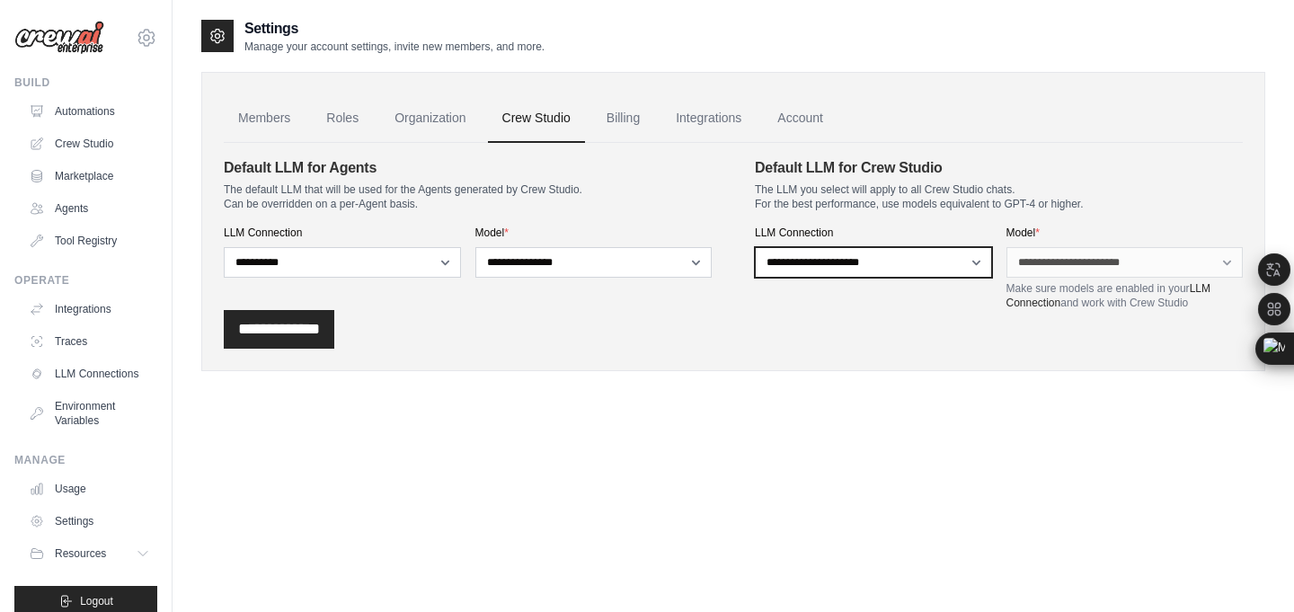
click at [896, 252] on select "**********" at bounding box center [873, 262] width 237 height 31
click at [755, 247] on select "**********" at bounding box center [873, 262] width 237 height 31
click at [887, 265] on select "**********" at bounding box center [873, 262] width 237 height 31
select select "******"
click at [755, 247] on select "**********" at bounding box center [873, 262] width 237 height 31
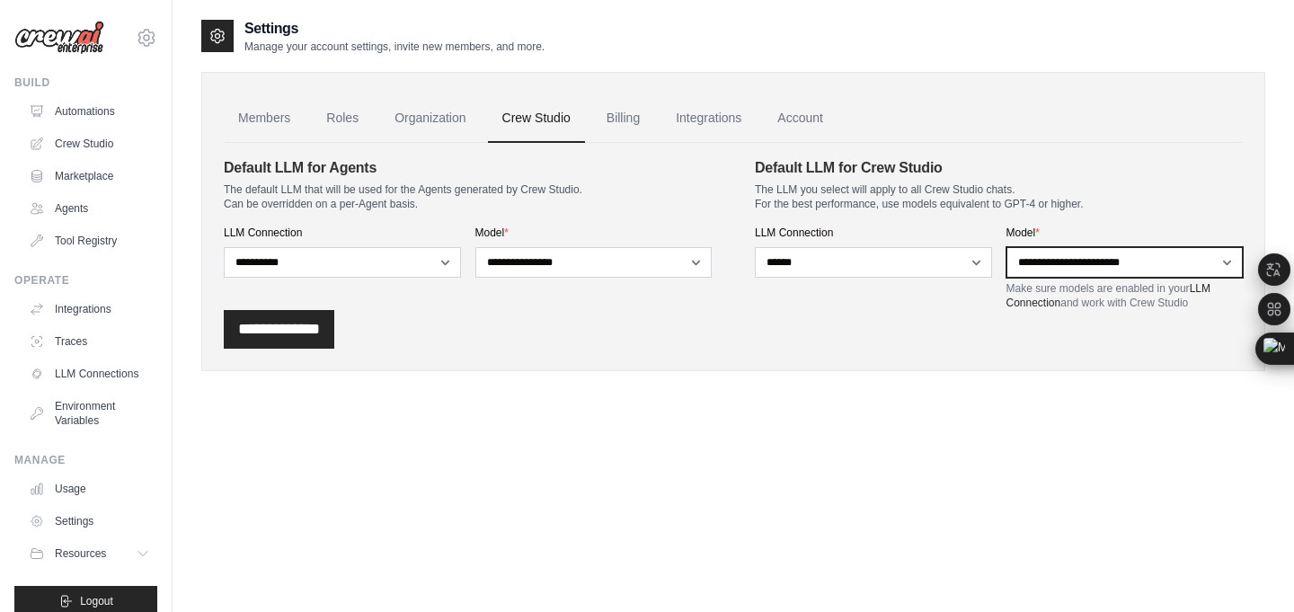
click at [1088, 262] on select "**********" at bounding box center [1125, 262] width 237 height 31
select select "**********"
click at [1007, 247] on select "**********" at bounding box center [1125, 262] width 237 height 31
click at [297, 311] on input "**********" at bounding box center [279, 329] width 111 height 39
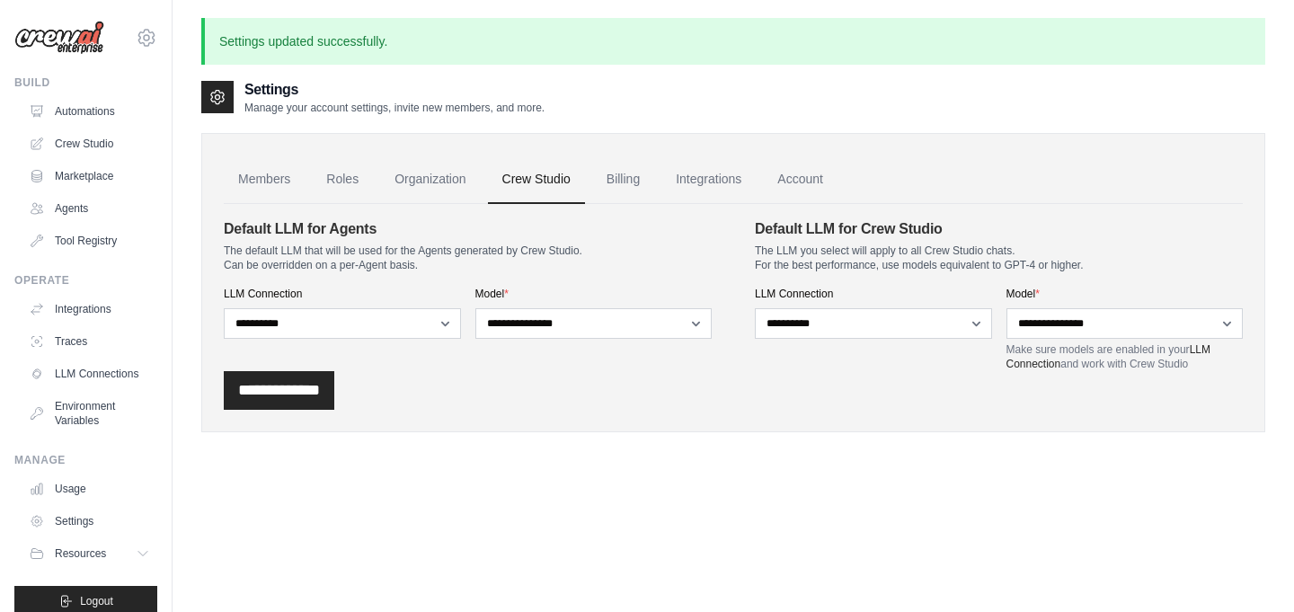
click at [732, 118] on div "**********" at bounding box center [733, 273] width 1064 height 317
click at [713, 189] on link "Integrations" at bounding box center [709, 180] width 94 height 49
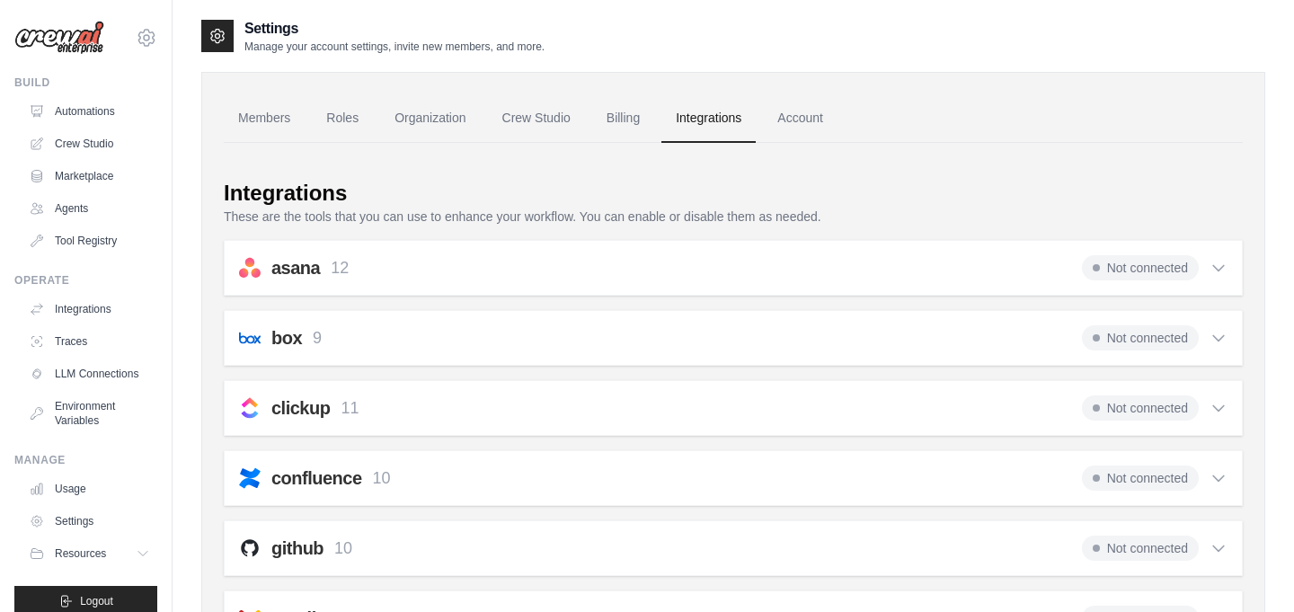
scroll to position [1145, 0]
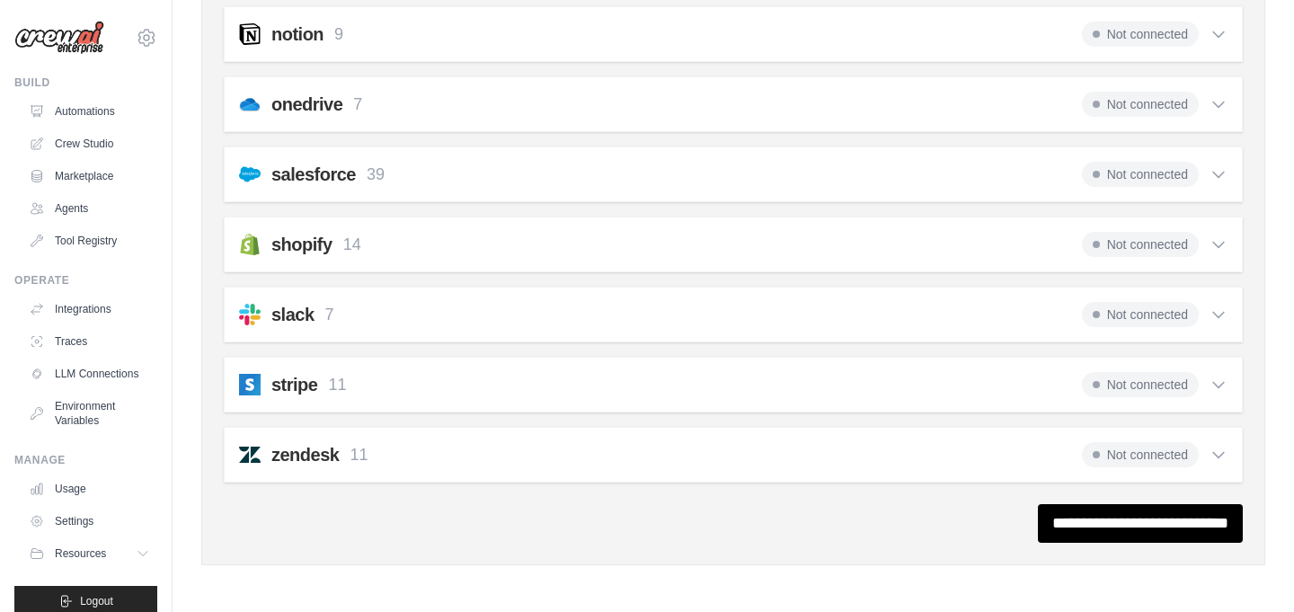
click at [1111, 468] on div "zendesk 11 Not connected Select all Create a Ticket: zendesk_create_ticket Upda…" at bounding box center [733, 455] width 1019 height 56
click at [1125, 445] on span "Not connected" at bounding box center [1140, 454] width 117 height 25
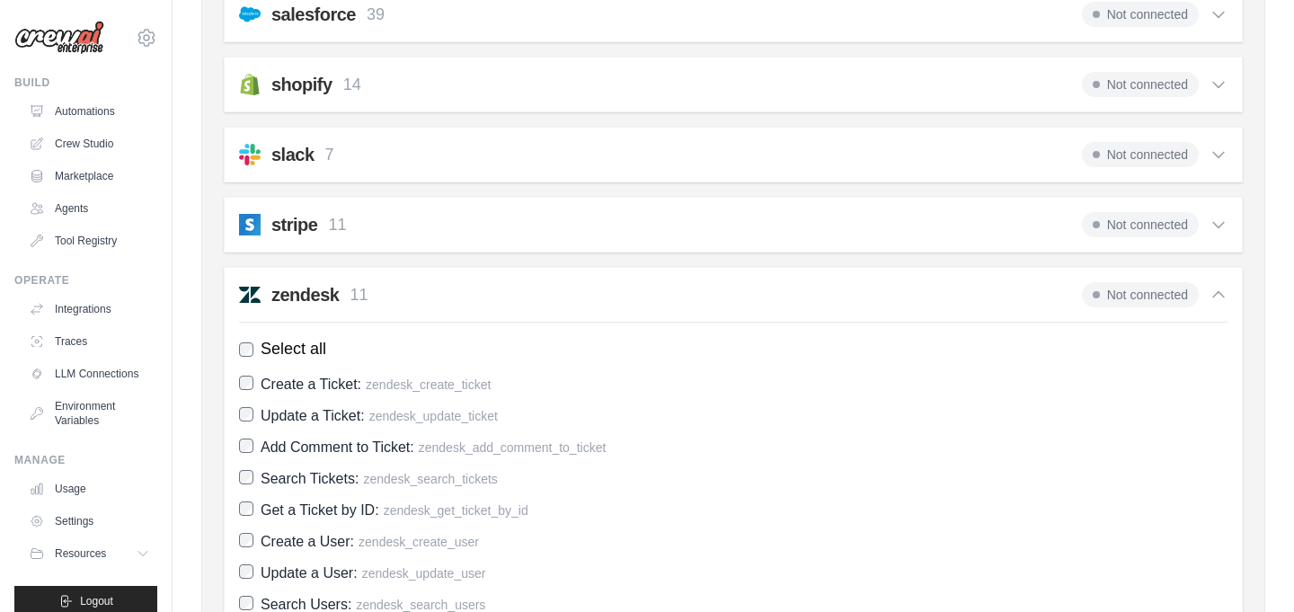
scroll to position [1581, 0]
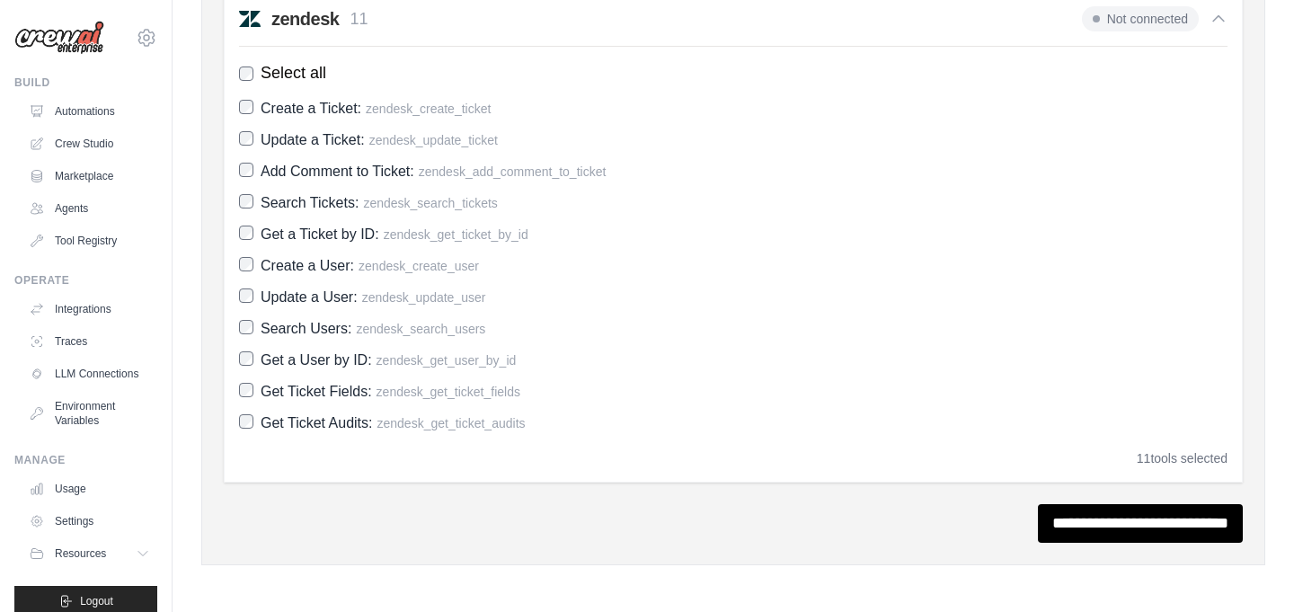
click at [437, 336] on span "zendesk_search_users" at bounding box center [420, 329] width 129 height 14
click at [437, 325] on span "zendesk_search_users" at bounding box center [420, 329] width 129 height 14
click at [1161, 449] on div "11 tools selected" at bounding box center [1182, 458] width 91 height 18
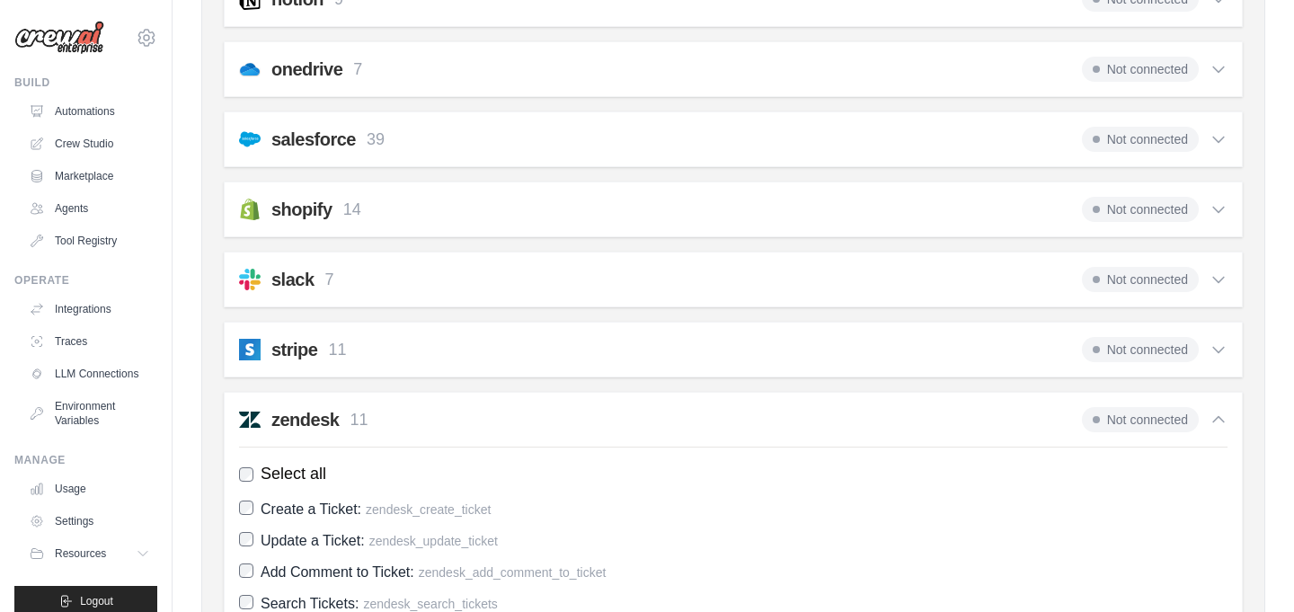
click at [1135, 415] on span "Not connected" at bounding box center [1140, 419] width 117 height 25
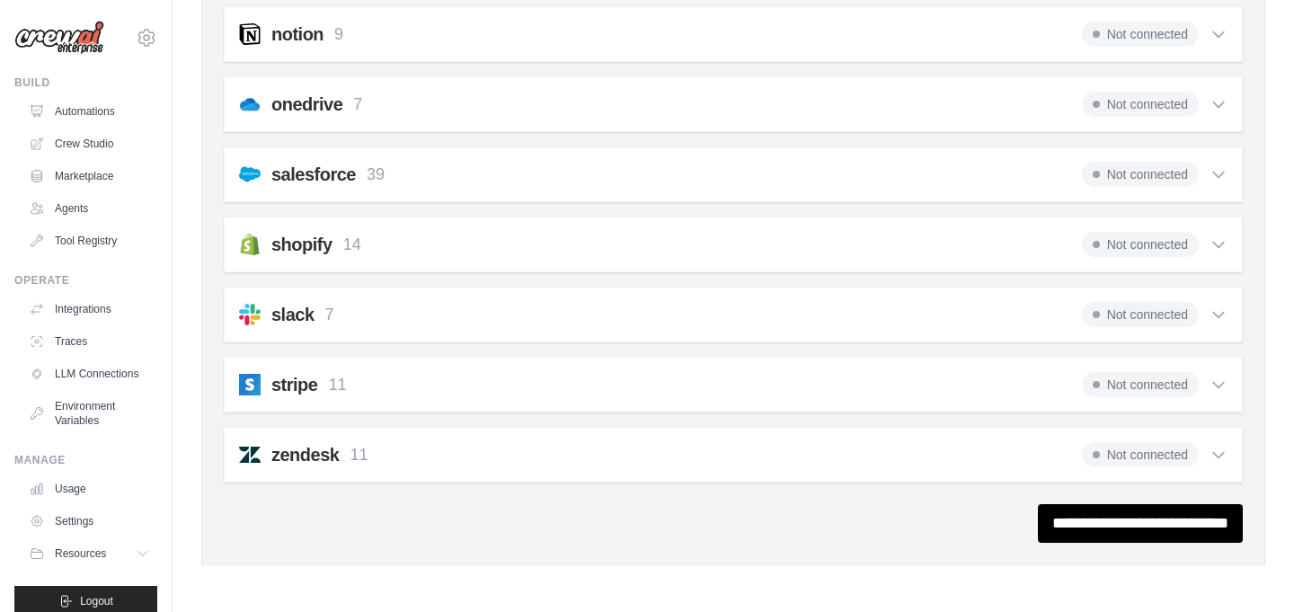
scroll to position [1145, 0]
click at [250, 457] on img at bounding box center [250, 455] width 22 height 22
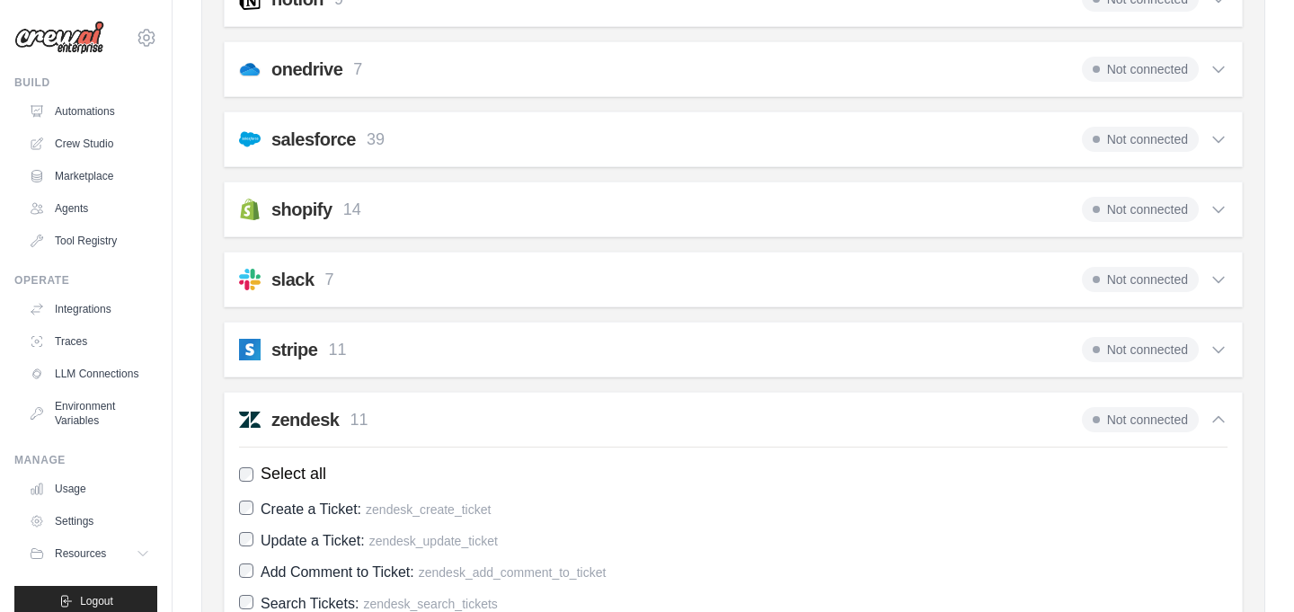
click at [279, 466] on span "Select all" at bounding box center [294, 474] width 66 height 24
click at [310, 252] on div "slack 7 Not connected Select all List Channel Members: slack_list_members List …" at bounding box center [733, 280] width 1019 height 56
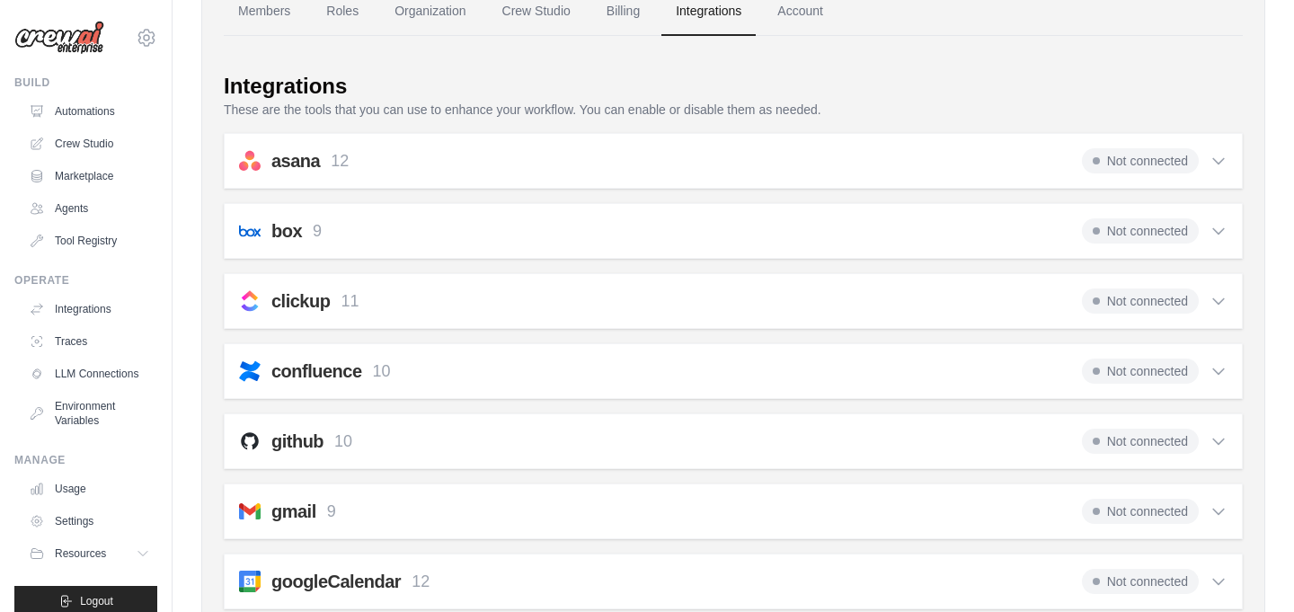
scroll to position [0, 0]
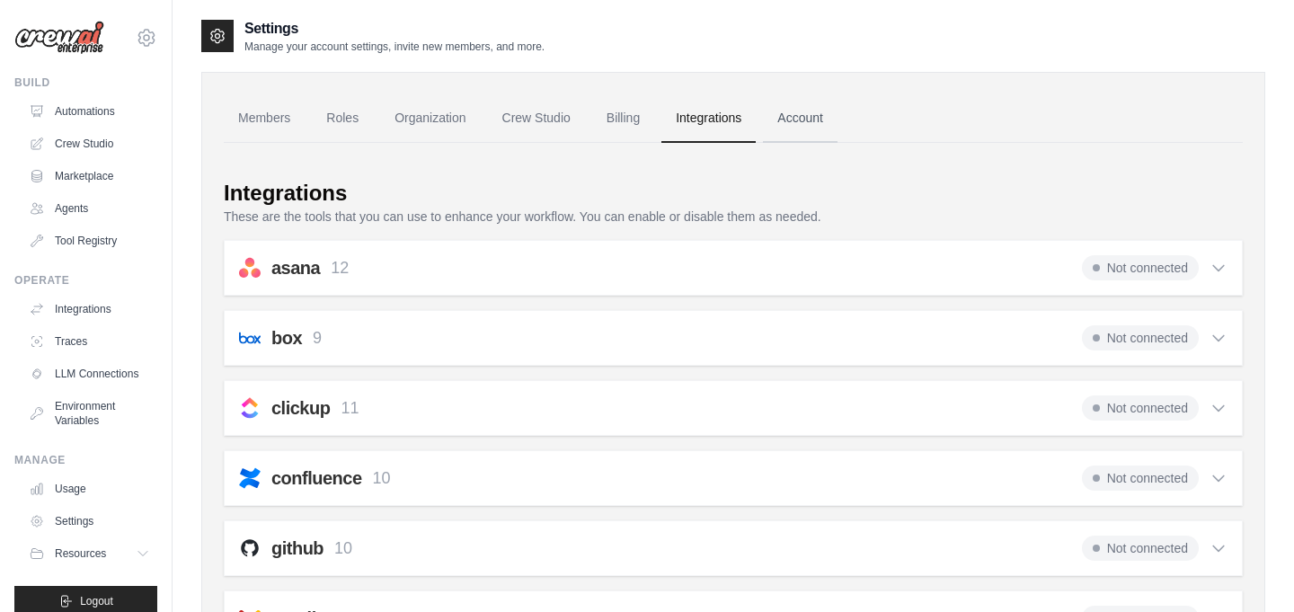
drag, startPoint x: 865, startPoint y: 128, endPoint x: 820, endPoint y: 93, distance: 56.5
click at [851, 114] on ul "Members Roles Organization Crew Studio Billing Integrations Account" at bounding box center [733, 118] width 1019 height 49
click at [814, 99] on link "Account" at bounding box center [800, 118] width 75 height 49
click at [830, 128] on link "Account" at bounding box center [800, 118] width 75 height 49
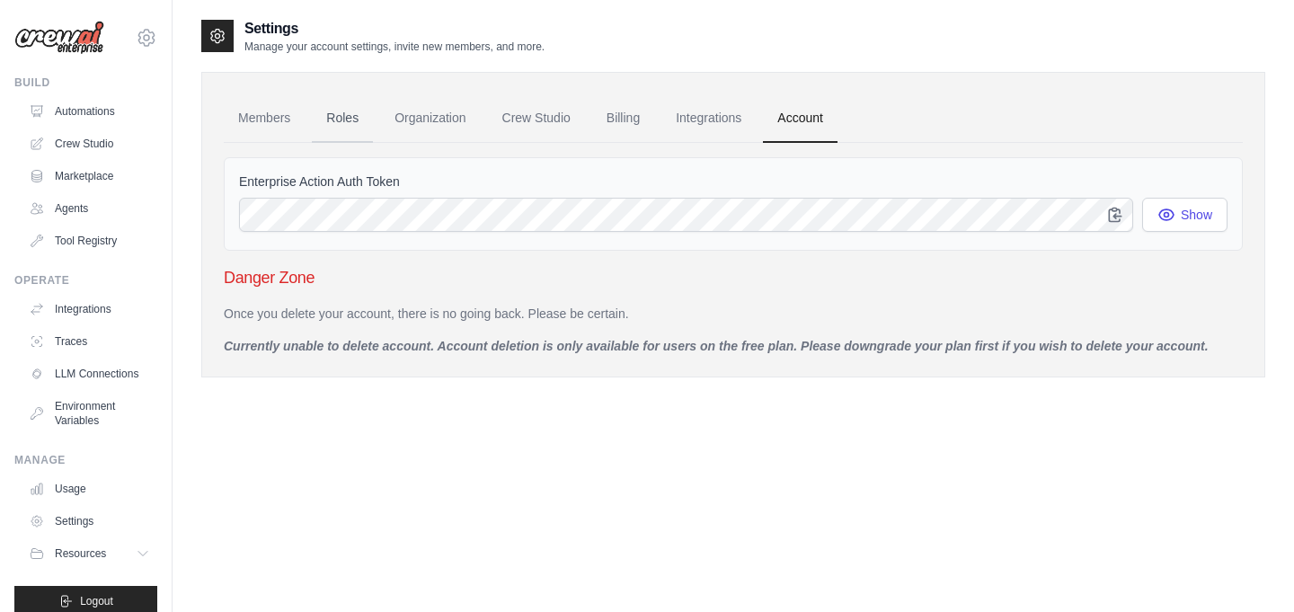
click at [324, 140] on link "Roles" at bounding box center [342, 118] width 61 height 49
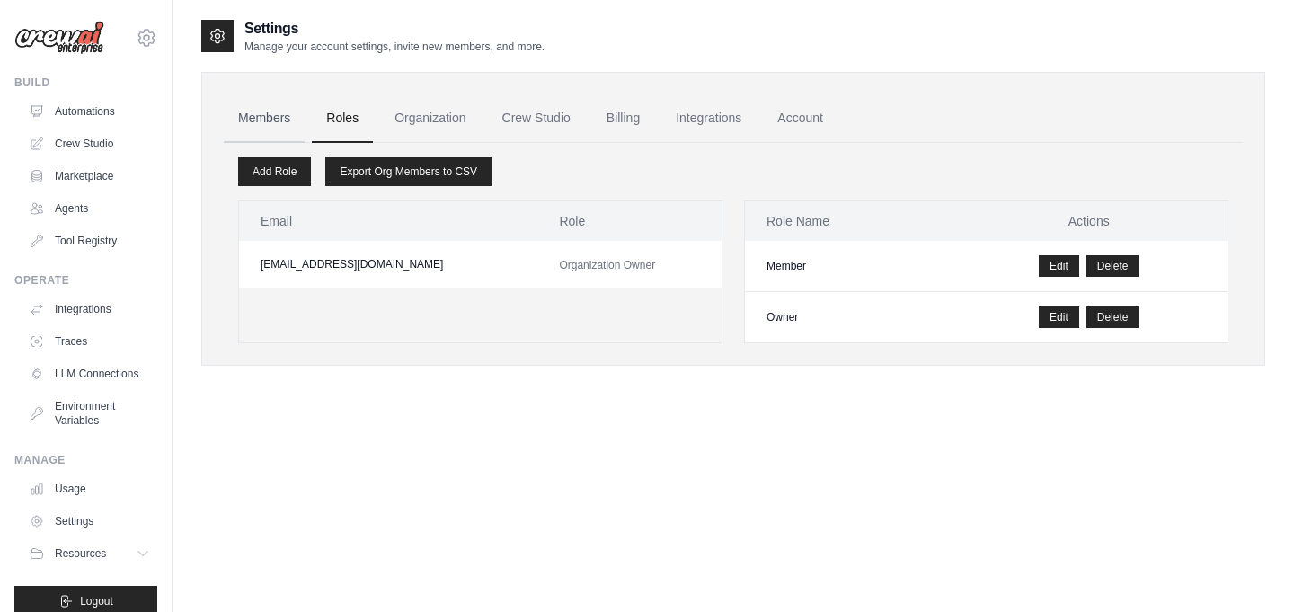
click at [305, 129] on link "Members" at bounding box center [264, 118] width 81 height 49
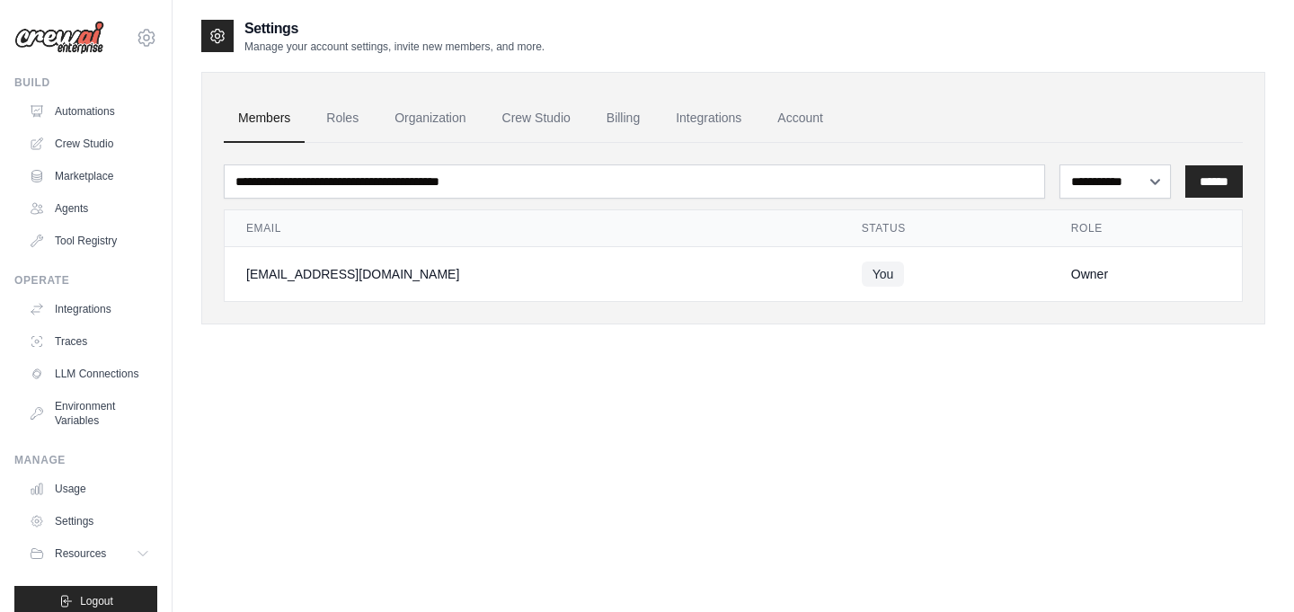
click at [237, 108] on link "Members" at bounding box center [264, 118] width 81 height 49
click at [90, 360] on link "LLM Connections" at bounding box center [91, 374] width 136 height 29
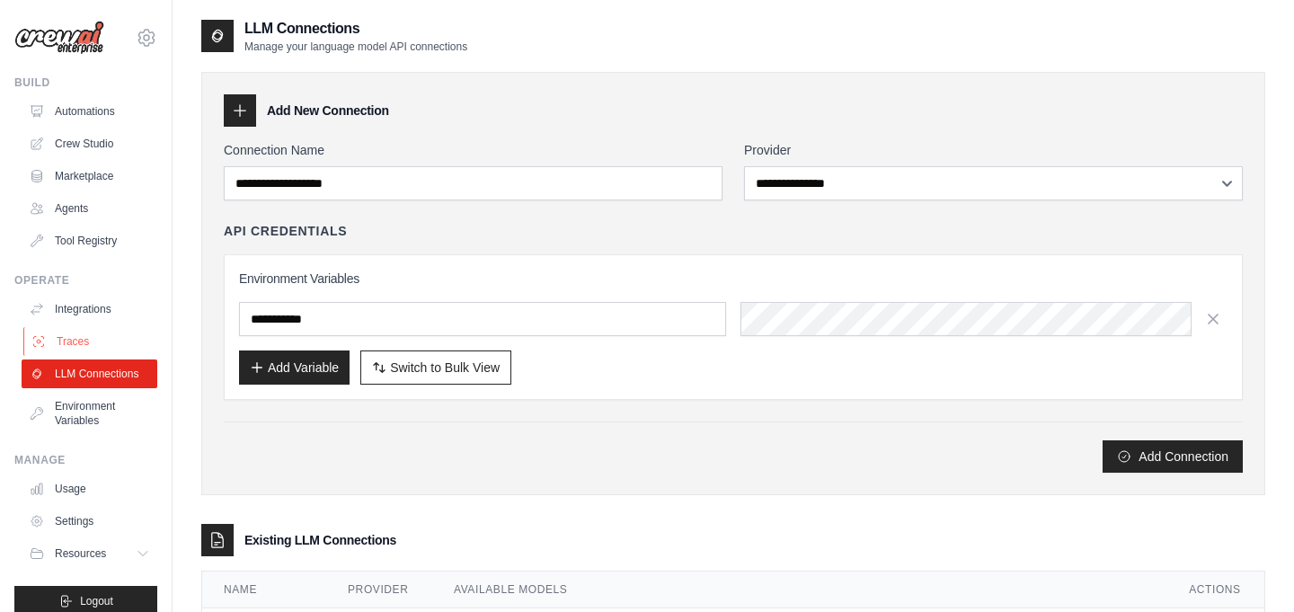
click at [76, 343] on link "Traces" at bounding box center [91, 341] width 136 height 29
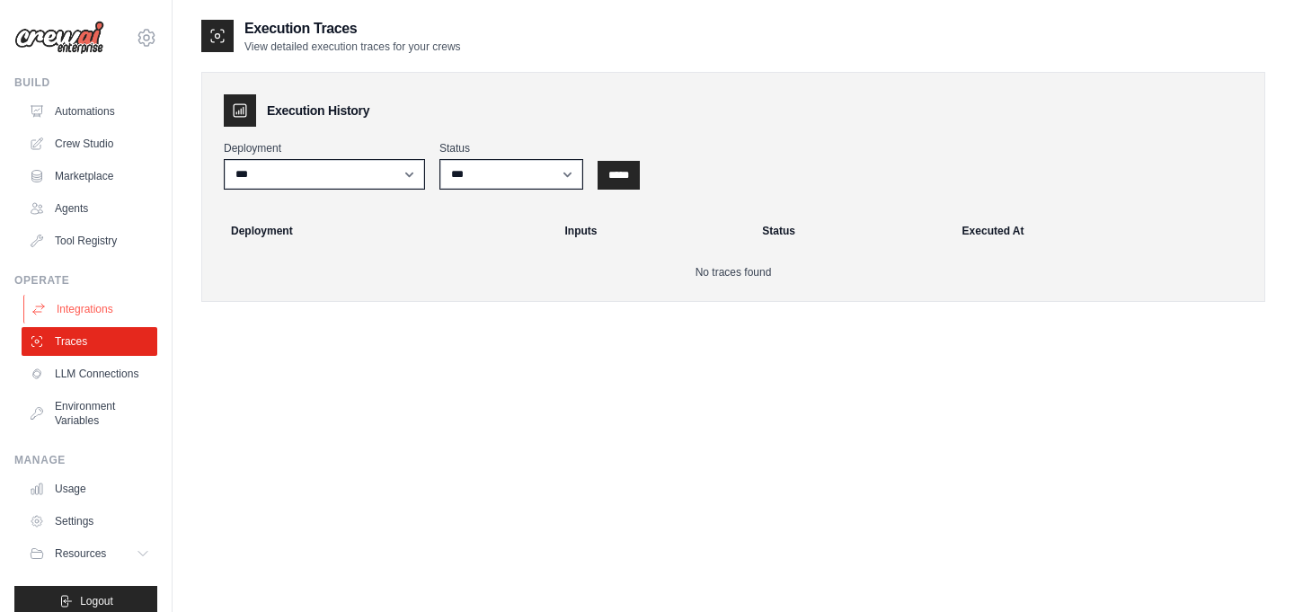
click at [78, 318] on link "Integrations" at bounding box center [91, 309] width 136 height 29
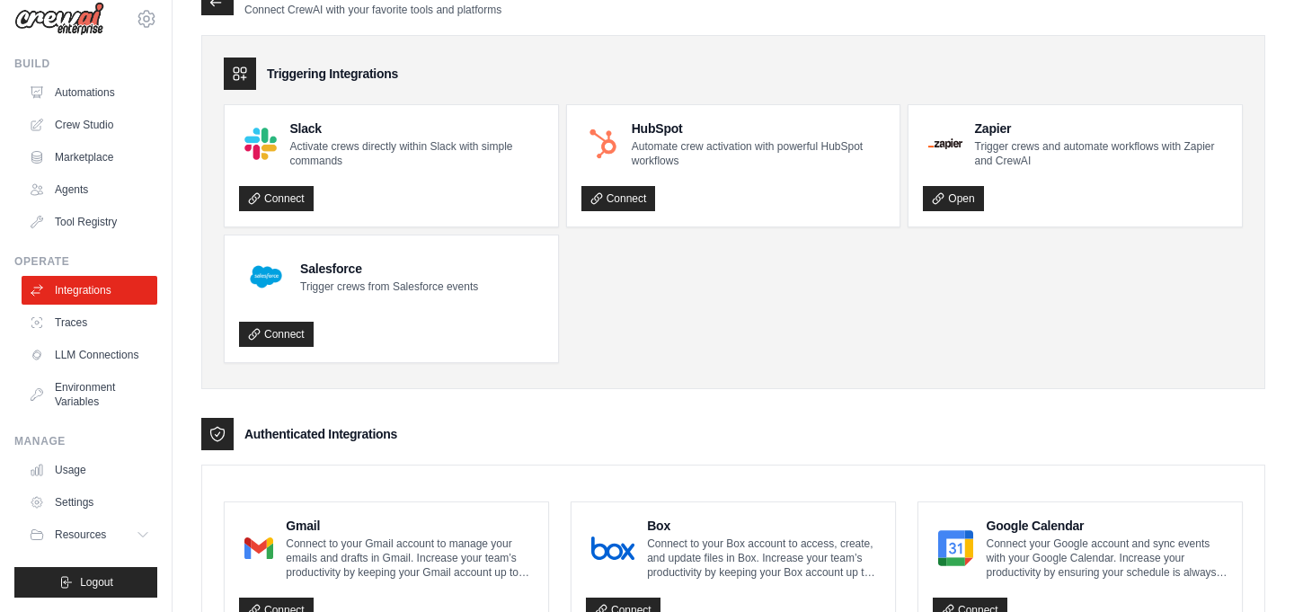
scroll to position [39, 0]
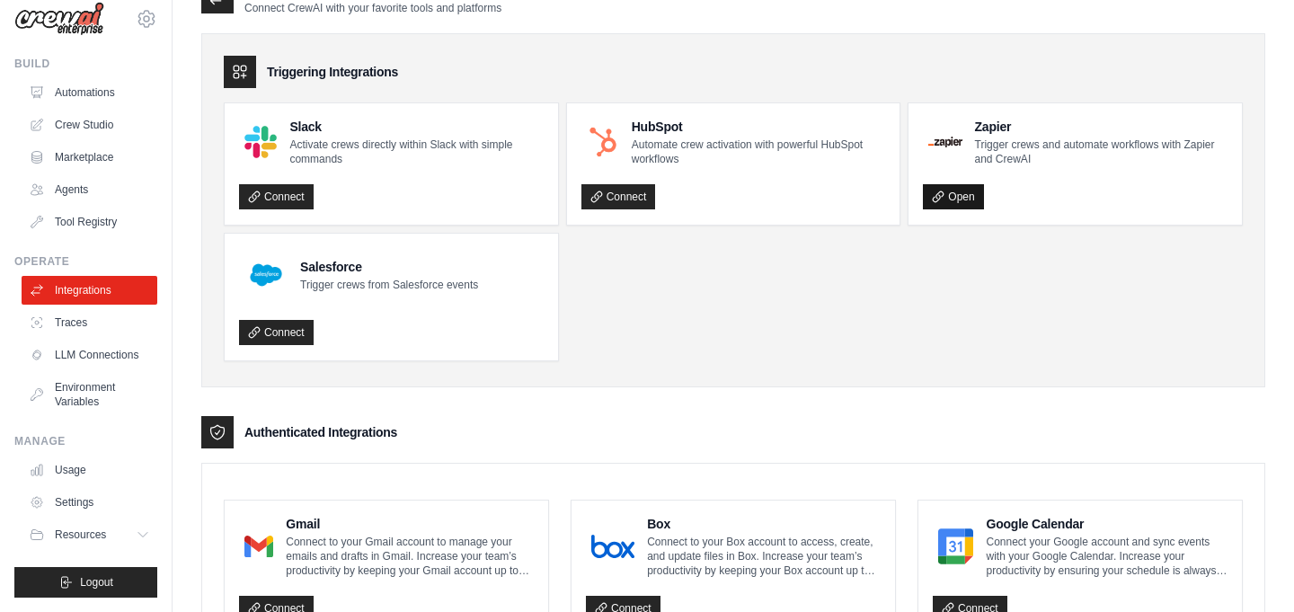
click at [957, 196] on link "Open" at bounding box center [953, 196] width 60 height 25
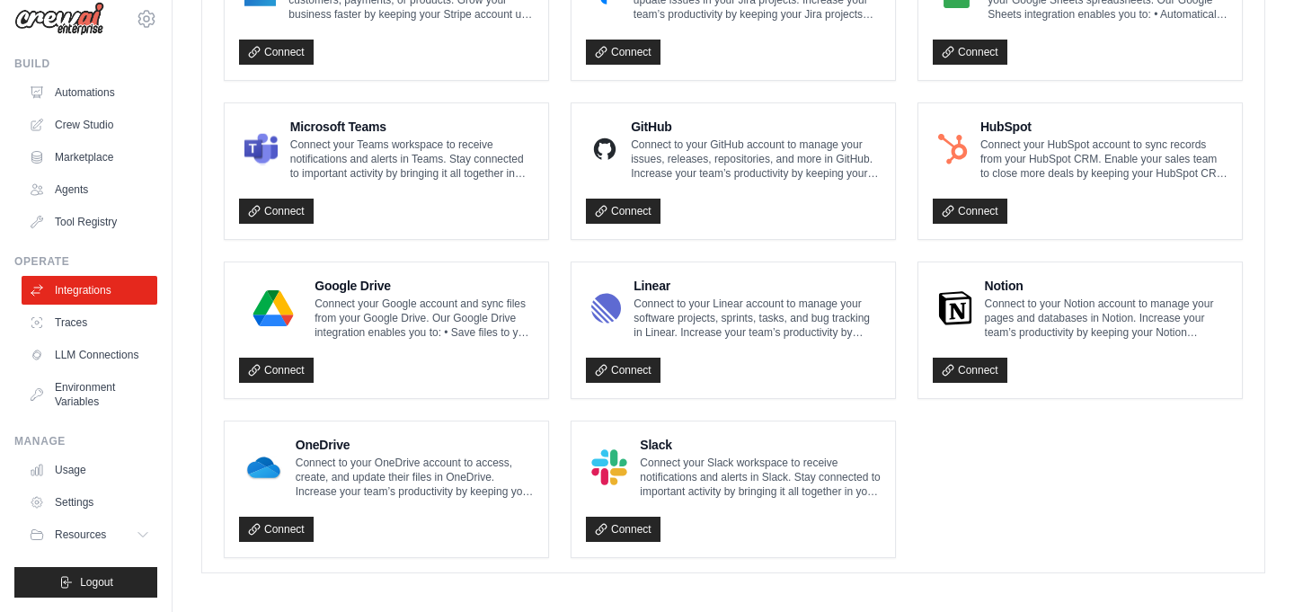
scroll to position [0, 0]
